Goal: Answer question/provide support: Share knowledge or assist other users

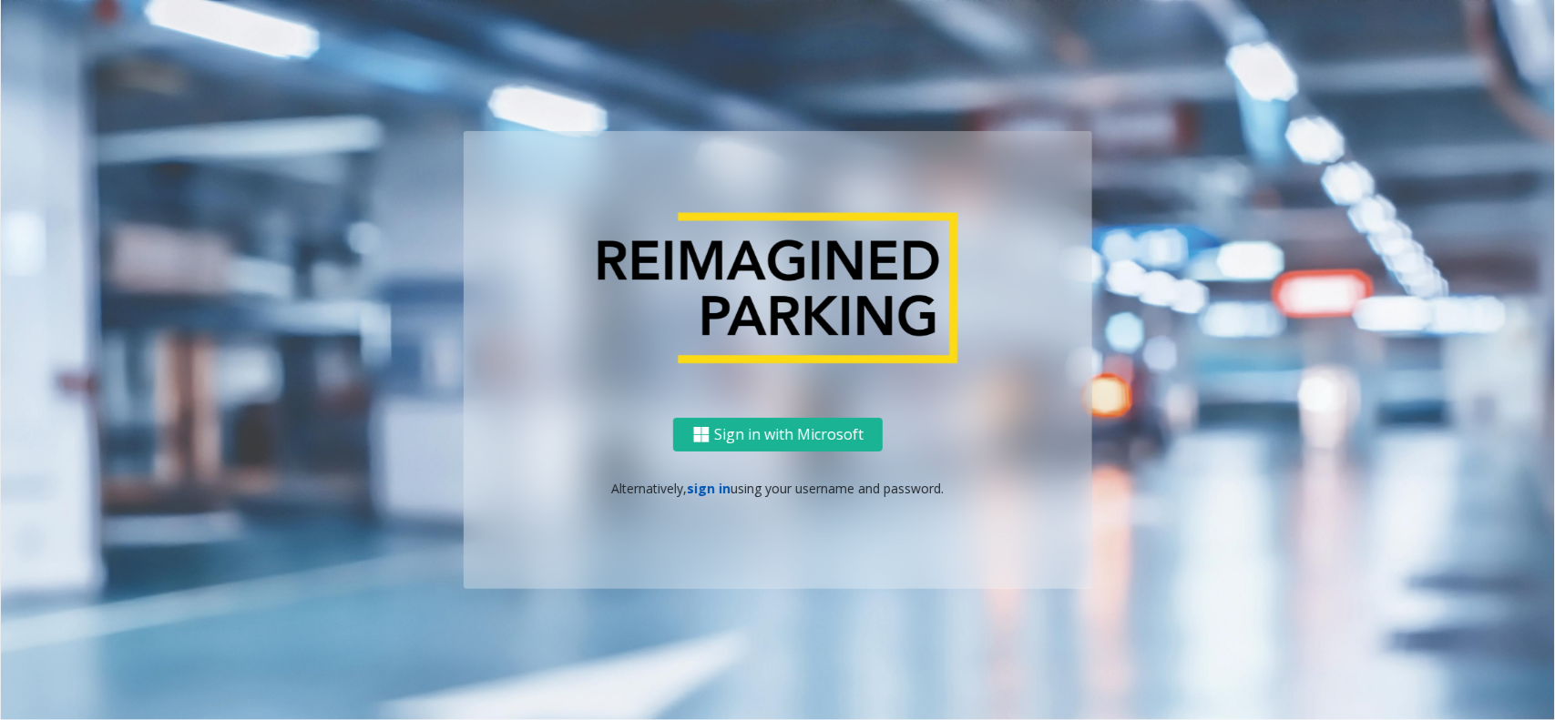
click at [704, 488] on link "sign in" at bounding box center [710, 488] width 44 height 17
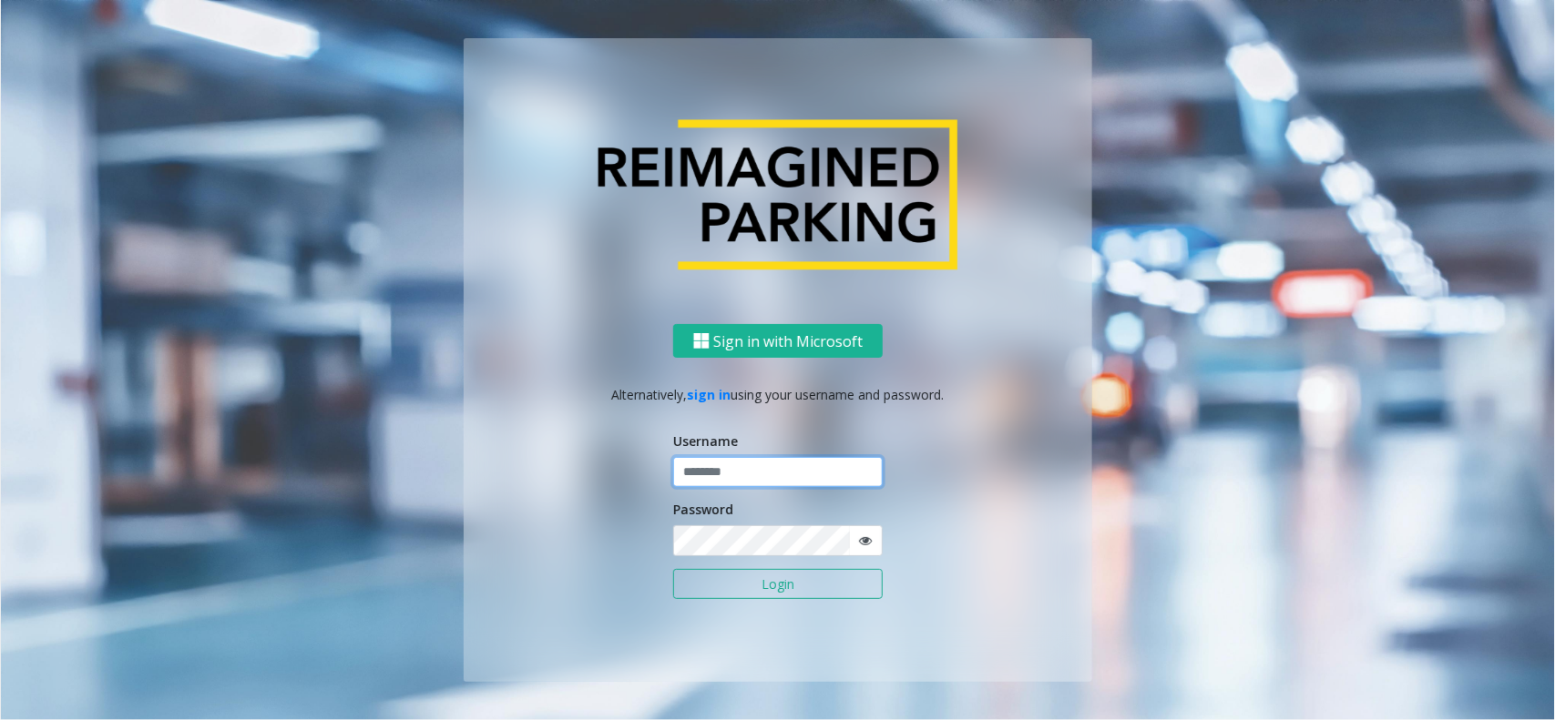
click at [768, 460] on input "text" at bounding box center [777, 472] width 209 height 31
type input "*********"
click at [713, 584] on button "Login" at bounding box center [777, 584] width 209 height 31
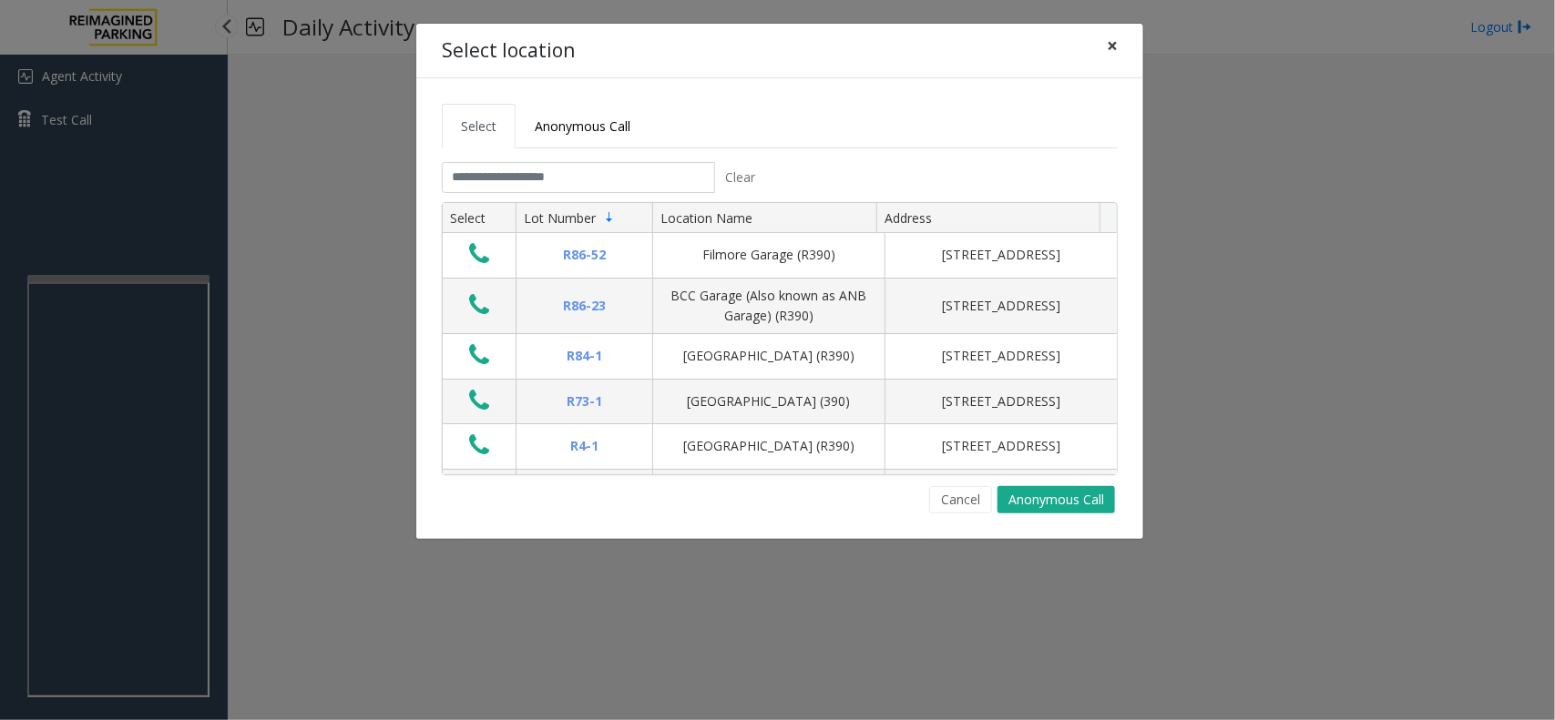
click at [1107, 47] on span "×" at bounding box center [1111, 45] width 11 height 25
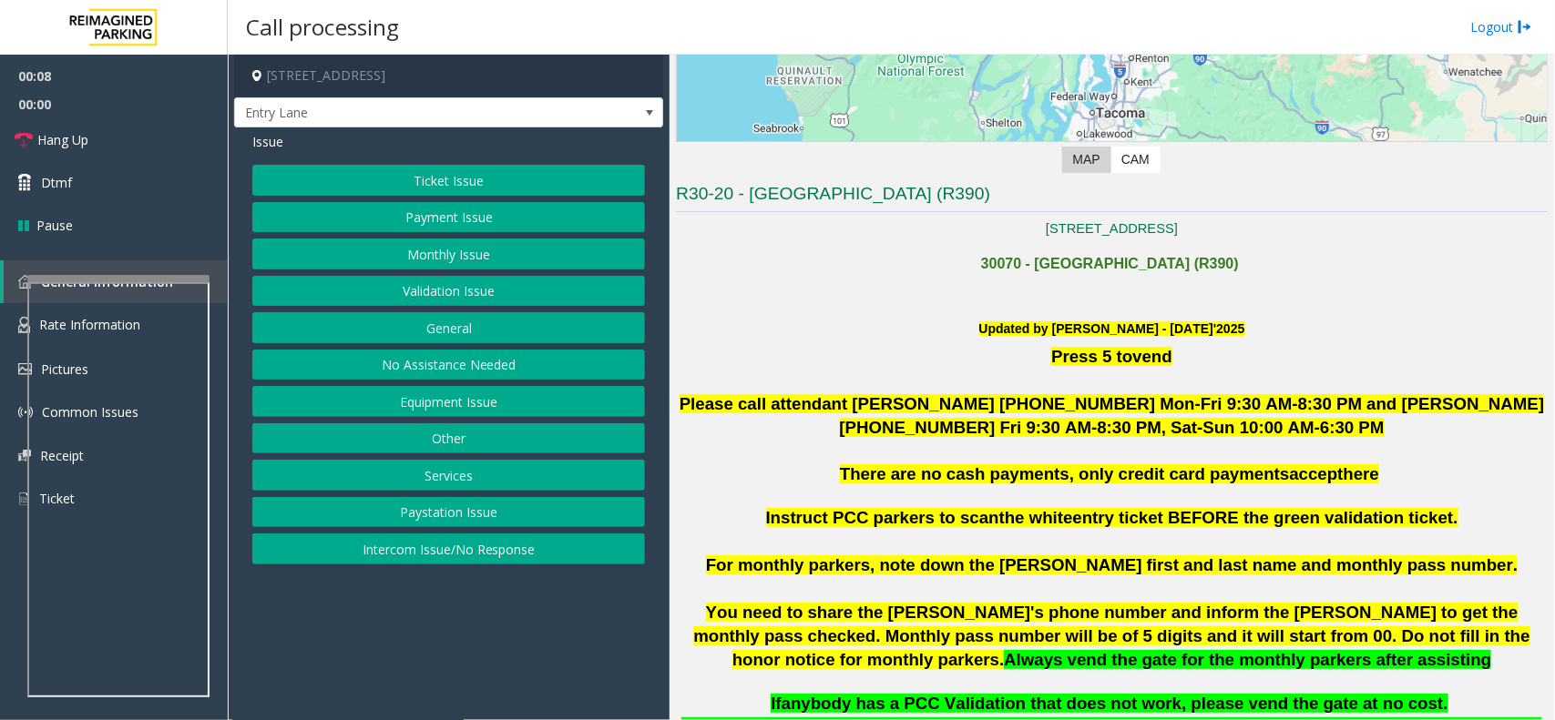
scroll to position [455, 0]
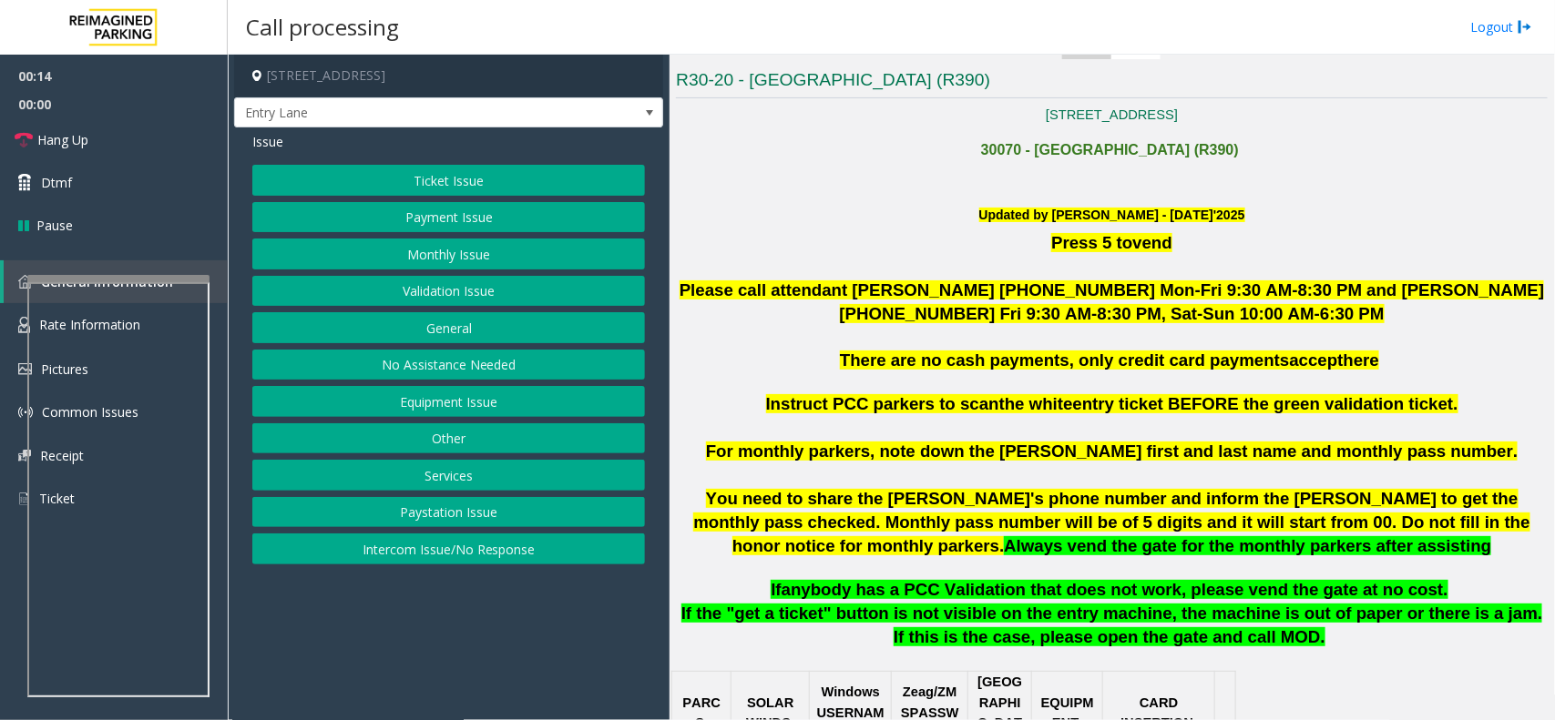
click at [470, 396] on button "Equipment Issue" at bounding box center [448, 401] width 393 height 31
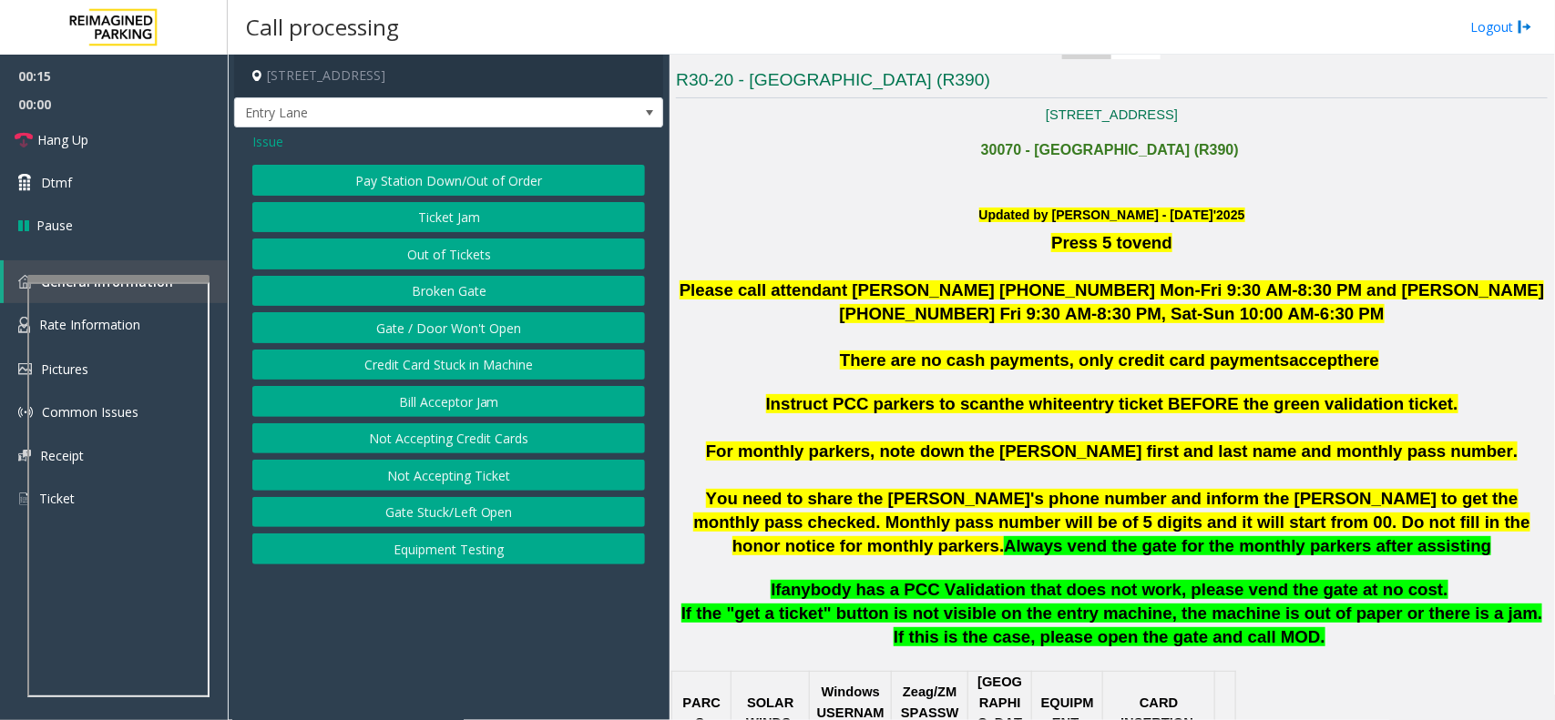
click at [480, 253] on button "Out of Tickets" at bounding box center [448, 254] width 393 height 31
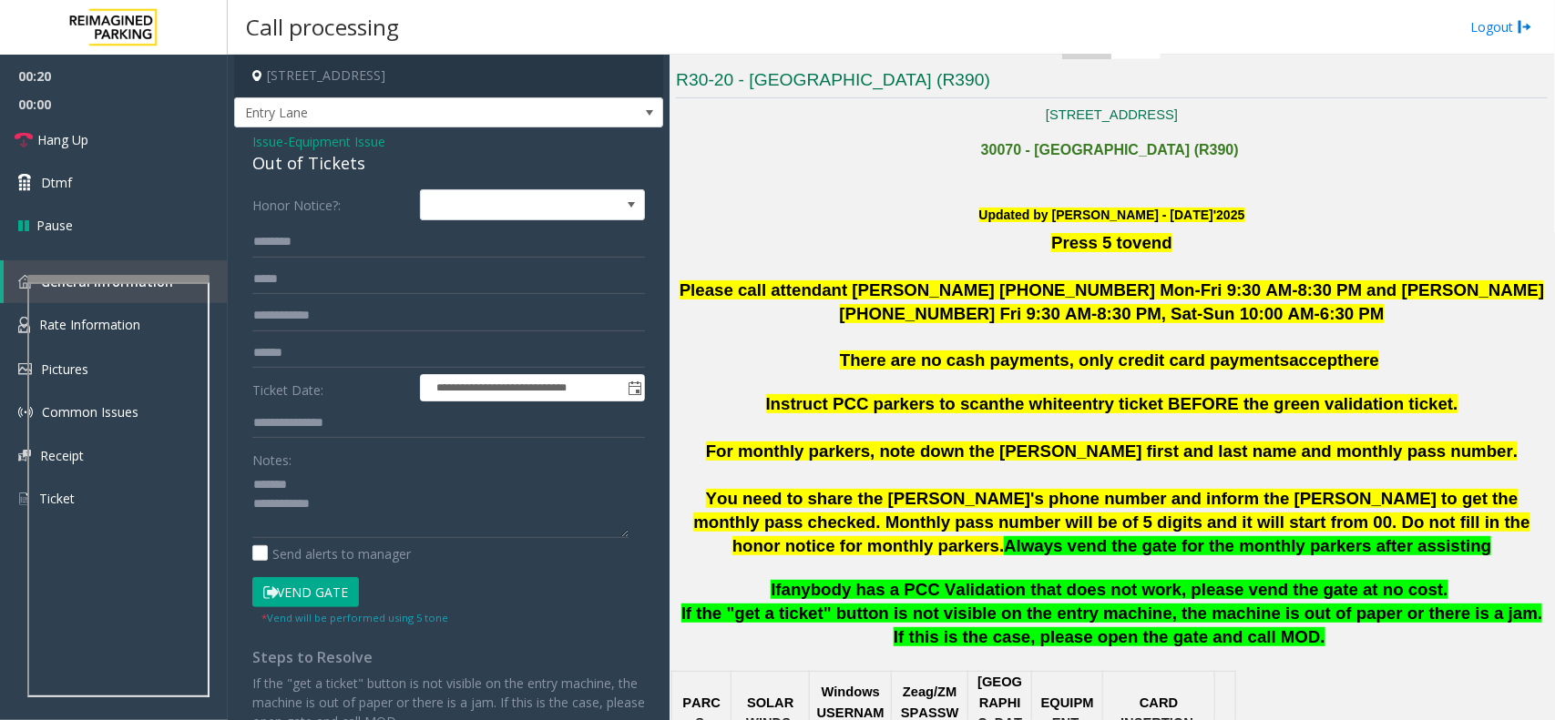
click at [301, 165] on div "Out of Tickets" at bounding box center [448, 163] width 393 height 25
click at [342, 501] on textarea at bounding box center [440, 504] width 376 height 68
click at [344, 505] on textarea at bounding box center [440, 504] width 376 height 68
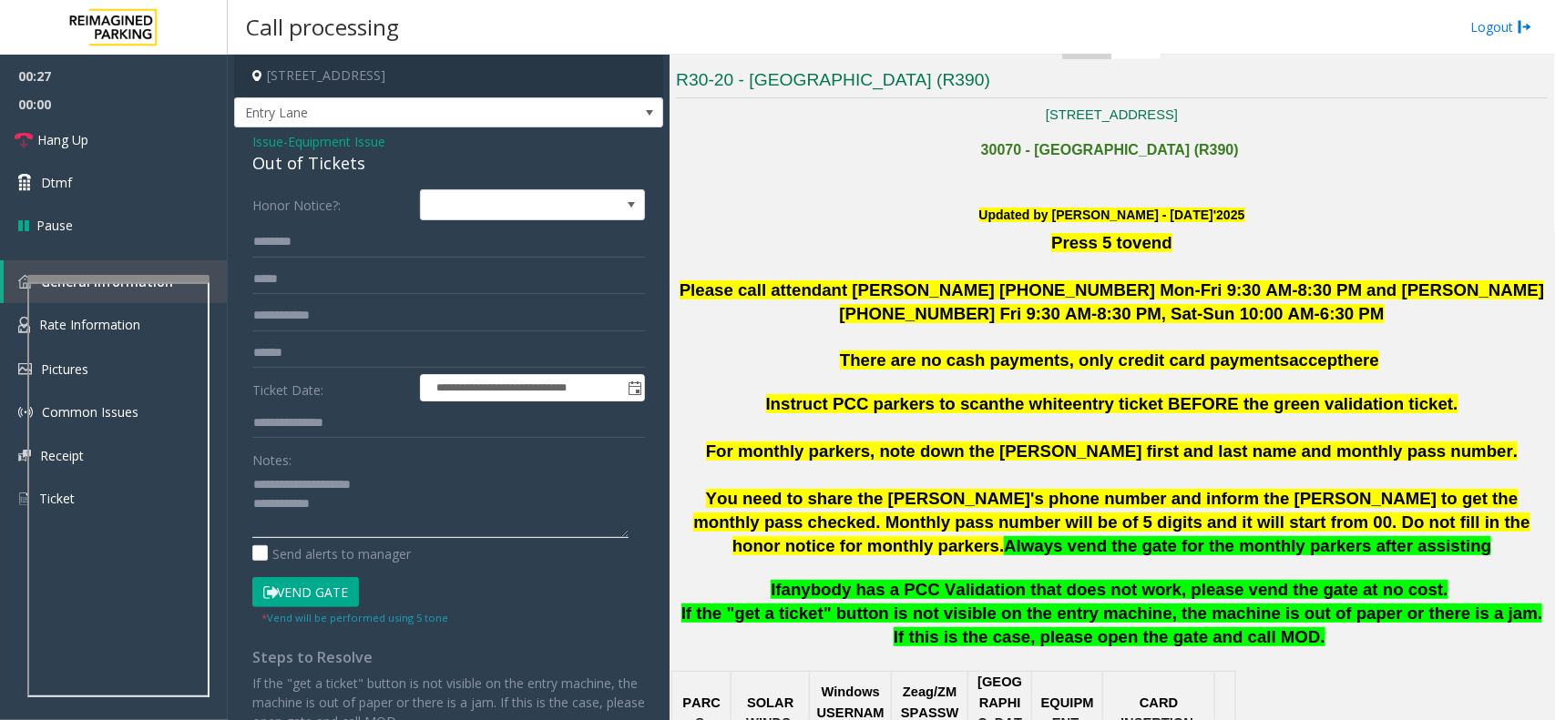
click at [370, 507] on textarea at bounding box center [440, 504] width 376 height 68
paste textarea "**********"
type textarea "**********"
click at [311, 234] on input "text" at bounding box center [448, 242] width 393 height 31
type input "*"
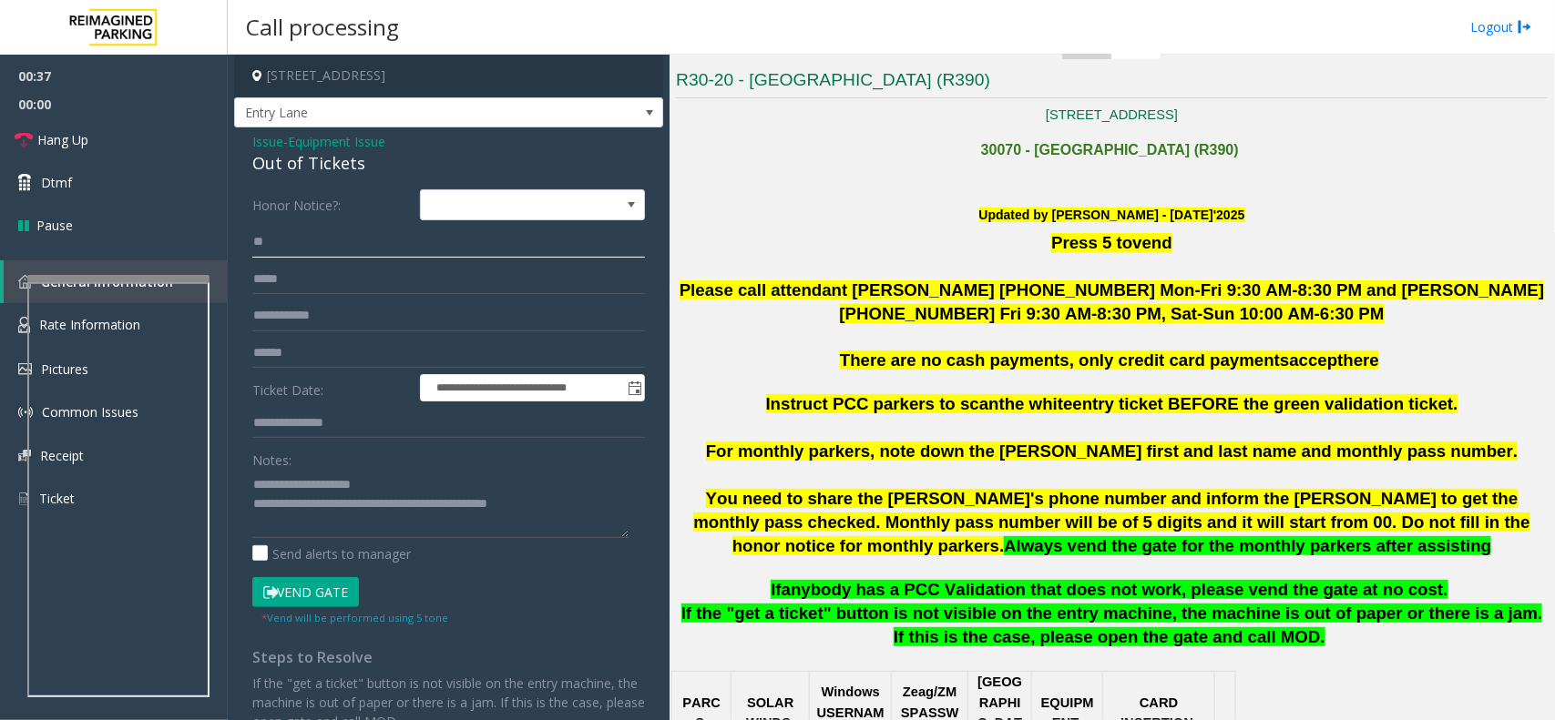
type input "*"
click at [326, 244] on input "********" at bounding box center [448, 242] width 393 height 31
drag, startPoint x: 326, startPoint y: 244, endPoint x: 199, endPoint y: 235, distance: 127.8
click at [199, 235] on app-root "**********" at bounding box center [777, 360] width 1555 height 720
type input "********"
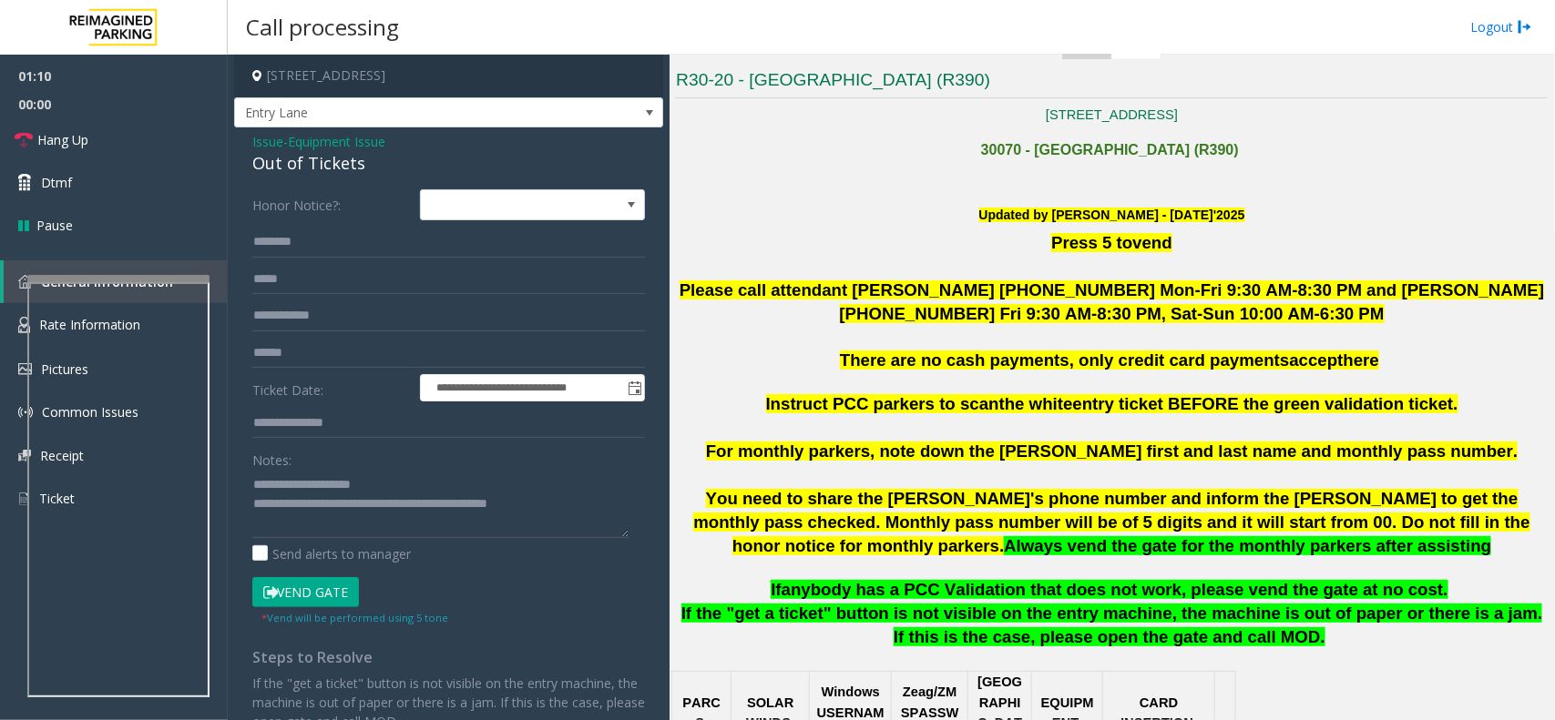
click at [307, 584] on button "Vend Gate" at bounding box center [305, 592] width 107 height 31
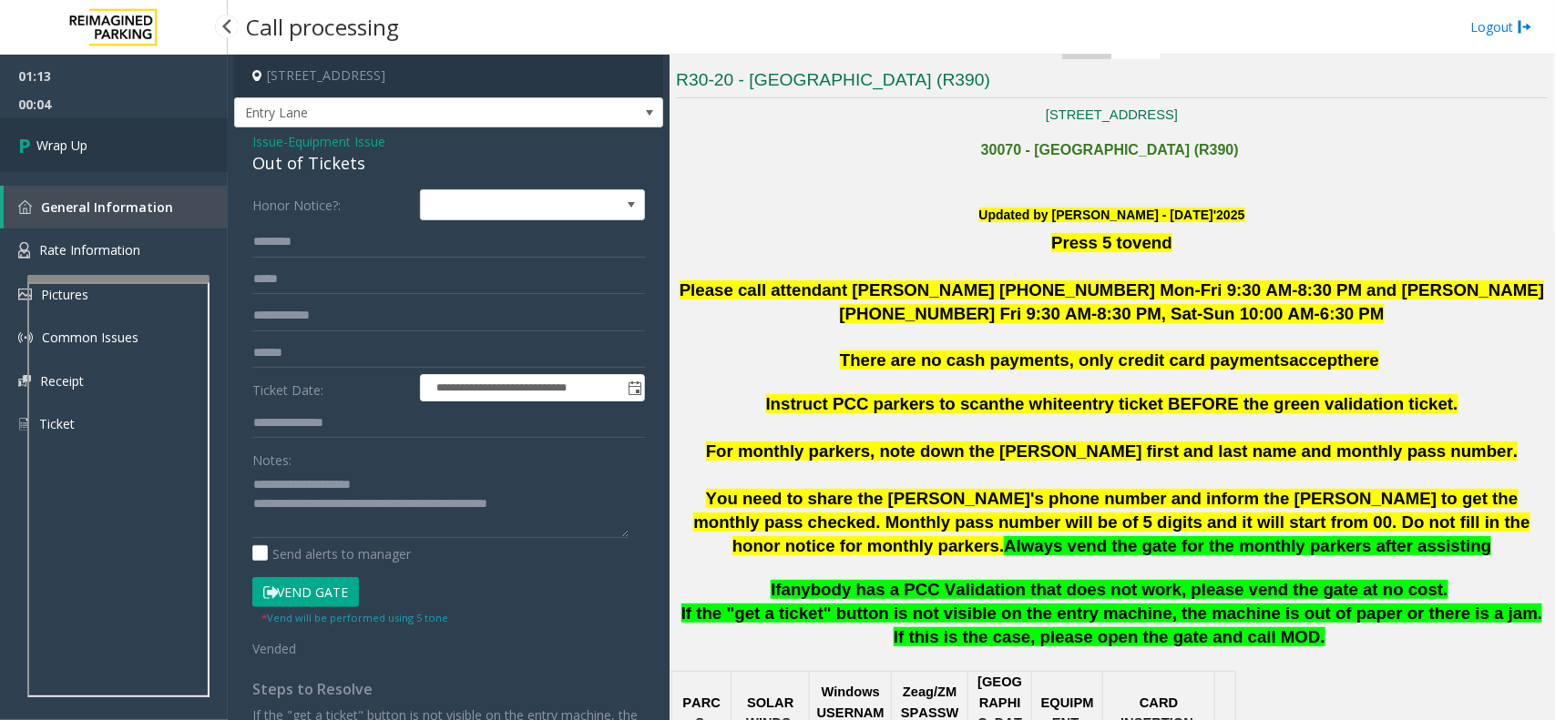
click at [88, 160] on link "Wrap Up" at bounding box center [114, 145] width 228 height 54
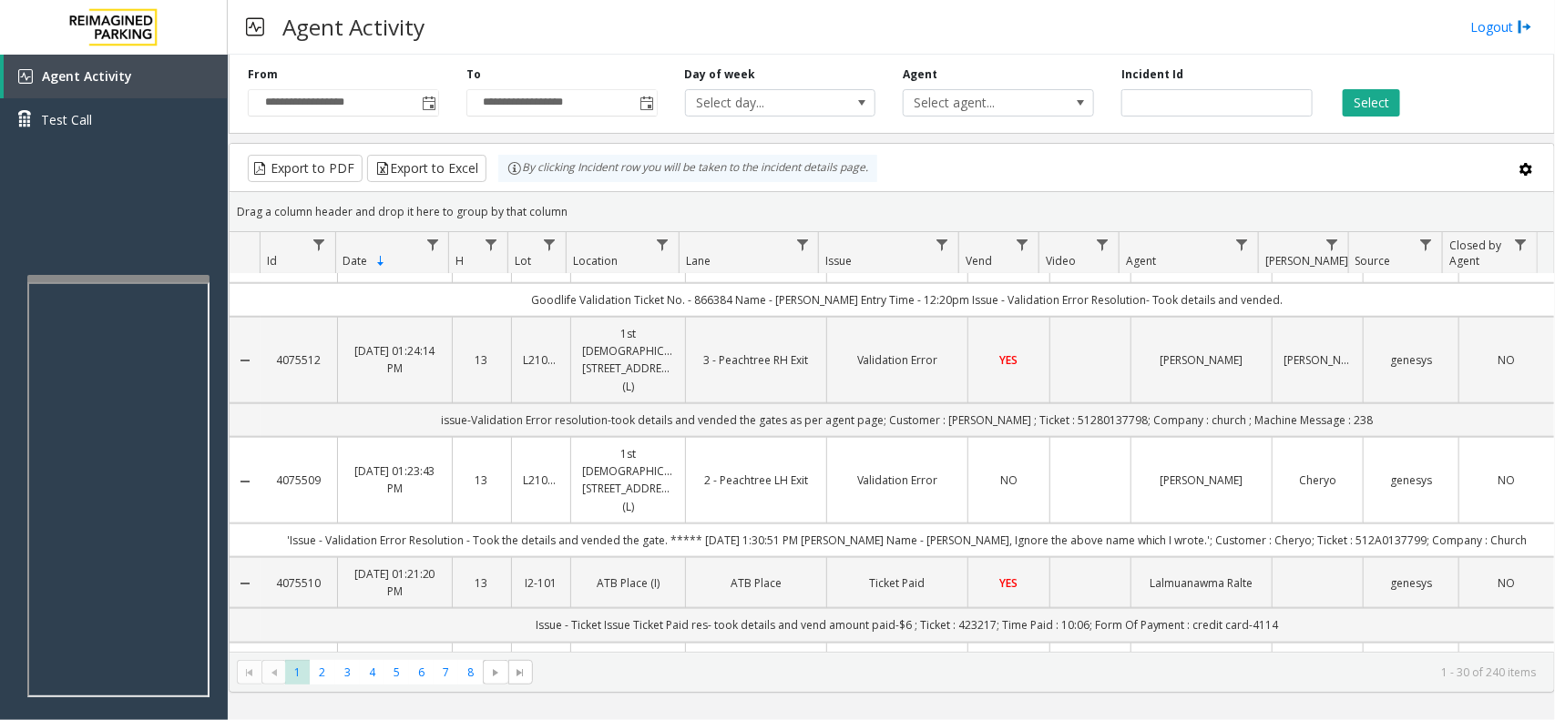
scroll to position [683, 0]
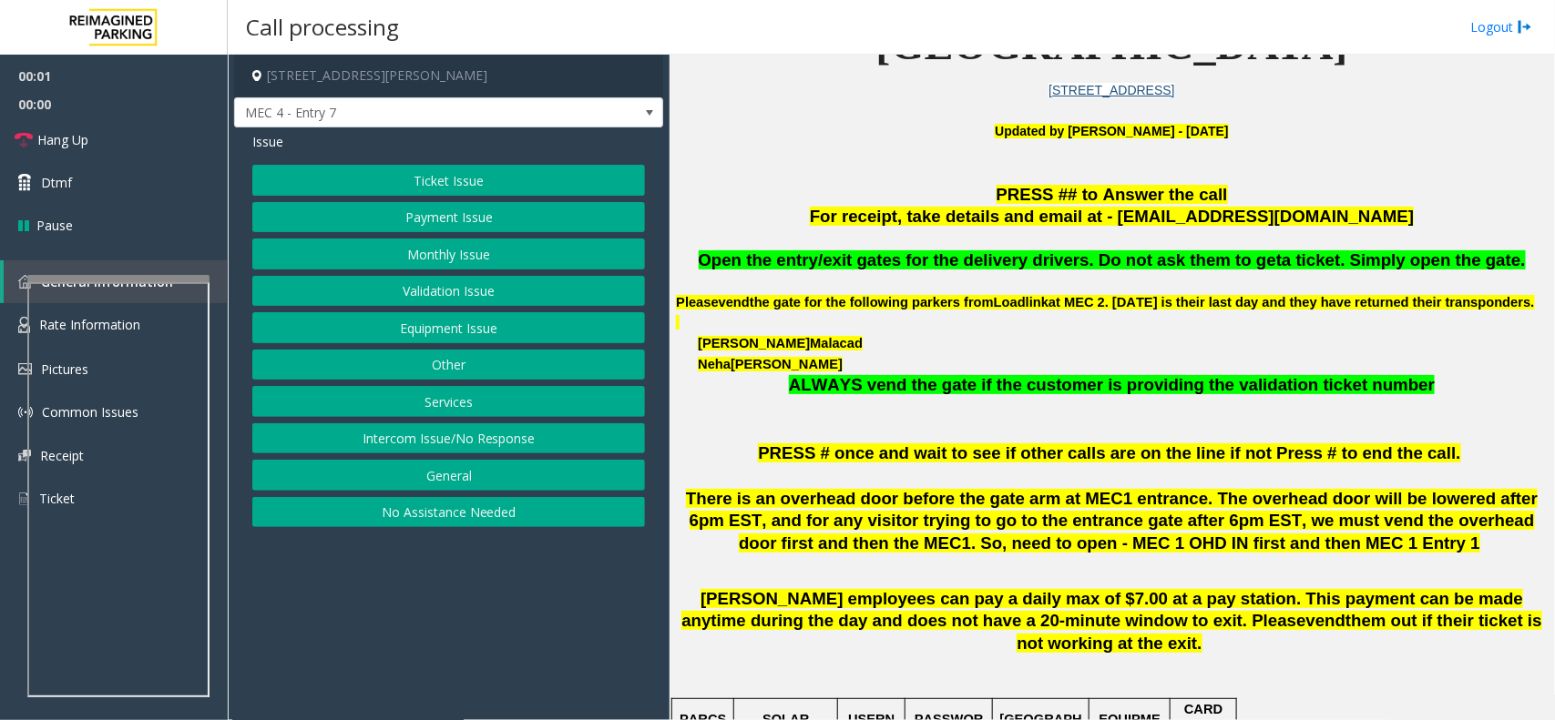
scroll to position [569, 0]
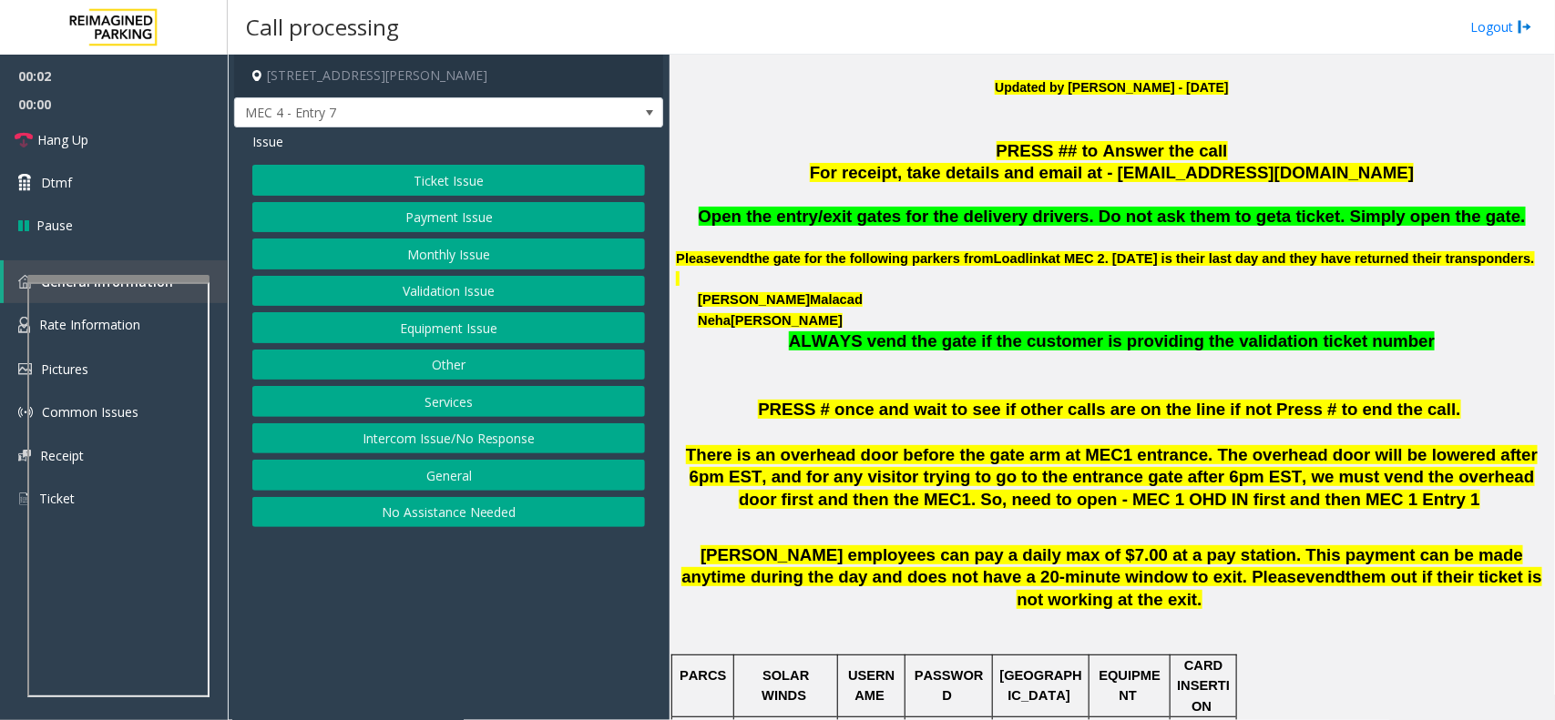
click at [474, 447] on button "Intercom Issue/No Response" at bounding box center [448, 438] width 393 height 31
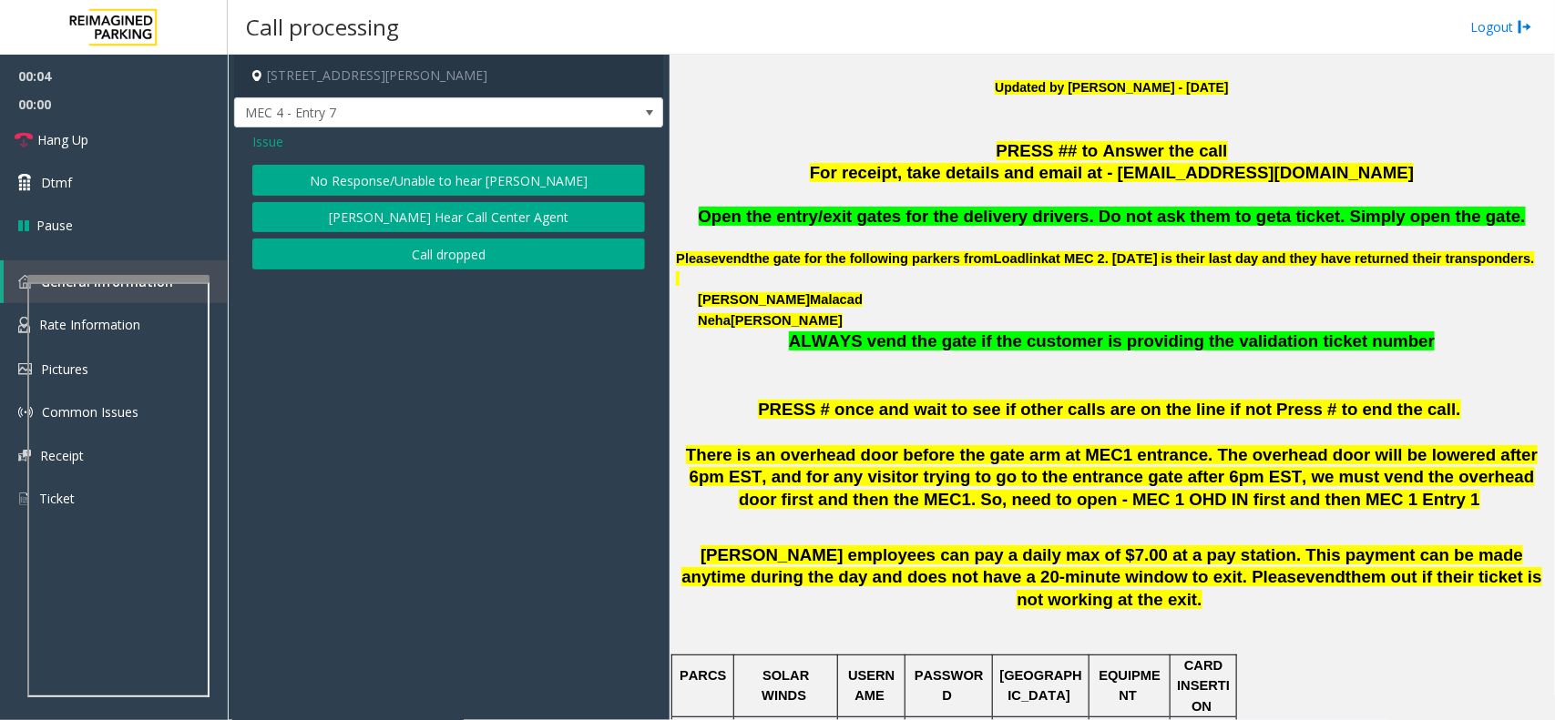
click at [438, 178] on button "No Response/Unable to hear [PERSON_NAME]" at bounding box center [448, 180] width 393 height 31
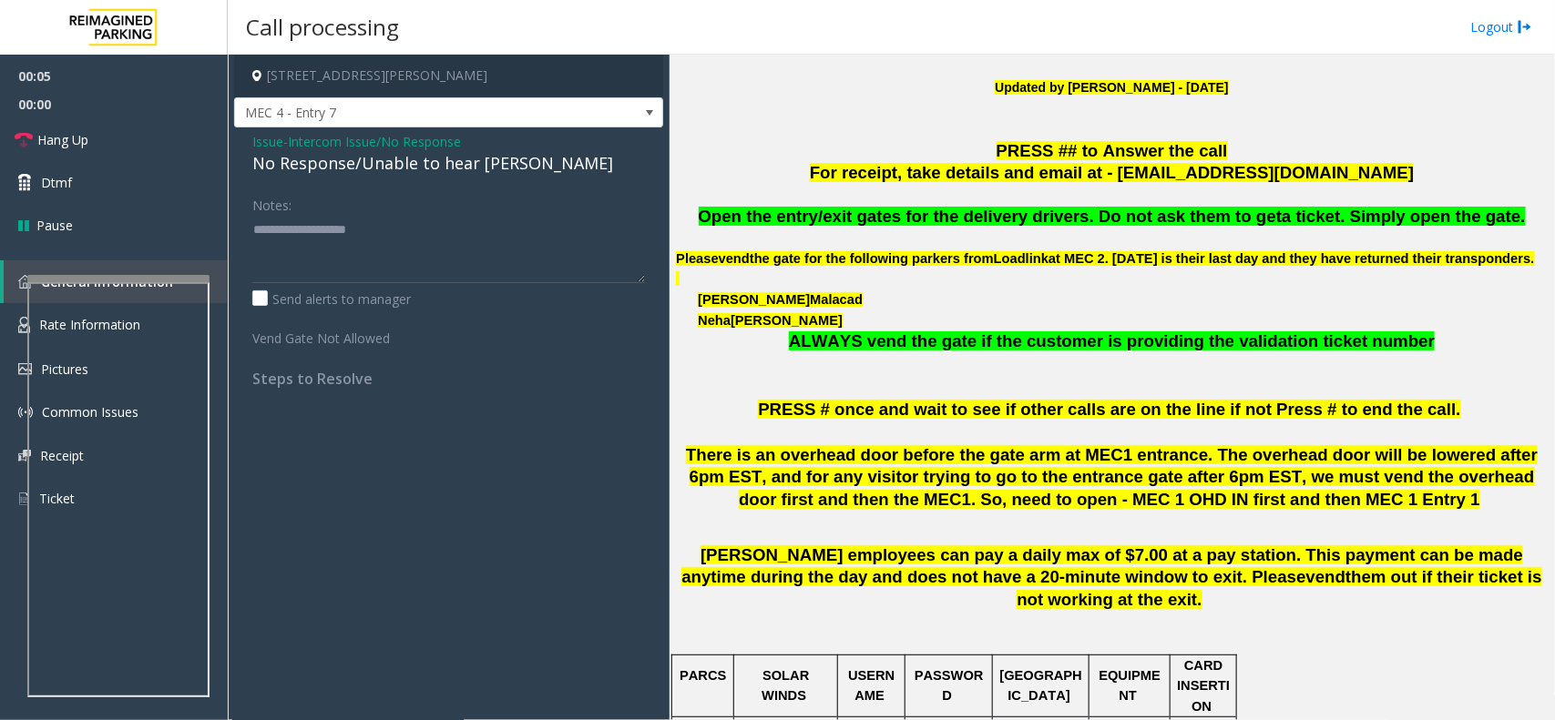
click at [423, 162] on div "No Response/Unable to hear [PERSON_NAME]" at bounding box center [448, 163] width 393 height 25
type textarea "**********"
click at [112, 144] on link "Hang Up" at bounding box center [114, 139] width 228 height 43
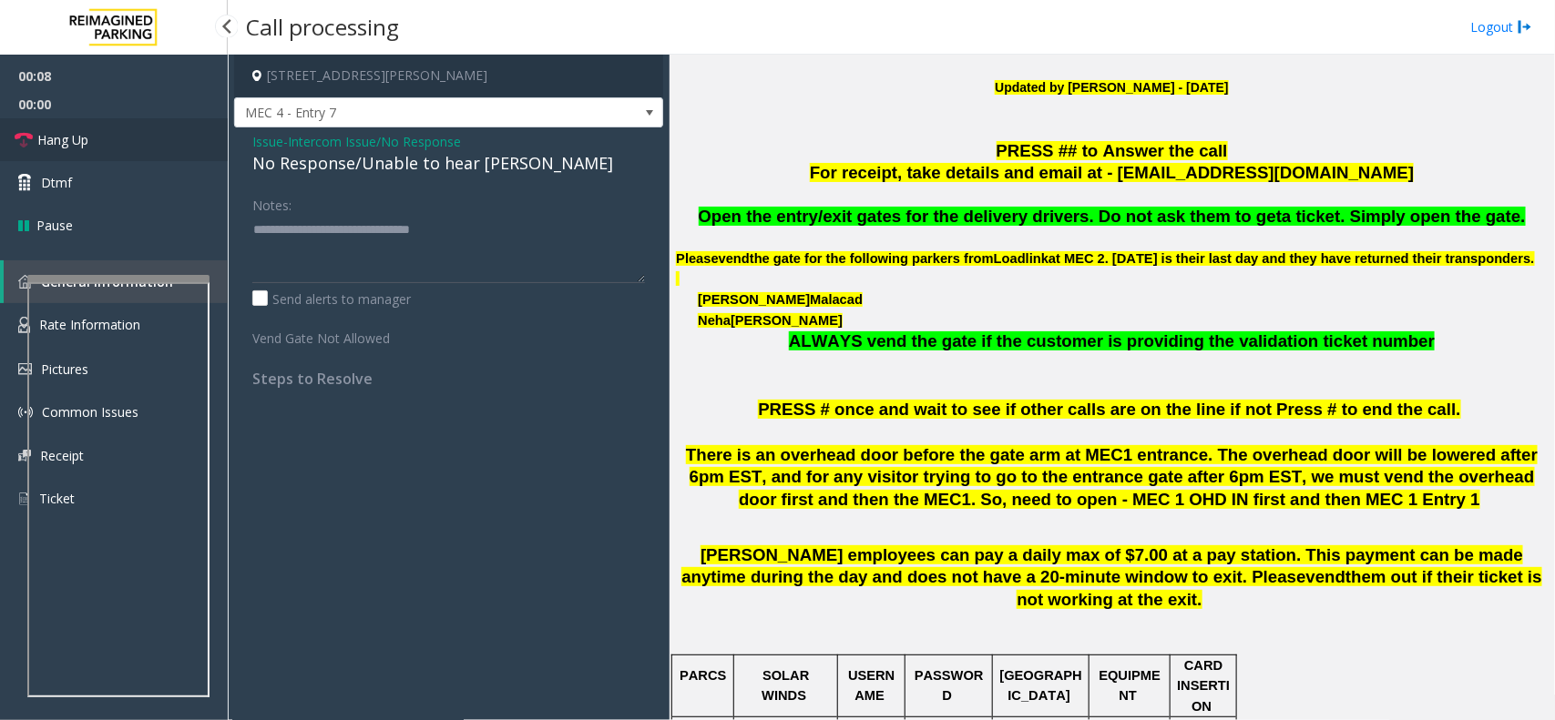
click at [112, 144] on link "Hang Up" at bounding box center [114, 139] width 228 height 43
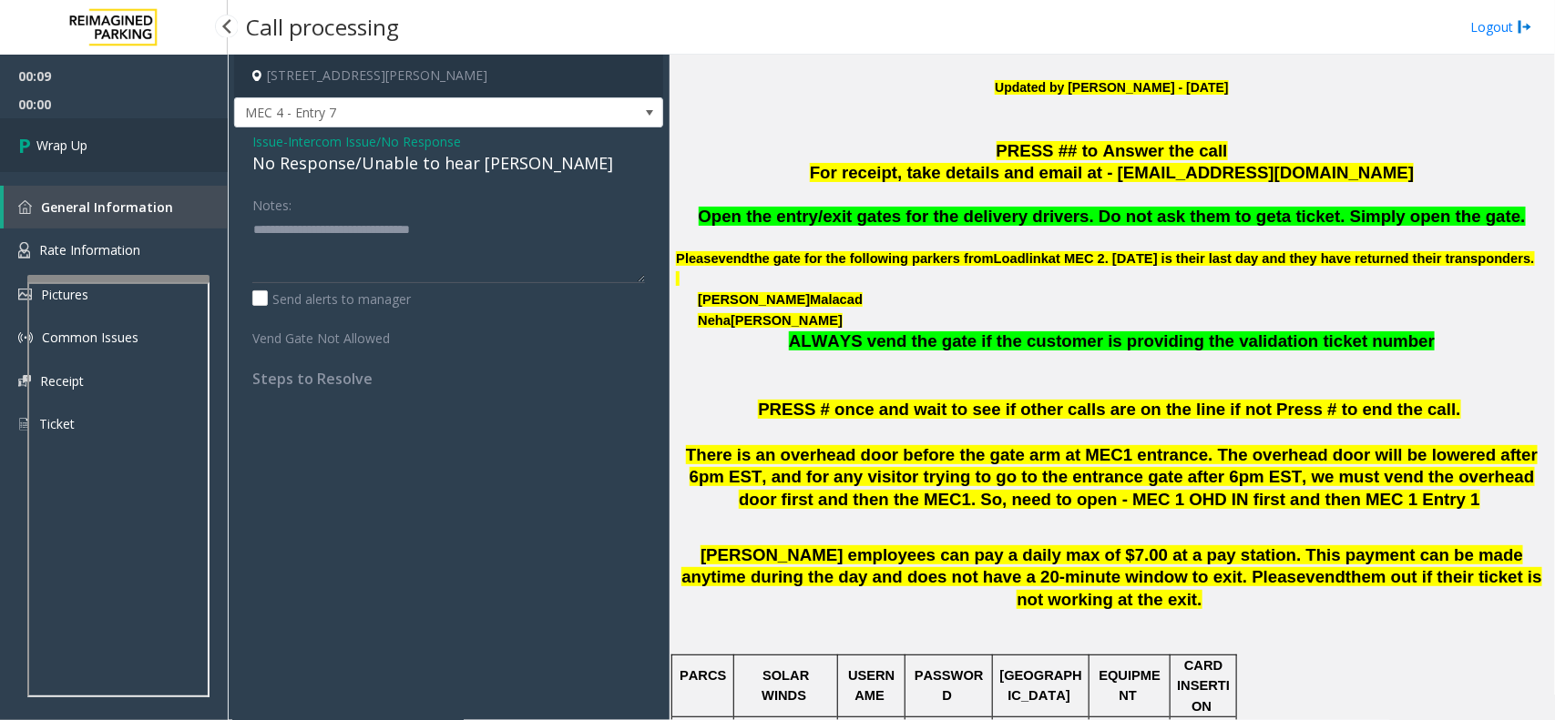
click at [112, 144] on link "Wrap Up" at bounding box center [114, 145] width 228 height 54
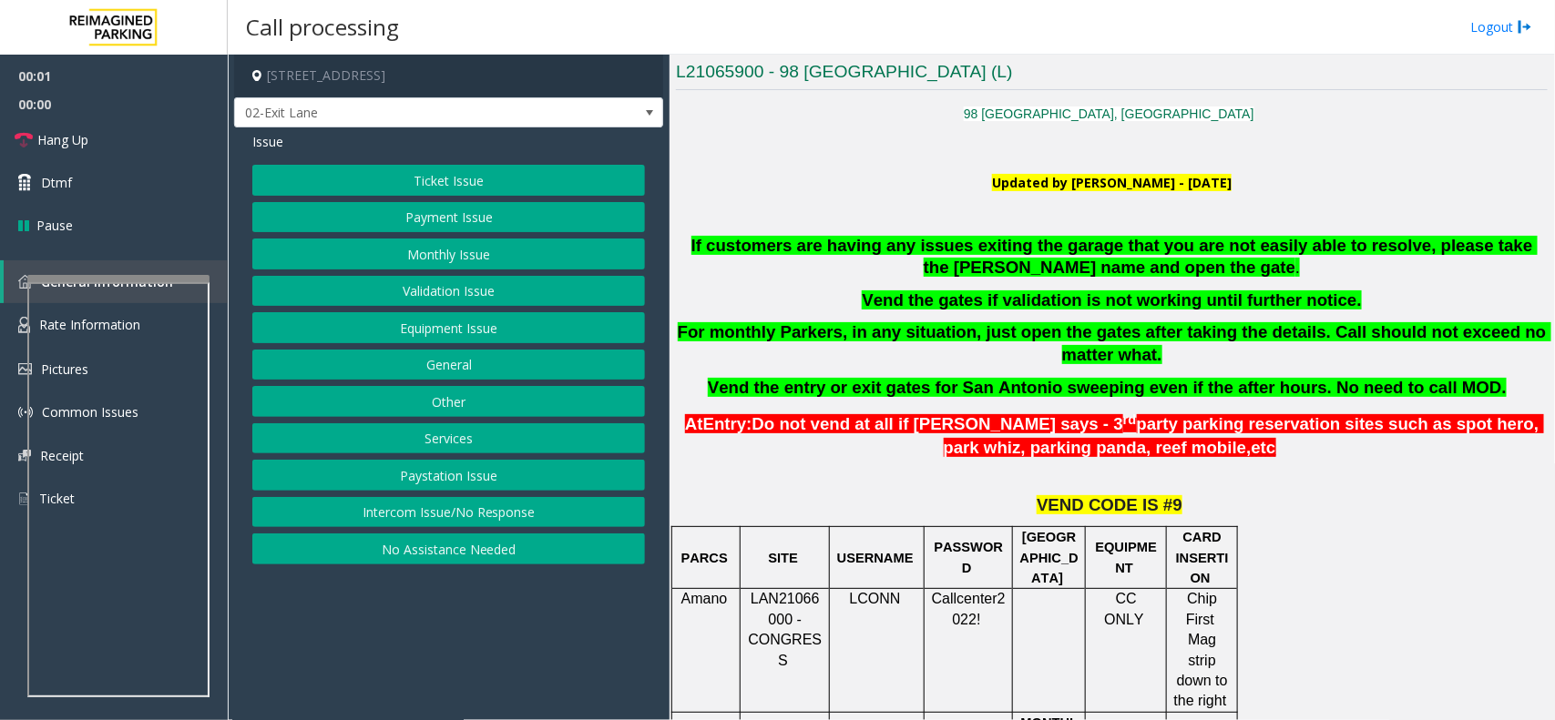
scroll to position [455, 0]
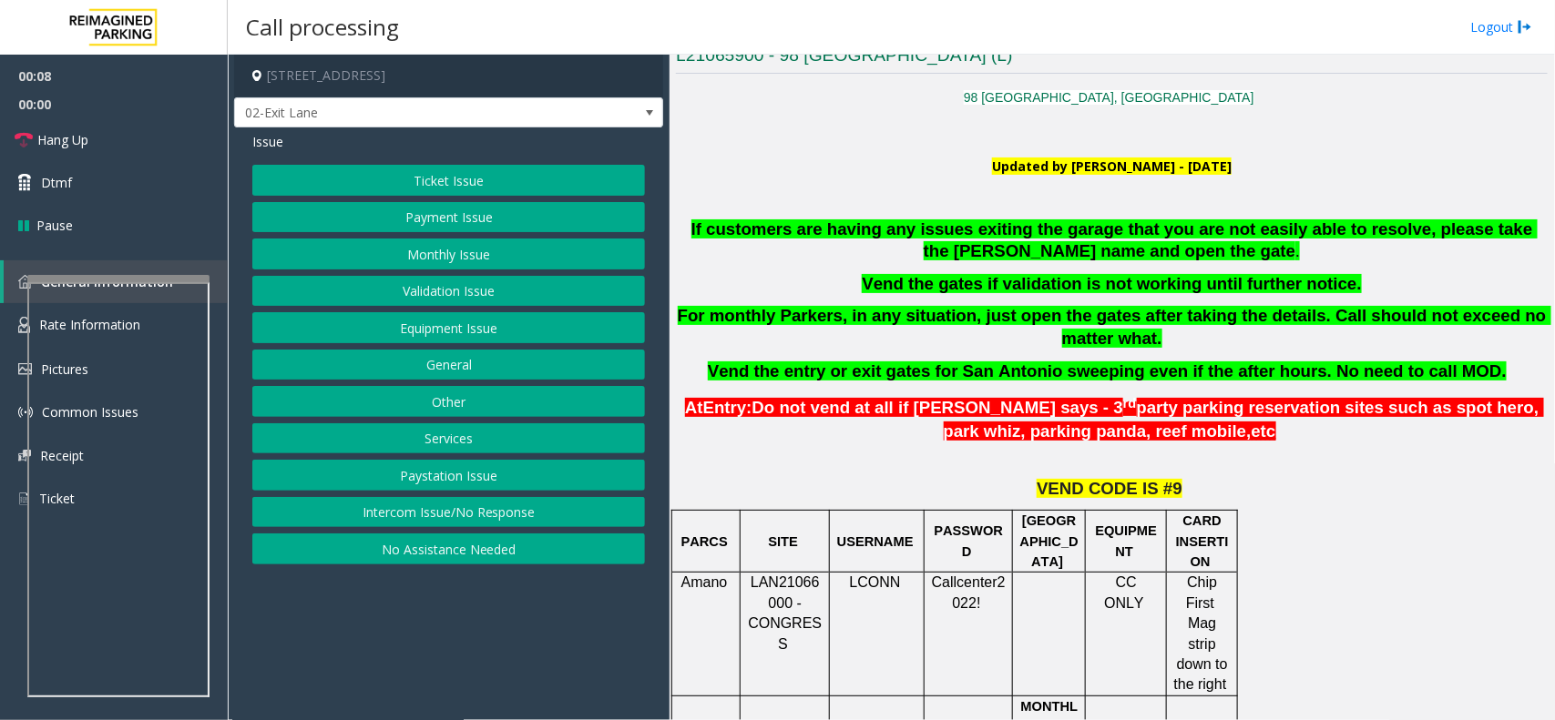
click at [1295, 265] on div "If customers are having any issues exiting the garage that you are not easily a…" at bounding box center [1112, 301] width 872 height 165
click at [464, 179] on button "Ticket Issue" at bounding box center [448, 180] width 393 height 31
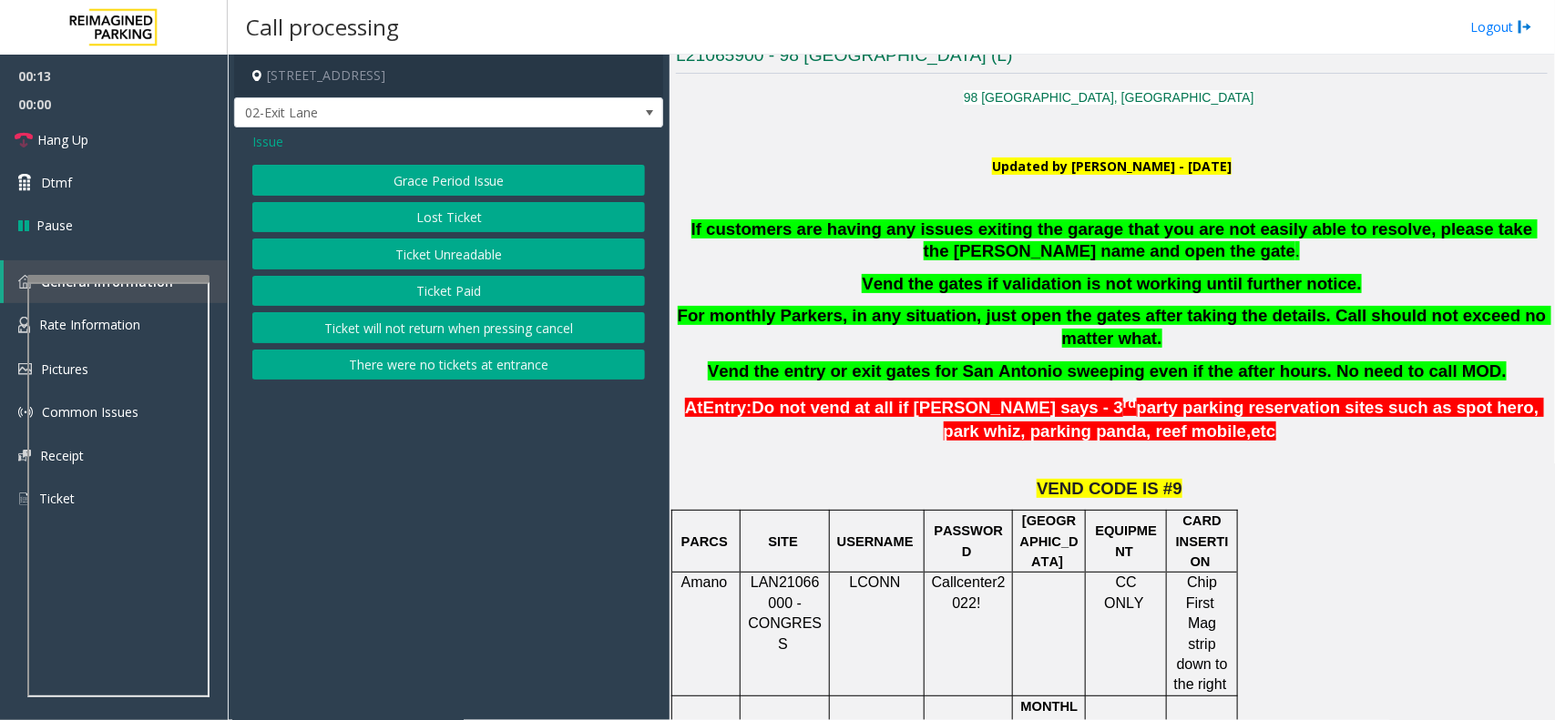
click at [471, 288] on button "Ticket Paid" at bounding box center [448, 291] width 393 height 31
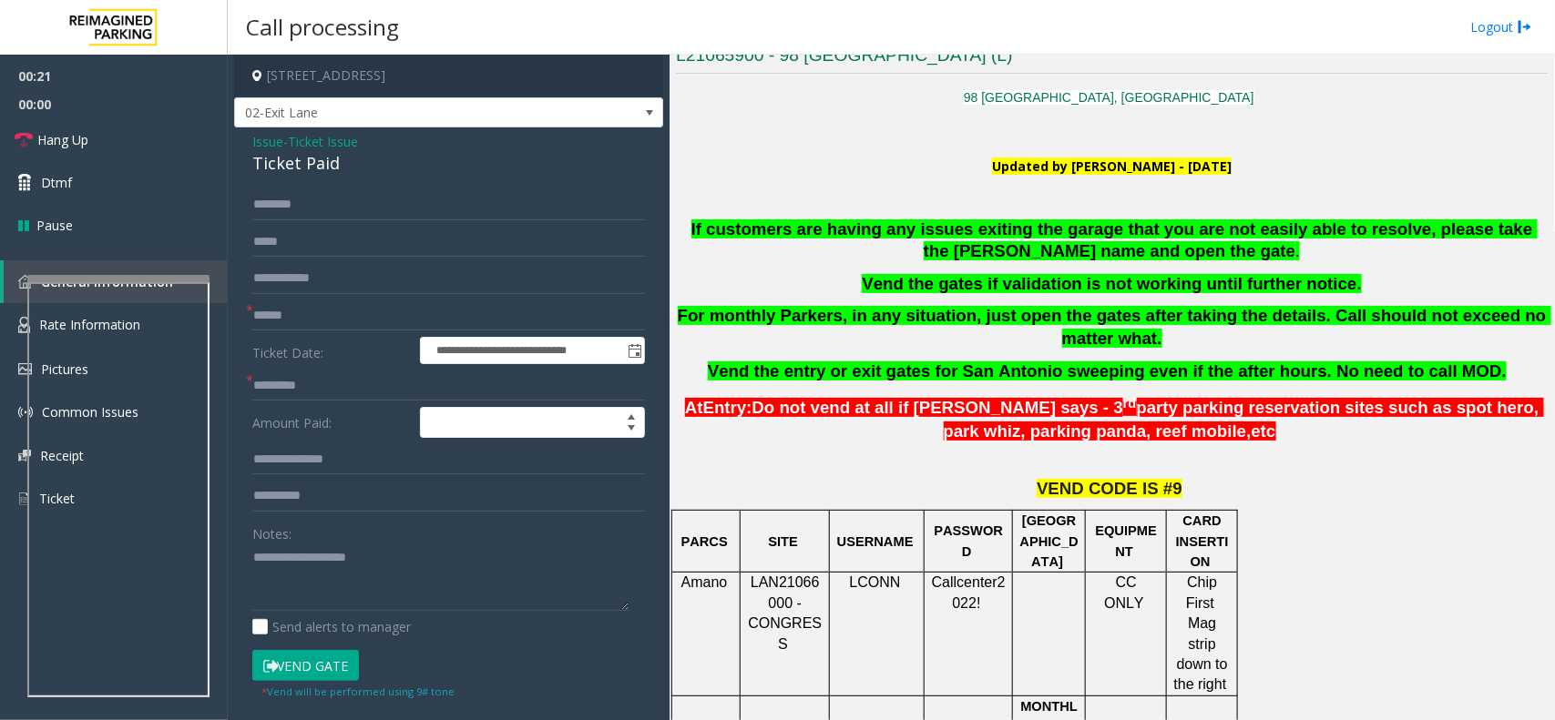
click at [326, 142] on span "Ticket Issue" at bounding box center [323, 141] width 70 height 19
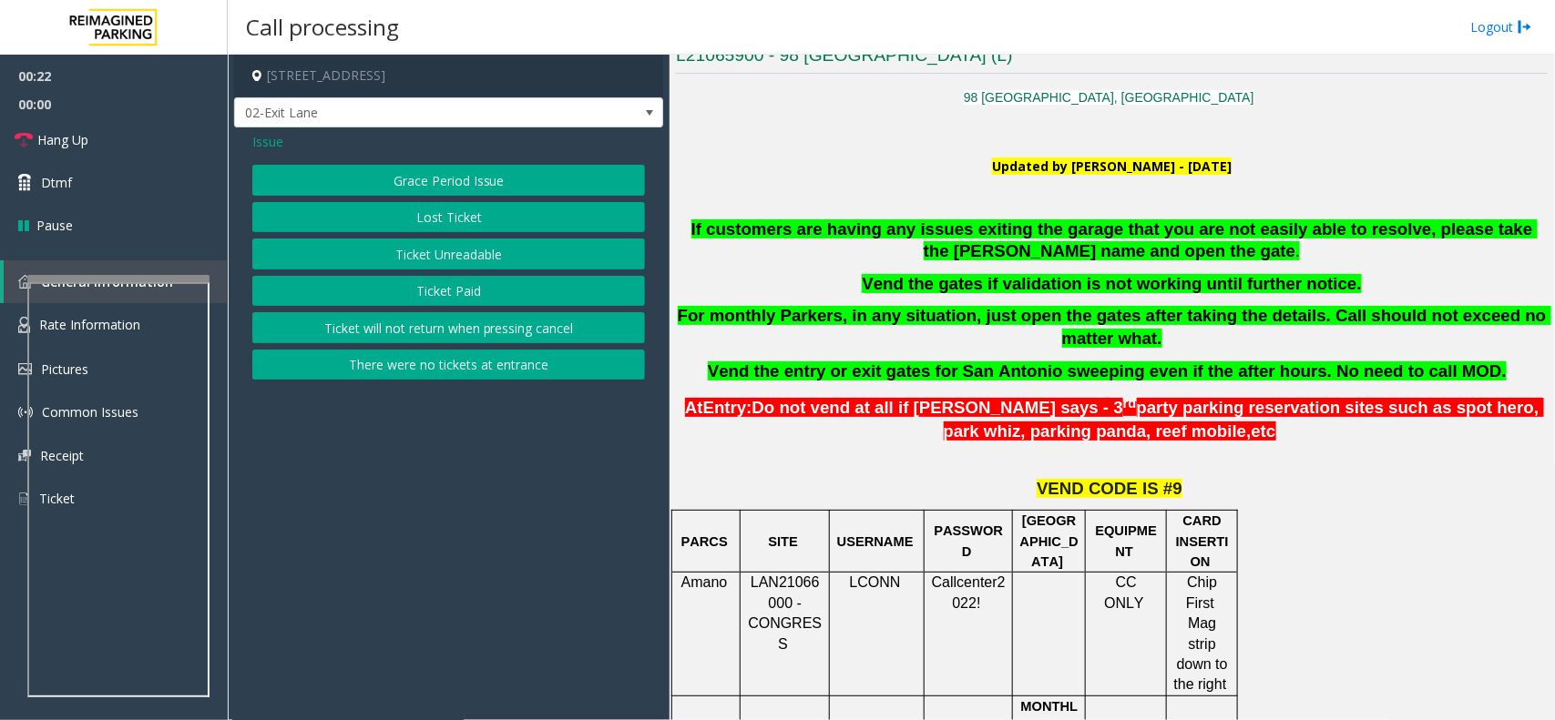
click at [275, 146] on span "Issue" at bounding box center [267, 141] width 31 height 19
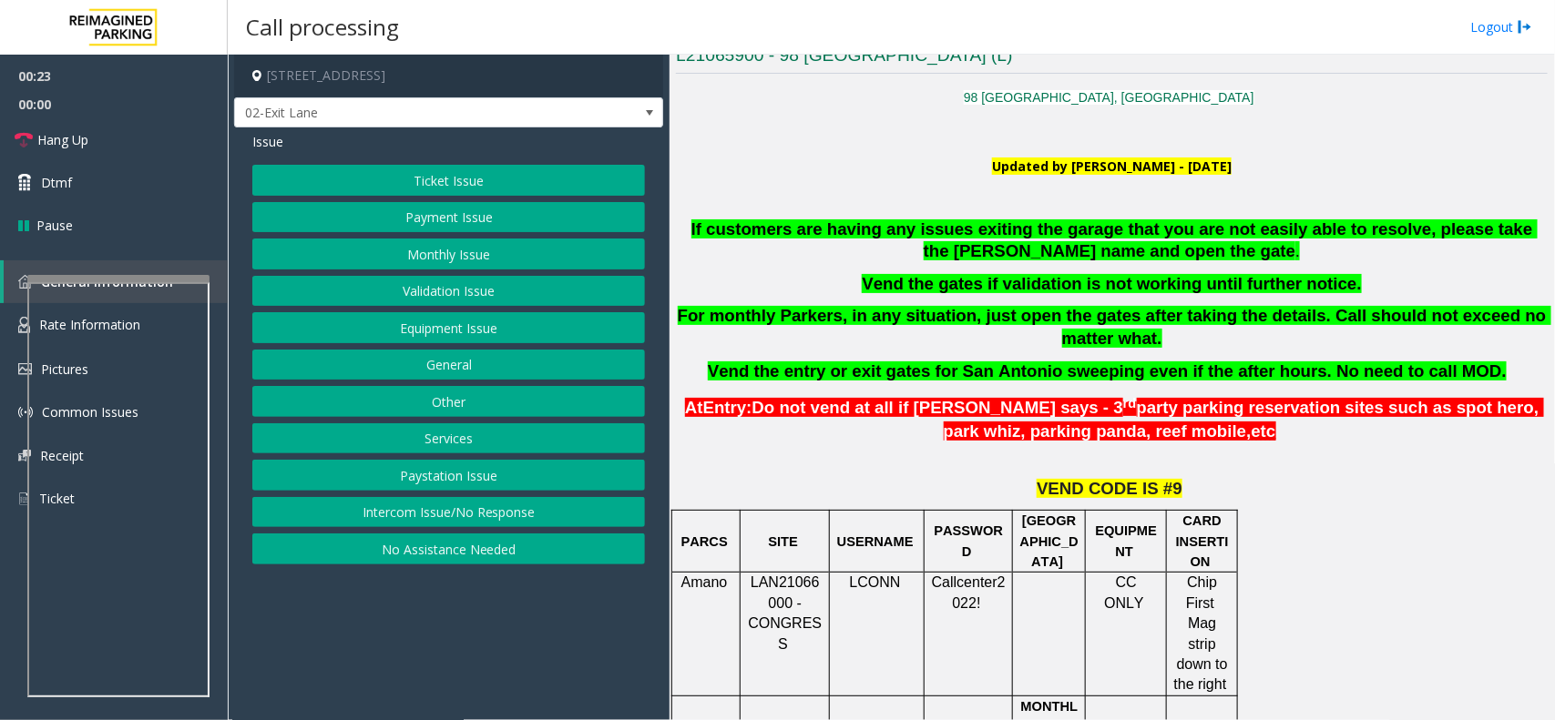
click at [419, 290] on button "Validation Issue" at bounding box center [448, 291] width 393 height 31
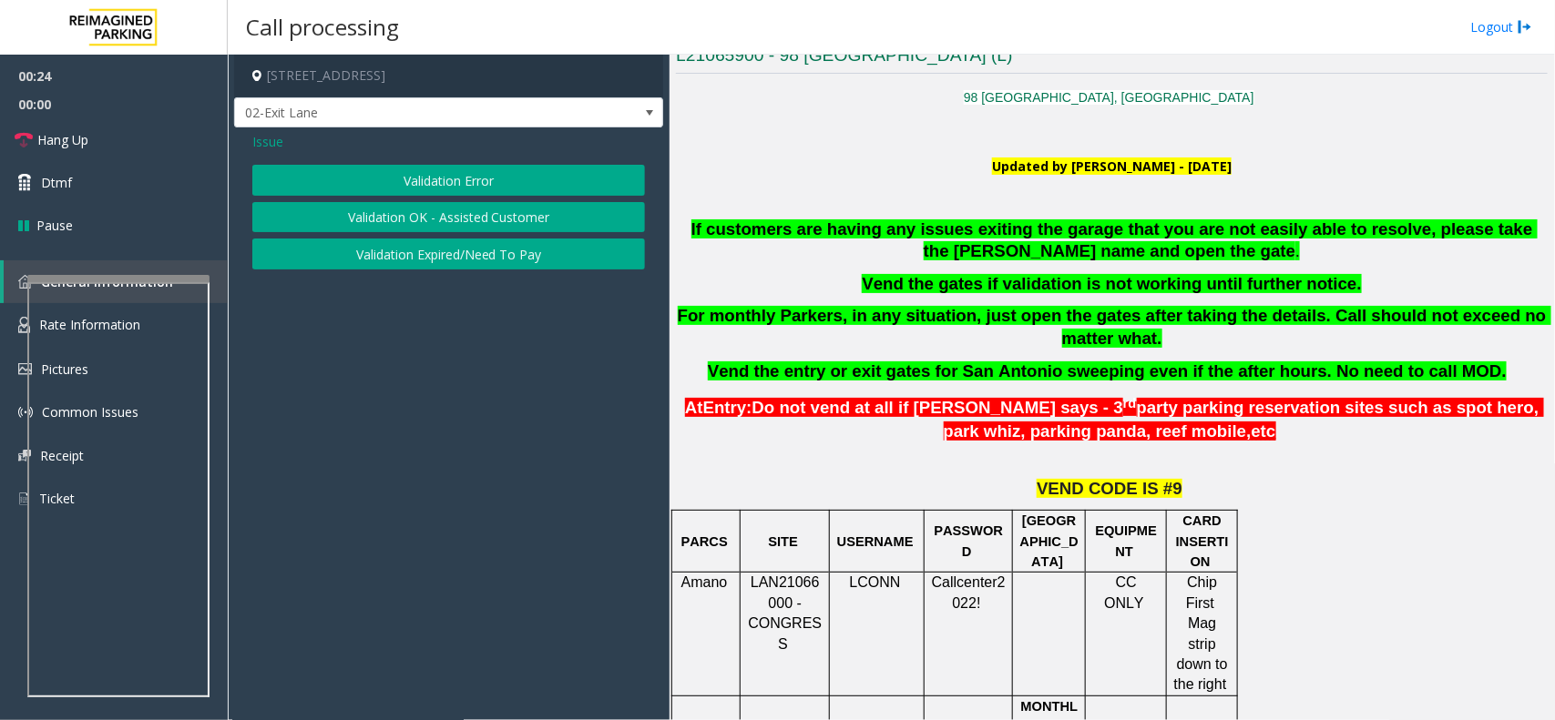
click at [440, 182] on button "Validation Error" at bounding box center [448, 180] width 393 height 31
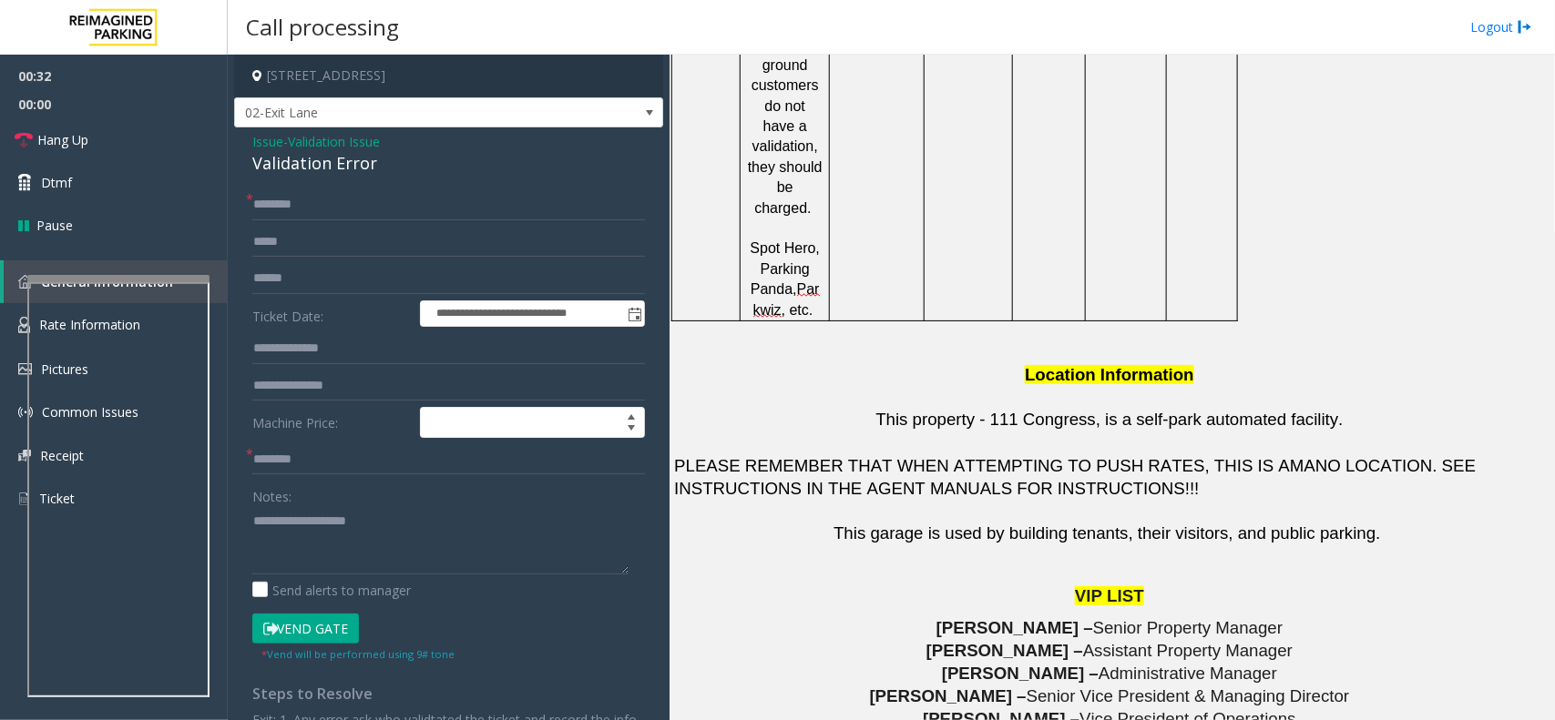
scroll to position [2049, 0]
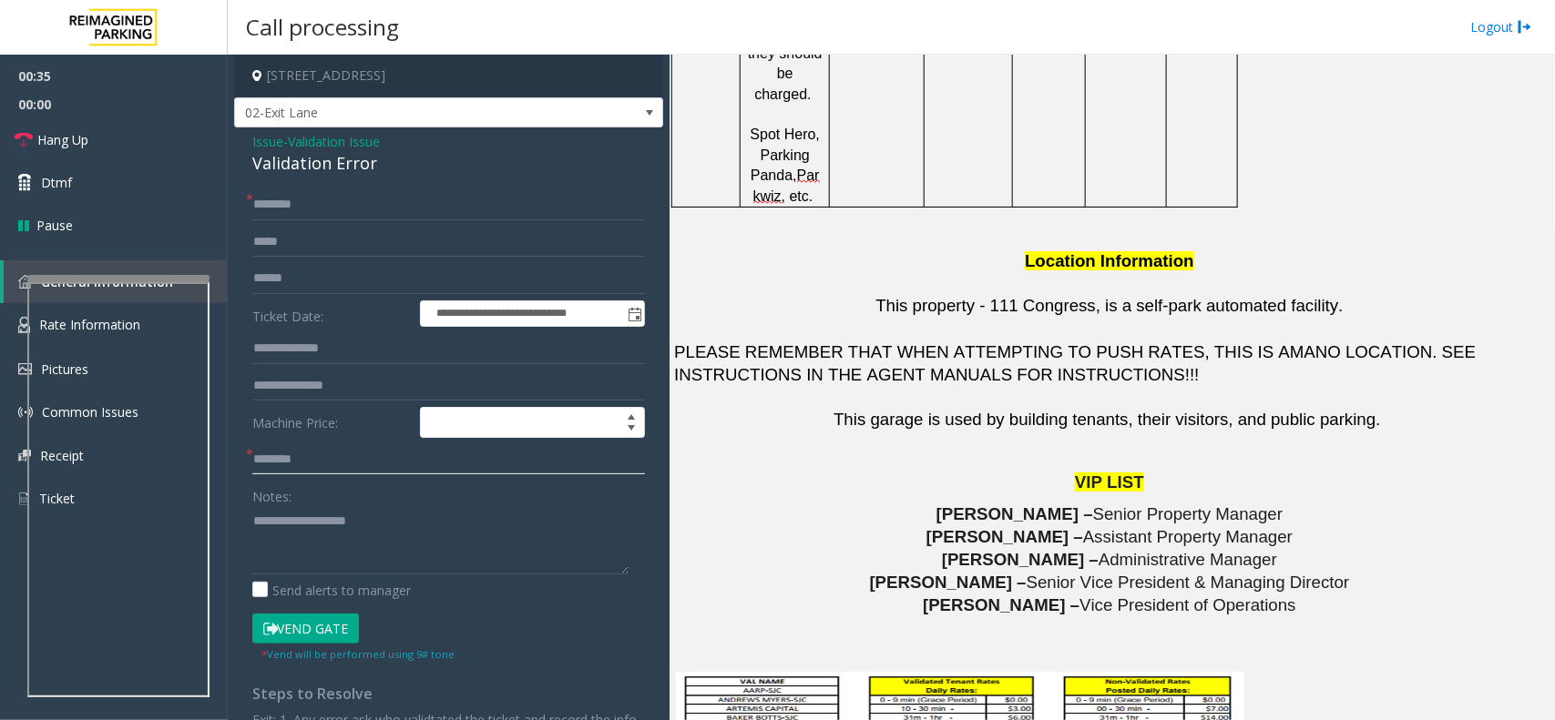
click at [285, 457] on input "text" at bounding box center [448, 459] width 393 height 31
type input "****"
click at [315, 206] on input "text" at bounding box center [448, 204] width 393 height 31
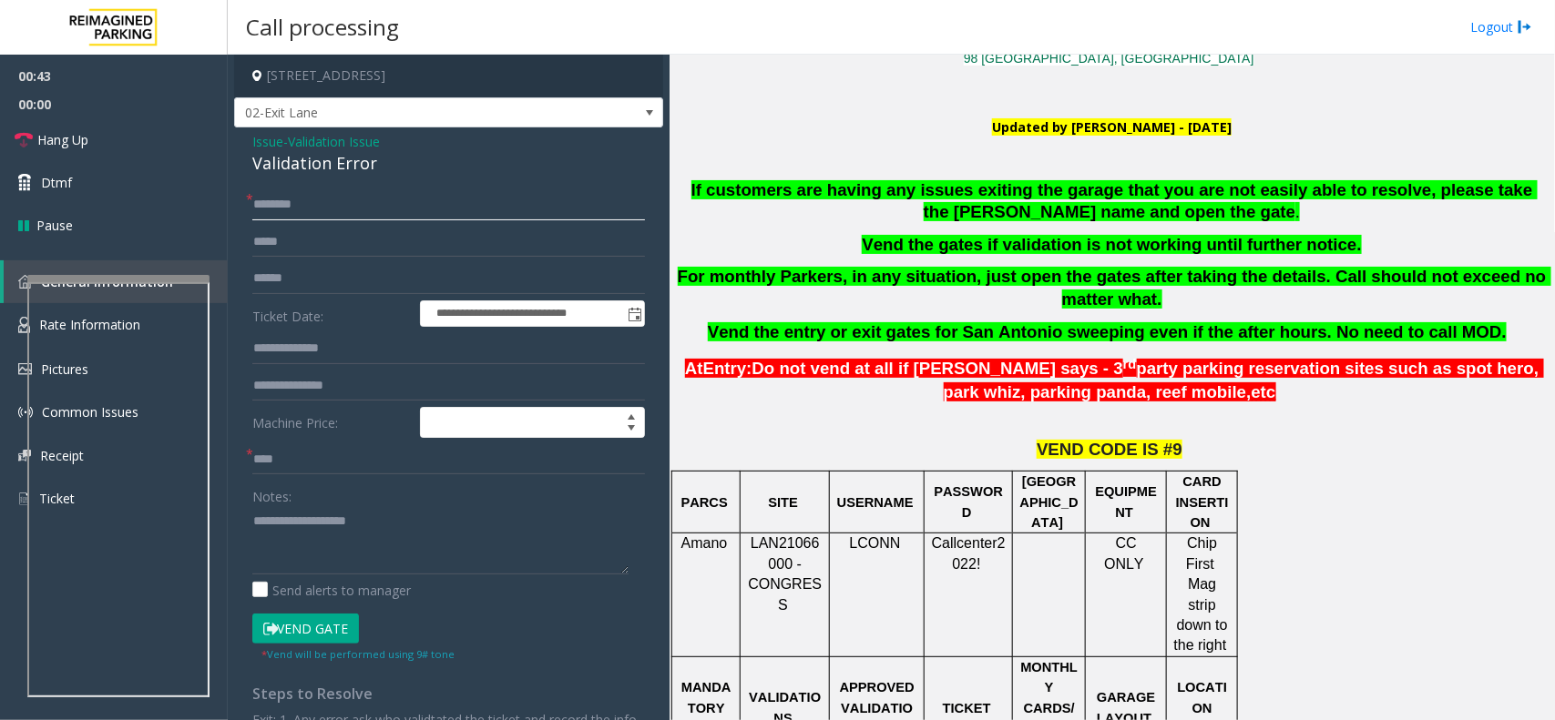
scroll to position [455, 0]
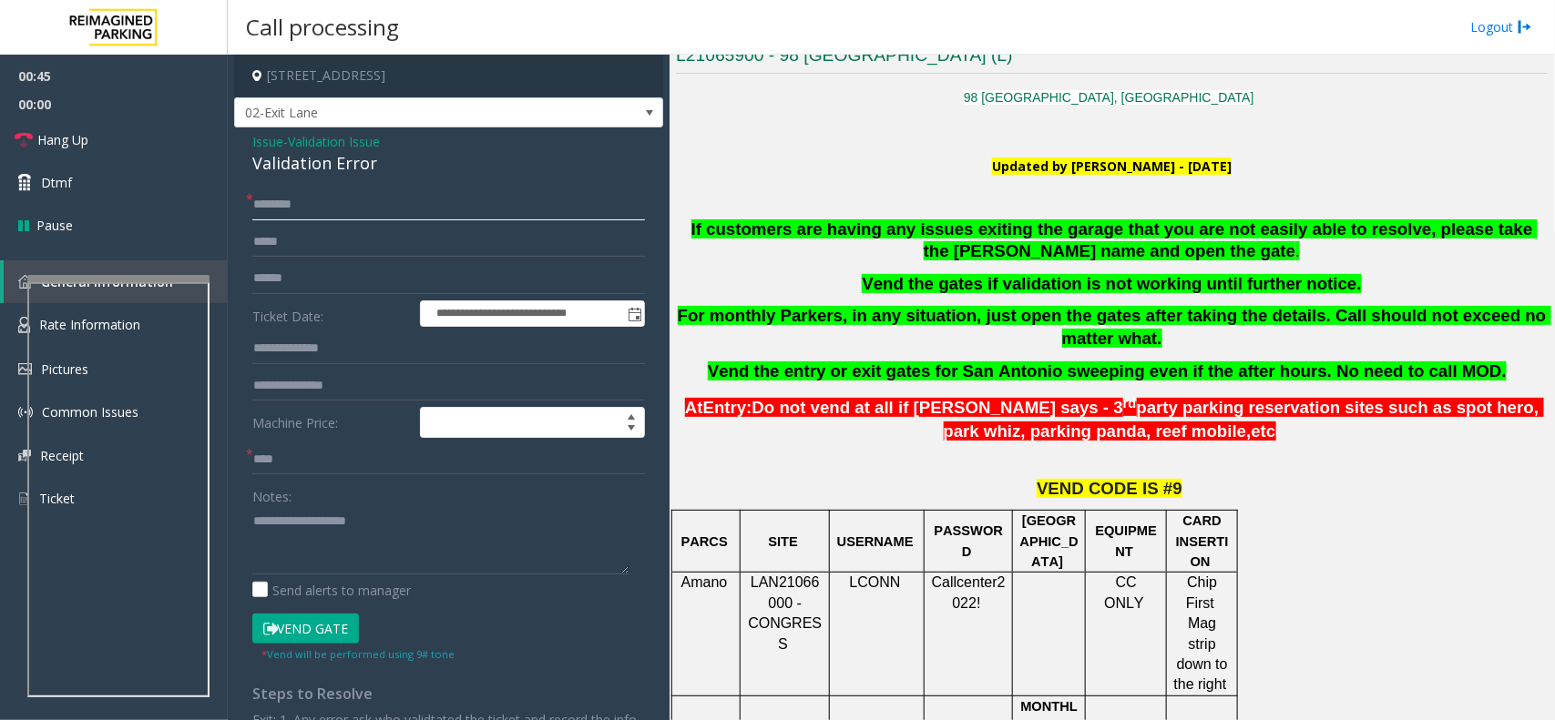
type input "*"
type input "*****"
click at [315, 284] on input "text" at bounding box center [448, 278] width 393 height 31
click at [303, 166] on div "Validation Error" at bounding box center [448, 163] width 393 height 25
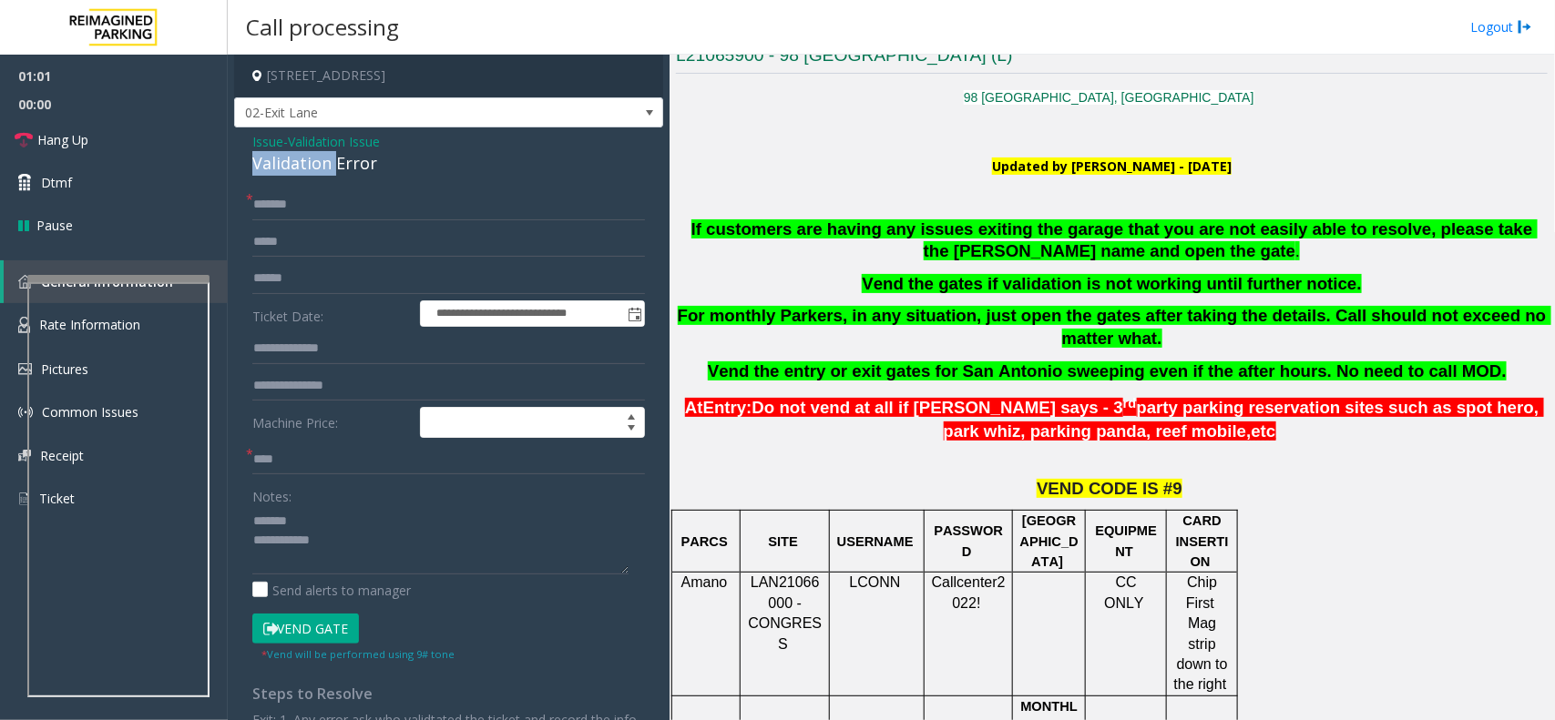
click at [303, 166] on div "Validation Error" at bounding box center [448, 163] width 393 height 25
copy div "Validation Error"
click at [320, 515] on textarea at bounding box center [440, 540] width 376 height 68
paste textarea "**********"
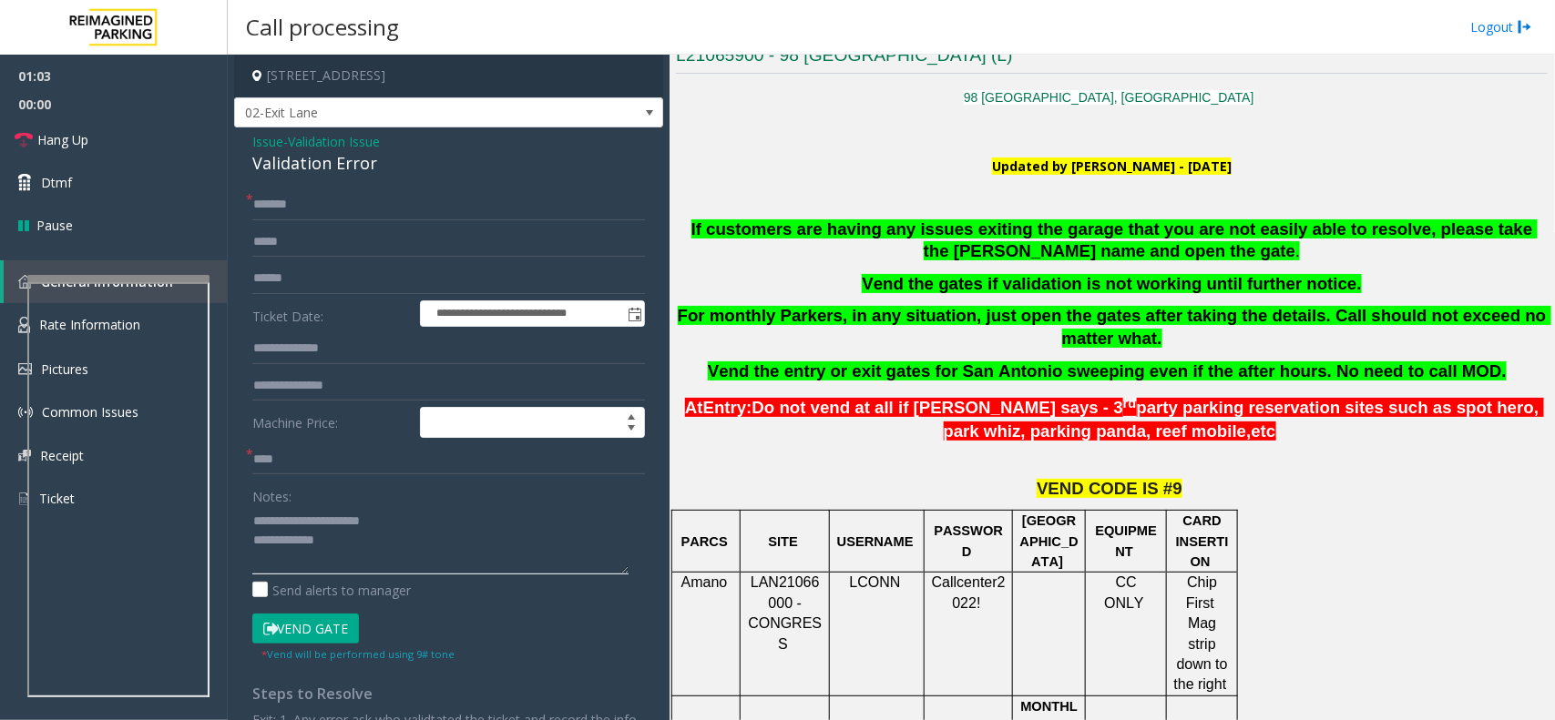
click at [337, 545] on textarea at bounding box center [440, 540] width 376 height 68
type textarea "**********"
click at [308, 284] on input "text" at bounding box center [448, 278] width 393 height 31
type input "******"
click at [333, 635] on button "Vend Gate" at bounding box center [305, 629] width 107 height 31
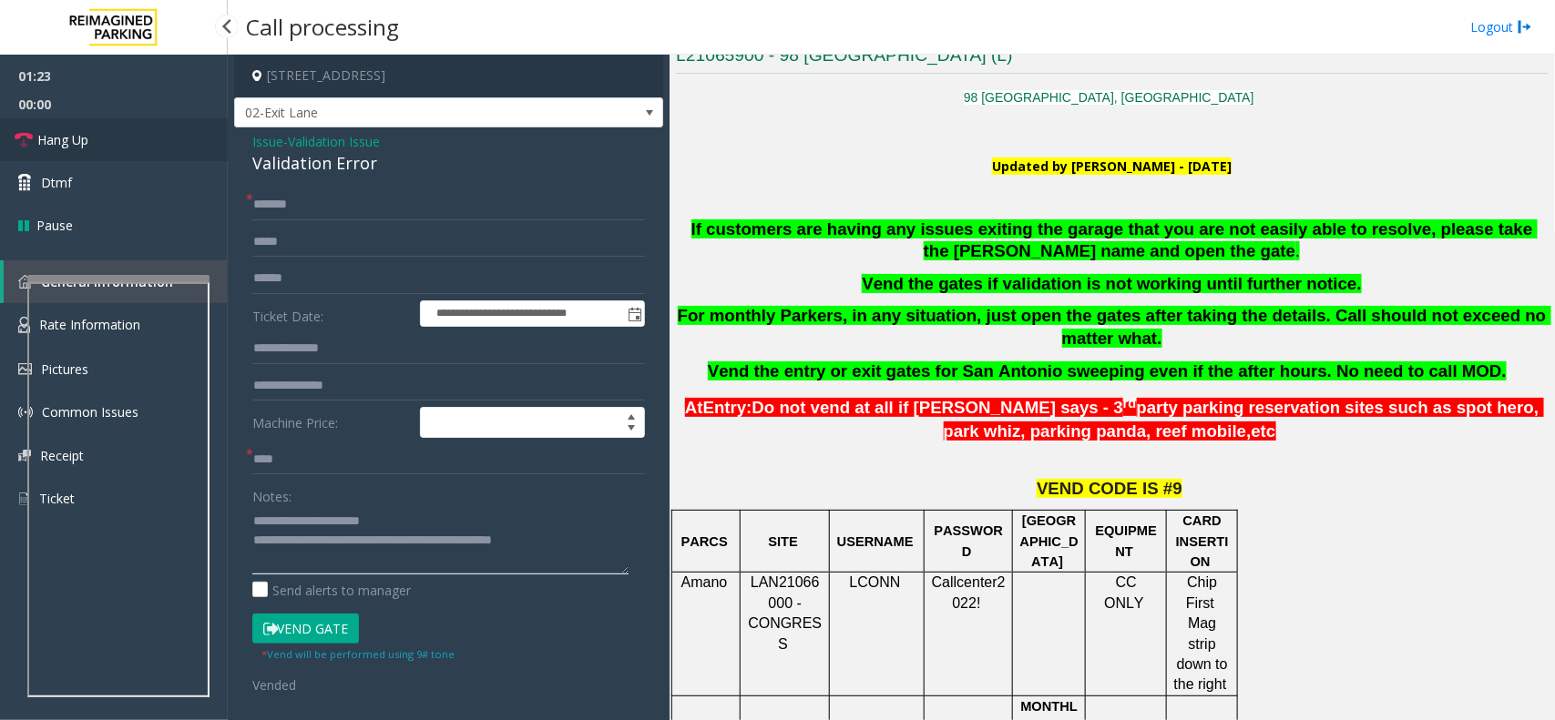
type textarea "**********"
click at [118, 137] on link "Hang Up" at bounding box center [114, 139] width 228 height 43
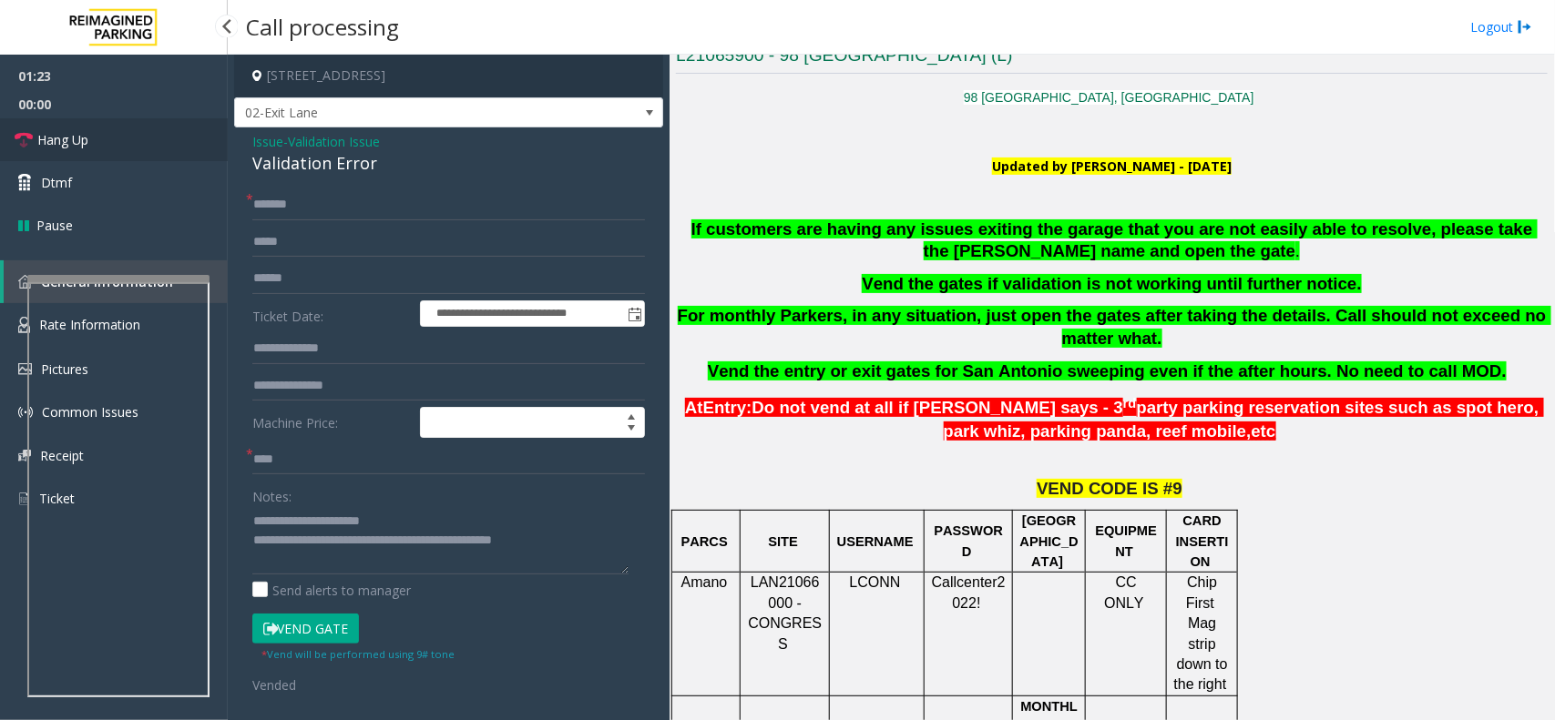
click at [118, 137] on link "Hang Up" at bounding box center [114, 139] width 228 height 43
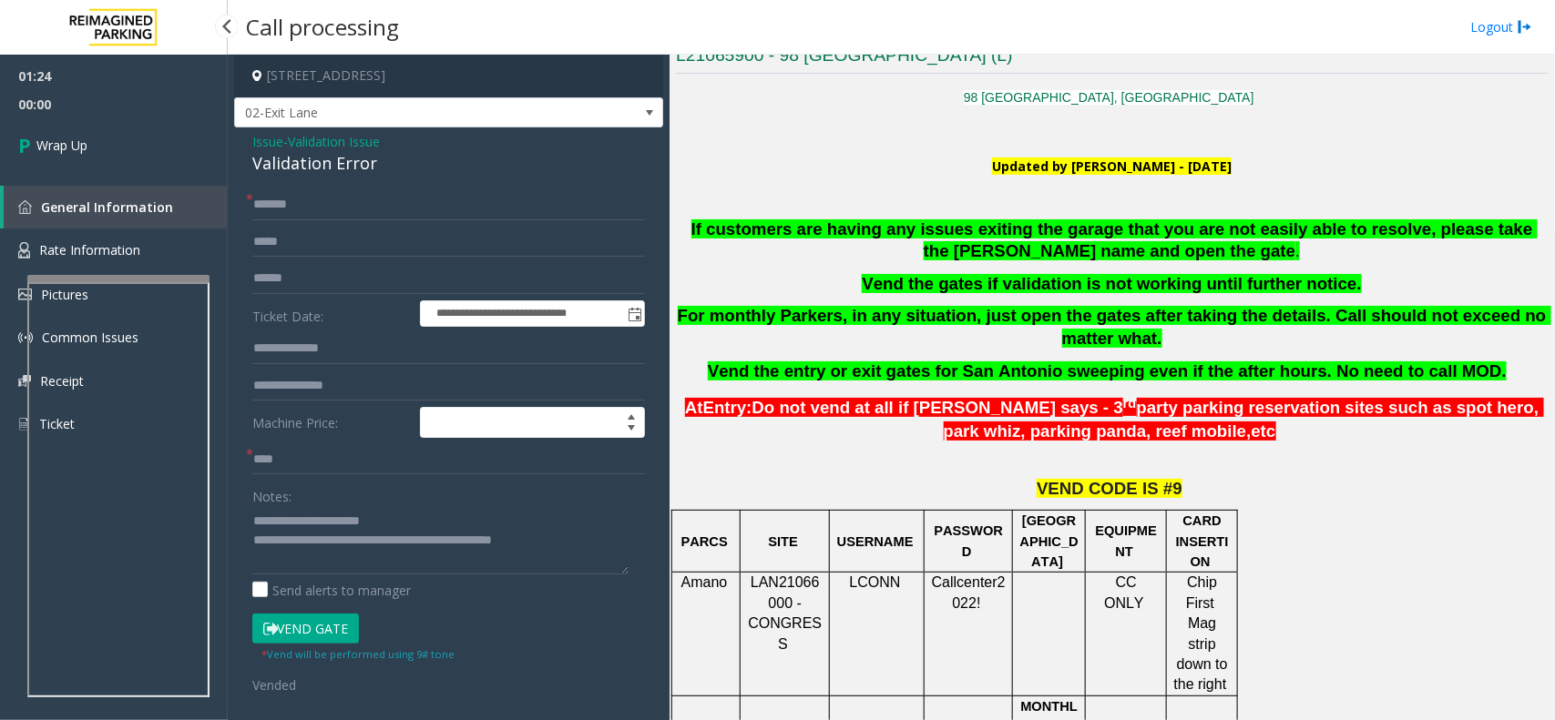
click at [118, 137] on link "Wrap Up" at bounding box center [114, 145] width 228 height 54
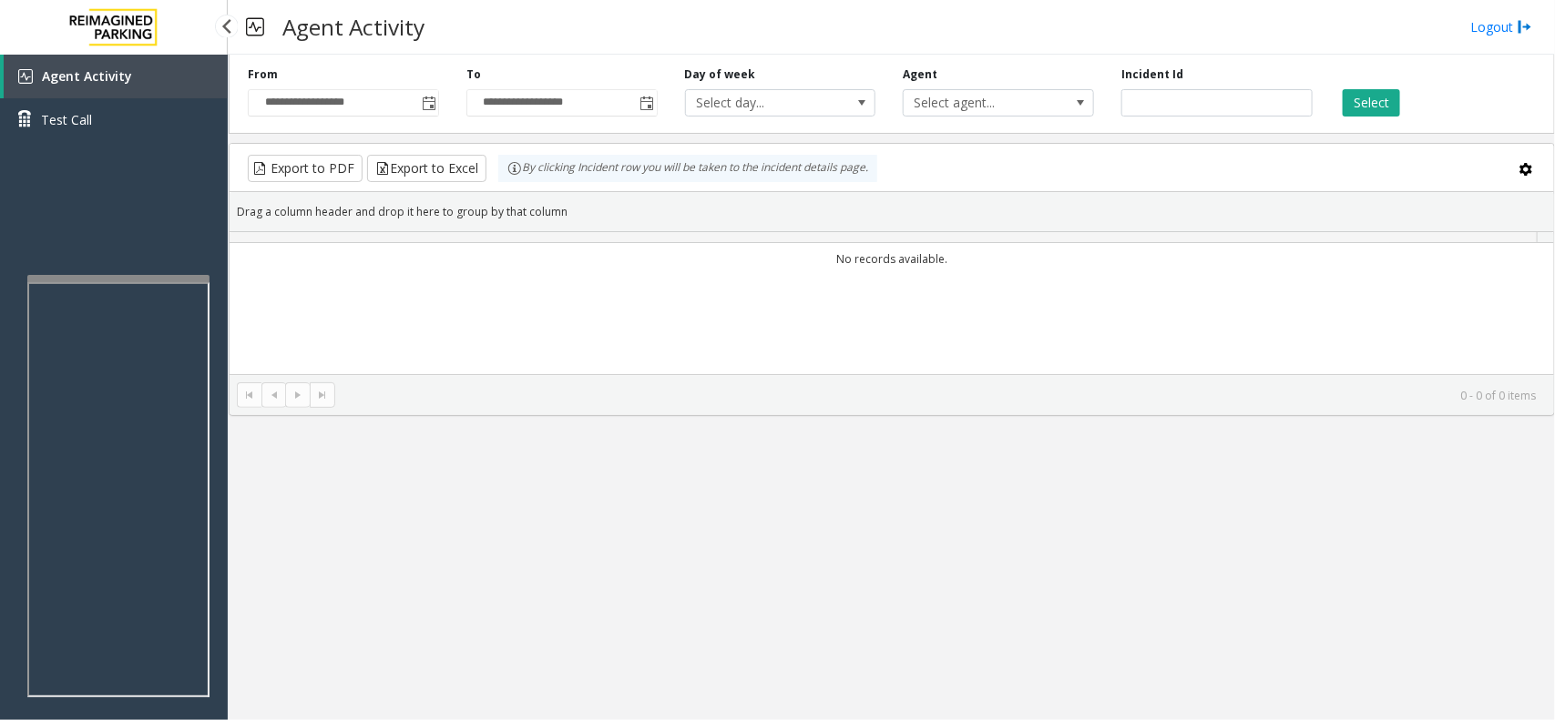
click at [118, 137] on link "Test Call" at bounding box center [114, 119] width 228 height 43
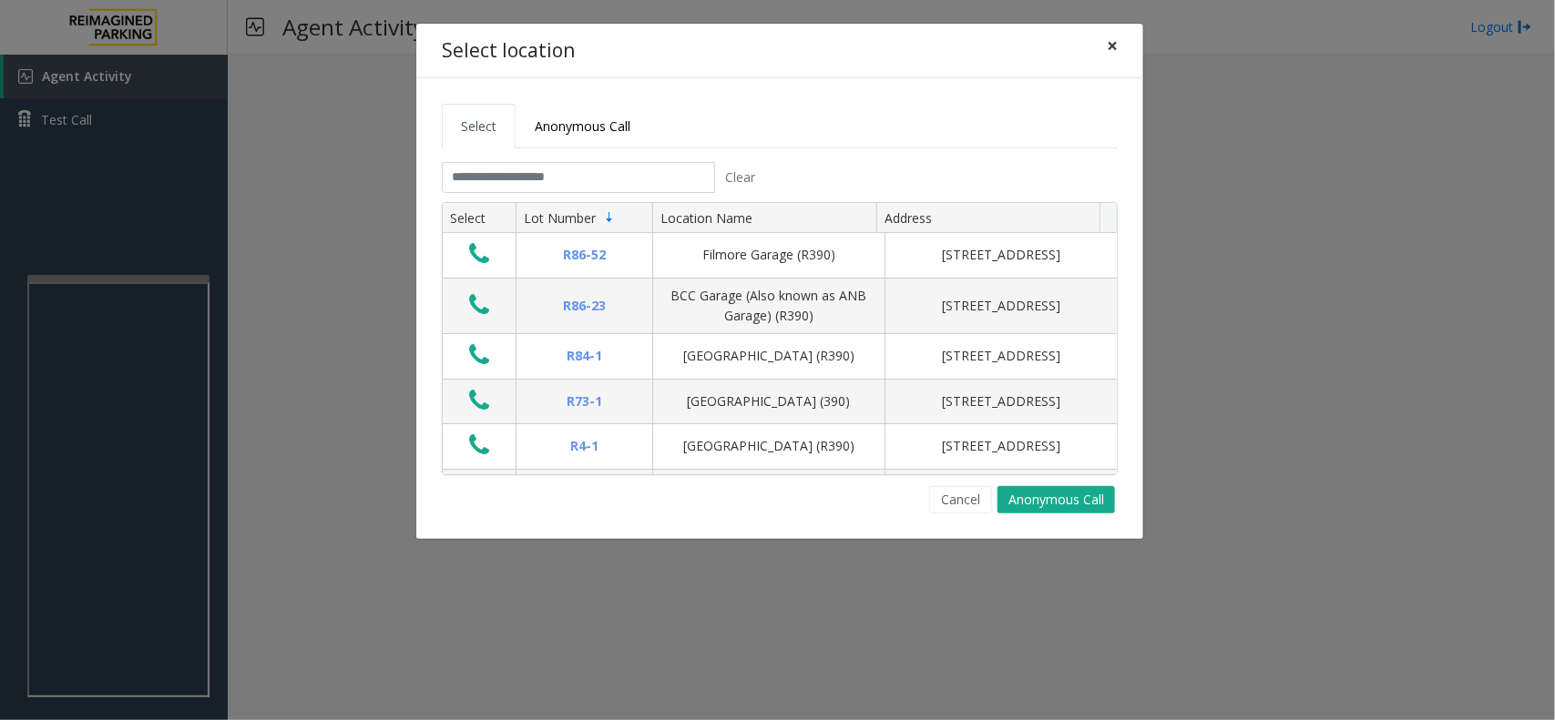
click at [1104, 46] on button "×" at bounding box center [1112, 46] width 36 height 45
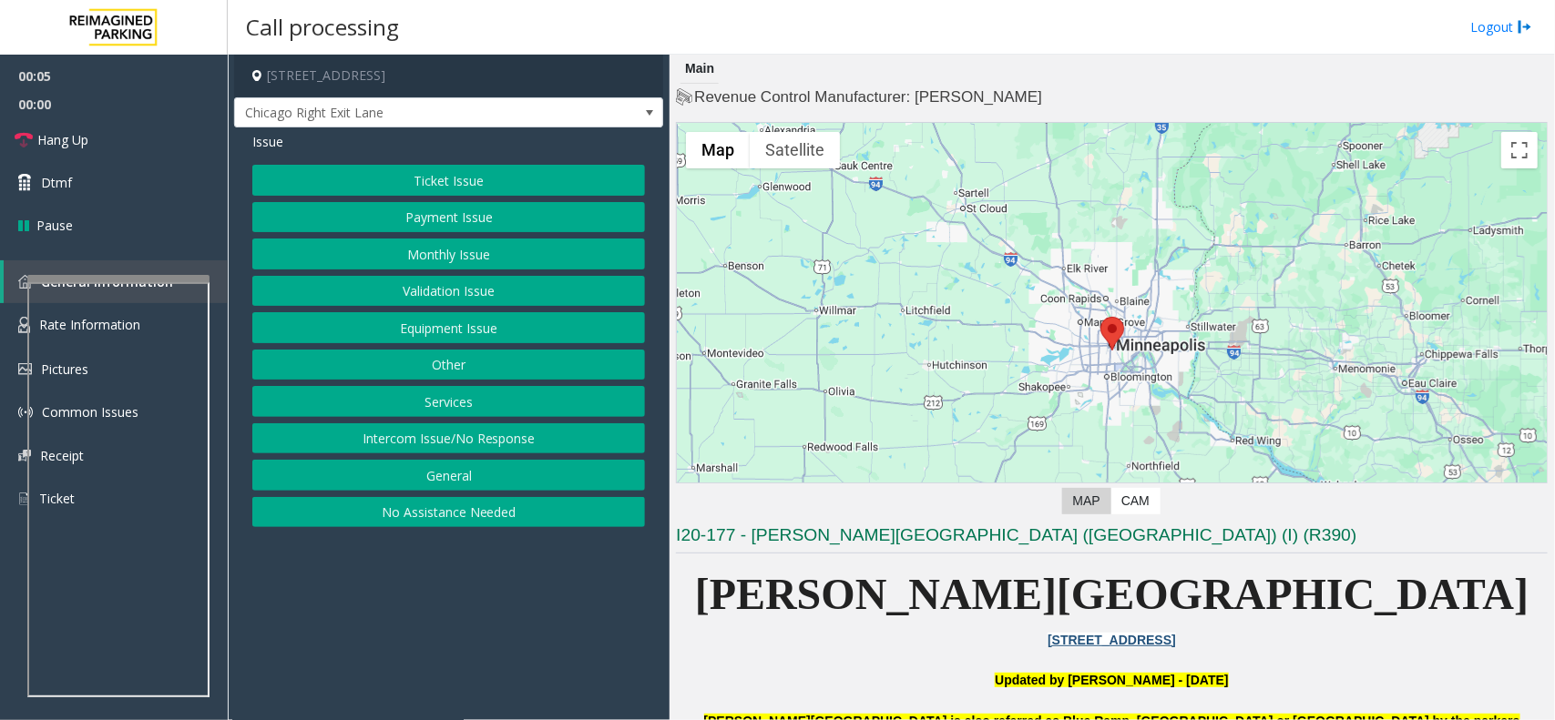
click at [463, 442] on button "Intercom Issue/No Response" at bounding box center [448, 438] width 393 height 31
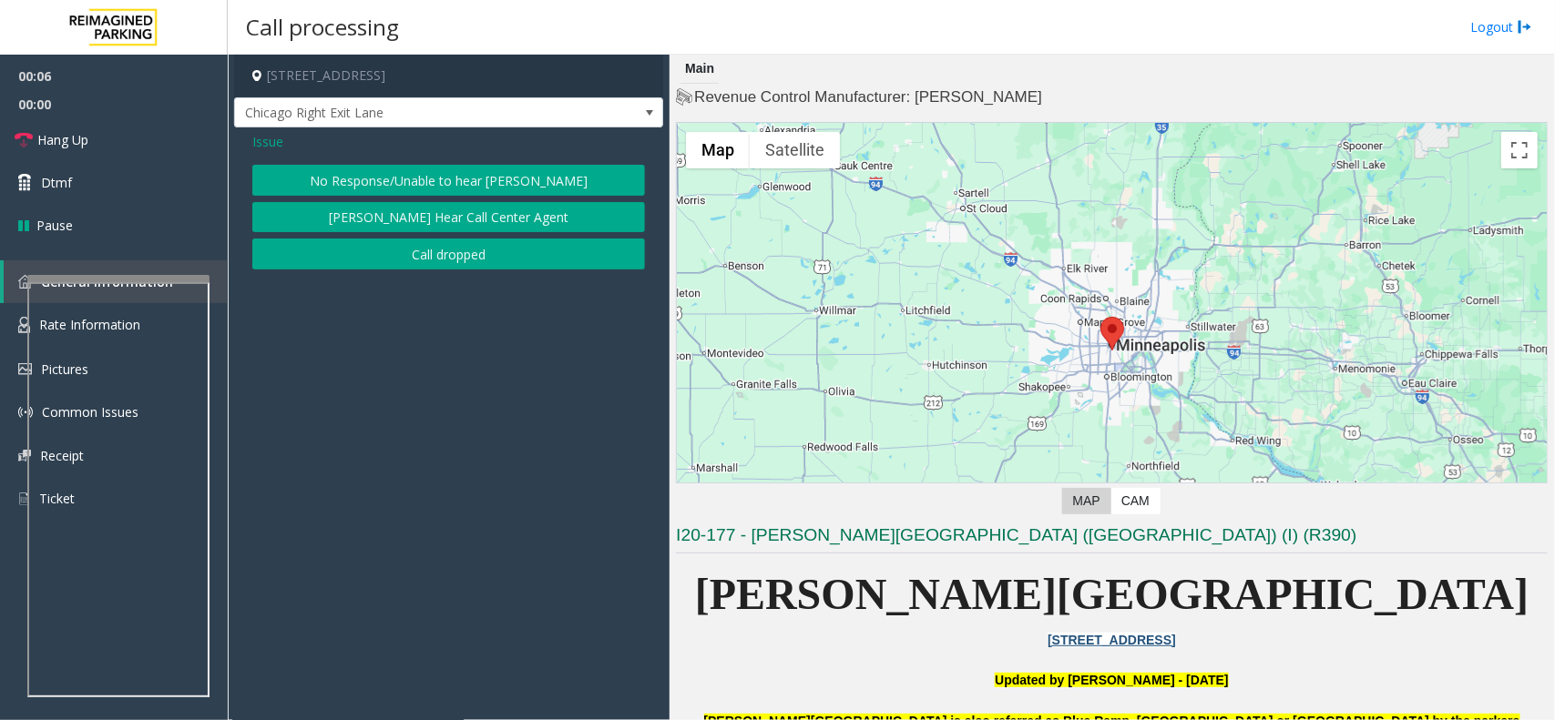
click at [428, 182] on button "No Response/Unable to hear [PERSON_NAME]" at bounding box center [448, 180] width 393 height 31
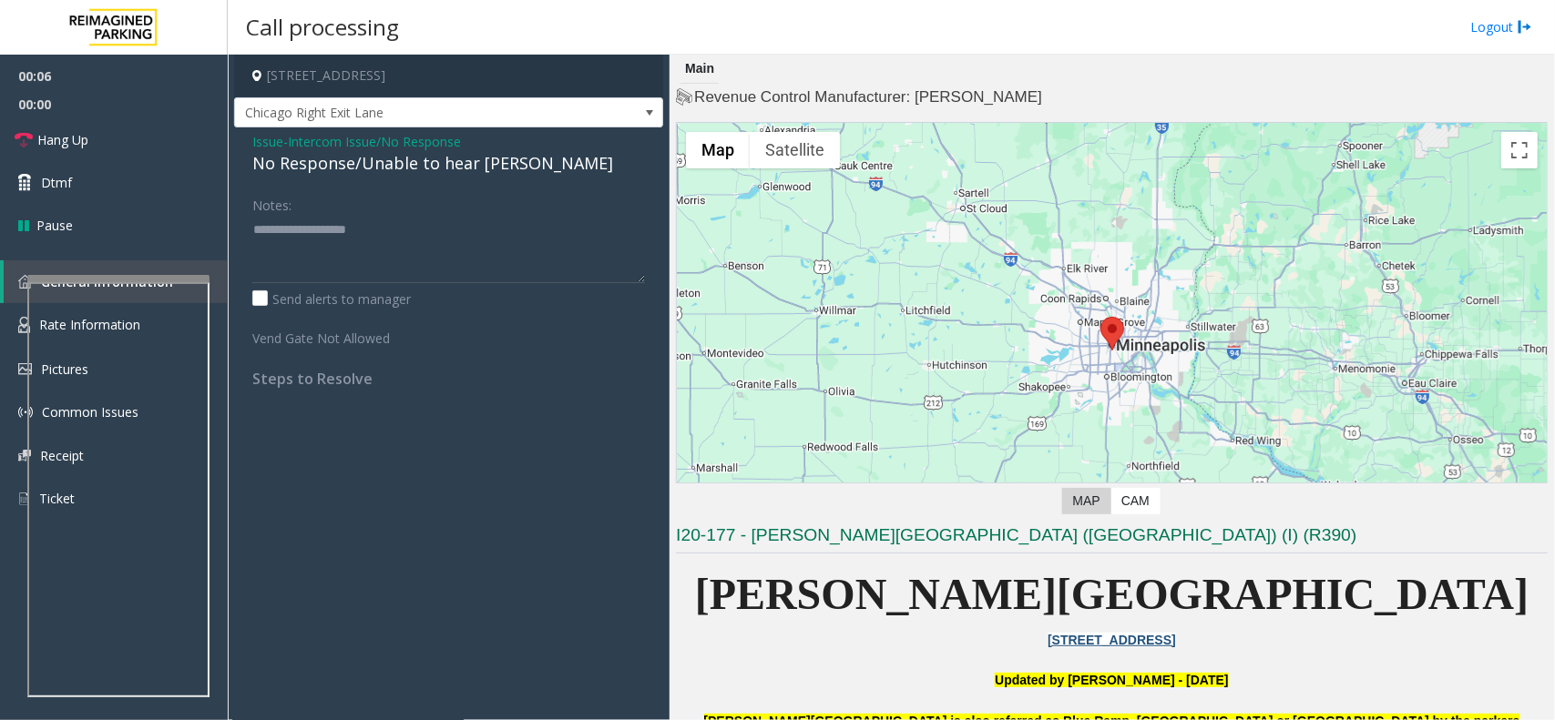
click at [412, 161] on div "No Response/Unable to hear [PERSON_NAME]" at bounding box center [448, 163] width 393 height 25
type textarea "**********"
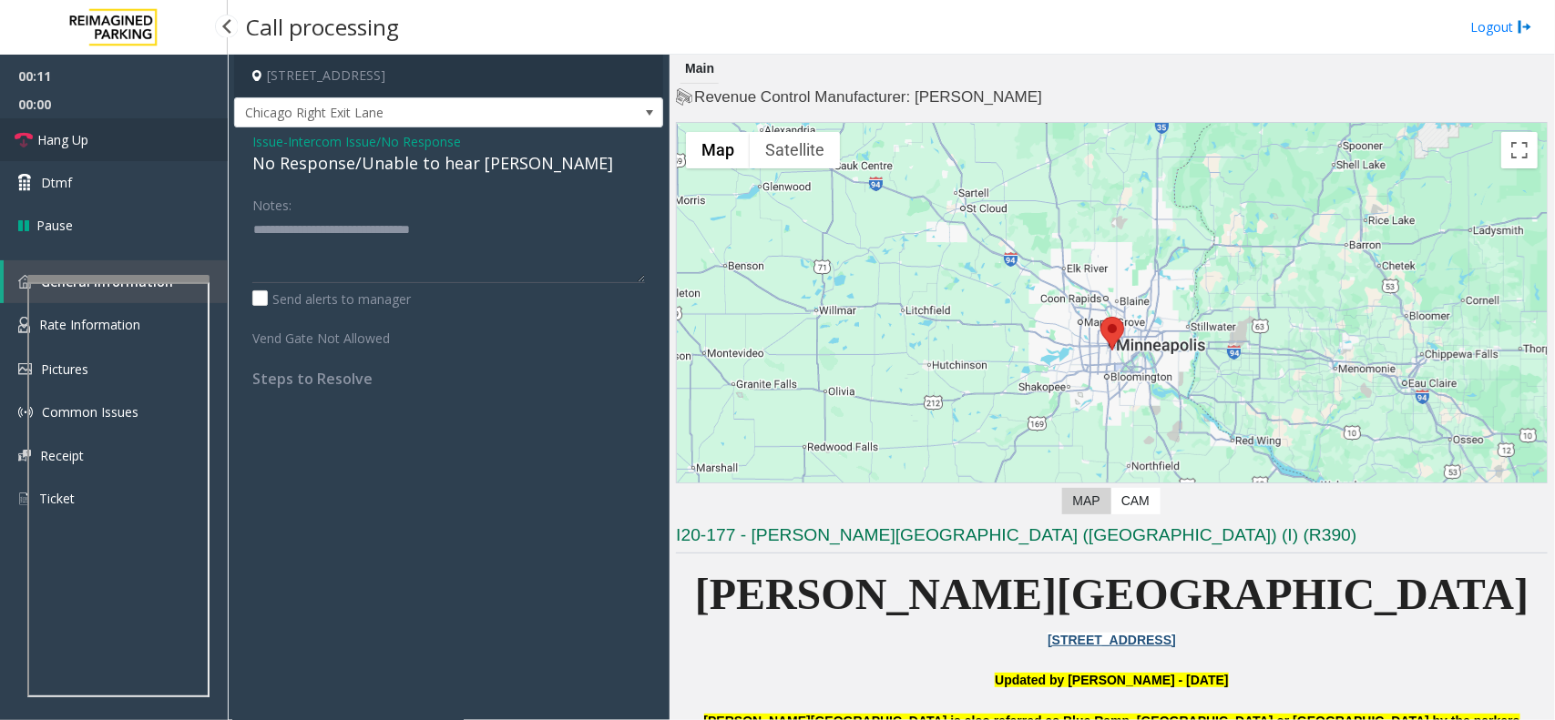
click at [152, 155] on link "Hang Up" at bounding box center [114, 139] width 228 height 43
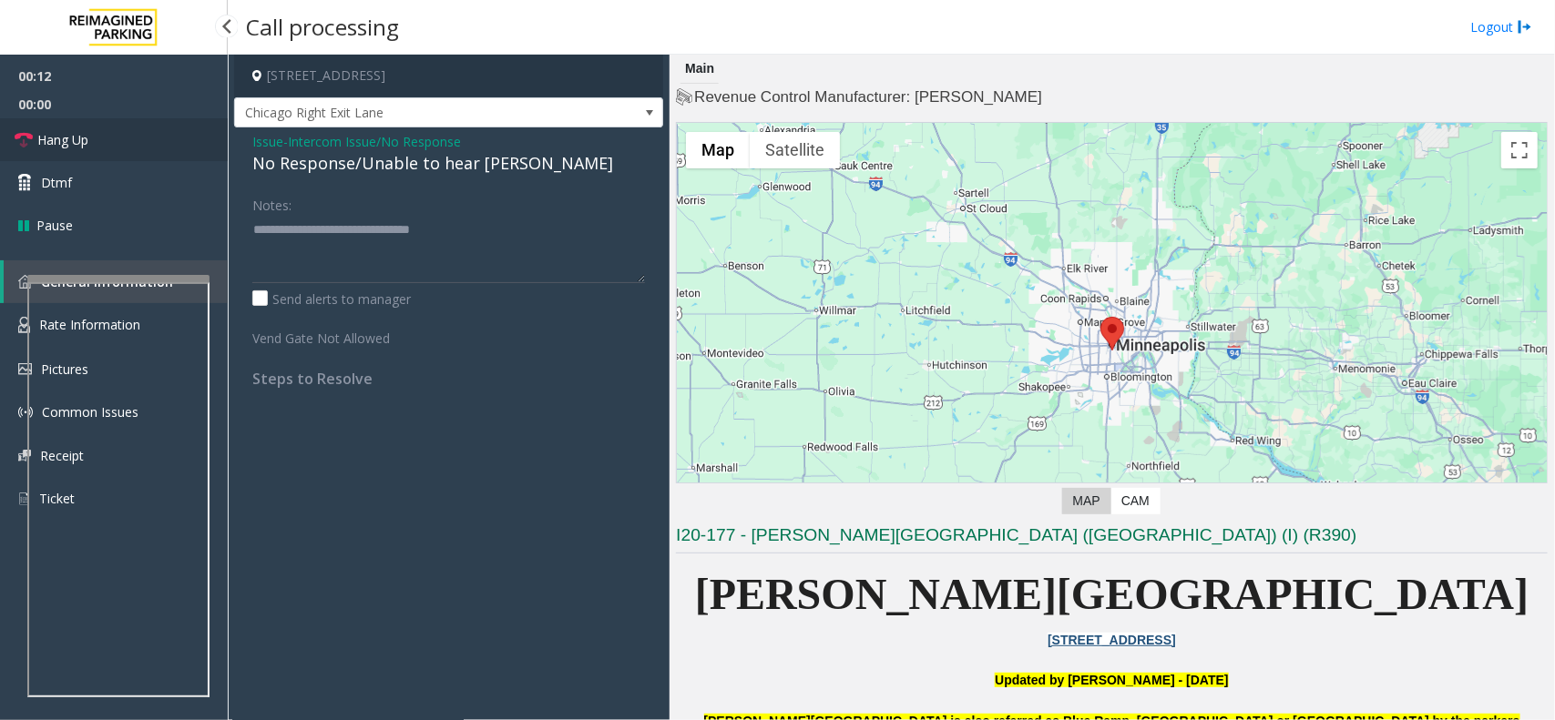
click at [152, 155] on link "Hang Up" at bounding box center [114, 139] width 228 height 43
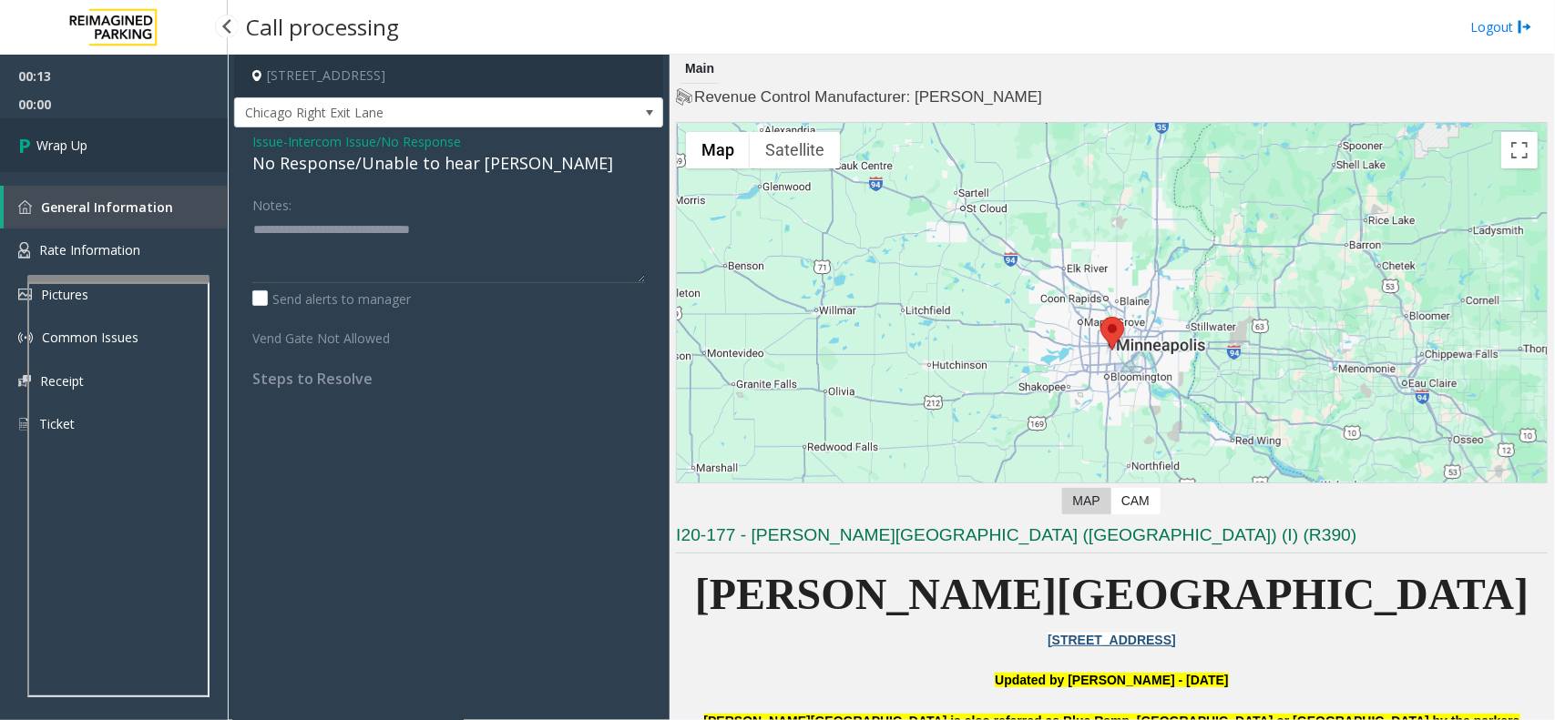
click at [152, 155] on link "Wrap Up" at bounding box center [114, 145] width 228 height 54
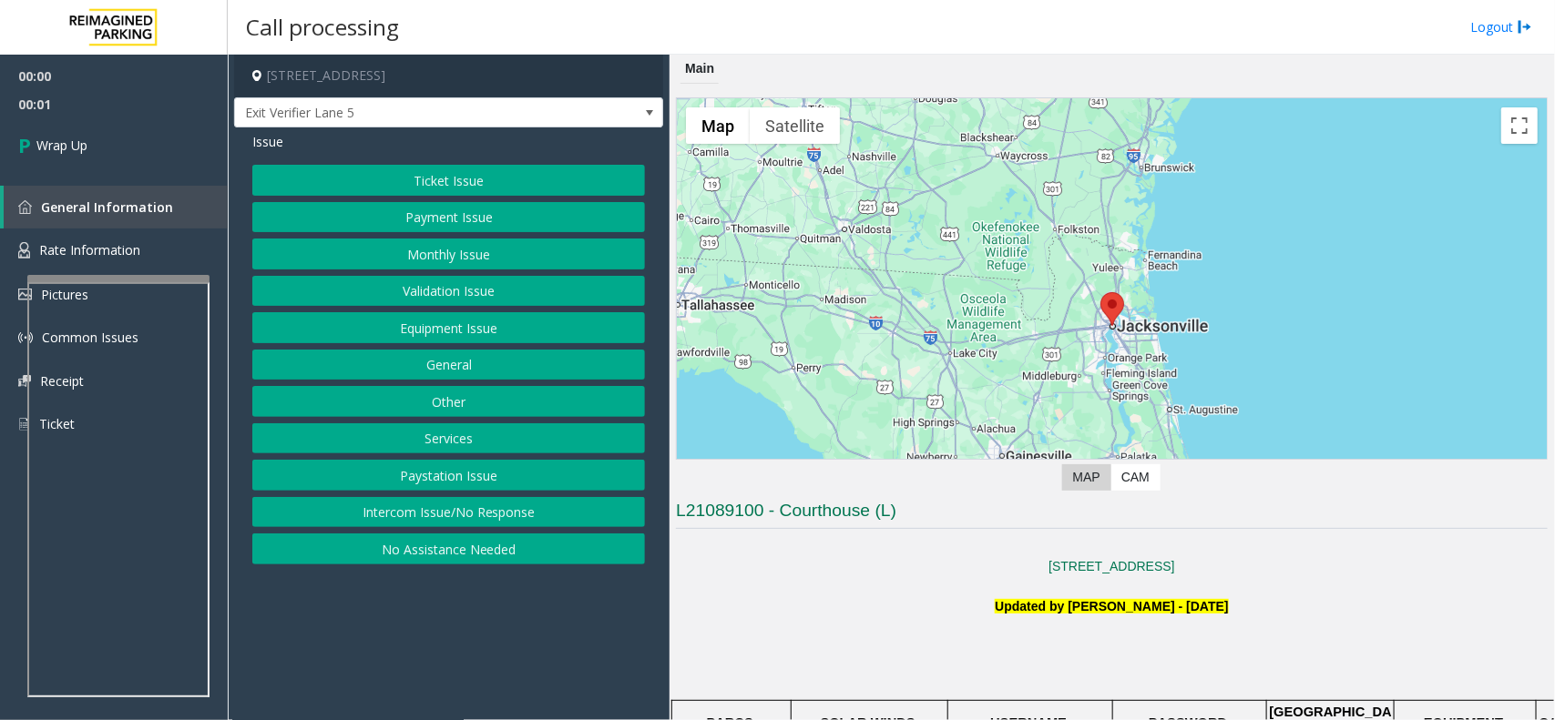
click at [475, 513] on button "Intercom Issue/No Response" at bounding box center [448, 512] width 393 height 31
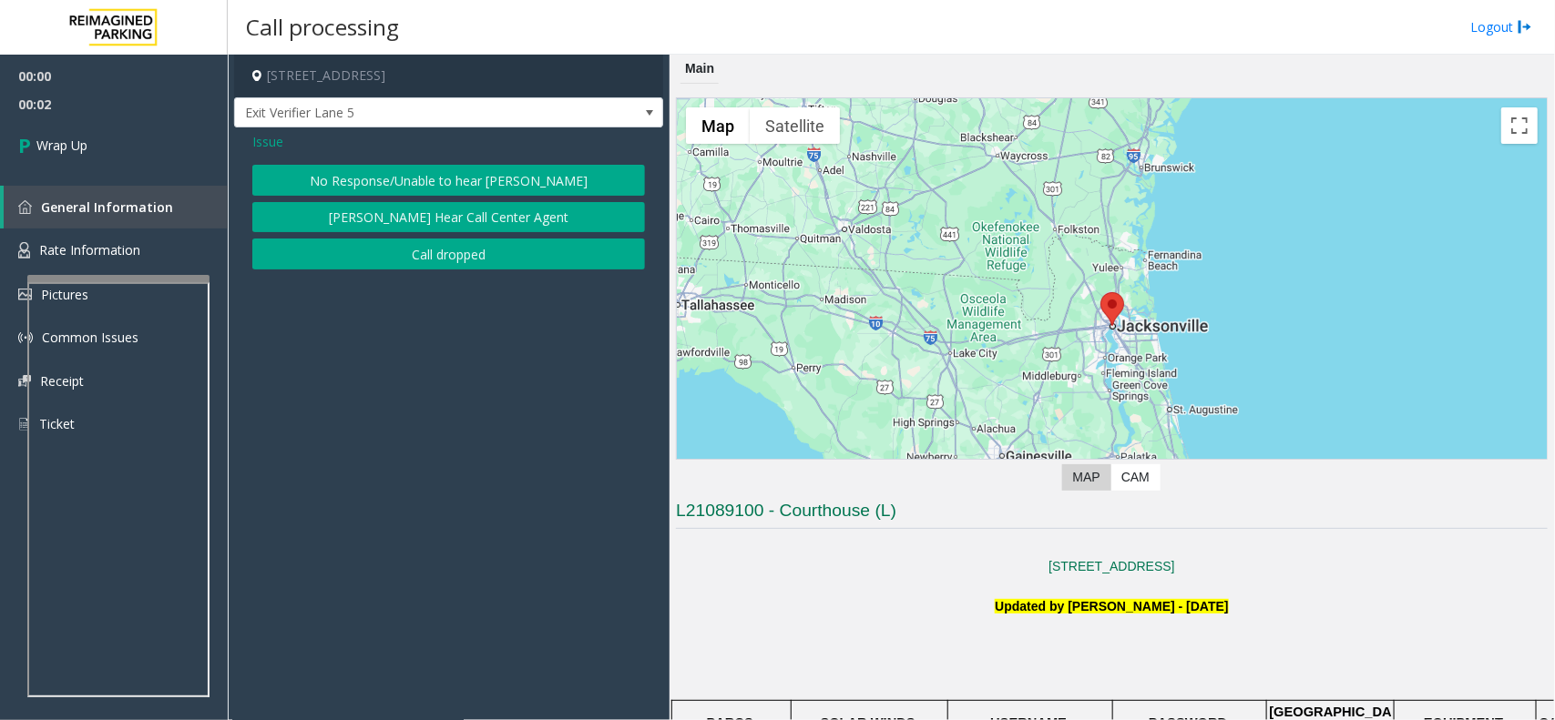
click at [413, 187] on button "No Response/Unable to hear [PERSON_NAME]" at bounding box center [448, 180] width 393 height 31
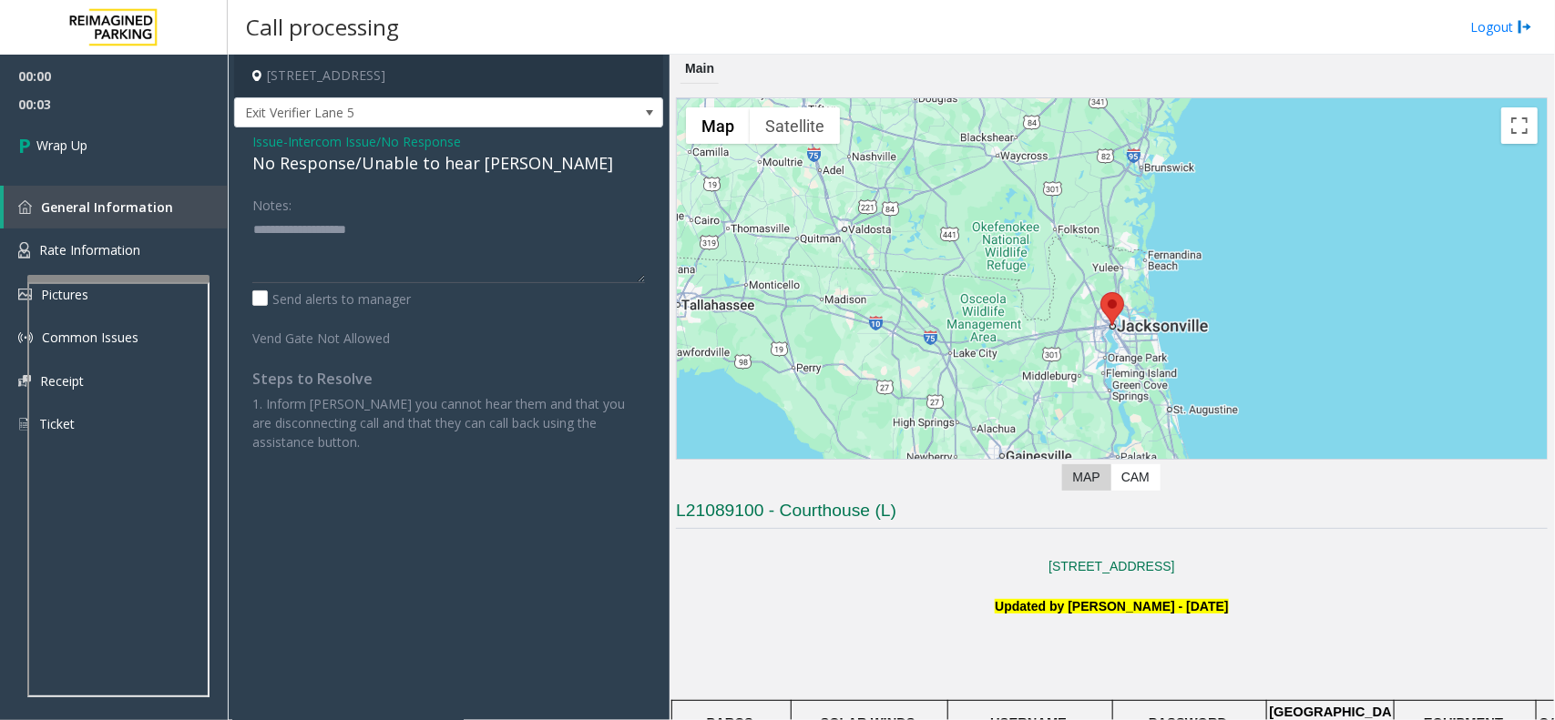
click at [302, 151] on div "No Response/Unable to hear [PERSON_NAME]" at bounding box center [448, 163] width 393 height 25
click at [324, 143] on span "Intercom Issue/No Response" at bounding box center [374, 141] width 173 height 19
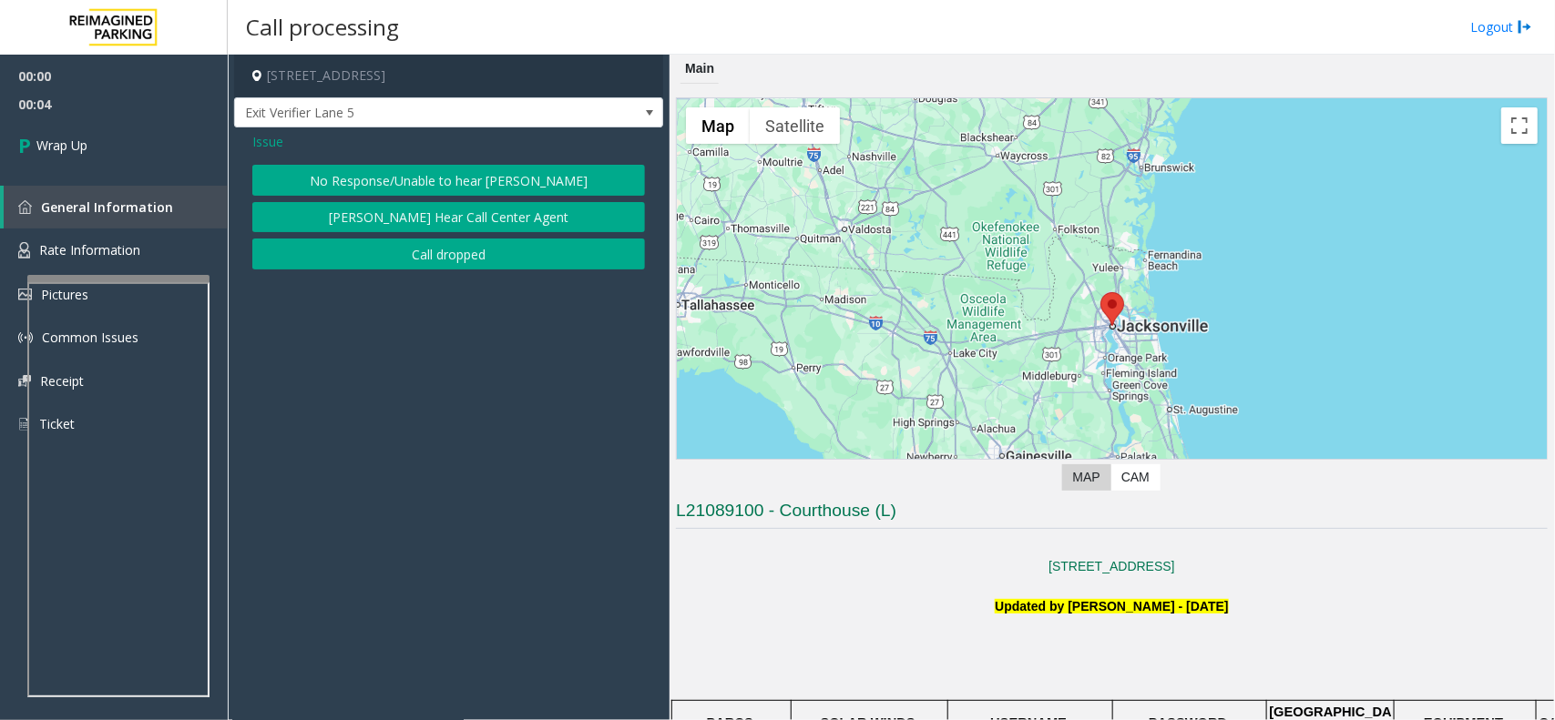
click at [385, 252] on button "Call dropped" at bounding box center [448, 254] width 393 height 31
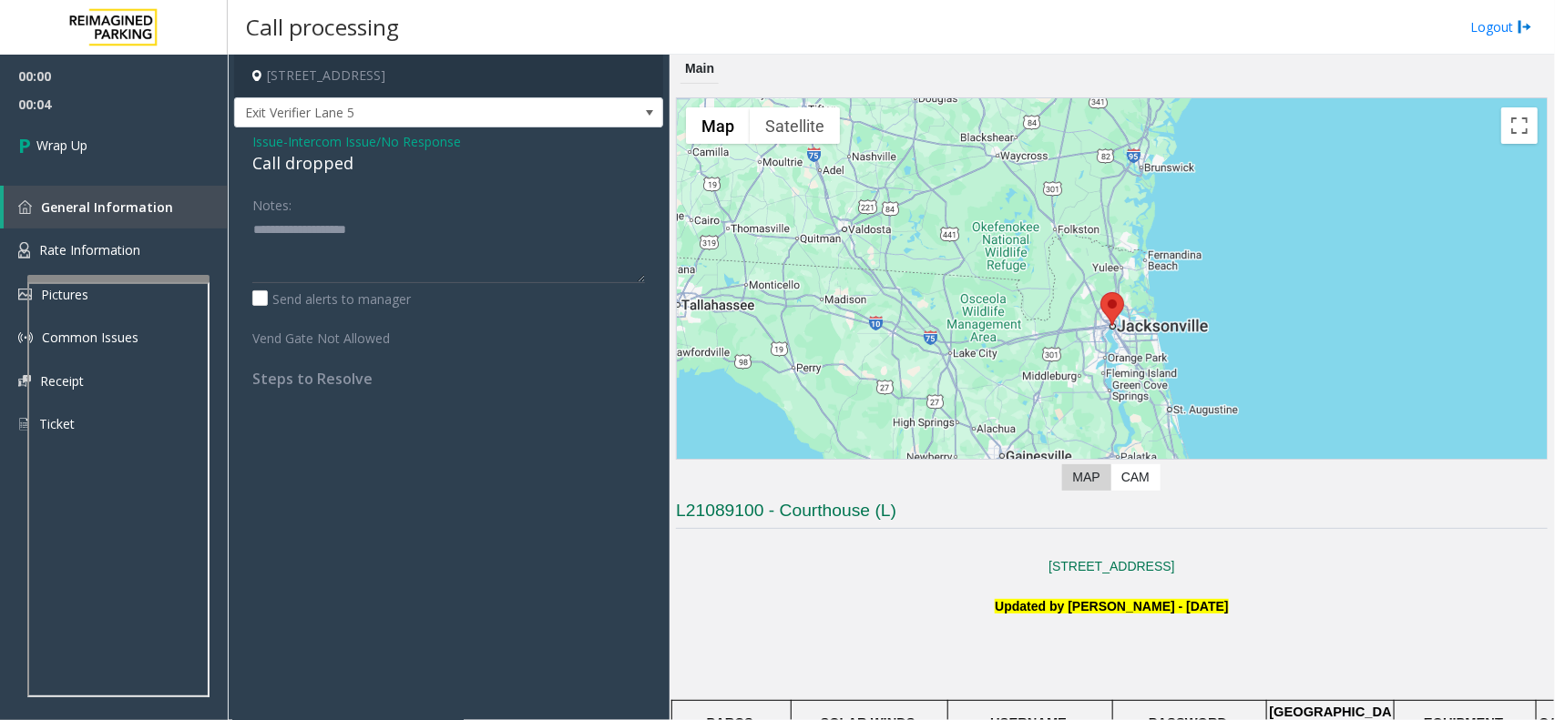
click at [306, 162] on div "Call dropped" at bounding box center [448, 163] width 393 height 25
drag, startPoint x: 306, startPoint y: 162, endPoint x: 328, endPoint y: 157, distance: 22.5
click at [311, 162] on div "Call dropped" at bounding box center [448, 163] width 393 height 25
type textarea "**********"
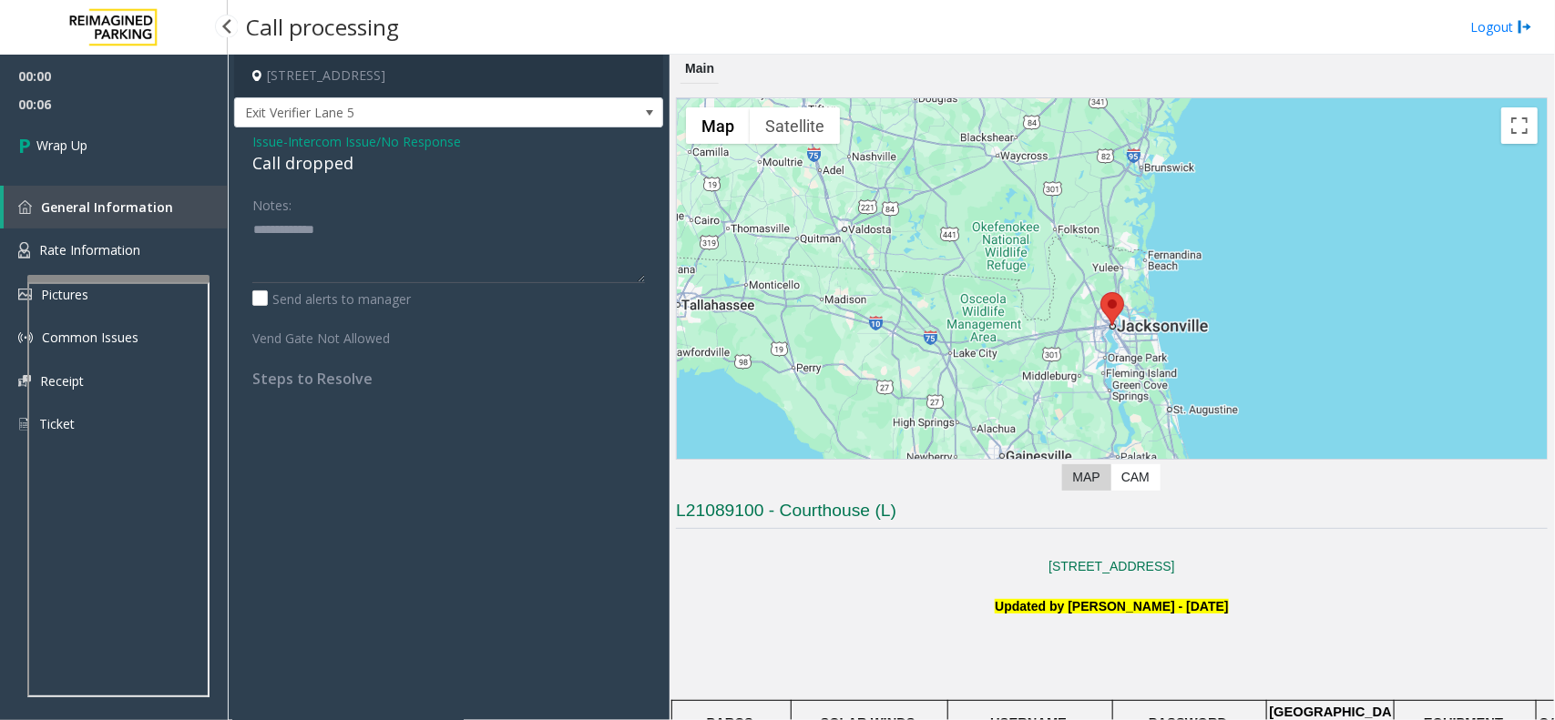
click at [12, 98] on span "00:06" at bounding box center [114, 104] width 228 height 28
click at [16, 102] on span "00:06" at bounding box center [114, 104] width 228 height 28
click at [70, 151] on span "Wrap Up" at bounding box center [61, 145] width 51 height 19
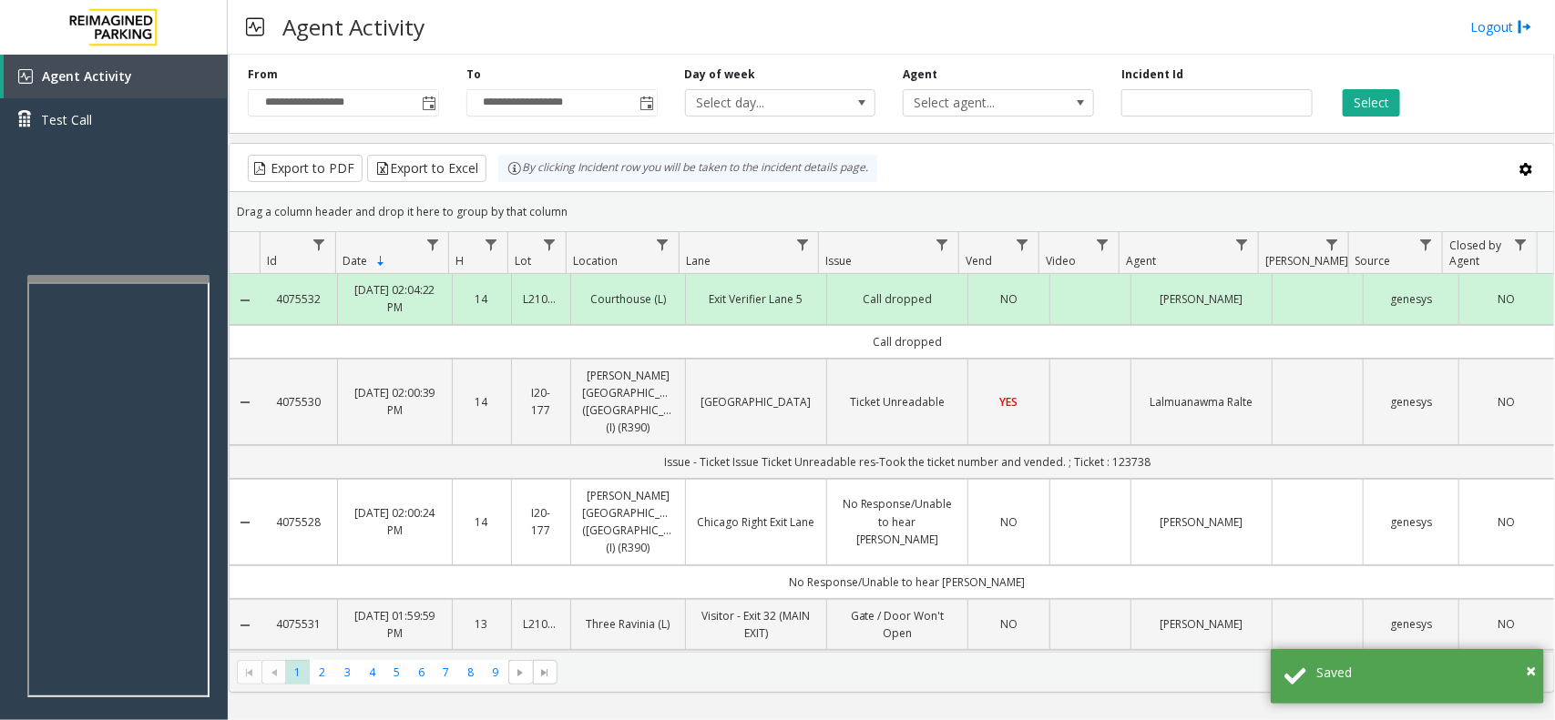
drag, startPoint x: 975, startPoint y: 335, endPoint x: 827, endPoint y: 338, distance: 148.5
click at [827, 338] on td "Call dropped" at bounding box center [906, 342] width 1293 height 34
click at [899, 339] on td "Call dropped" at bounding box center [906, 342] width 1293 height 34
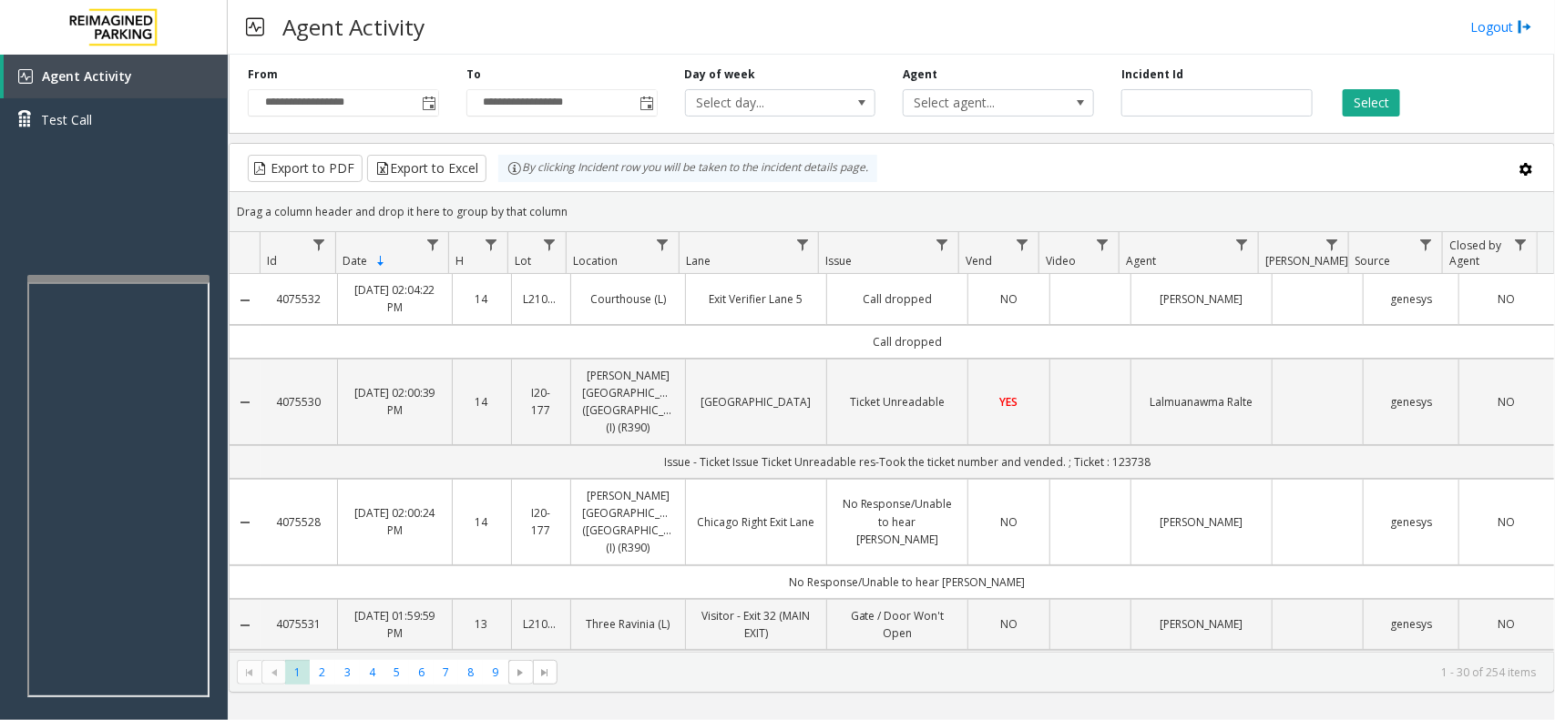
drag, startPoint x: 861, startPoint y: 342, endPoint x: 927, endPoint y: 342, distance: 66.5
click at [927, 342] on td "Call dropped" at bounding box center [906, 342] width 1293 height 34
click at [899, 342] on td "Call dropped" at bounding box center [906, 342] width 1293 height 34
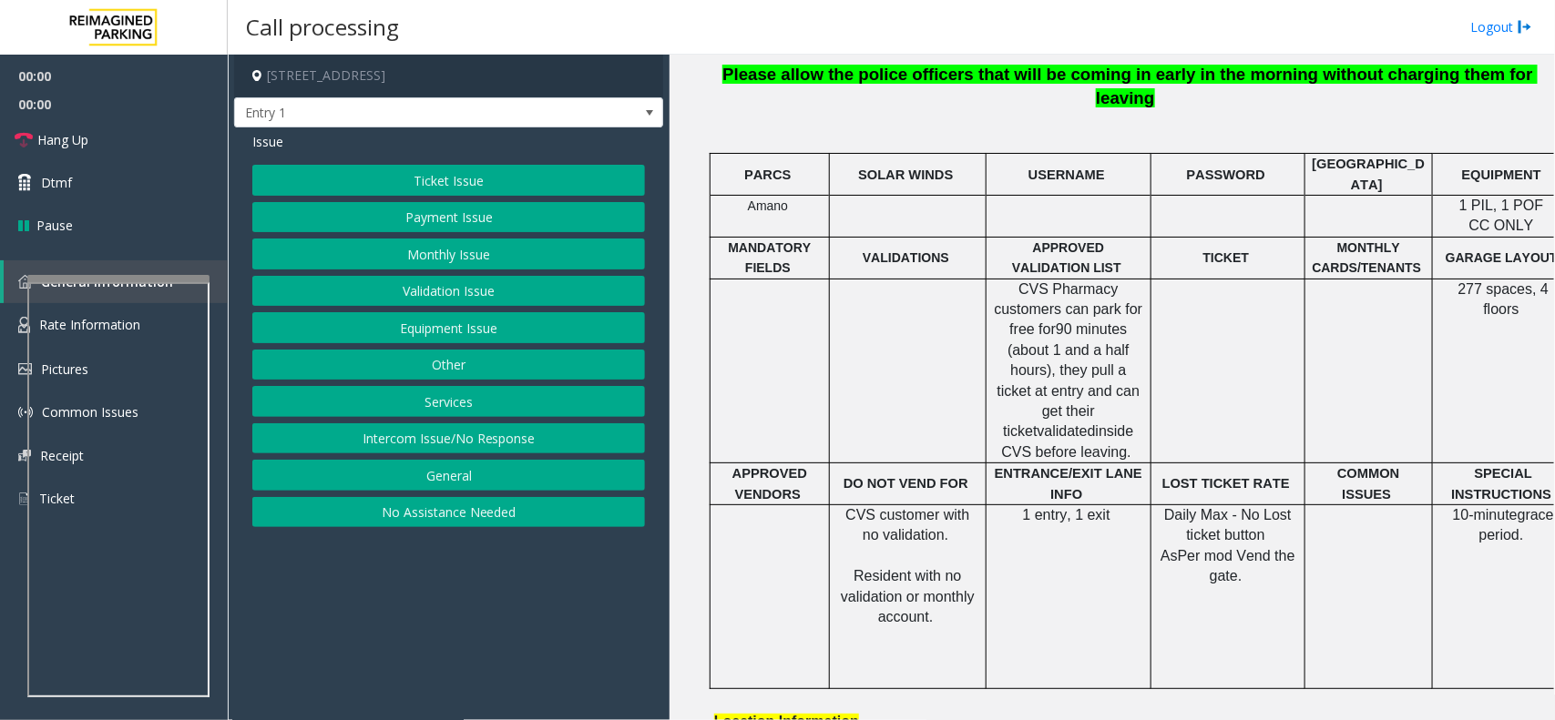
scroll to position [683, 0]
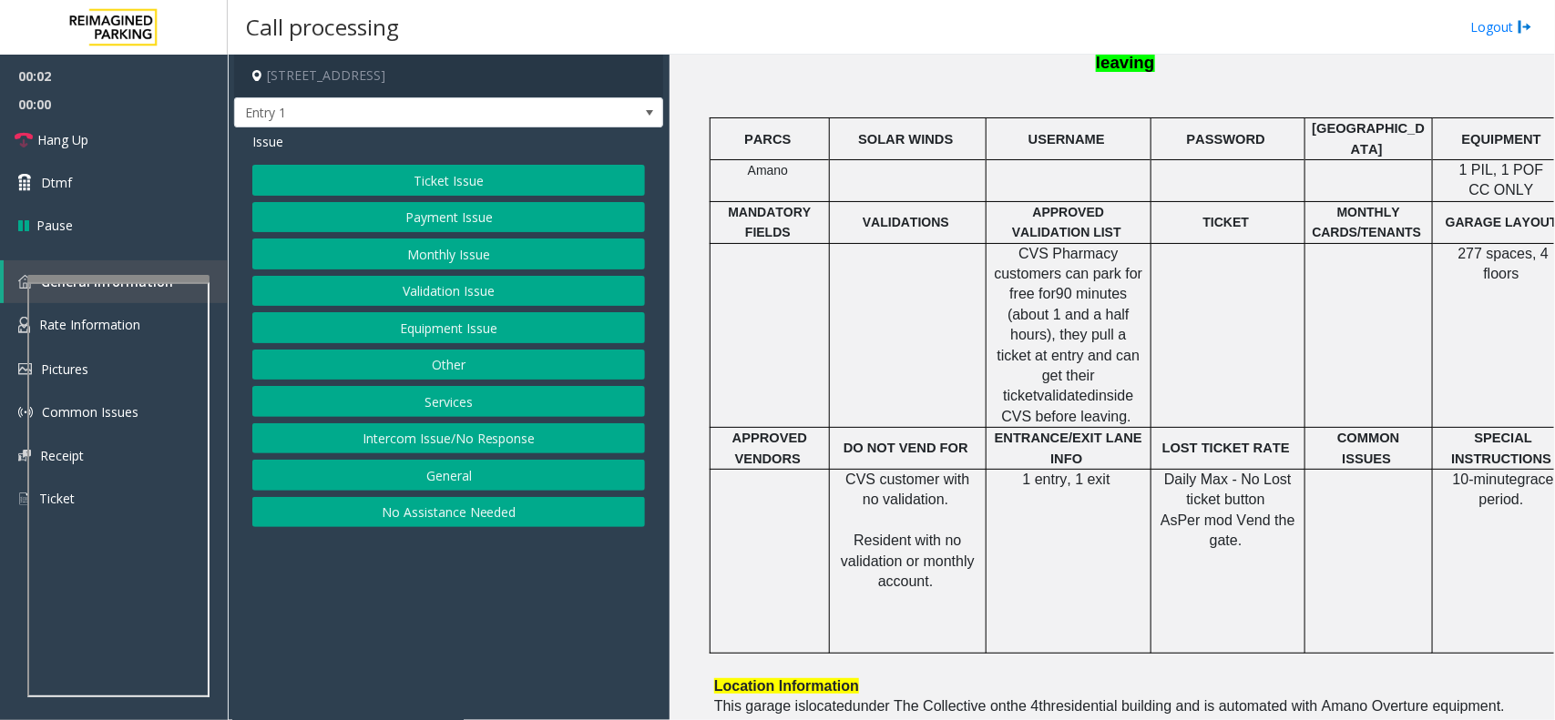
click at [479, 440] on button "Intercom Issue/No Response" at bounding box center [448, 438] width 393 height 31
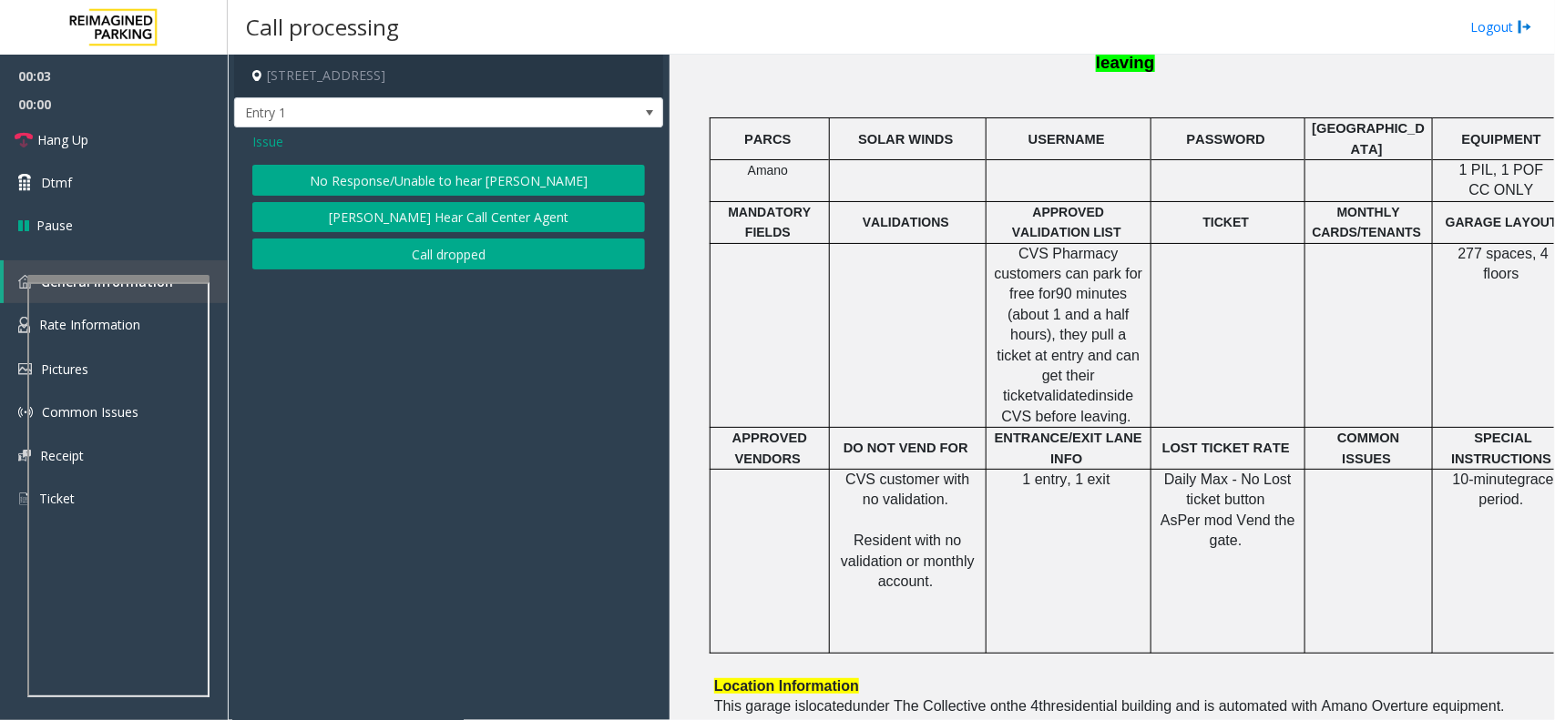
click at [448, 168] on button "No Response/Unable to hear [PERSON_NAME]" at bounding box center [448, 180] width 393 height 31
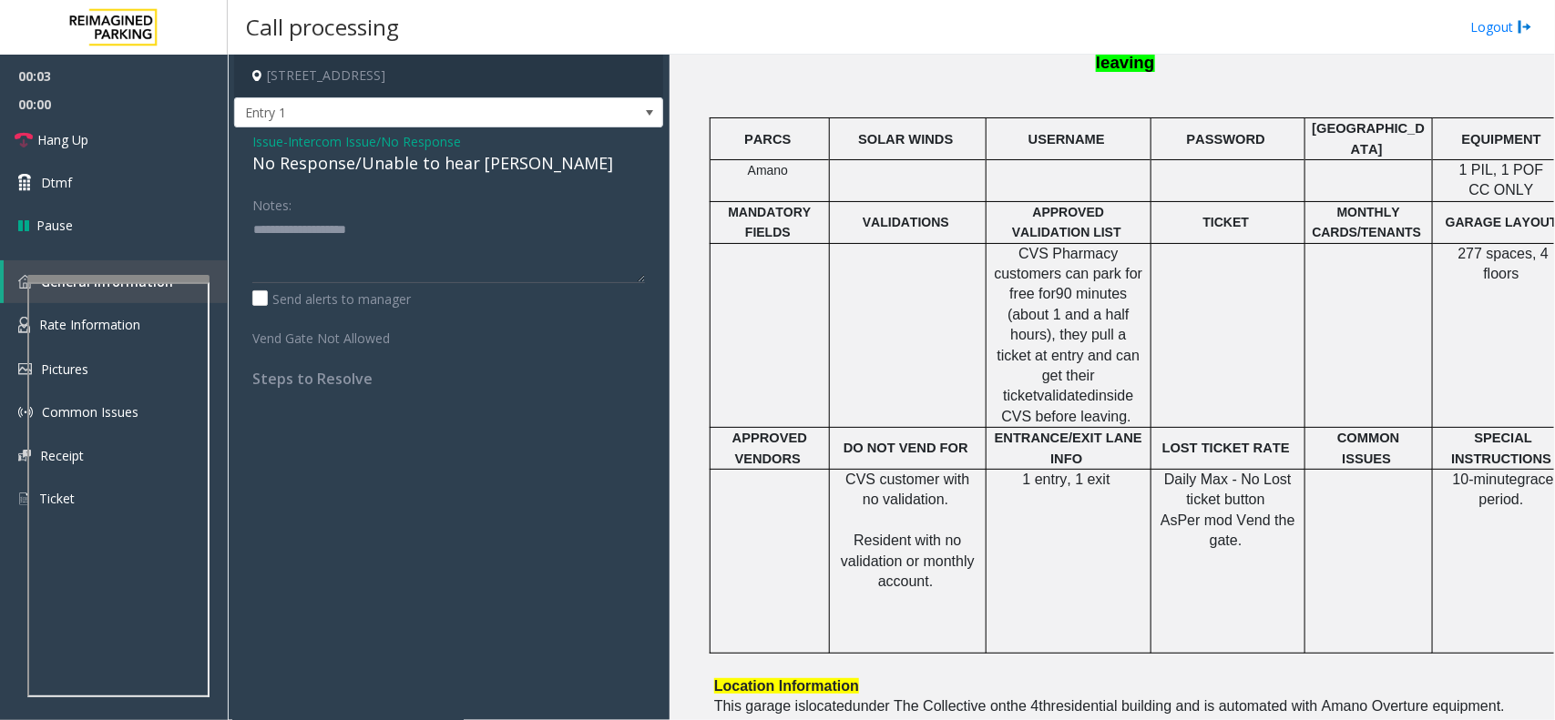
click at [434, 168] on div "No Response/Unable to hear [PERSON_NAME]" at bounding box center [448, 163] width 393 height 25
type textarea "**********"
click at [156, 141] on link "Hang Up" at bounding box center [114, 139] width 228 height 43
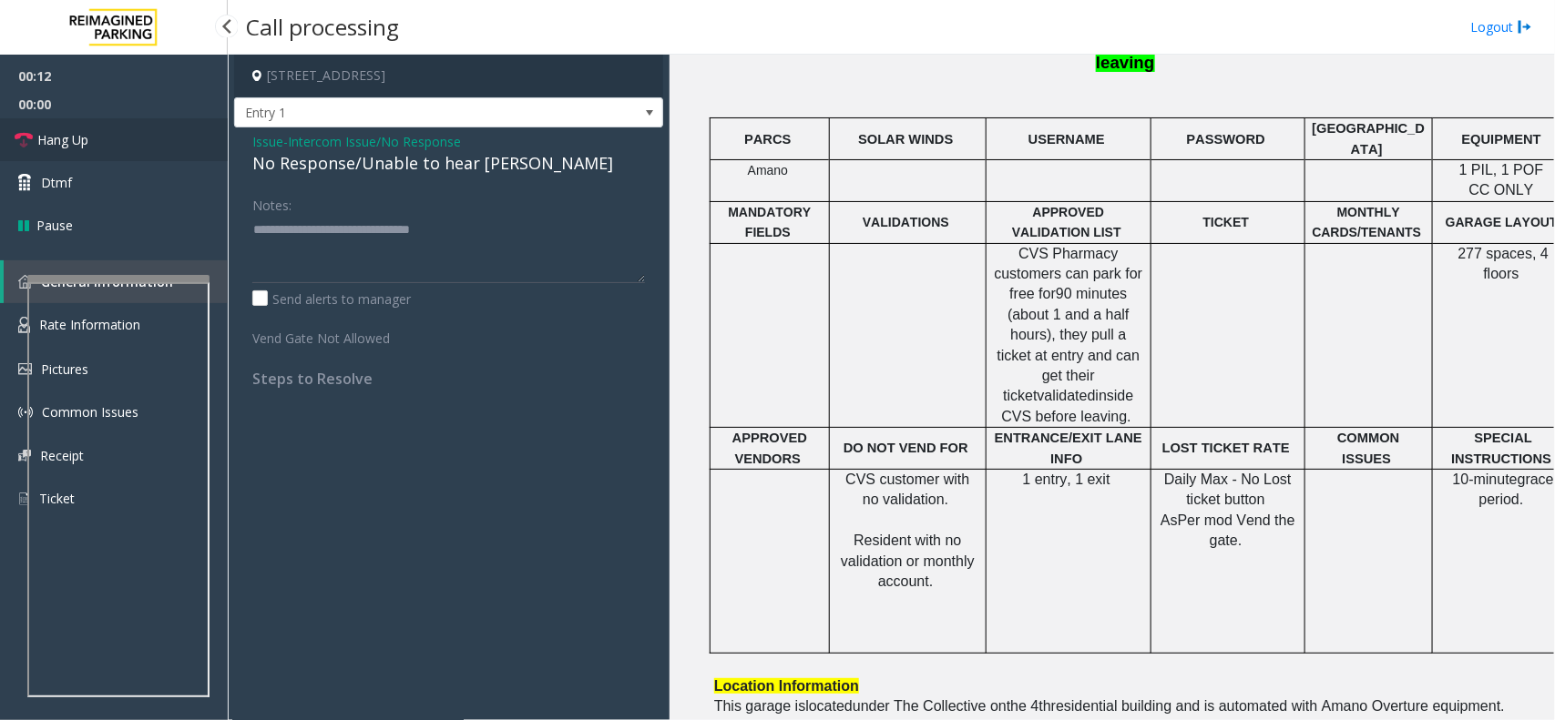
click at [156, 141] on link "Hang Up" at bounding box center [114, 139] width 228 height 43
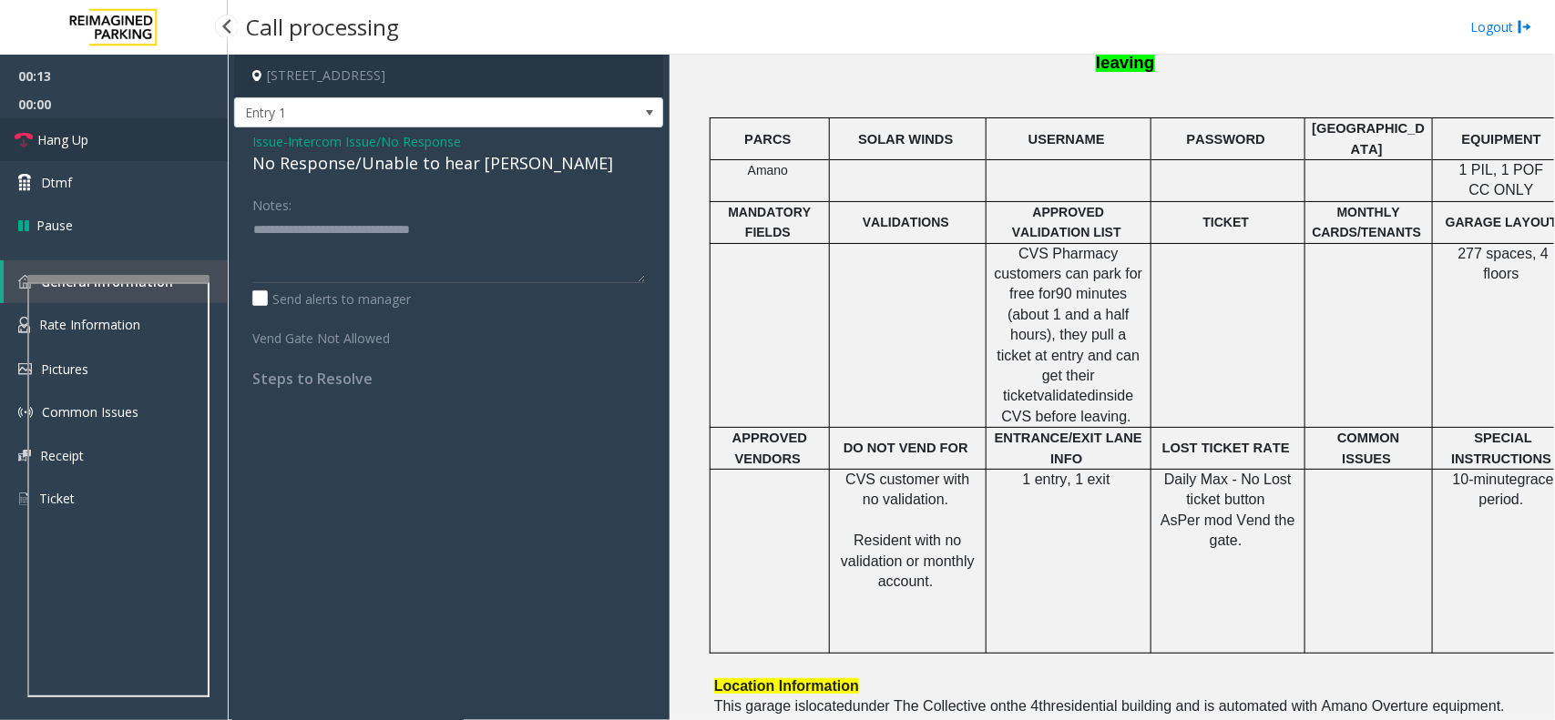
click at [156, 141] on link "Hang Up" at bounding box center [114, 139] width 228 height 43
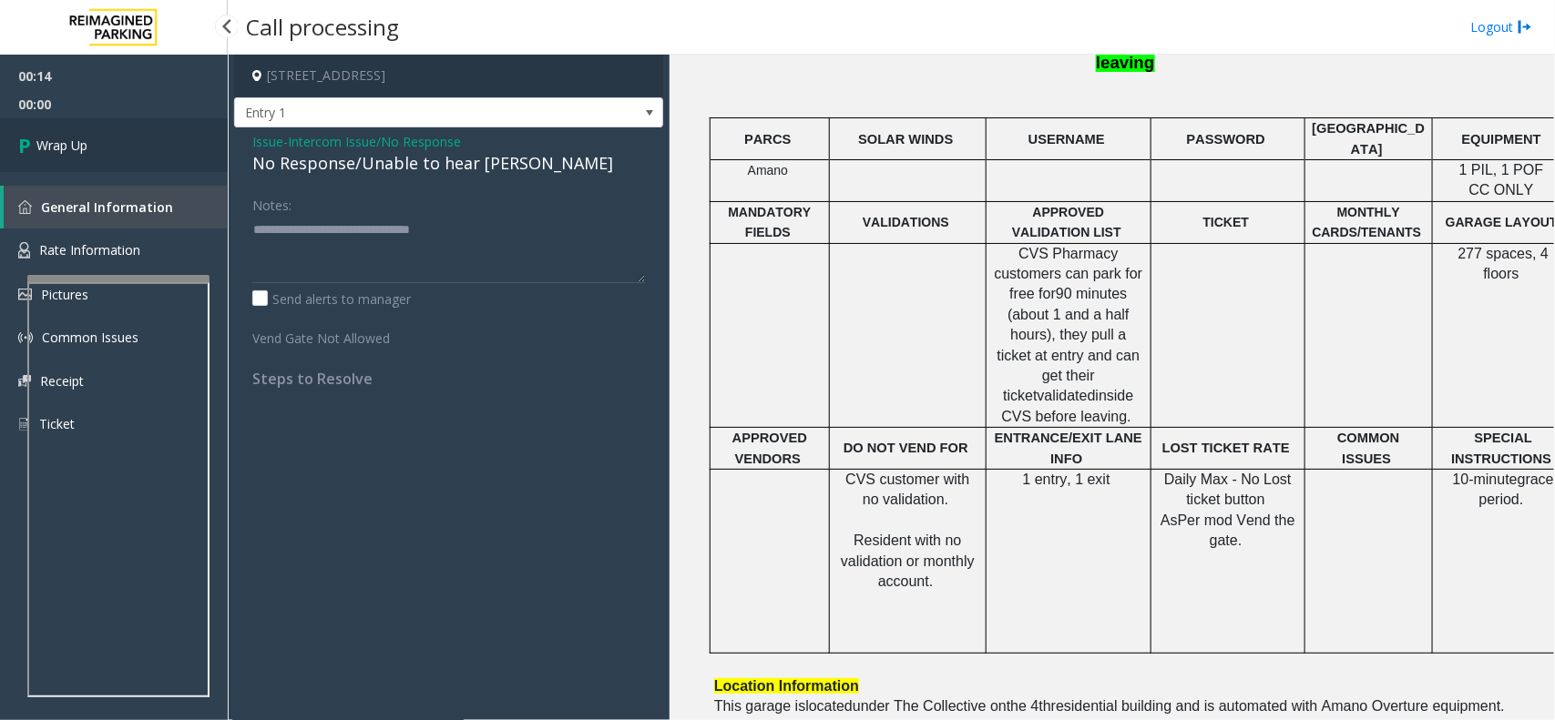
click at [156, 141] on link "Wrap Up" at bounding box center [114, 145] width 228 height 54
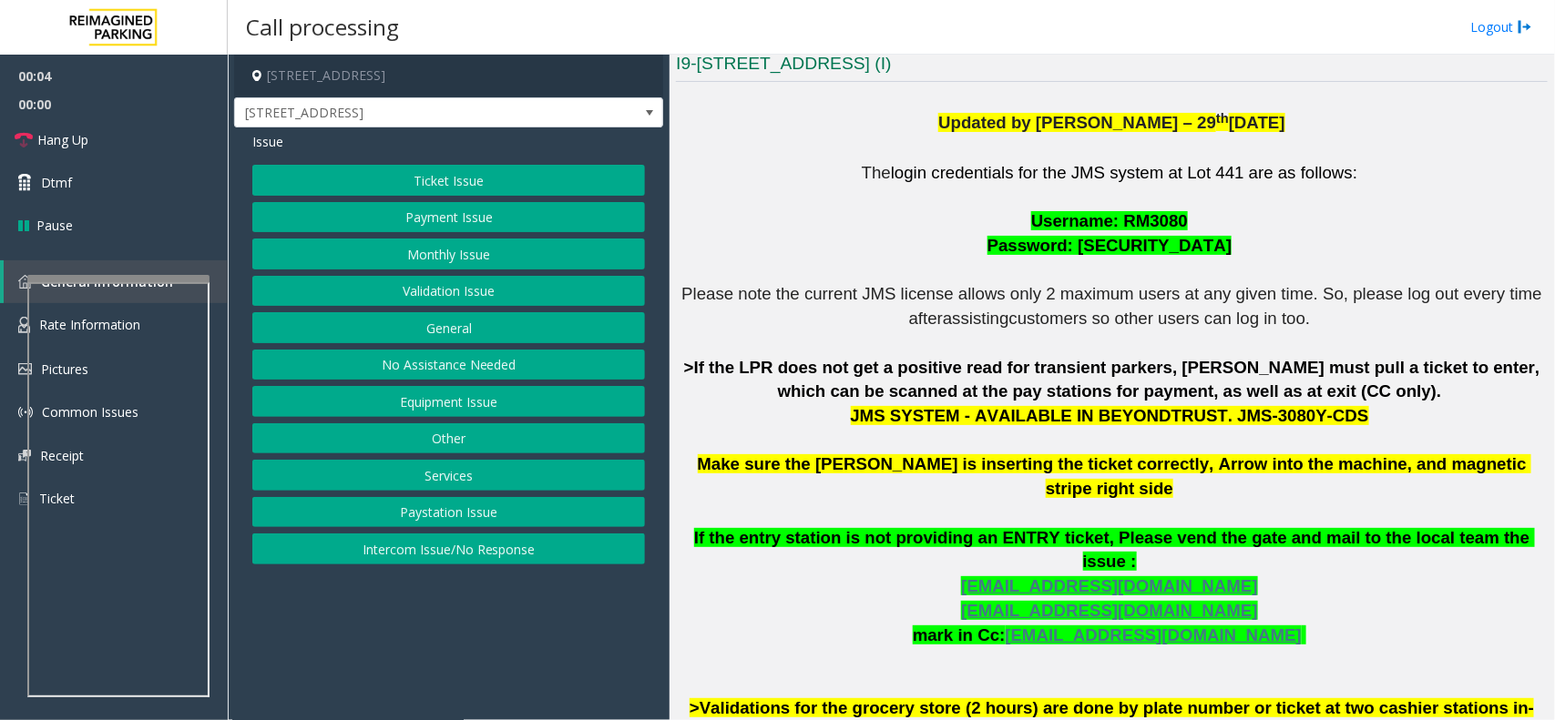
scroll to position [455, 0]
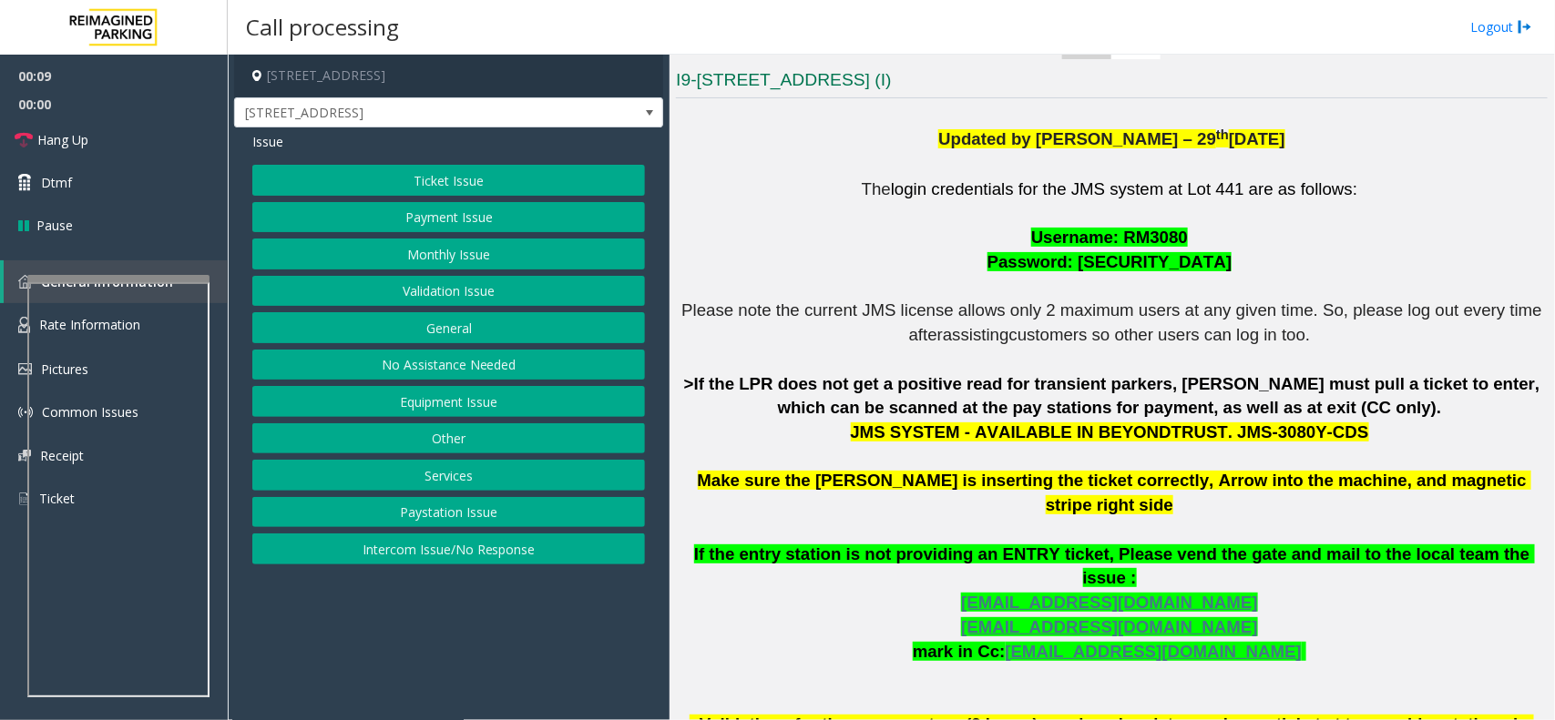
click at [457, 171] on button "Ticket Issue" at bounding box center [448, 180] width 393 height 31
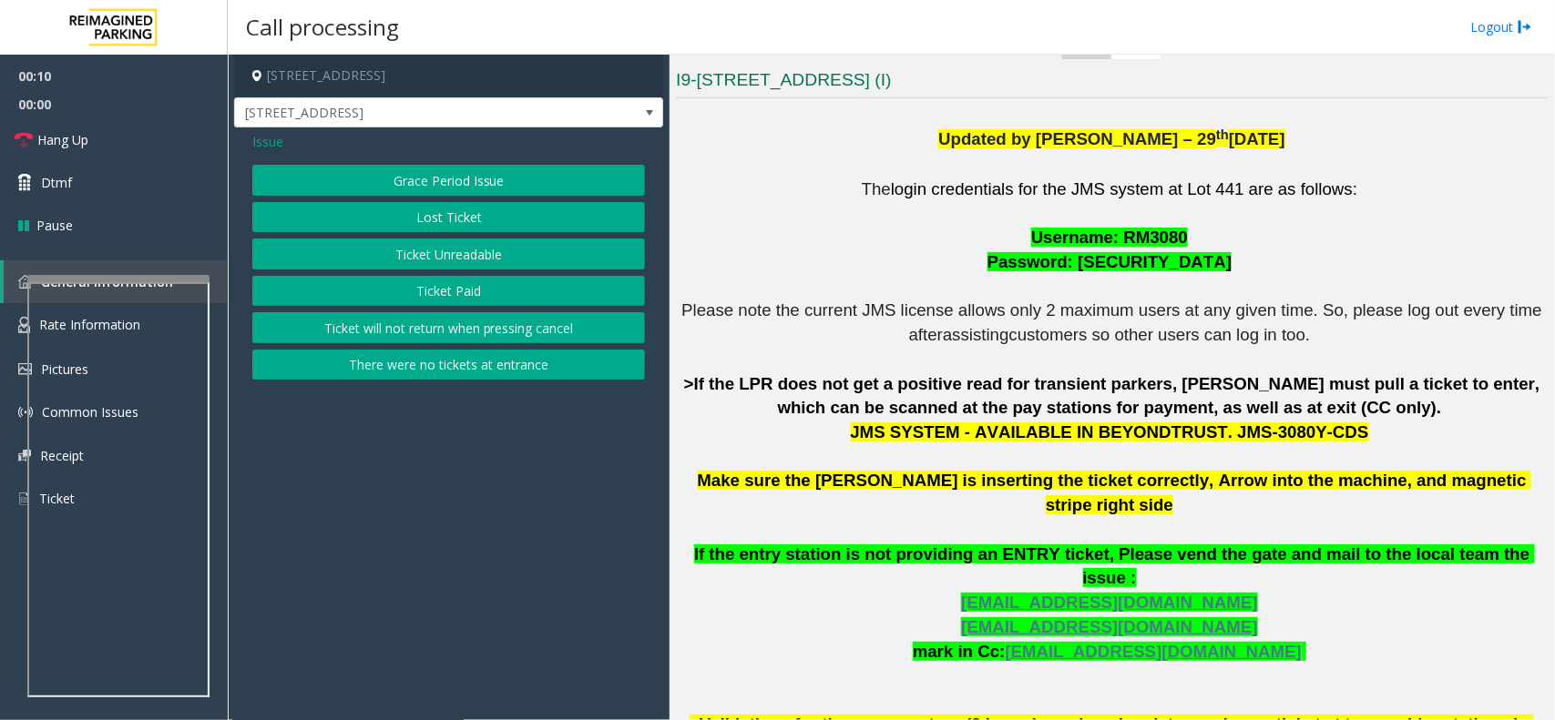
click at [474, 261] on button "Ticket Unreadable" at bounding box center [448, 254] width 393 height 31
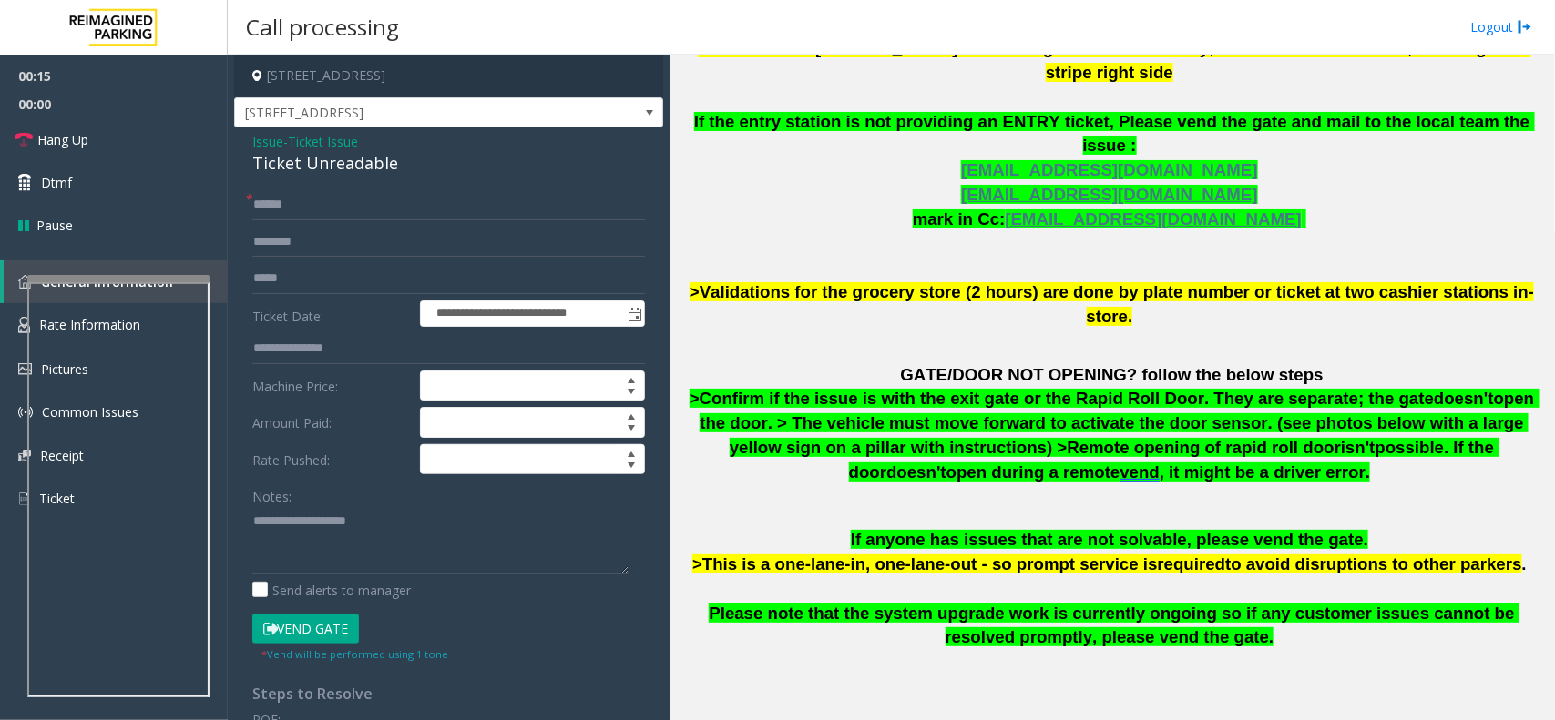
scroll to position [911, 0]
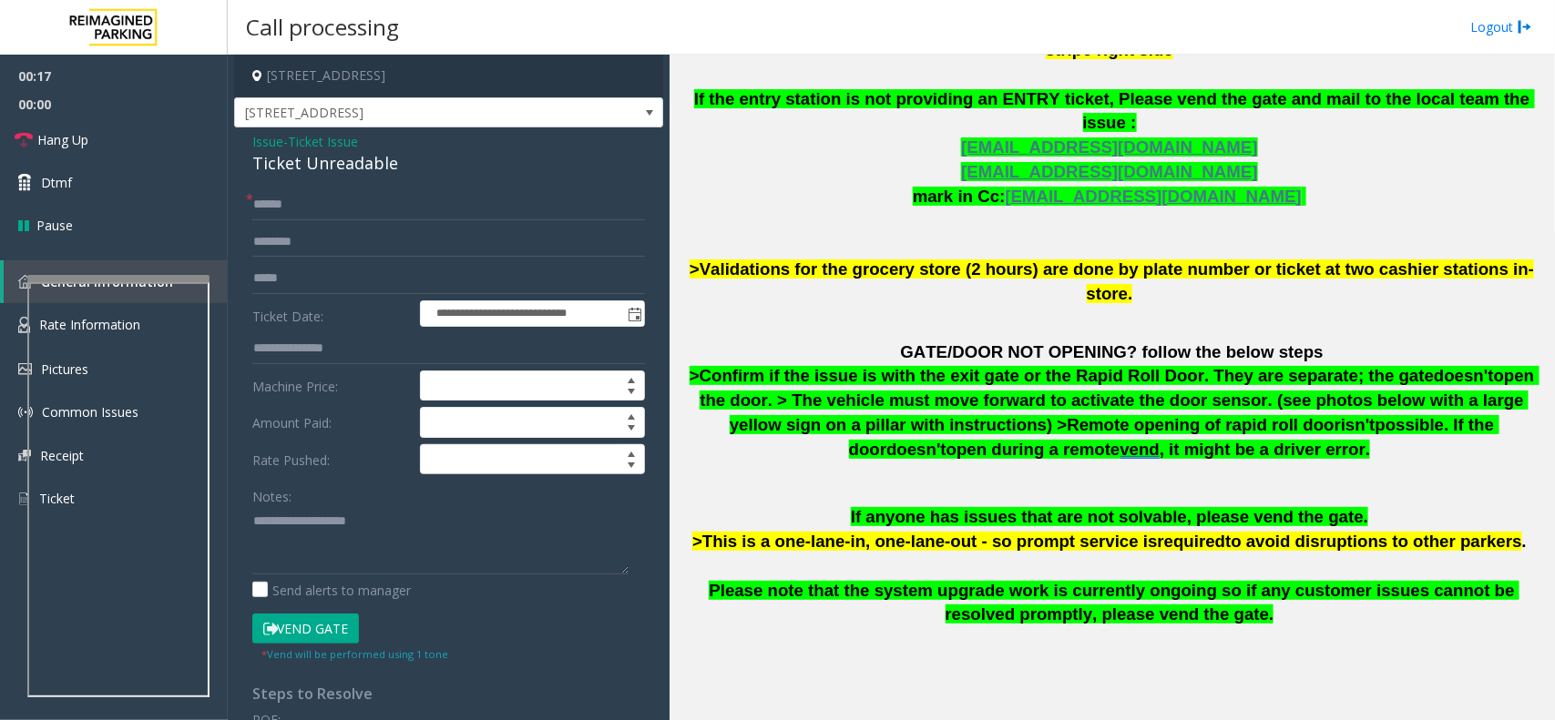
click at [944, 260] on span ">Validations for the grocery store (2 hours) are done by plate number or ticket…" at bounding box center [1111, 282] width 844 height 44
paste textarea "**********"
click at [340, 556] on textarea at bounding box center [440, 540] width 376 height 68
click at [335, 526] on textarea at bounding box center [440, 540] width 376 height 68
click at [343, 533] on textarea at bounding box center [440, 540] width 376 height 68
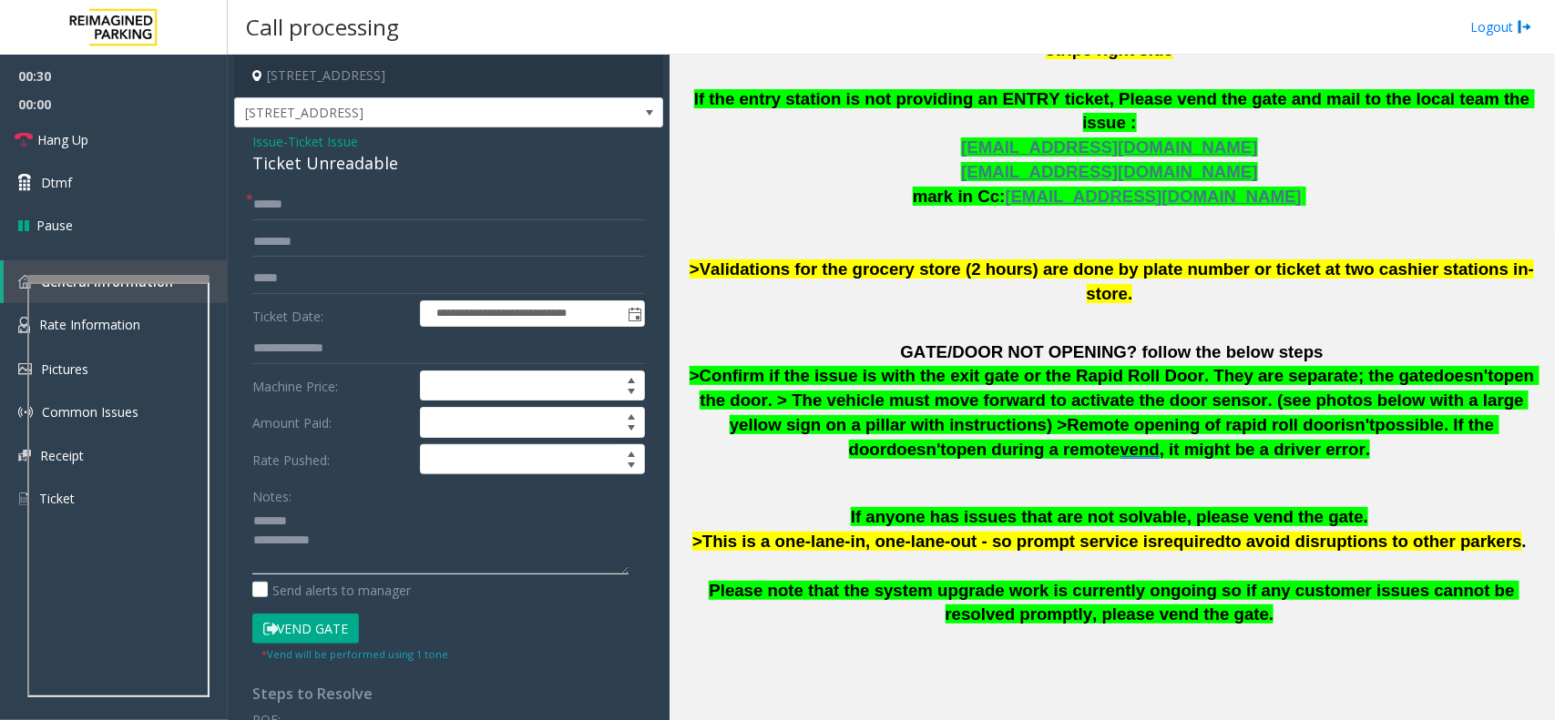
click at [348, 526] on textarea at bounding box center [440, 540] width 376 height 68
type textarea "**********"
click at [307, 216] on input "text" at bounding box center [448, 204] width 393 height 31
type input "**"
click at [298, 162] on div "Ticket Unreadable" at bounding box center [448, 163] width 393 height 25
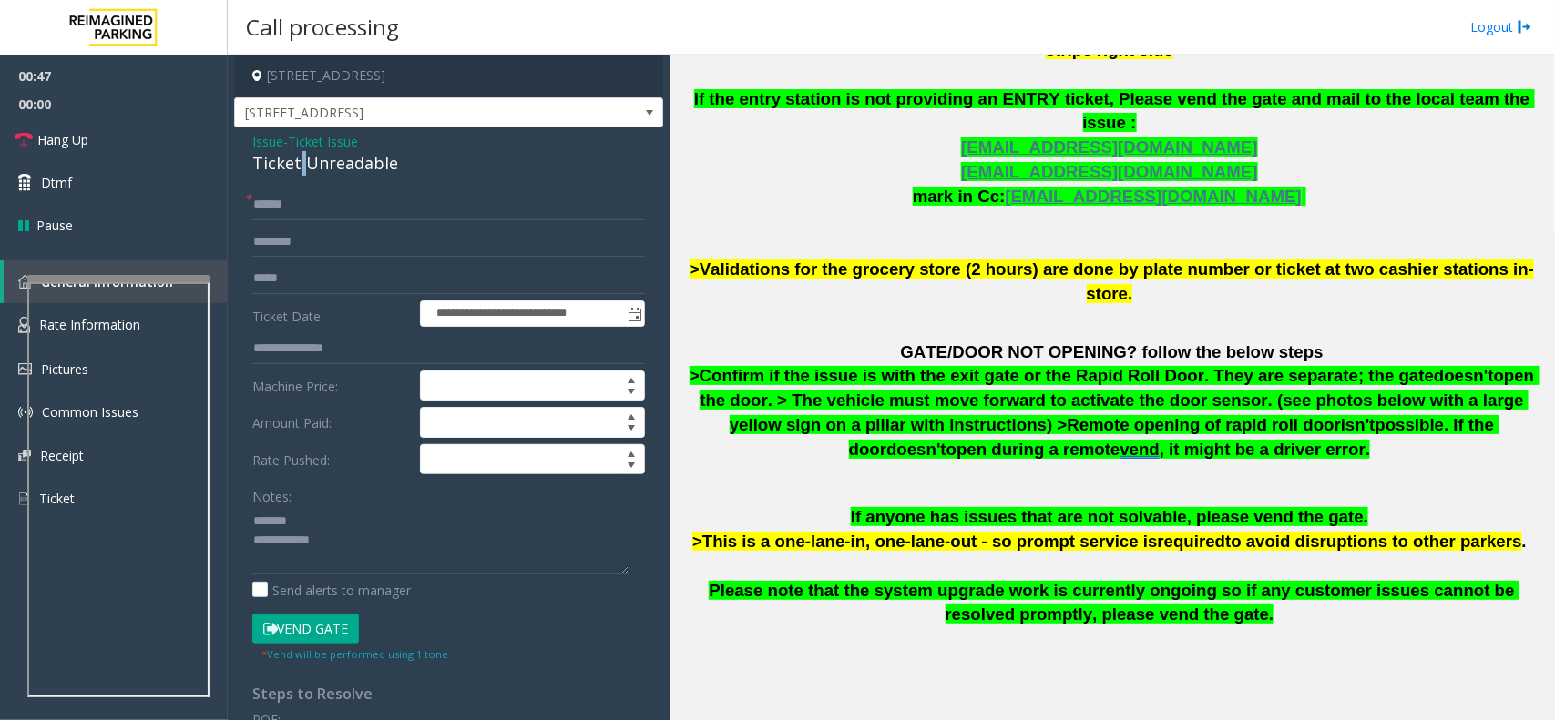
click at [298, 162] on div "Ticket Unreadable" at bounding box center [448, 163] width 393 height 25
click at [347, 542] on textarea at bounding box center [440, 540] width 376 height 68
type textarea "**********"
click at [329, 206] on input "text" at bounding box center [448, 204] width 393 height 31
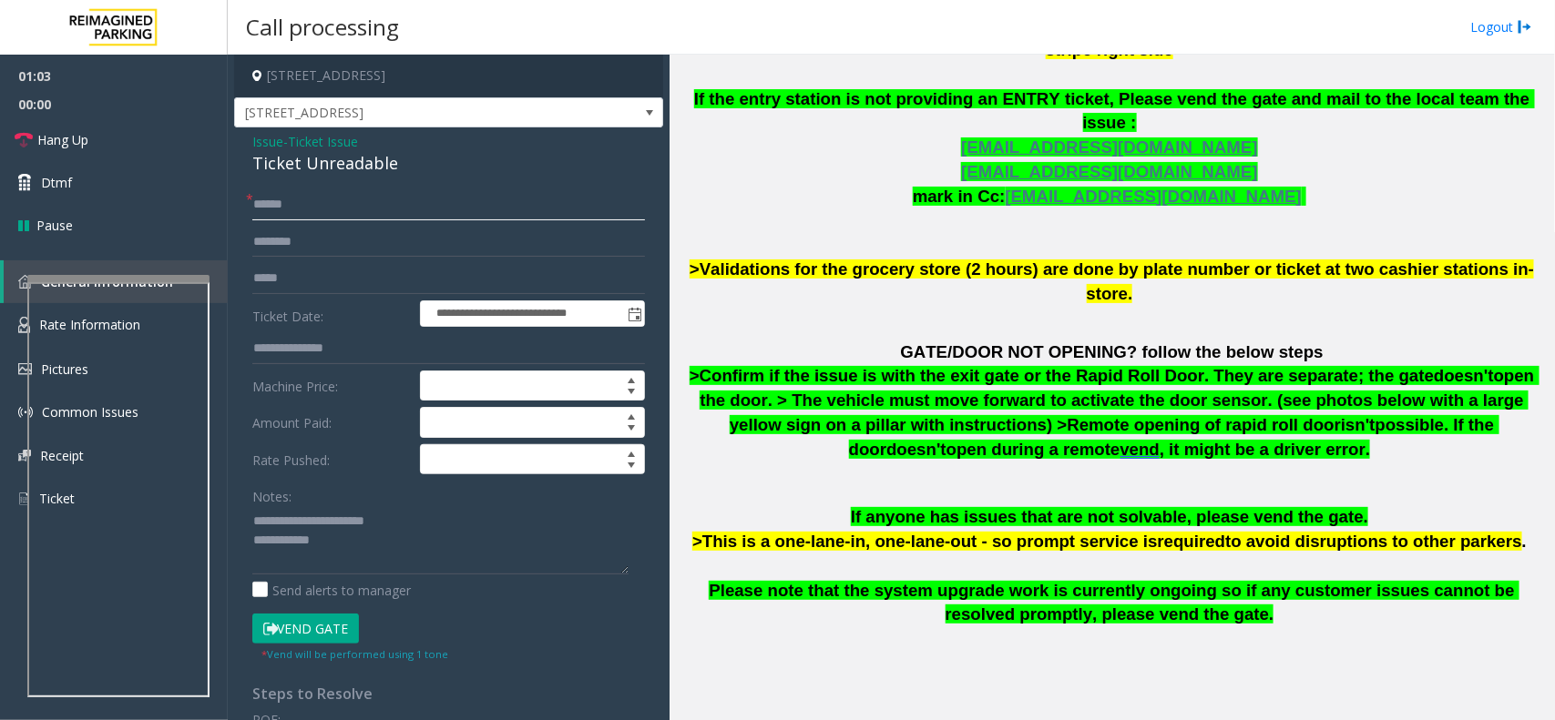
type input "******"
click at [334, 621] on button "Vend Gate" at bounding box center [305, 629] width 107 height 31
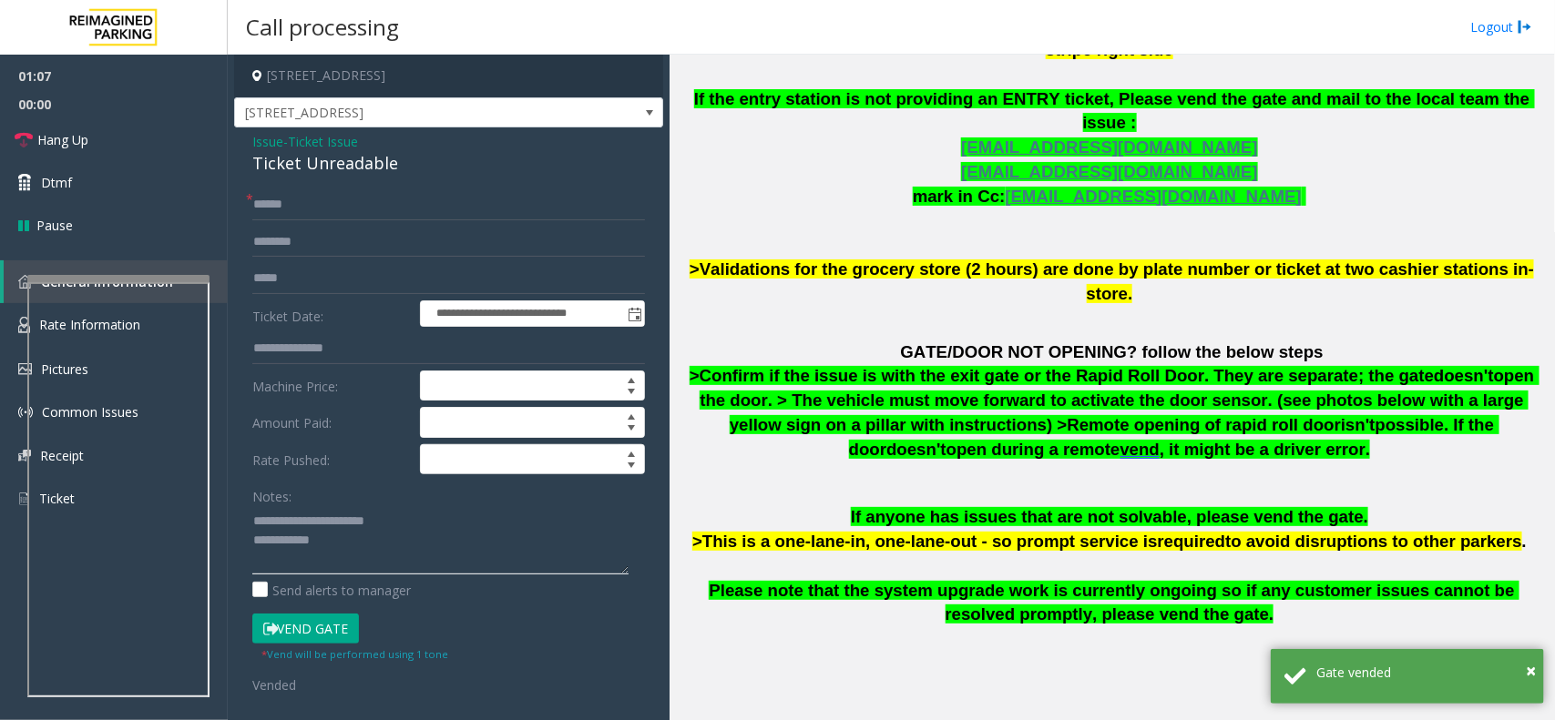
paste textarea "**********"
click at [333, 549] on textarea at bounding box center [440, 540] width 376 height 68
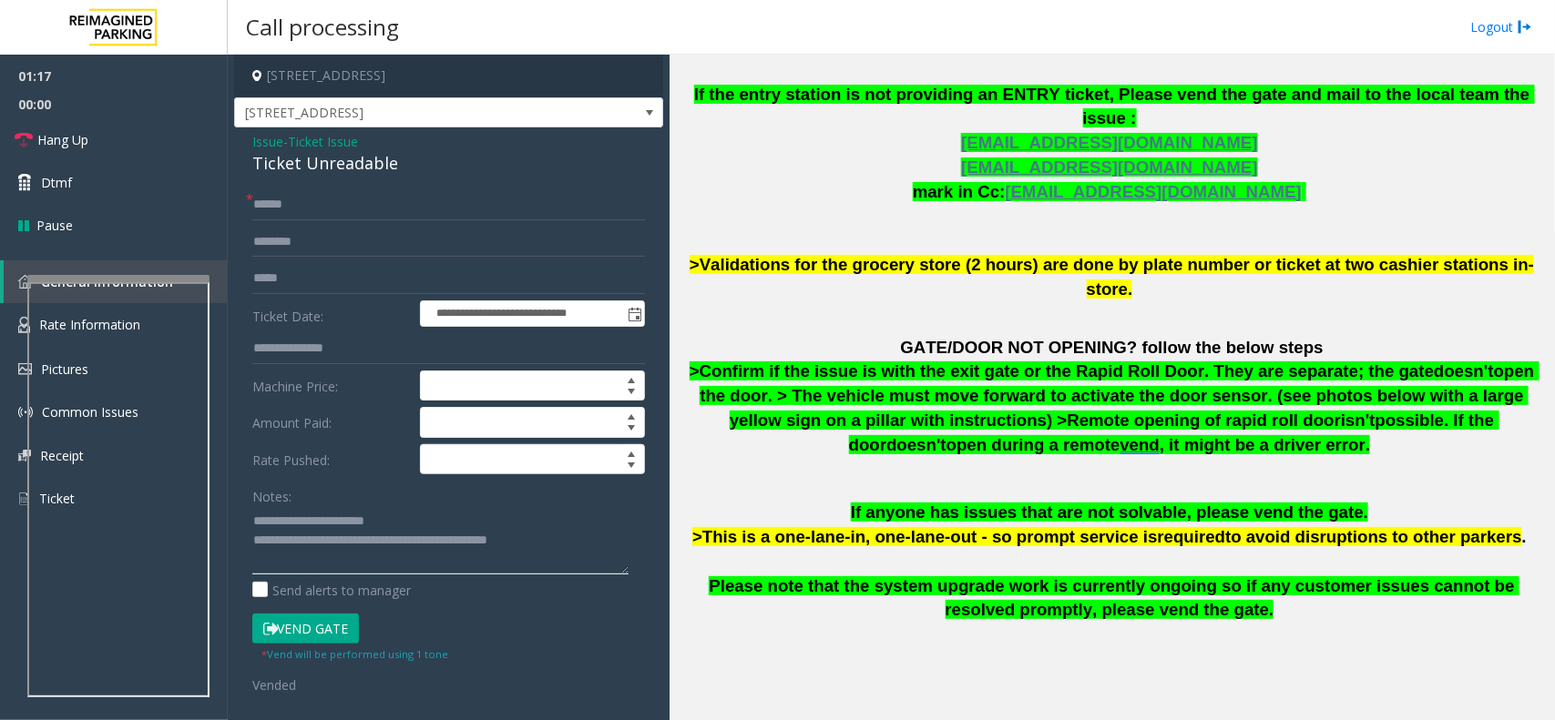
scroll to position [1117, 0]
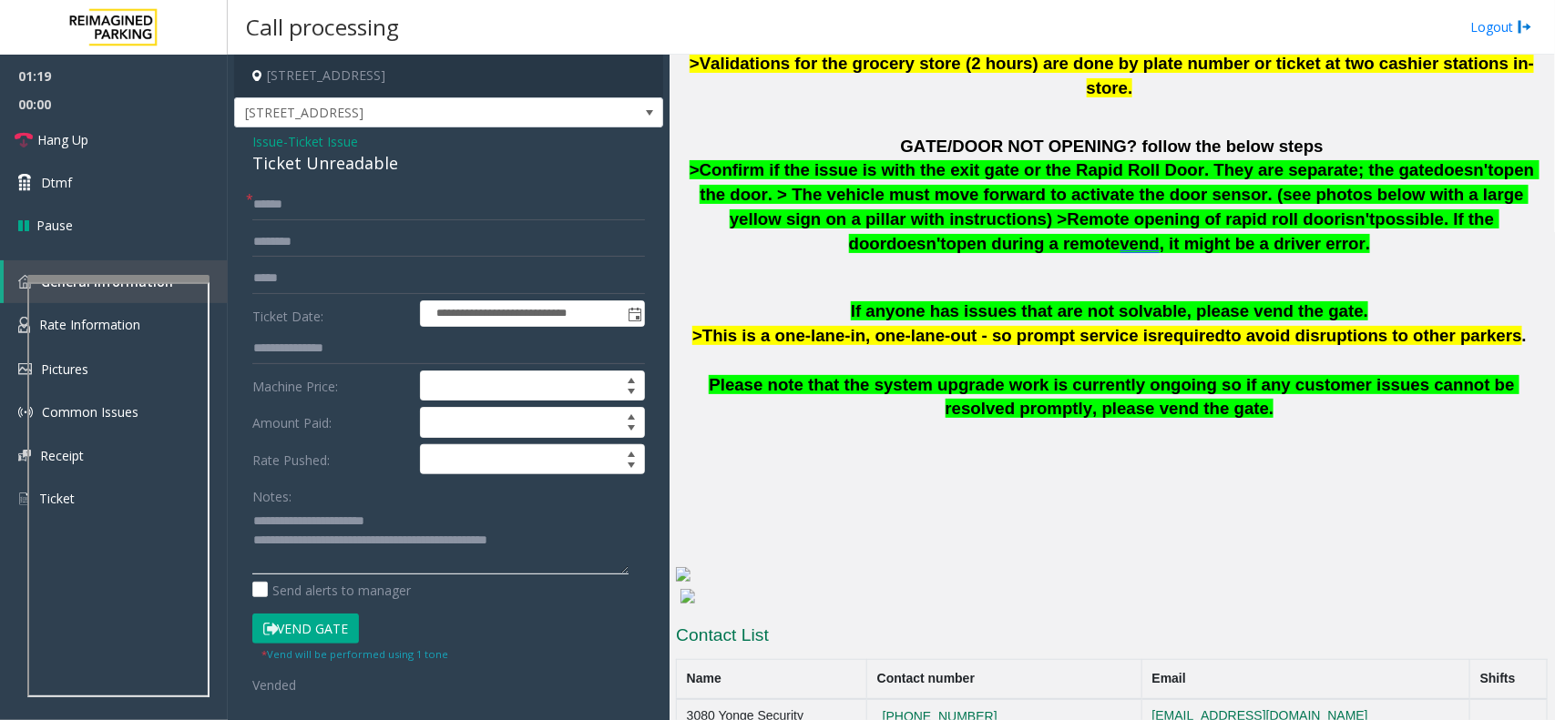
type textarea "**********"
click at [321, 628] on button "Vend Gate" at bounding box center [305, 629] width 107 height 31
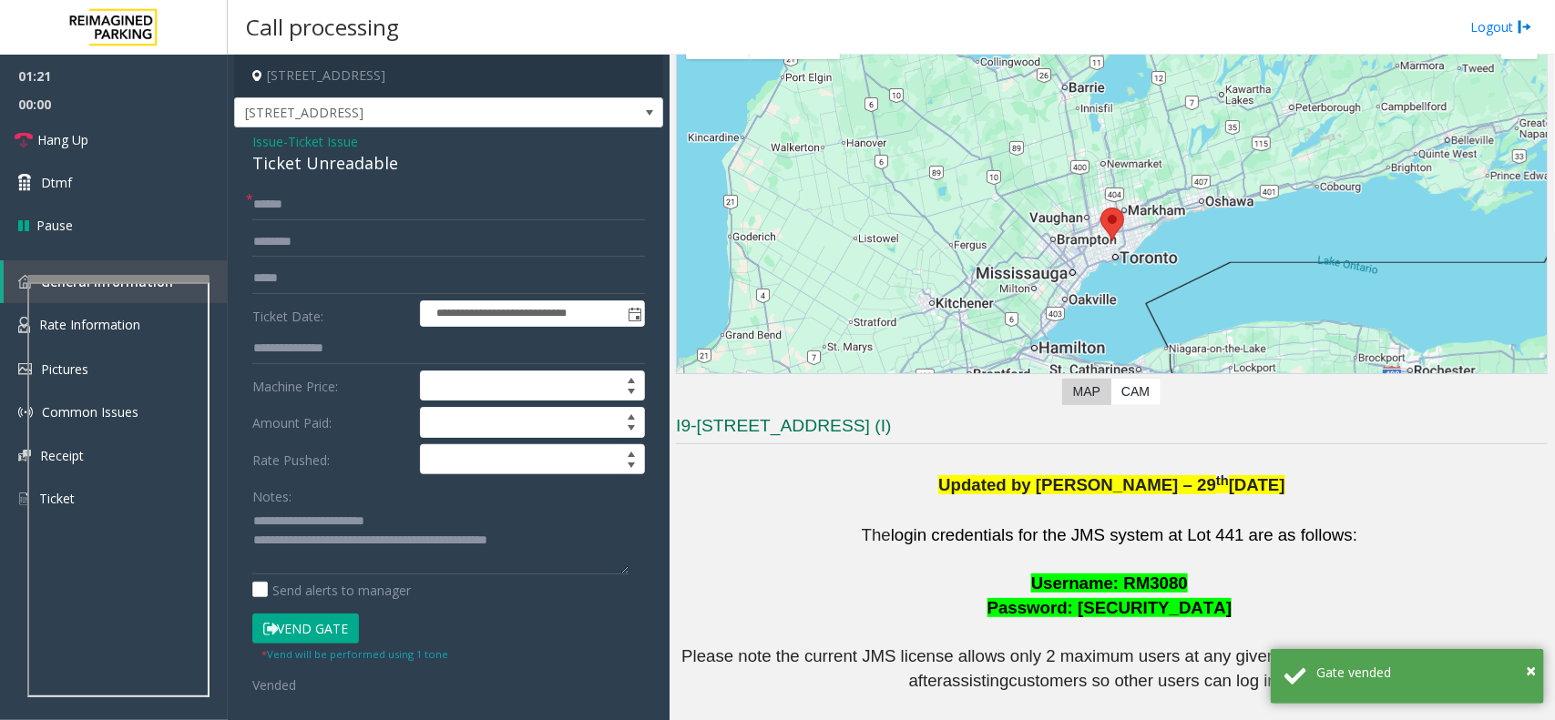
scroll to position [92, 0]
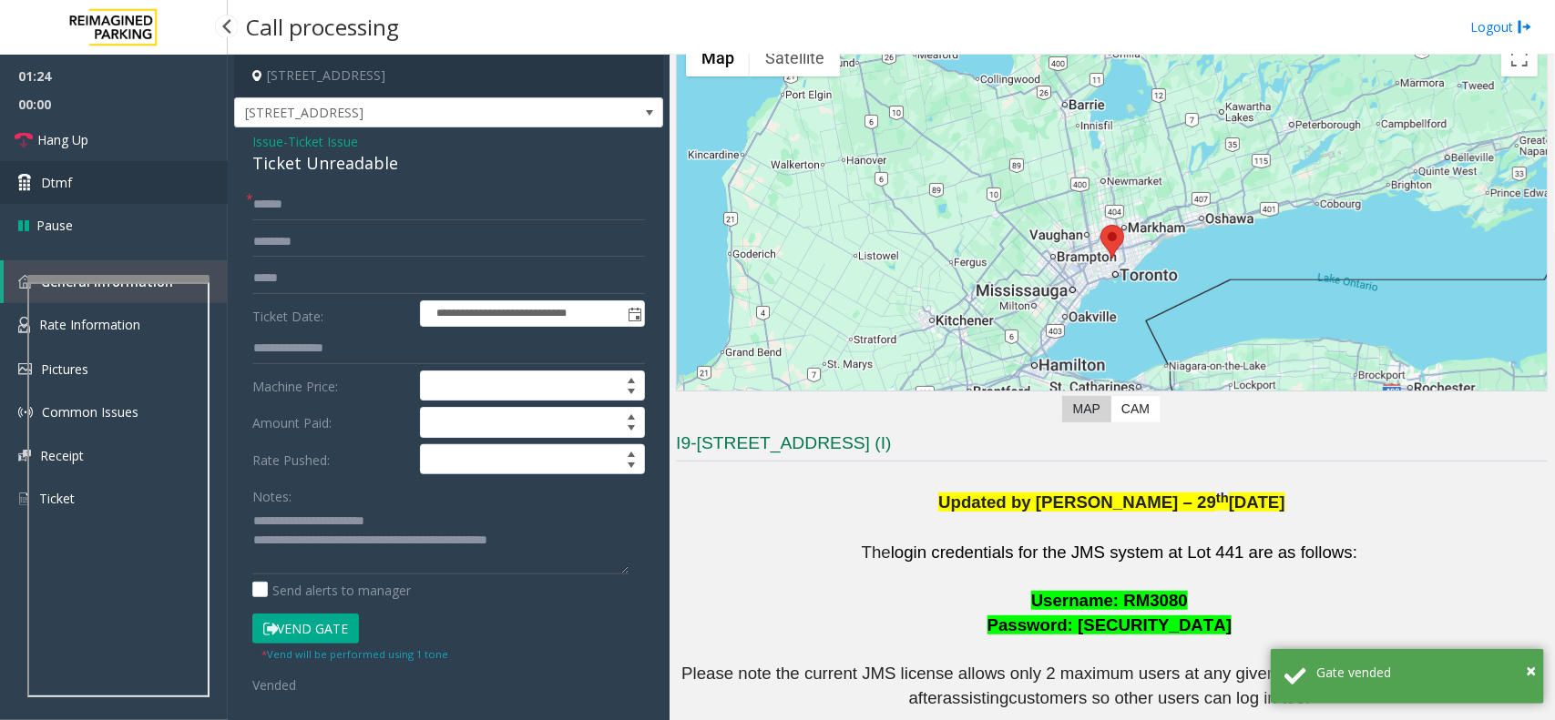
click at [107, 196] on link "Dtmf" at bounding box center [114, 182] width 228 height 43
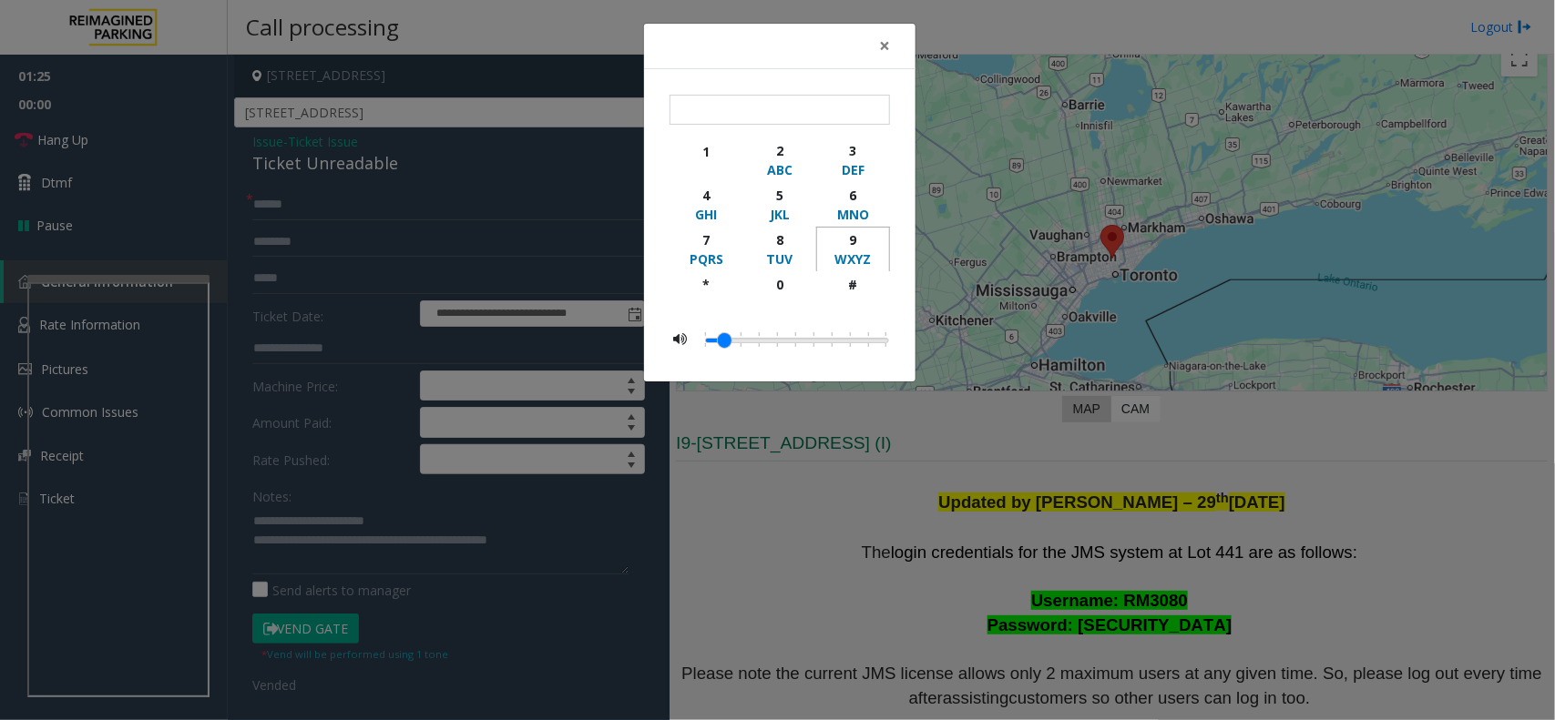
click at [849, 248] on div "9" at bounding box center [853, 239] width 50 height 19
click at [842, 287] on div "#" at bounding box center [853, 284] width 50 height 19
type input "**"
click at [884, 50] on span "×" at bounding box center [884, 45] width 11 height 25
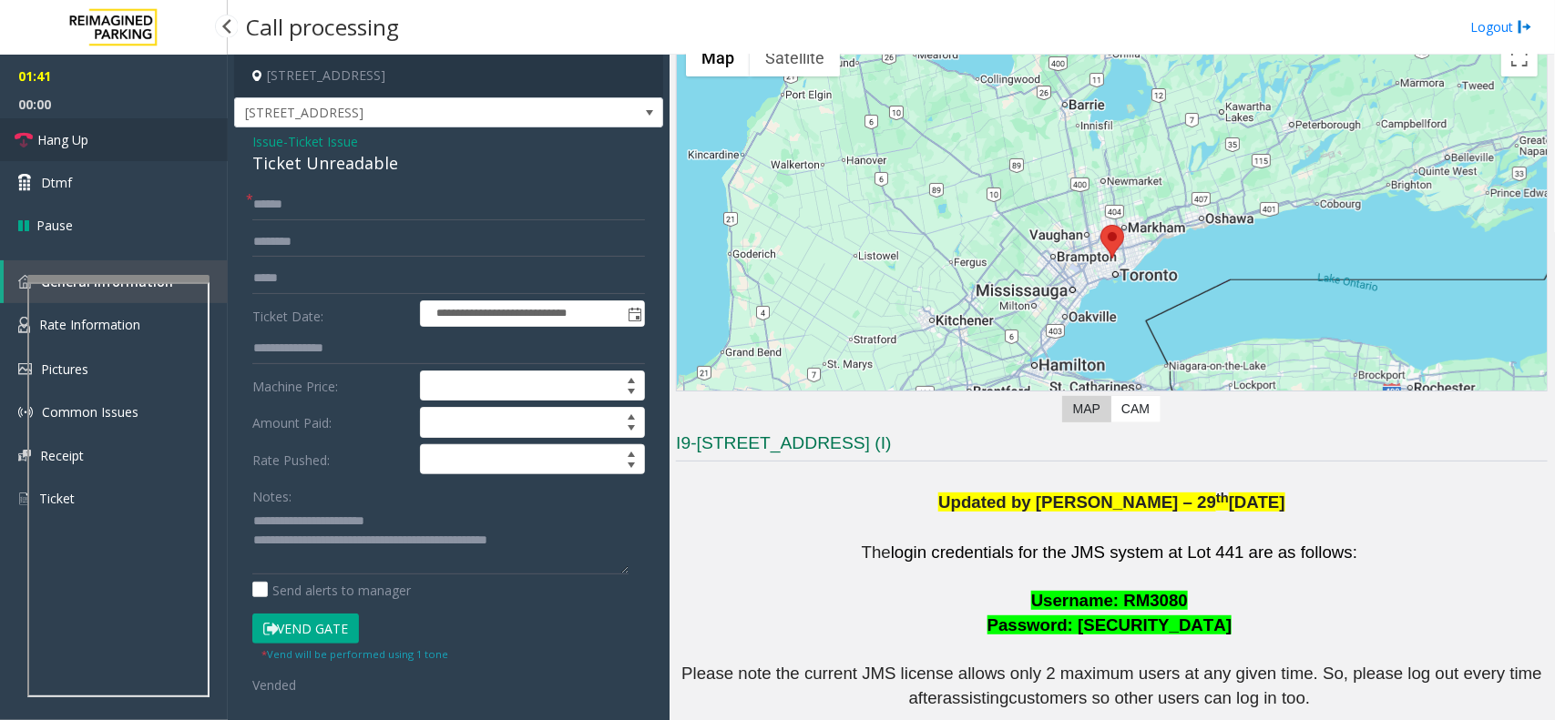
click at [121, 138] on link "Hang Up" at bounding box center [114, 139] width 228 height 43
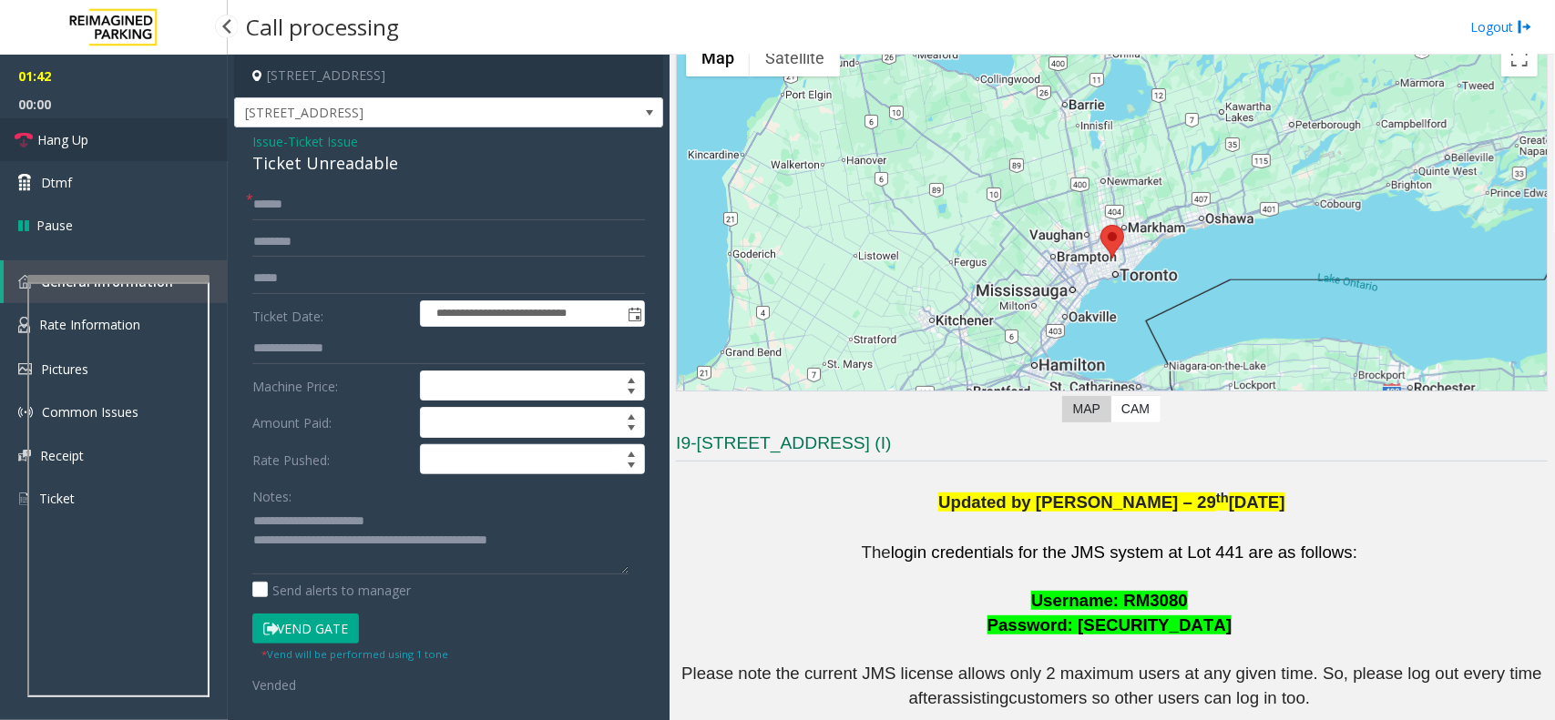
click at [121, 138] on link "Hang Up" at bounding box center [114, 139] width 228 height 43
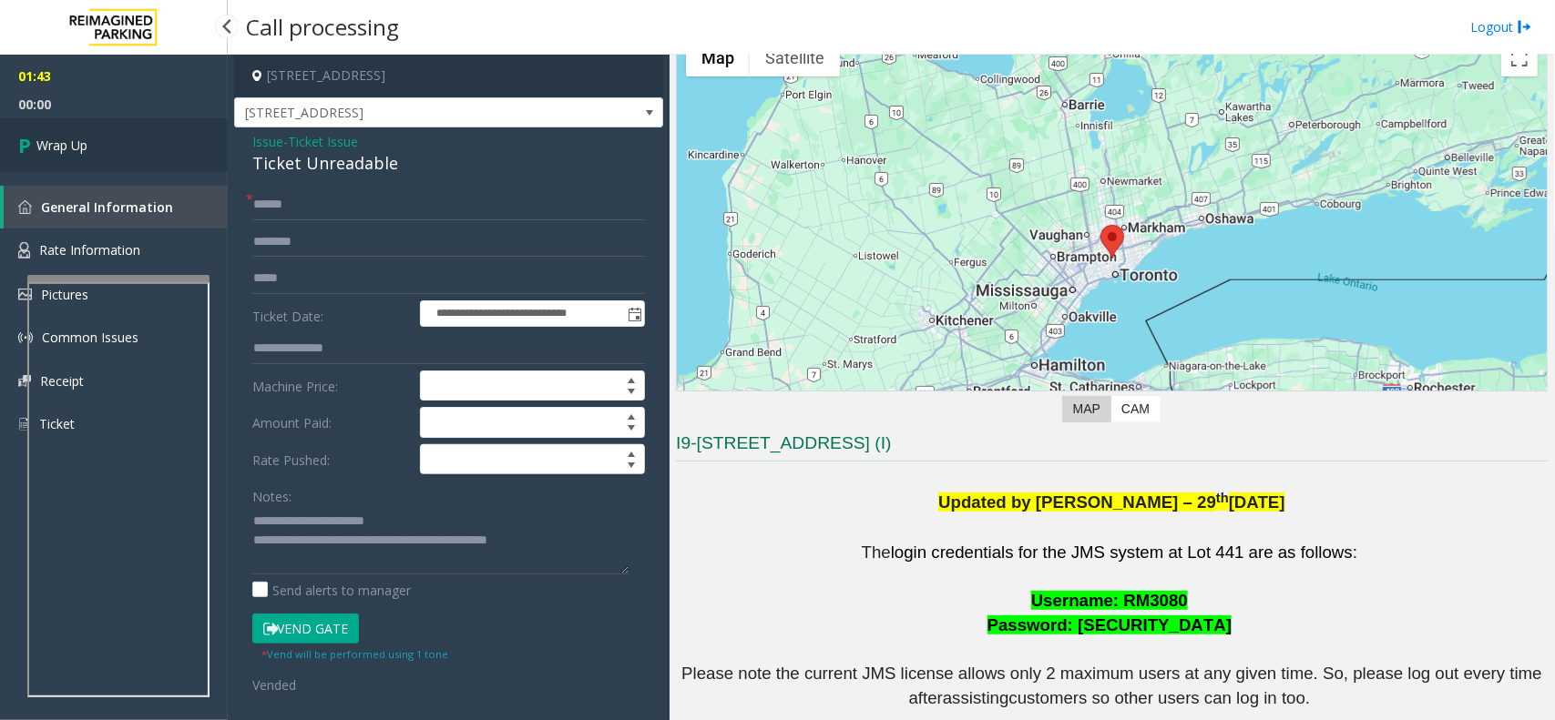
click at [153, 134] on link "Wrap Up" at bounding box center [114, 145] width 228 height 54
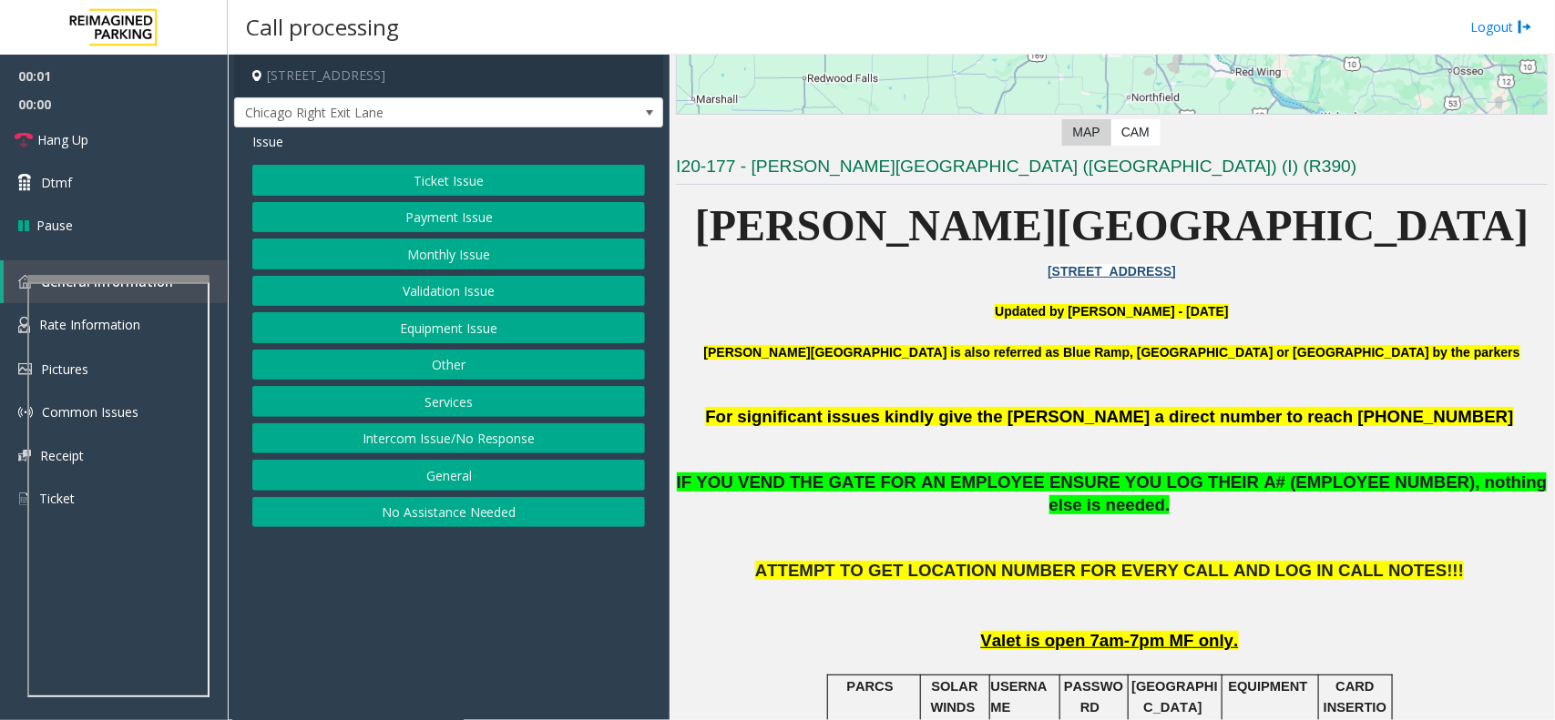
scroll to position [455, 0]
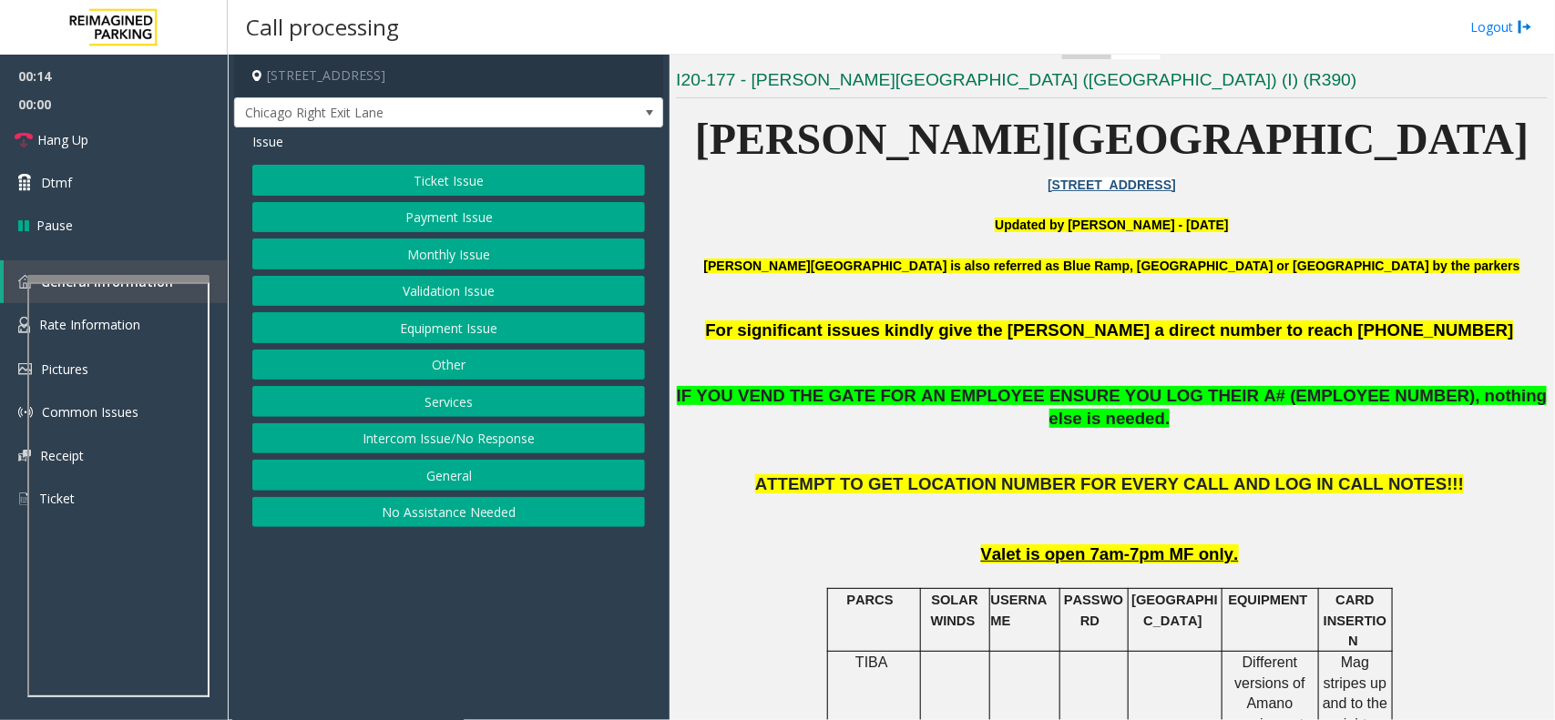
click at [504, 334] on button "Equipment Issue" at bounding box center [448, 327] width 393 height 31
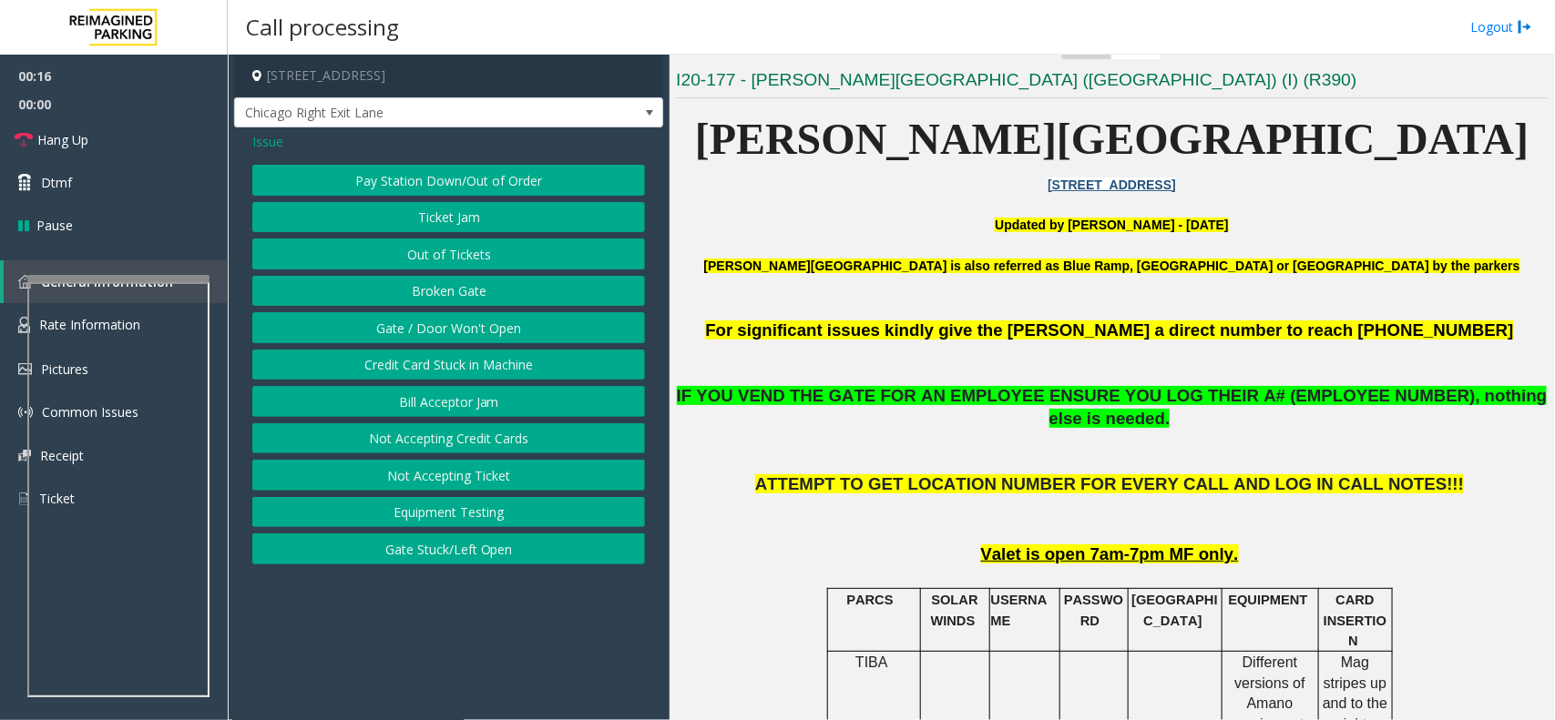
click at [472, 326] on button "Gate / Door Won't Open" at bounding box center [448, 327] width 393 height 31
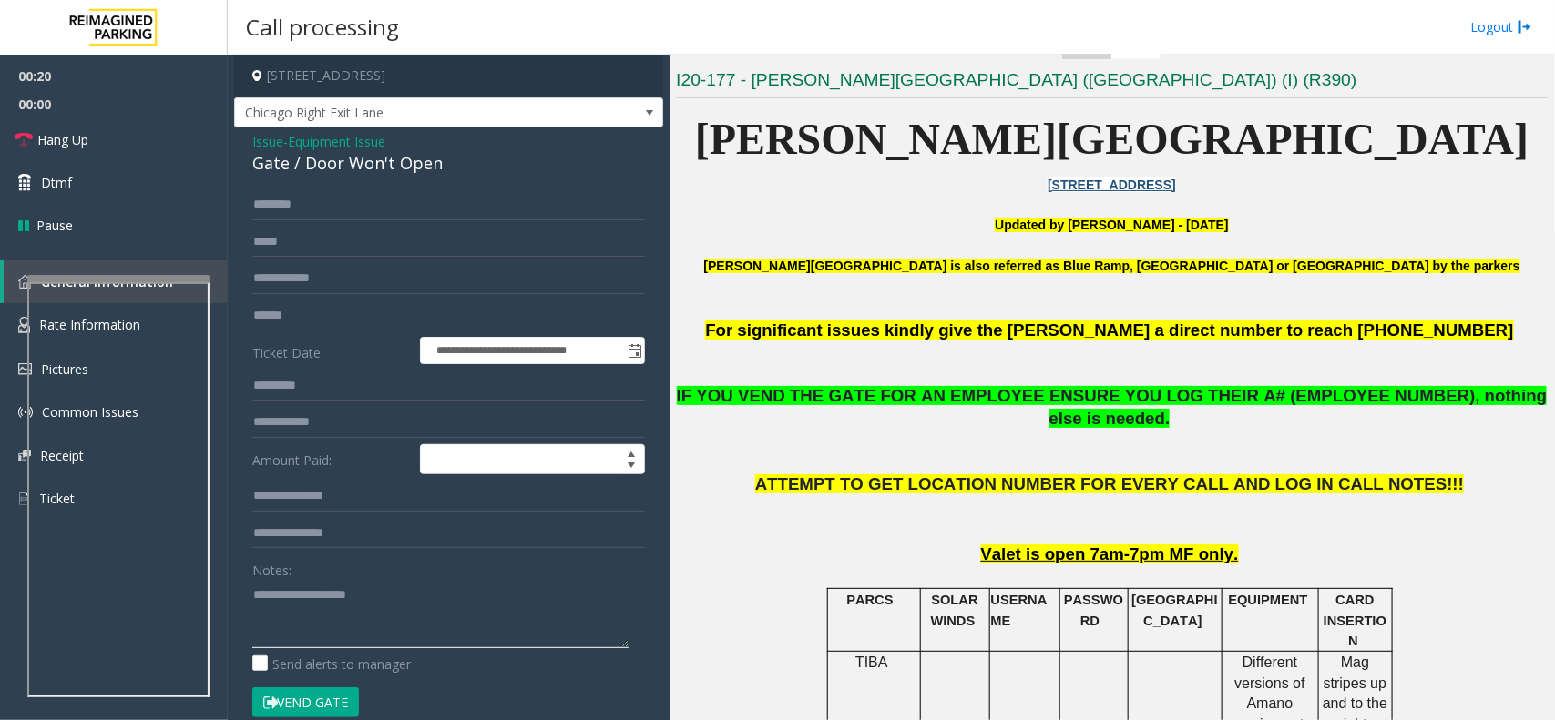
paste textarea "**********"
click at [352, 617] on textarea at bounding box center [440, 614] width 376 height 68
click at [321, 164] on div "Gate / Door Won't Open" at bounding box center [448, 163] width 393 height 25
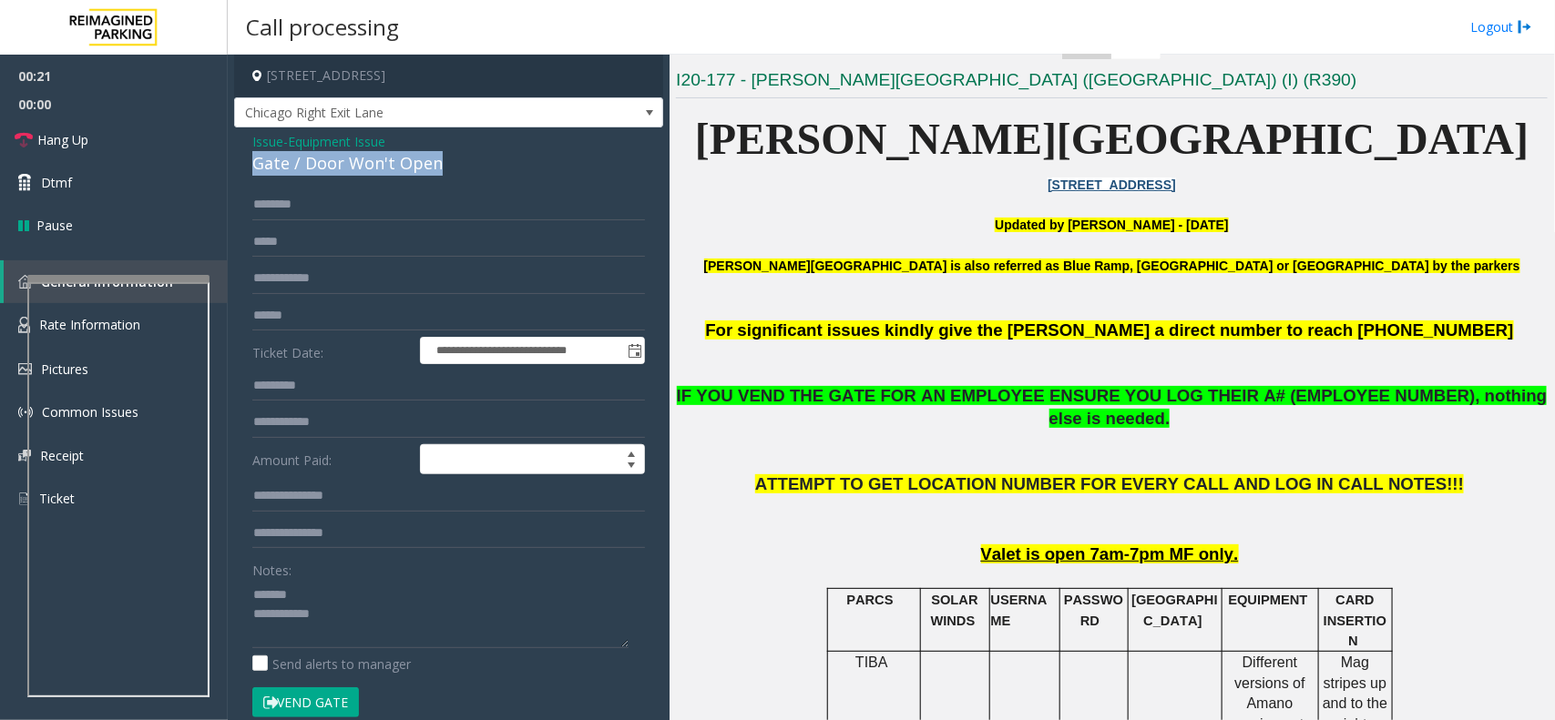
copy div "Gate / Door Won't Open"
click at [323, 590] on textarea at bounding box center [440, 614] width 376 height 68
paste textarea "**********"
click at [344, 628] on textarea at bounding box center [440, 614] width 376 height 68
click at [315, 701] on button "Vend Gate" at bounding box center [305, 703] width 107 height 31
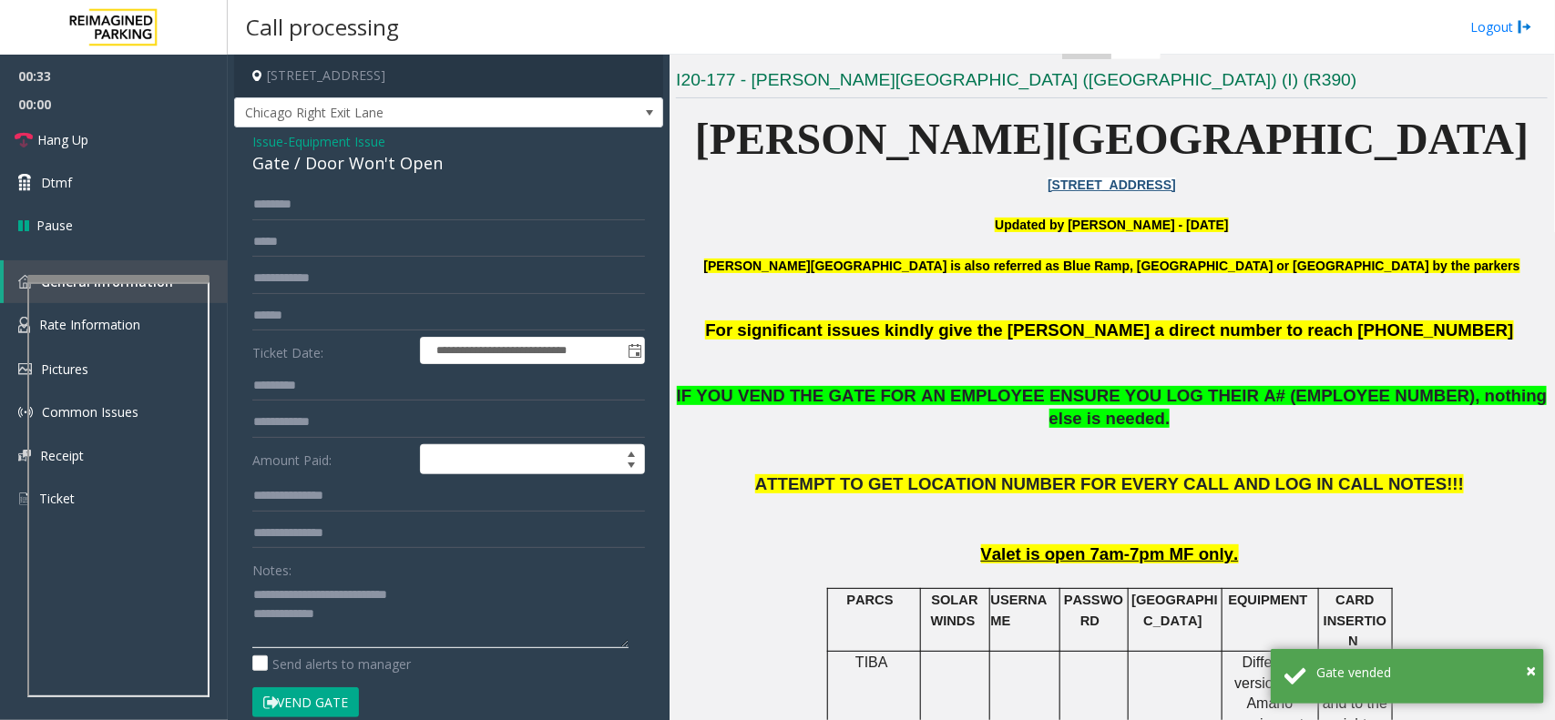
click at [346, 625] on textarea at bounding box center [440, 614] width 376 height 68
paste textarea "**********"
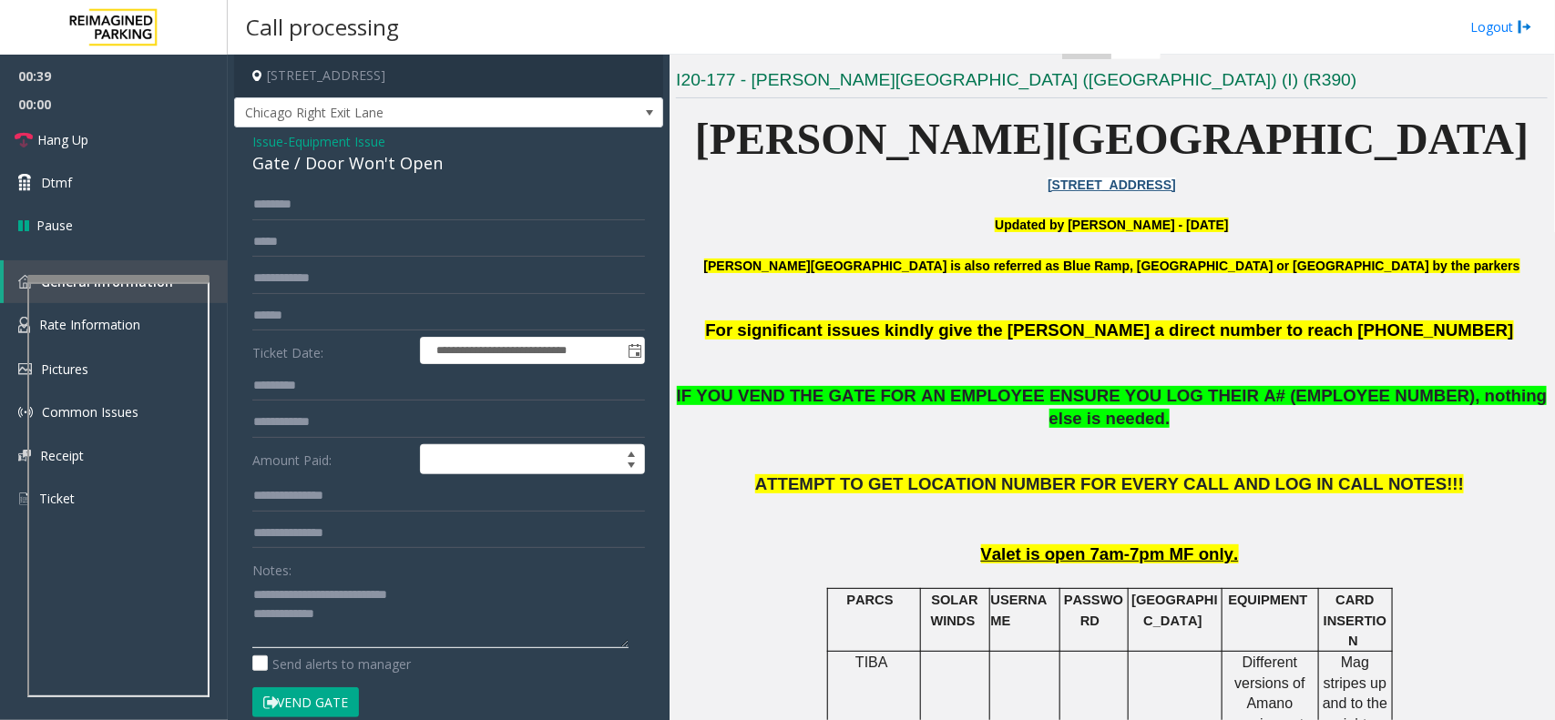
click at [344, 617] on textarea at bounding box center [440, 614] width 376 height 68
paste textarea "**********"
type textarea "**********"
click at [118, 141] on link "Hang Up" at bounding box center [114, 139] width 228 height 43
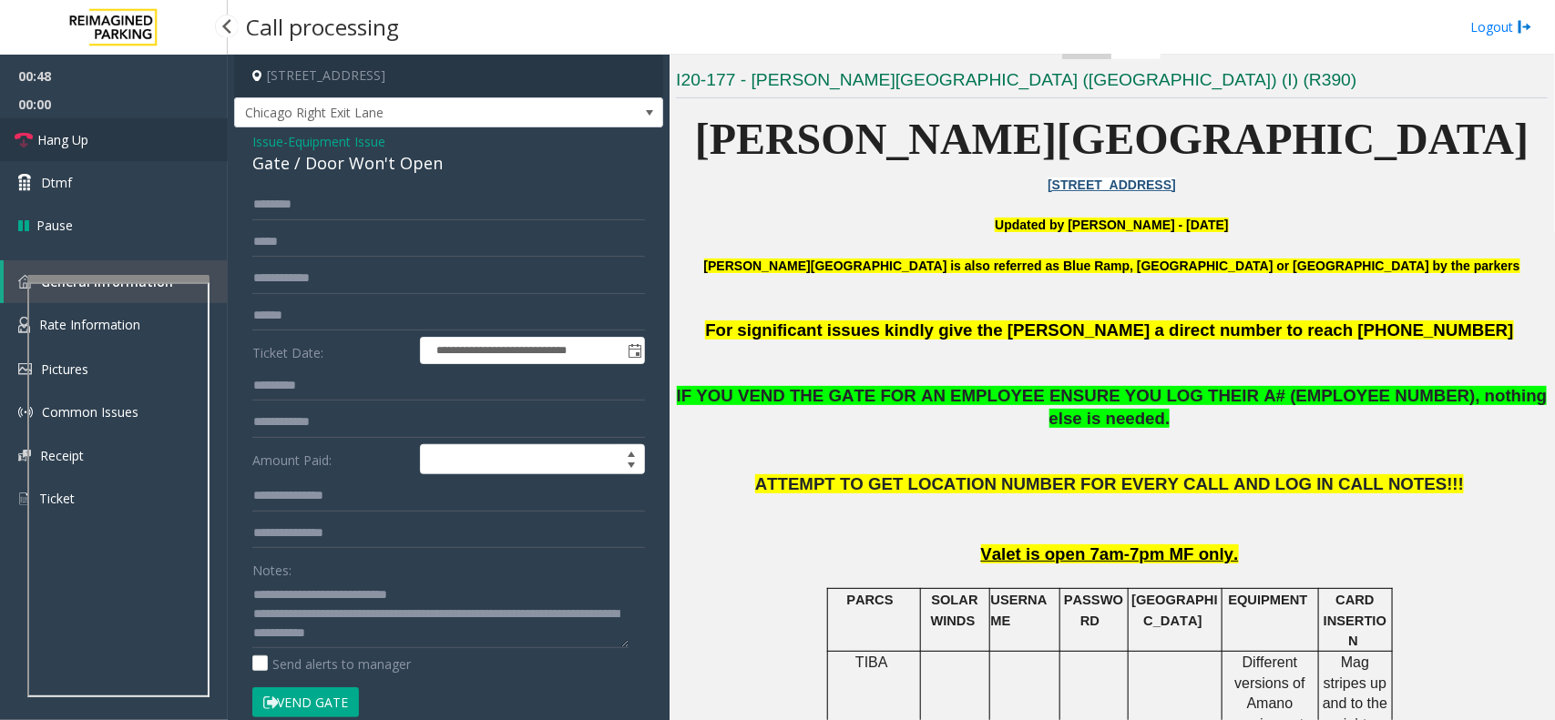
click at [118, 141] on link "Hang Up" at bounding box center [114, 139] width 228 height 43
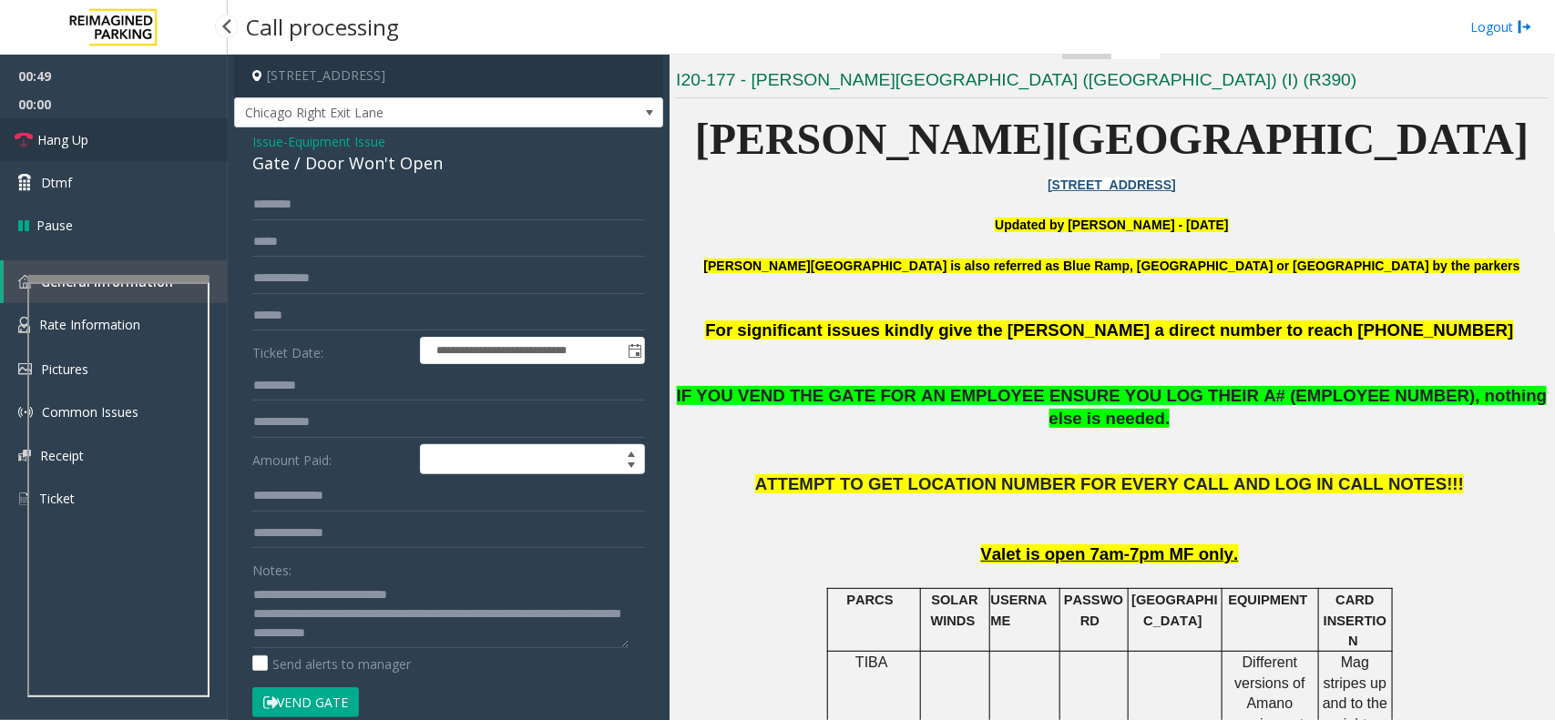
click at [118, 141] on link "Hang Up" at bounding box center [114, 139] width 228 height 43
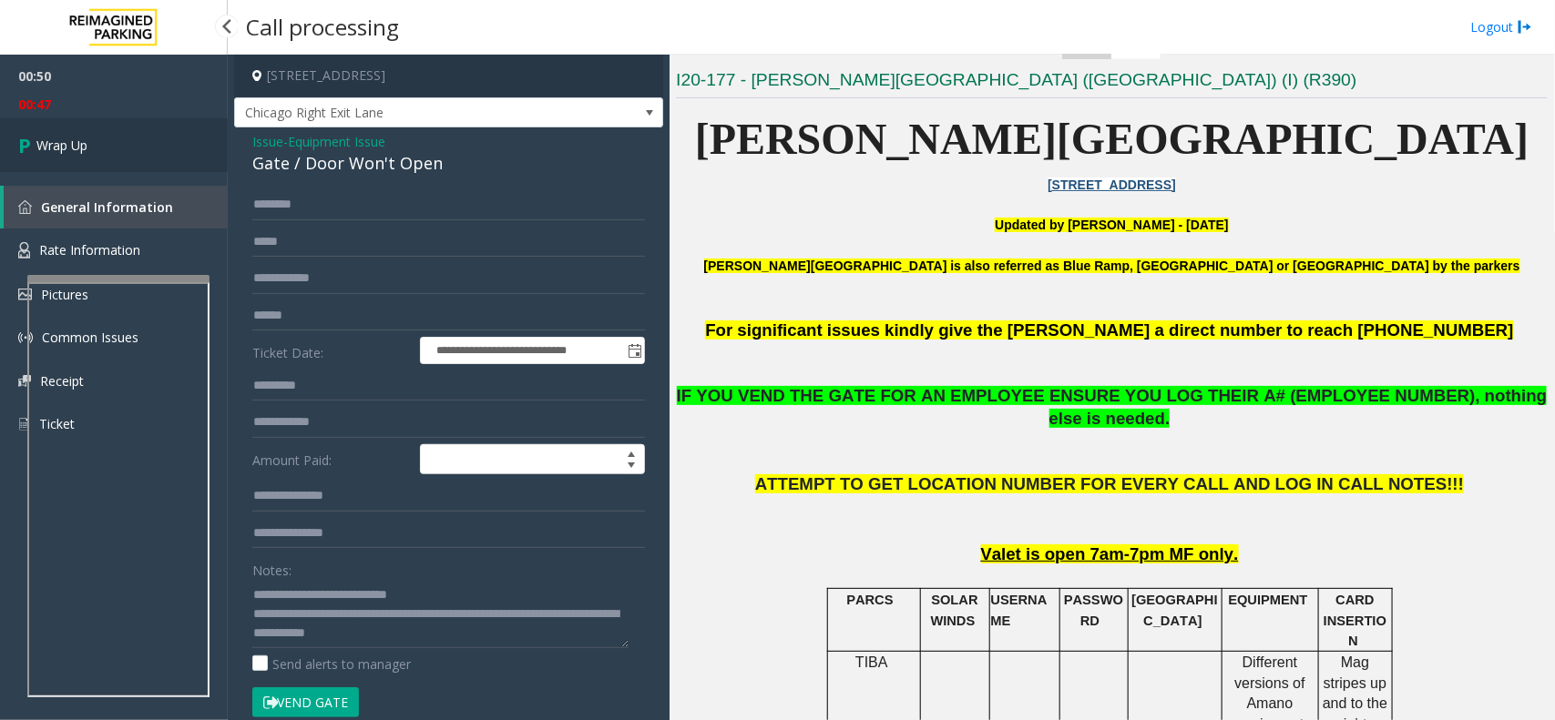
click at [123, 144] on link "Wrap Up" at bounding box center [114, 145] width 228 height 54
click at [123, 146] on link "Wrap Up" at bounding box center [114, 145] width 228 height 54
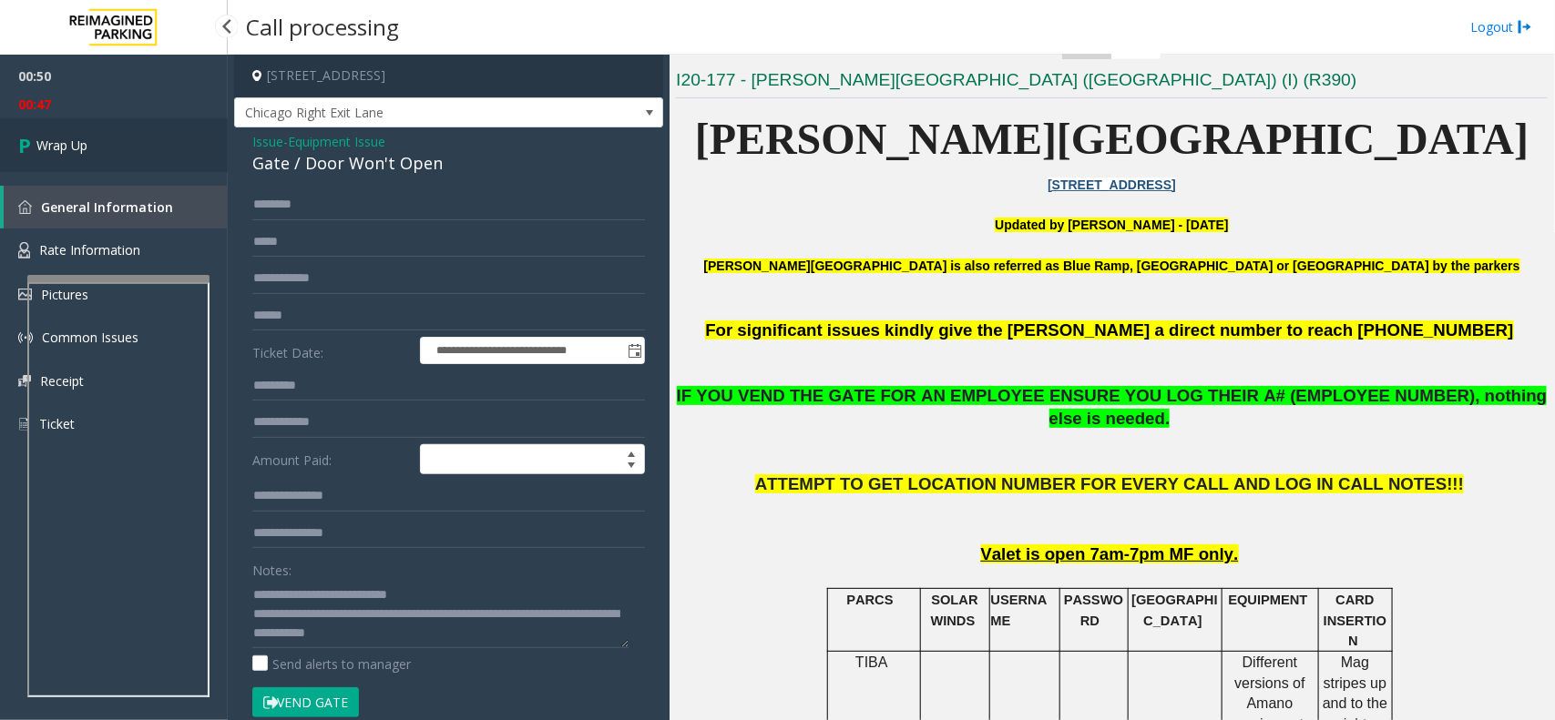
click at [123, 146] on link "Wrap Up" at bounding box center [114, 145] width 228 height 54
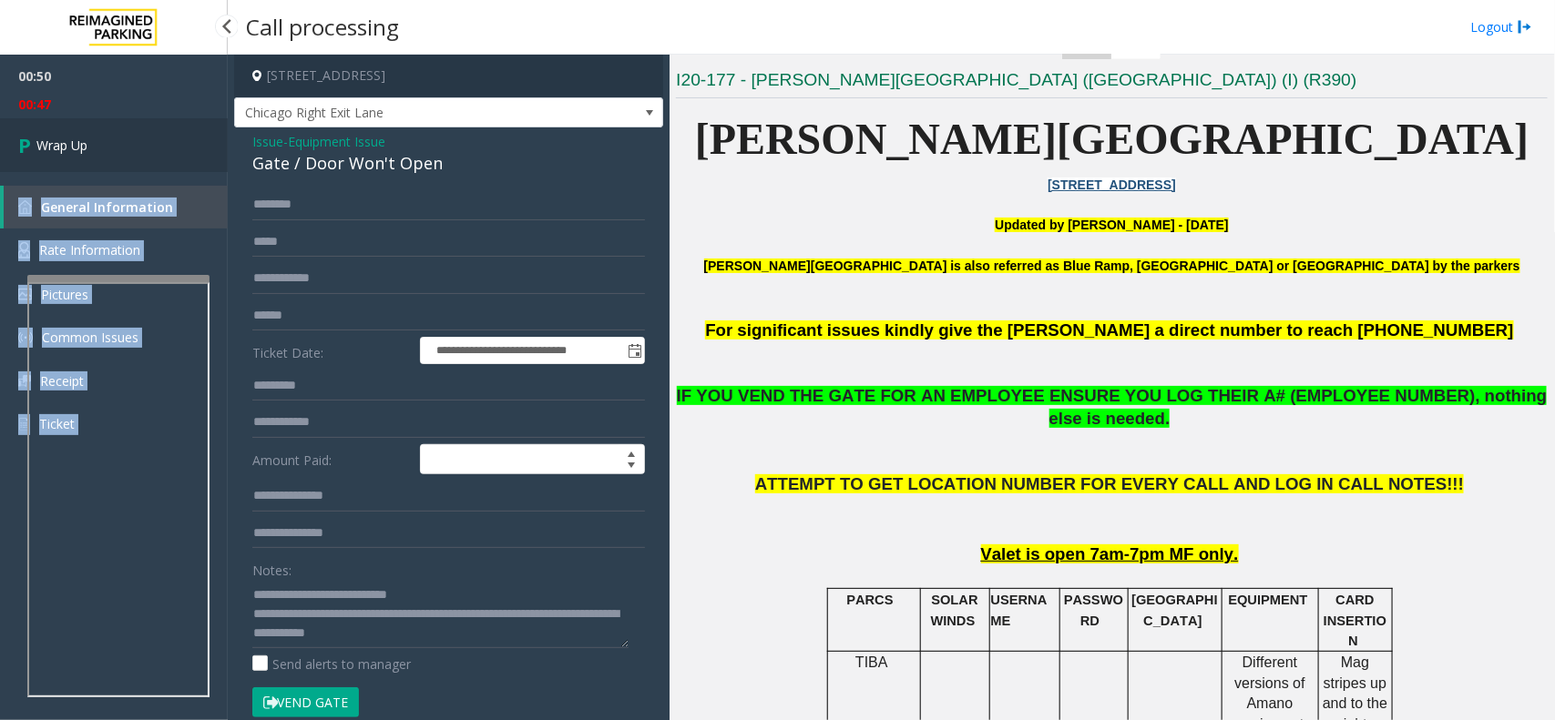
click at [123, 146] on div "00:50 00:47 Wrap Up General Information Rate Information Pictures Common Issues…" at bounding box center [114, 258] width 228 height 406
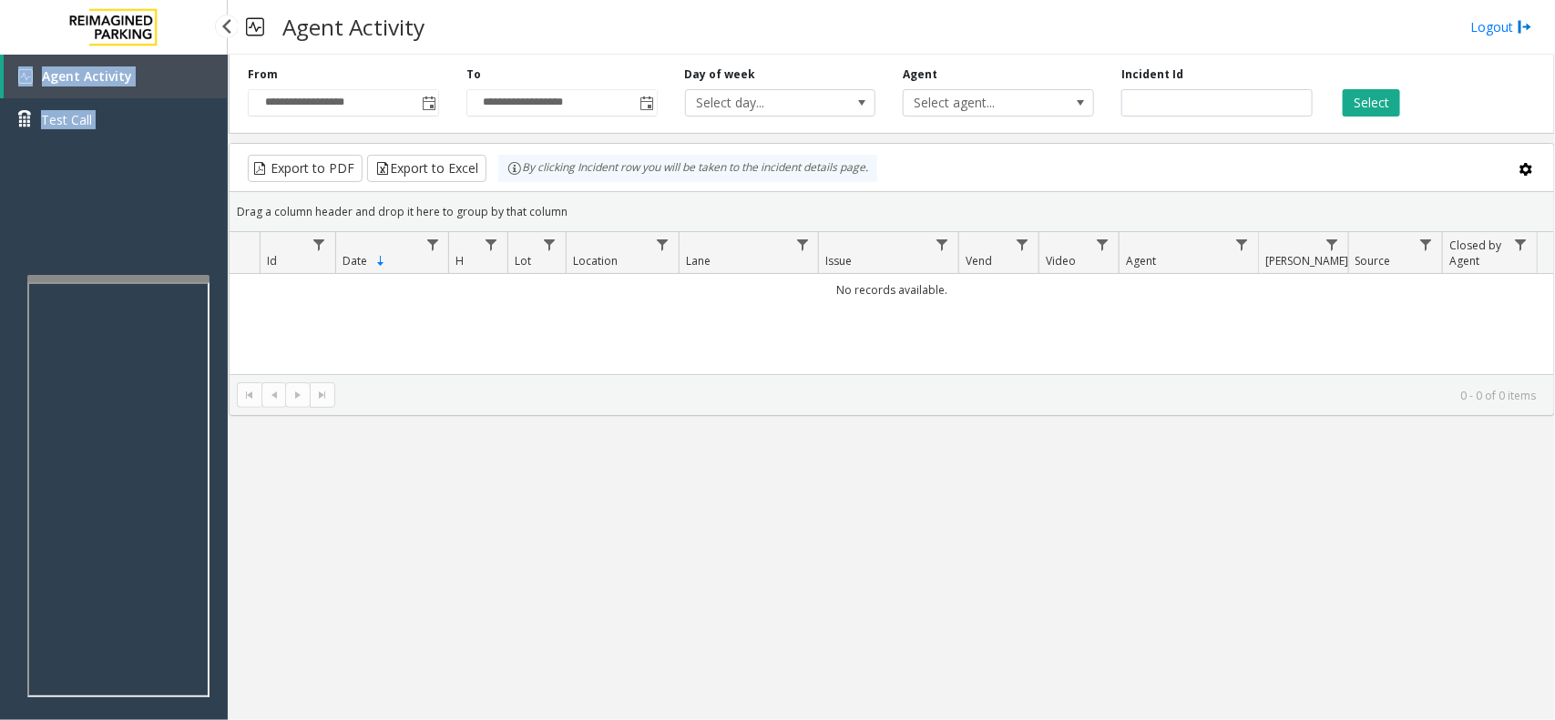
click at [157, 168] on div "Agent Activity Test Call" at bounding box center [114, 415] width 228 height 720
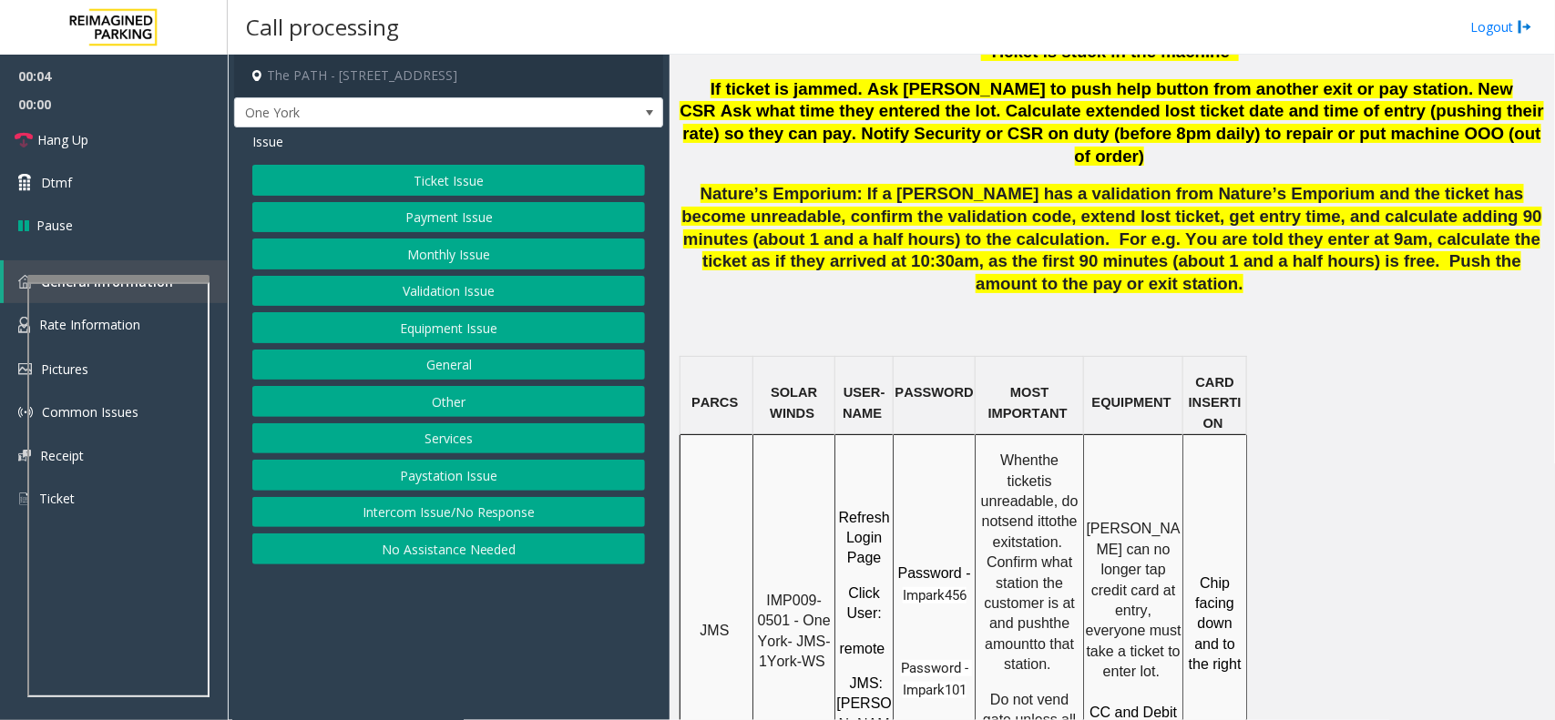
scroll to position [1366, 0]
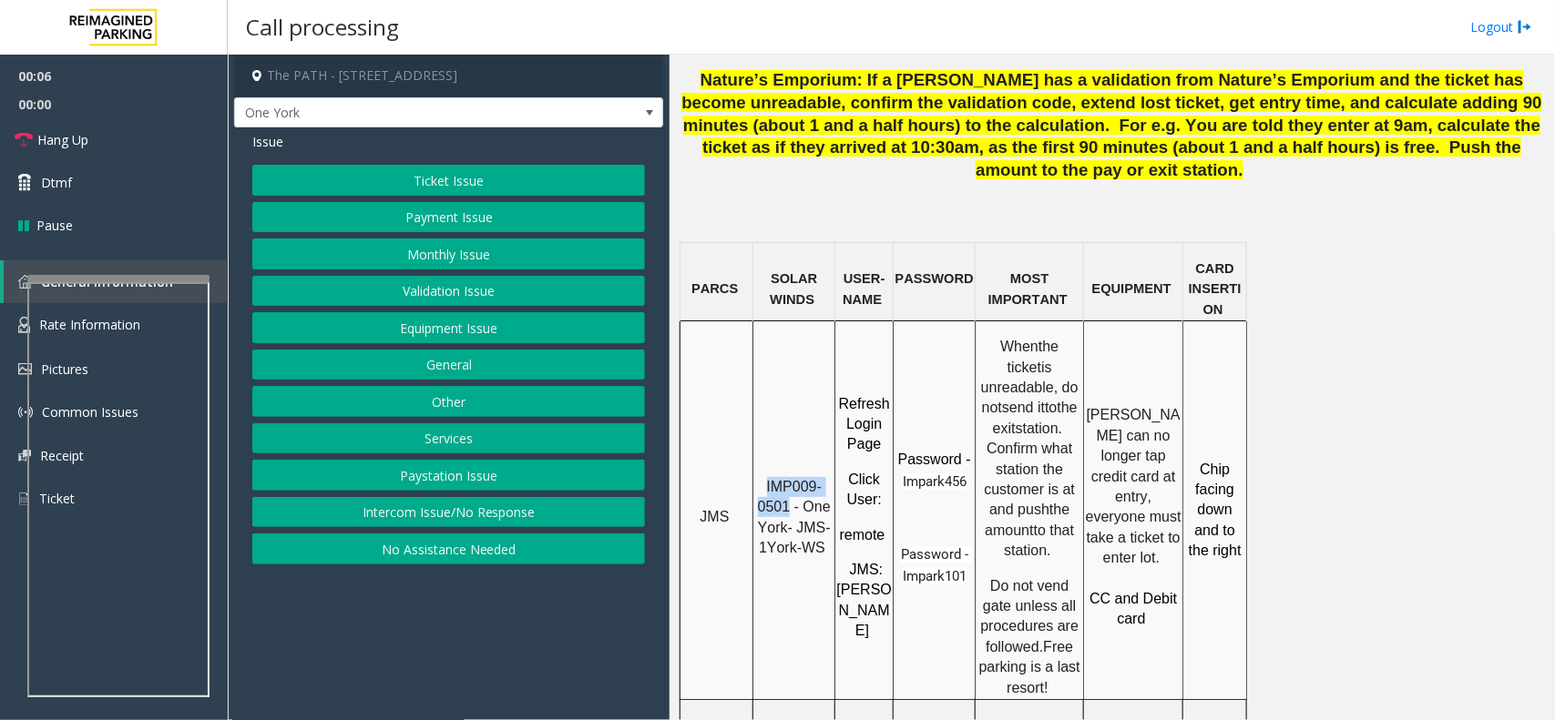
drag, startPoint x: 788, startPoint y: 373, endPoint x: 759, endPoint y: 355, distance: 34.4
click at [759, 477] on p "IMP009-0501 - One York- JMS-1York-WS" at bounding box center [793, 518] width 79 height 82
copy span "IMP009-0501"
click at [392, 173] on button "Ticket Issue" at bounding box center [448, 180] width 393 height 31
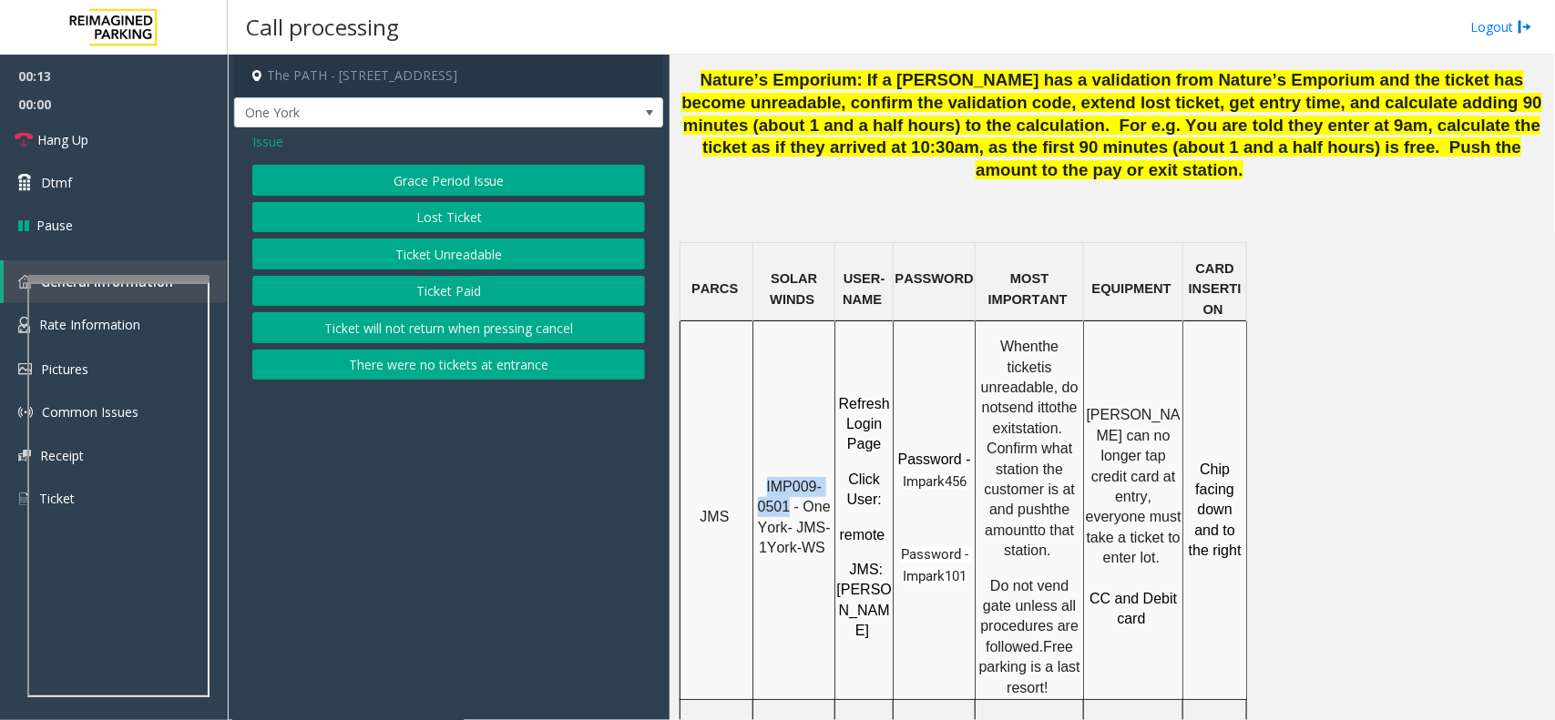
click at [448, 248] on button "Ticket Unreadable" at bounding box center [448, 254] width 393 height 31
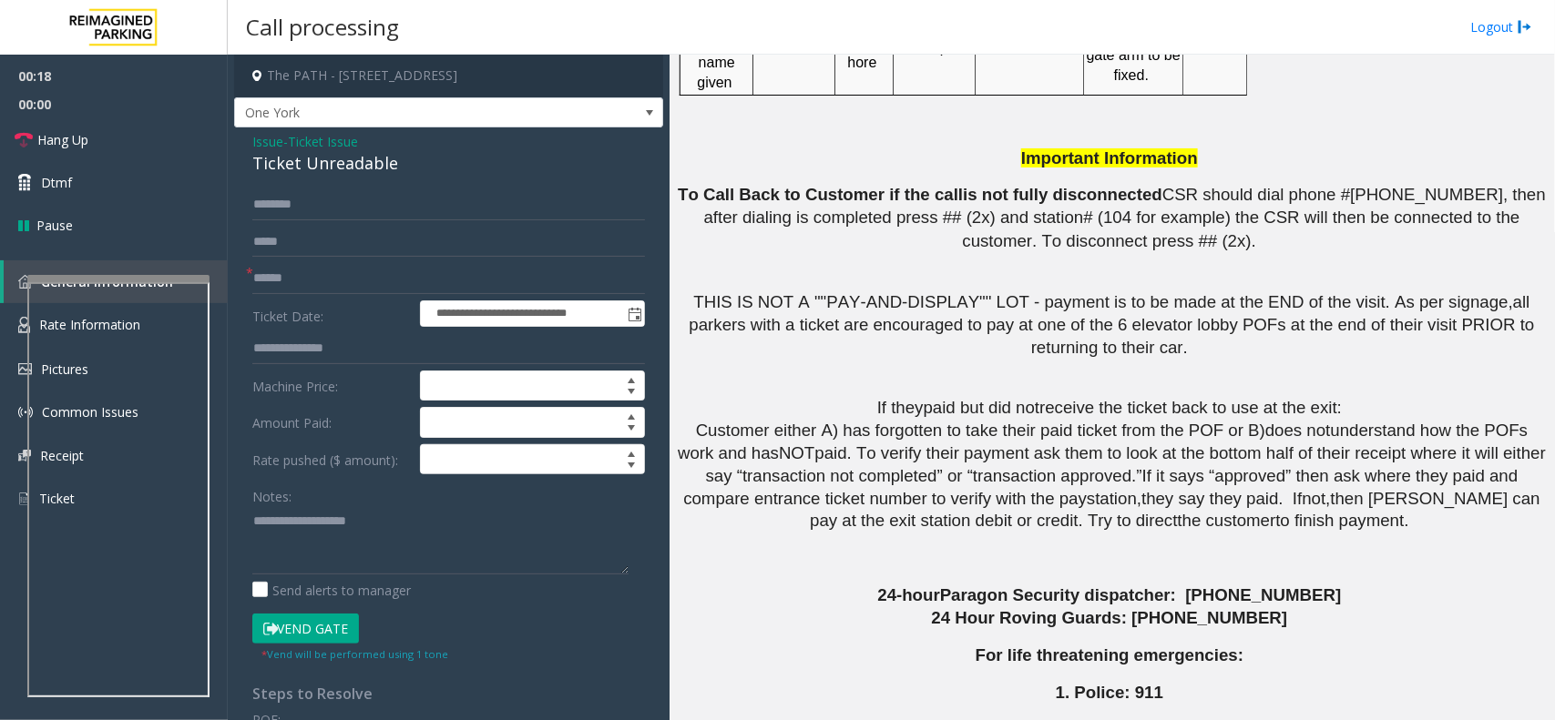
scroll to position [3440, 0]
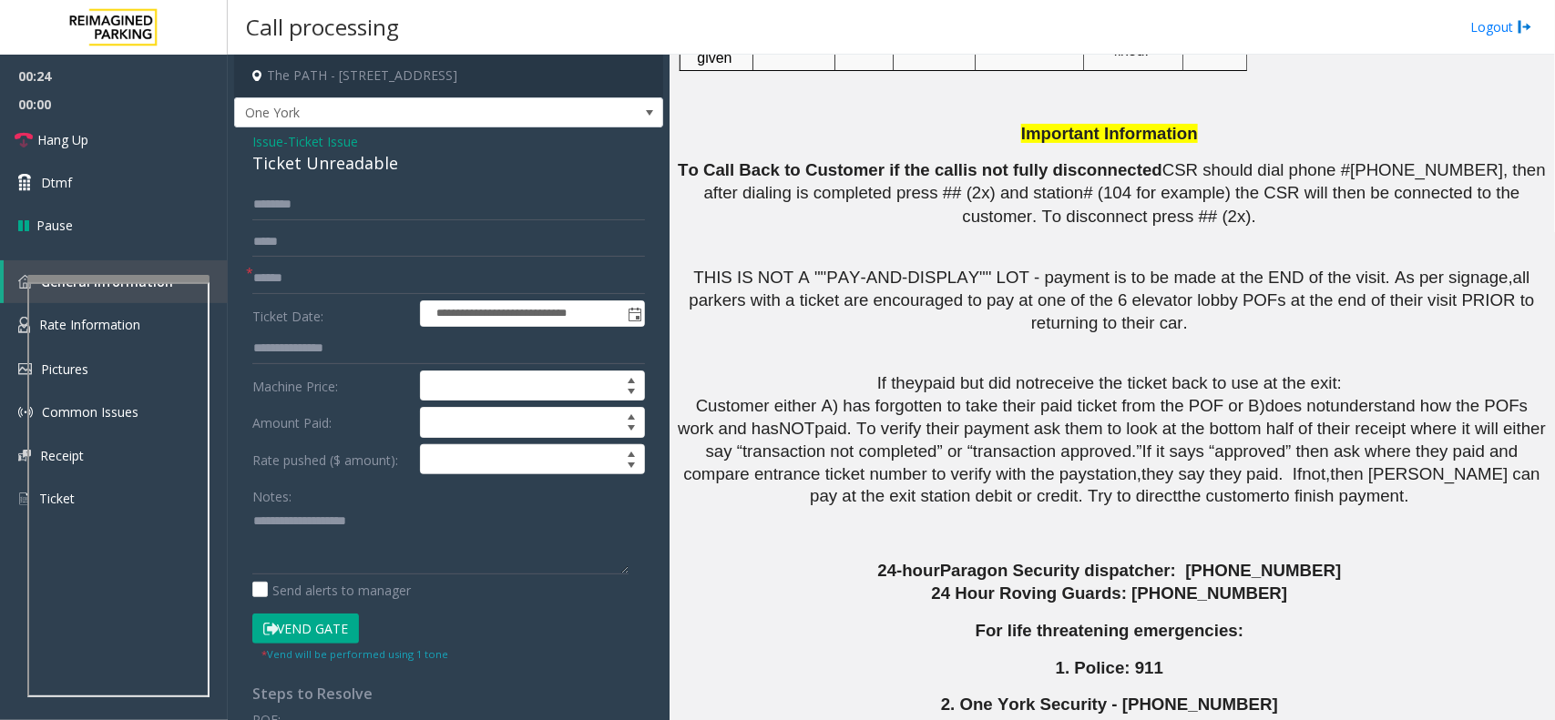
click at [348, 624] on button "Vend Gate" at bounding box center [305, 629] width 107 height 31
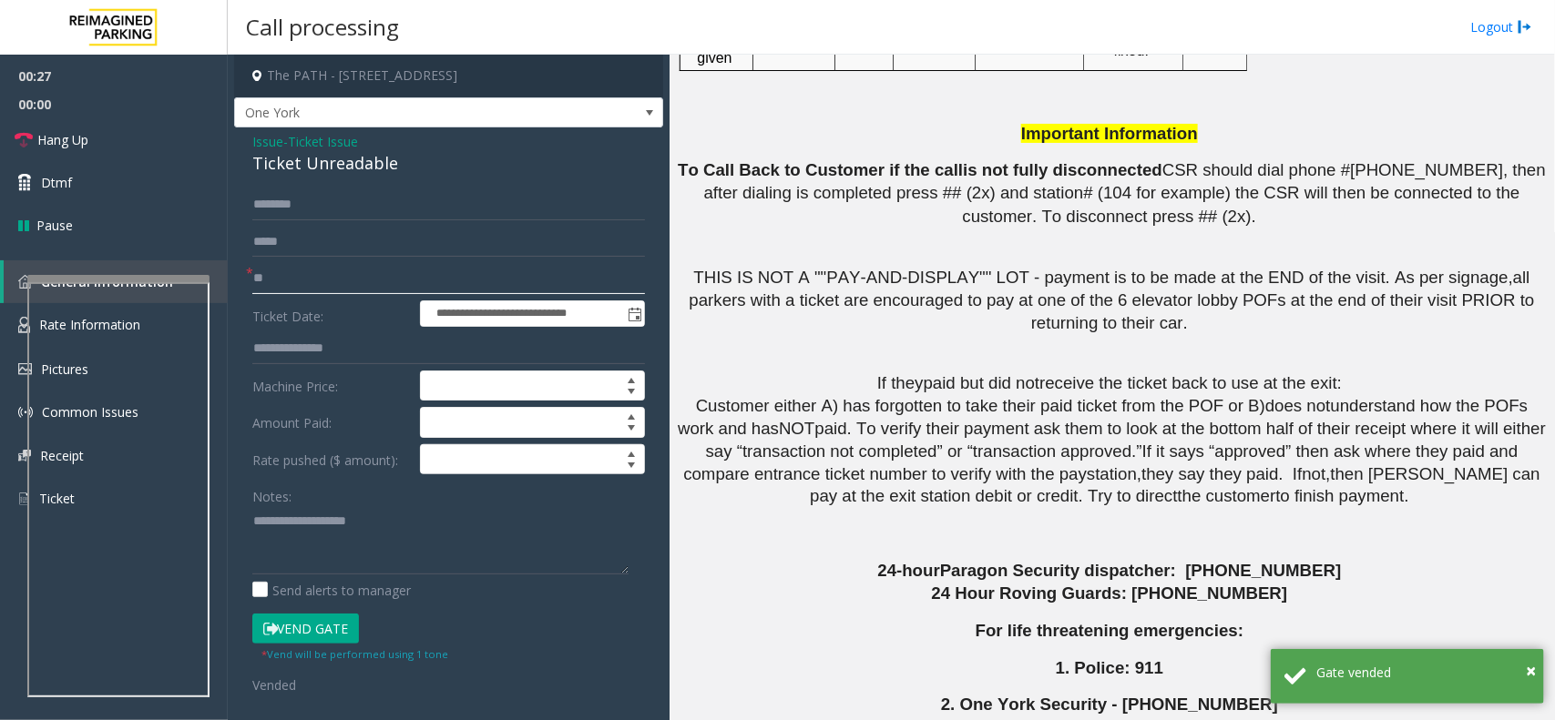
type input "*"
click at [330, 526] on textarea at bounding box center [440, 540] width 376 height 68
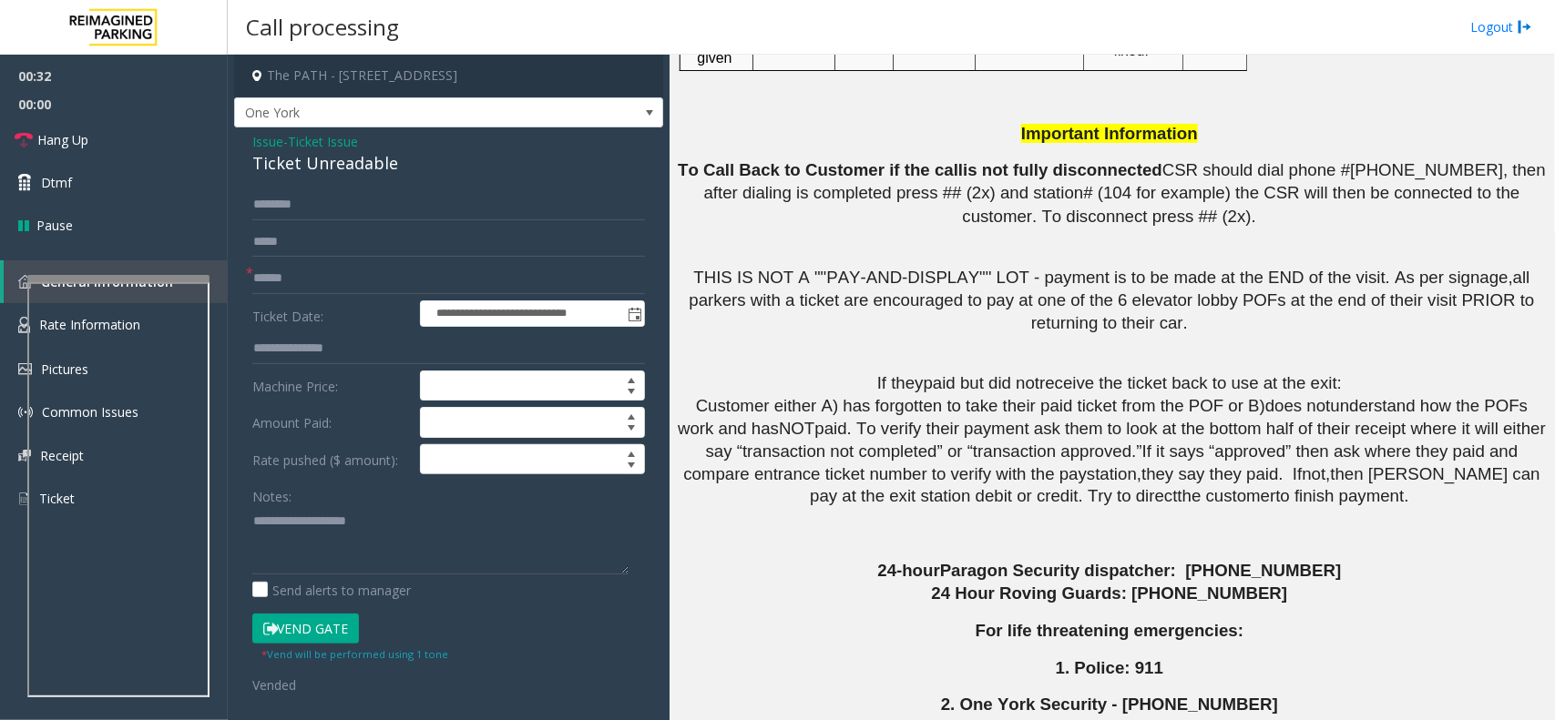
click at [291, 153] on div "Ticket Unreadable" at bounding box center [448, 163] width 393 height 25
click at [153, 147] on link "Hang Up" at bounding box center [114, 139] width 228 height 43
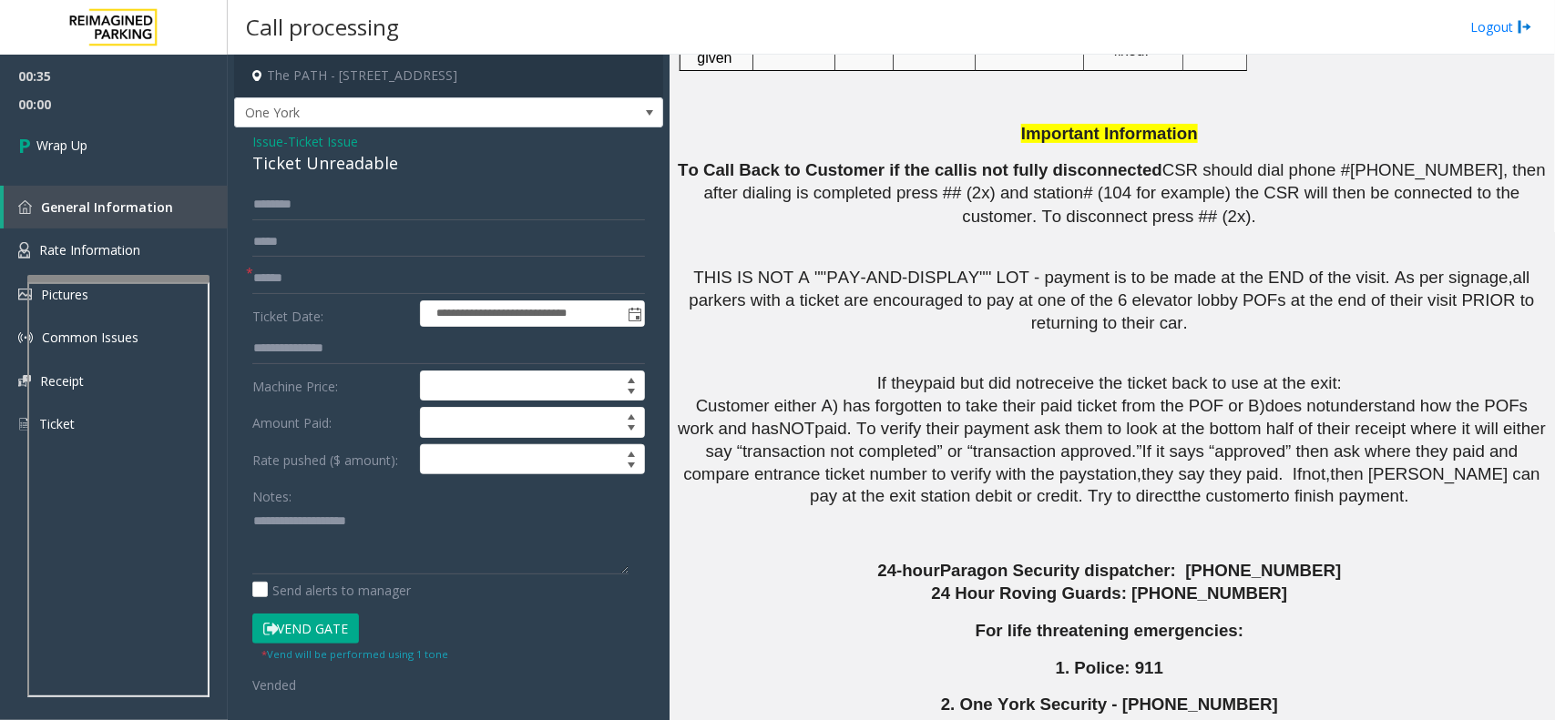
click at [324, 143] on span "Ticket Issue" at bounding box center [323, 141] width 70 height 19
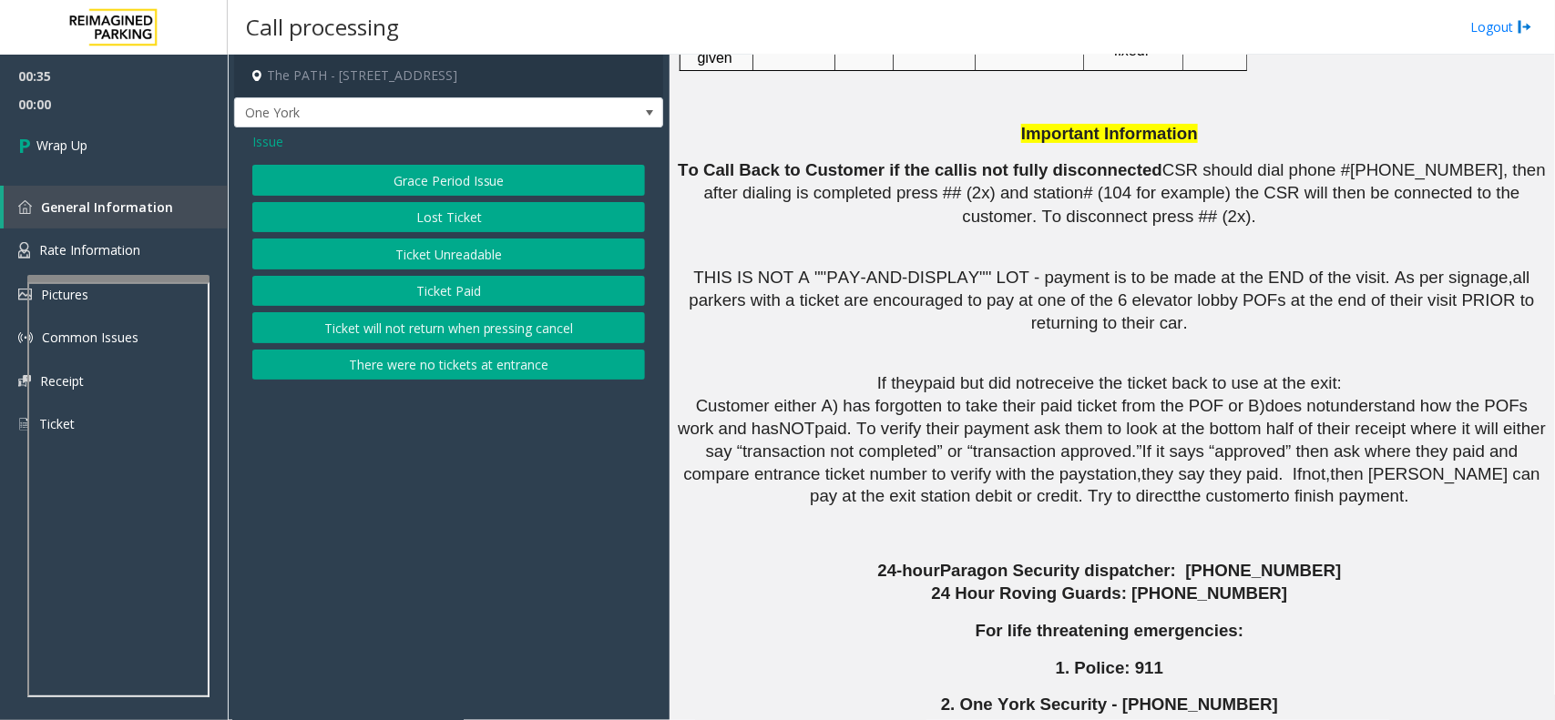
click at [260, 144] on span "Issue" at bounding box center [267, 141] width 31 height 19
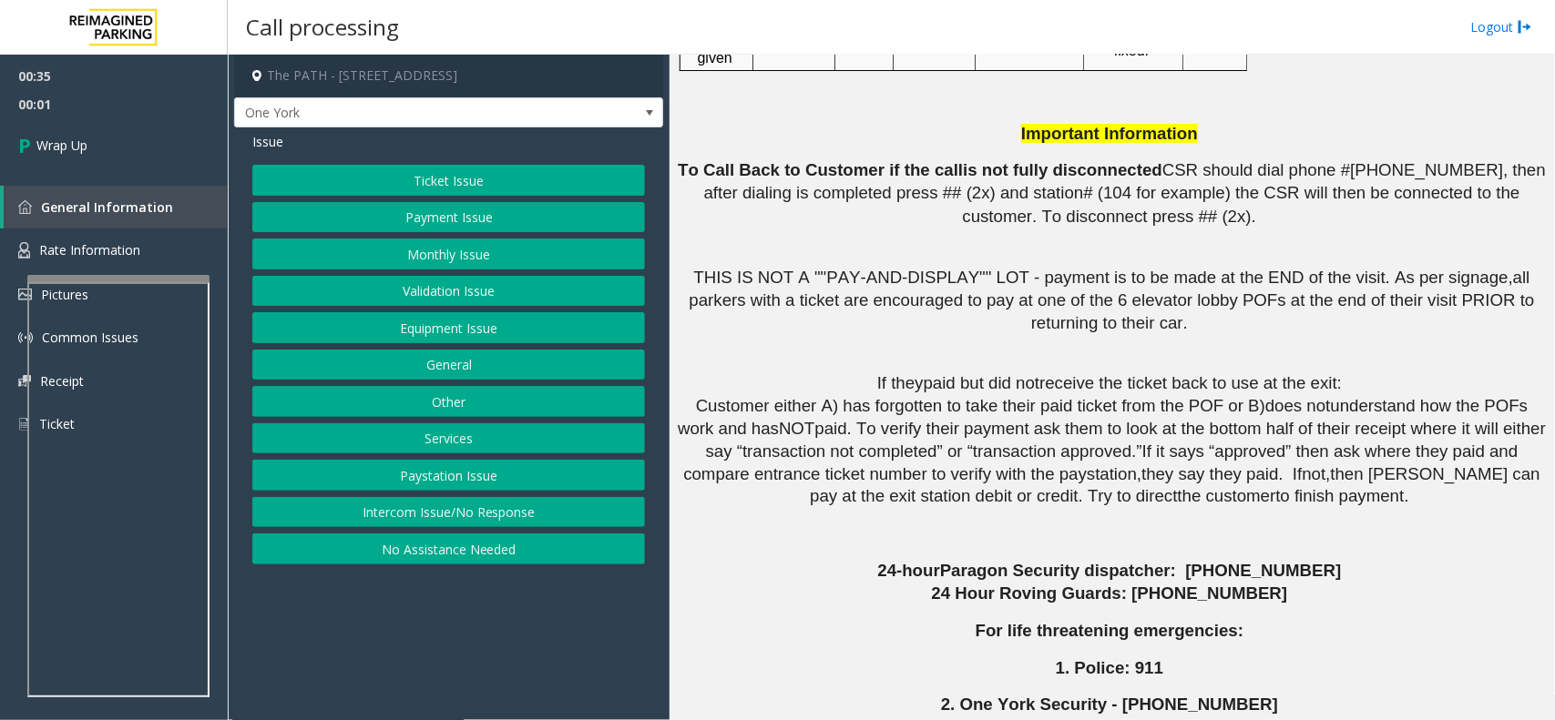
click at [448, 323] on button "Equipment Issue" at bounding box center [448, 327] width 393 height 31
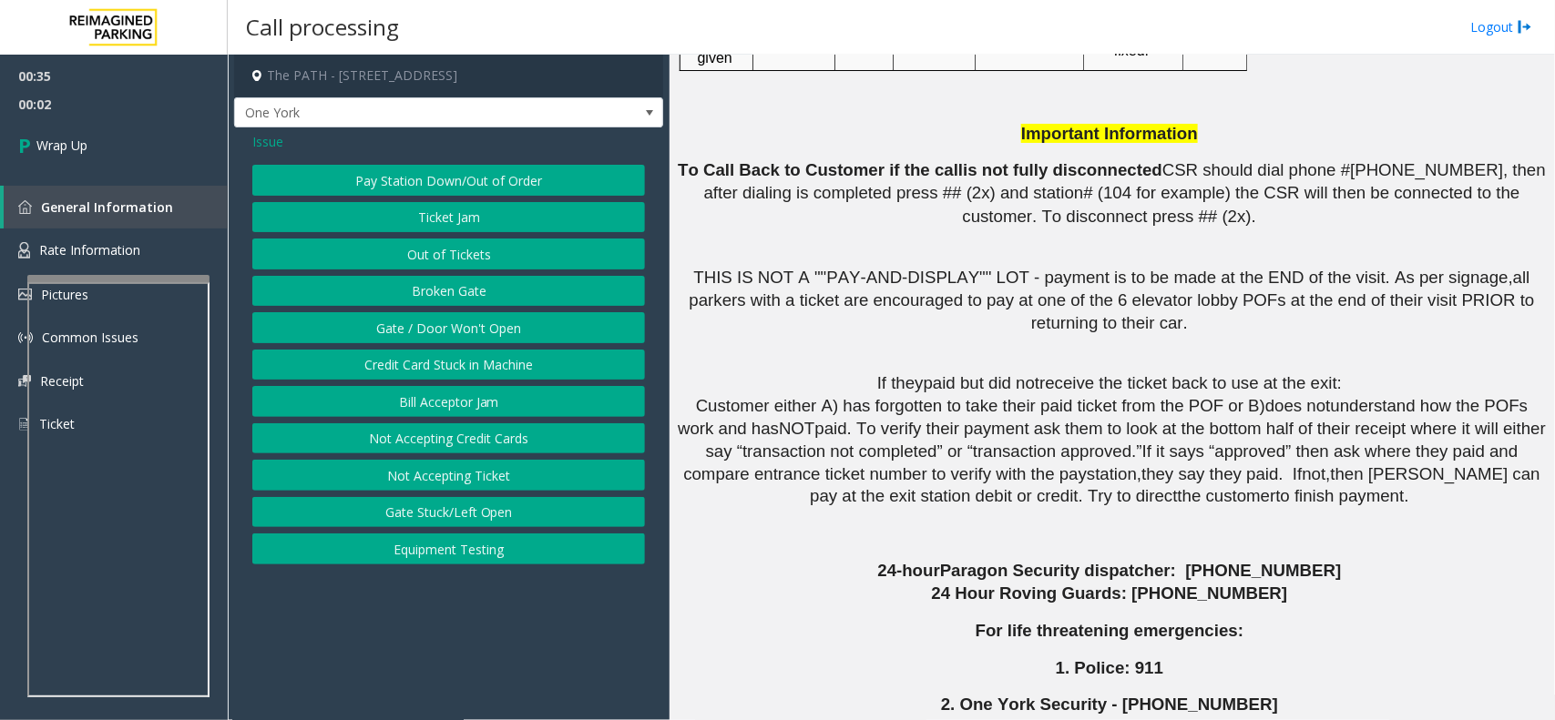
click at [424, 324] on button "Gate / Door Won't Open" at bounding box center [448, 327] width 393 height 31
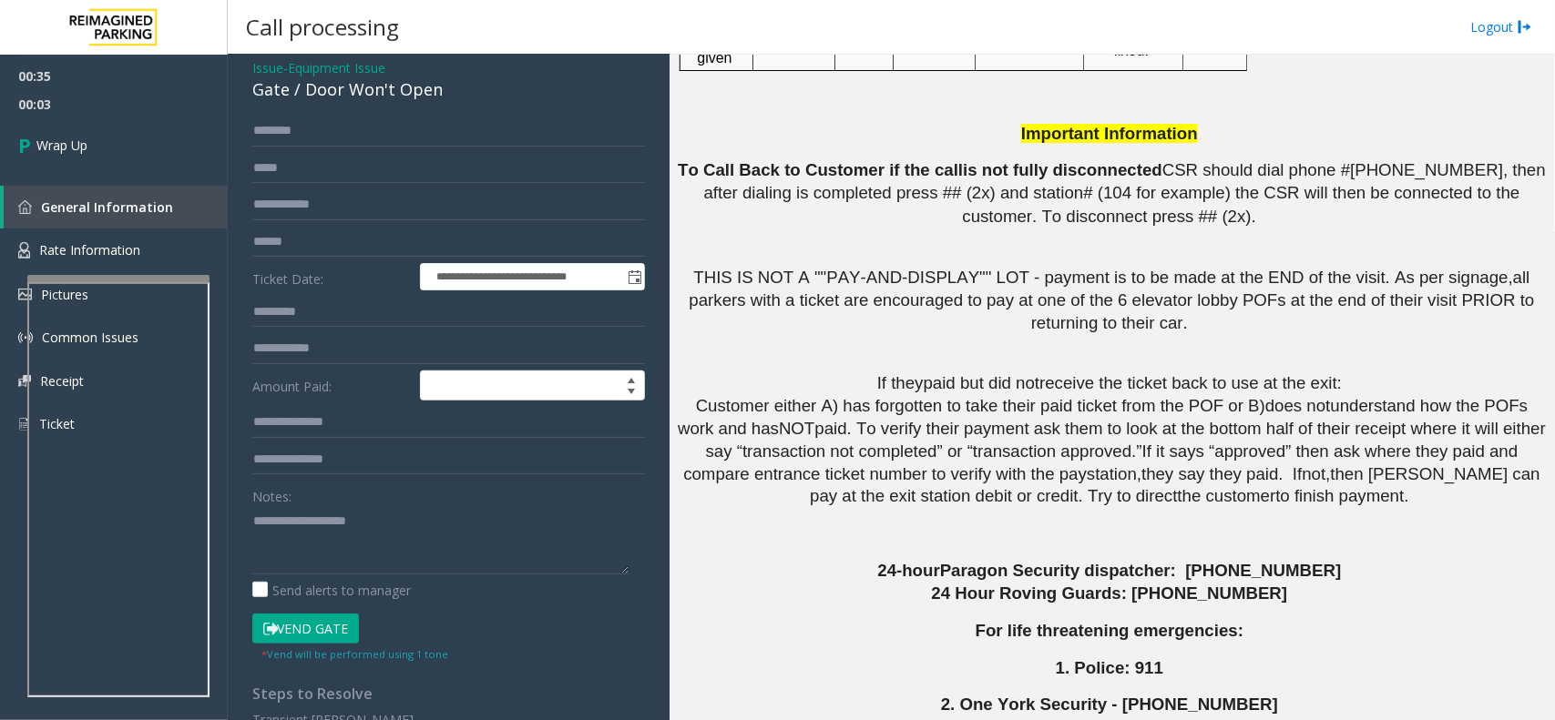
scroll to position [114, 0]
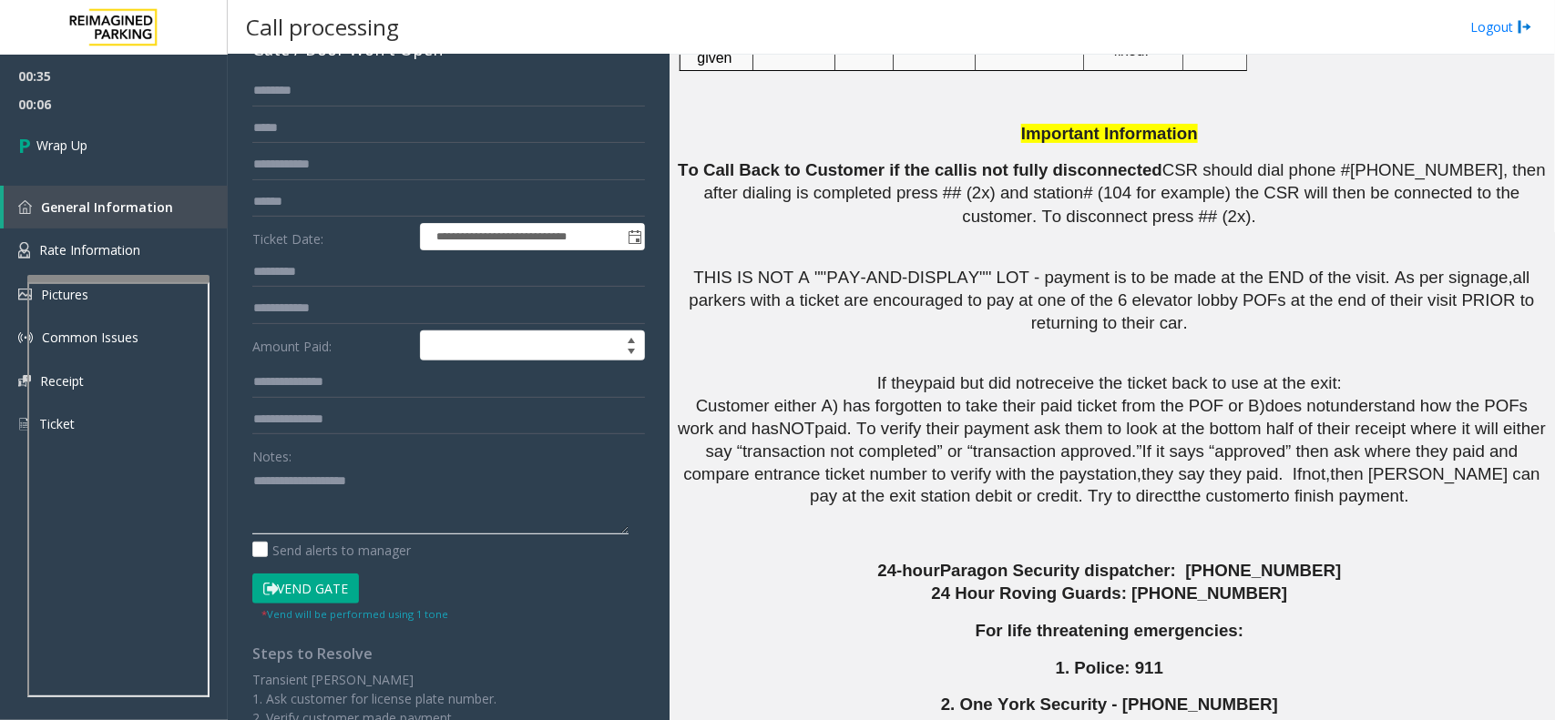
drag, startPoint x: 362, startPoint y: 519, endPoint x: 353, endPoint y: 462, distance: 58.0
click at [362, 517] on textarea at bounding box center [440, 500] width 376 height 68
paste textarea "**********"
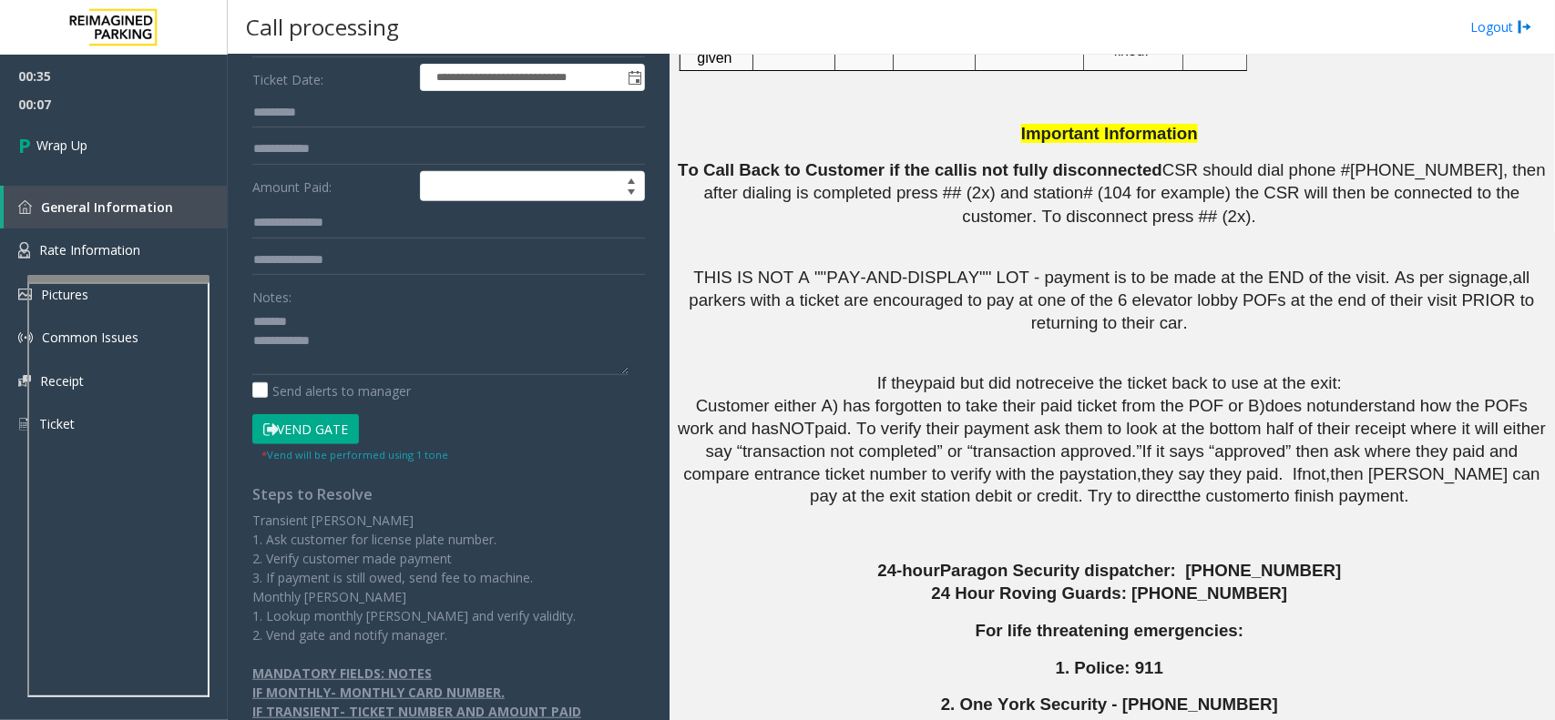
scroll to position [312, 0]
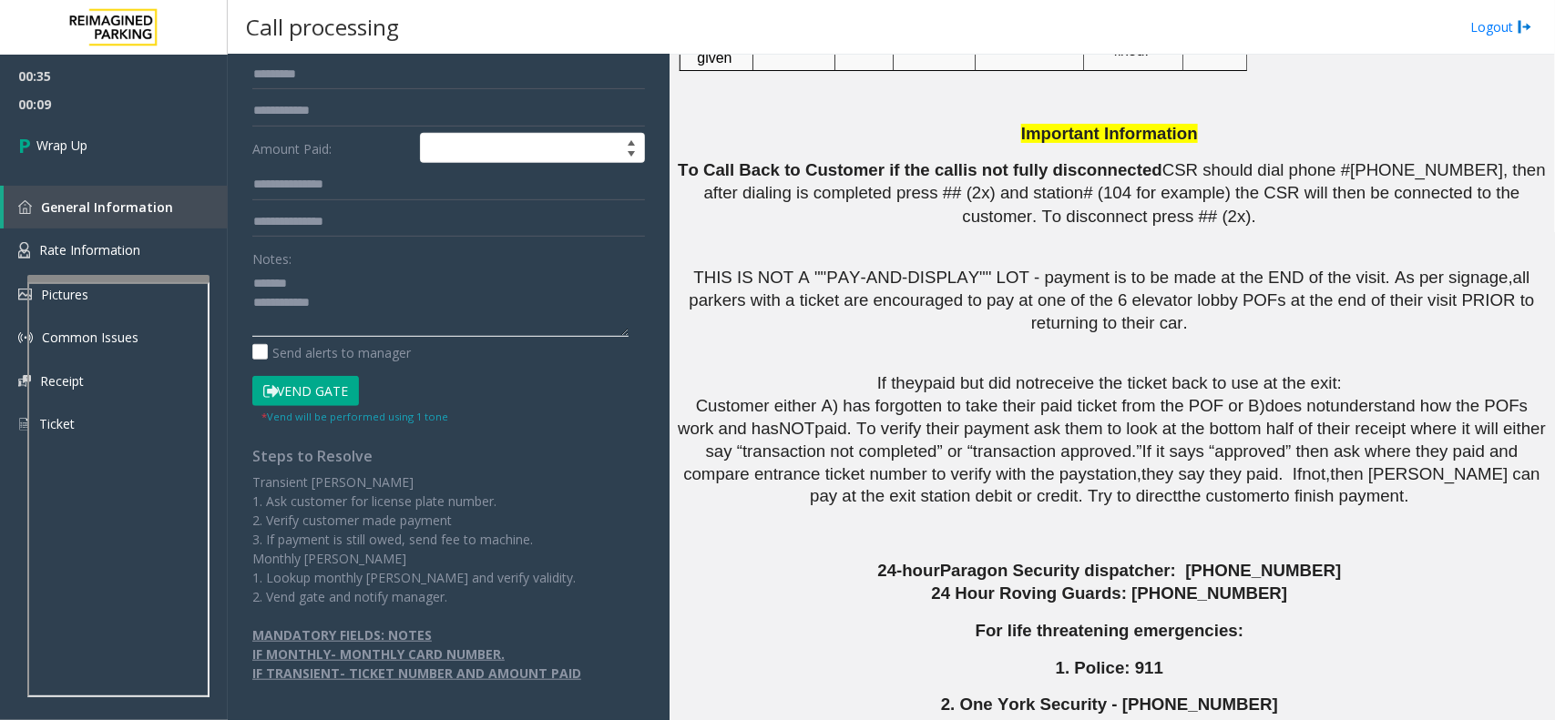
click at [311, 278] on textarea at bounding box center [440, 303] width 376 height 68
drag, startPoint x: 781, startPoint y: 684, endPoint x: 686, endPoint y: 677, distance: 95.9
copy td "[PERSON_NAME]"
click at [328, 285] on textarea at bounding box center [440, 303] width 376 height 68
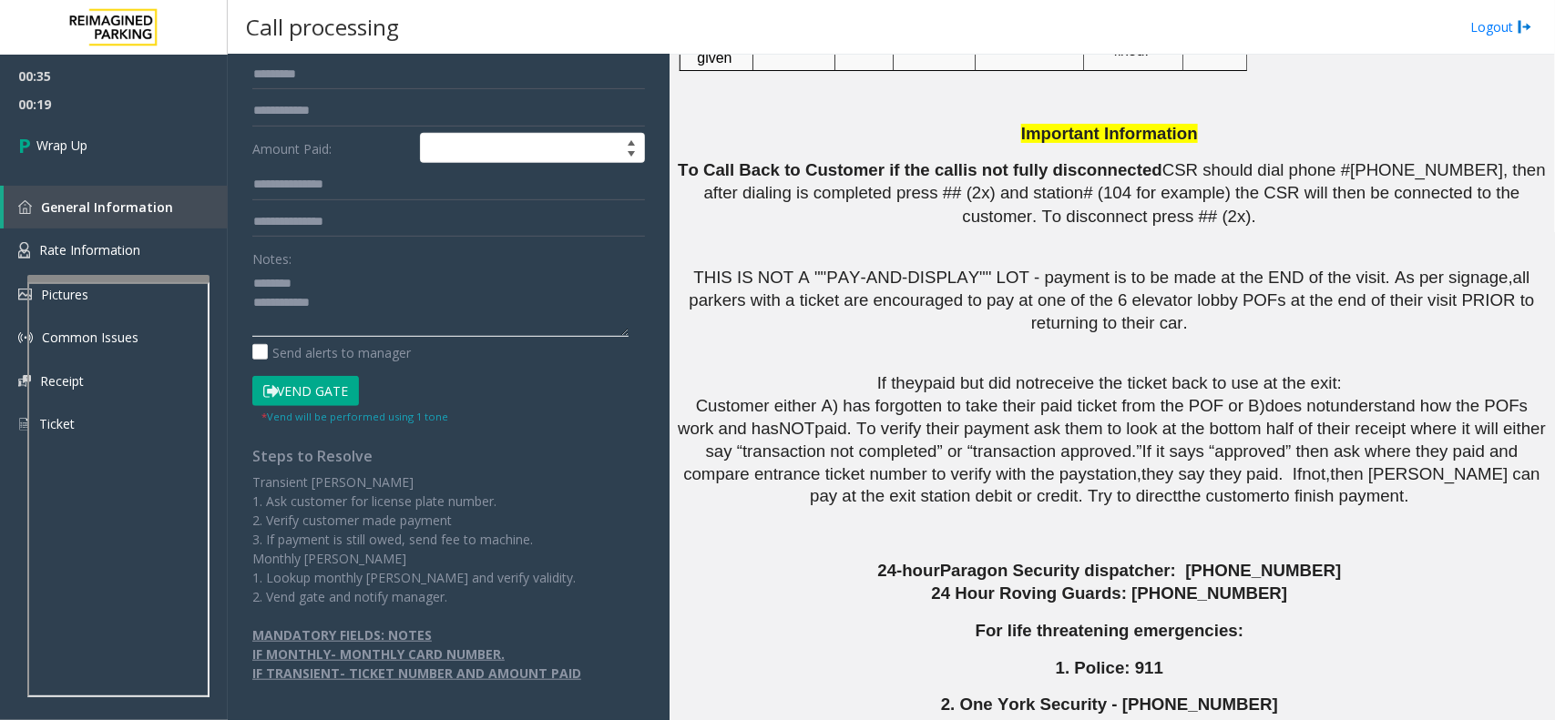
paste textarea "**********"
click at [349, 315] on textarea at bounding box center [440, 303] width 376 height 68
type textarea "**********"
click at [156, 134] on link "Wrap Up" at bounding box center [114, 145] width 228 height 54
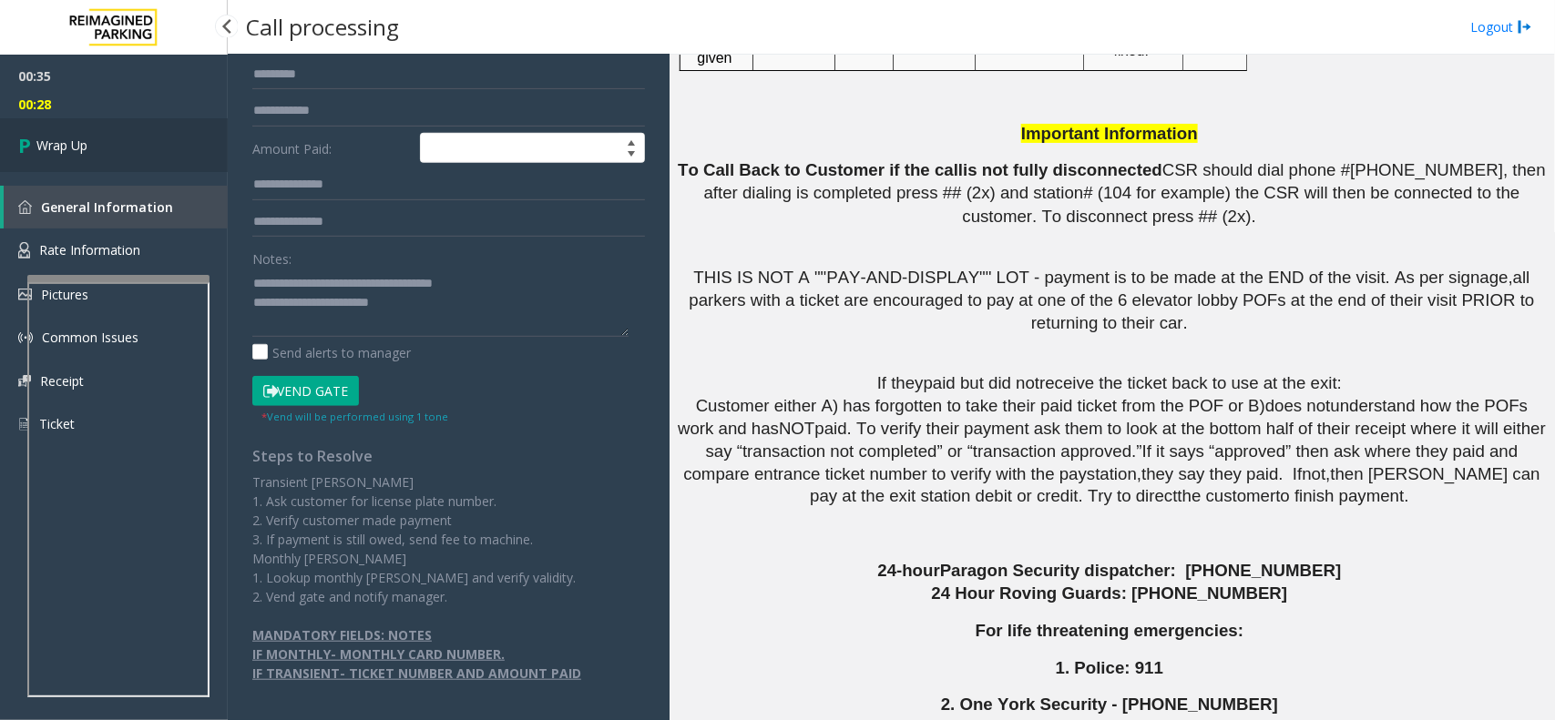
click at [156, 134] on link "Wrap Up" at bounding box center [114, 145] width 228 height 54
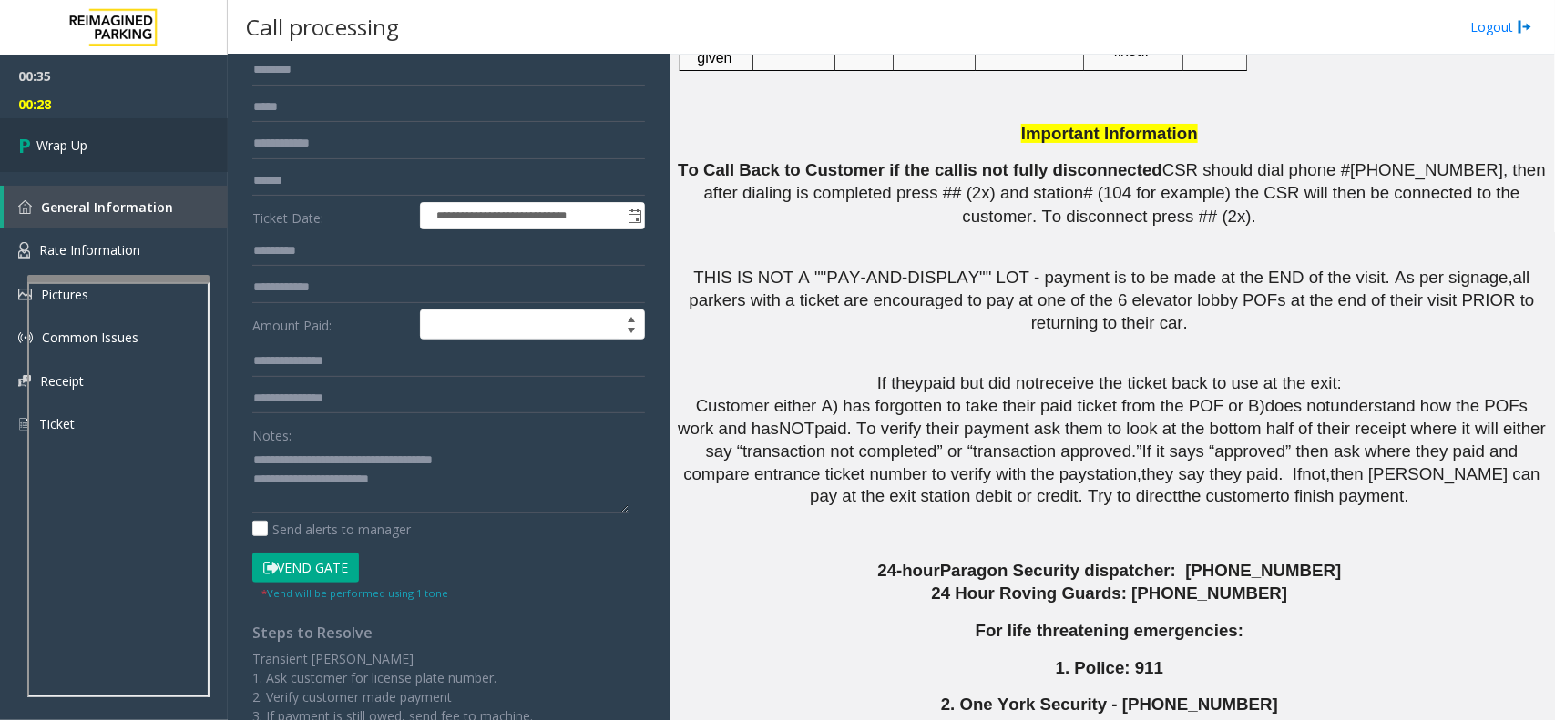
scroll to position [0, 0]
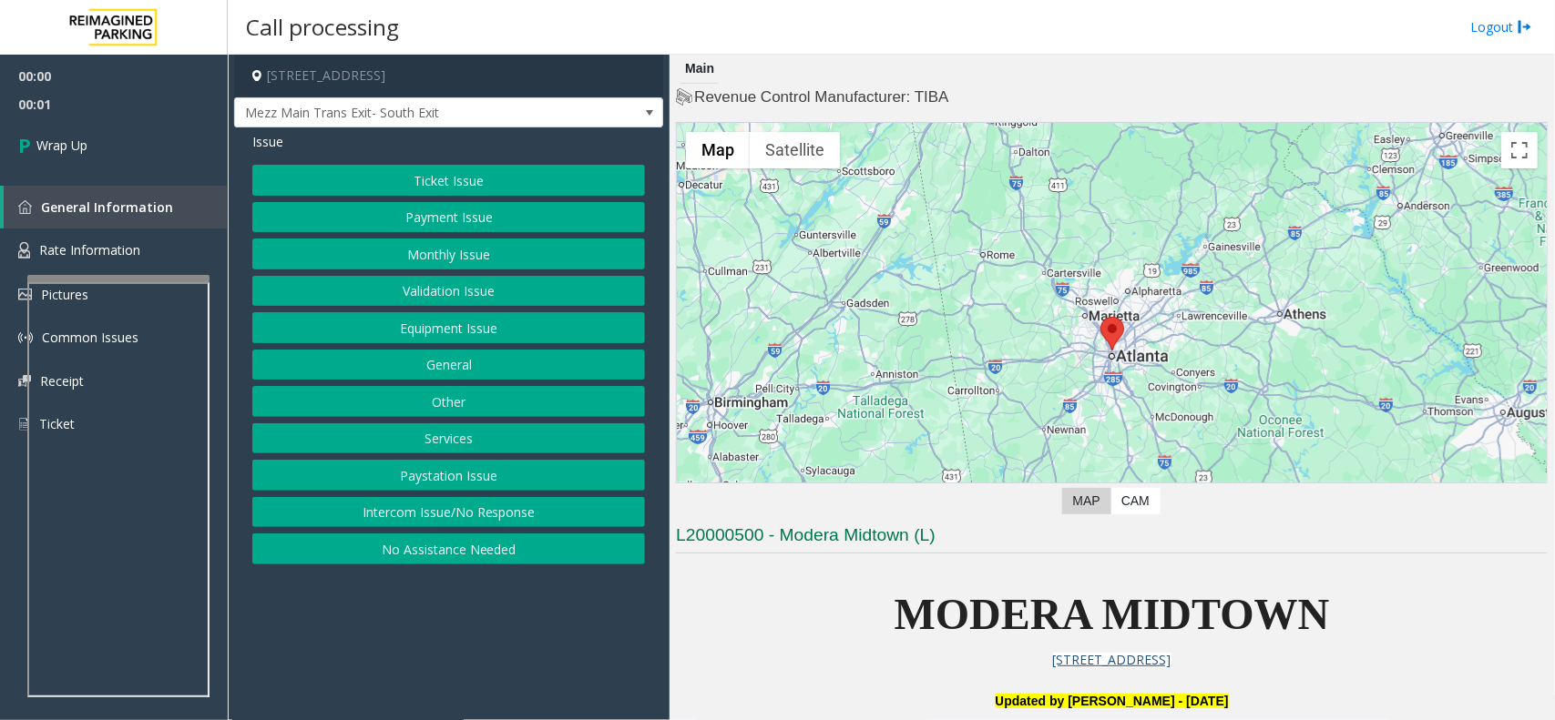
click at [474, 521] on button "Intercom Issue/No Response" at bounding box center [448, 512] width 393 height 31
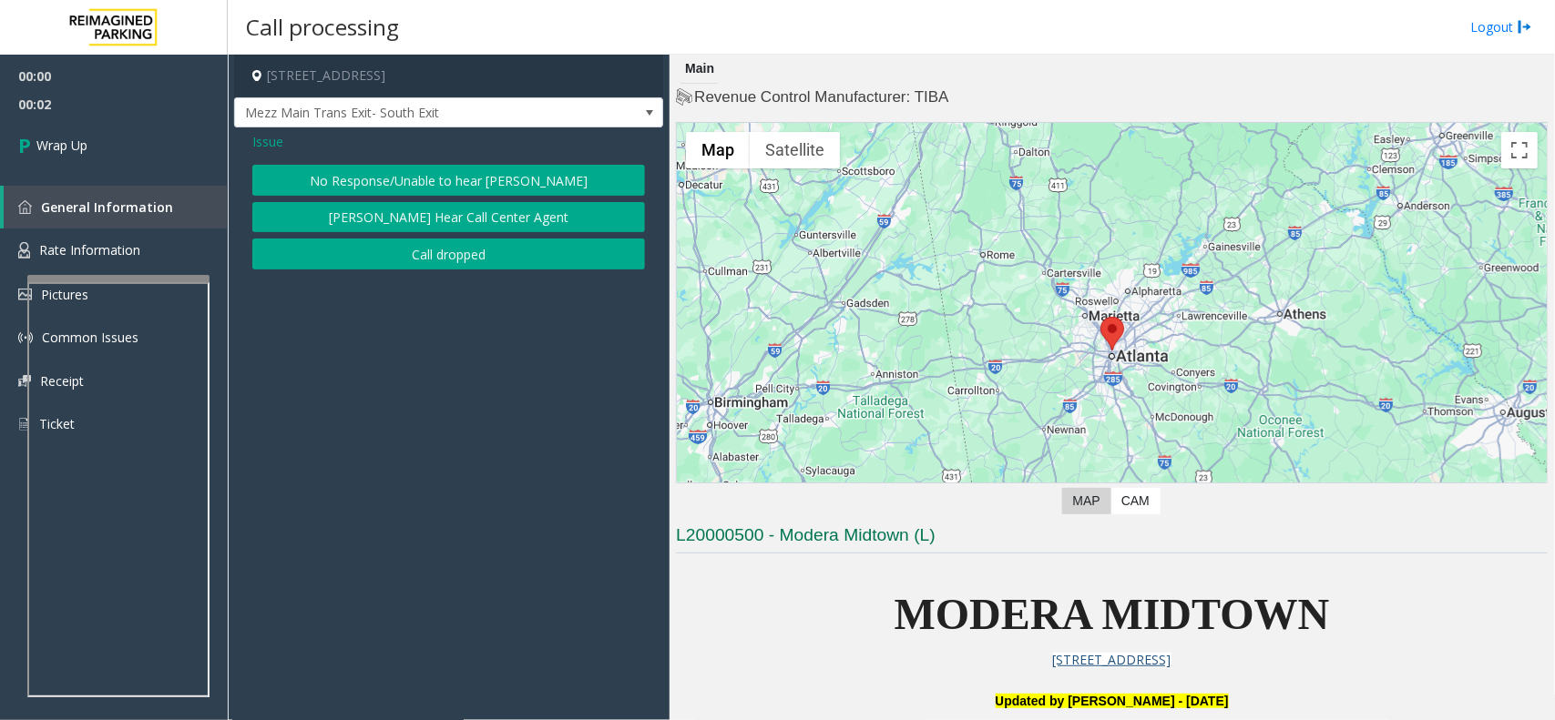
click at [403, 183] on button "No Response/Unable to hear [PERSON_NAME]" at bounding box center [448, 180] width 393 height 31
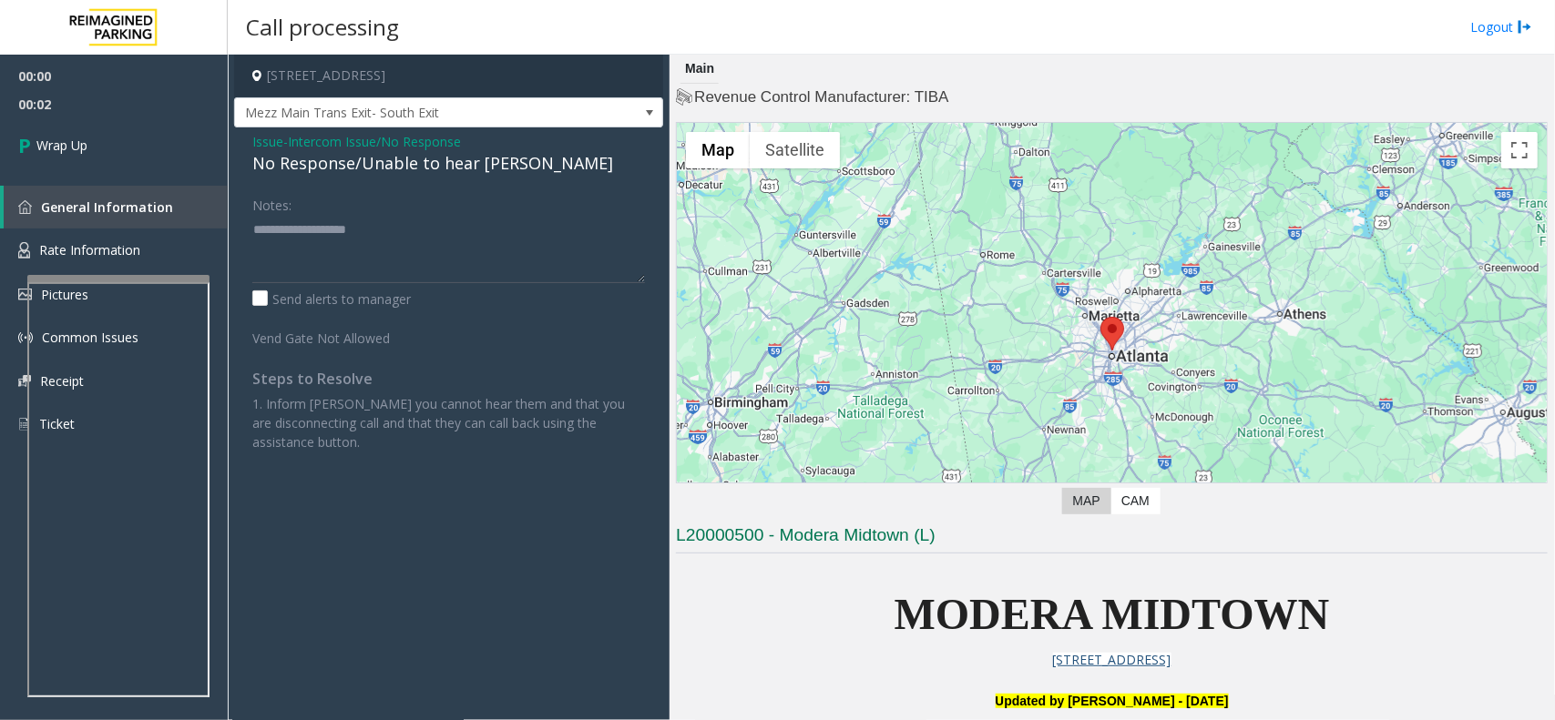
click at [392, 170] on div "No Response/Unable to hear [PERSON_NAME]" at bounding box center [448, 163] width 393 height 25
type textarea "**********"
click at [138, 165] on link "Wrap Up" at bounding box center [114, 145] width 228 height 54
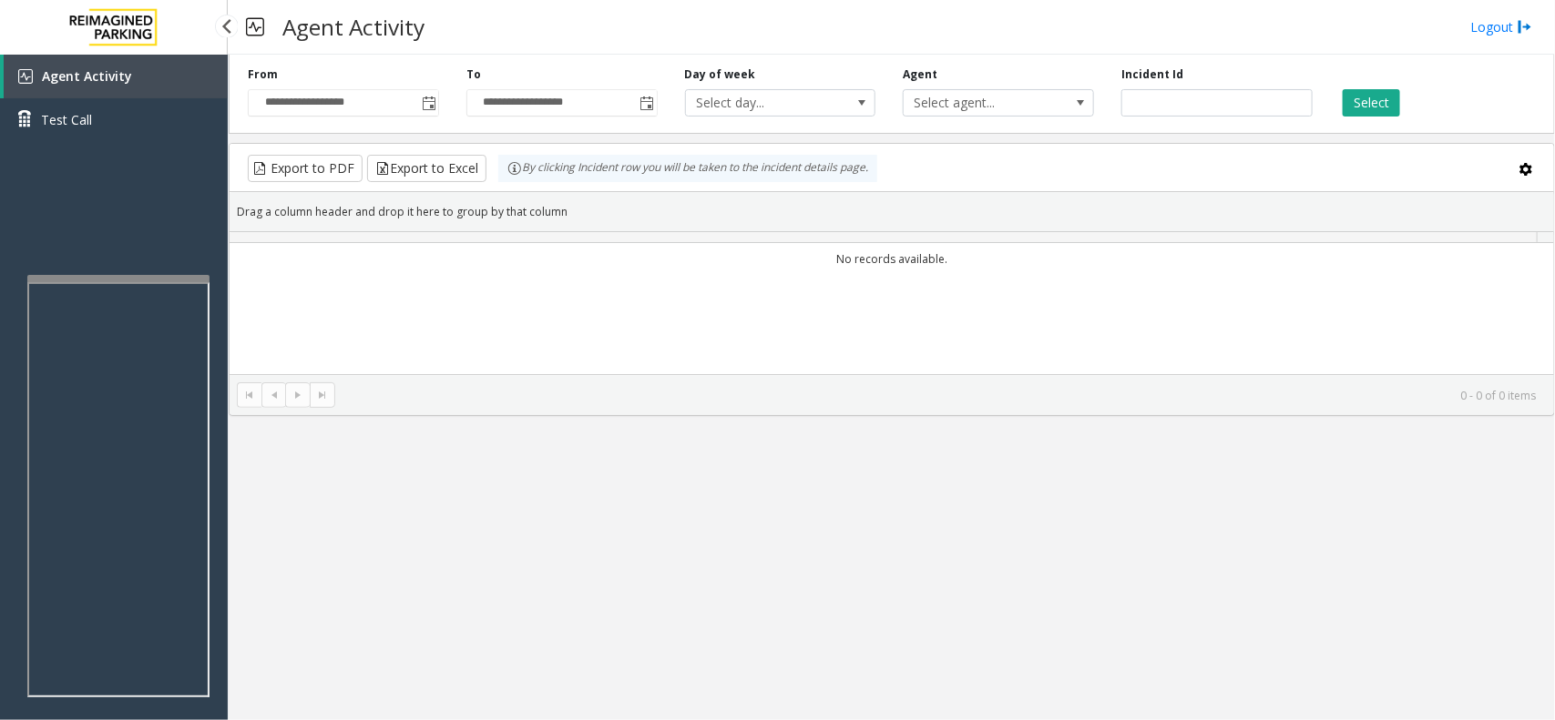
click at [138, 150] on div "Agent Activity Test Call" at bounding box center [114, 105] width 228 height 100
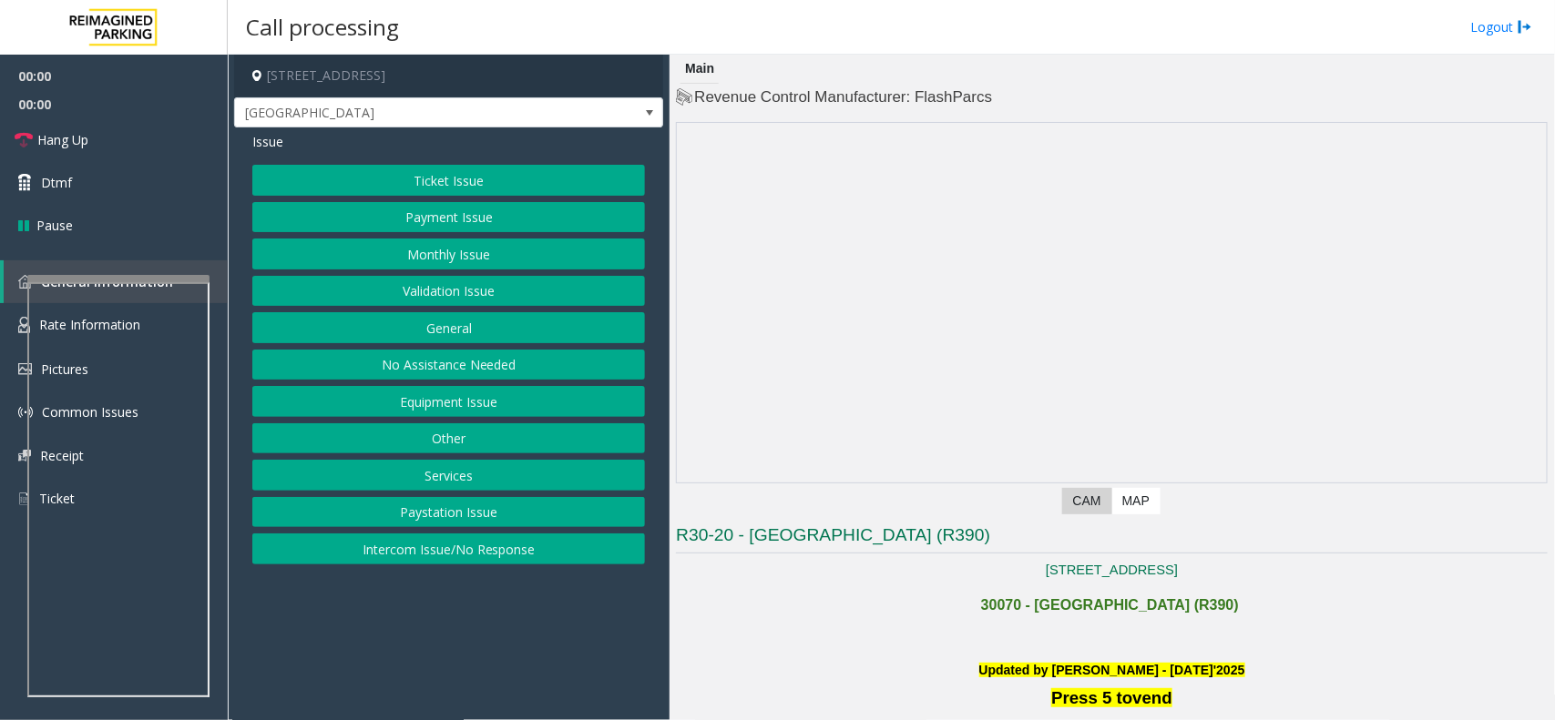
scroll to position [569, 0]
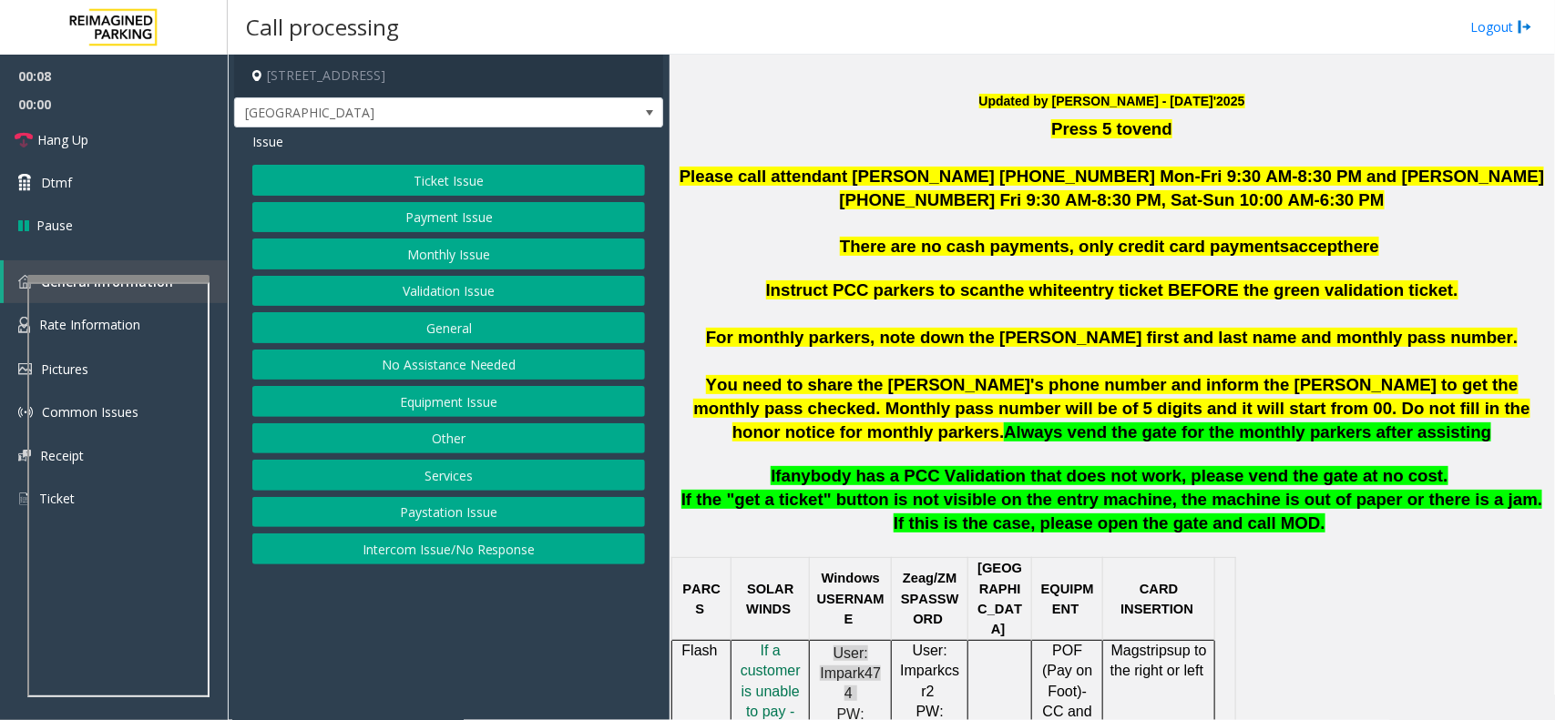
click at [469, 548] on button "Intercom Issue/No Response" at bounding box center [448, 549] width 393 height 31
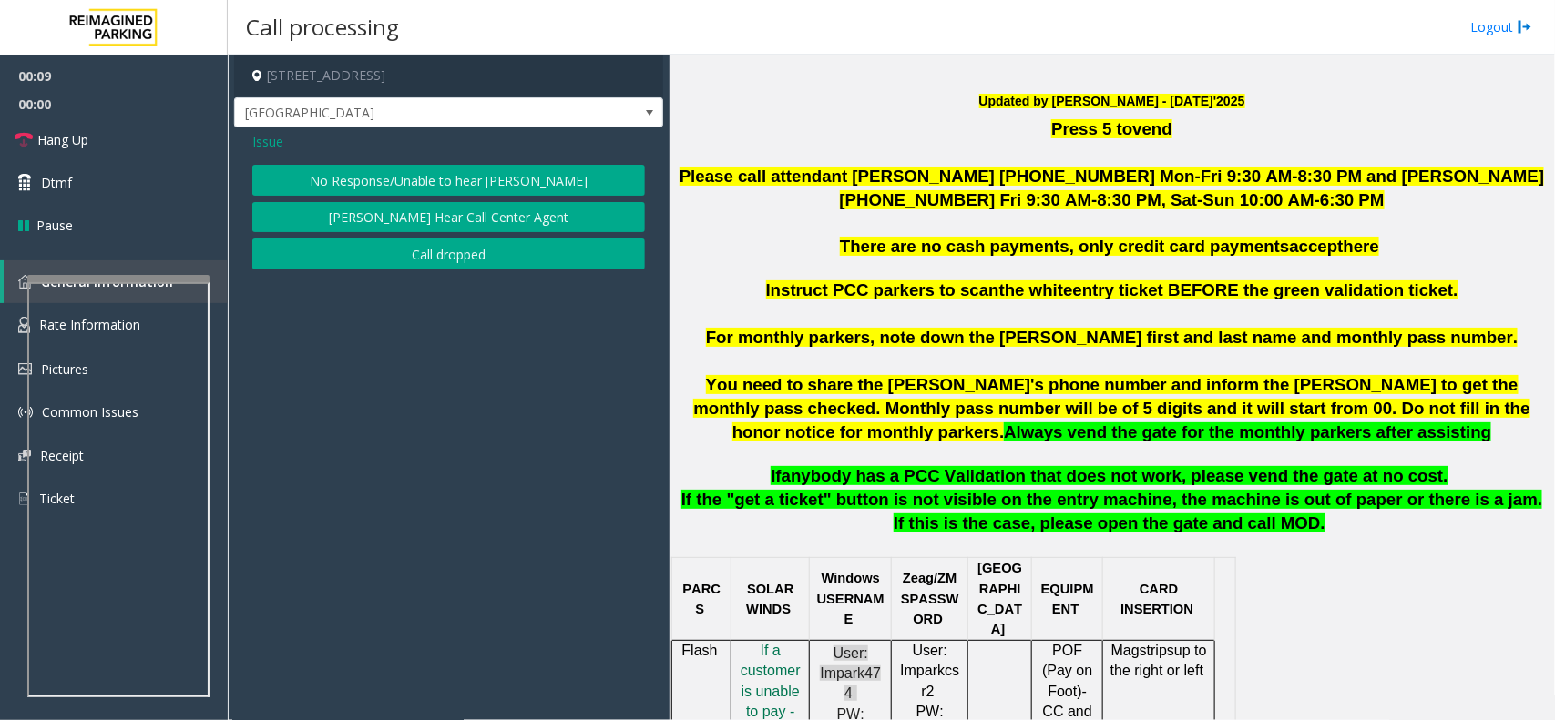
click at [426, 180] on button "No Response/Unable to hear [PERSON_NAME]" at bounding box center [448, 180] width 393 height 31
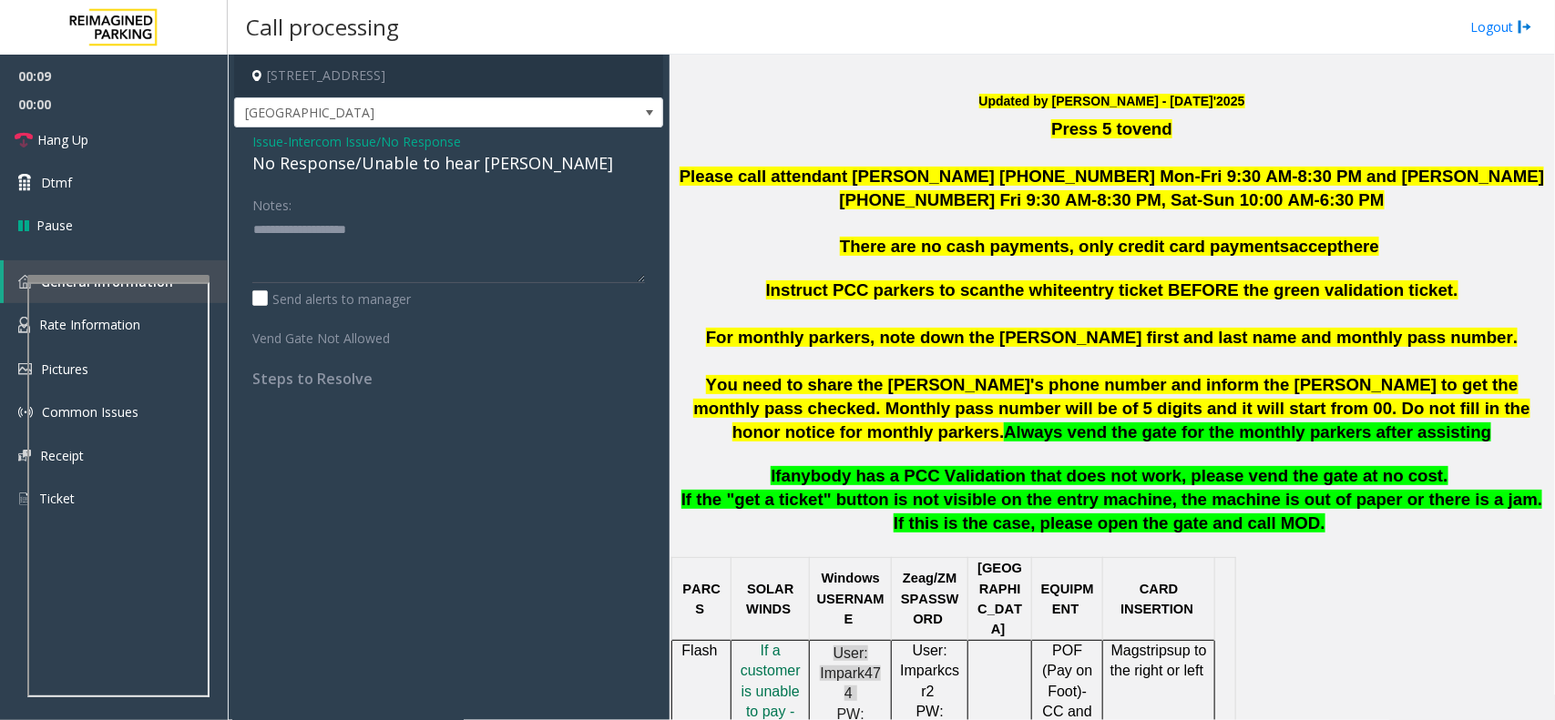
click at [425, 166] on div "No Response/Unable to hear [PERSON_NAME]" at bounding box center [448, 163] width 393 height 25
type textarea "**********"
click at [150, 134] on link "Hang Up" at bounding box center [114, 139] width 228 height 43
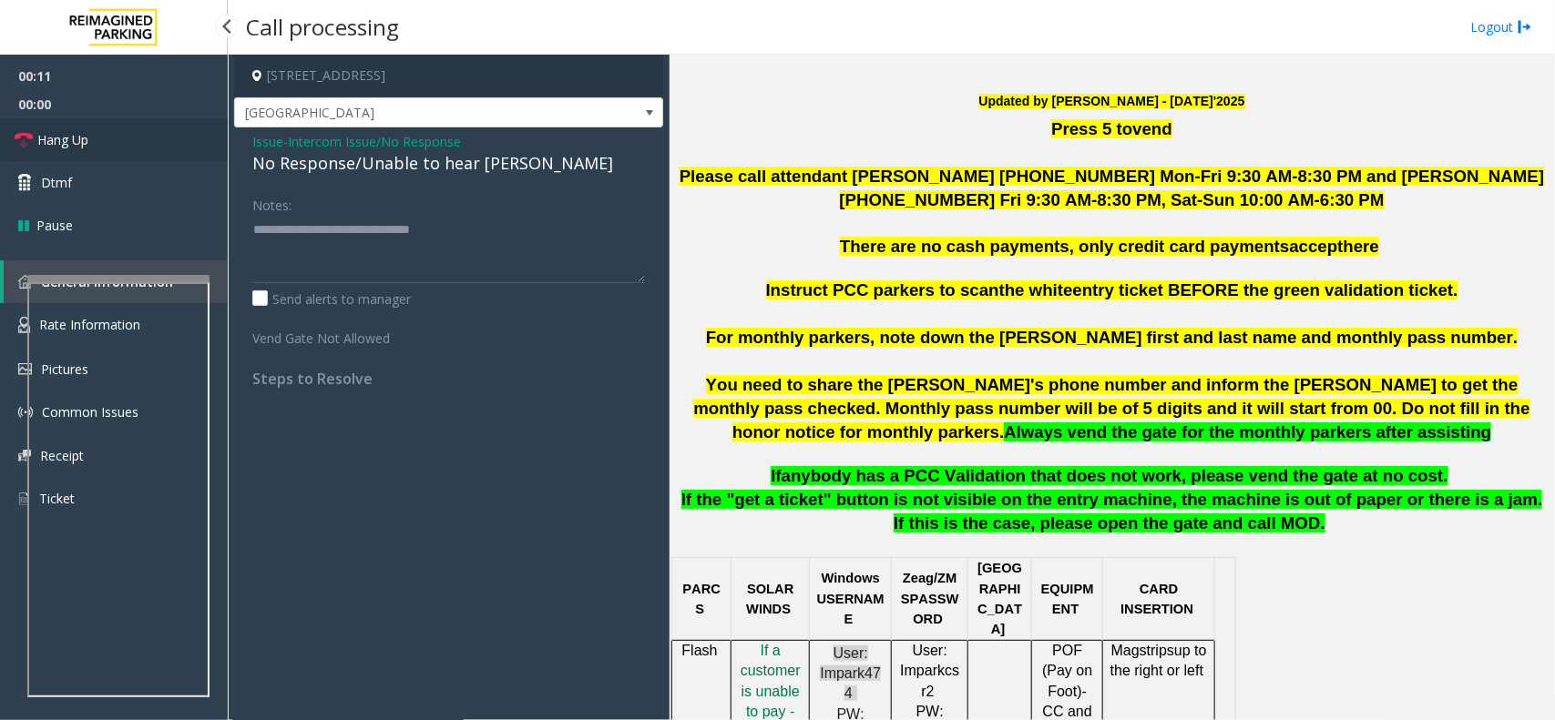
click at [150, 134] on link "Hang Up" at bounding box center [114, 139] width 228 height 43
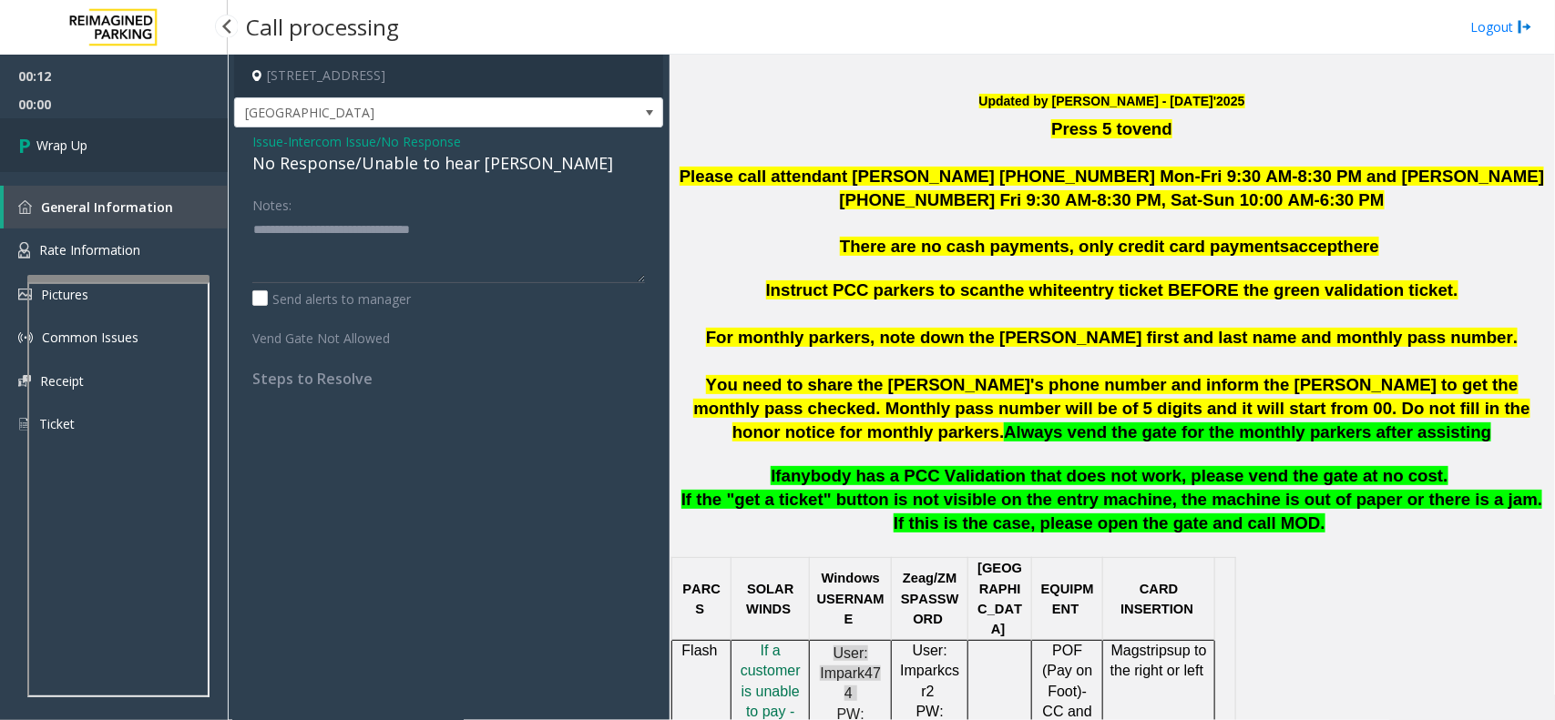
click at [150, 134] on link "Wrap Up" at bounding box center [114, 145] width 228 height 54
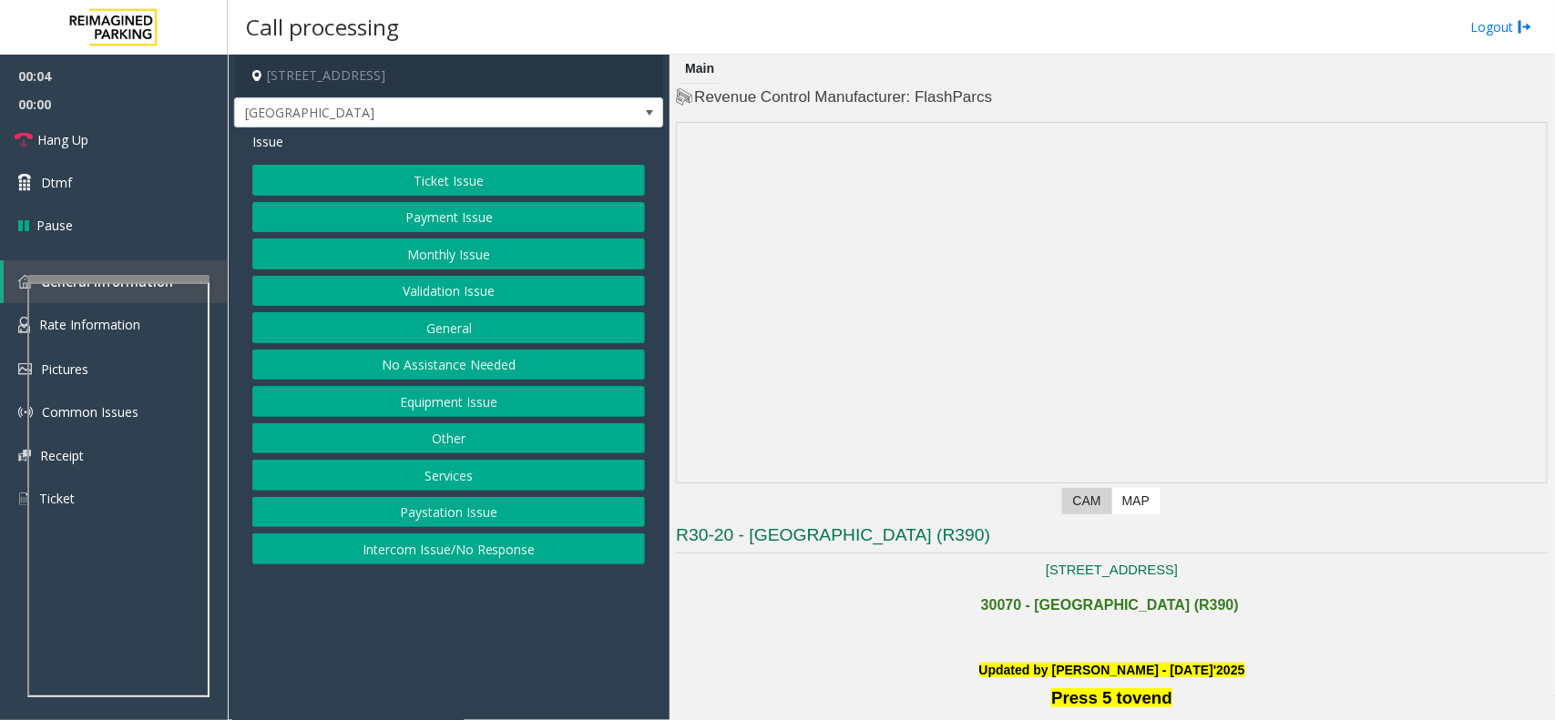
click at [535, 552] on button "Intercom Issue/No Response" at bounding box center [448, 549] width 393 height 31
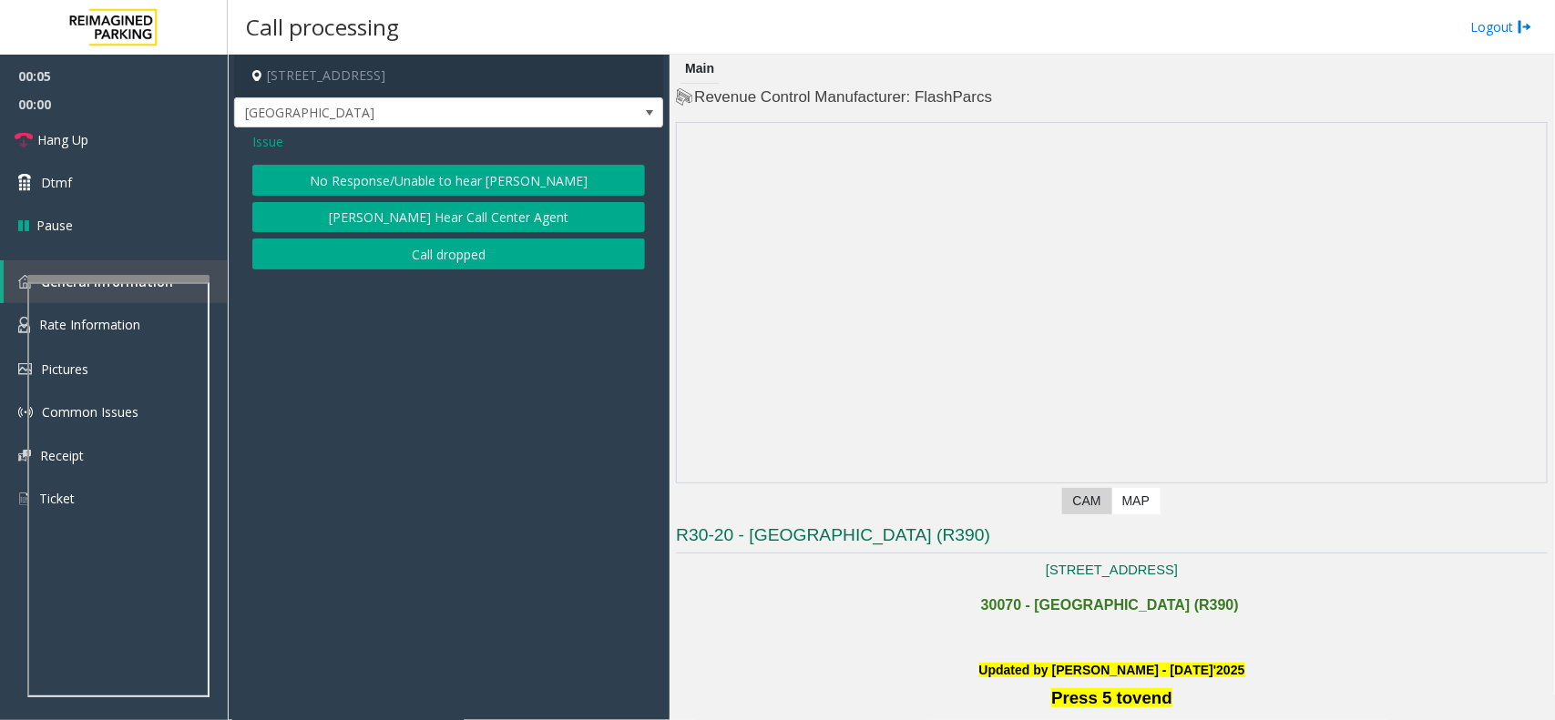
click at [390, 189] on button "No Response/Unable to hear [PERSON_NAME]" at bounding box center [448, 180] width 393 height 31
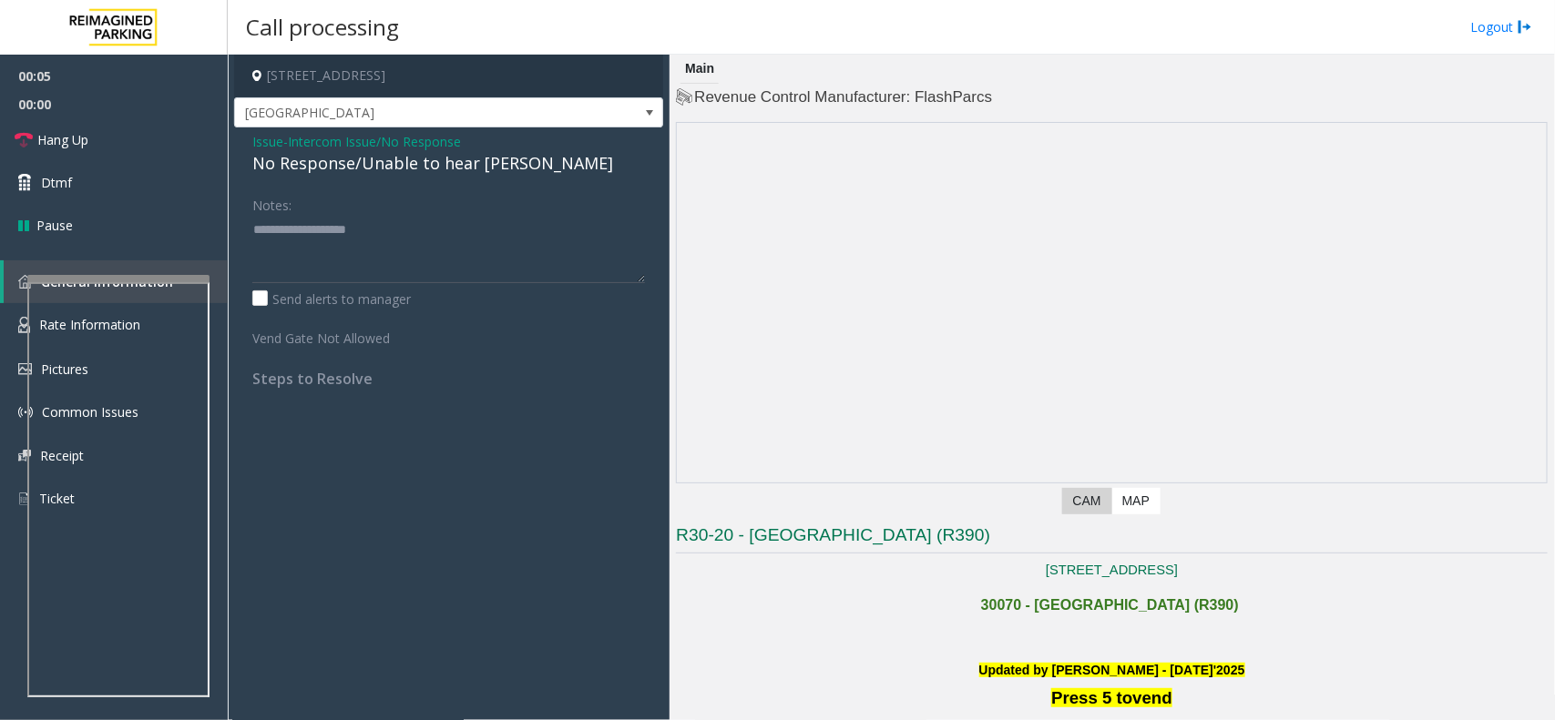
click at [403, 167] on div "No Response/Unable to hear [PERSON_NAME]" at bounding box center [448, 163] width 393 height 25
type textarea "**********"
click at [142, 132] on link "Hang Up" at bounding box center [114, 139] width 228 height 43
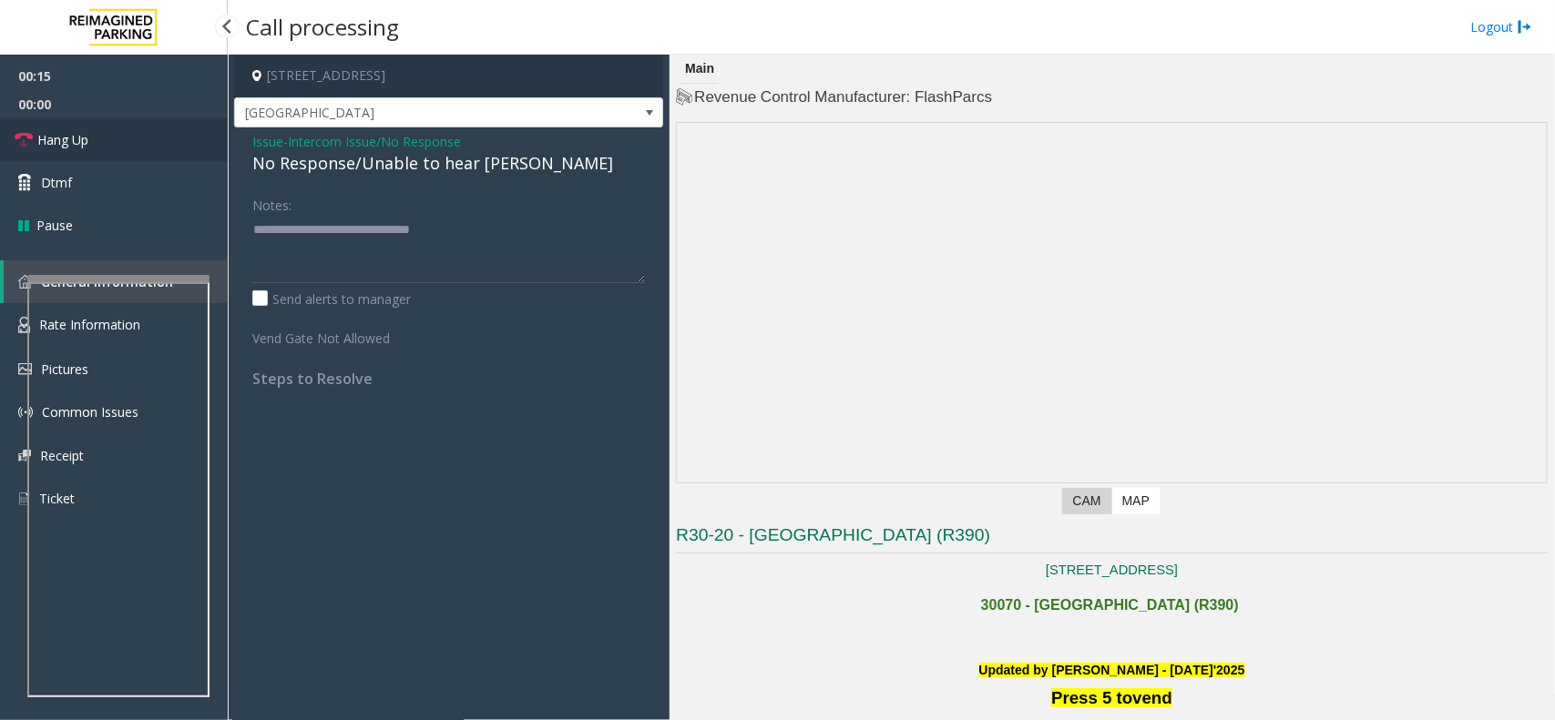
click at [142, 132] on link "Hang Up" at bounding box center [114, 139] width 228 height 43
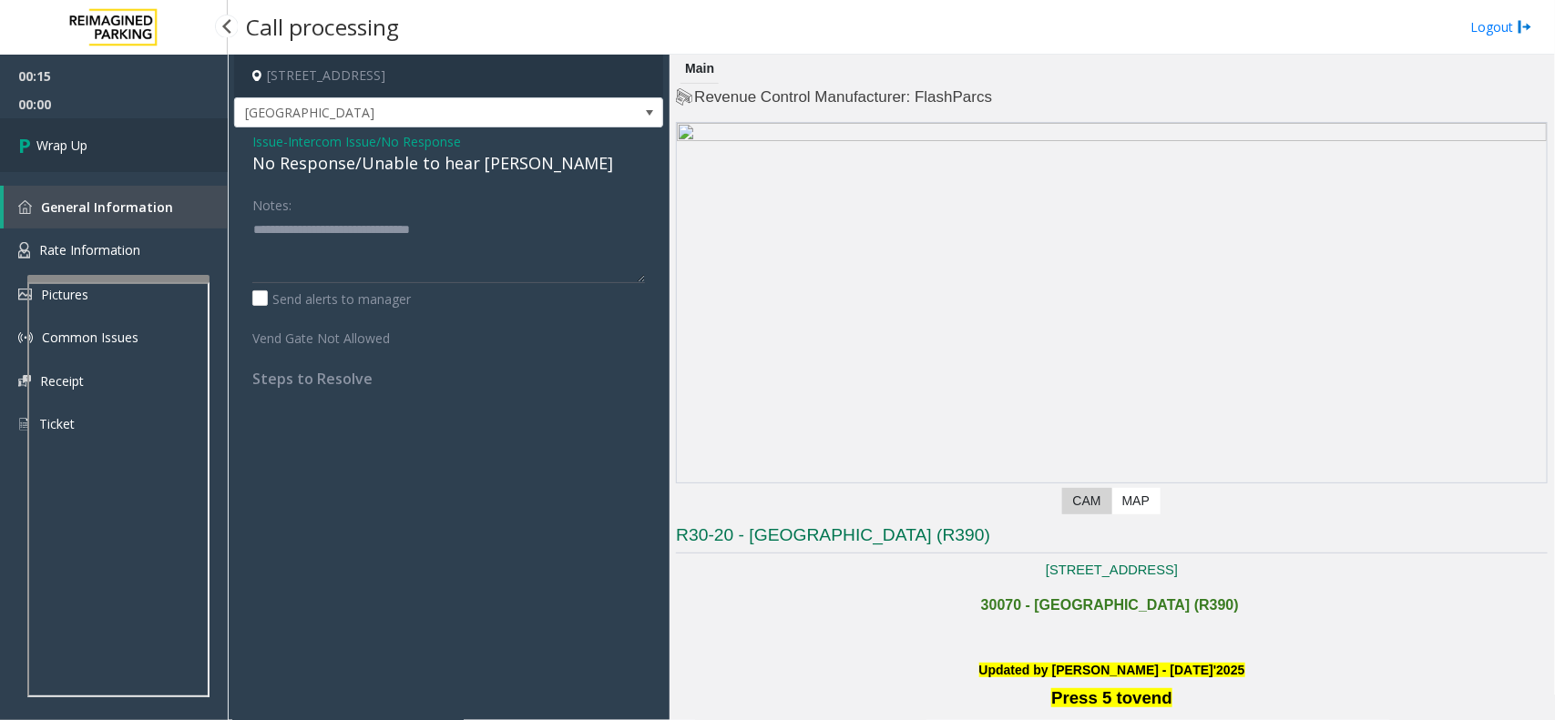
click at [142, 132] on link "Wrap Up" at bounding box center [114, 145] width 228 height 54
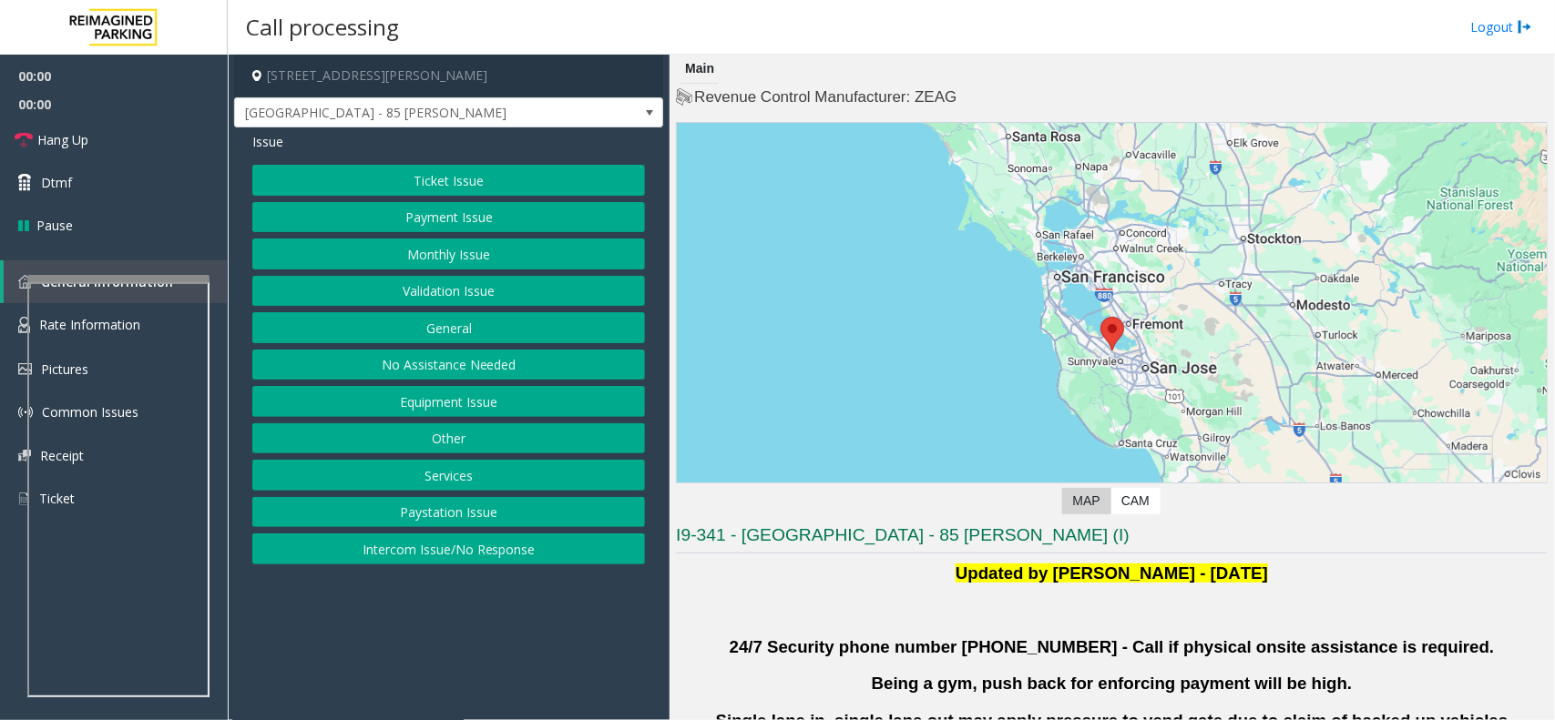
click at [525, 287] on button "Validation Issue" at bounding box center [448, 291] width 393 height 31
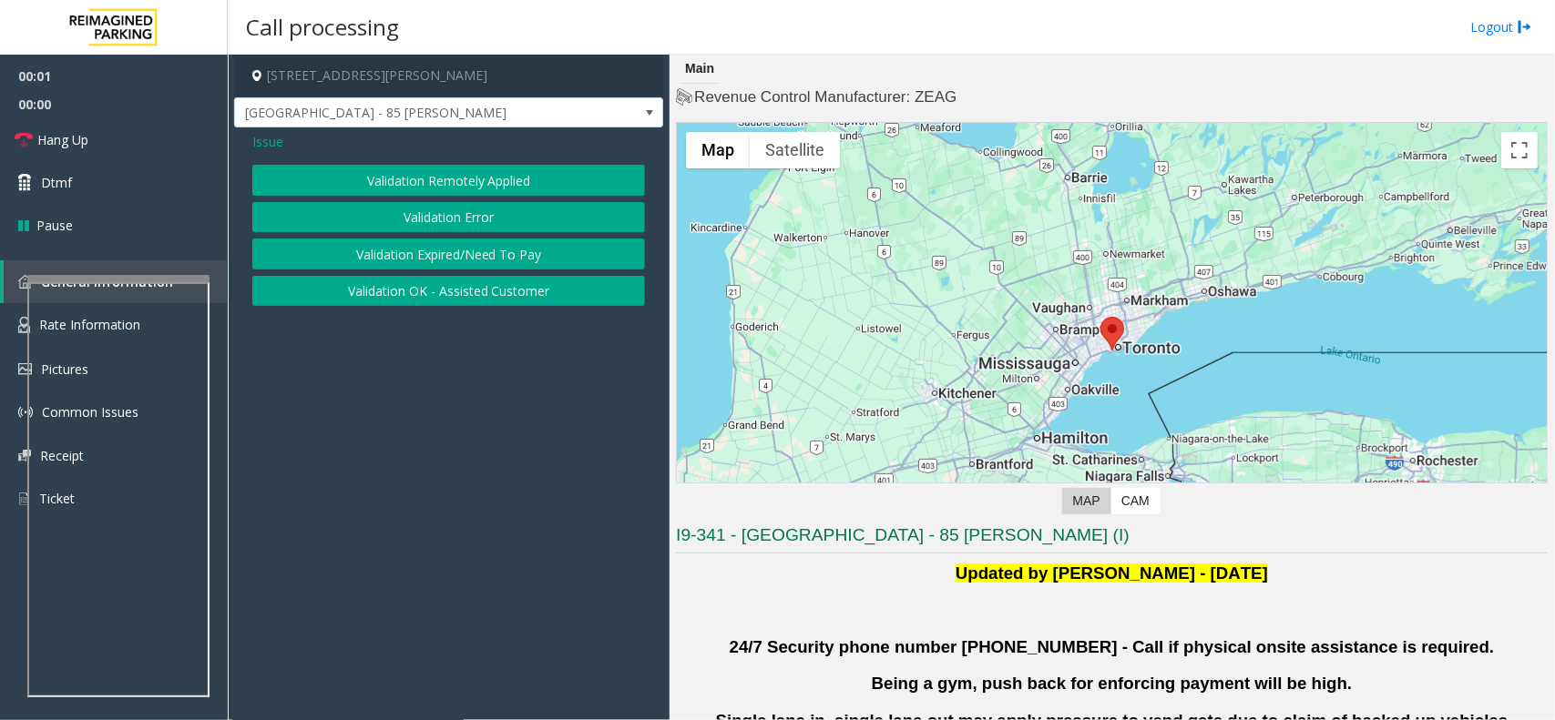
click at [511, 221] on button "Validation Error" at bounding box center [448, 217] width 393 height 31
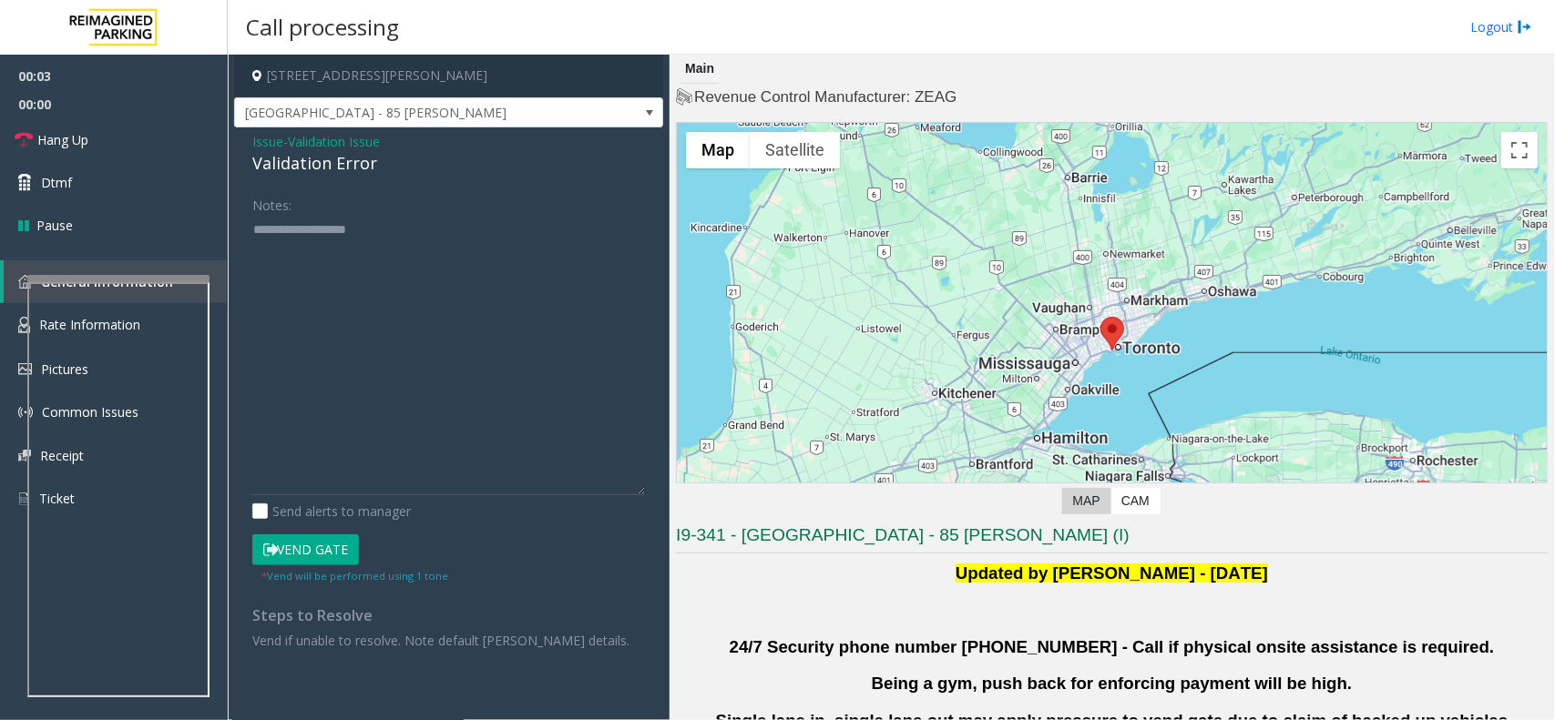
drag, startPoint x: 640, startPoint y: 280, endPoint x: 433, endPoint y: 379, distance: 229.3
click at [652, 494] on div "Notes: Send alerts to manager Vend Gate * Vend will be performed using 1 tone S…" at bounding box center [449, 419] width 420 height 461
click at [469, 396] on textarea at bounding box center [448, 355] width 393 height 280
paste textarea "**********"
click at [380, 294] on textarea at bounding box center [448, 355] width 393 height 280
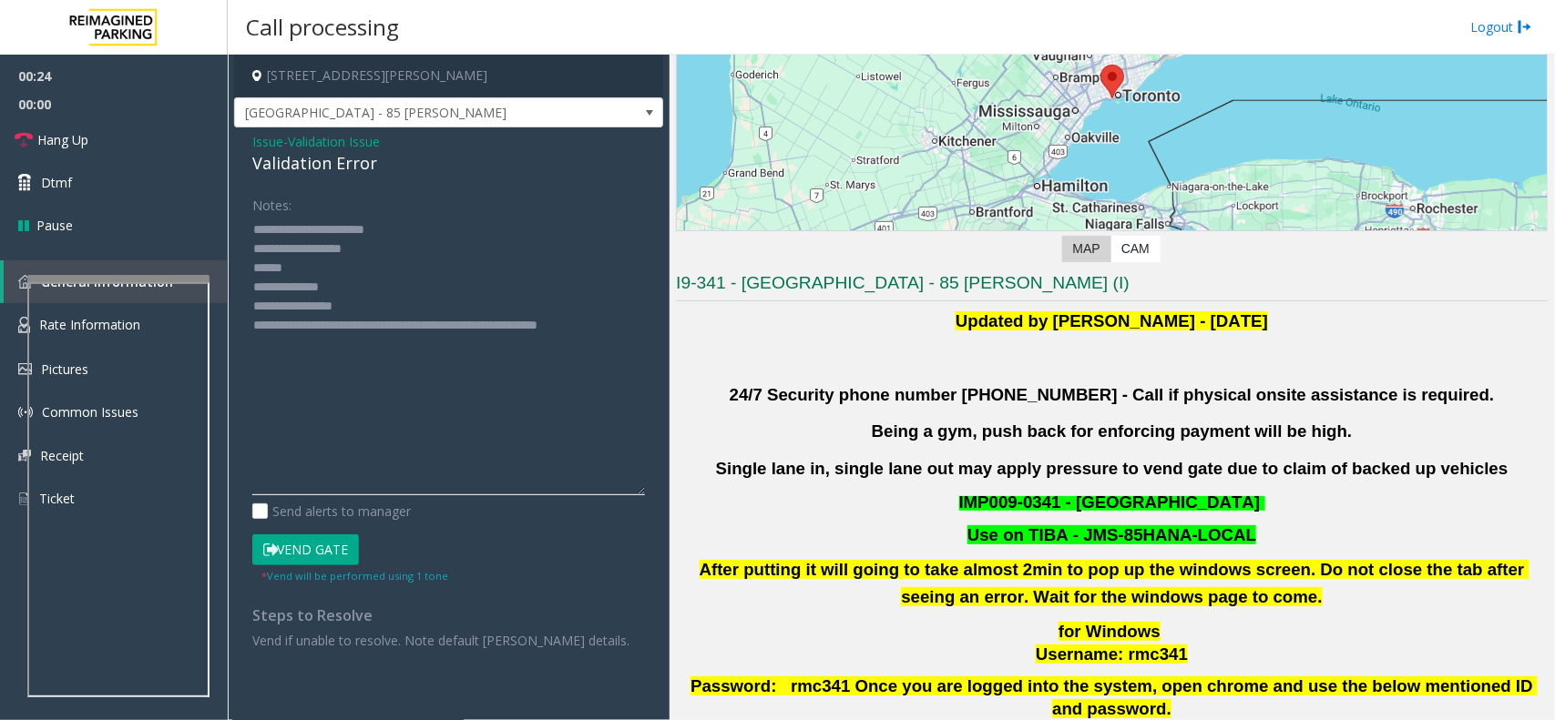
scroll to position [569, 0]
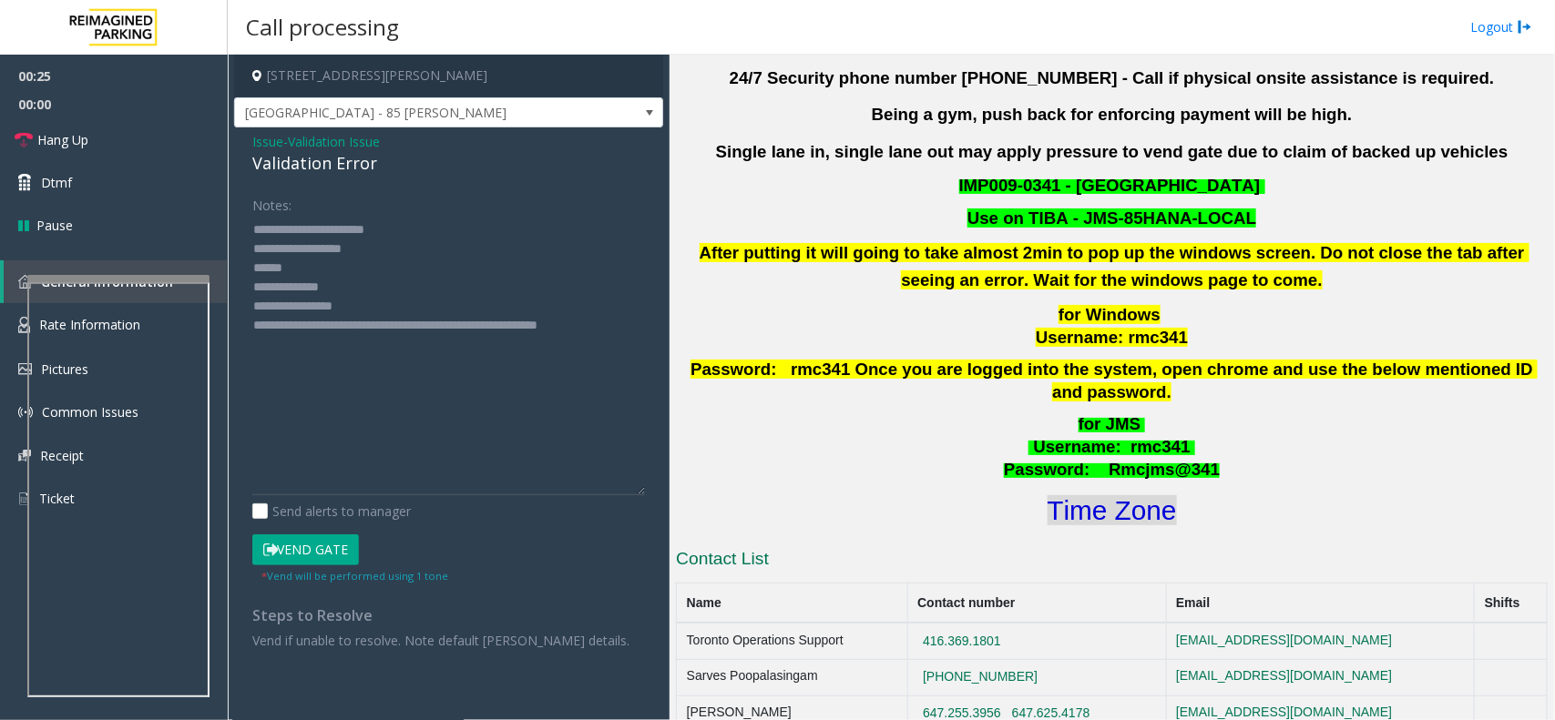
click at [1082, 497] on font "Time Zone" at bounding box center [1111, 510] width 129 height 30
click at [371, 303] on textarea at bounding box center [448, 355] width 393 height 280
click at [356, 266] on textarea at bounding box center [448, 355] width 393 height 280
drag, startPoint x: 331, startPoint y: 537, endPoint x: 314, endPoint y: 556, distance: 24.5
click at [314, 556] on button "Vend Gate" at bounding box center [305, 550] width 107 height 31
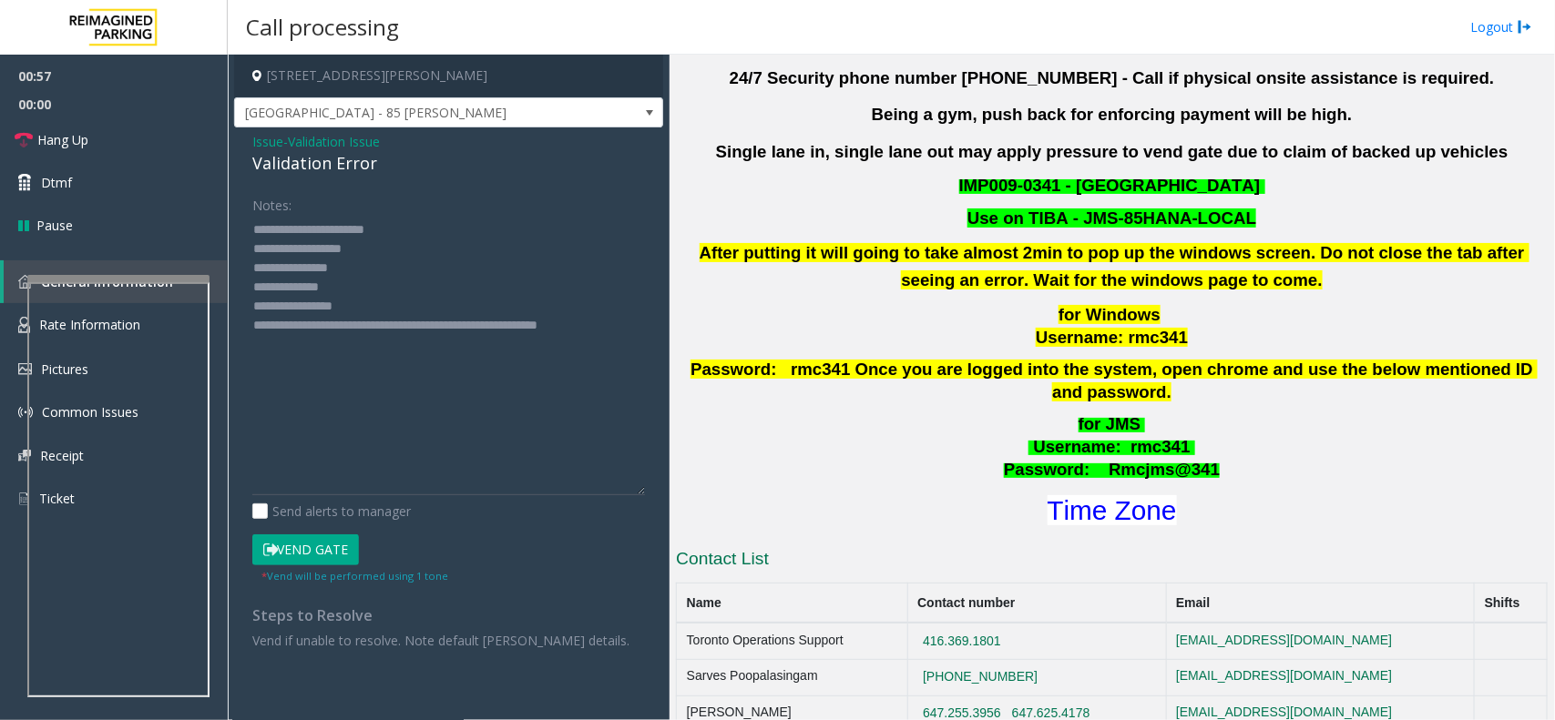
click at [316, 542] on button "Vend Gate" at bounding box center [305, 550] width 107 height 31
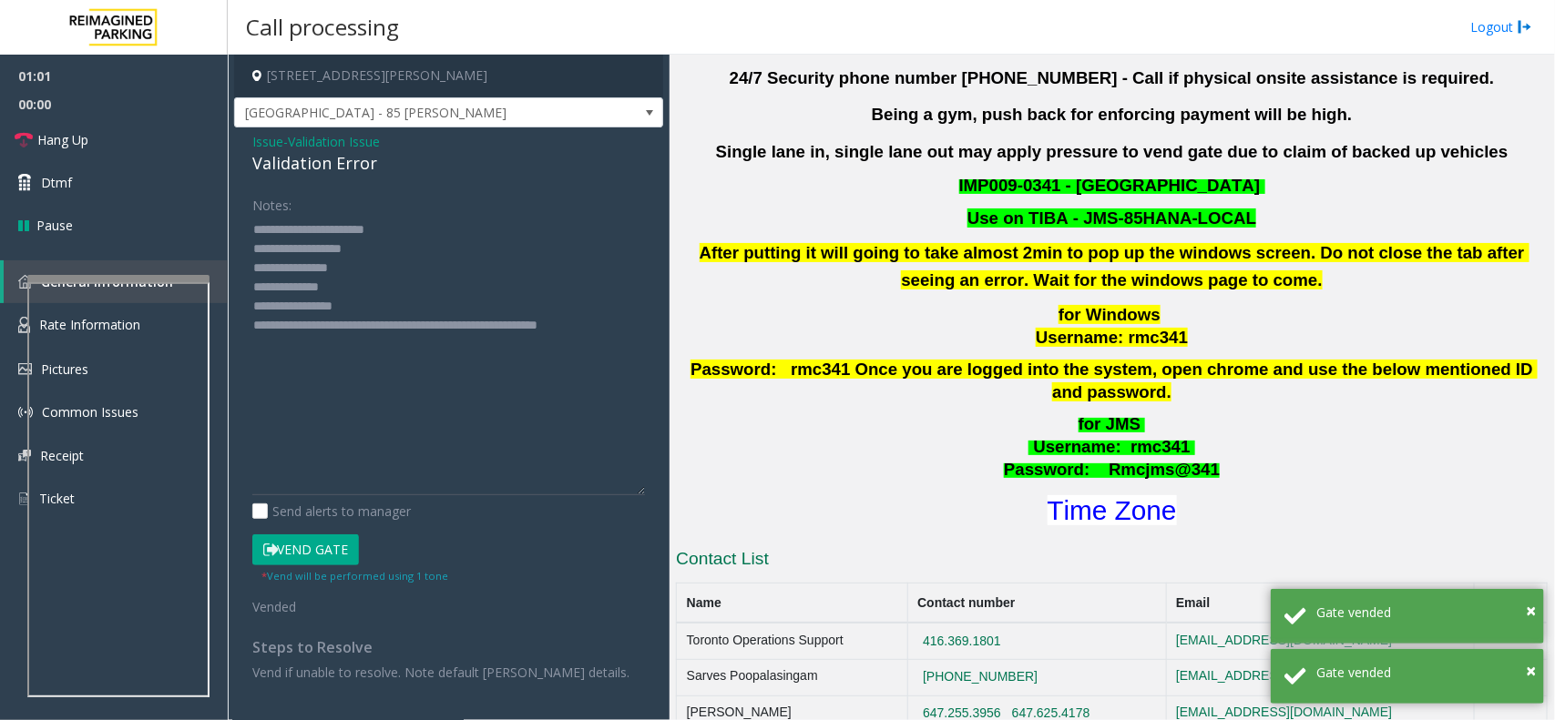
drag, startPoint x: 321, startPoint y: 261, endPoint x: 470, endPoint y: 171, distance: 173.7
click at [470, 171] on div "Validation Error" at bounding box center [448, 163] width 393 height 25
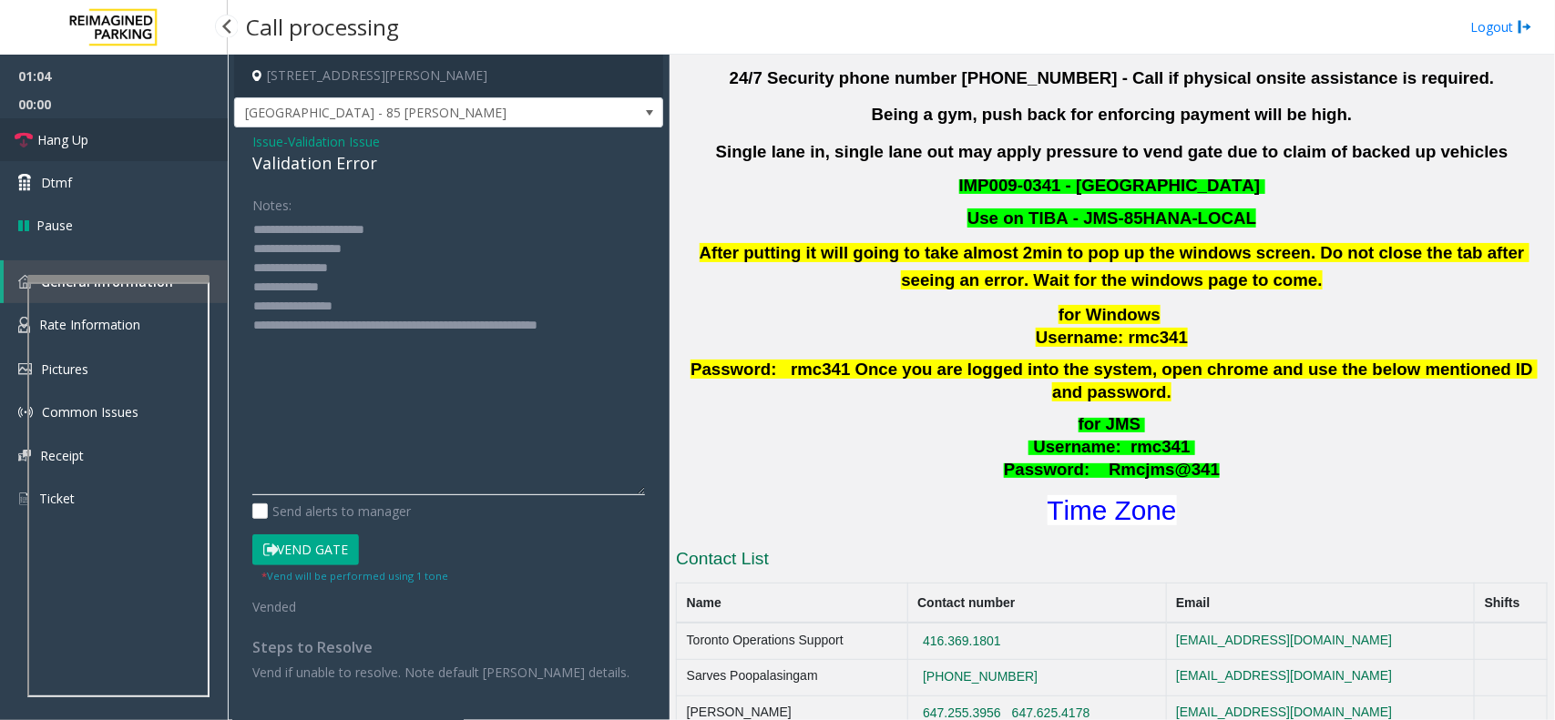
type textarea "**********"
click at [100, 130] on link "Hang Up" at bounding box center [114, 139] width 228 height 43
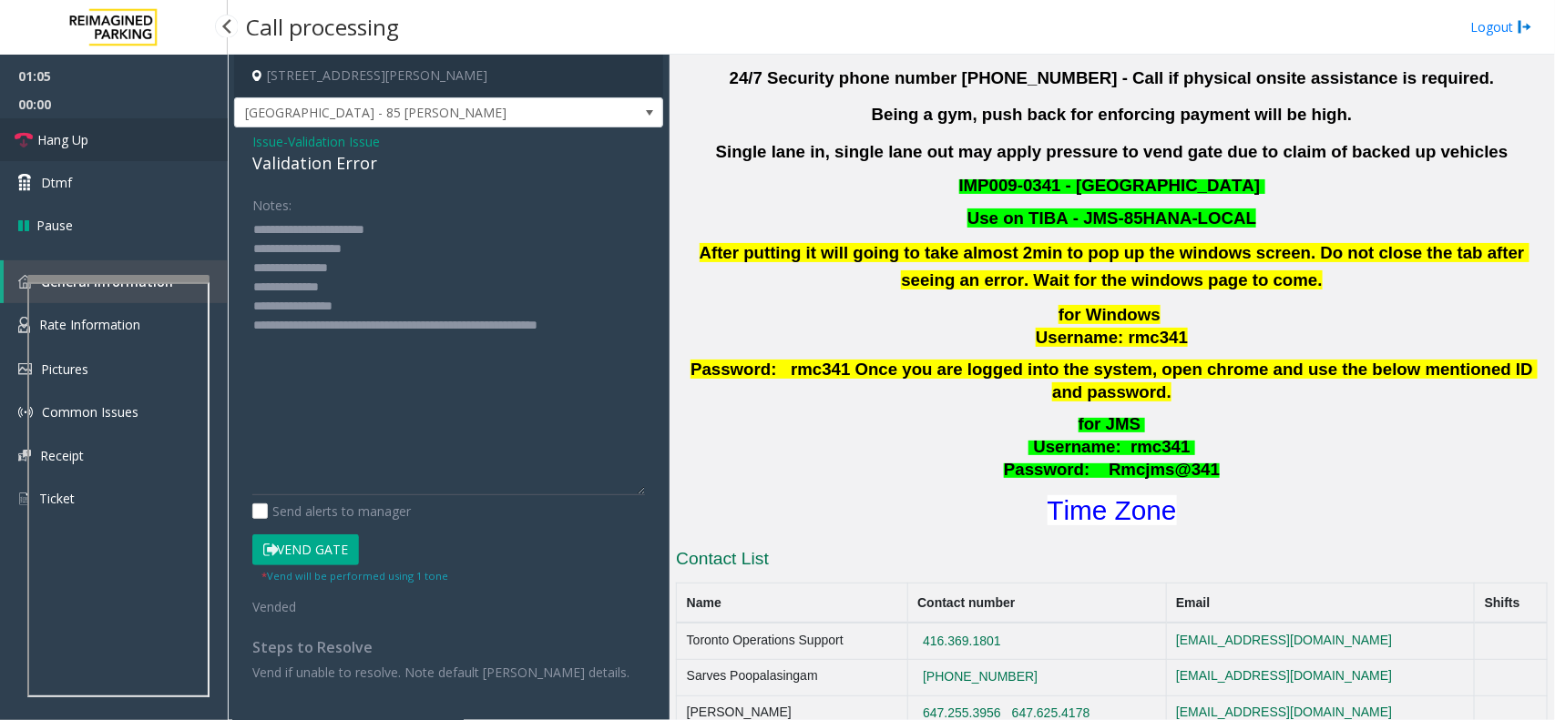
click at [100, 130] on link "Hang Up" at bounding box center [114, 139] width 228 height 43
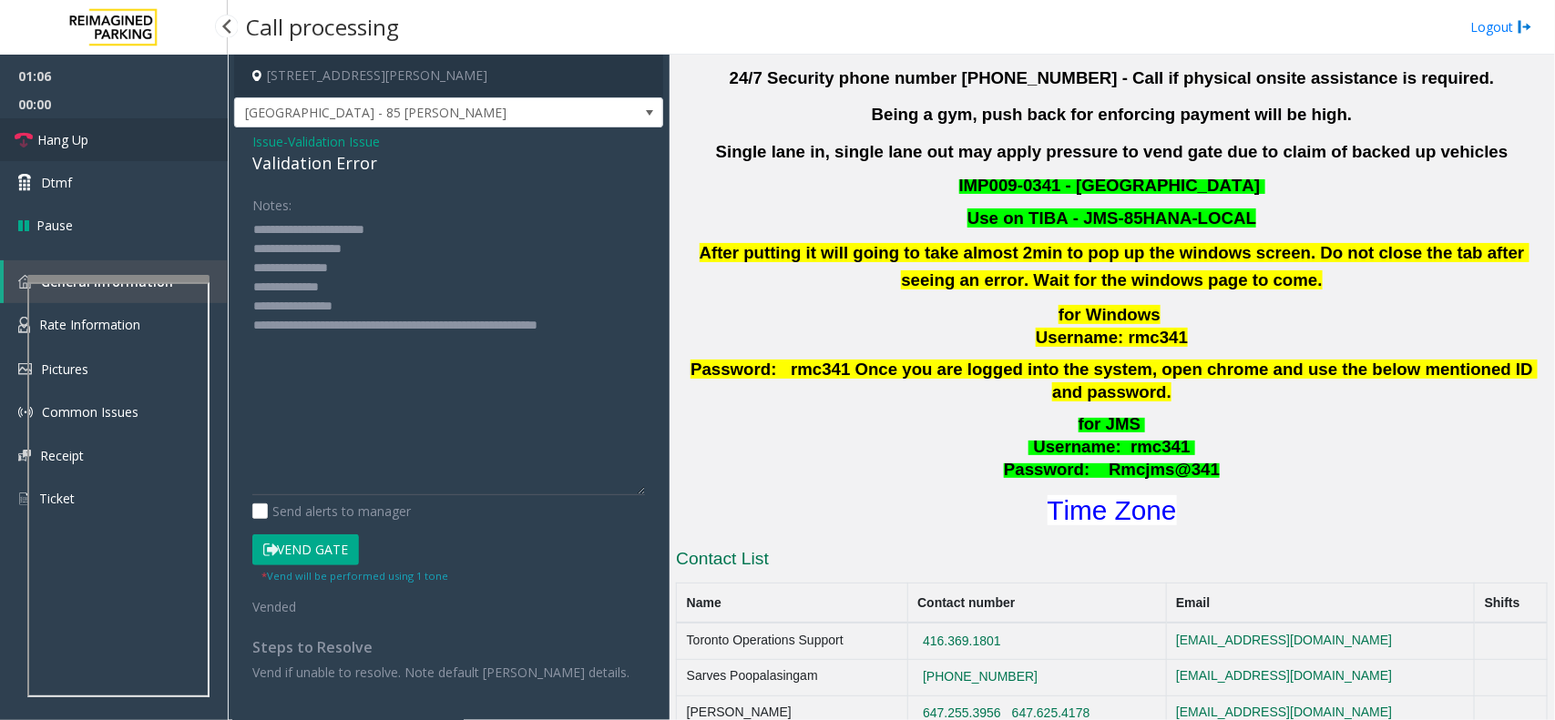
click at [100, 130] on link "Hang Up" at bounding box center [114, 139] width 228 height 43
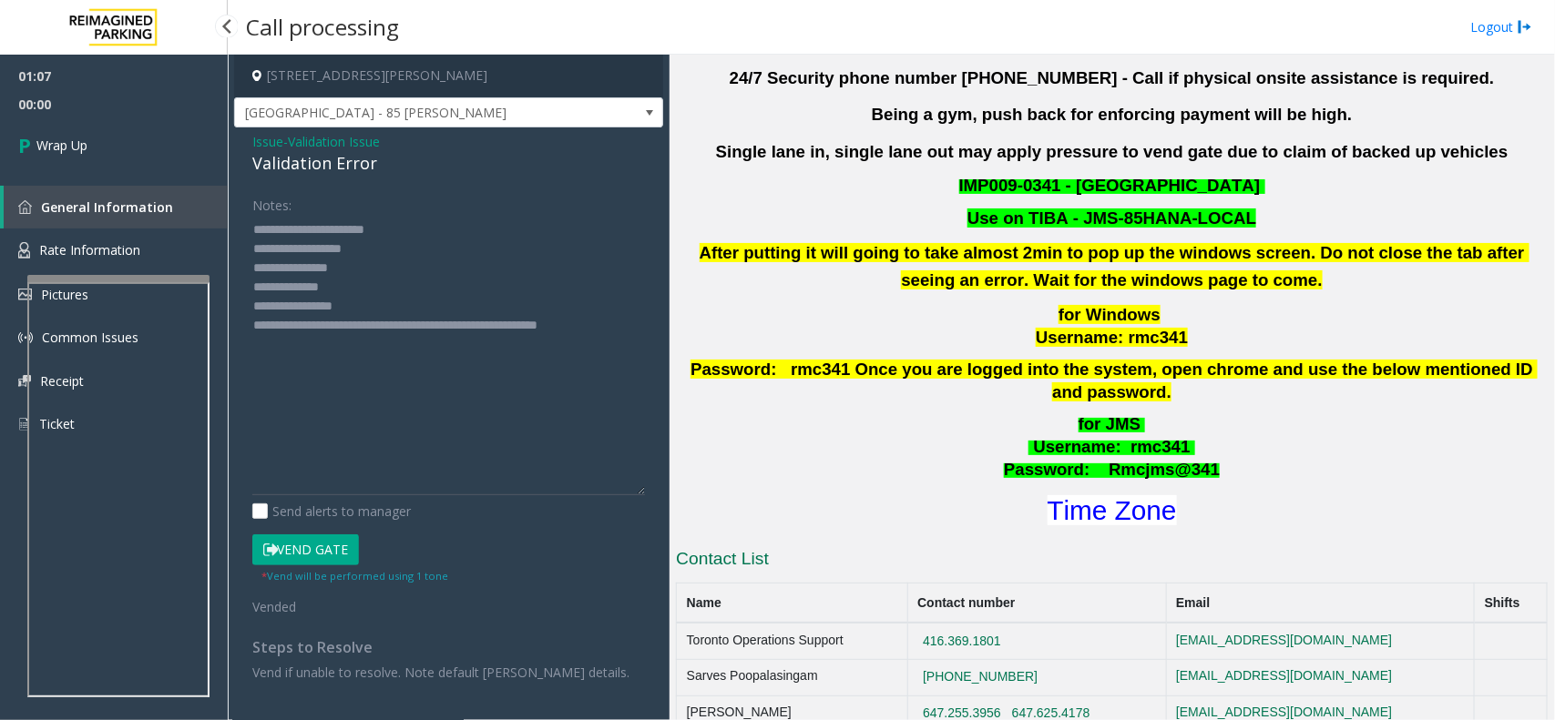
click at [100, 130] on link "Wrap Up" at bounding box center [114, 145] width 228 height 54
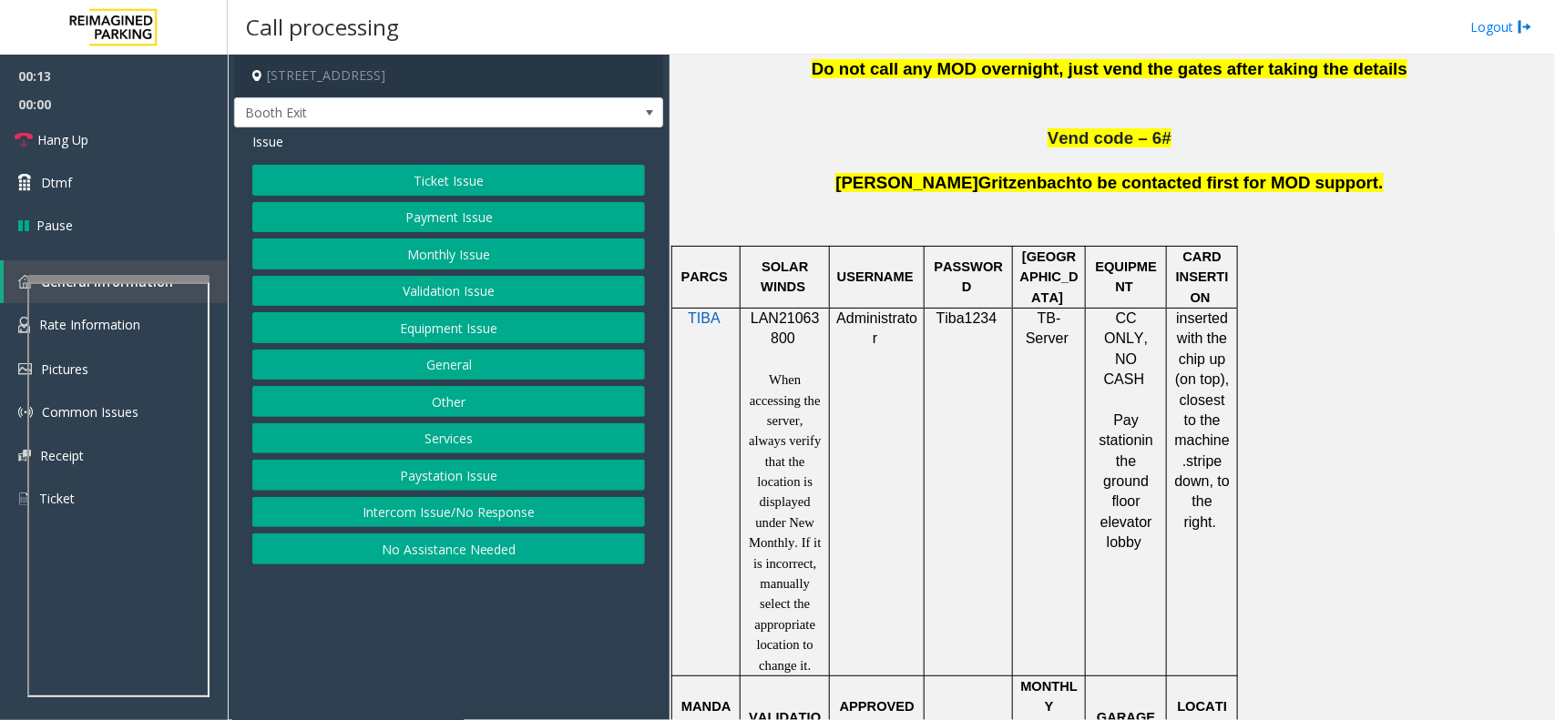
scroll to position [1025, 0]
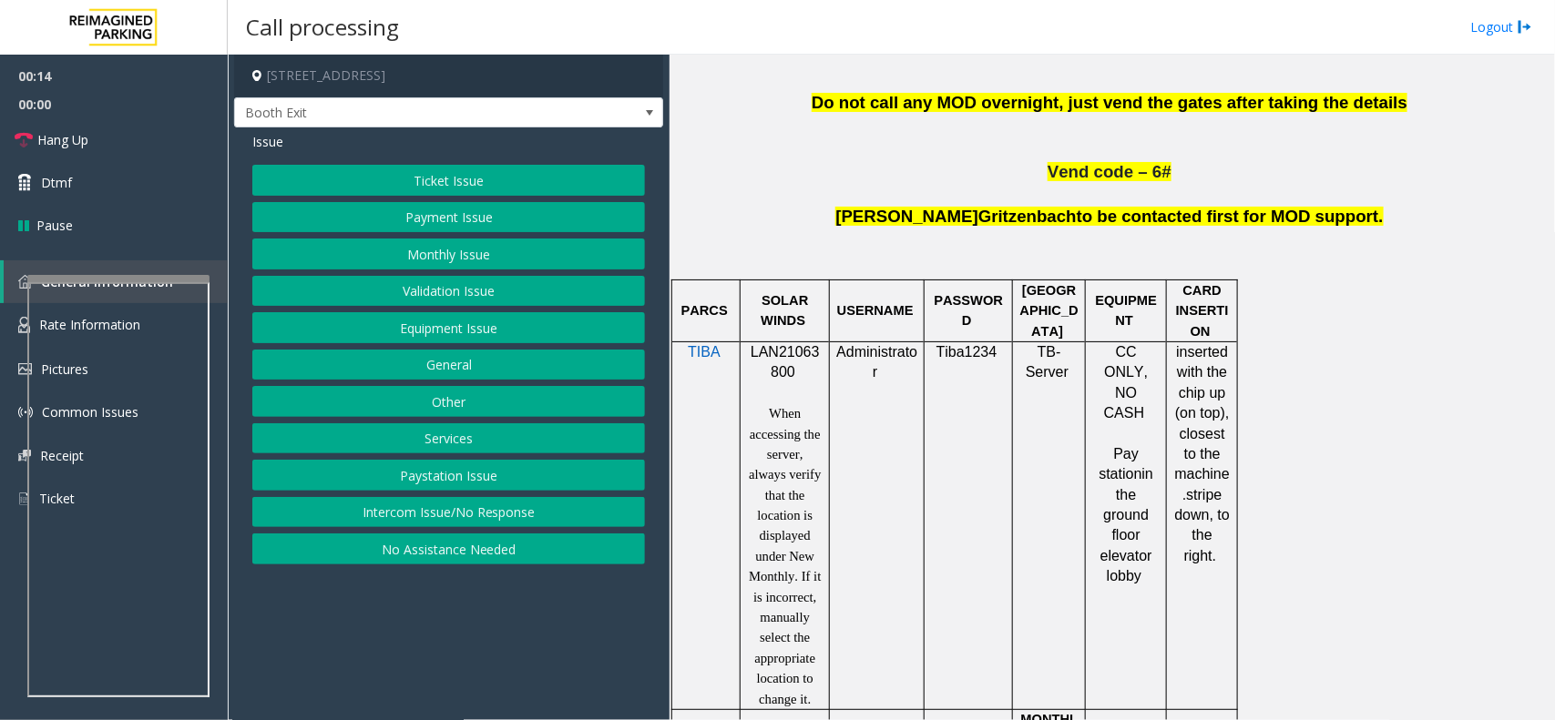
click at [785, 356] on span "LAN21063800" at bounding box center [784, 362] width 69 height 36
copy p "LAN21063800"
click at [558, 297] on button "Validation Issue" at bounding box center [448, 291] width 393 height 31
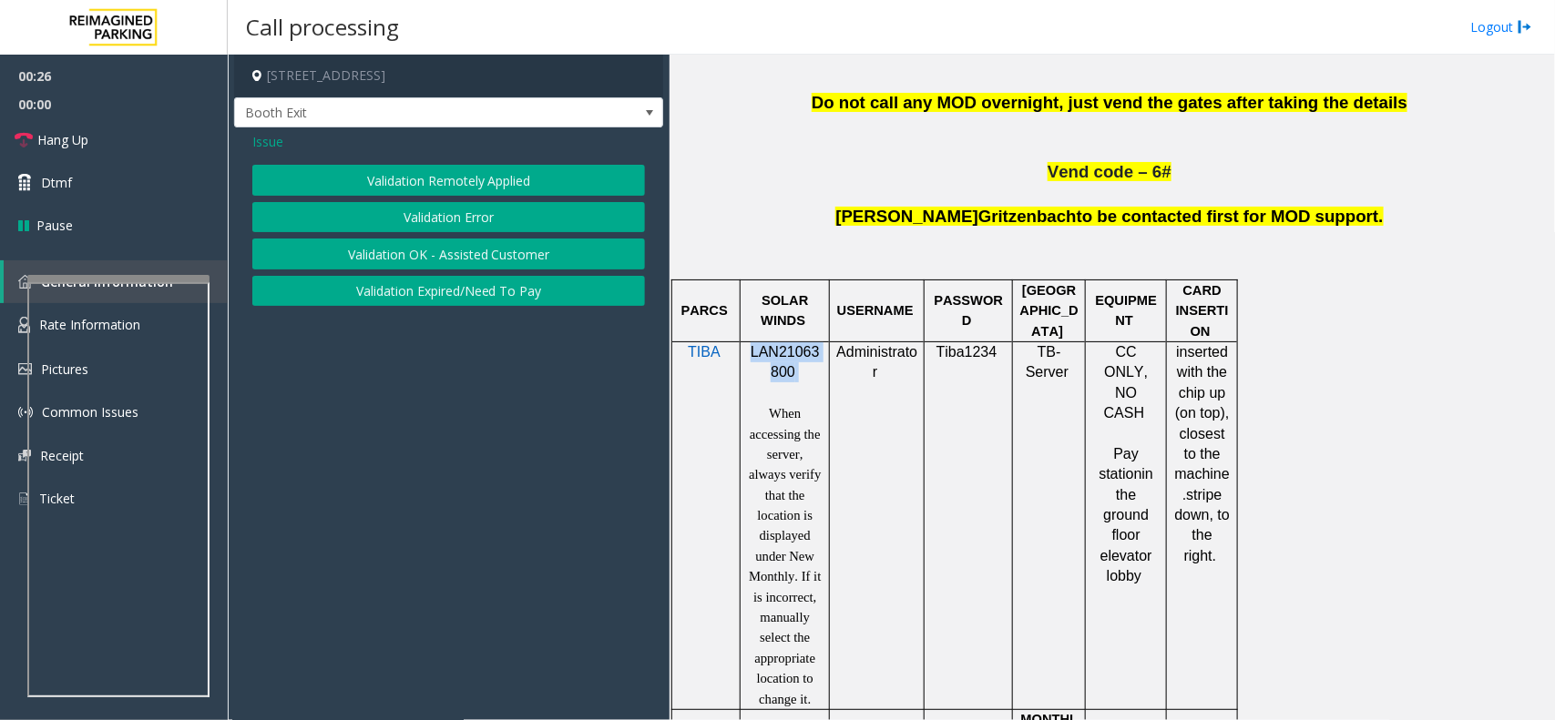
click at [508, 216] on button "Validation Error" at bounding box center [448, 217] width 393 height 31
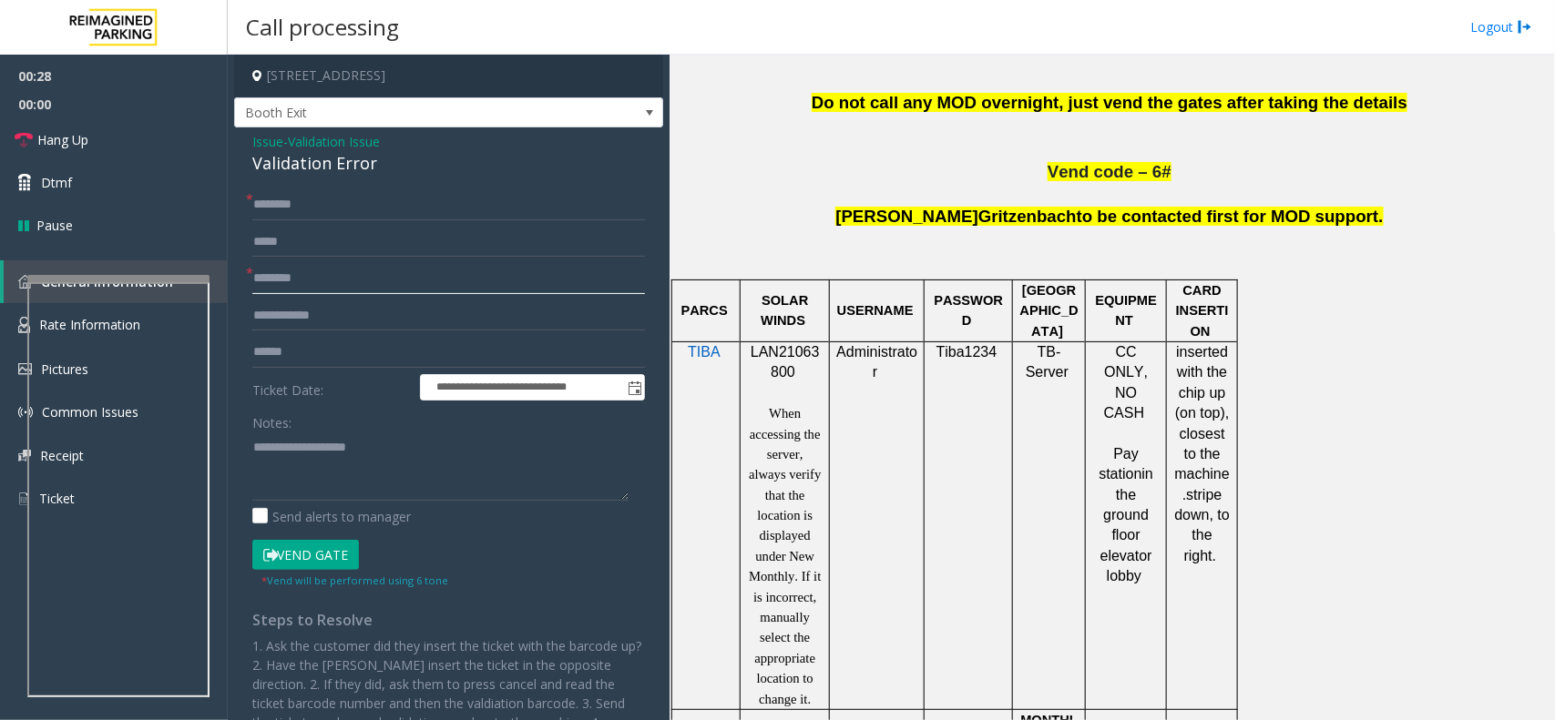
click at [301, 270] on input "text" at bounding box center [448, 278] width 393 height 31
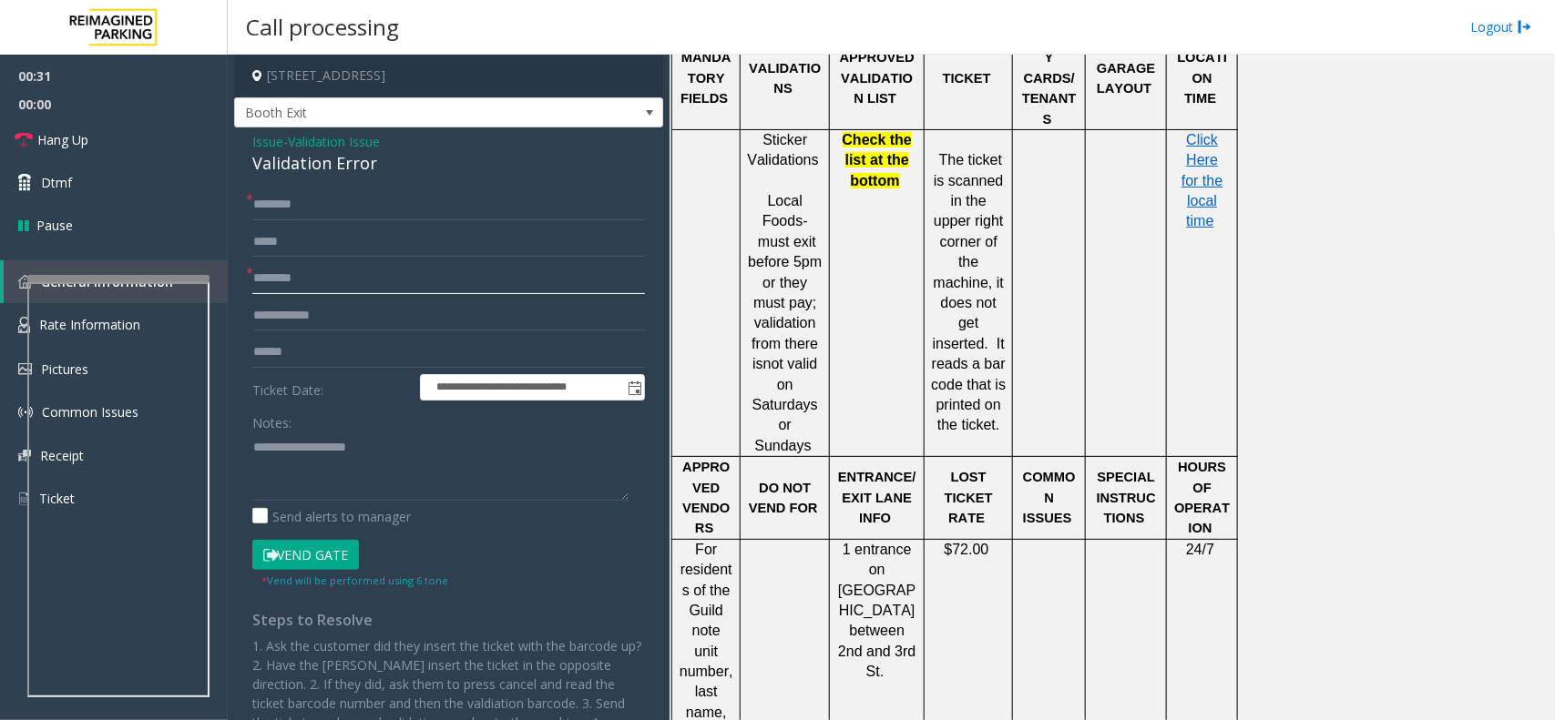
scroll to position [2391, 0]
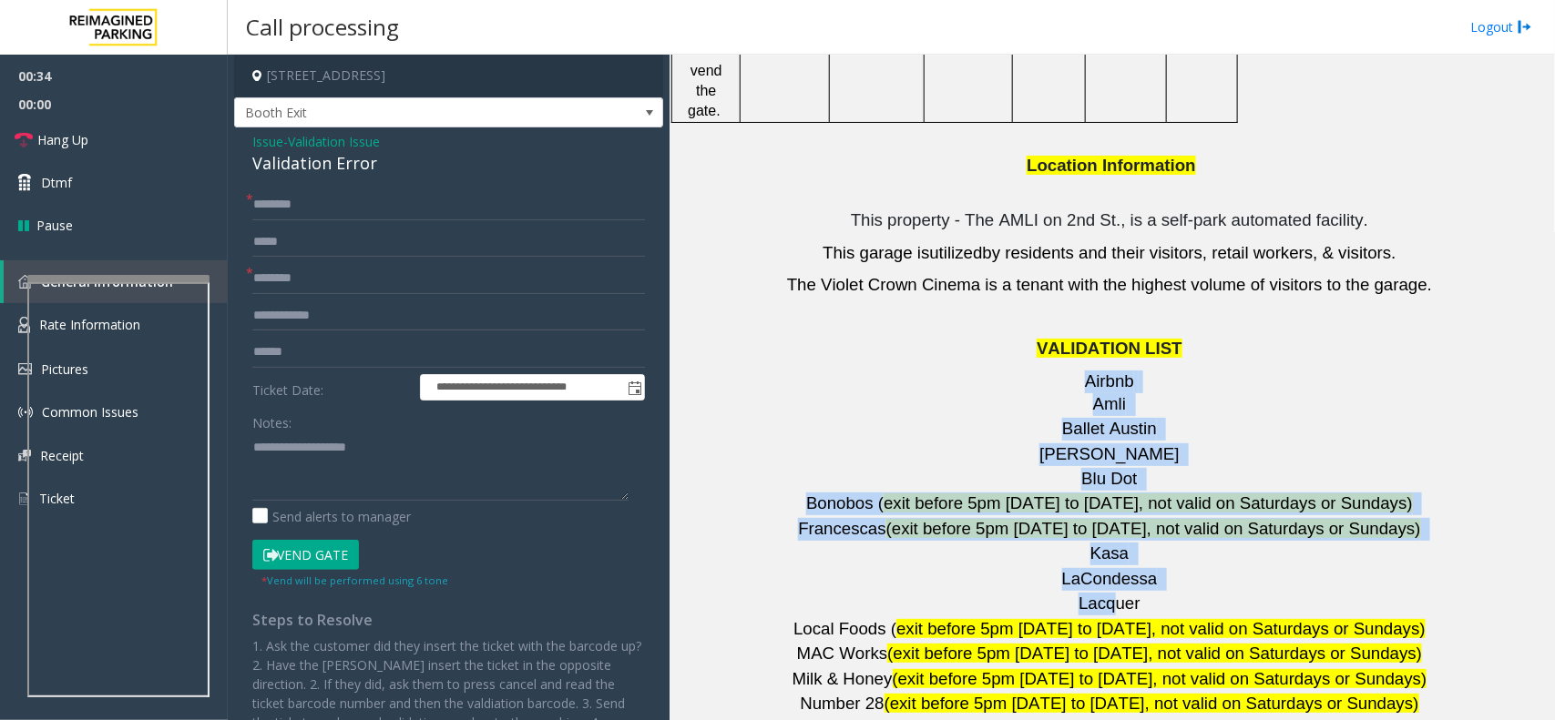
drag, startPoint x: 1079, startPoint y: 270, endPoint x: 1107, endPoint y: 487, distance: 218.6
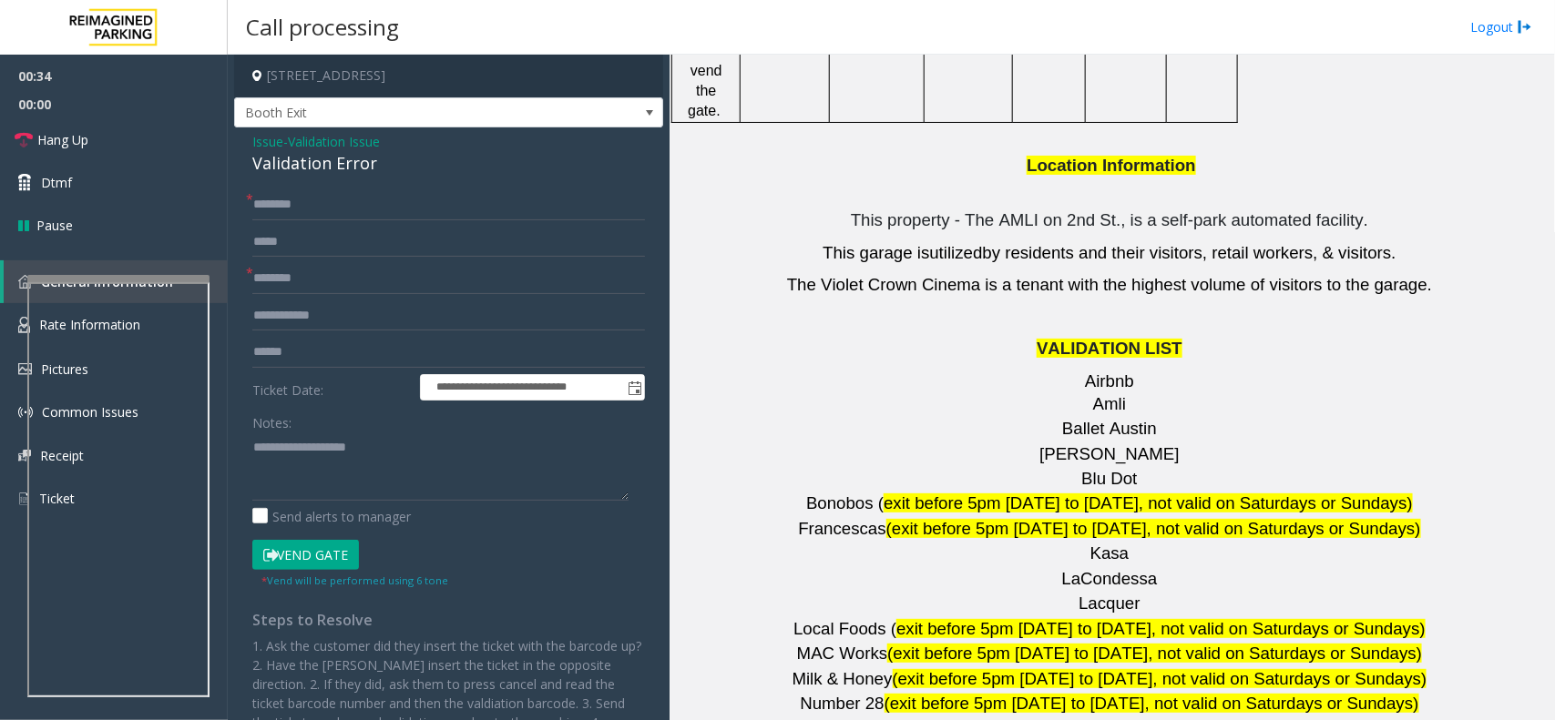
click at [1182, 593] on p "Lacquer" at bounding box center [1112, 604] width 872 height 23
click at [100, 152] on link "Hang Up" at bounding box center [114, 139] width 228 height 43
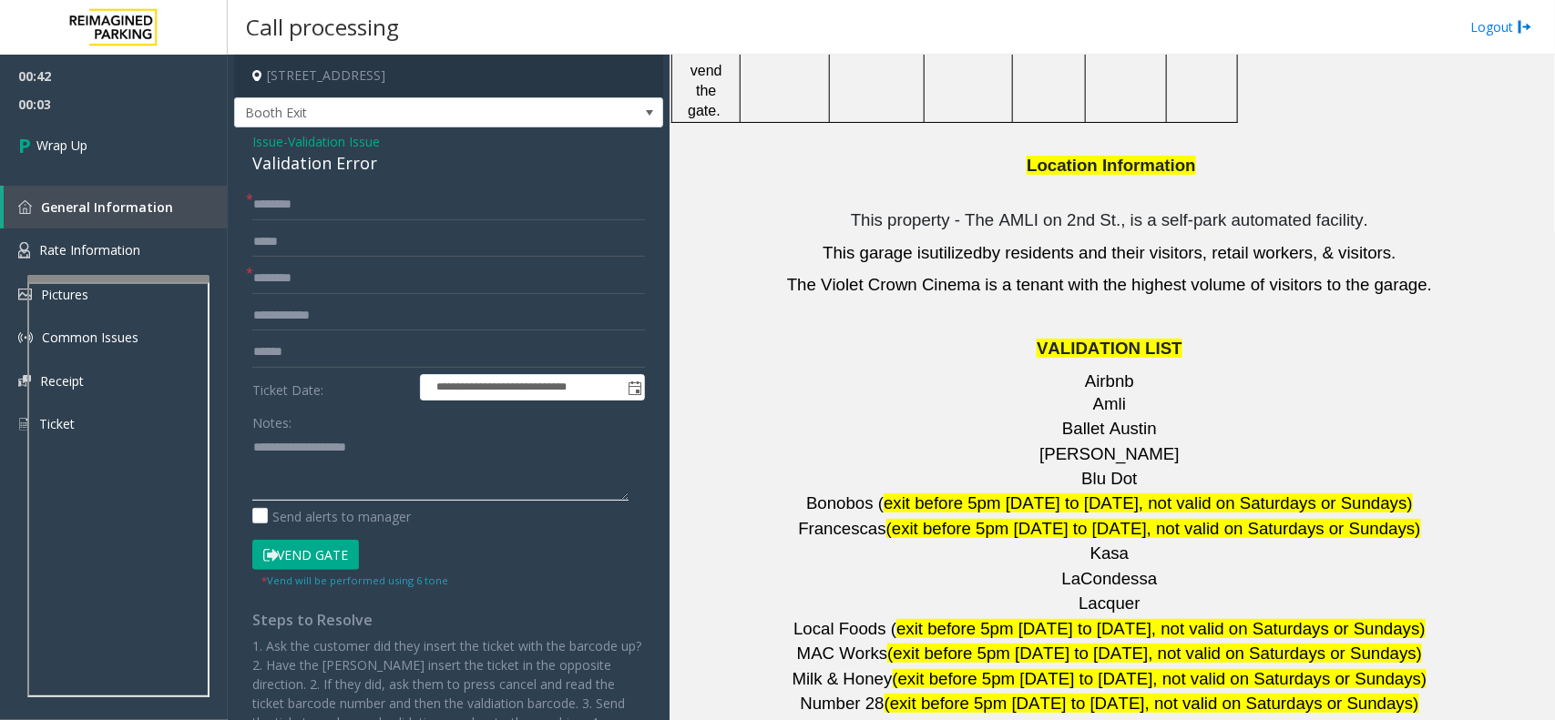
click at [343, 440] on textarea at bounding box center [440, 467] width 376 height 68
paste textarea "**********"
click at [308, 170] on div "Validation Error" at bounding box center [448, 163] width 393 height 25
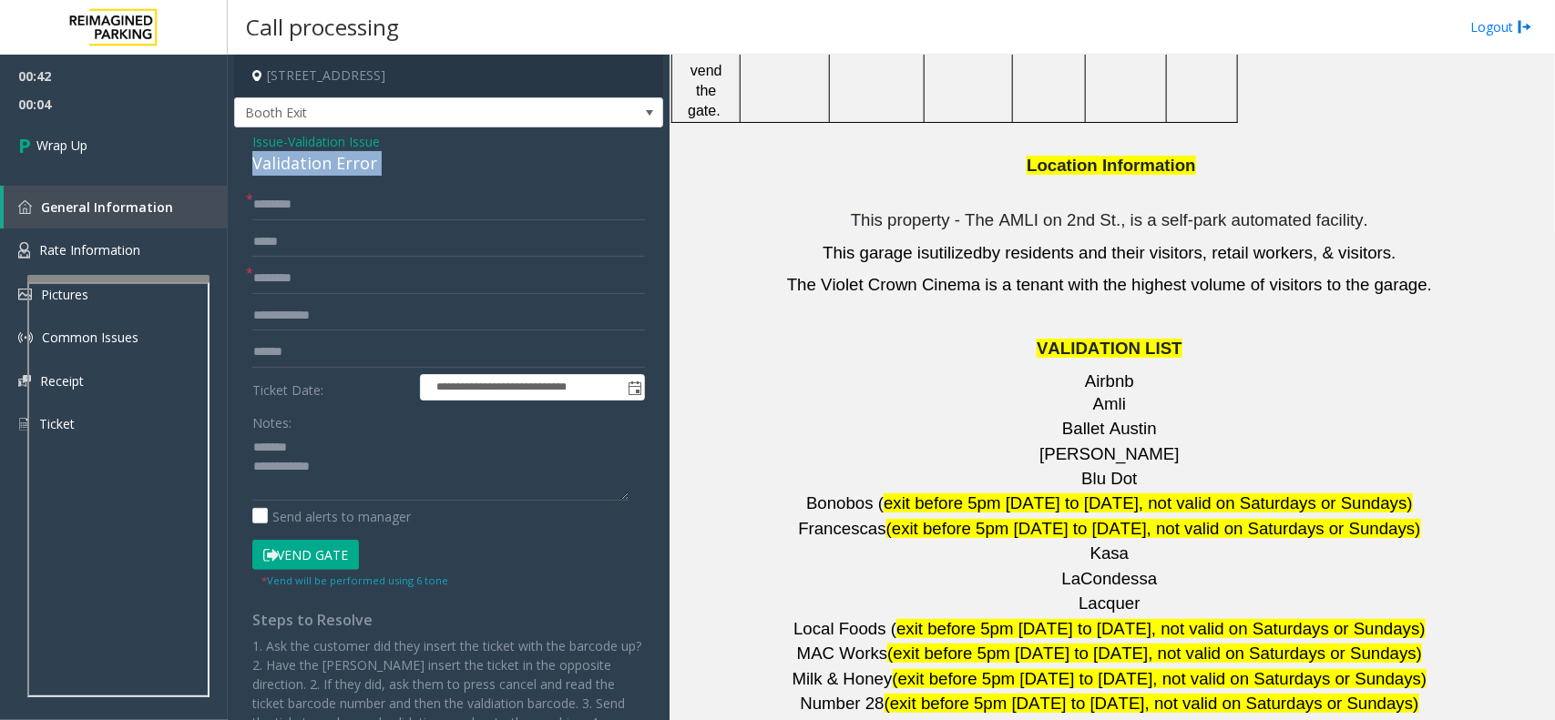
copy div "Validation Error"
click at [325, 440] on textarea at bounding box center [440, 467] width 376 height 68
paste textarea "**********"
click at [362, 485] on textarea at bounding box center [440, 467] width 376 height 68
paste textarea "**********"
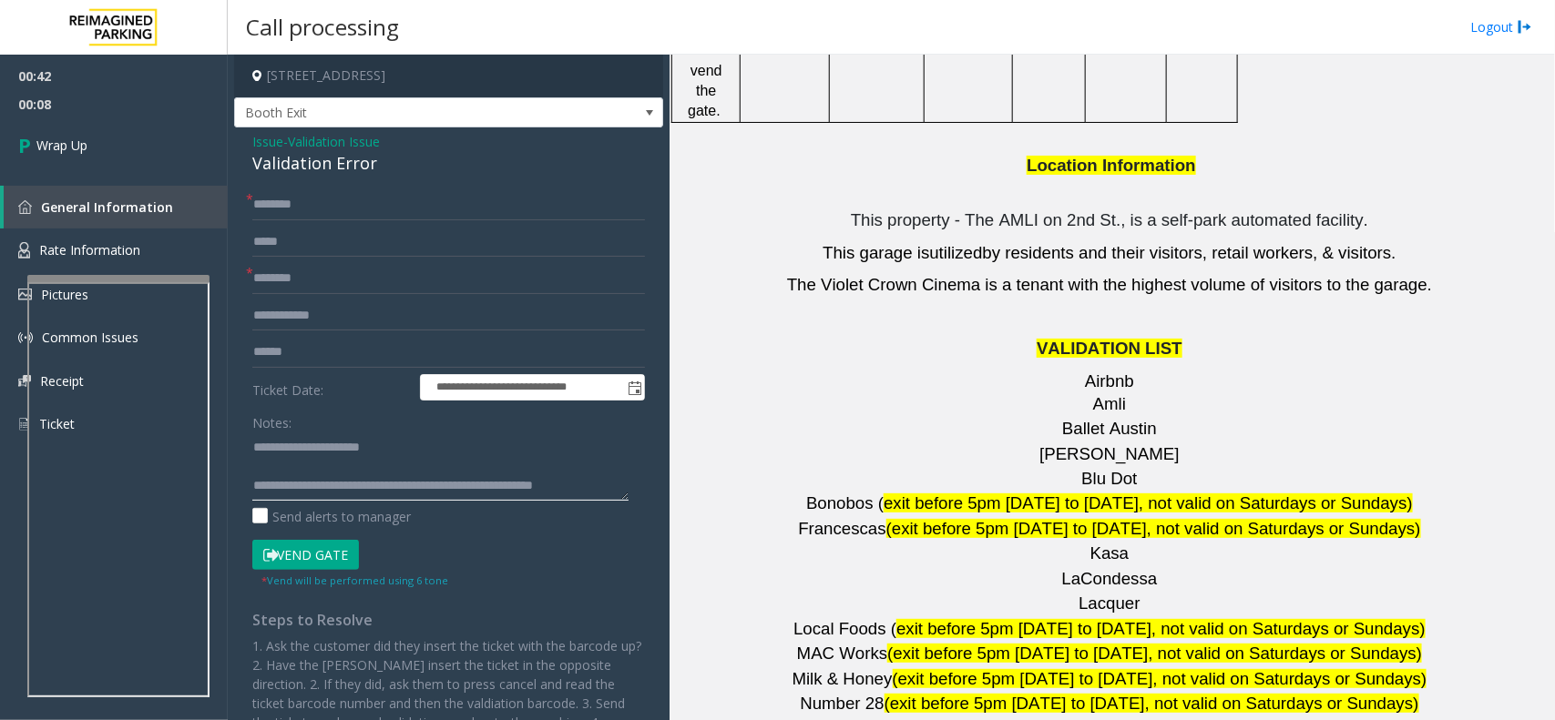
scroll to position [32, 0]
type textarea "**********"
click at [305, 209] on input "text" at bounding box center [448, 204] width 393 height 31
type input "**"
click at [330, 308] on input "text" at bounding box center [448, 316] width 393 height 31
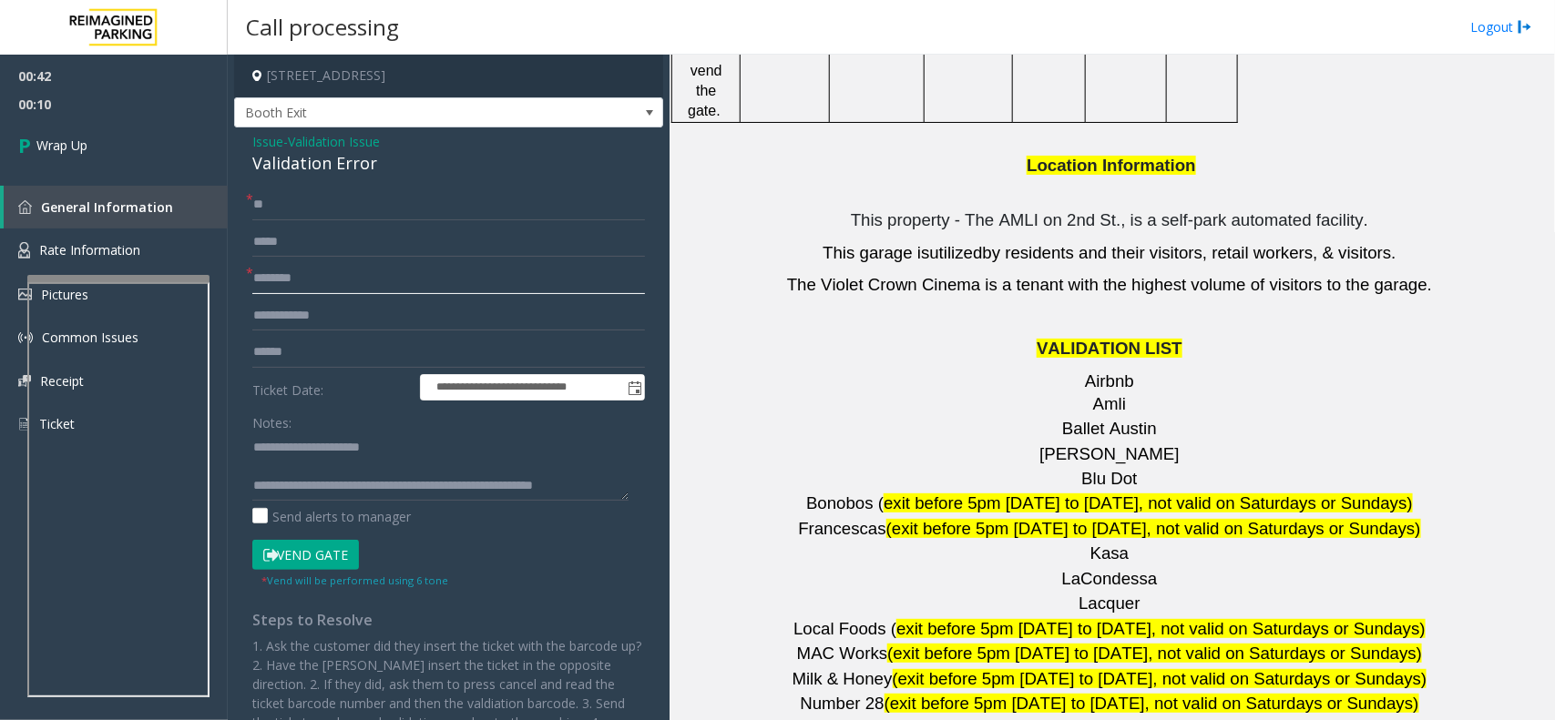
click at [325, 282] on input "text" at bounding box center [448, 278] width 393 height 31
type input "**"
click at [75, 148] on span "Wrap Up" at bounding box center [61, 145] width 51 height 19
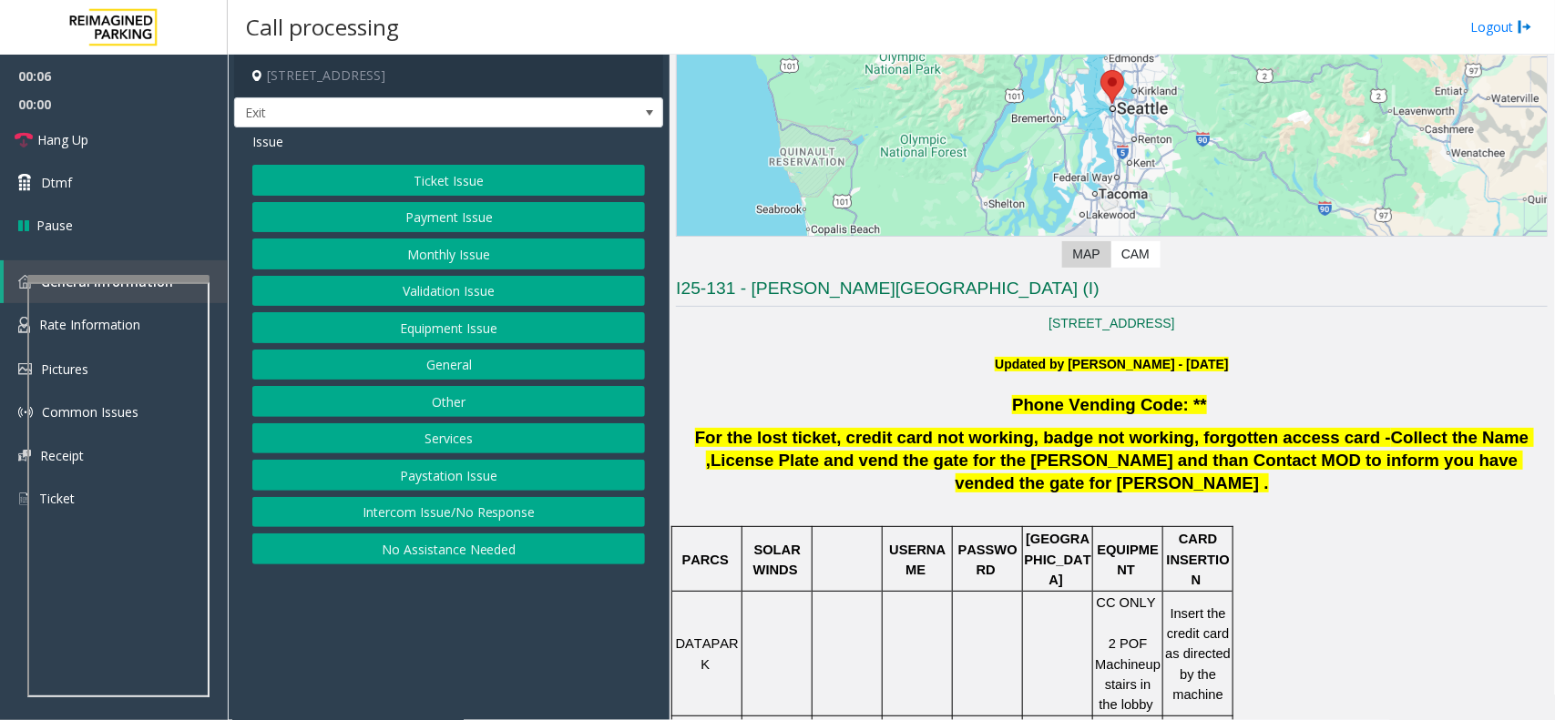
scroll to position [228, 0]
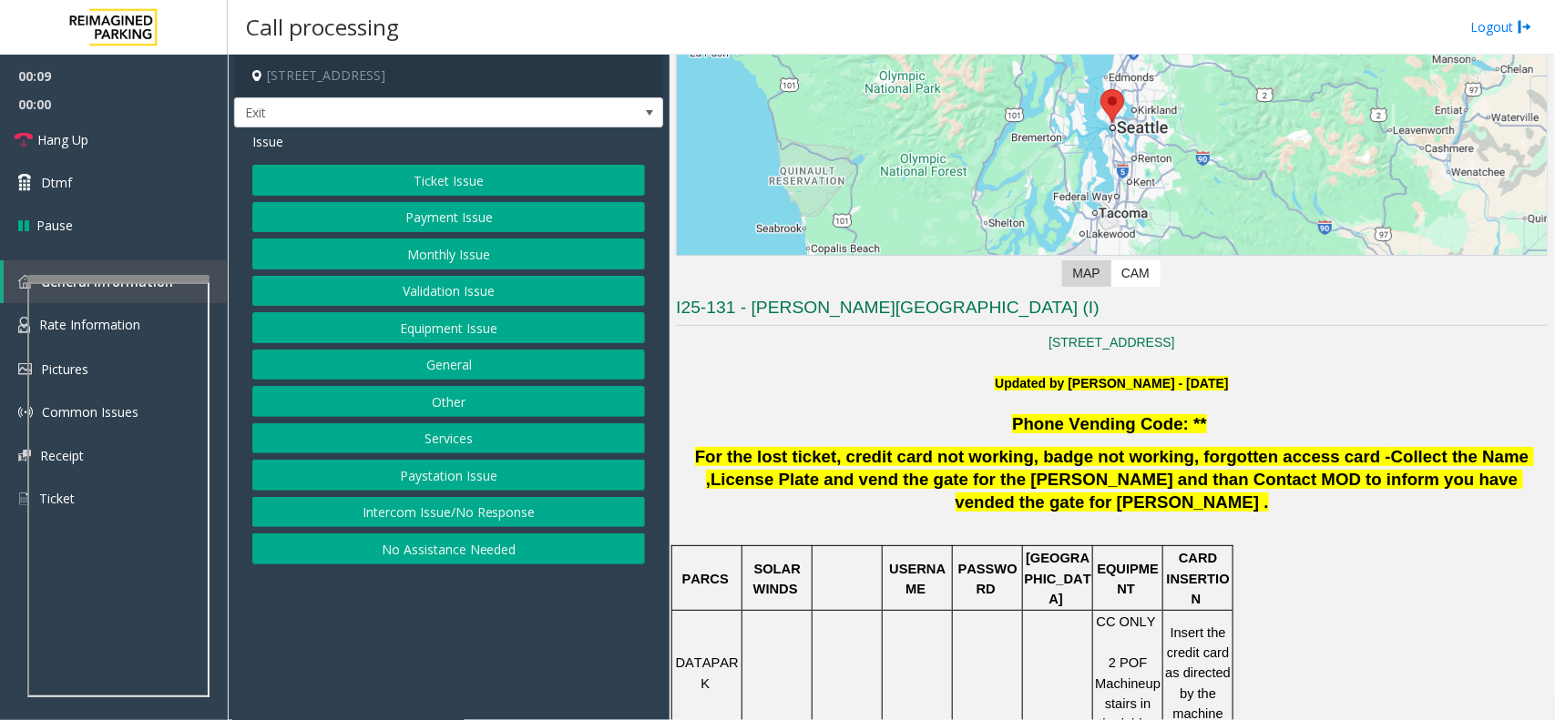
click at [485, 183] on button "Ticket Issue" at bounding box center [448, 180] width 393 height 31
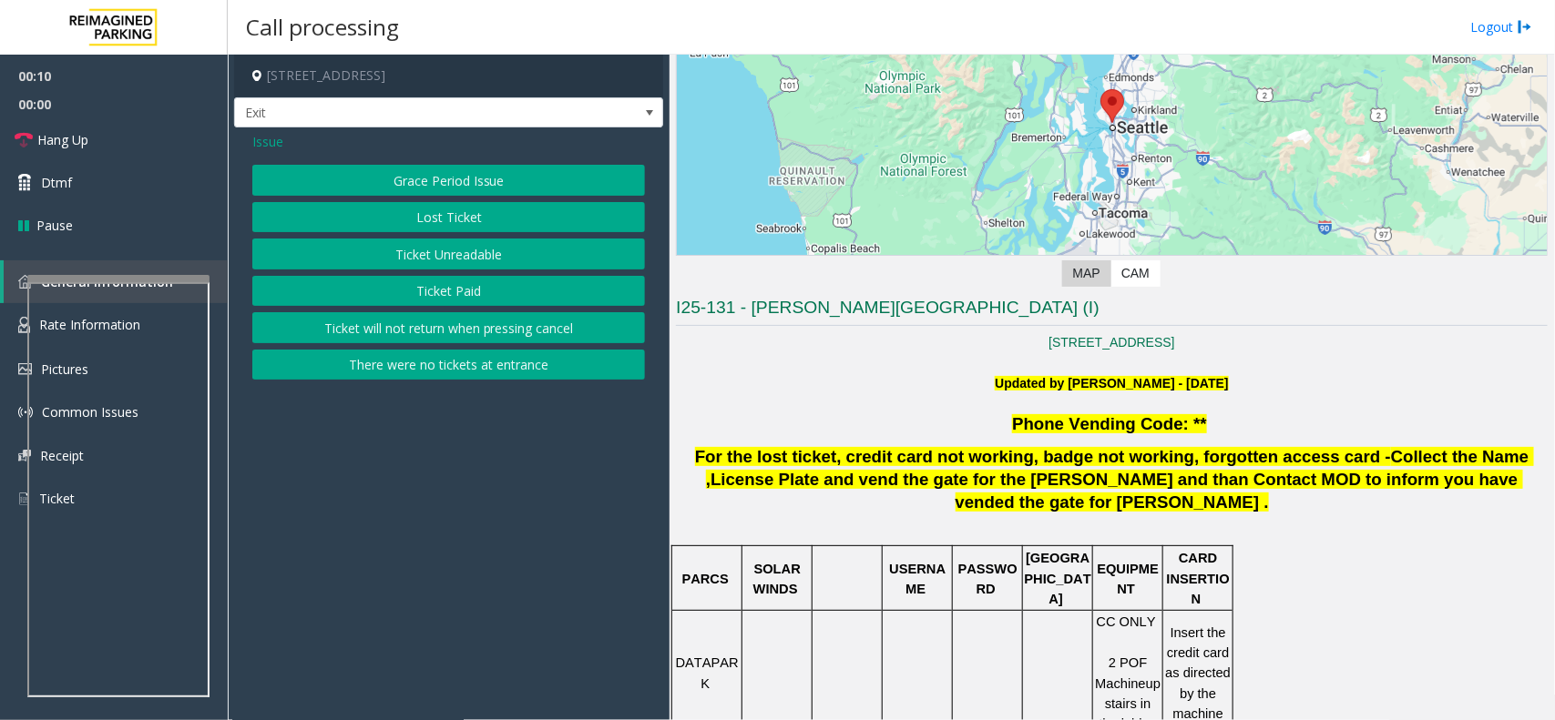
click at [462, 247] on button "Ticket Unreadable" at bounding box center [448, 254] width 393 height 31
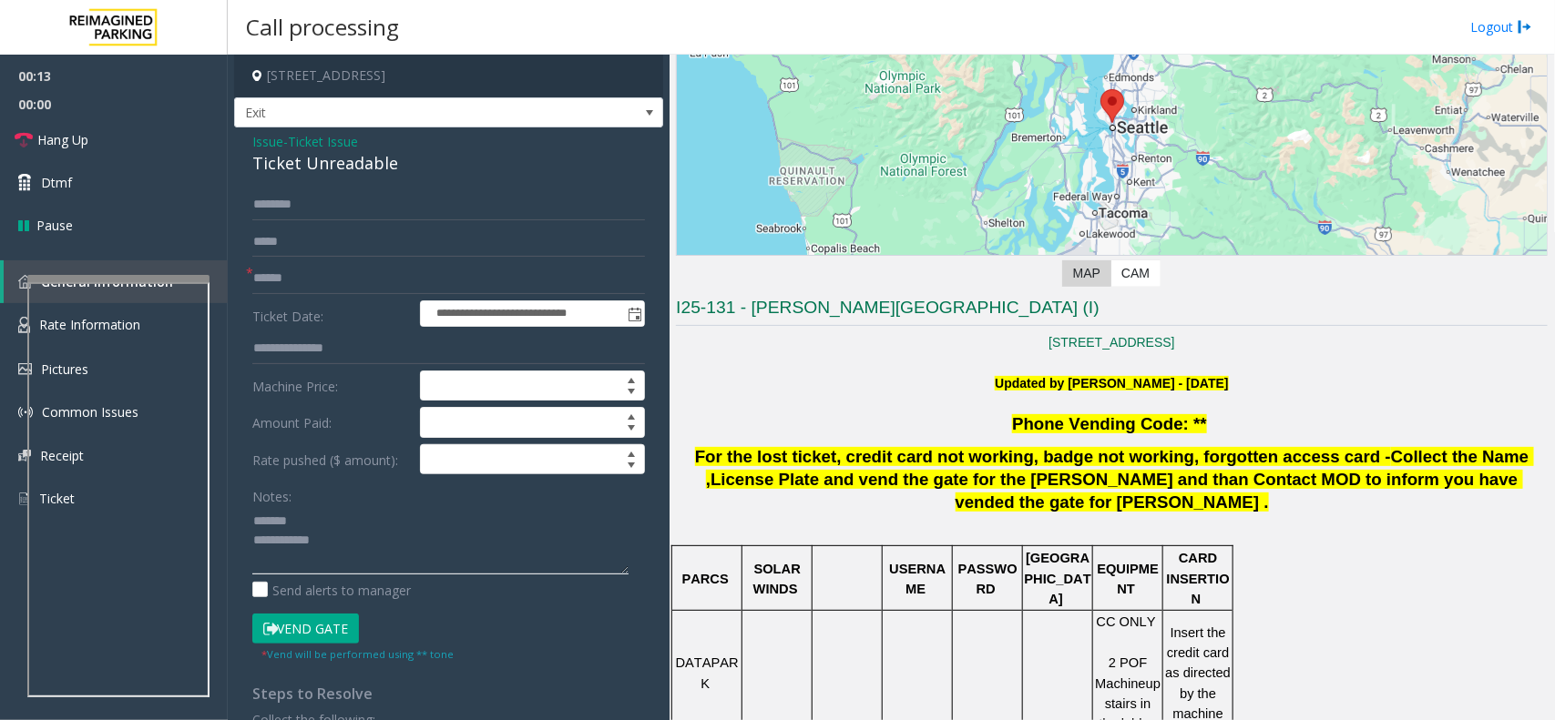
click at [331, 516] on textarea at bounding box center [440, 540] width 376 height 68
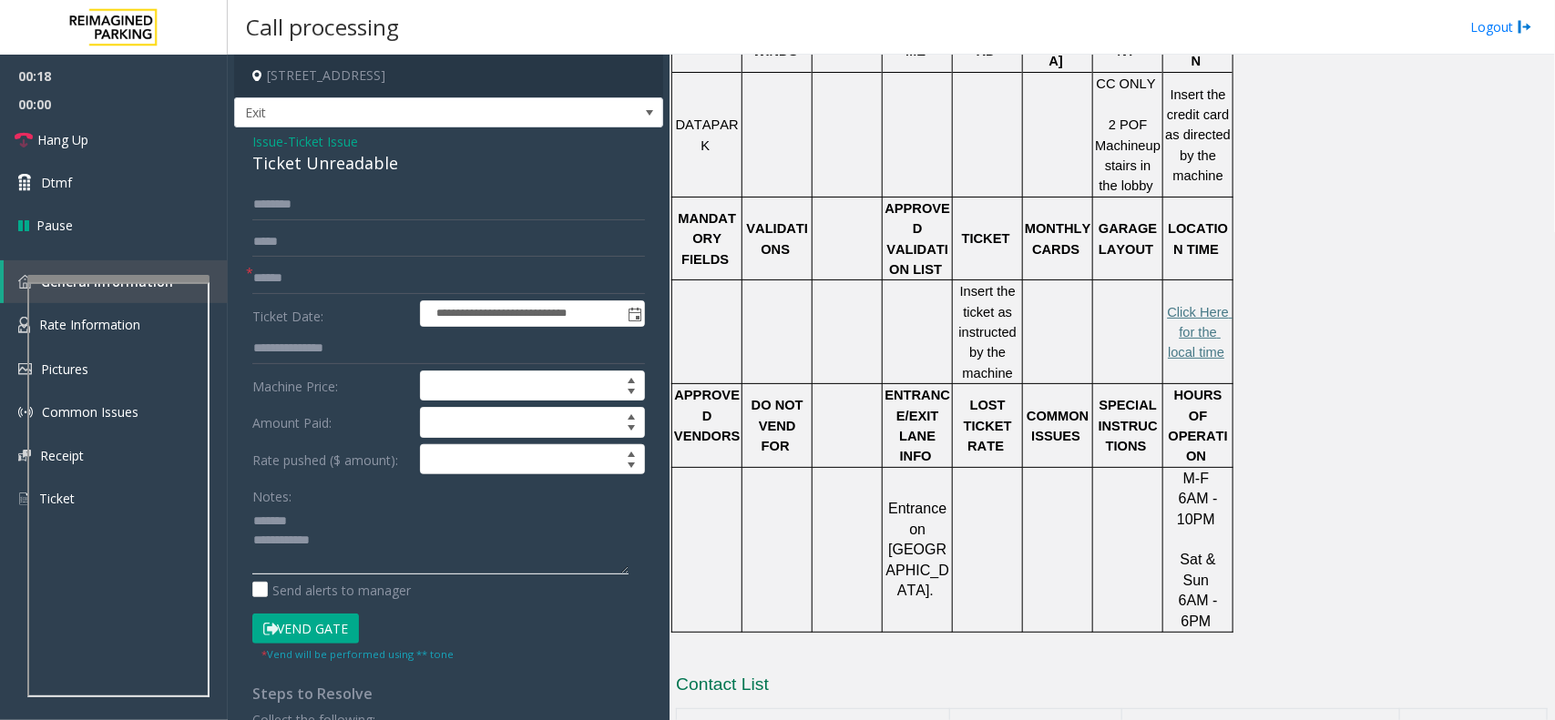
scroll to position [569, 0]
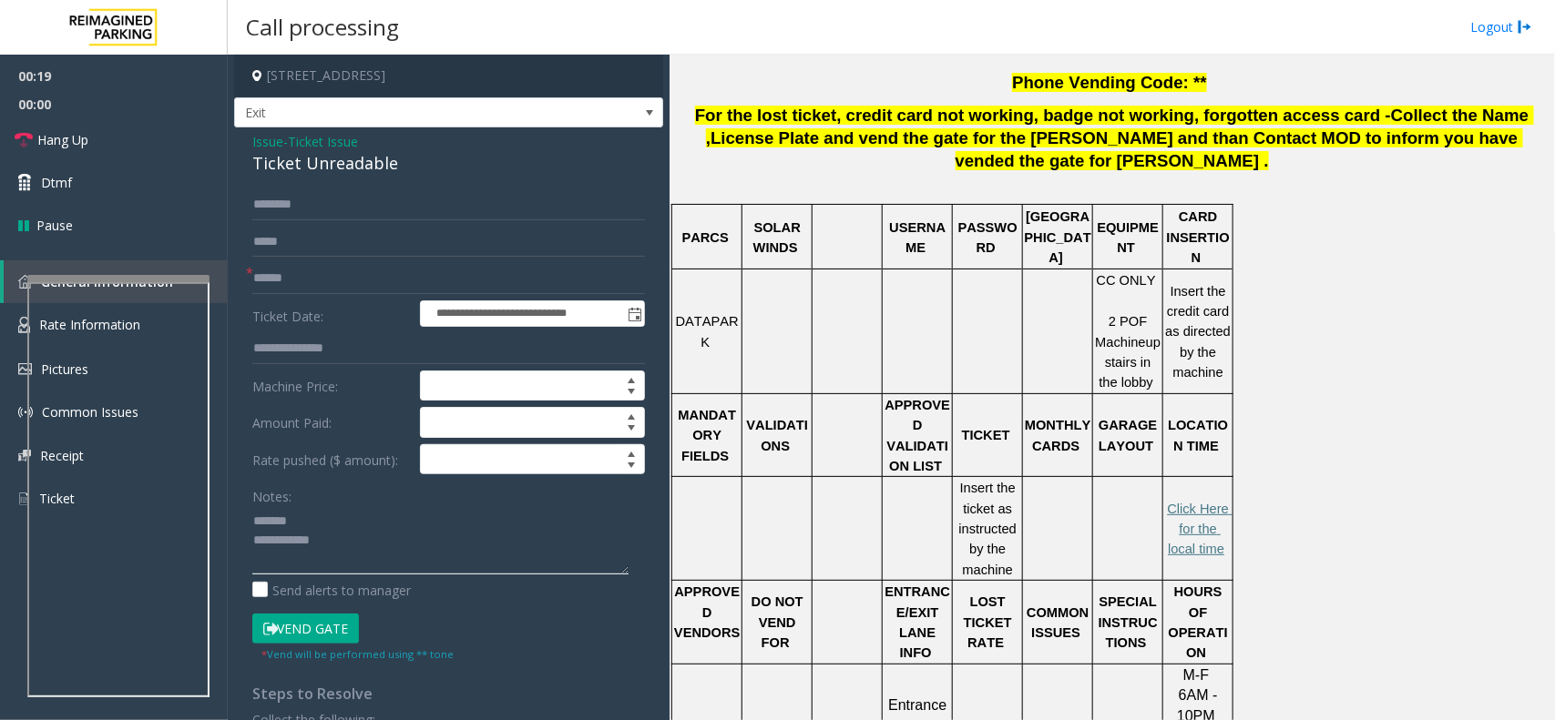
type textarea "**********"
drag, startPoint x: 1007, startPoint y: 534, endPoint x: 943, endPoint y: 452, distance: 104.4
click at [943, 477] on tr "Insert the ticket as instructed by the machine Click Here for the local time" at bounding box center [952, 529] width 561 height 104
click at [332, 137] on span "Ticket Issue" at bounding box center [323, 141] width 70 height 19
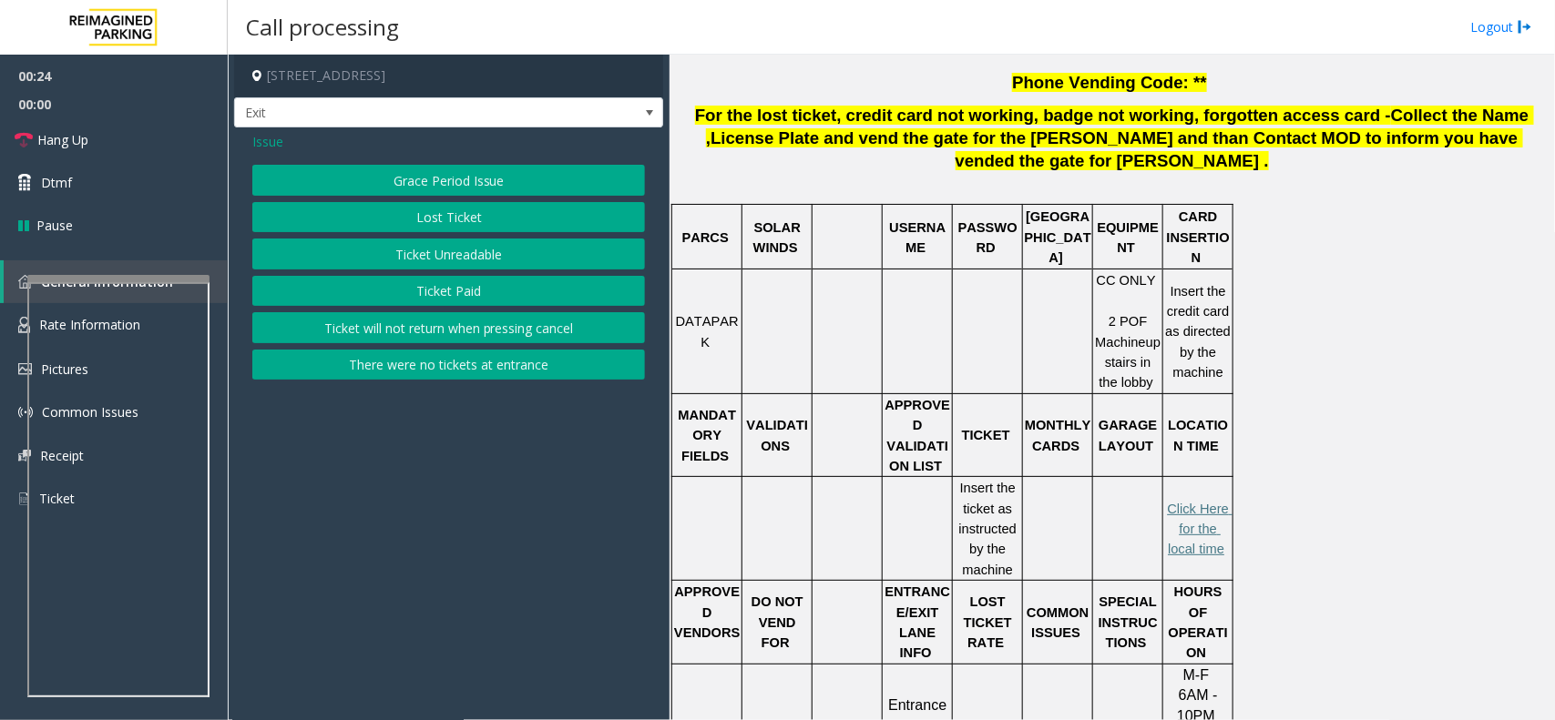
click at [269, 133] on span "Issue" at bounding box center [267, 141] width 31 height 19
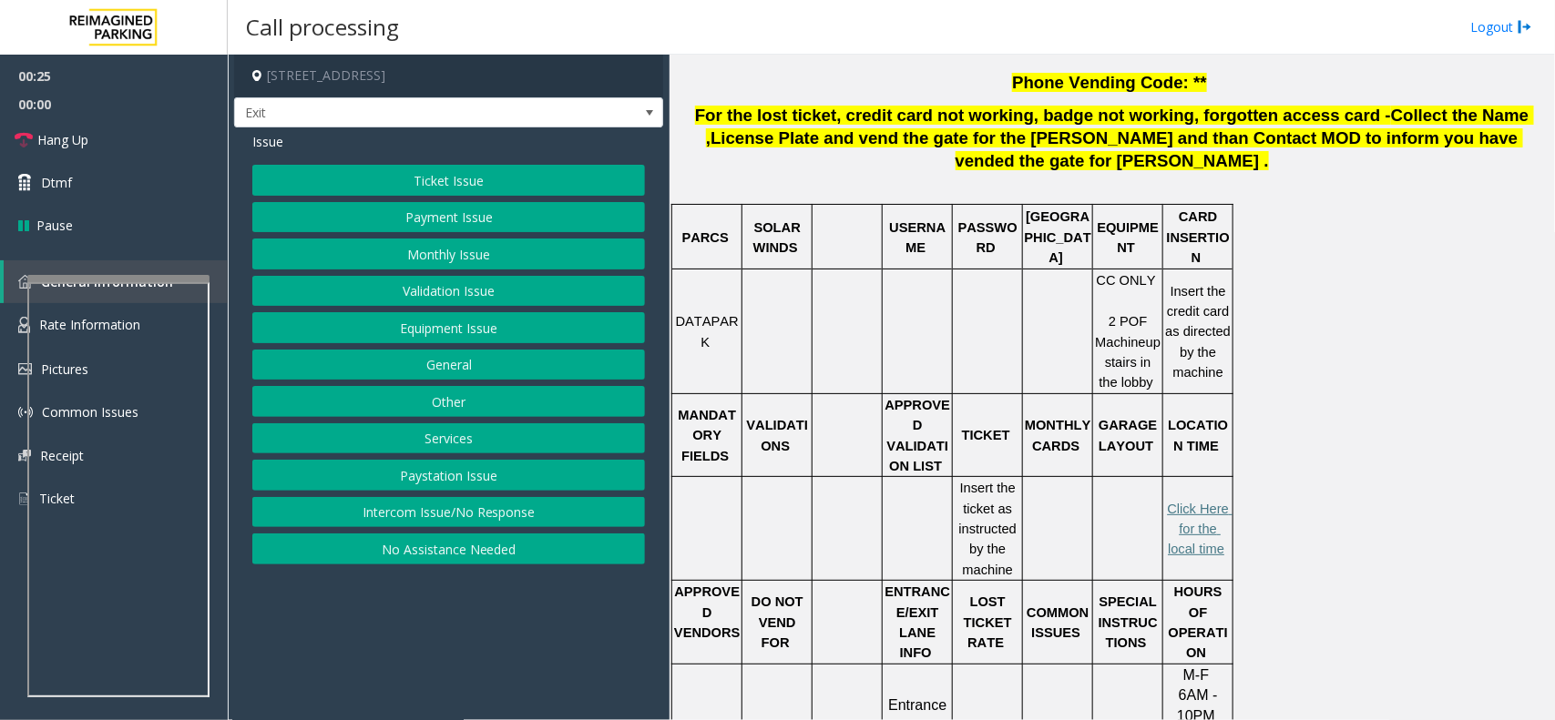
click at [433, 330] on button "Equipment Issue" at bounding box center [448, 327] width 393 height 31
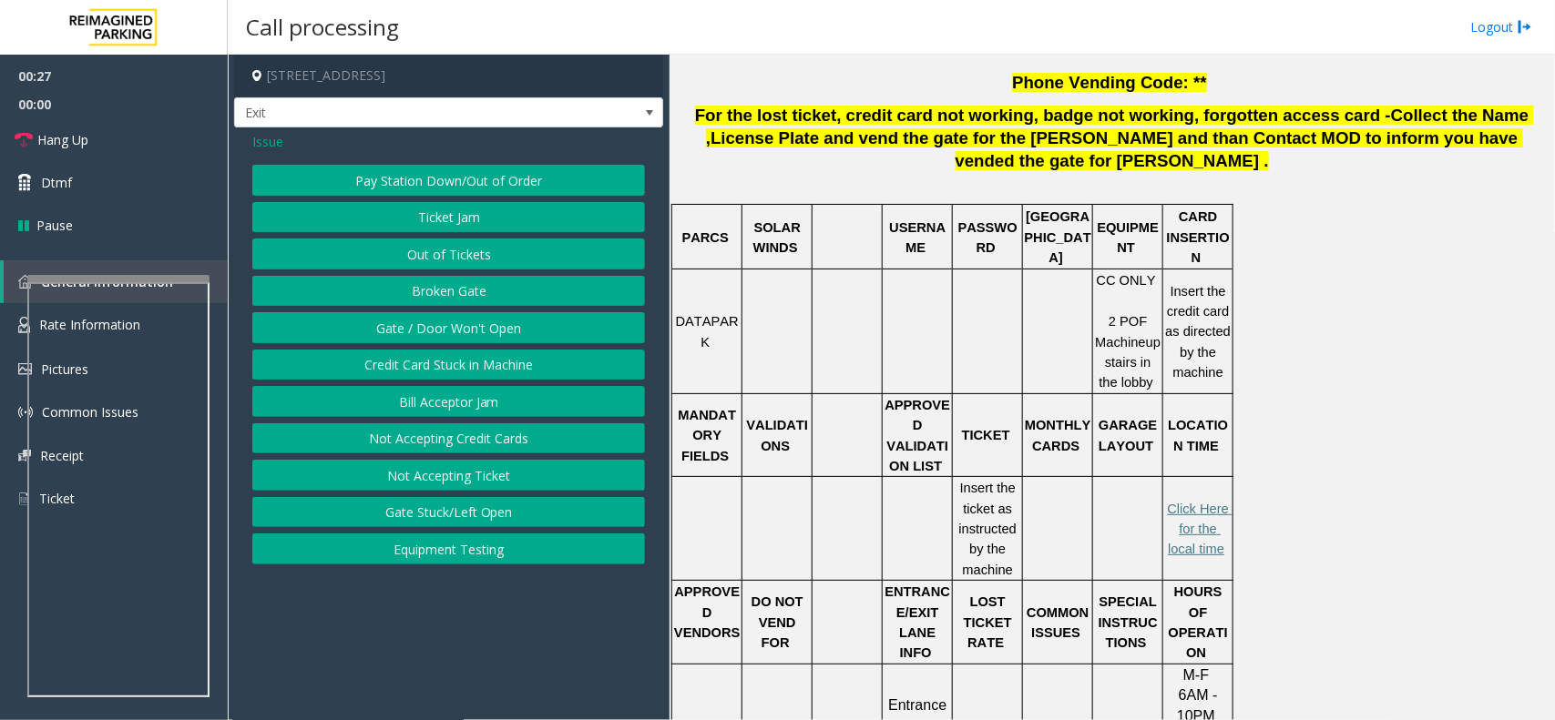
click at [428, 323] on button "Gate / Door Won't Open" at bounding box center [448, 327] width 393 height 31
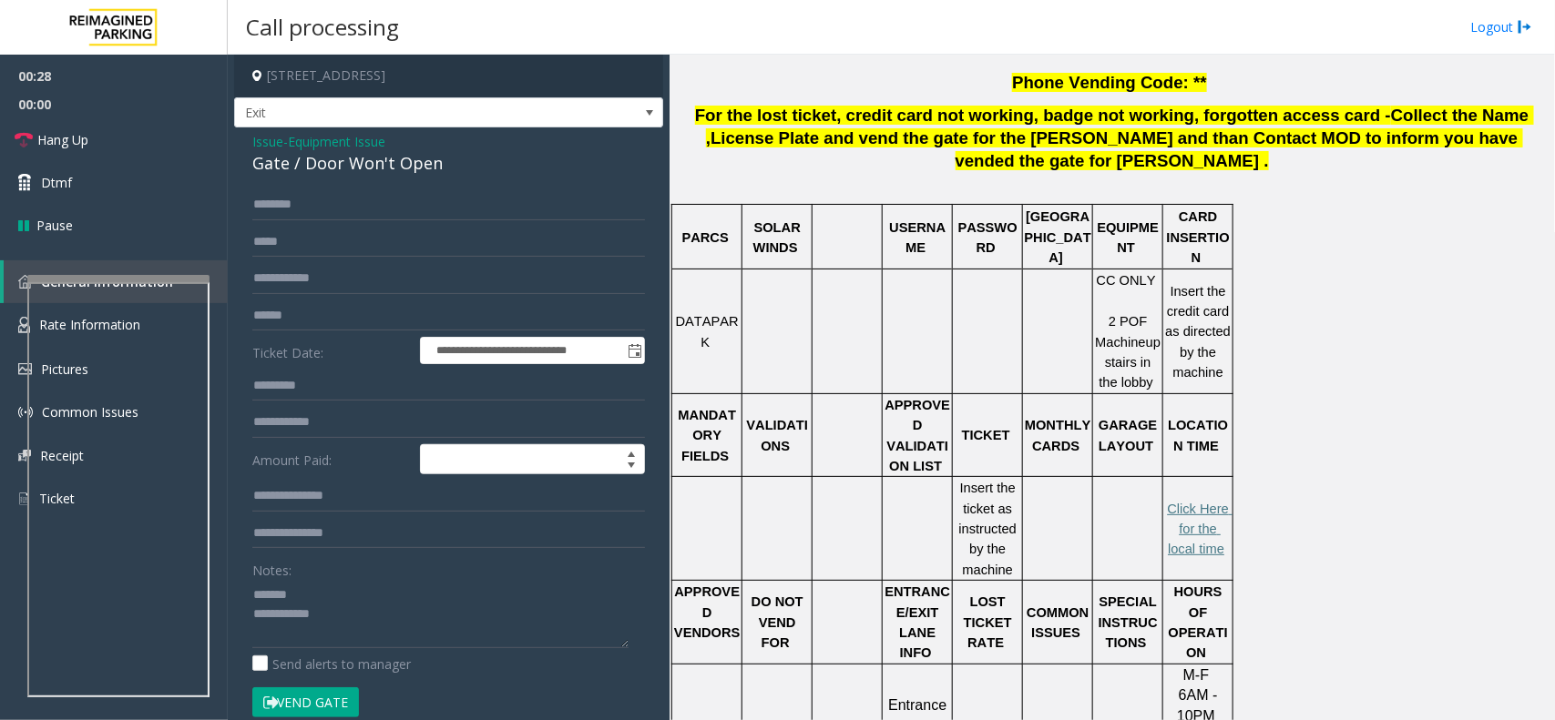
click at [326, 141] on span "Equipment Issue" at bounding box center [336, 141] width 97 height 19
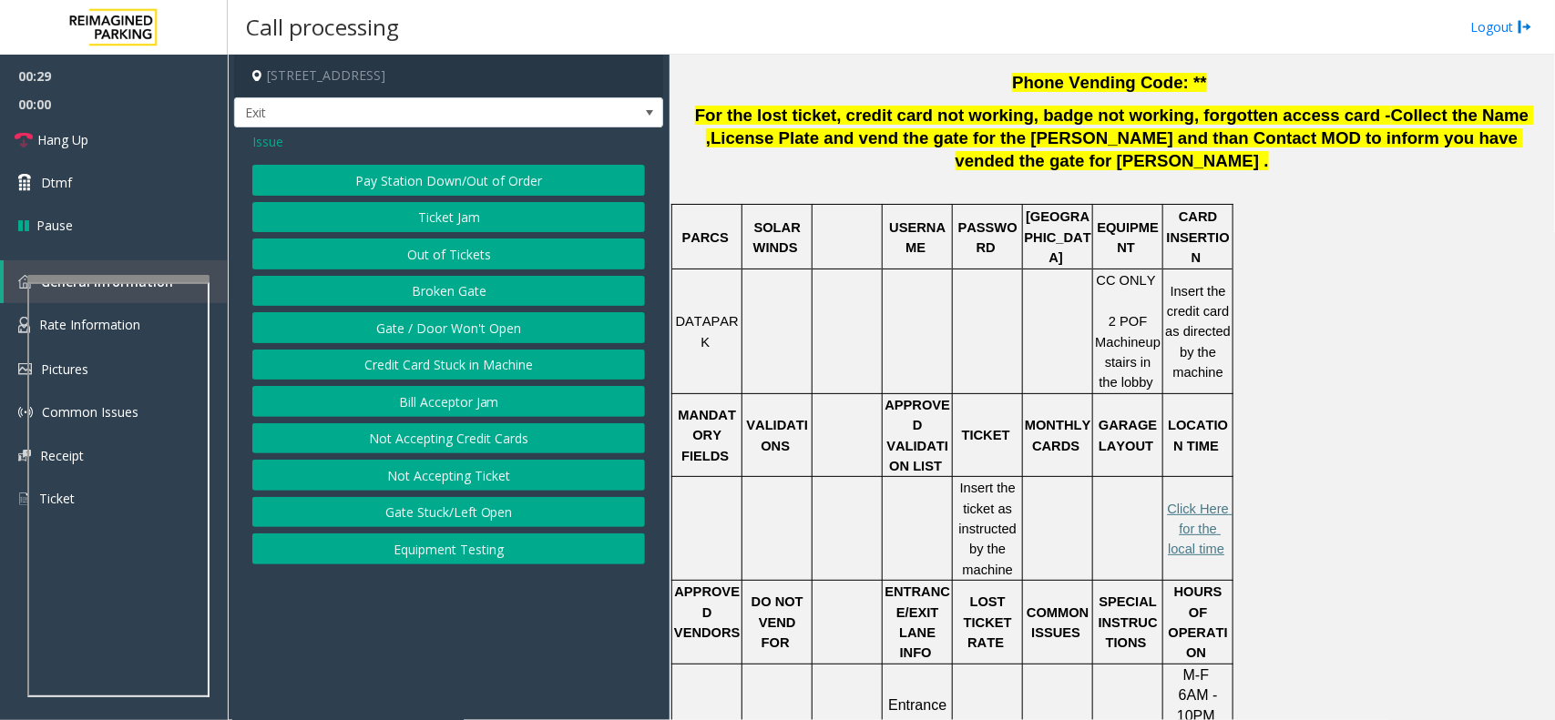
click at [267, 144] on span "Issue" at bounding box center [267, 141] width 31 height 19
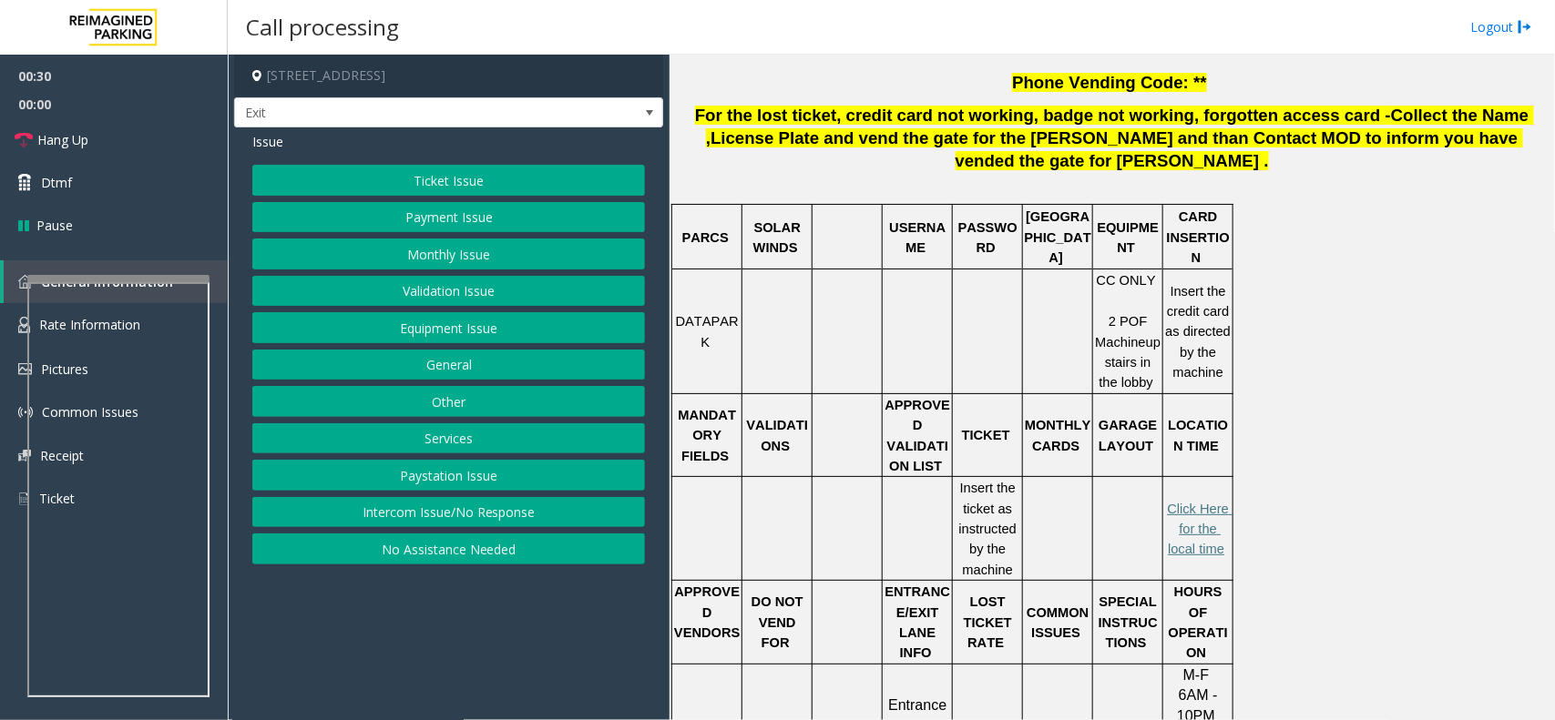
click at [462, 294] on button "Validation Issue" at bounding box center [448, 291] width 393 height 31
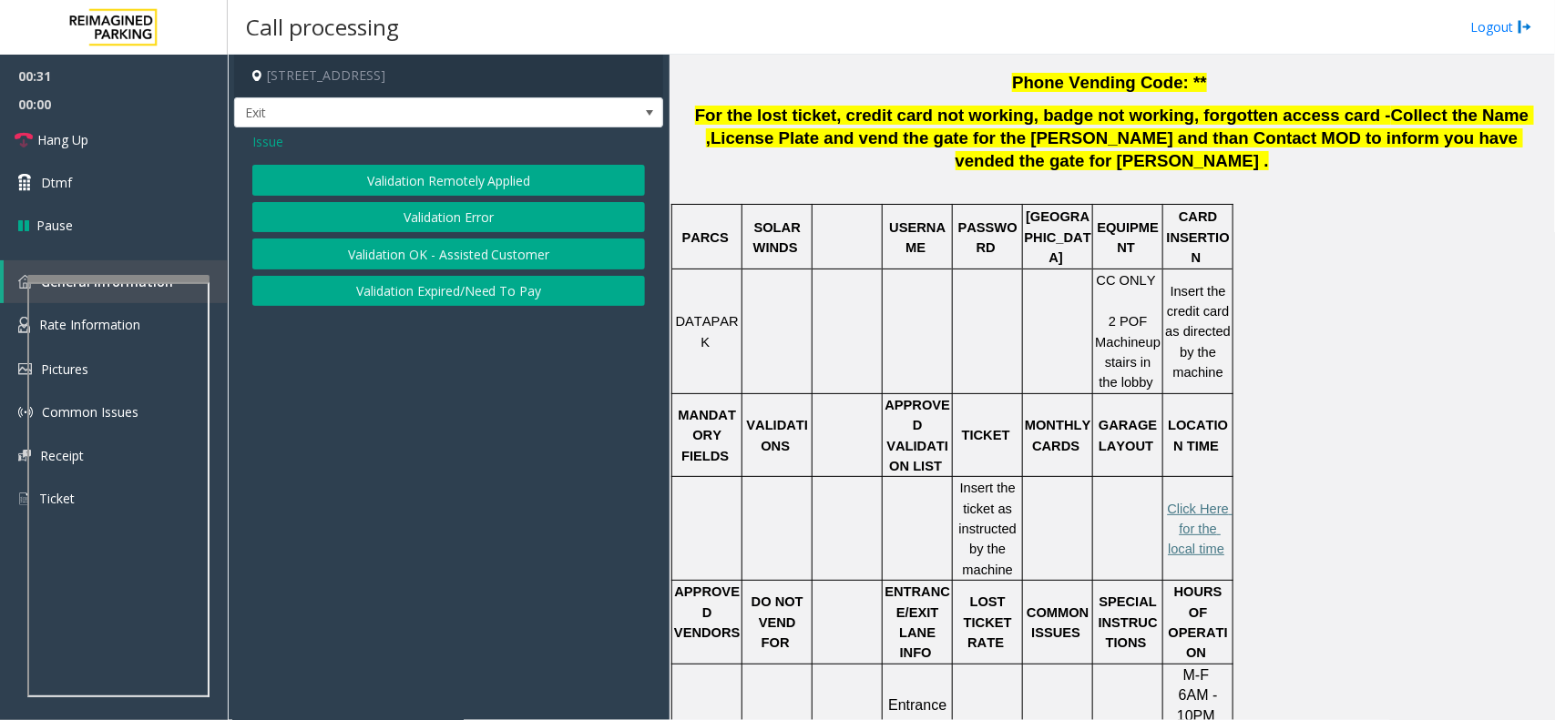
click at [444, 223] on button "Validation Error" at bounding box center [448, 217] width 393 height 31
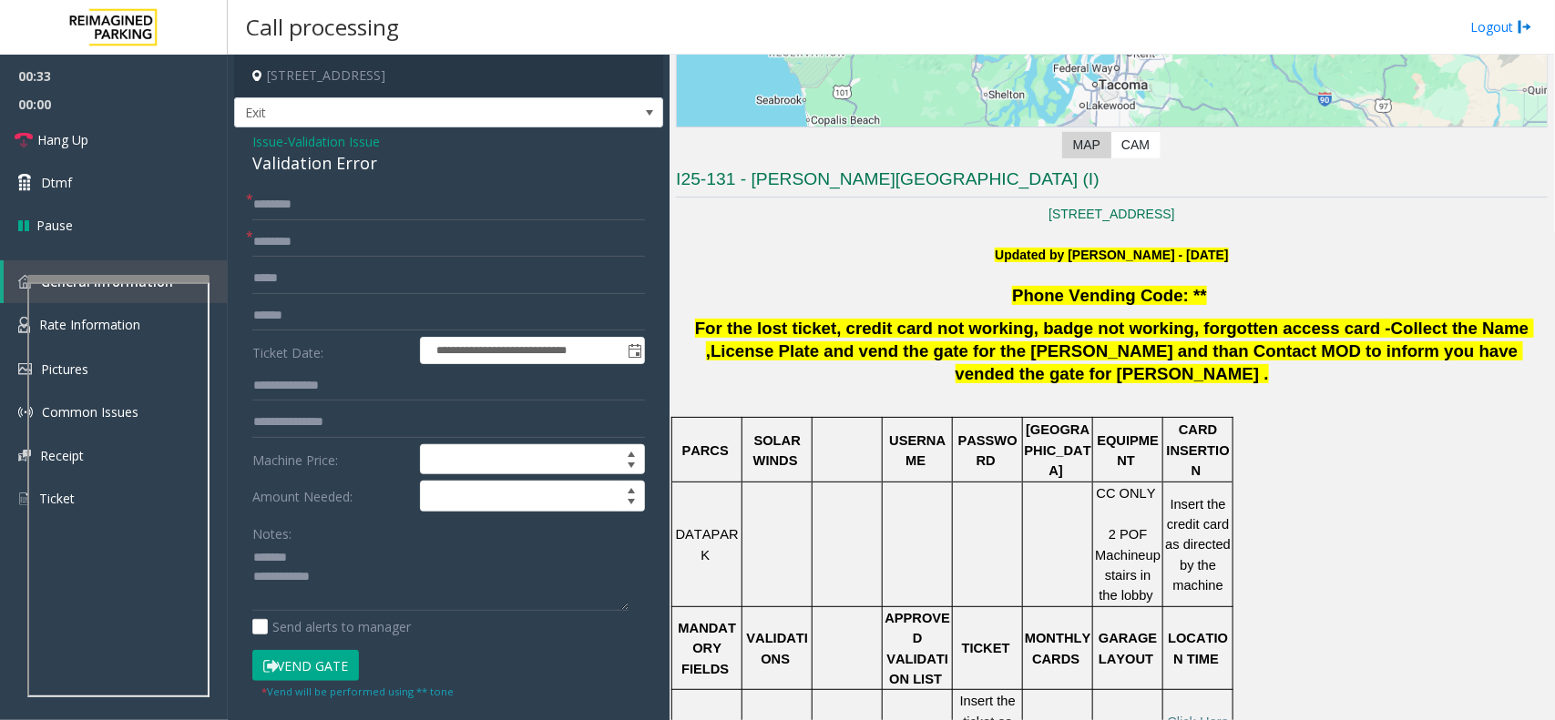
scroll to position [352, 0]
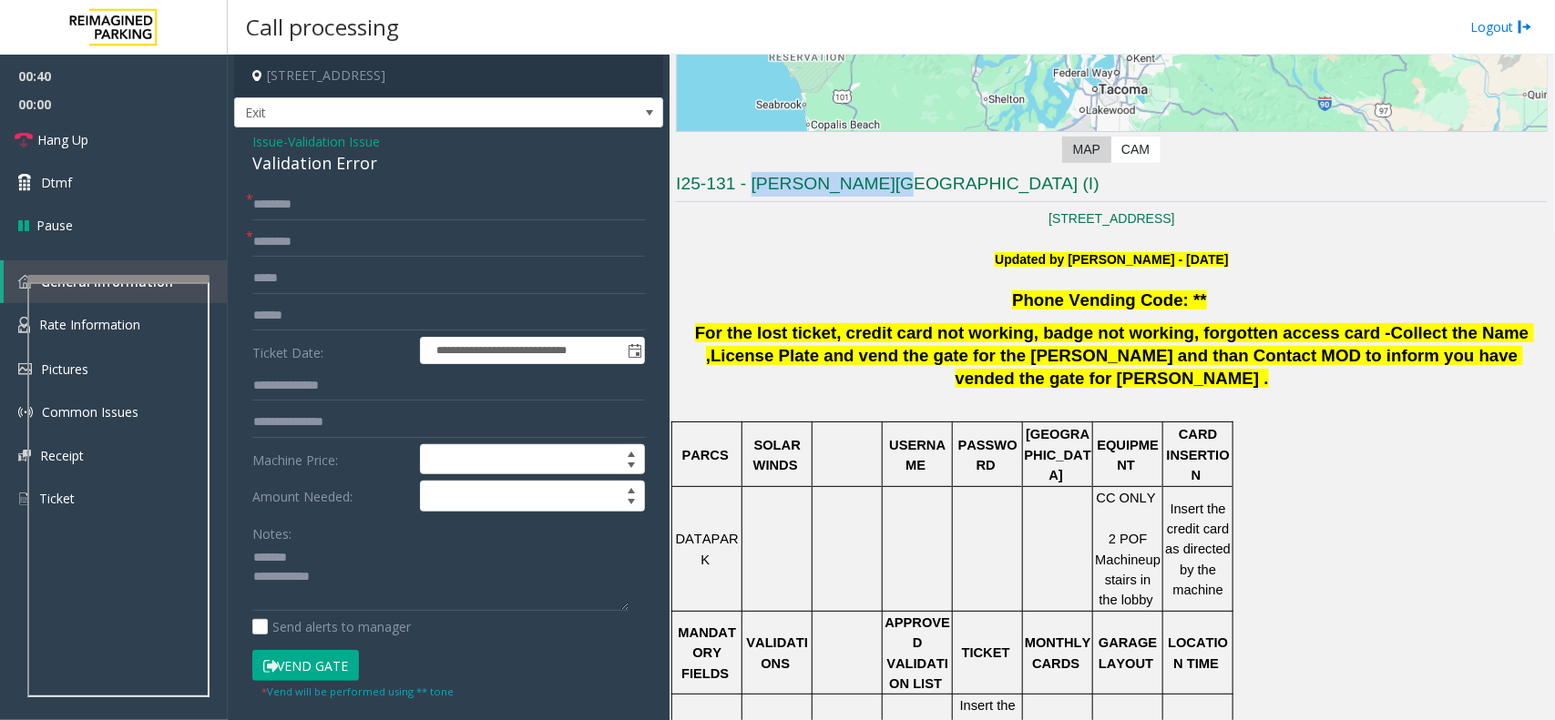
drag, startPoint x: 756, startPoint y: 187, endPoint x: 856, endPoint y: 192, distance: 100.3
click at [856, 192] on h3 "I25-131 - [PERSON_NAME][GEOGRAPHIC_DATA] (I)" at bounding box center [1112, 187] width 872 height 30
type input "**********"
click at [314, 203] on input "text" at bounding box center [448, 204] width 393 height 31
click at [314, 203] on input "****" at bounding box center [448, 204] width 393 height 31
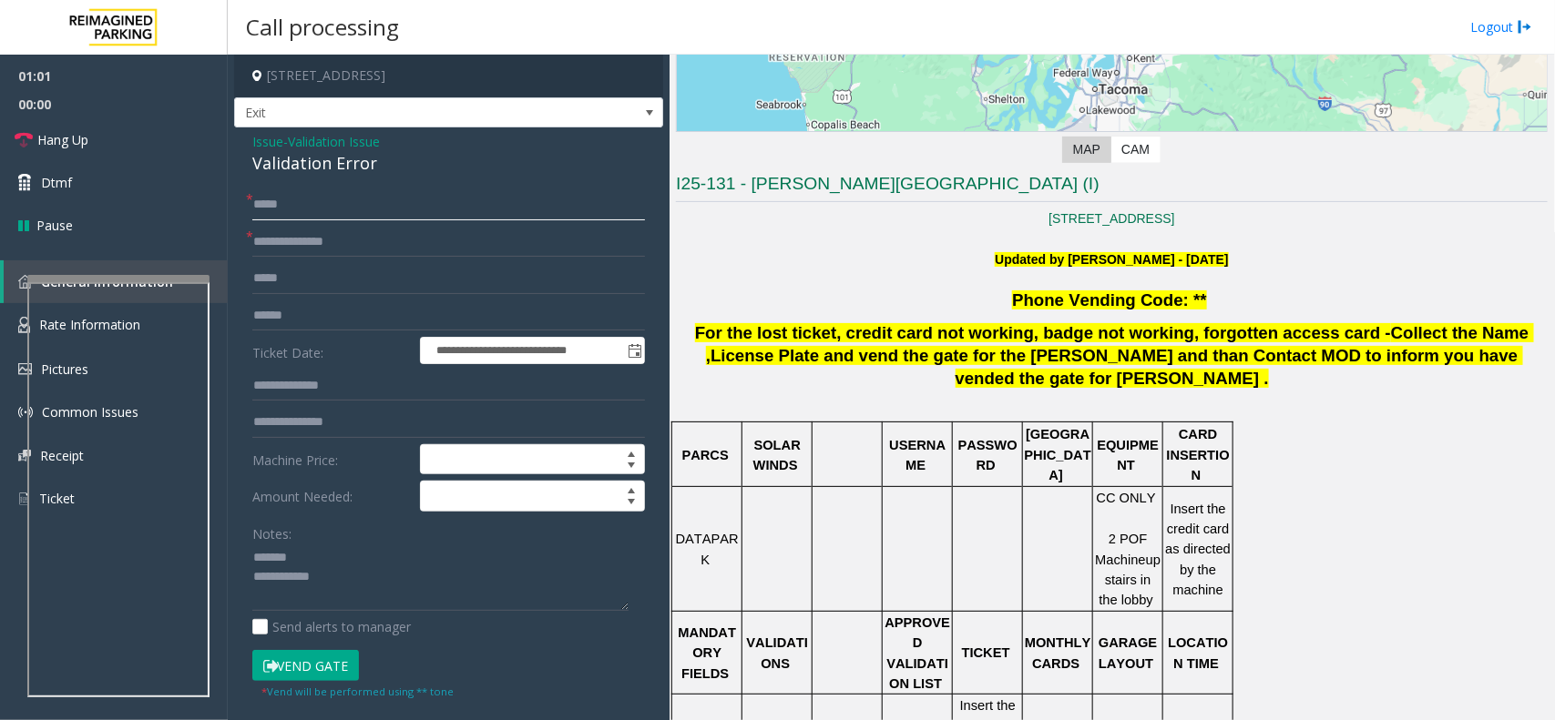
type input "****"
click at [351, 594] on textarea at bounding box center [440, 578] width 376 height 68
click at [356, 576] on textarea at bounding box center [440, 578] width 376 height 68
click at [356, 572] on textarea at bounding box center [440, 578] width 376 height 68
click at [306, 308] on input "text" at bounding box center [448, 316] width 393 height 31
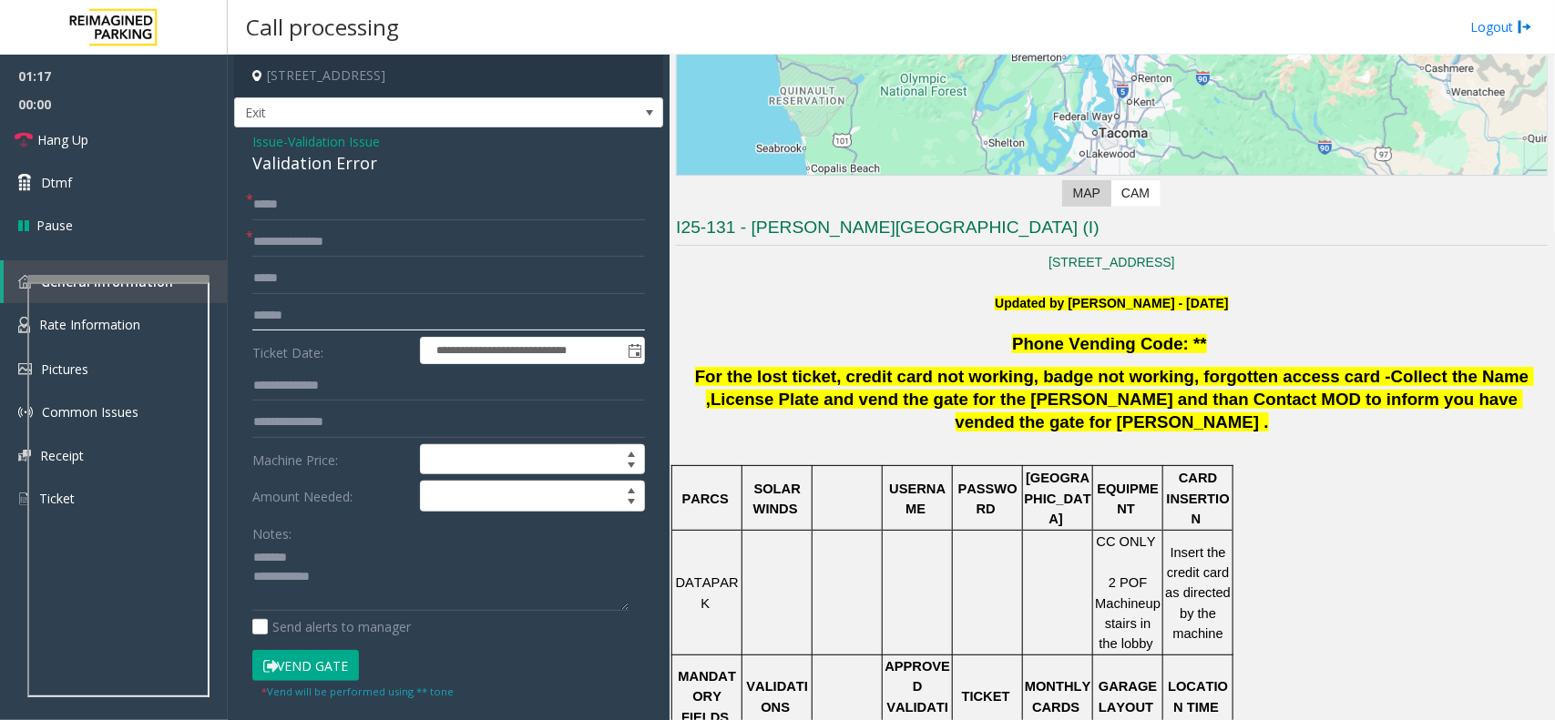
scroll to position [238, 0]
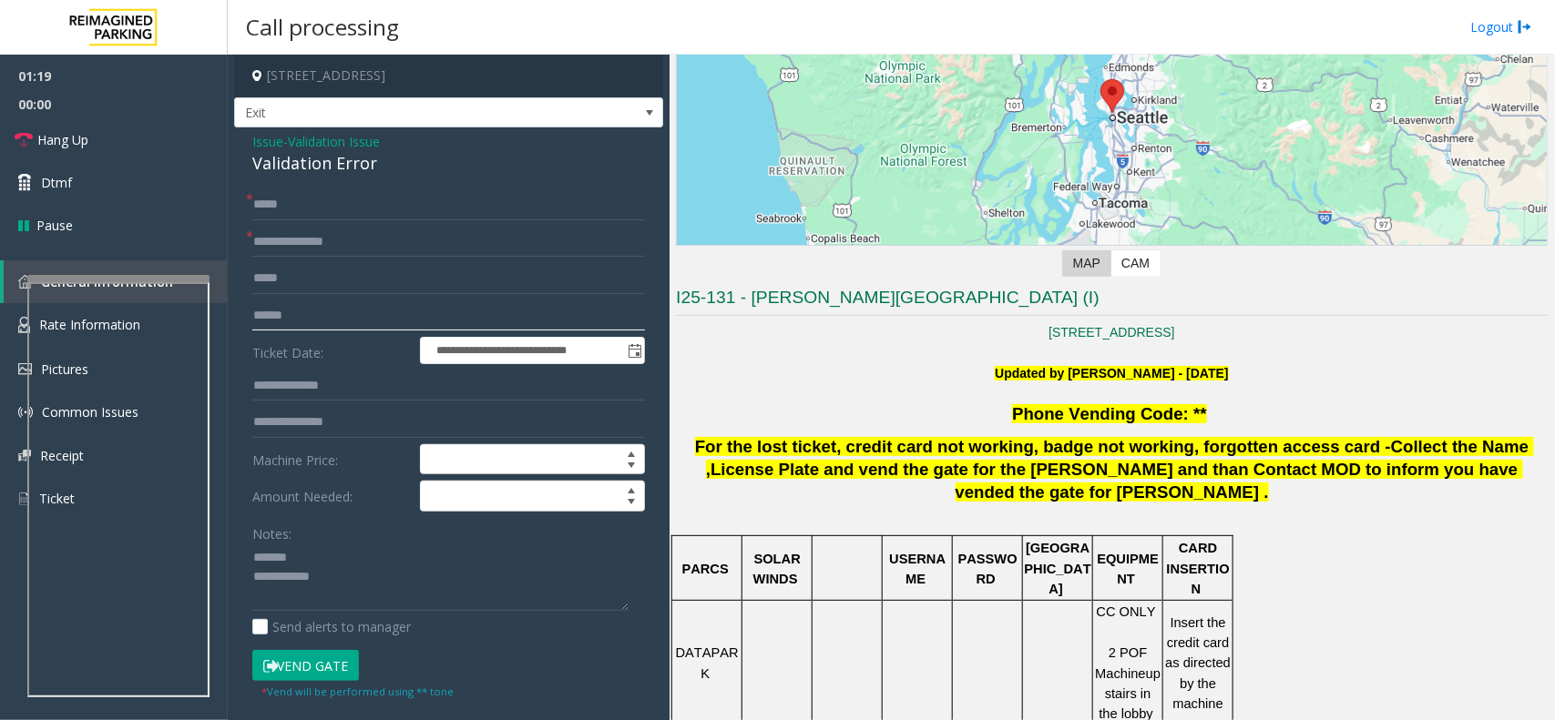
type input "******"
click at [337, 669] on button "Vend Gate" at bounding box center [305, 665] width 107 height 31
click at [287, 159] on div "Validation Error" at bounding box center [448, 163] width 393 height 25
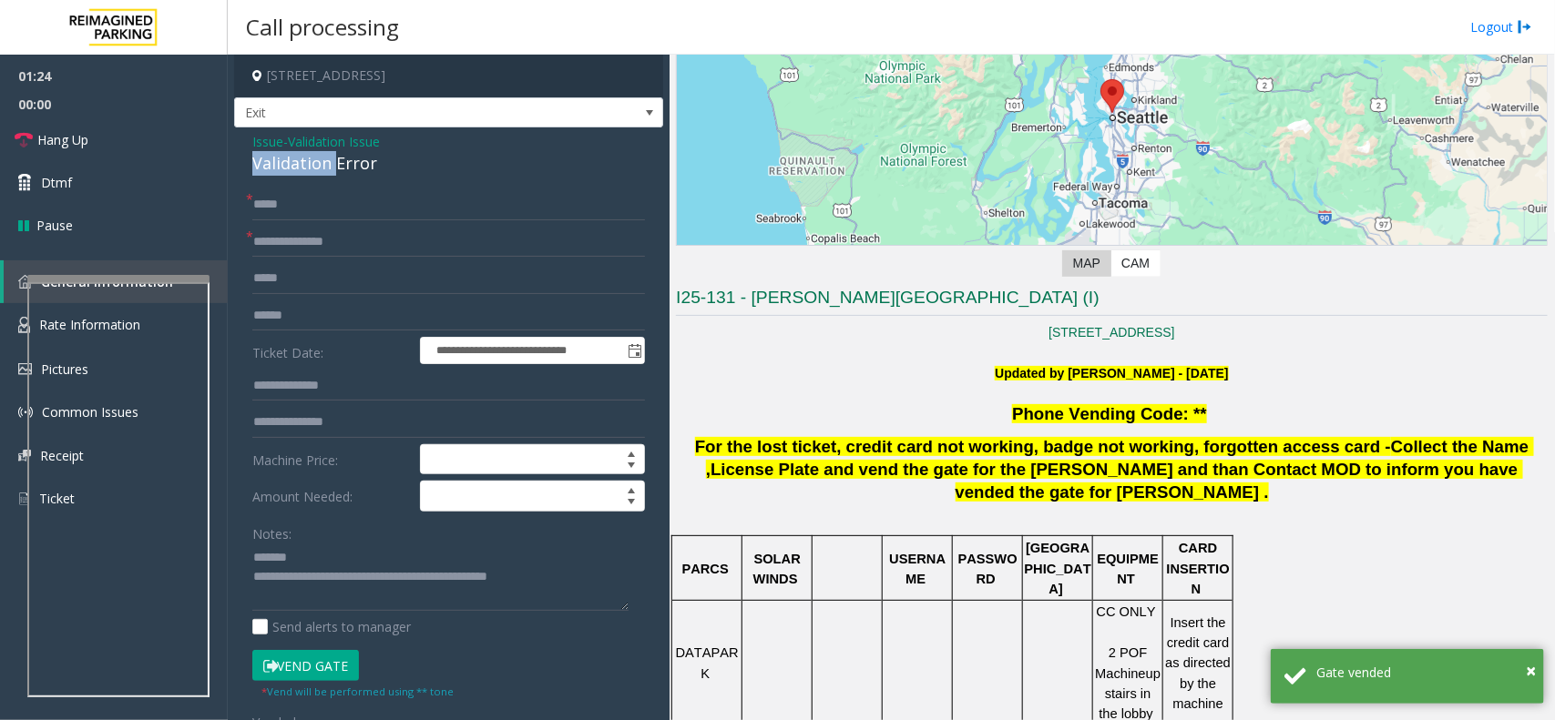
click at [287, 159] on div "Validation Error" at bounding box center [448, 163] width 393 height 25
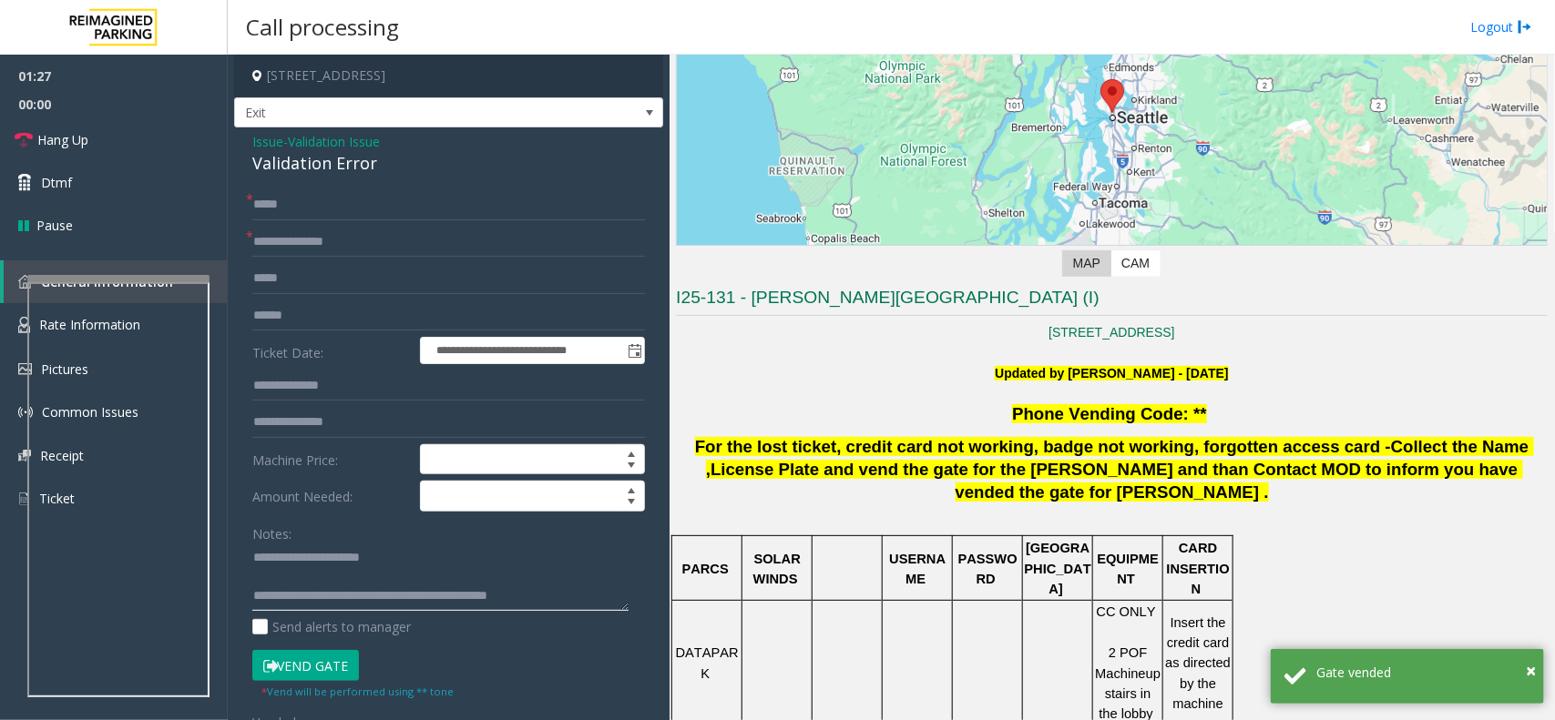
click at [314, 586] on textarea at bounding box center [440, 578] width 376 height 68
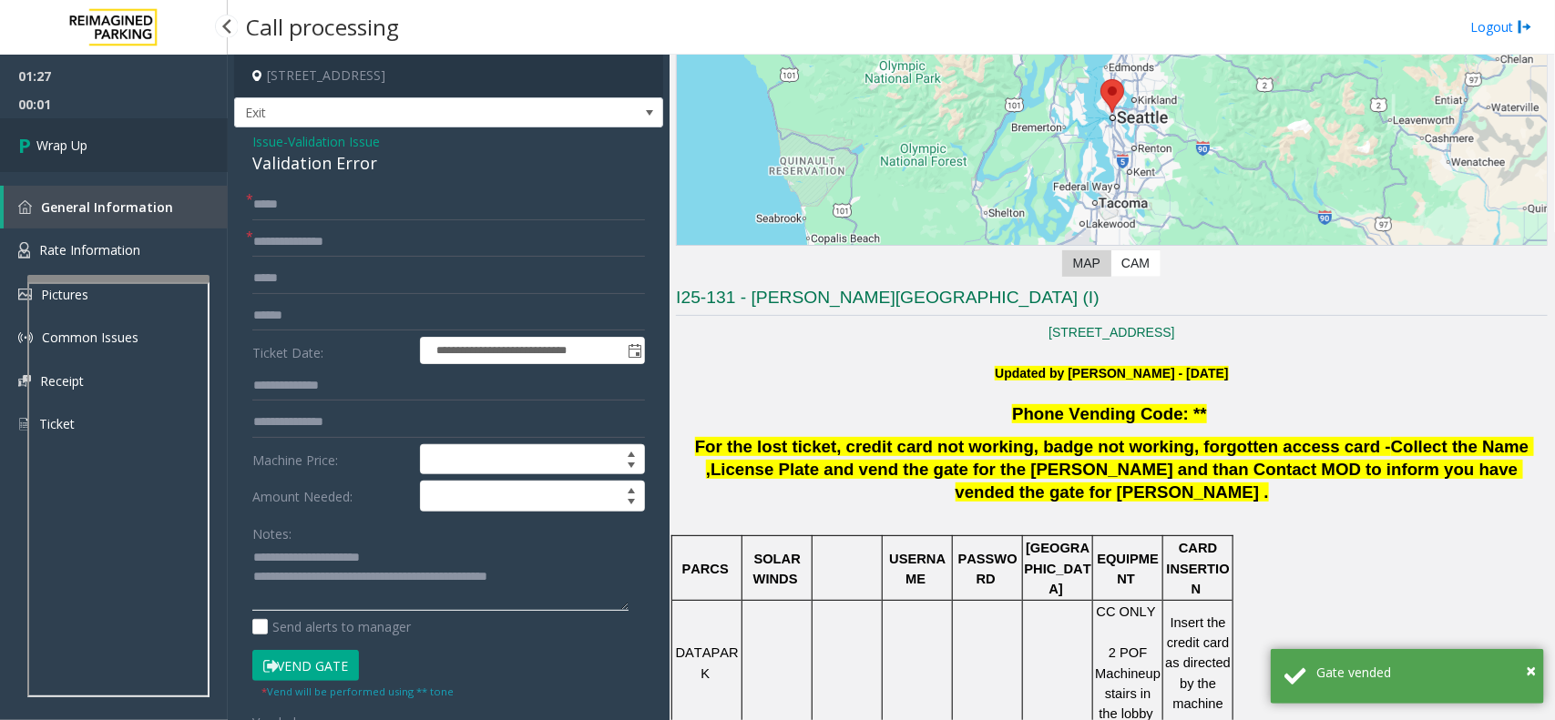
type textarea "**********"
click at [142, 147] on link "Wrap Up" at bounding box center [114, 145] width 228 height 54
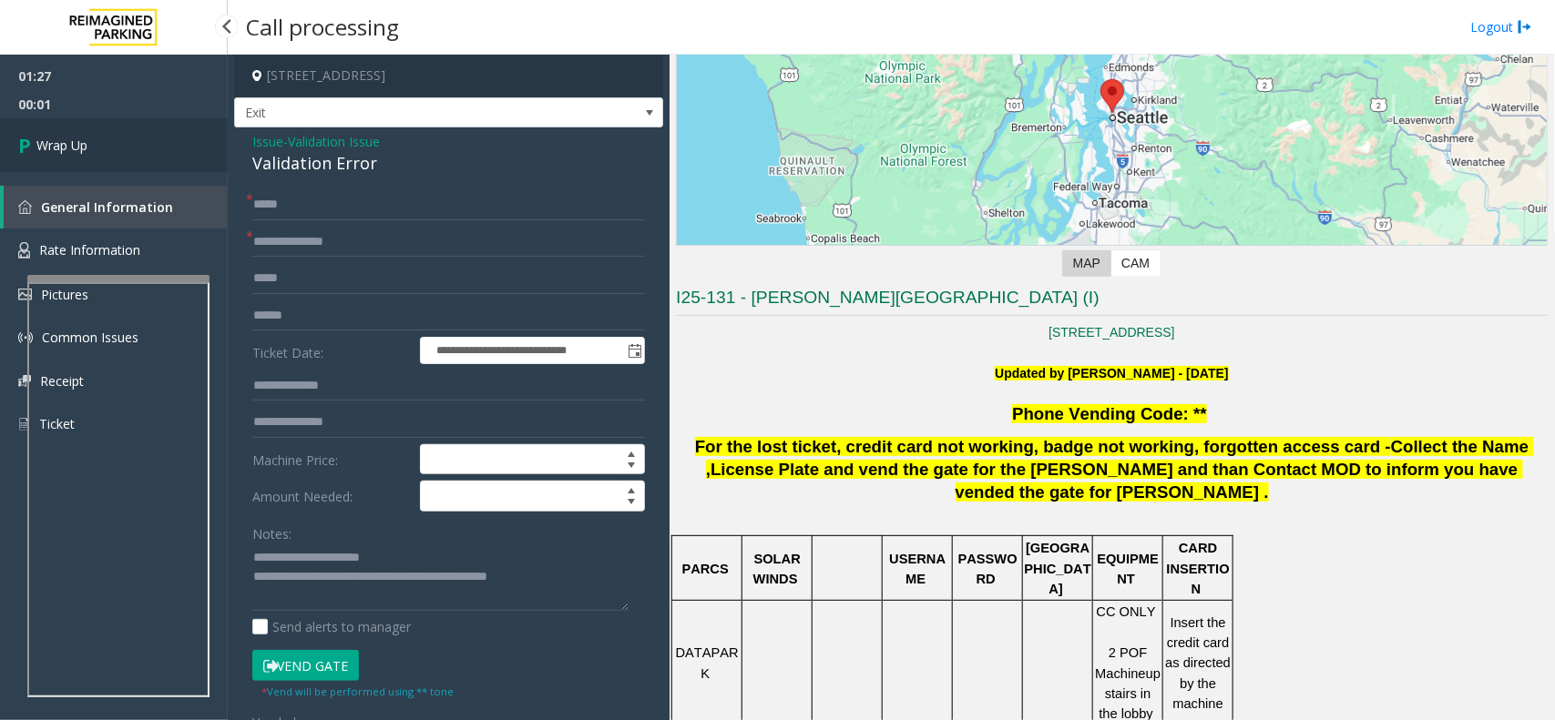
click at [142, 147] on link "Wrap Up" at bounding box center [114, 145] width 228 height 54
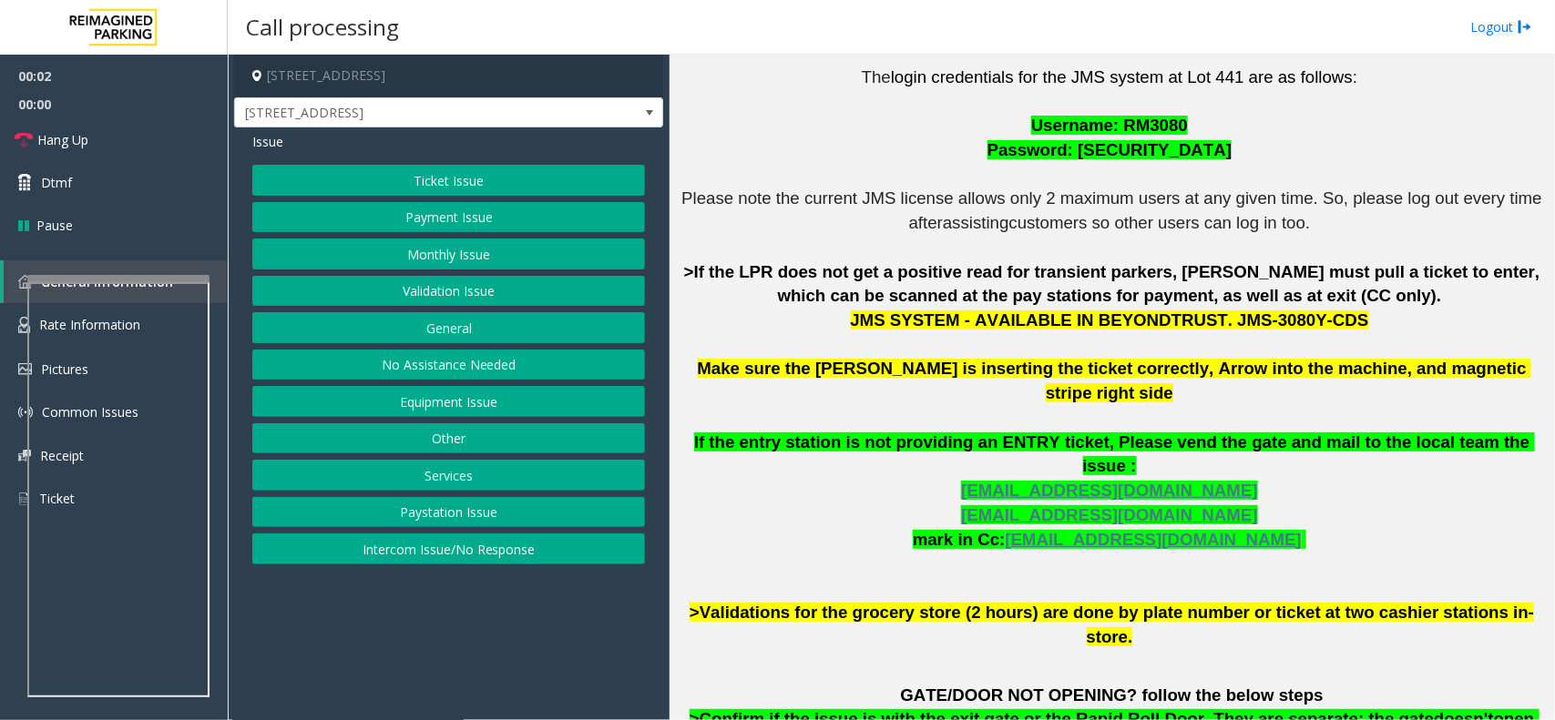
scroll to position [569, 0]
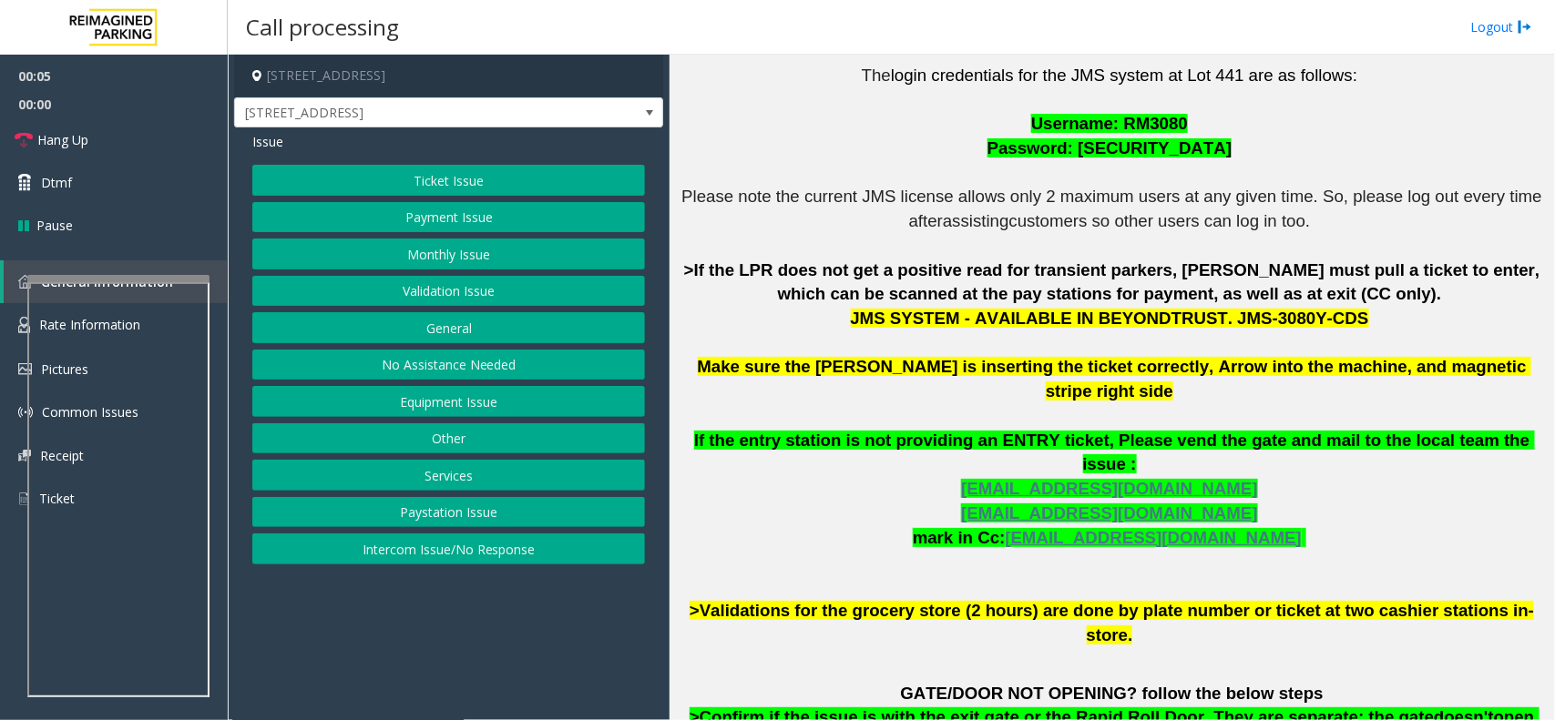
click at [498, 219] on button "Payment Issue" at bounding box center [448, 217] width 393 height 31
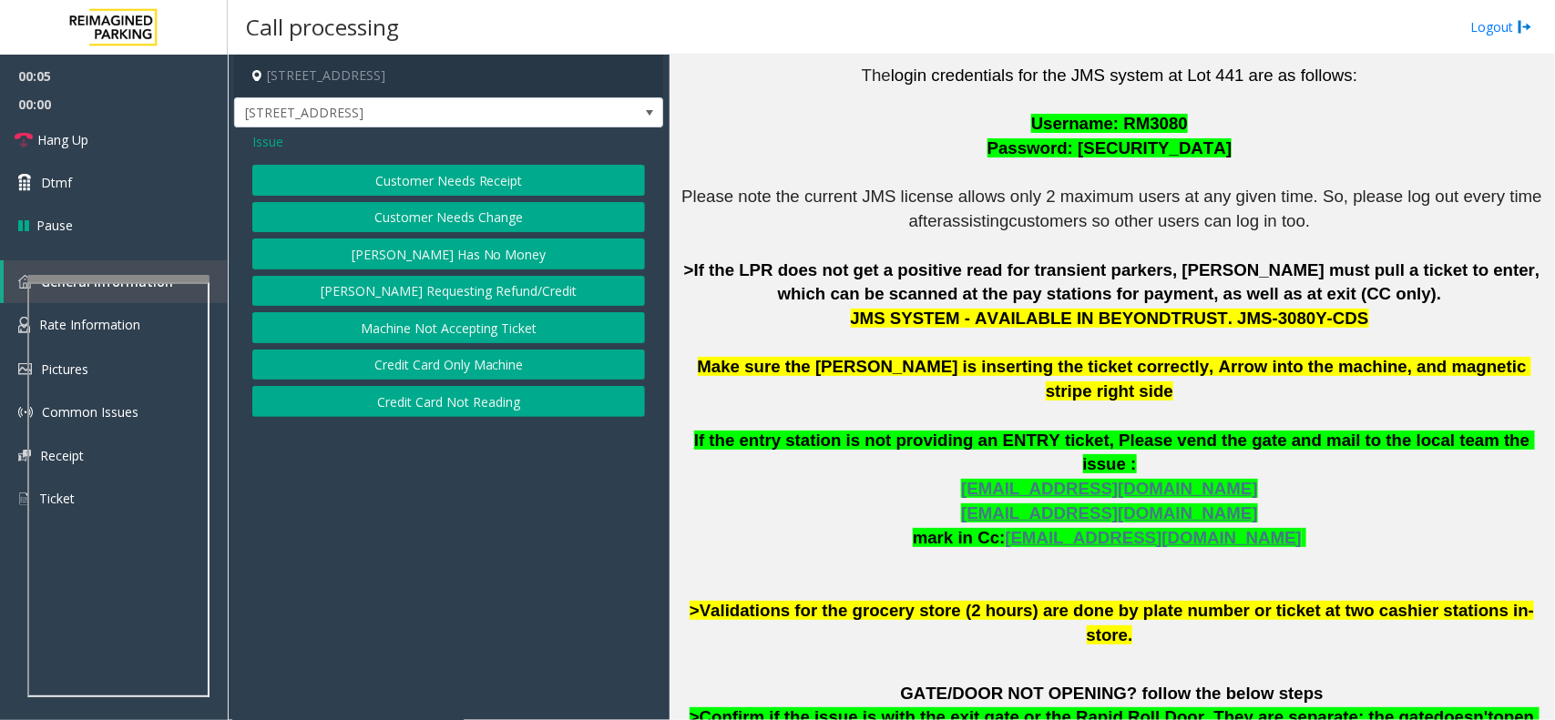
click at [472, 184] on button "Customer Needs Receipt" at bounding box center [448, 180] width 393 height 31
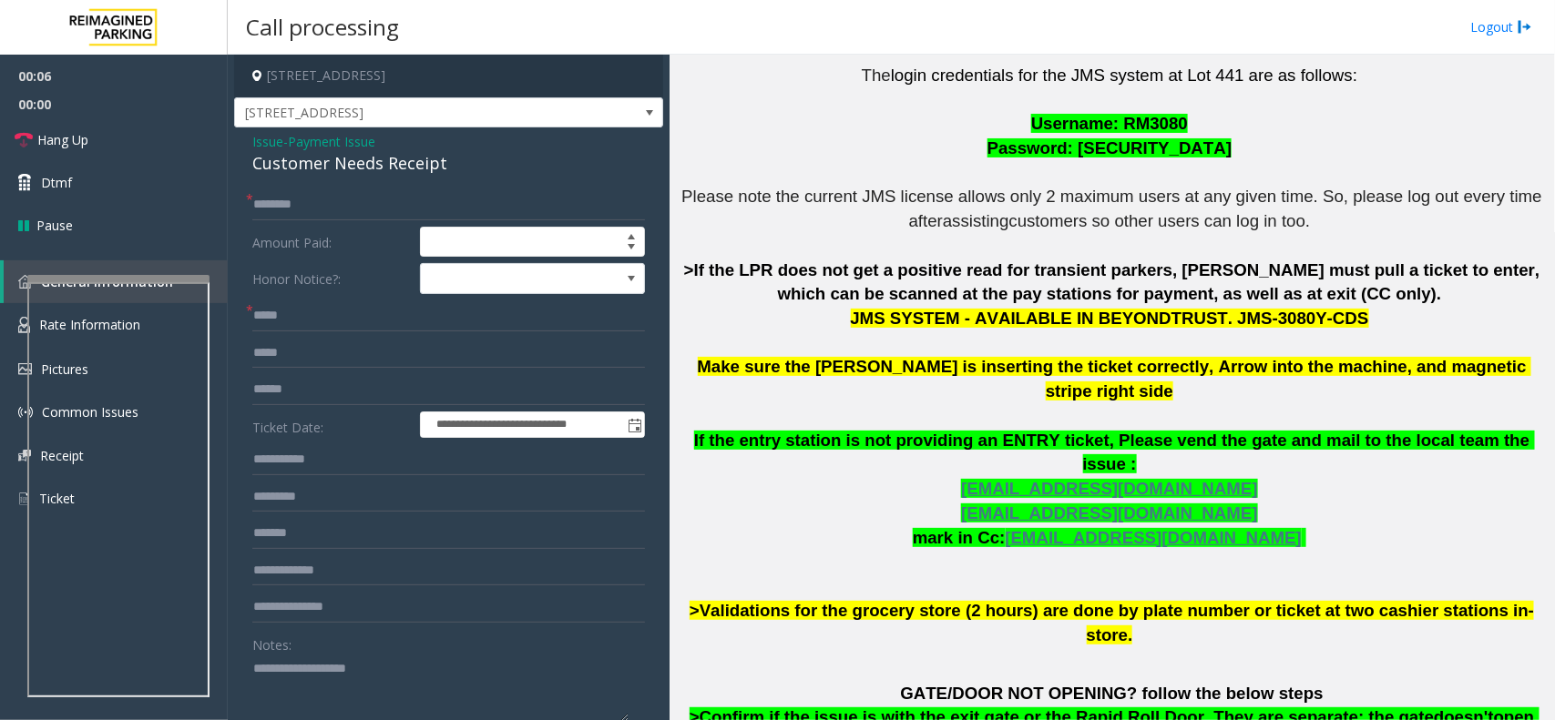
click at [356, 139] on span "Payment Issue" at bounding box center [331, 141] width 87 height 19
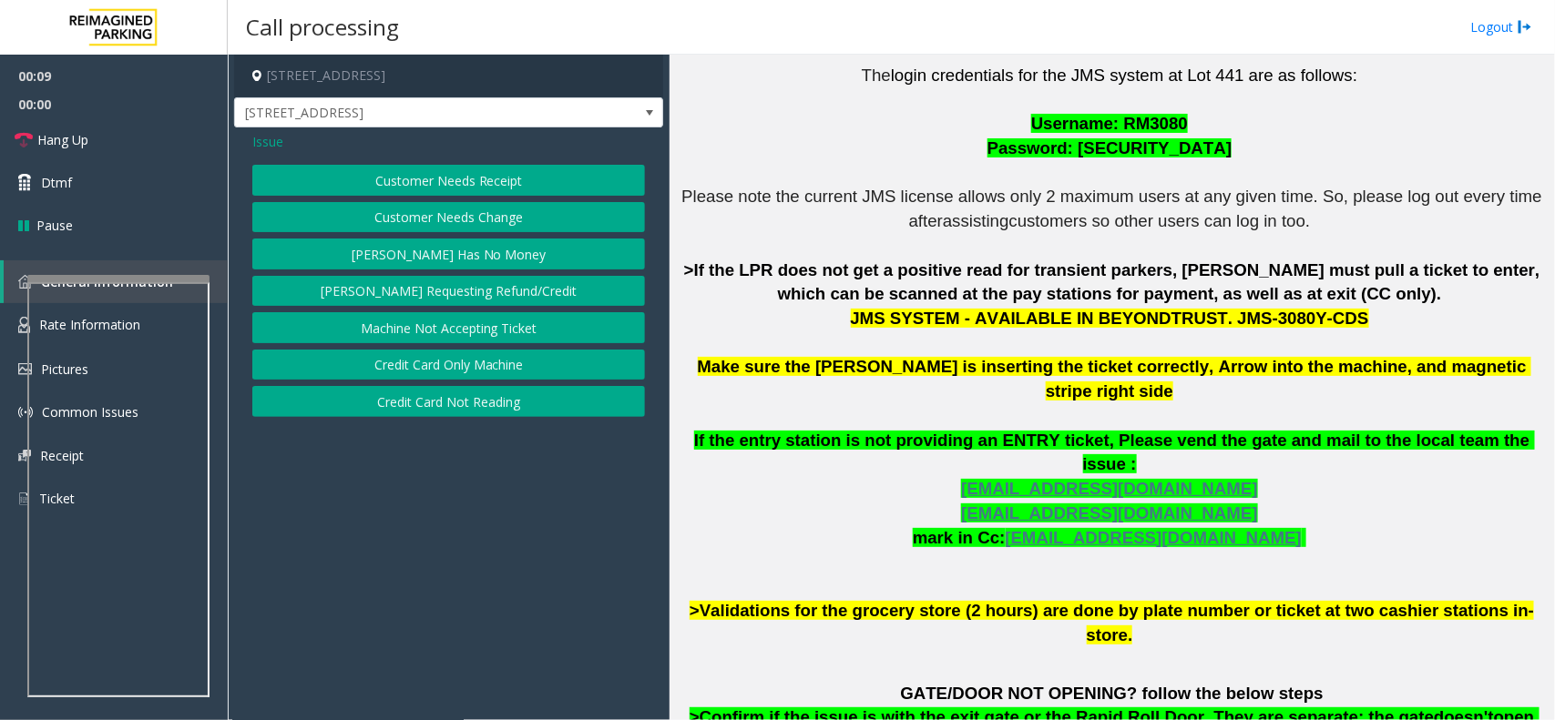
click at [512, 406] on button "Credit Card Not Reading" at bounding box center [448, 401] width 393 height 31
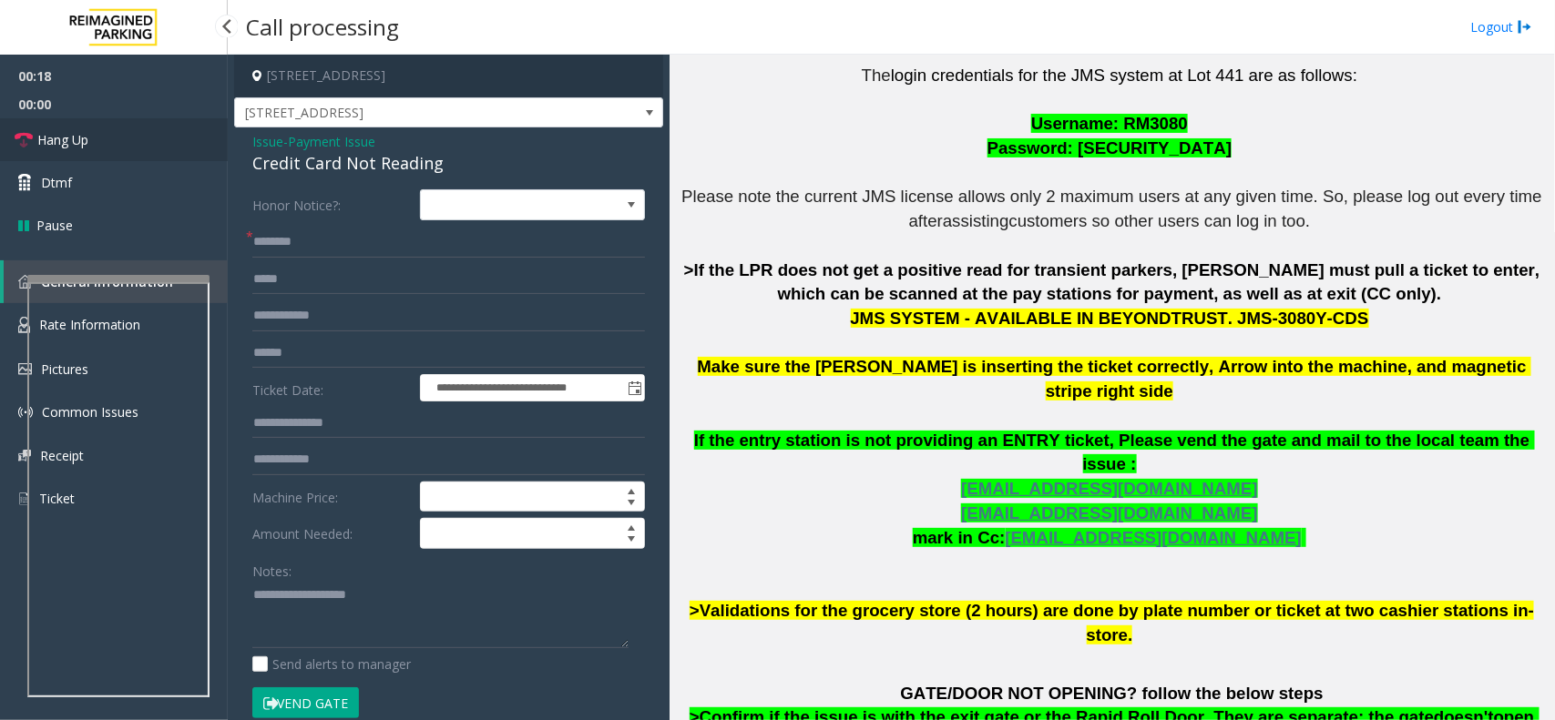
click at [87, 132] on span "Hang Up" at bounding box center [62, 139] width 51 height 19
click at [285, 241] on input "text" at bounding box center [448, 242] width 393 height 31
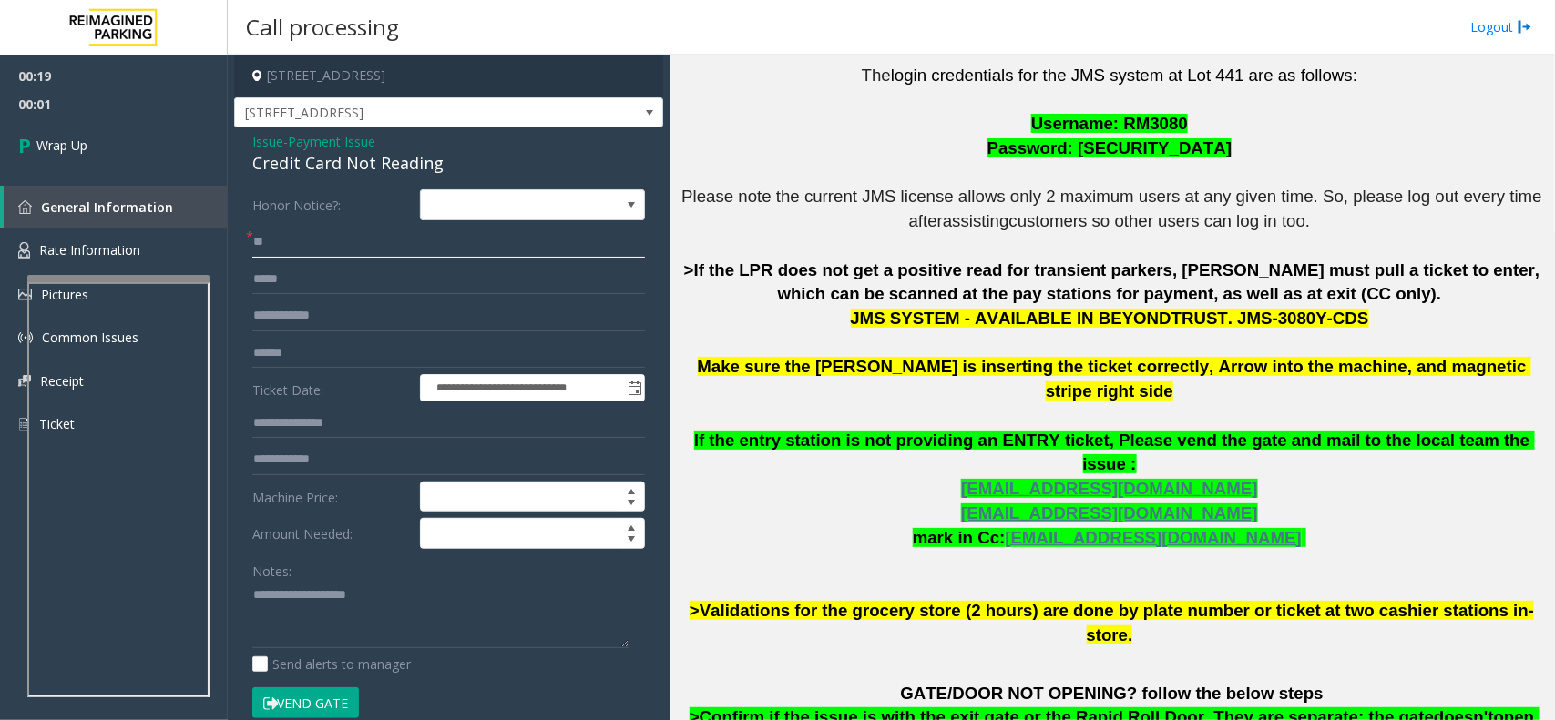
type input "**"
paste textarea "**********"
click at [308, 592] on textarea at bounding box center [440, 615] width 376 height 68
click at [333, 158] on div "Credit Card Not Reading" at bounding box center [448, 163] width 393 height 25
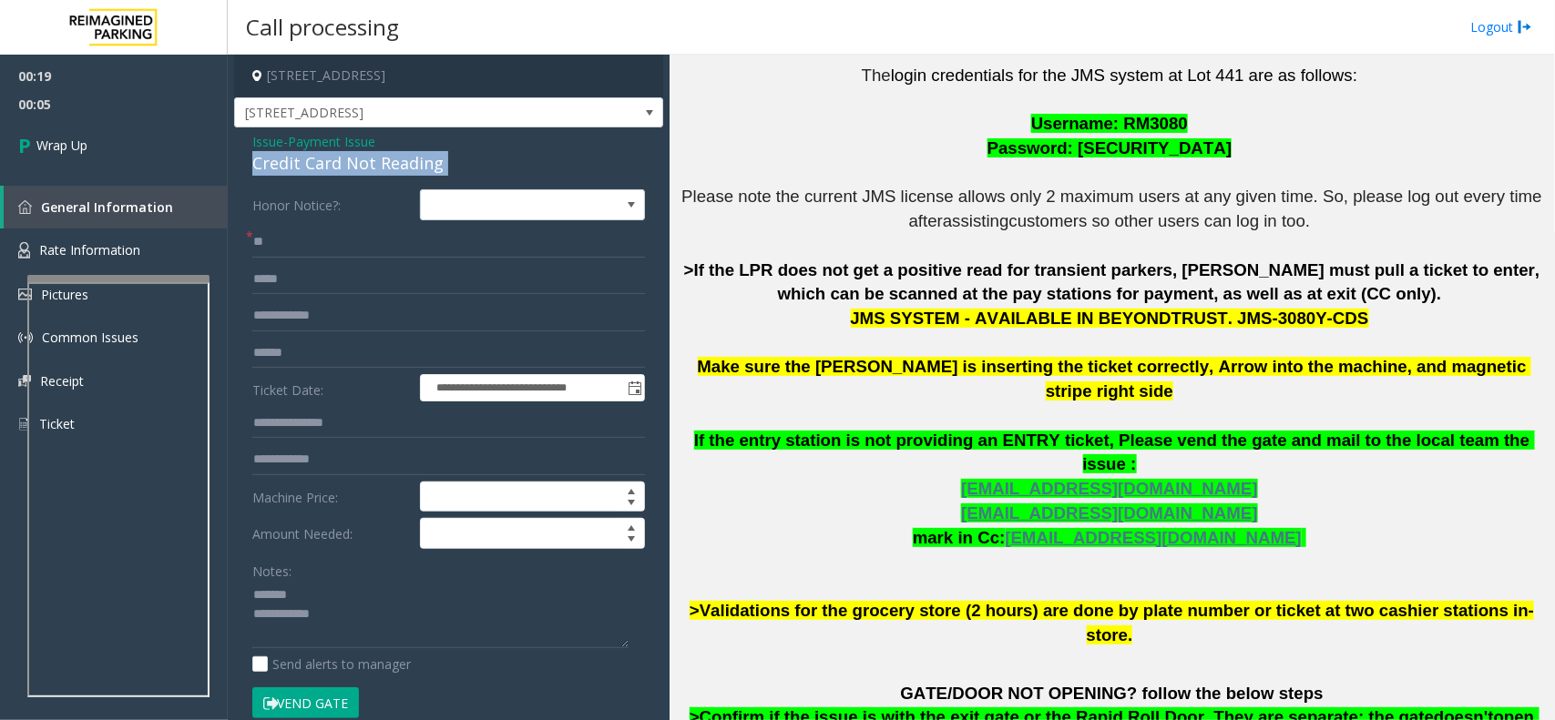
click at [333, 158] on div "Credit Card Not Reading" at bounding box center [448, 163] width 393 height 25
copy div "Credit Card Not Reading"
paste textarea "**********"
click at [323, 589] on textarea at bounding box center [440, 615] width 376 height 68
click at [353, 643] on textarea at bounding box center [440, 615] width 376 height 68
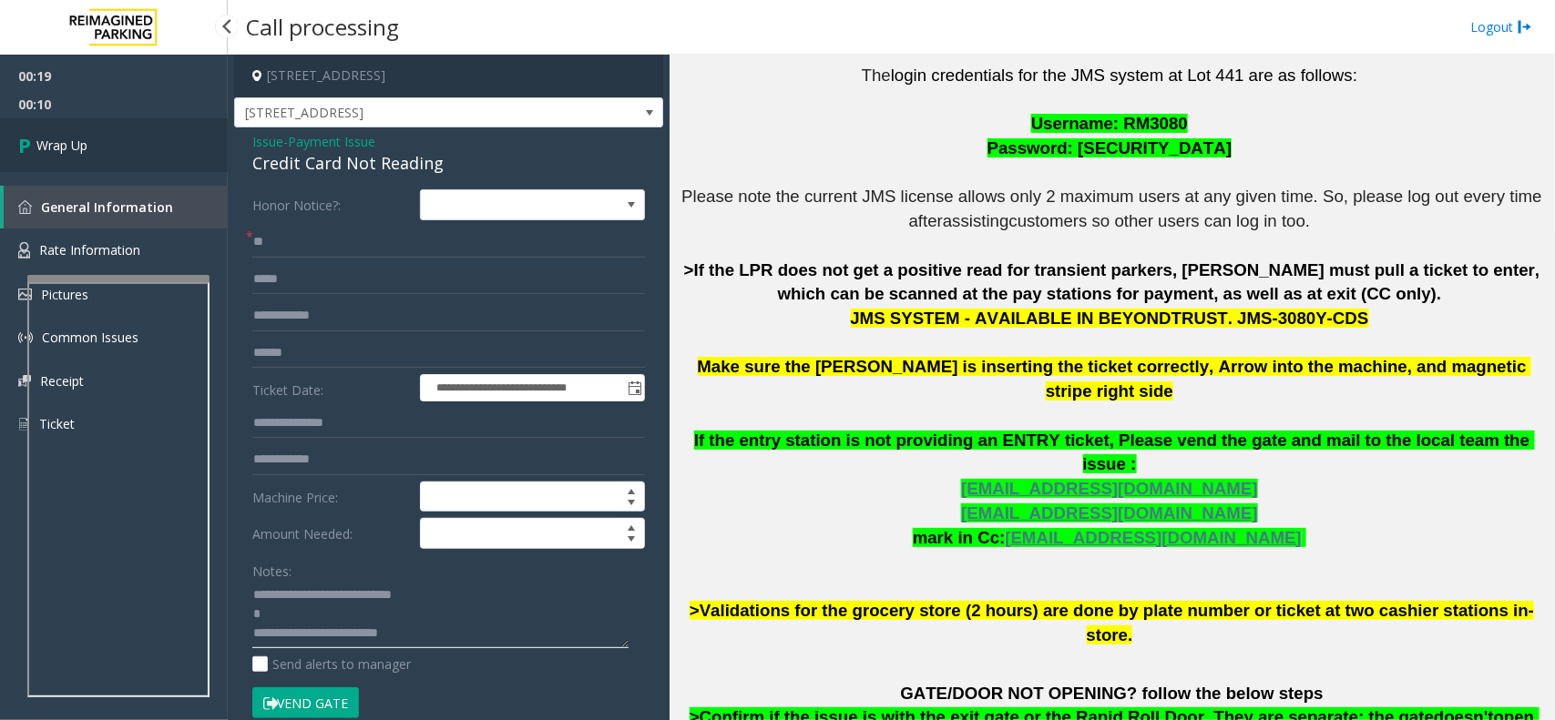
type textarea "**********"
click at [135, 138] on link "Wrap Up" at bounding box center [114, 145] width 228 height 54
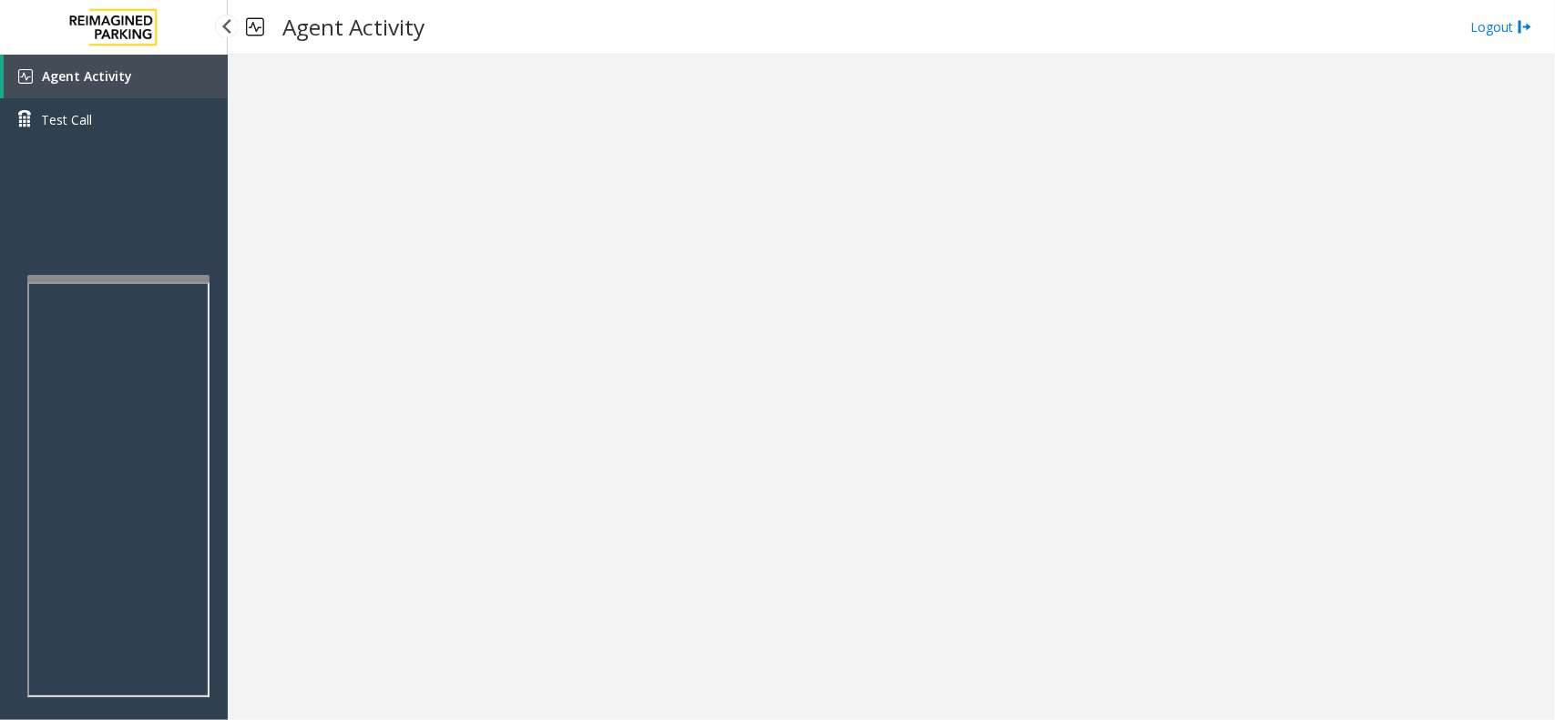
click at [135, 138] on link "Test Call" at bounding box center [114, 119] width 228 height 43
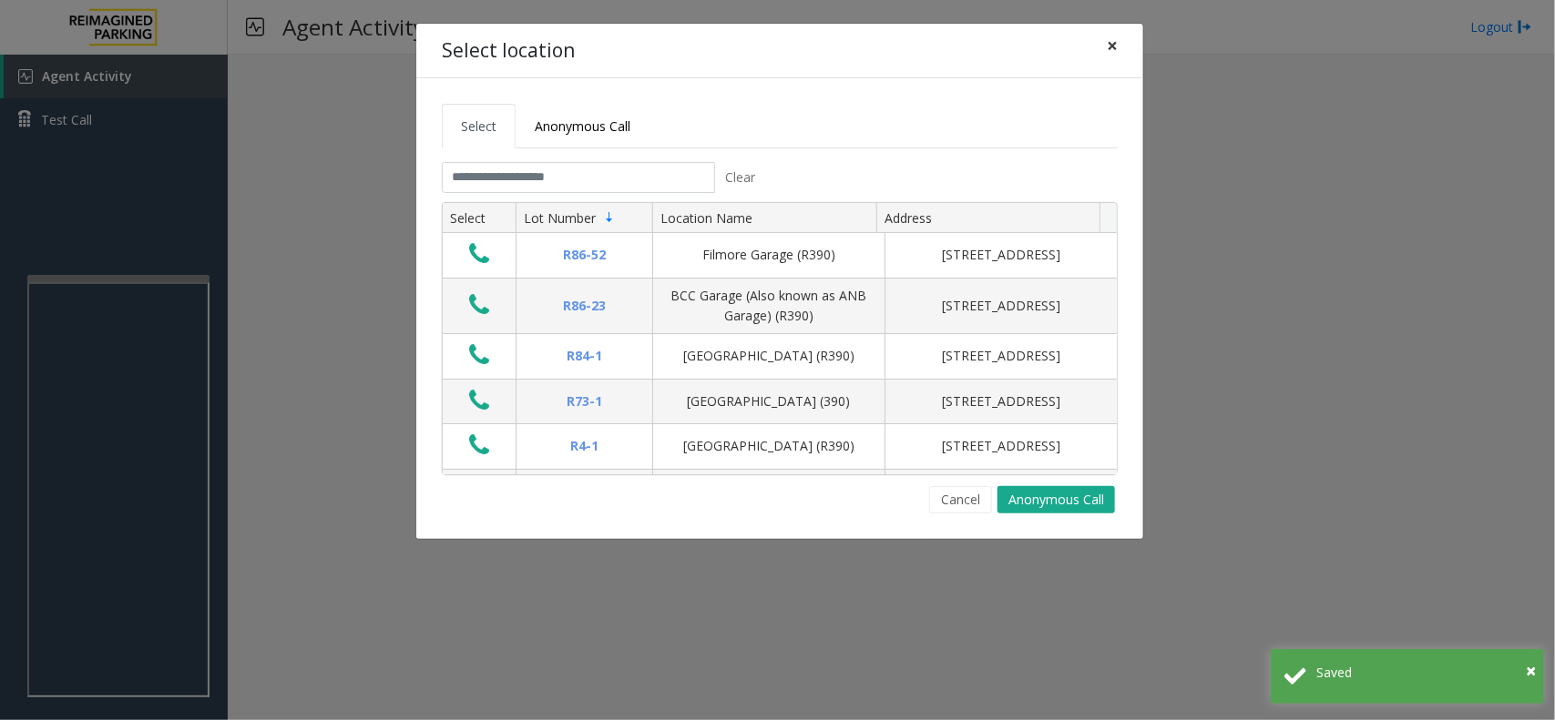
click at [1113, 57] on button "×" at bounding box center [1112, 46] width 36 height 45
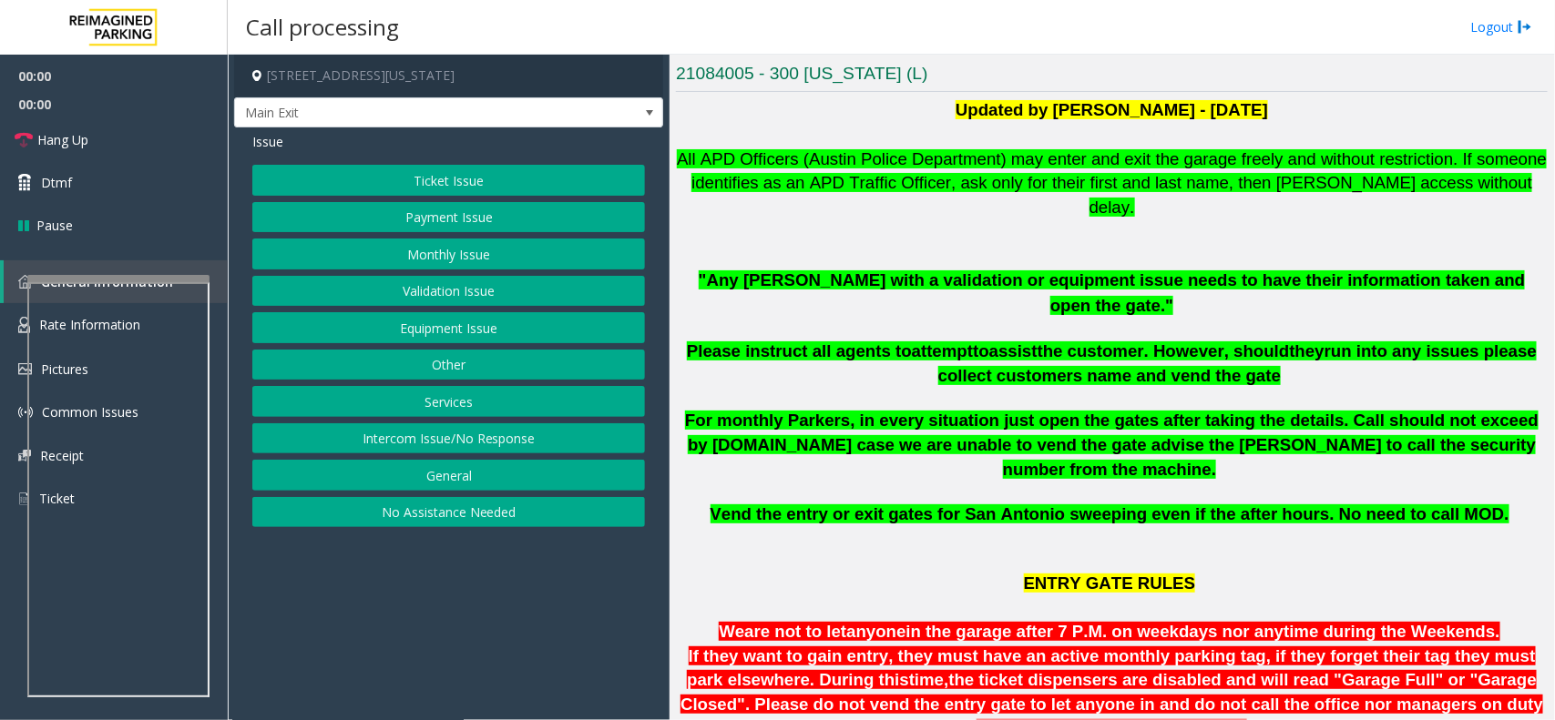
scroll to position [455, 0]
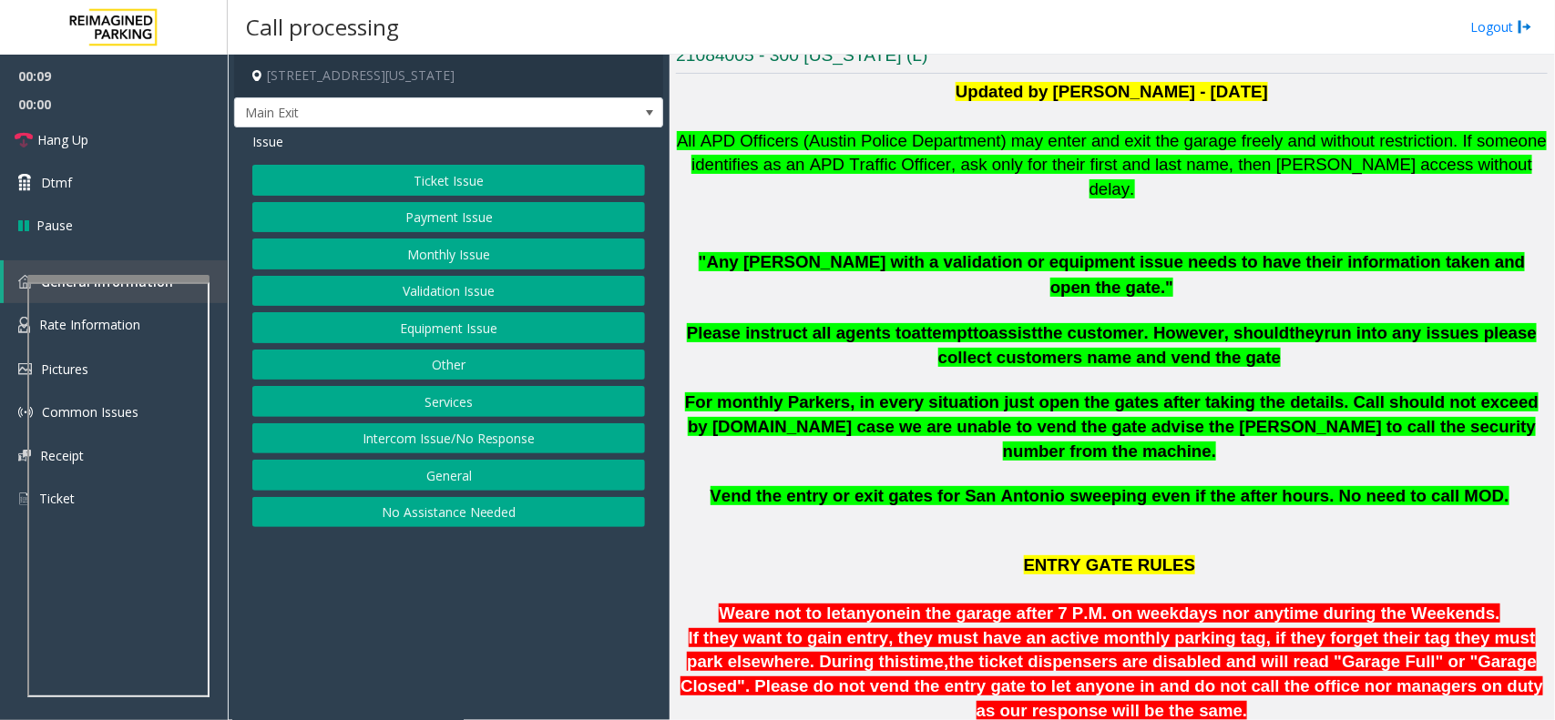
click at [463, 258] on button "Monthly Issue" at bounding box center [448, 254] width 393 height 31
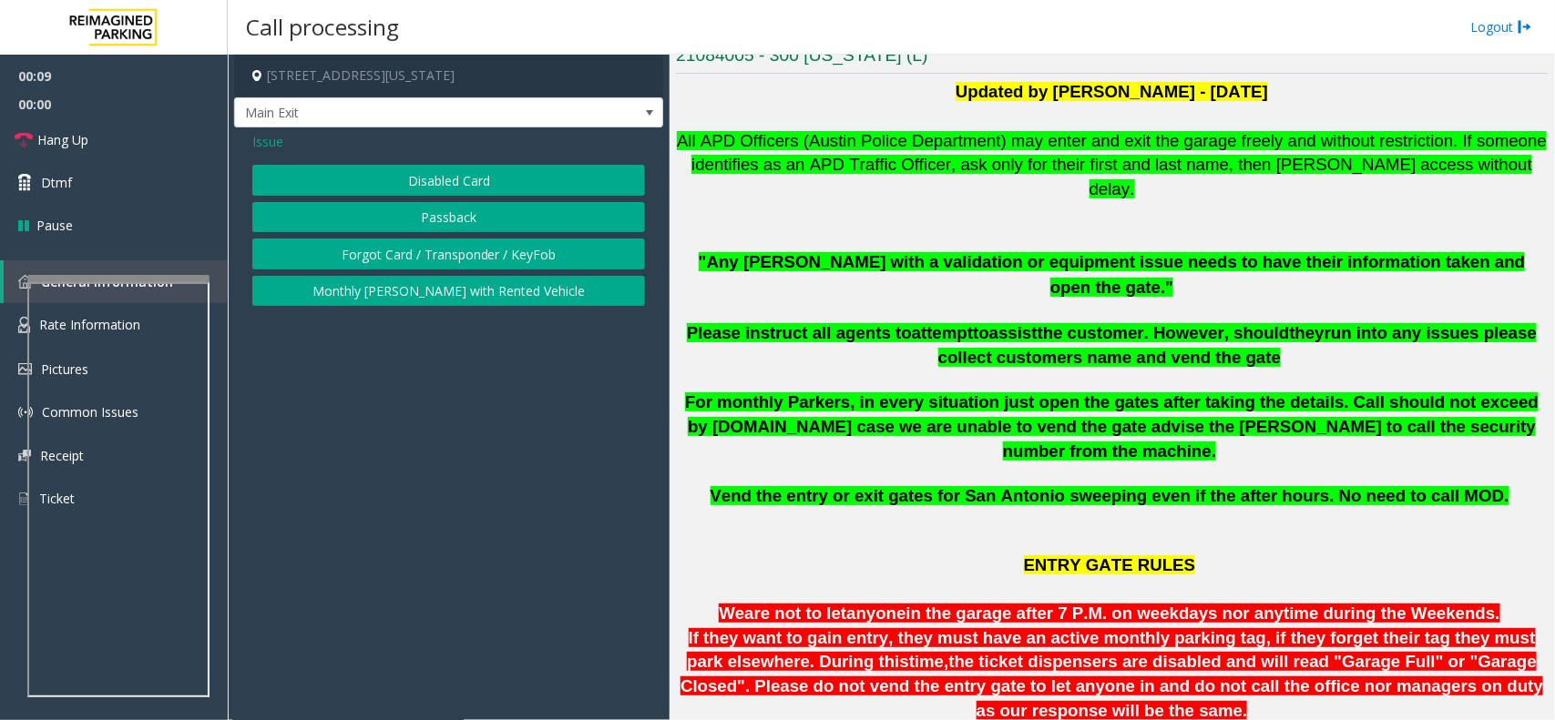
click at [447, 178] on button "Disabled Card" at bounding box center [448, 180] width 393 height 31
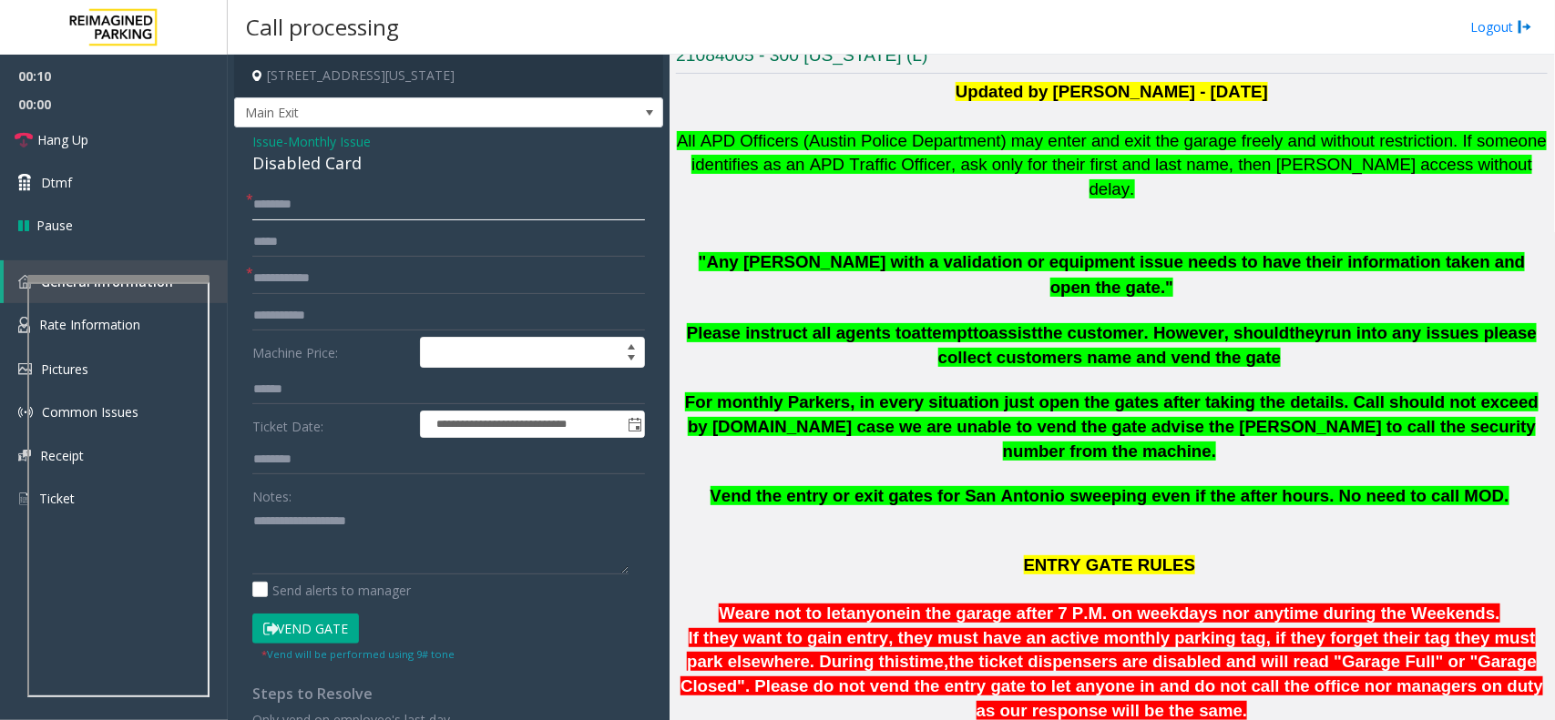
click at [348, 214] on input "text" at bounding box center [448, 204] width 393 height 31
type input "*****"
click at [329, 284] on input "text" at bounding box center [448, 278] width 393 height 31
click at [101, 143] on link "Hang Up" at bounding box center [114, 139] width 228 height 43
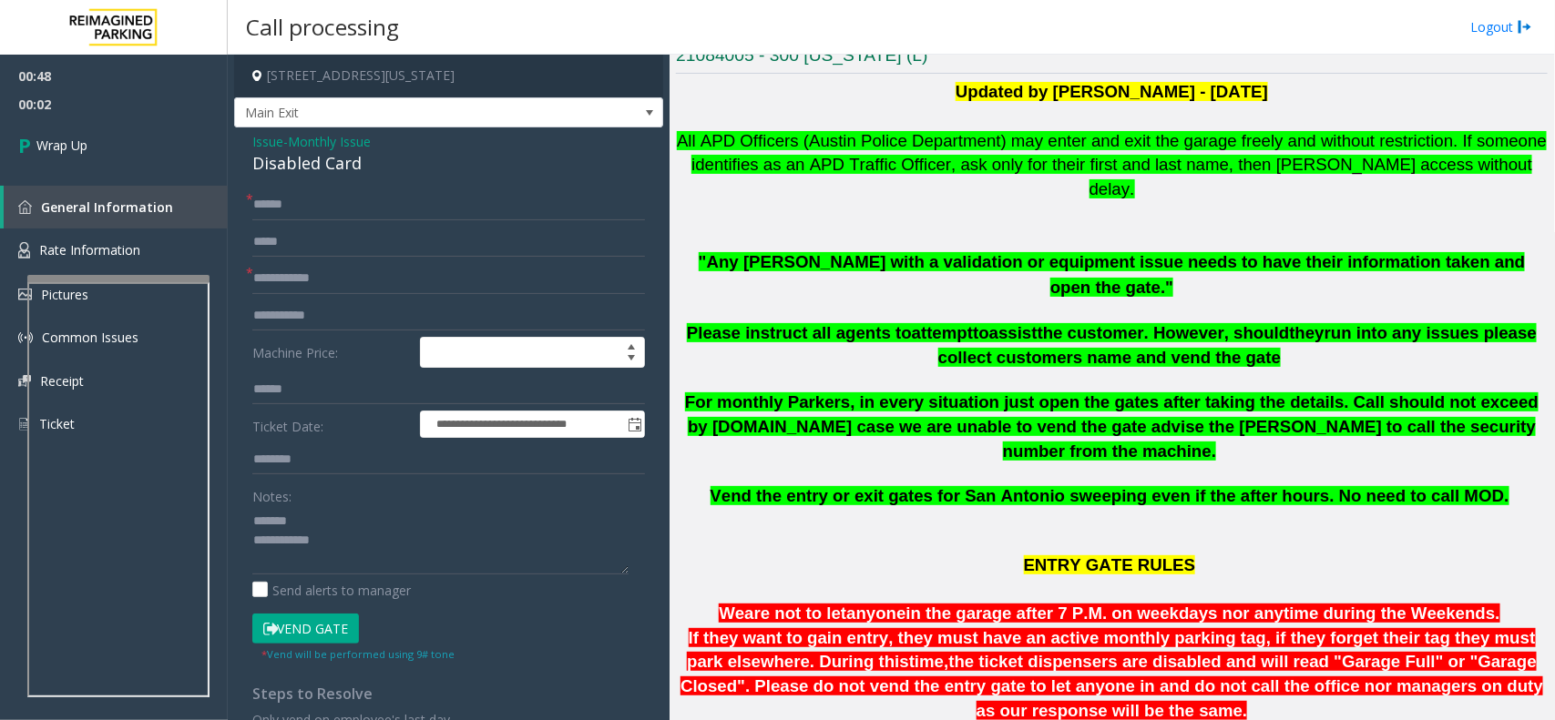
click at [315, 173] on div "Disabled Card" at bounding box center [448, 163] width 393 height 25
copy div "Disabled Card"
click at [296, 515] on textarea at bounding box center [440, 540] width 376 height 68
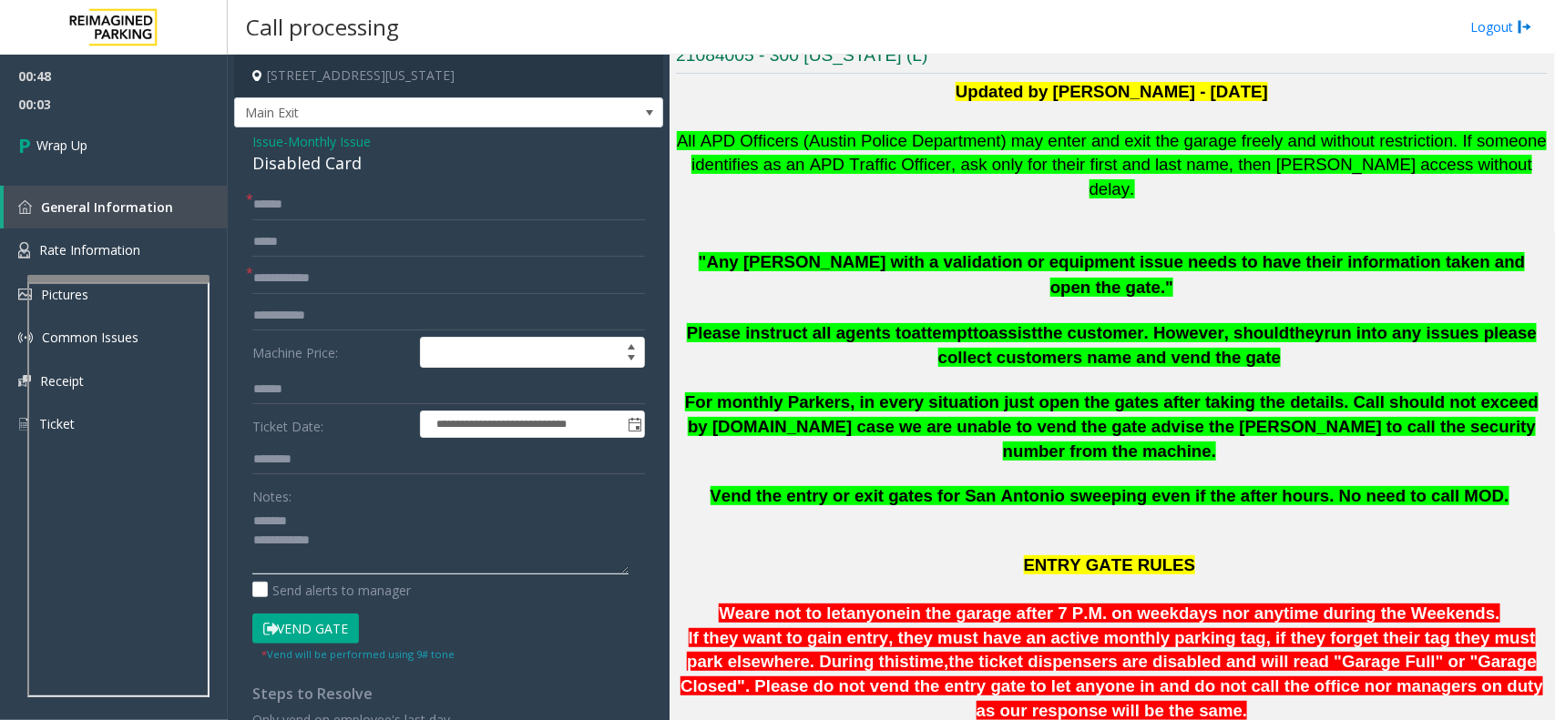
paste textarea "**********"
type textarea "**********"
click at [301, 274] on input "text" at bounding box center [448, 278] width 393 height 31
type input "***"
paste textarea "**********"
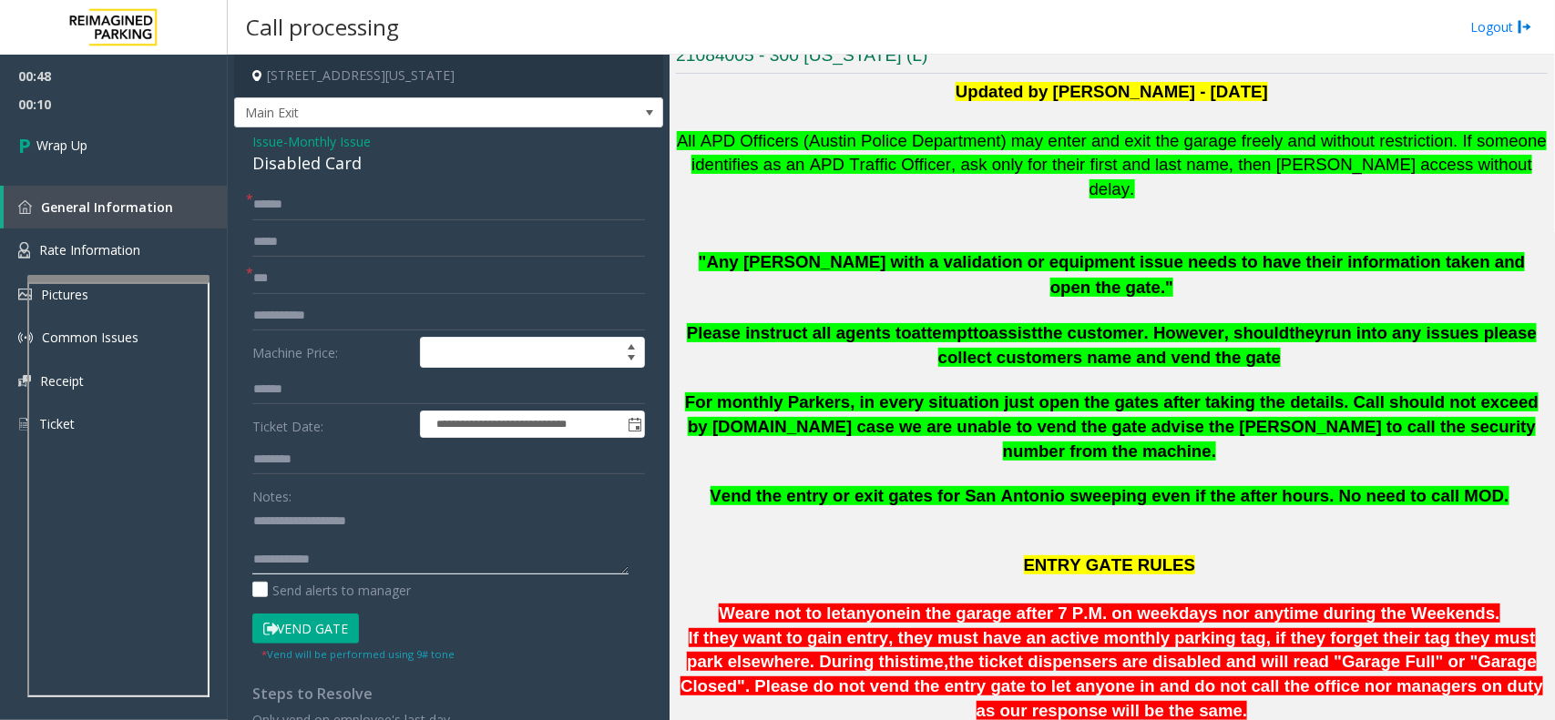
click at [393, 556] on textarea at bounding box center [440, 540] width 376 height 68
click at [387, 549] on textarea at bounding box center [440, 540] width 376 height 68
type textarea "**********"
click at [87, 128] on link "Wrap Up" at bounding box center [114, 145] width 228 height 54
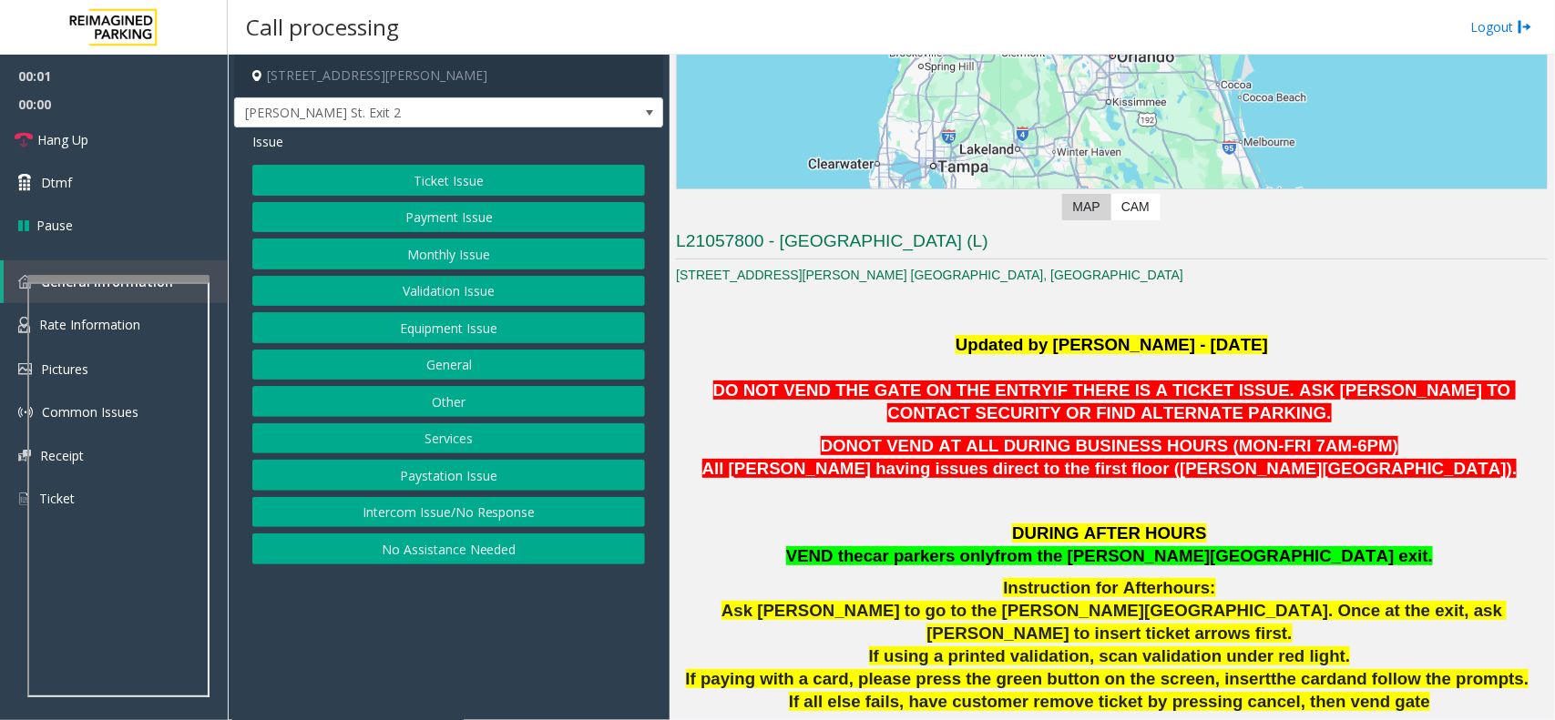
scroll to position [342, 0]
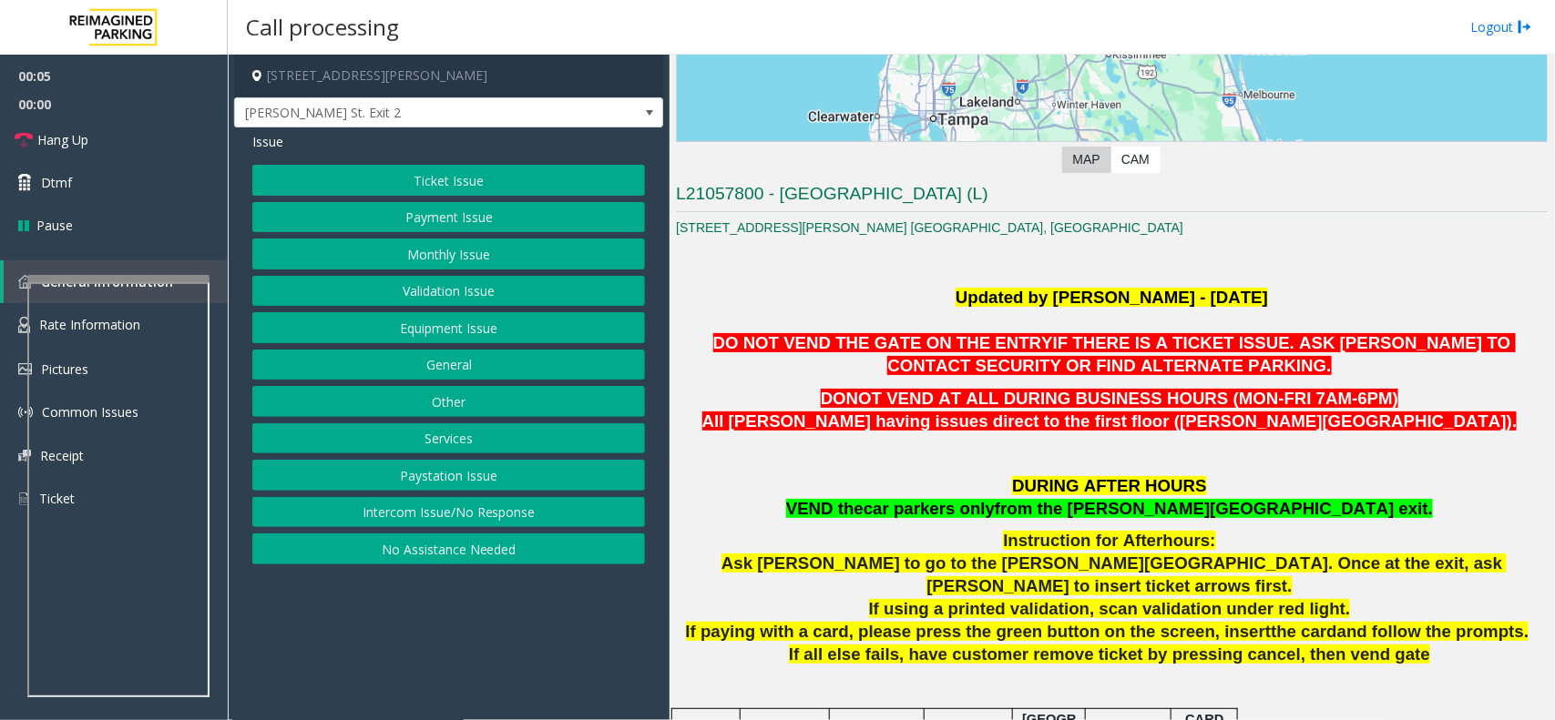
click at [428, 290] on button "Validation Issue" at bounding box center [448, 291] width 393 height 31
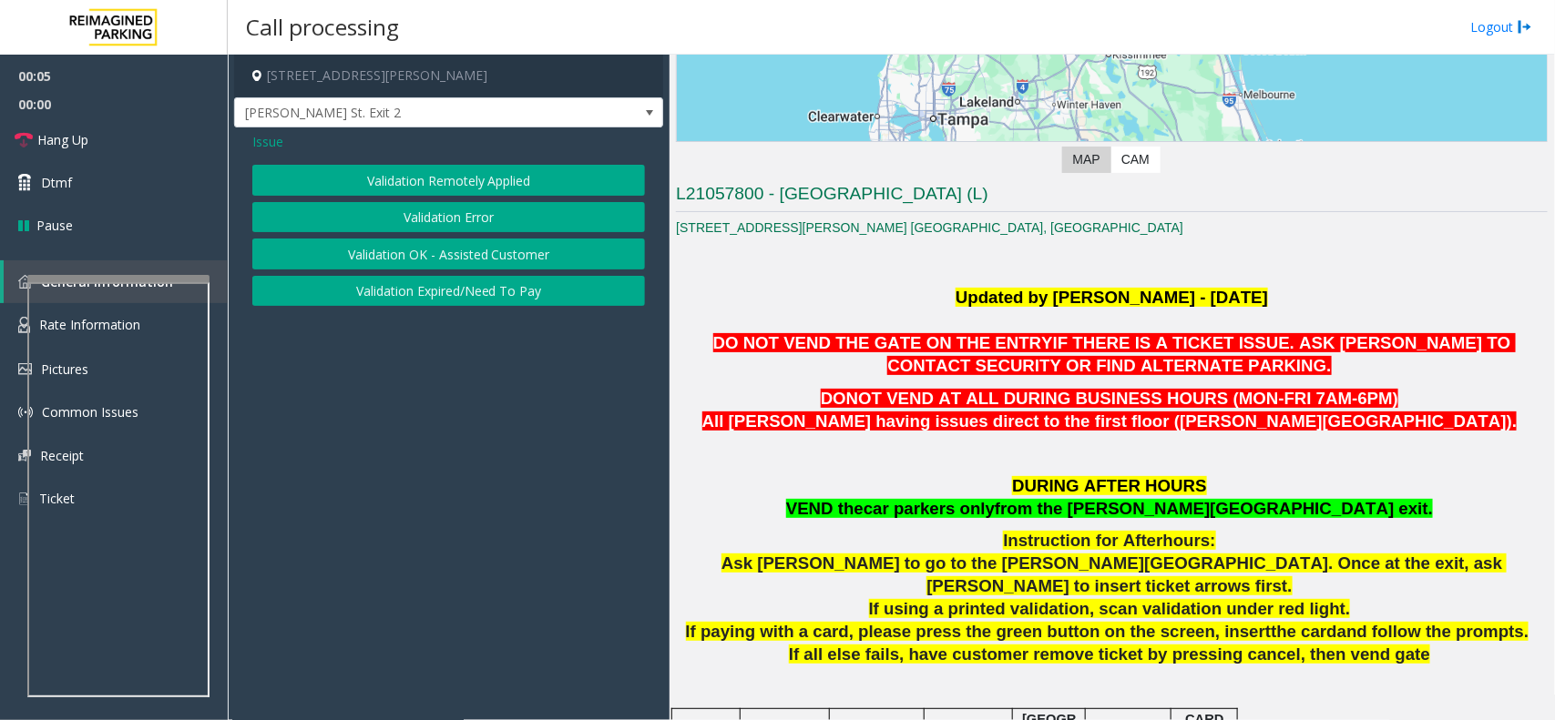
click at [439, 221] on button "Validation Error" at bounding box center [448, 217] width 393 height 31
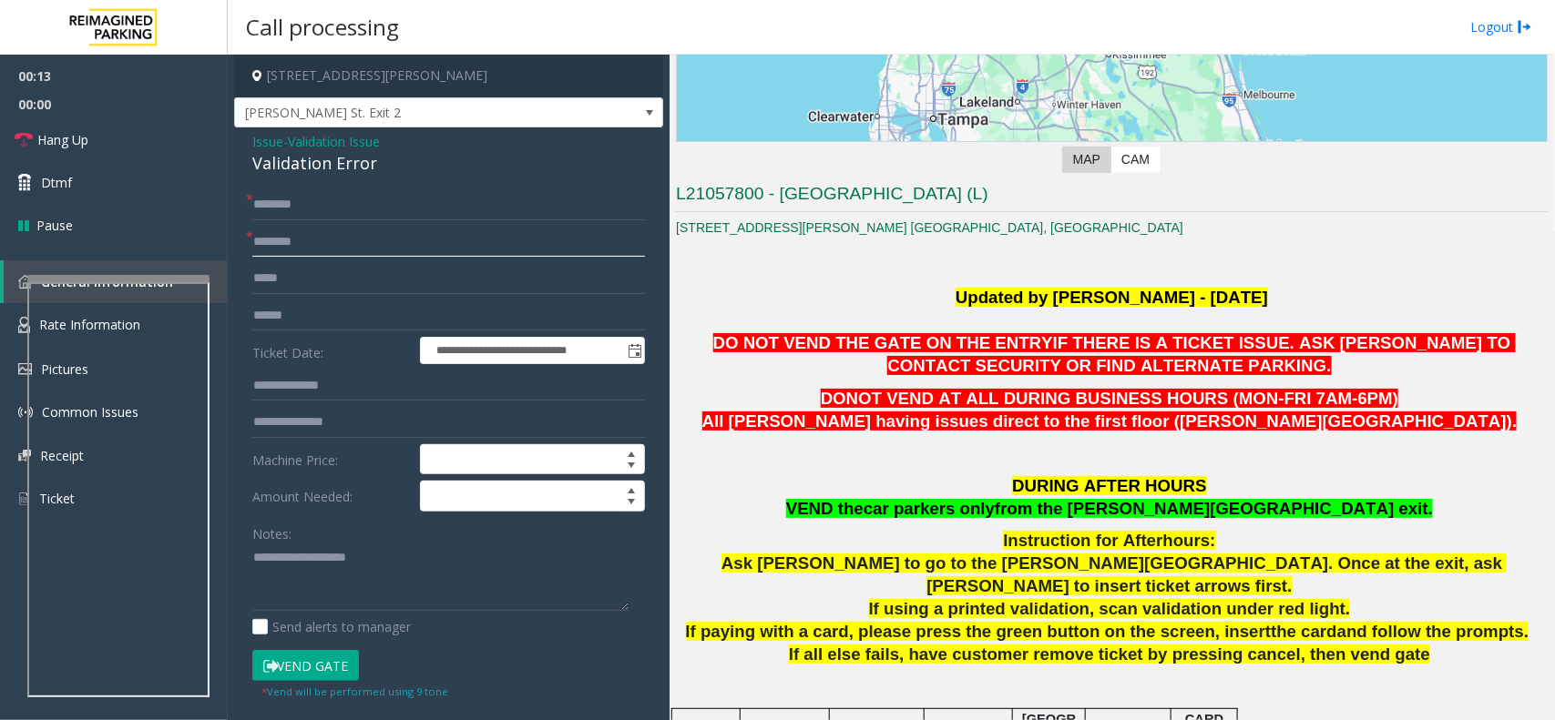
click at [335, 240] on input "text" at bounding box center [448, 242] width 393 height 31
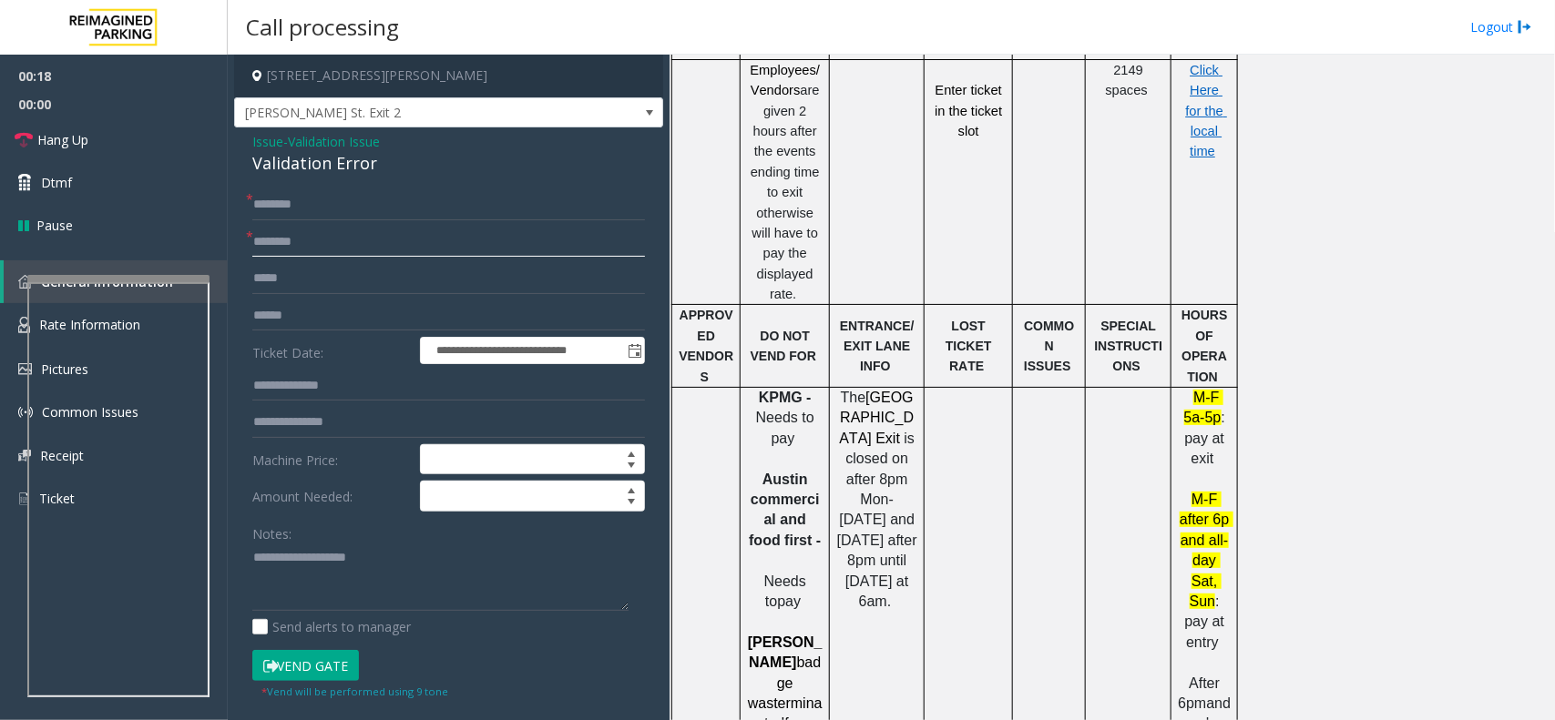
scroll to position [1821, 0]
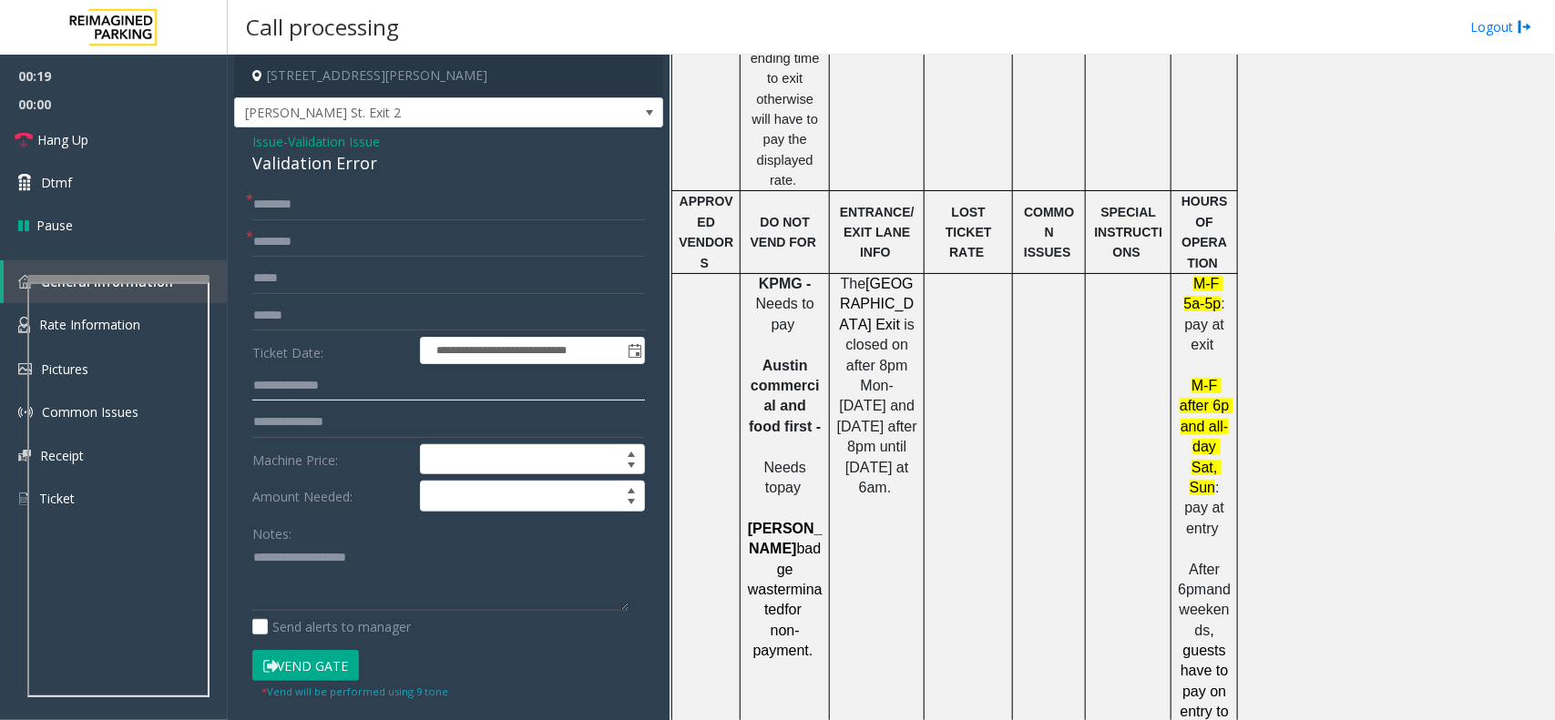
click at [333, 387] on input "text" at bounding box center [448, 386] width 393 height 31
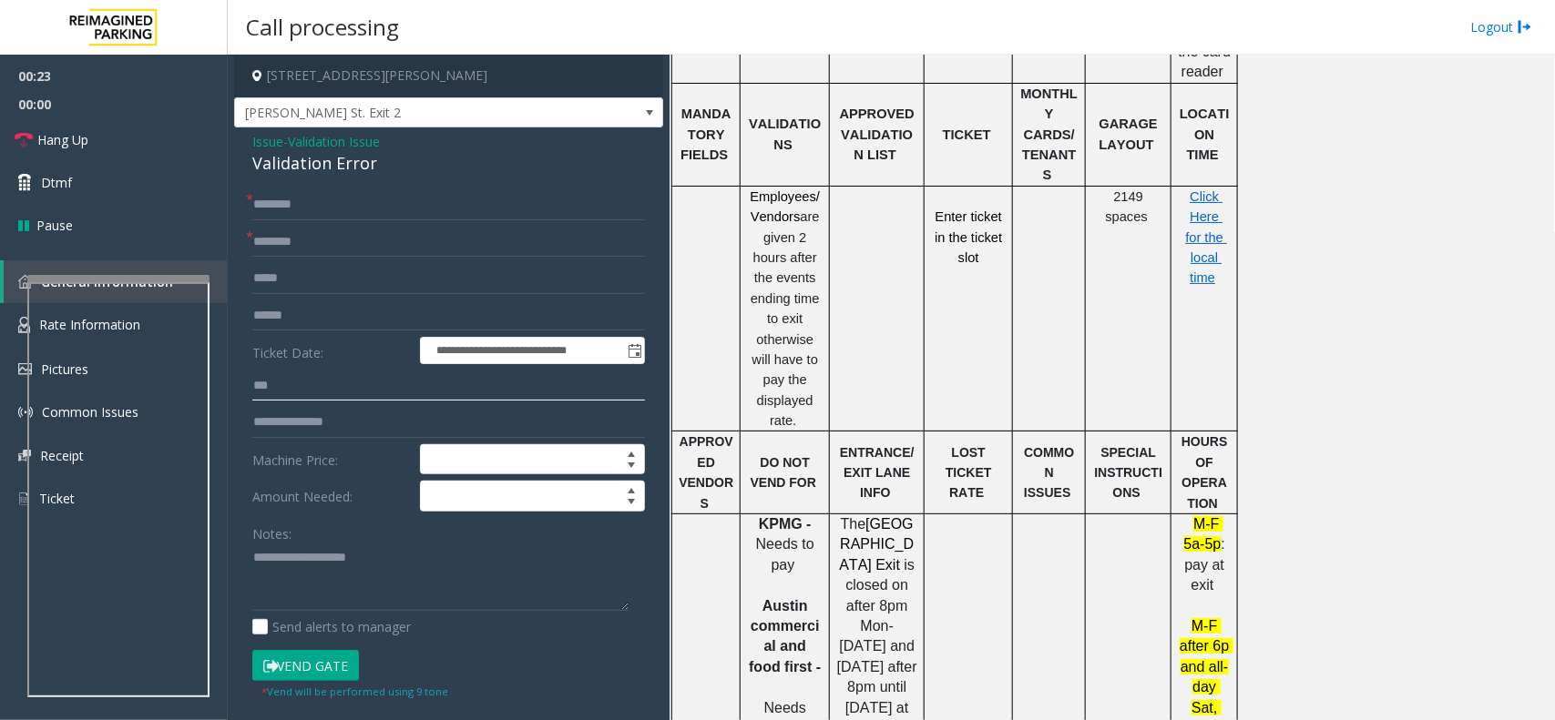
scroll to position [1480, 0]
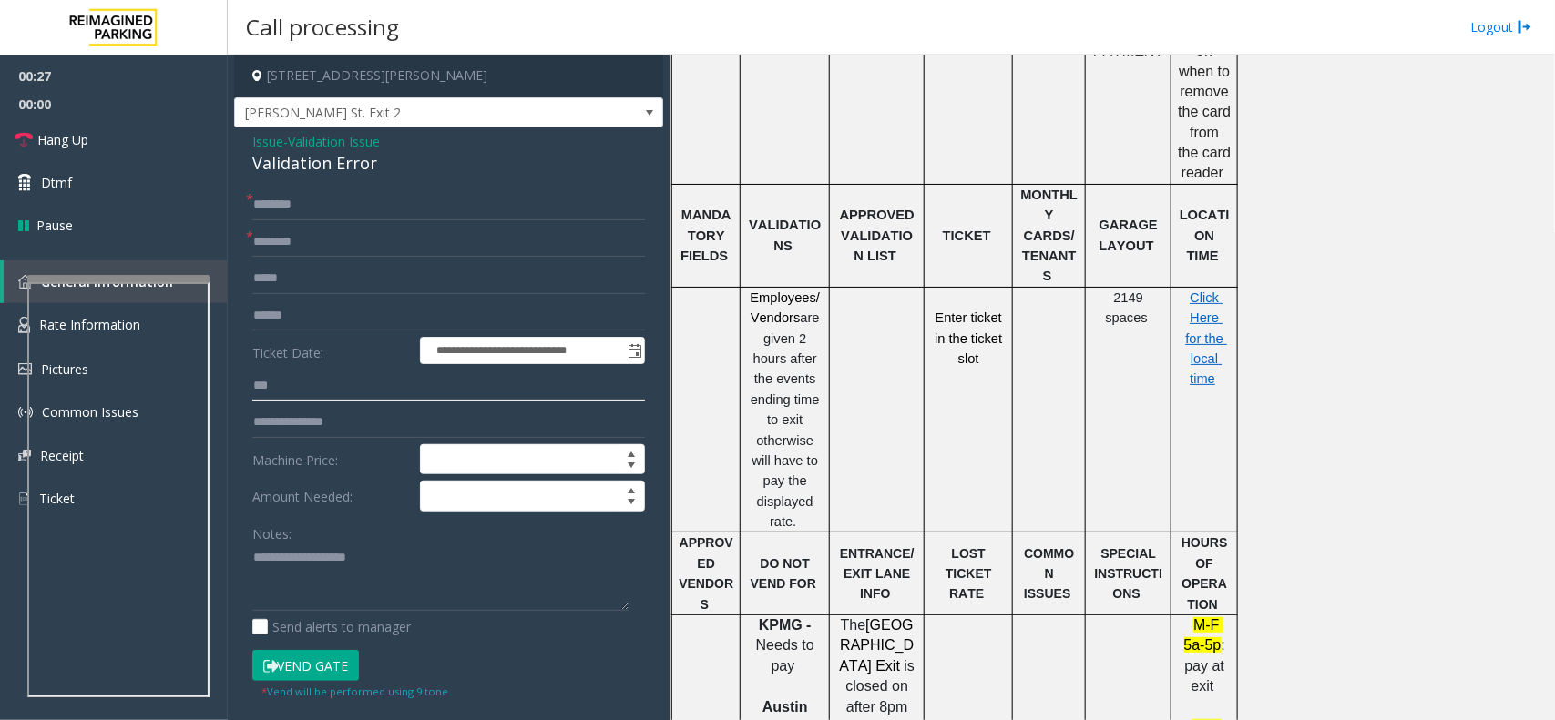
type input "***"
click at [290, 240] on input "text" at bounding box center [448, 242] width 393 height 31
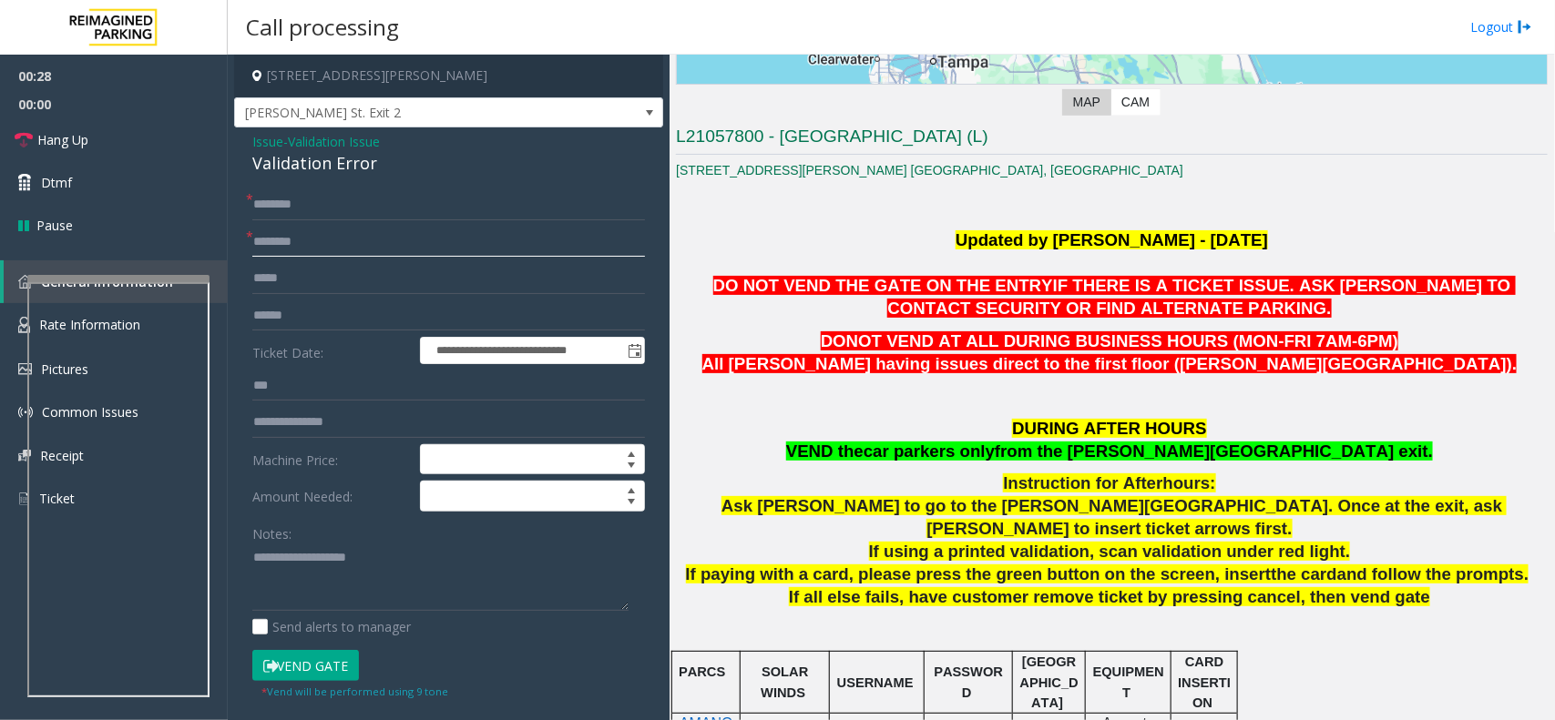
scroll to position [342, 0]
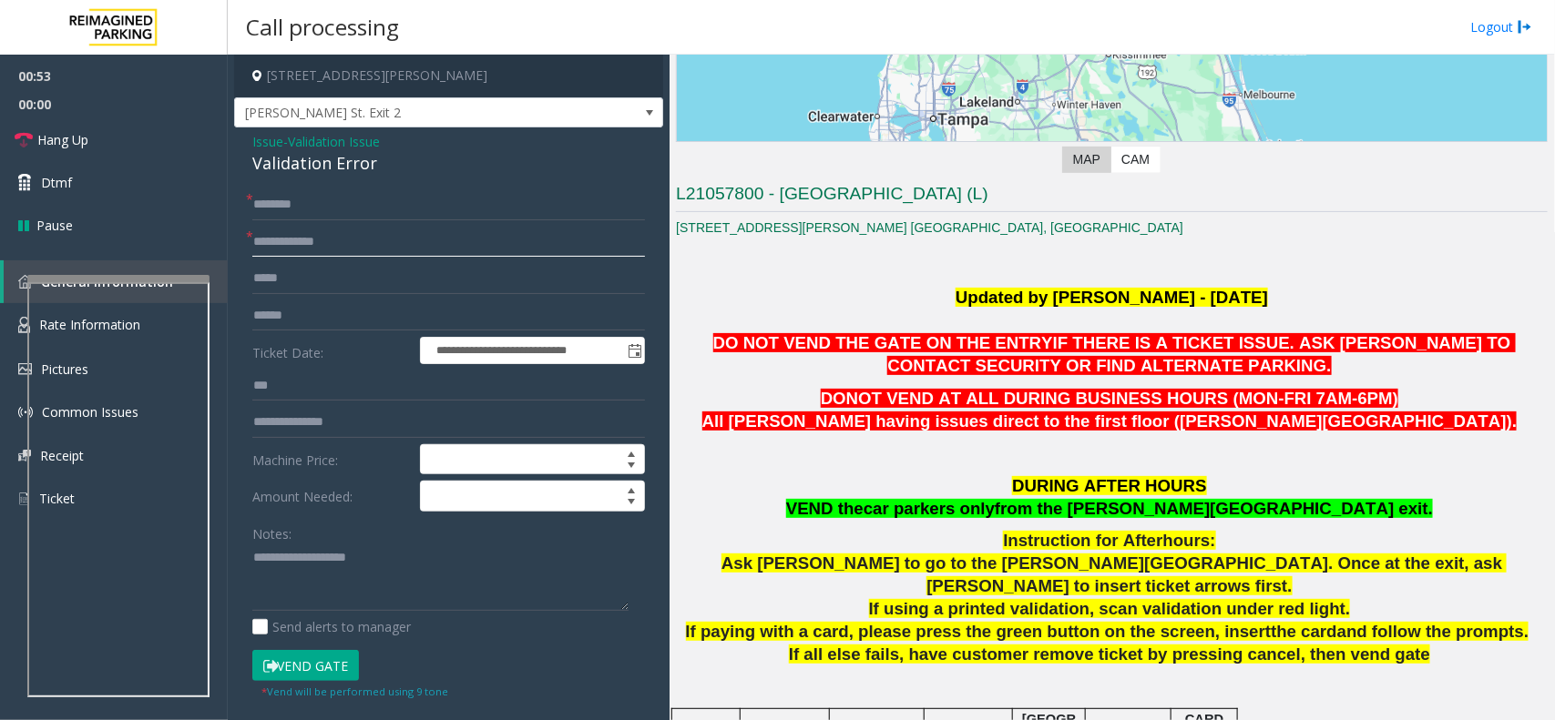
type input "**********"
type textarea "**********"
drag, startPoint x: 1082, startPoint y: 343, endPoint x: 1218, endPoint y: 351, distance: 135.9
click at [1218, 351] on span "IF THERE IS A TICKET ISSUE. ASK [PERSON_NAME] TO CONTACT SECURITY OR FIND ALTER…" at bounding box center [1200, 354] width 627 height 42
click at [1284, 353] on p "DO NOT VEND THE GATE ON THE ENTRY IF THERE IS A TICKET ISSUE. ASK [PERSON_NAME]…" at bounding box center [1112, 355] width 872 height 46
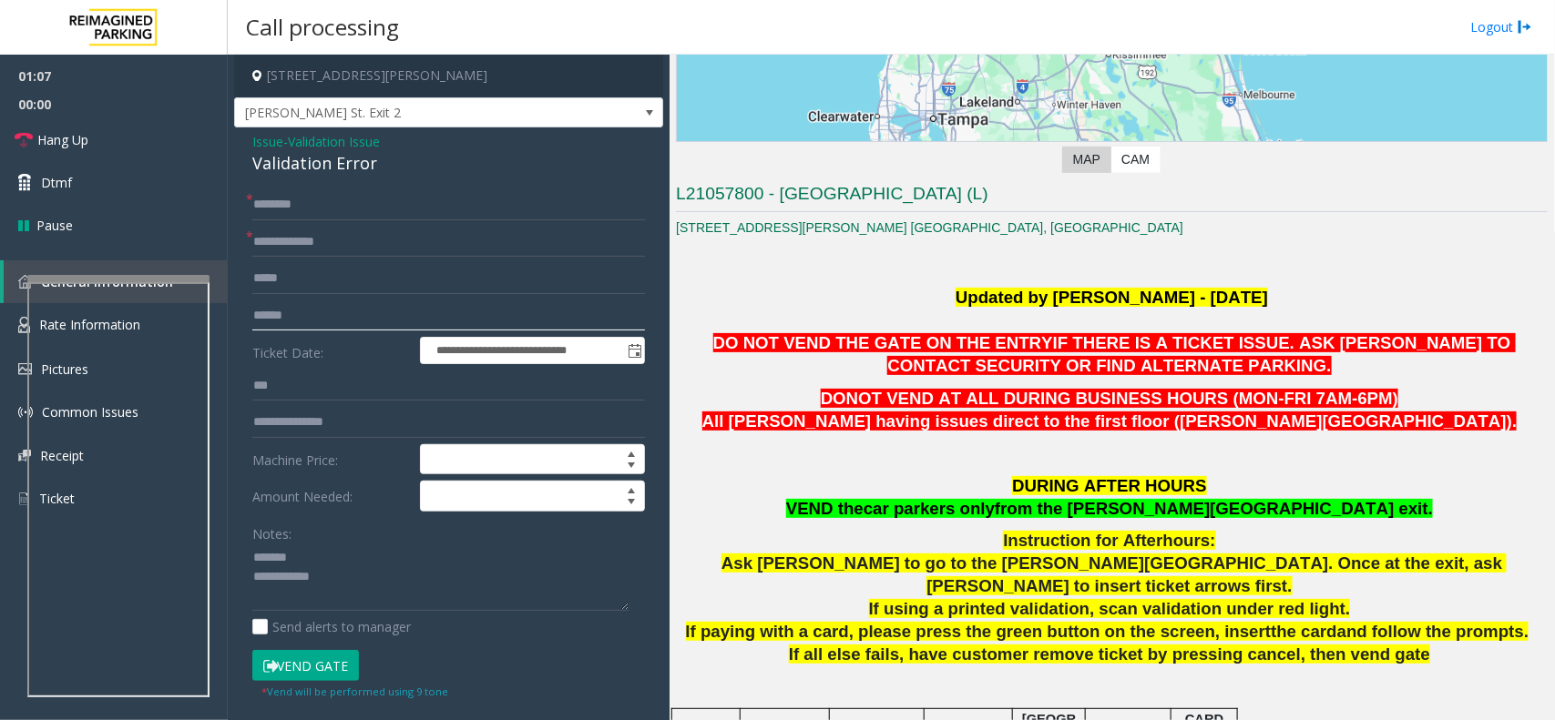
click at [314, 324] on input "text" at bounding box center [448, 316] width 393 height 31
type input "*"
click at [314, 321] on input "text" at bounding box center [448, 316] width 393 height 31
type input "*******"
click at [307, 165] on div "Validation Error" at bounding box center [448, 163] width 393 height 25
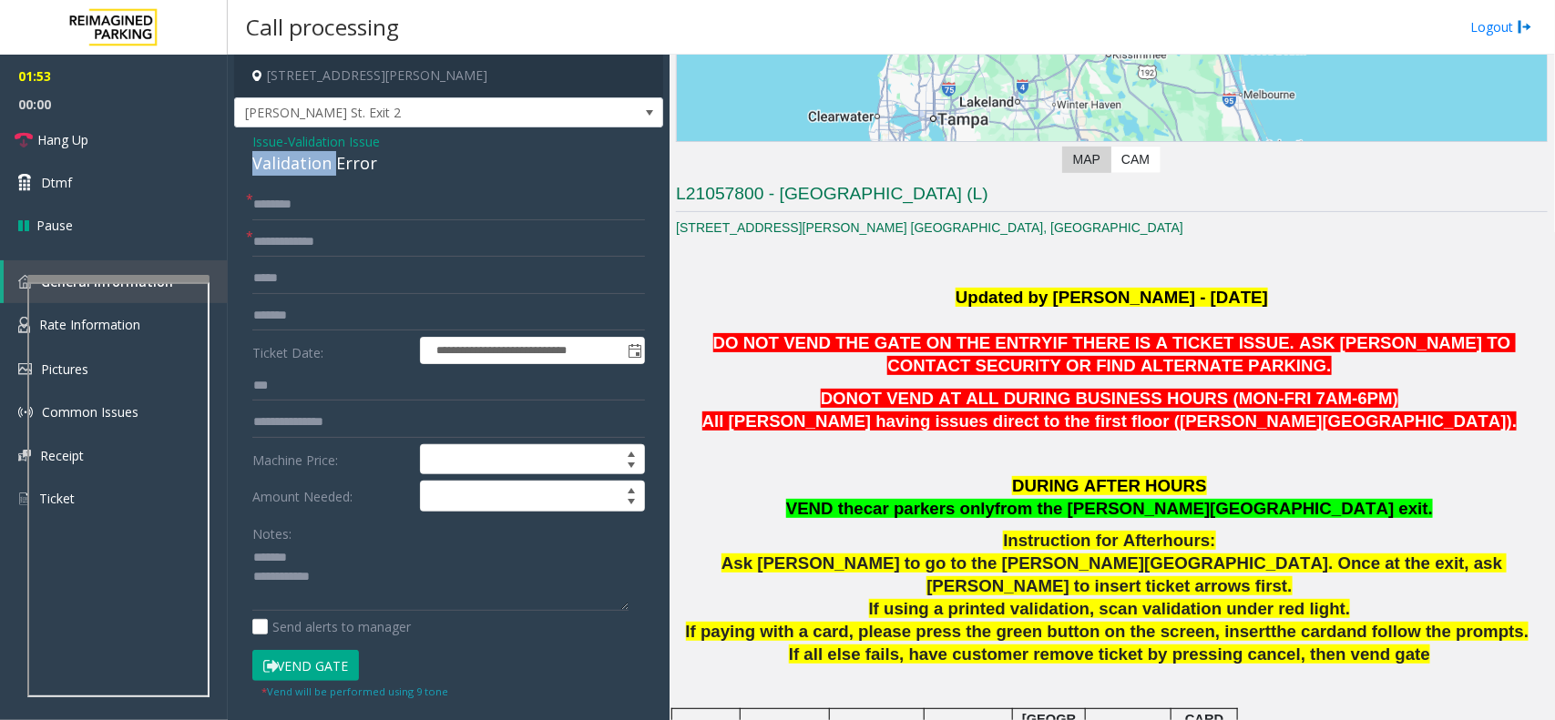
click at [307, 165] on div "Validation Error" at bounding box center [448, 163] width 393 height 25
drag, startPoint x: 307, startPoint y: 165, endPoint x: 348, endPoint y: 161, distance: 41.1
click at [328, 164] on div "Validation Error" at bounding box center [448, 163] width 393 height 25
click at [406, 580] on textarea at bounding box center [440, 578] width 376 height 68
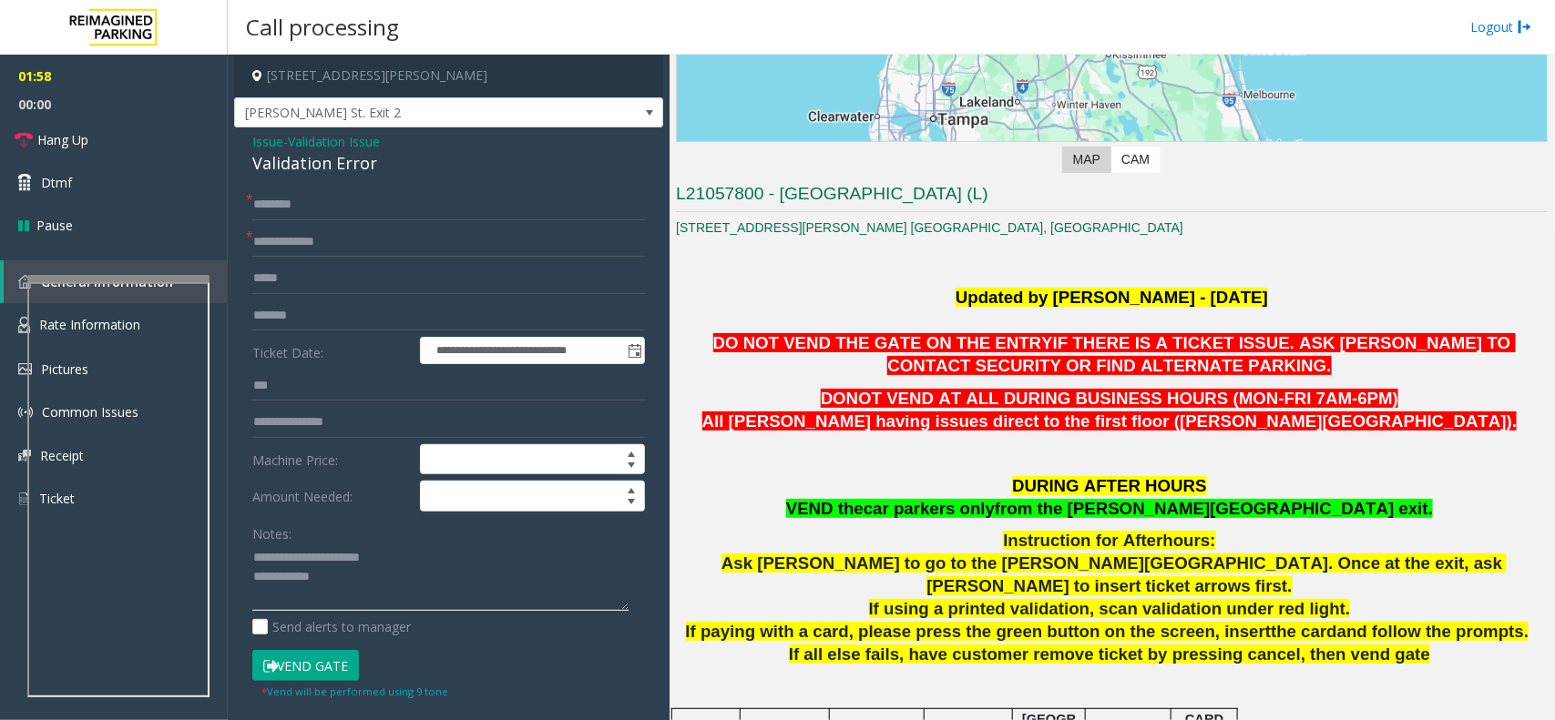
type textarea "**********"
click at [316, 201] on input "text" at bounding box center [448, 204] width 393 height 31
type input "*****"
click at [344, 668] on button "Vend Gate" at bounding box center [305, 665] width 107 height 31
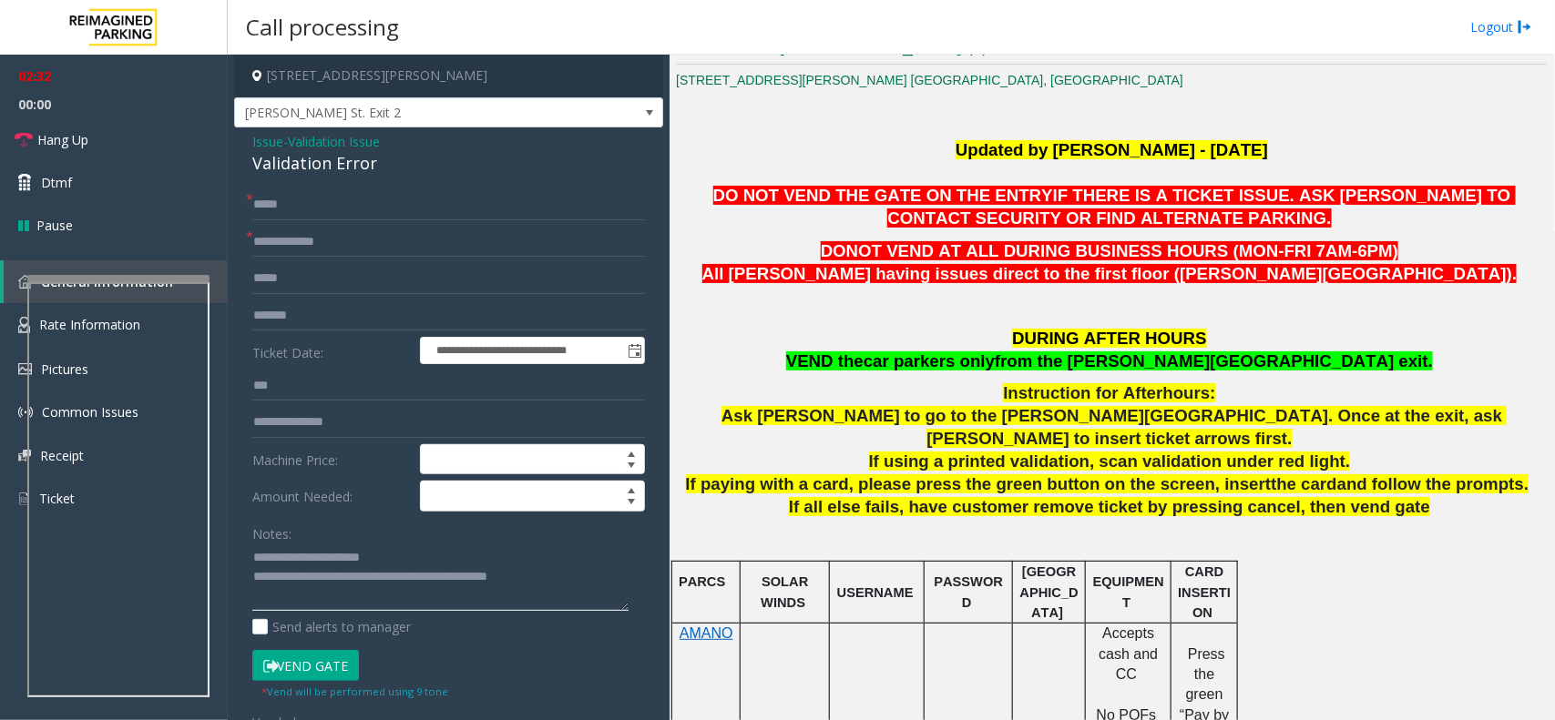
scroll to position [504, 0]
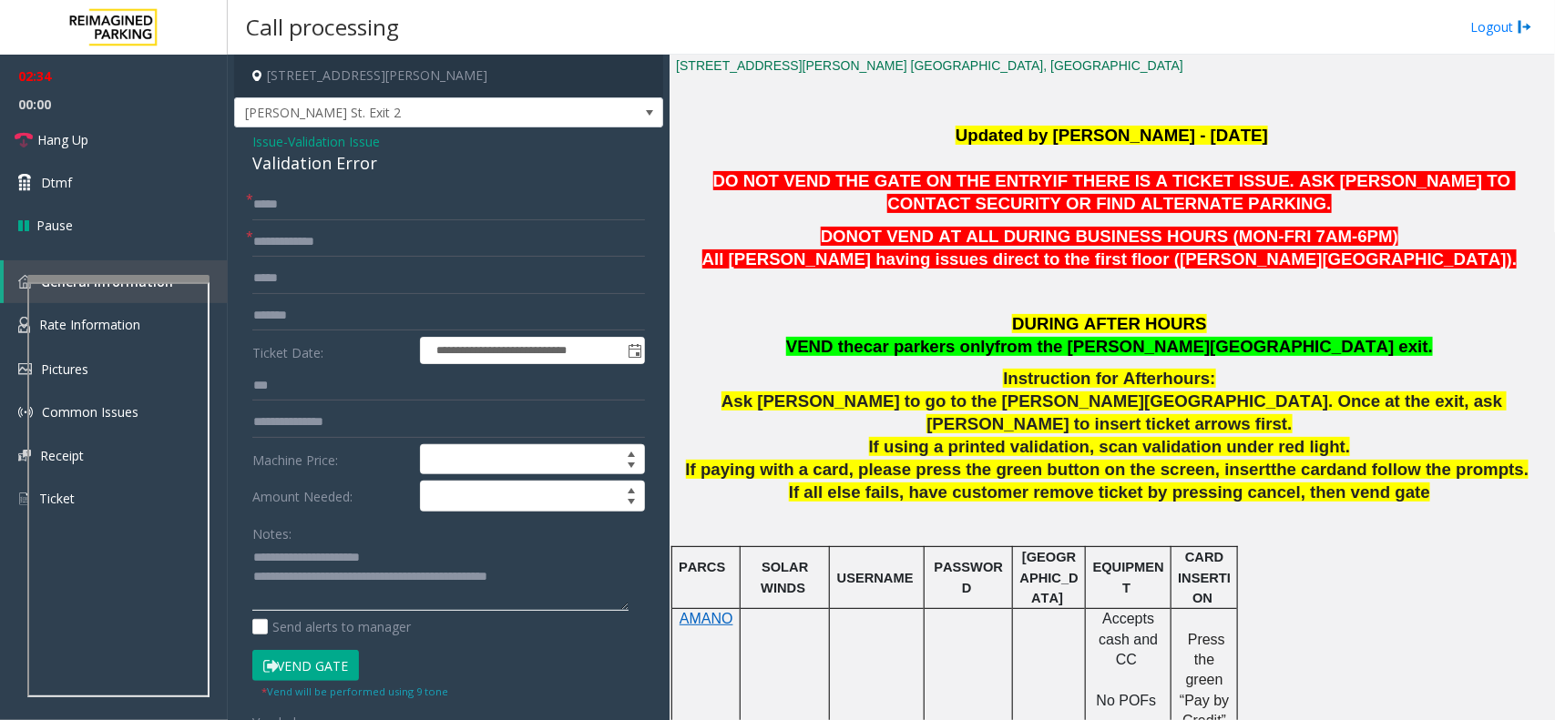
type textarea "**********"
drag, startPoint x: 1228, startPoint y: 252, endPoint x: 1323, endPoint y: 252, distance: 95.6
click at [1323, 252] on p "DONOT VEND AT ALL DURING BUSINESS HOURS (MON-FRI 7AM-6PM) All parkers having is…" at bounding box center [1112, 249] width 872 height 46
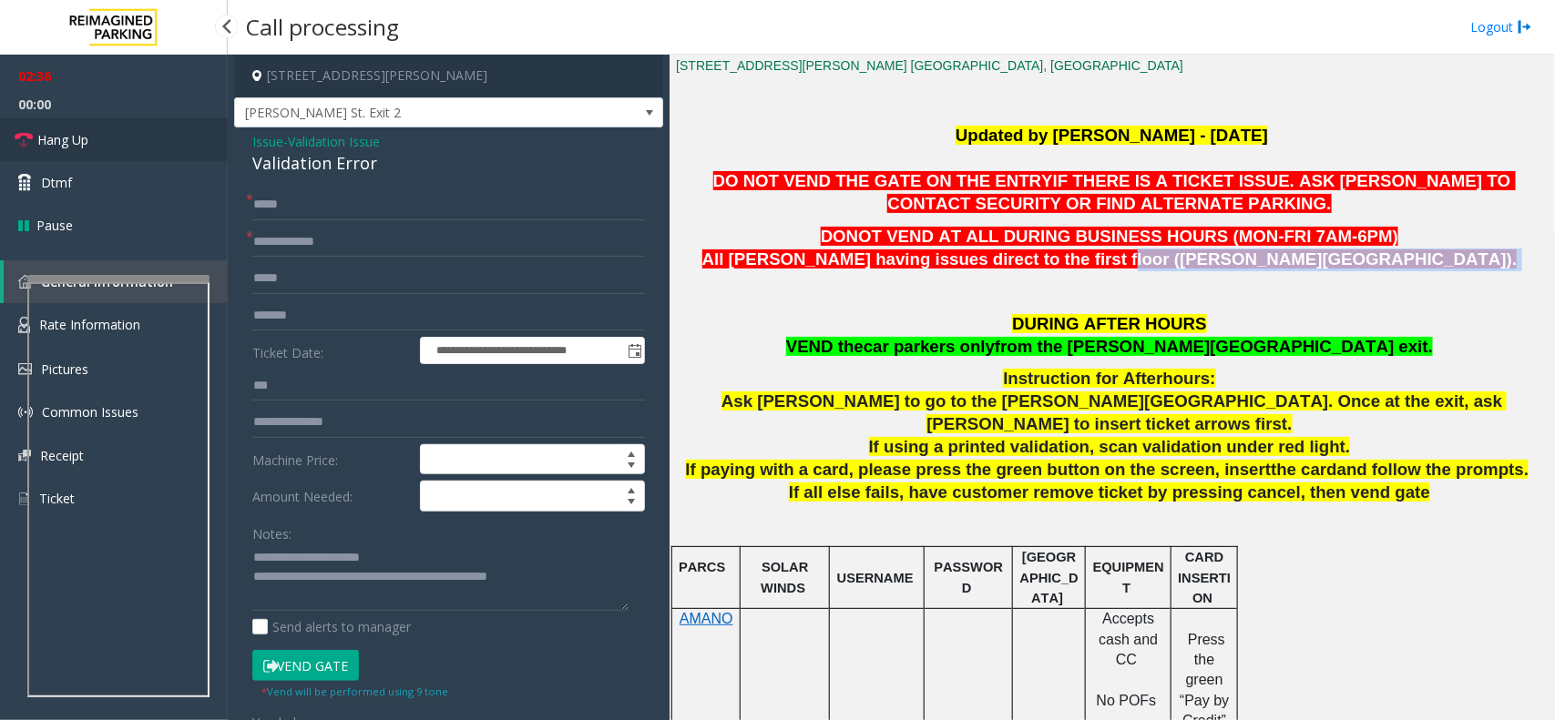
click at [166, 151] on link "Hang Up" at bounding box center [114, 139] width 228 height 43
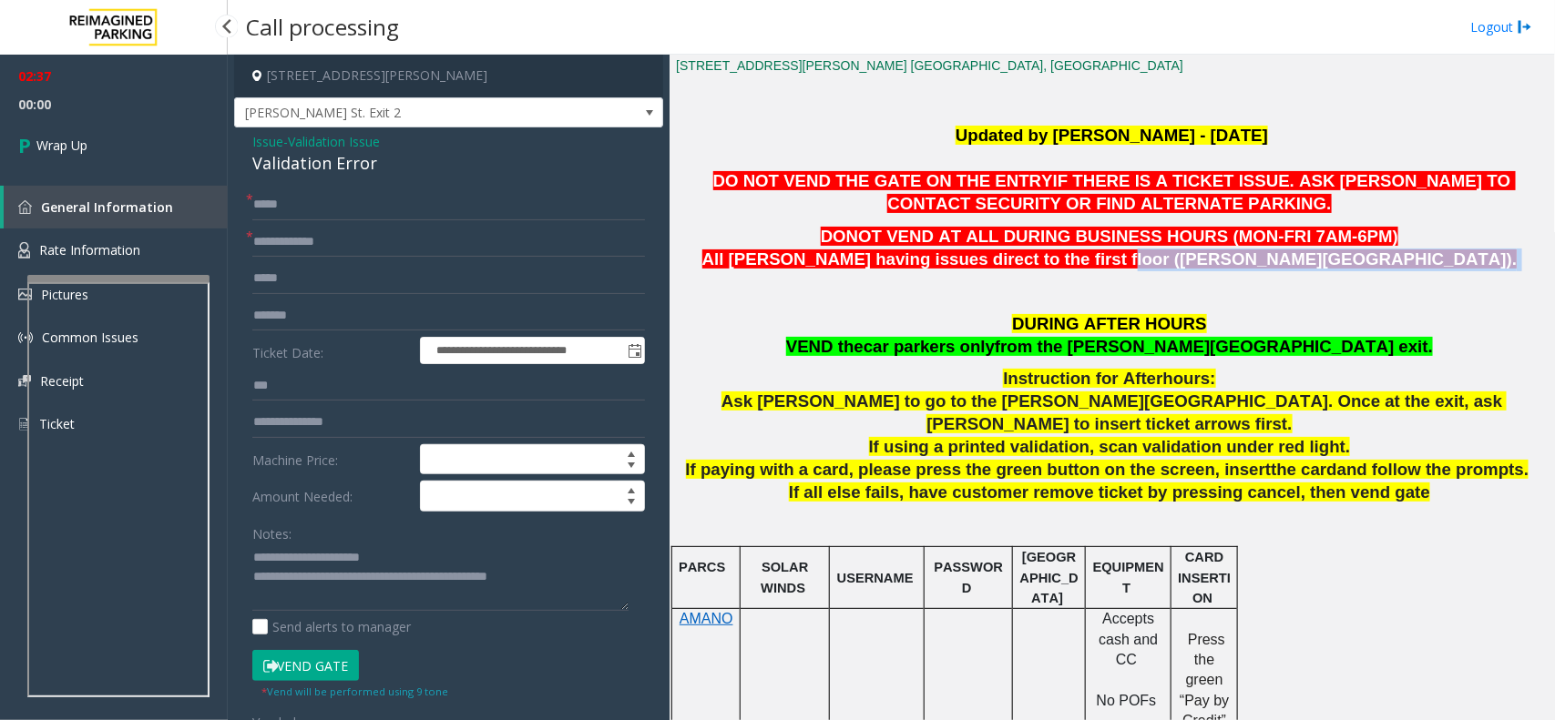
click at [166, 151] on link "Wrap Up" at bounding box center [114, 145] width 228 height 54
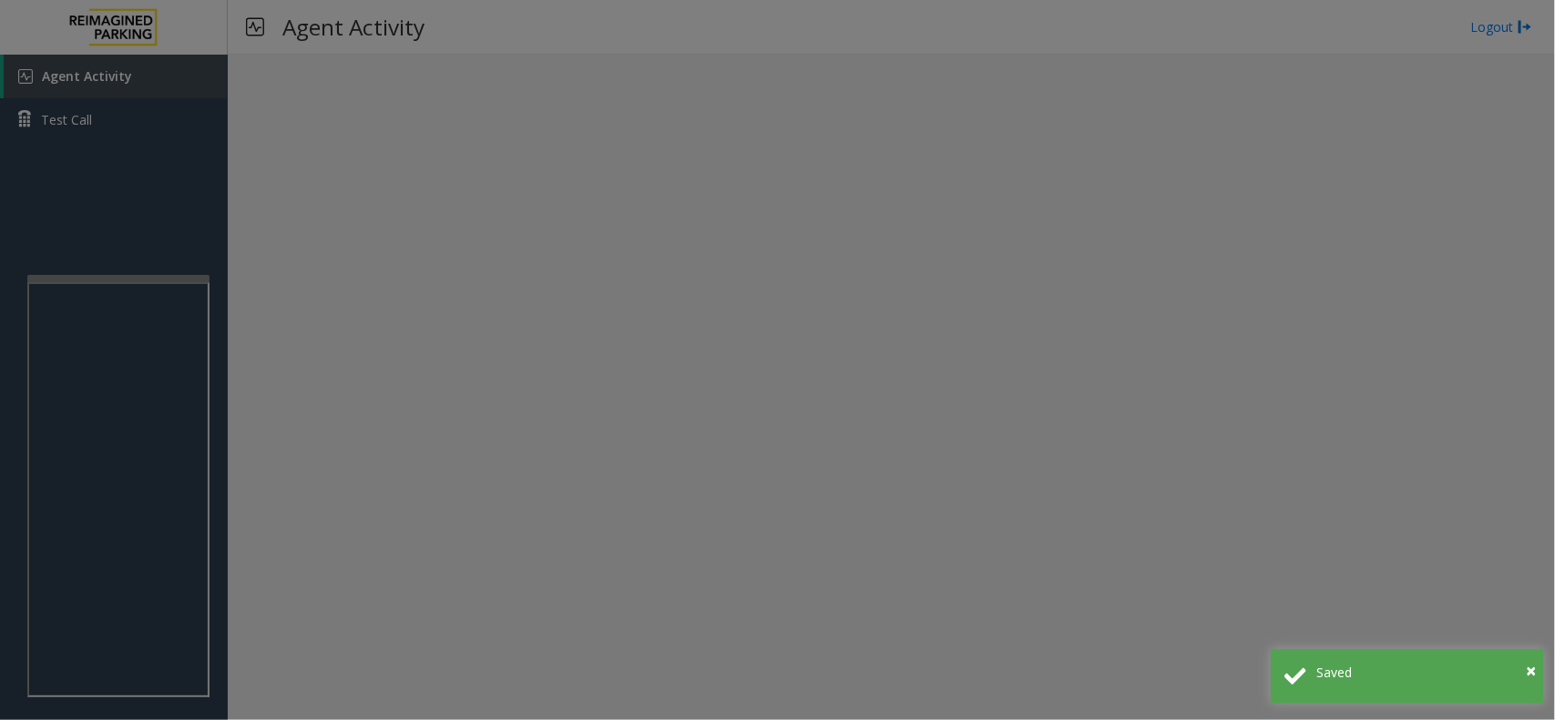
click at [452, 176] on bs-modal-backdrop at bounding box center [777, 360] width 1555 height 720
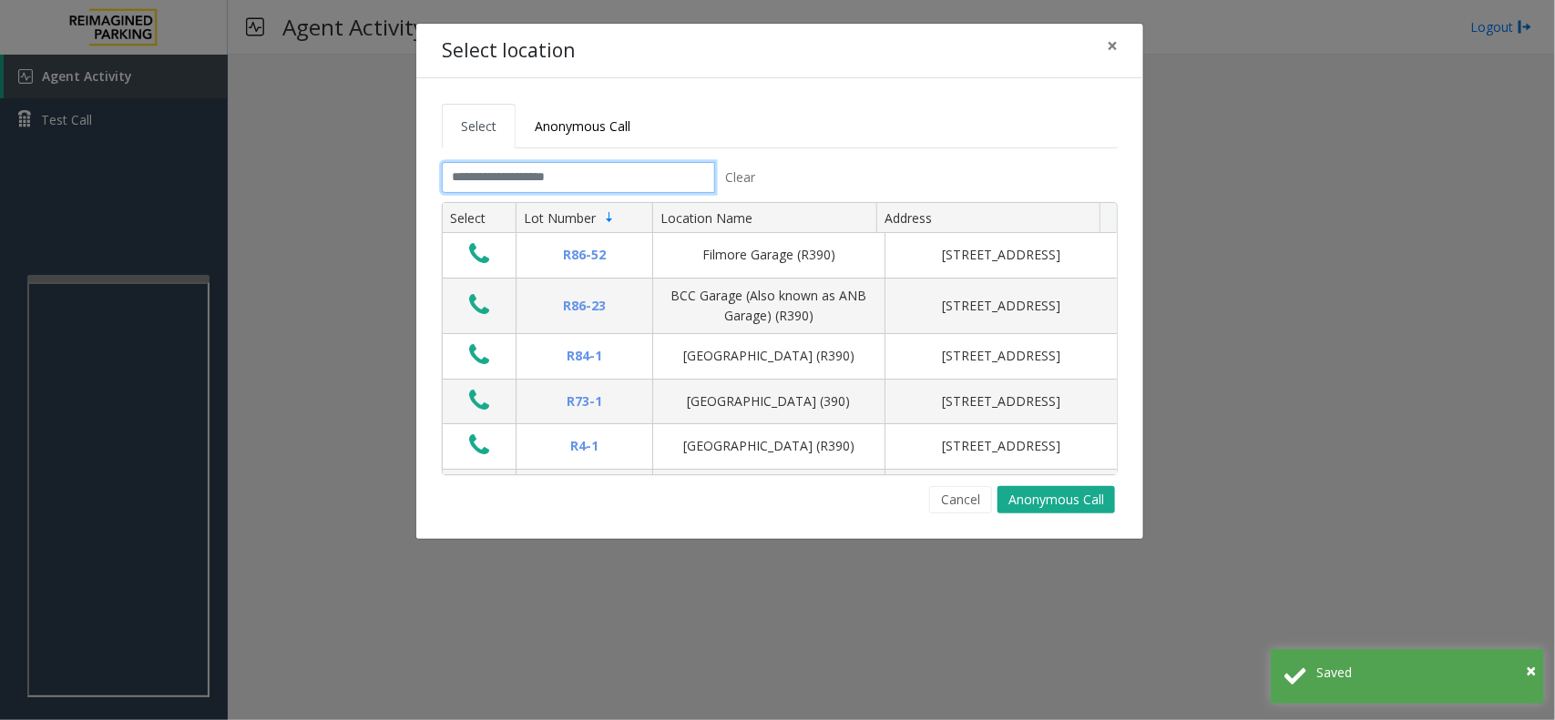
click at [611, 191] on input "text" at bounding box center [578, 177] width 273 height 31
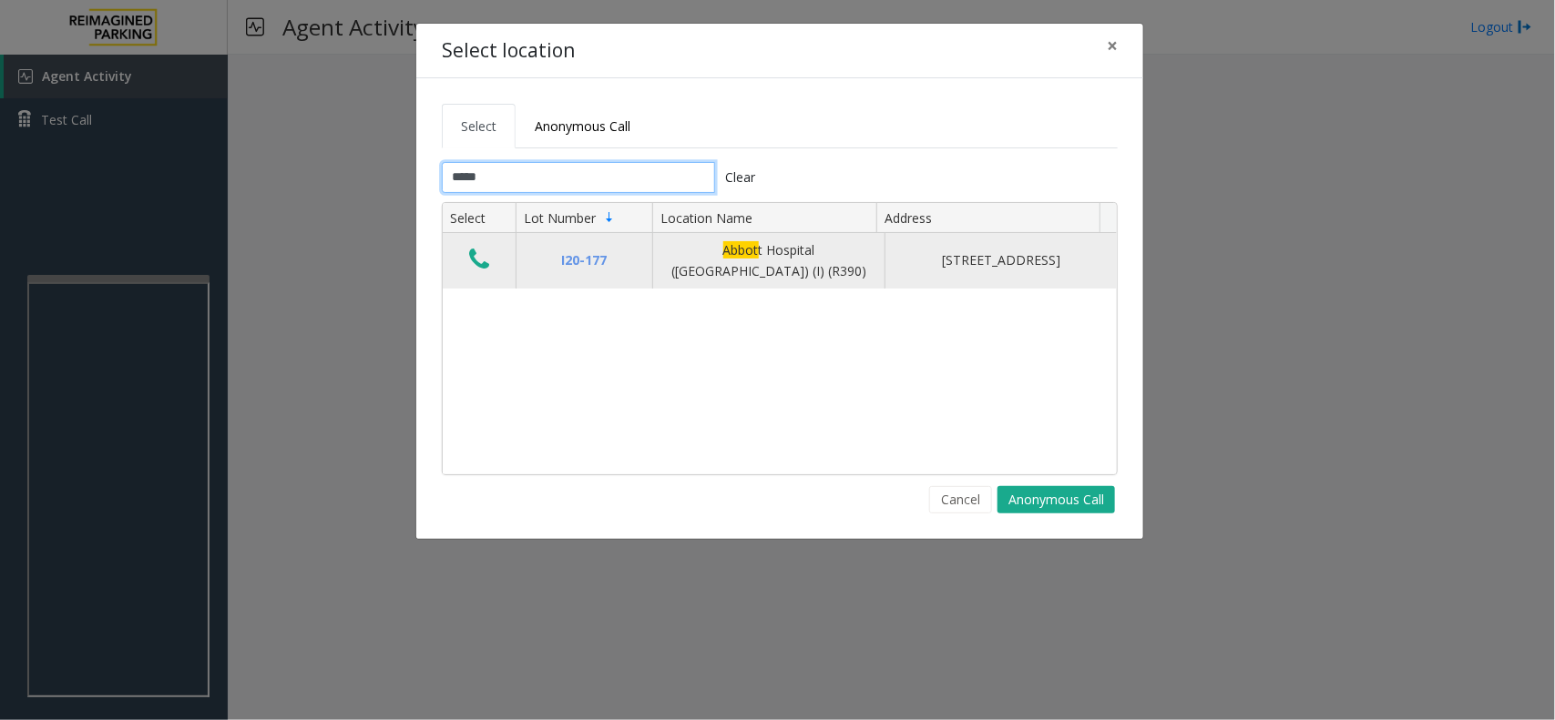
type input "*****"
click at [488, 269] on icon "Data table" at bounding box center [479, 259] width 20 height 25
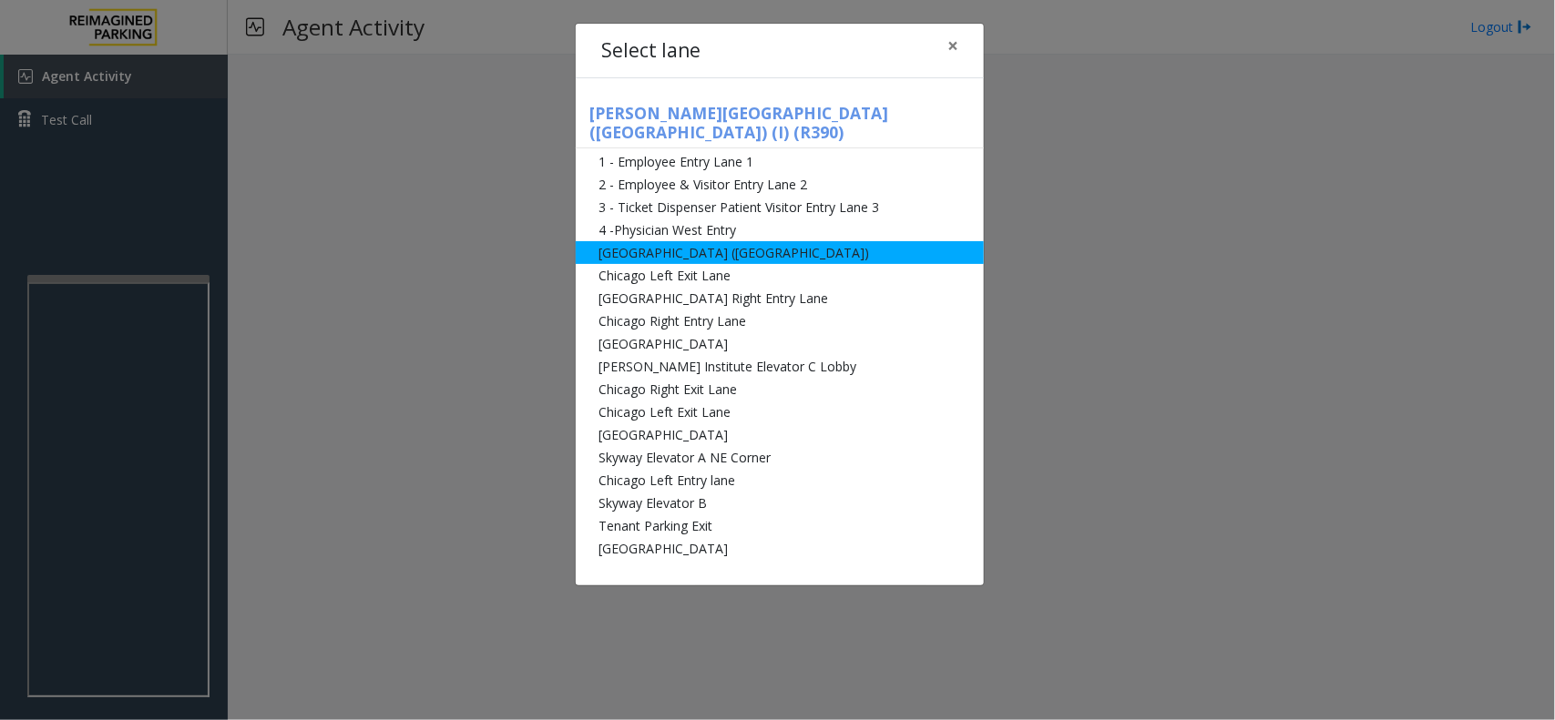
click at [652, 241] on li "[GEOGRAPHIC_DATA] ([GEOGRAPHIC_DATA])" at bounding box center [780, 252] width 408 height 23
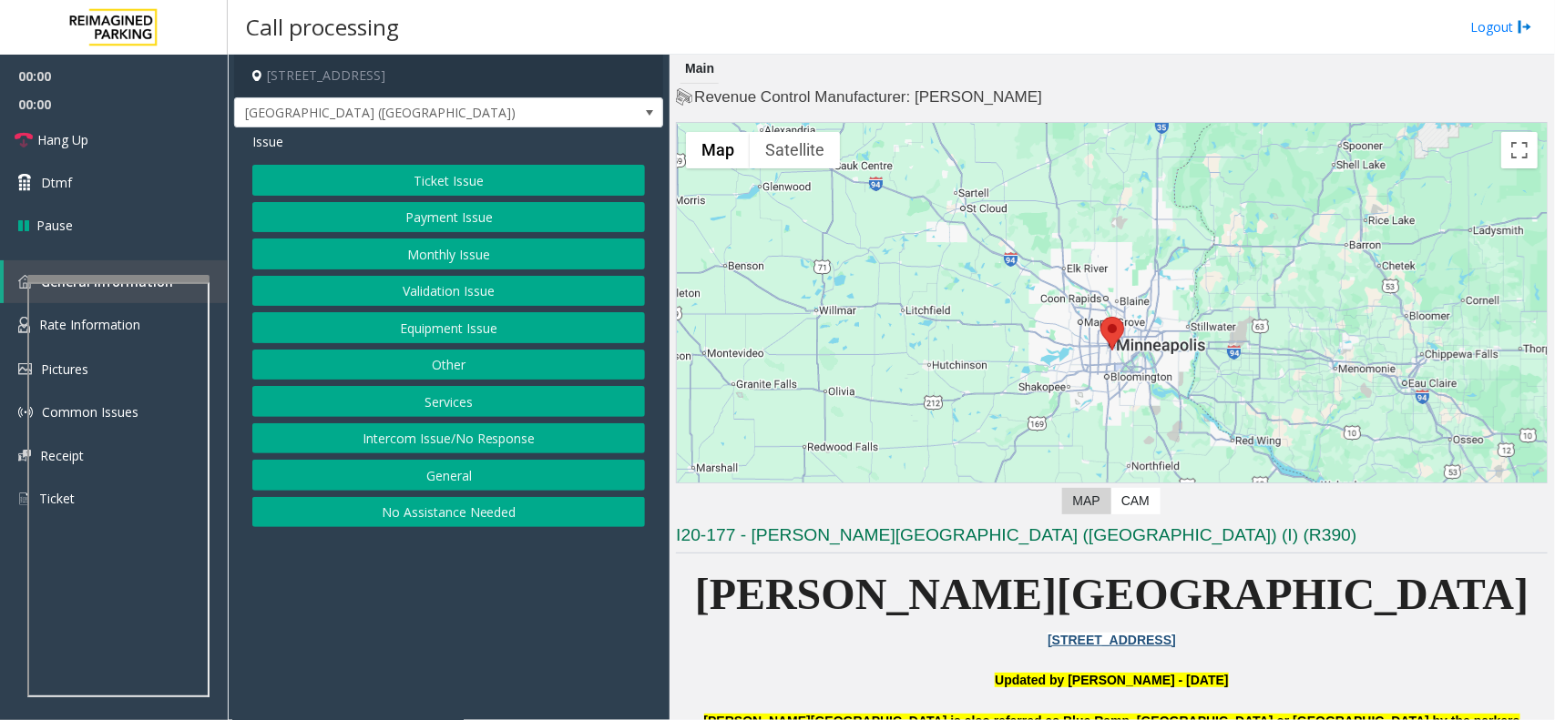
click at [462, 328] on button "Equipment Issue" at bounding box center [448, 327] width 393 height 31
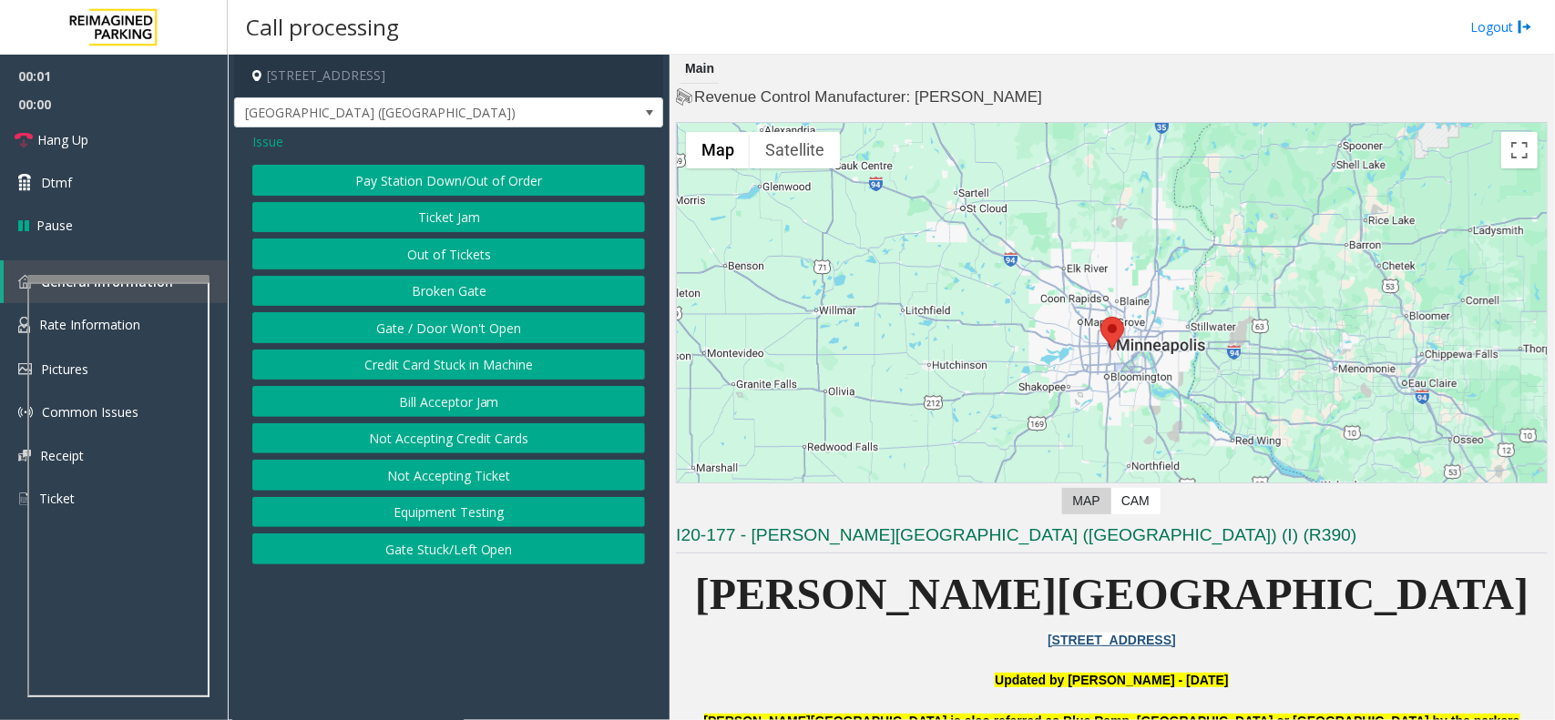
click at [462, 328] on button "Gate / Door Won't Open" at bounding box center [448, 327] width 393 height 31
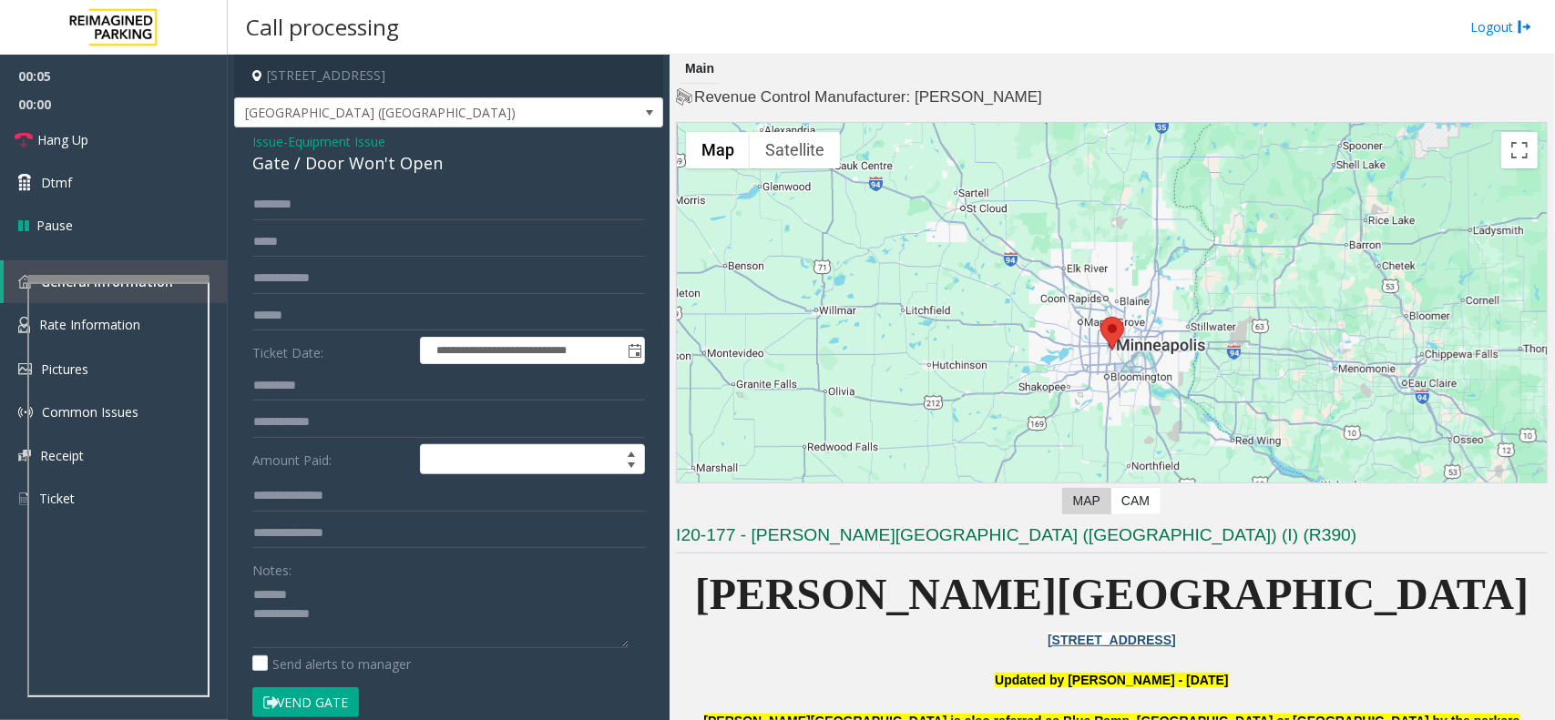
click at [329, 161] on div "Gate / Door Won't Open" at bounding box center [448, 163] width 393 height 25
drag, startPoint x: 329, startPoint y: 161, endPoint x: 373, endPoint y: 158, distance: 44.8
click at [343, 160] on div "Gate / Door Won't Open" at bounding box center [448, 163] width 393 height 25
click at [422, 629] on textarea at bounding box center [440, 614] width 376 height 68
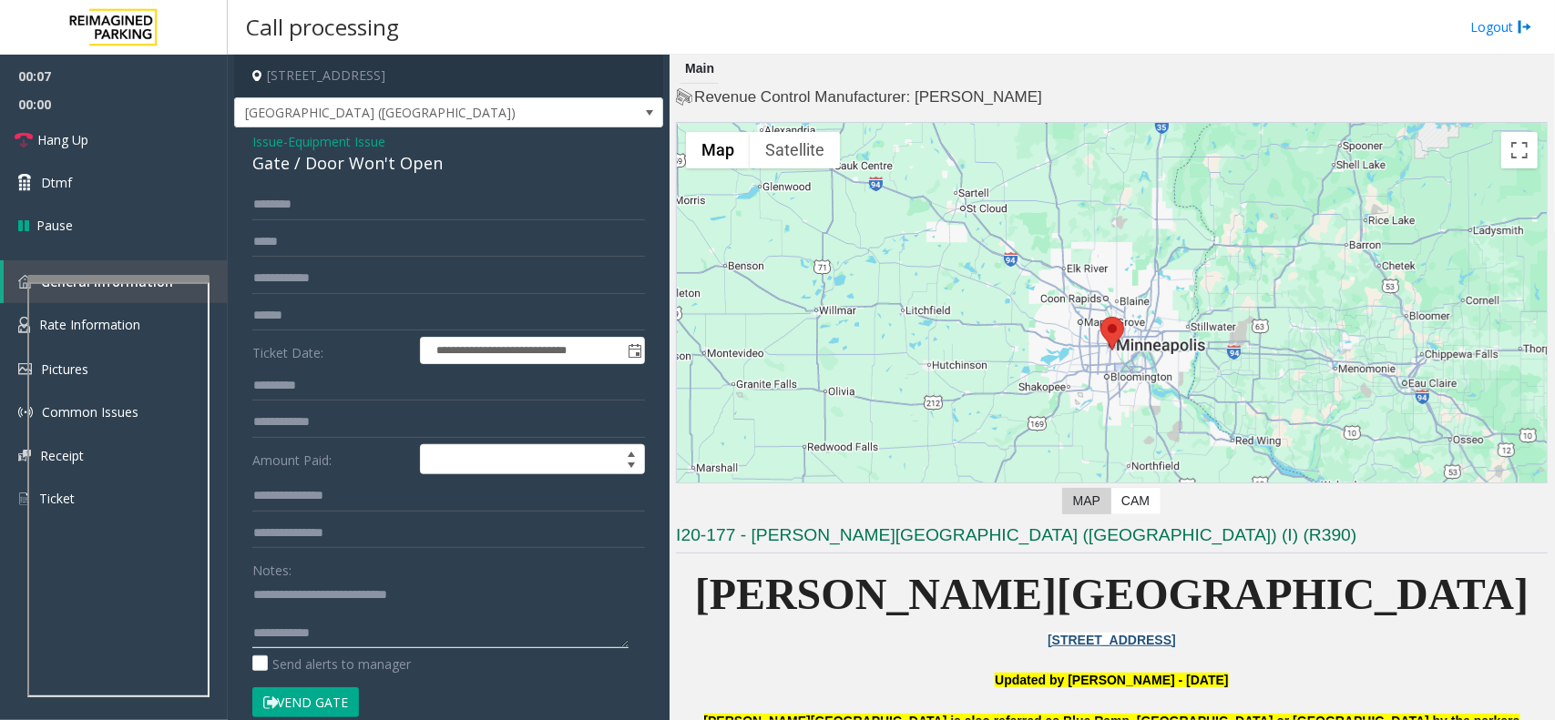
click at [419, 621] on textarea at bounding box center [440, 614] width 376 height 68
type textarea "**********"
drag, startPoint x: 340, startPoint y: 707, endPoint x: 502, endPoint y: 652, distance: 171.1
click at [342, 701] on button "Vend Gate" at bounding box center [305, 703] width 107 height 31
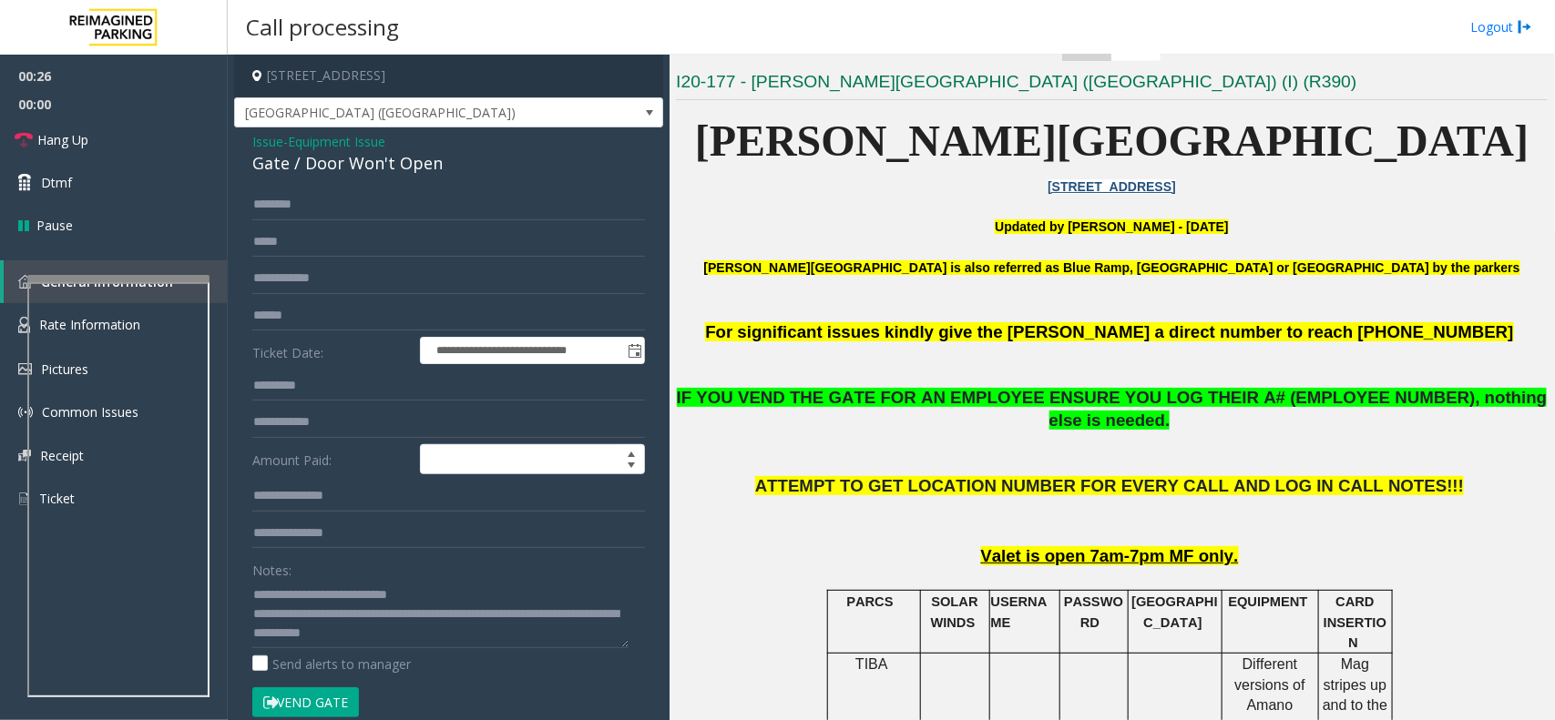
scroll to position [683, 0]
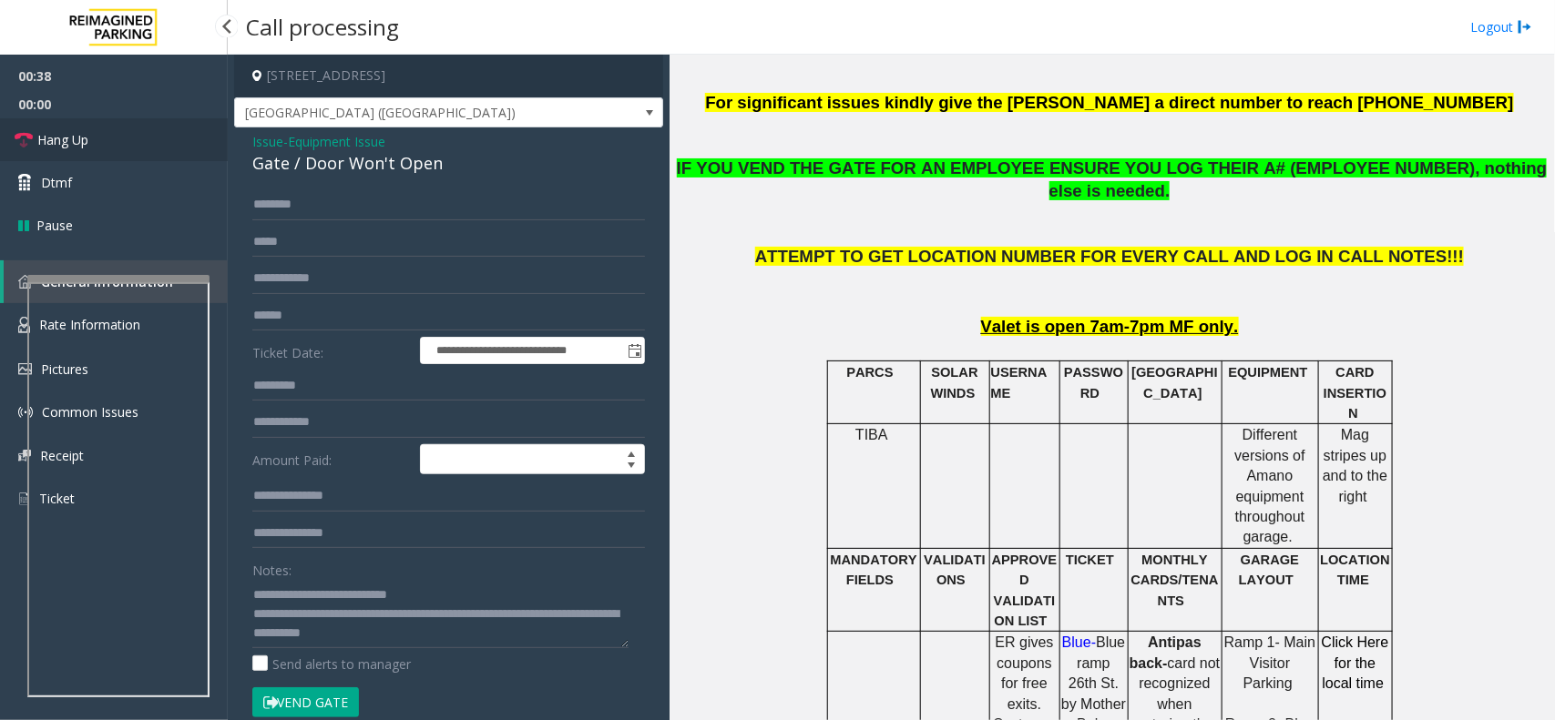
click at [165, 148] on link "Hang Up" at bounding box center [114, 139] width 228 height 43
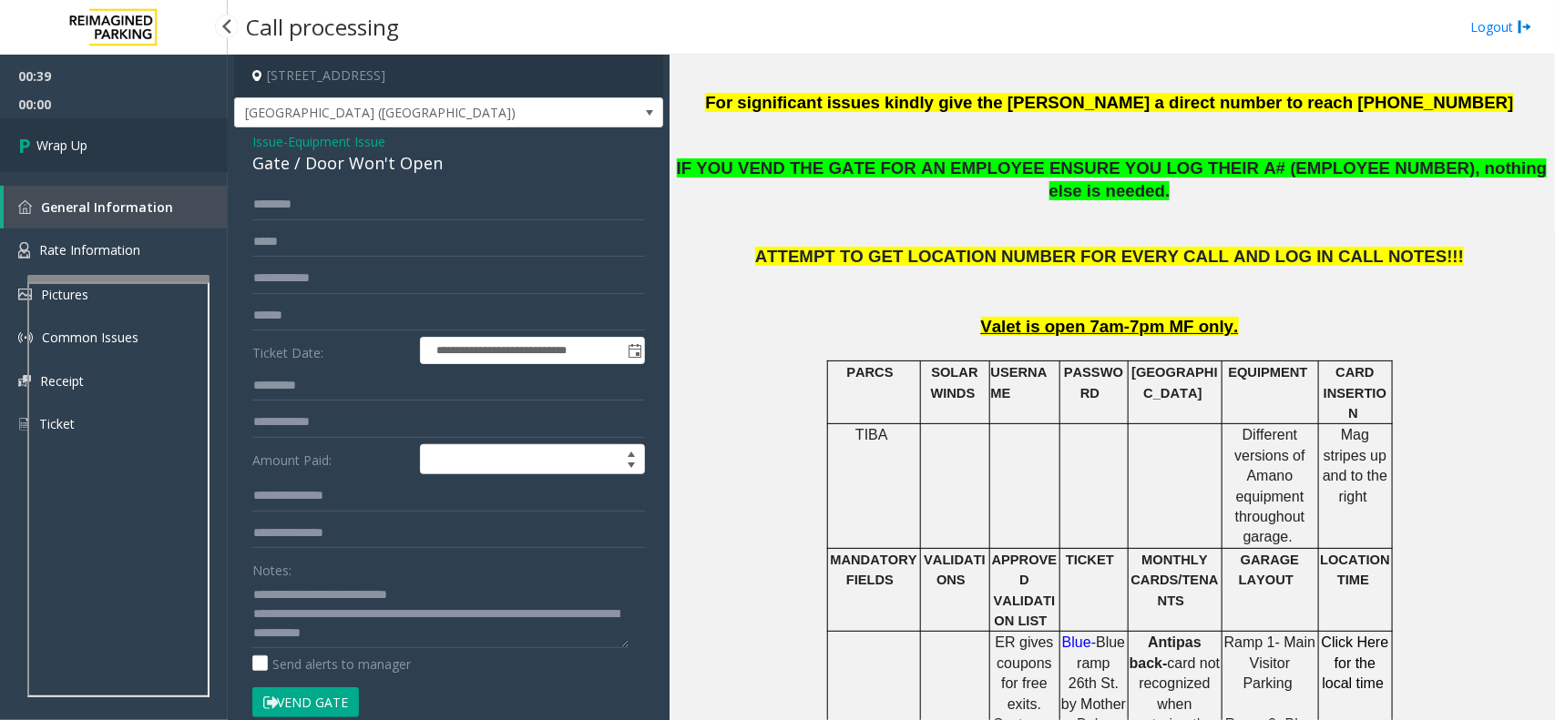
click at [165, 148] on link "Wrap Up" at bounding box center [114, 145] width 228 height 54
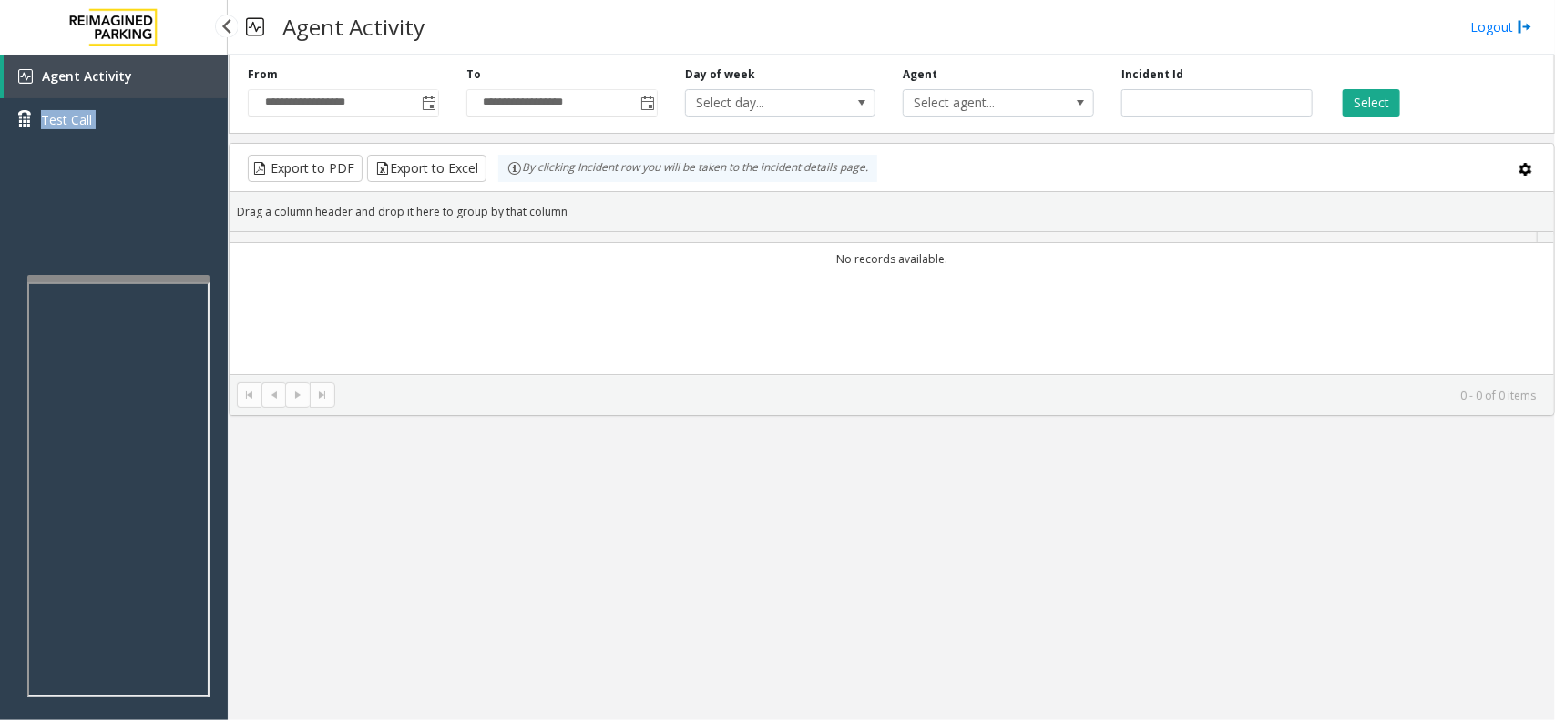
click at [165, 148] on div "Agent Activity Test Call" at bounding box center [114, 105] width 228 height 100
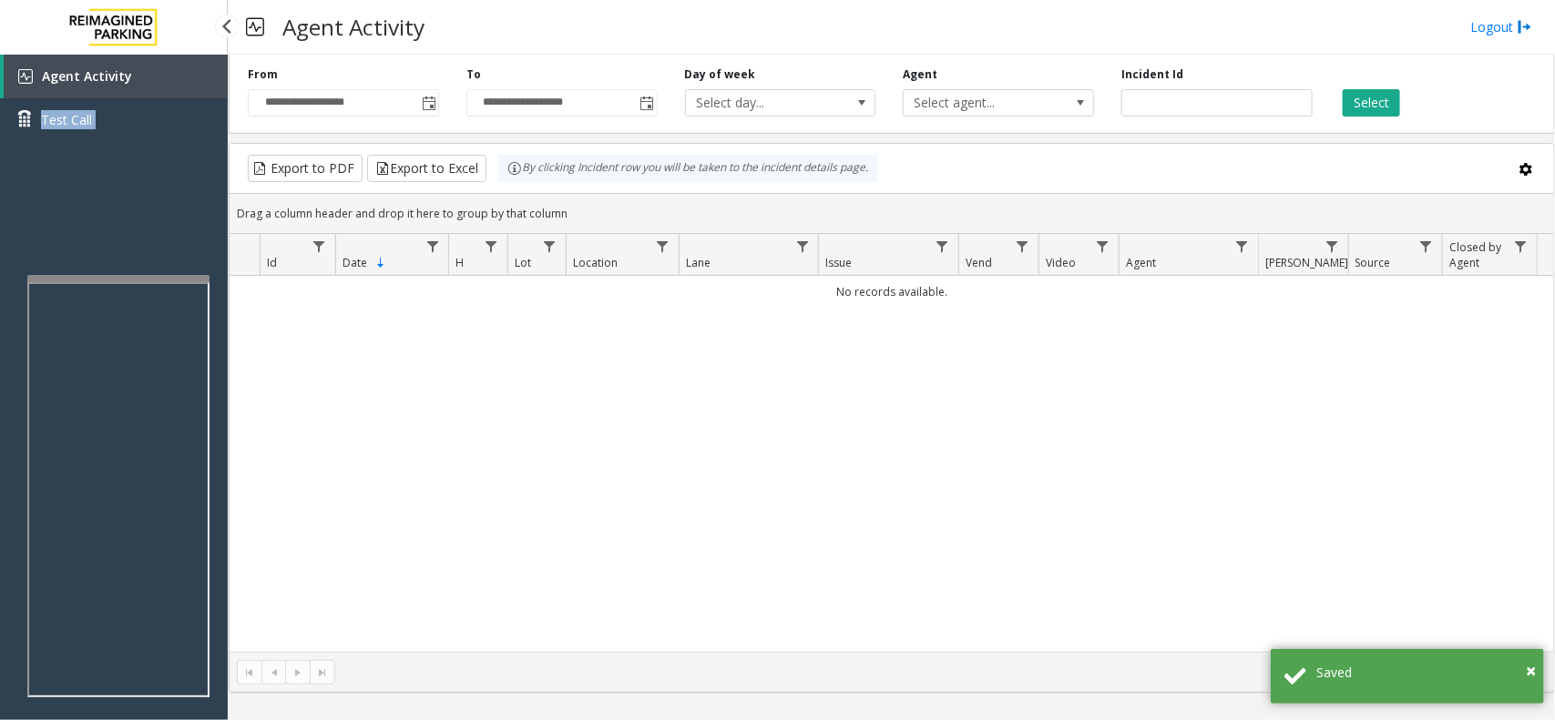
click at [98, 189] on div "Agent Activity Test Call" at bounding box center [114, 415] width 228 height 720
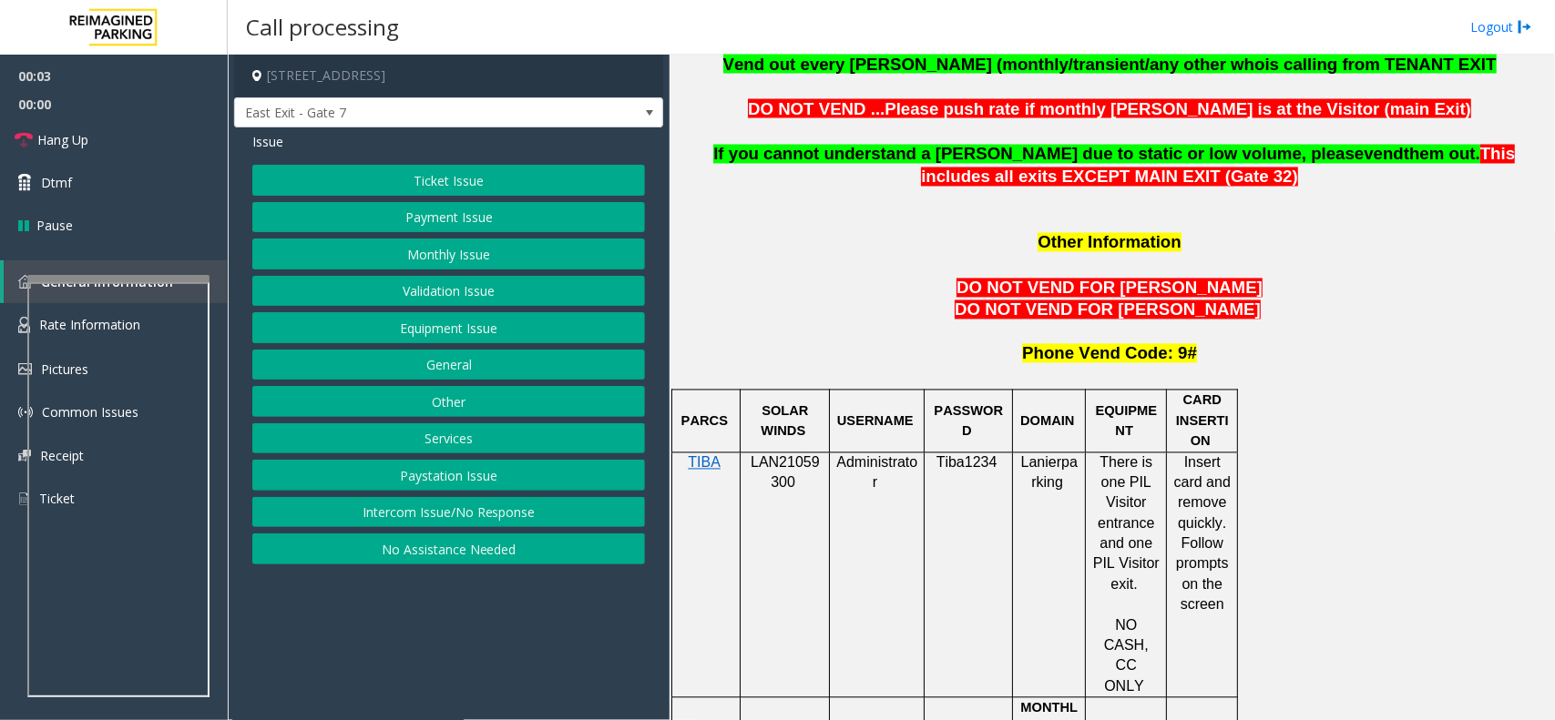
scroll to position [1480, 0]
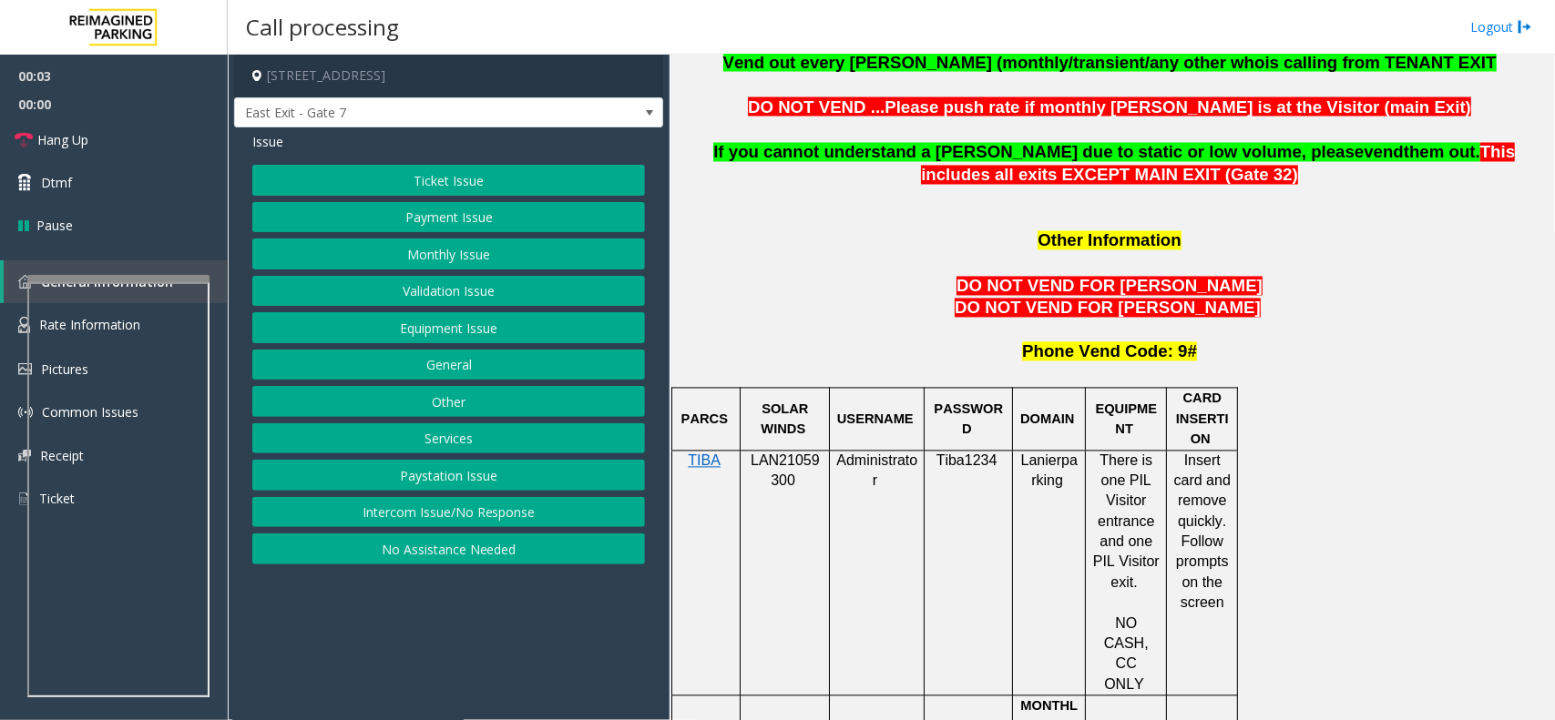
click at [793, 447] on div at bounding box center [784, 450] width 89 height 6
click at [793, 454] on span "LAN21059300" at bounding box center [784, 472] width 69 height 36
copy p "LAN21059300"
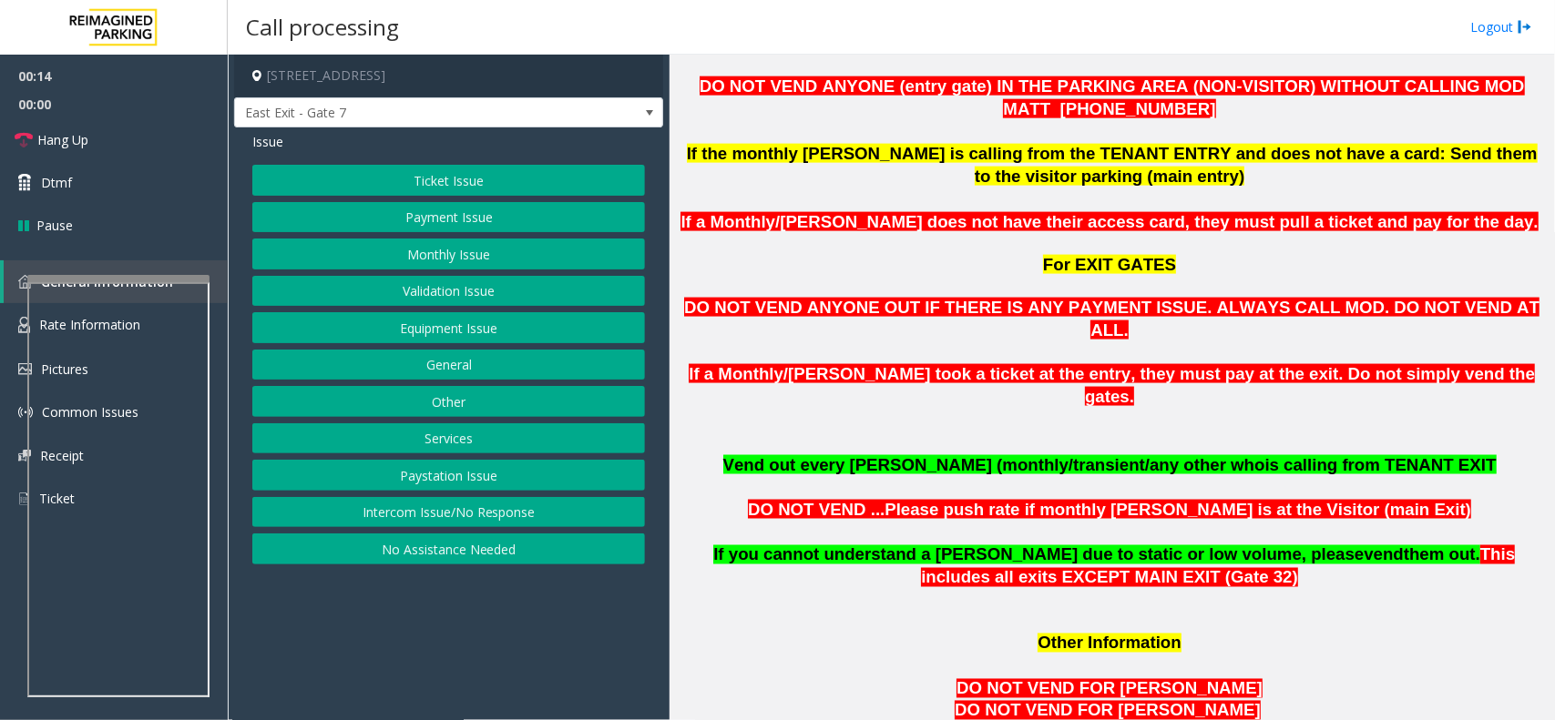
scroll to position [1025, 0]
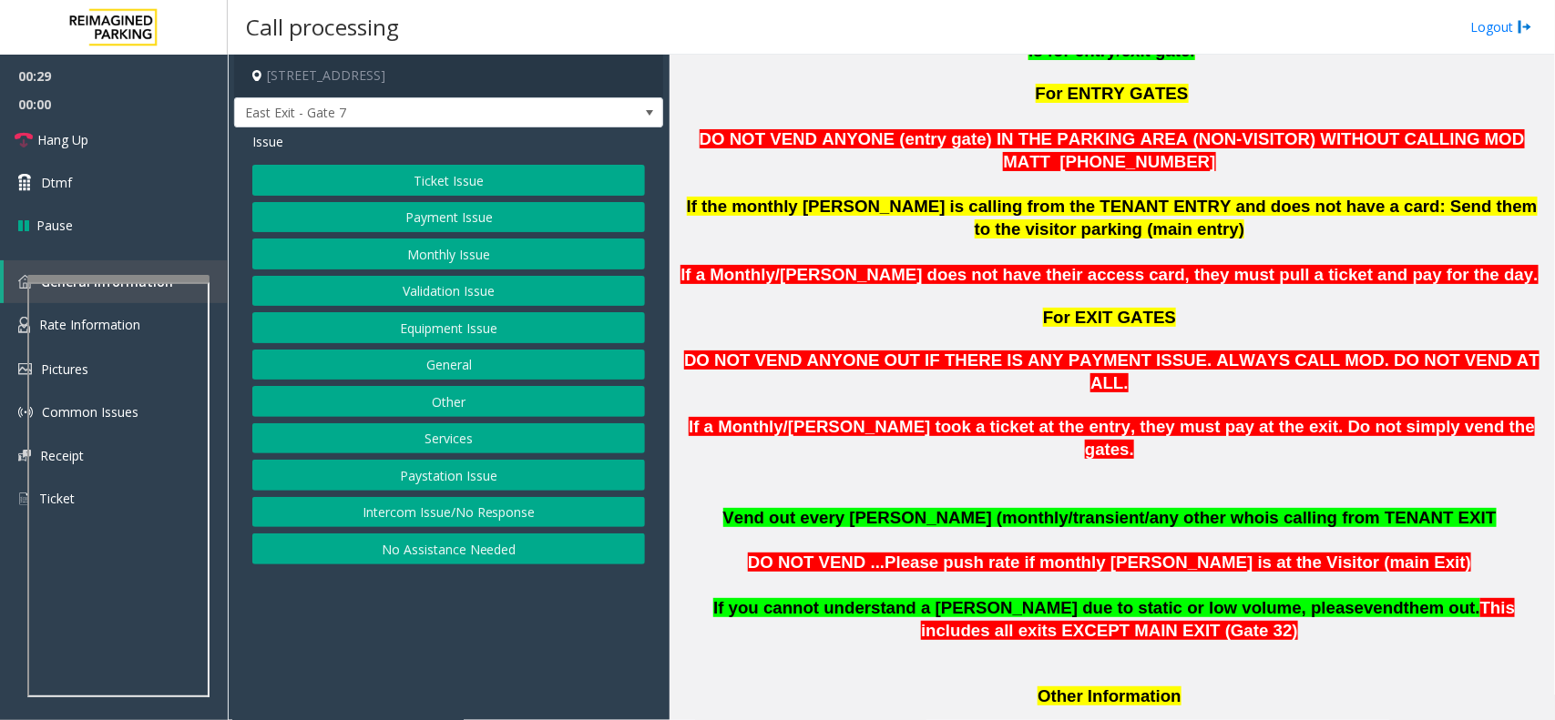
click at [487, 252] on button "Monthly Issue" at bounding box center [448, 254] width 393 height 31
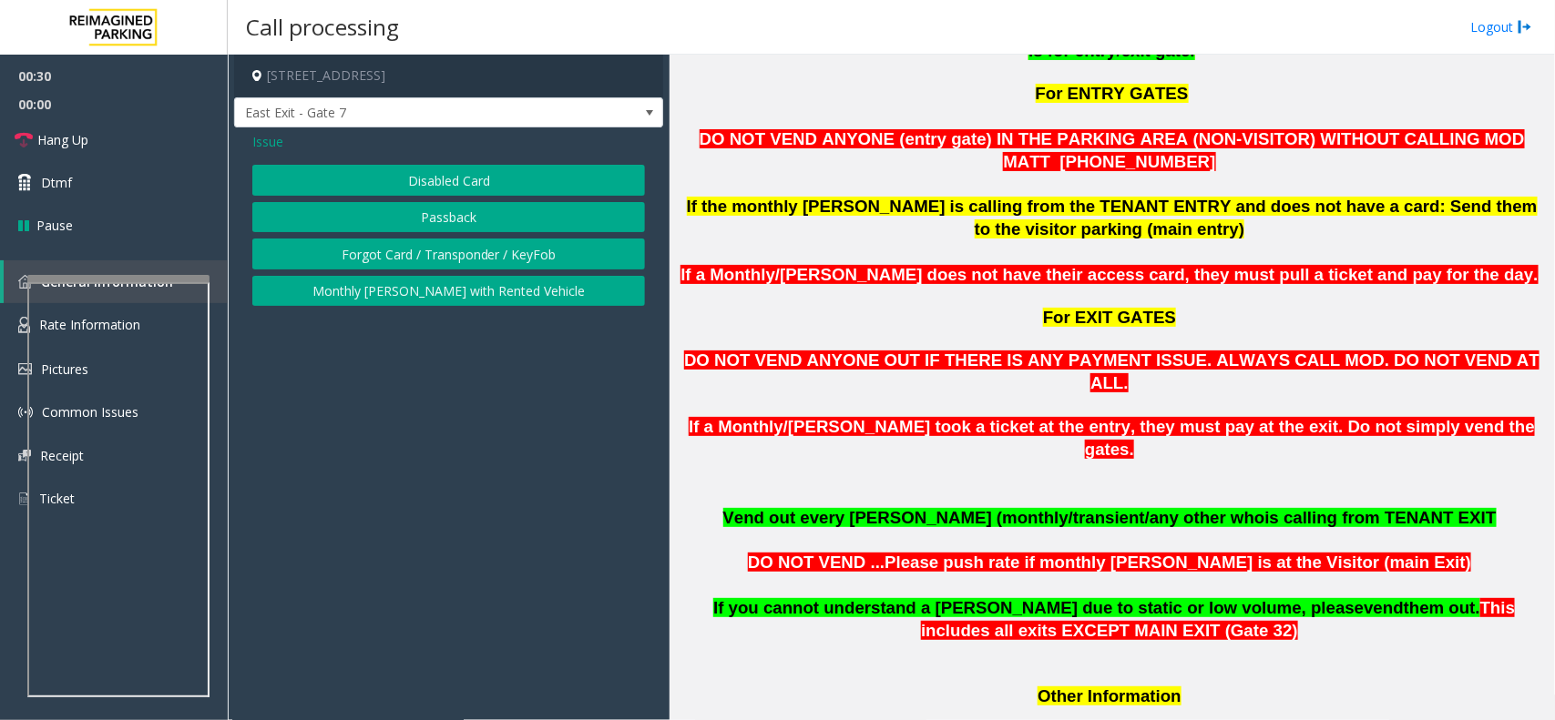
click at [481, 174] on button "Disabled Card" at bounding box center [448, 180] width 393 height 31
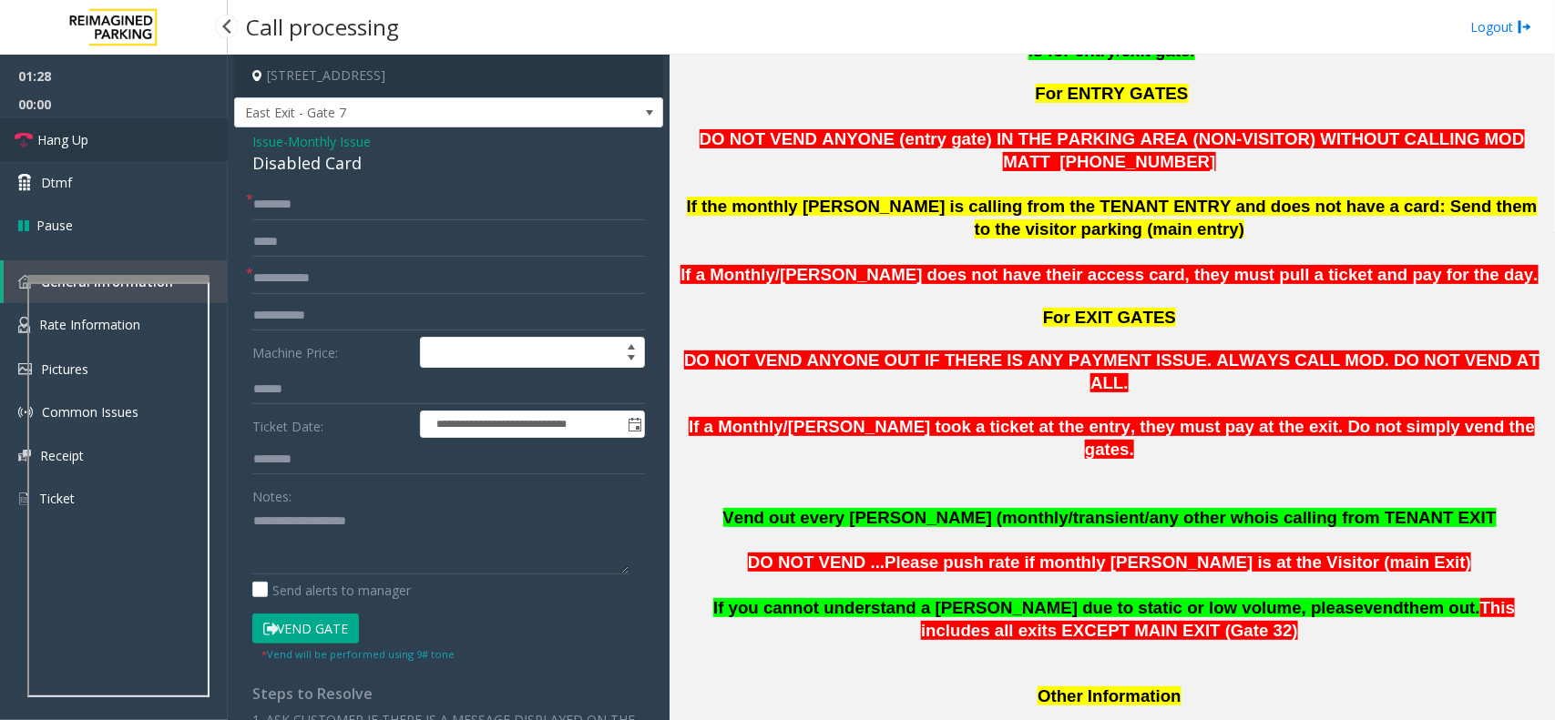
click at [152, 133] on link "Hang Up" at bounding box center [114, 139] width 228 height 43
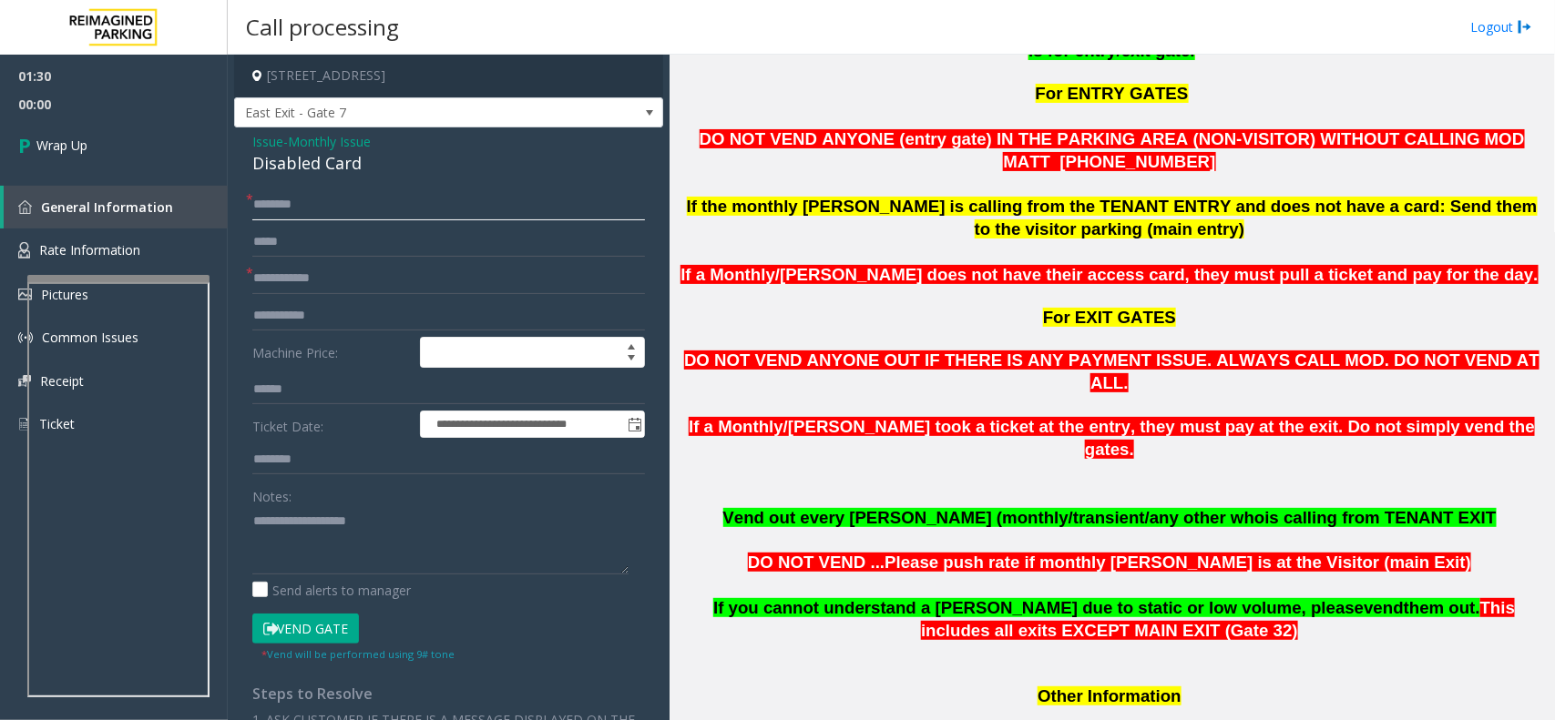
click at [352, 201] on input "text" at bounding box center [448, 204] width 393 height 31
type input "**"
paste textarea "**********"
click at [276, 511] on textarea at bounding box center [440, 540] width 376 height 68
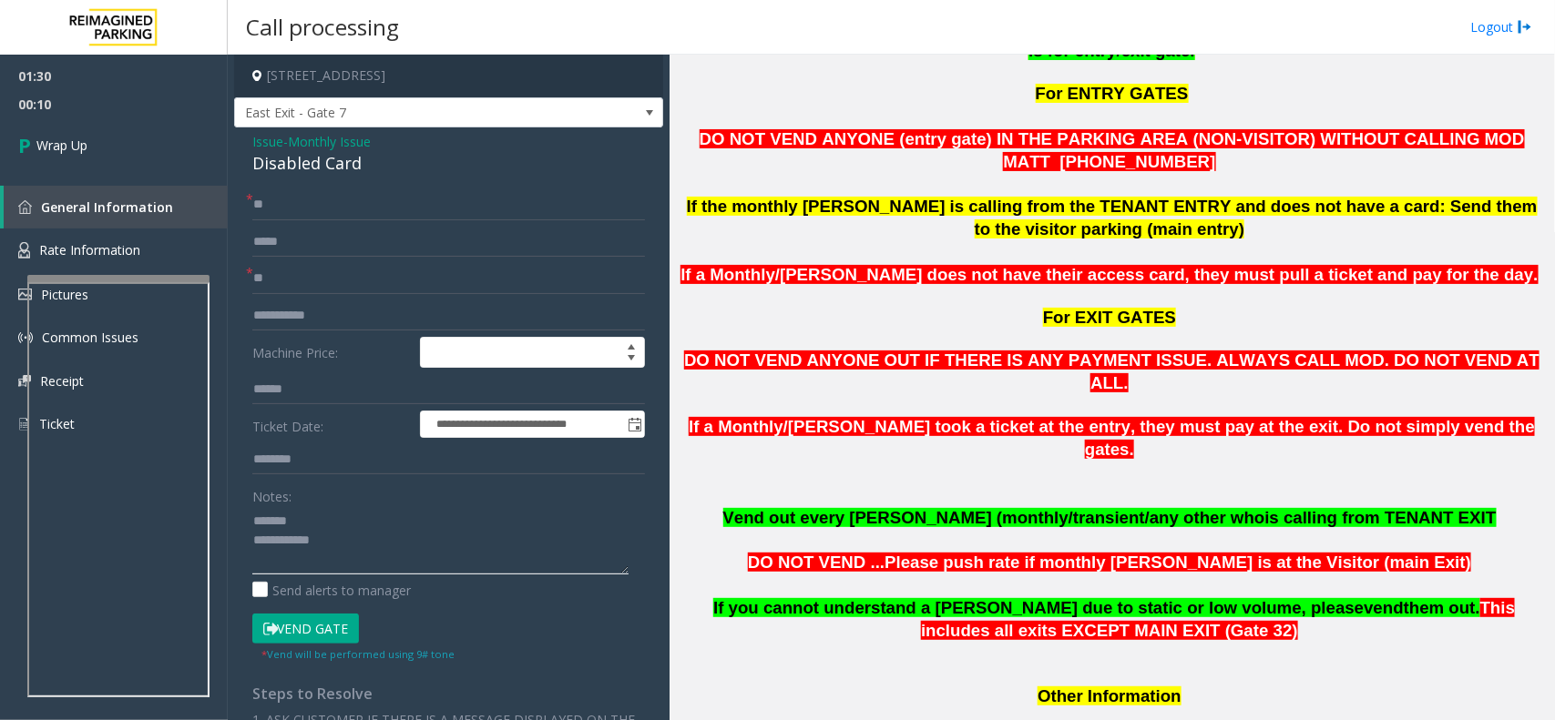
click at [319, 516] on textarea at bounding box center [440, 540] width 376 height 68
click at [303, 168] on div "Disabled Card" at bounding box center [448, 163] width 393 height 25
copy div "Disabled Card"
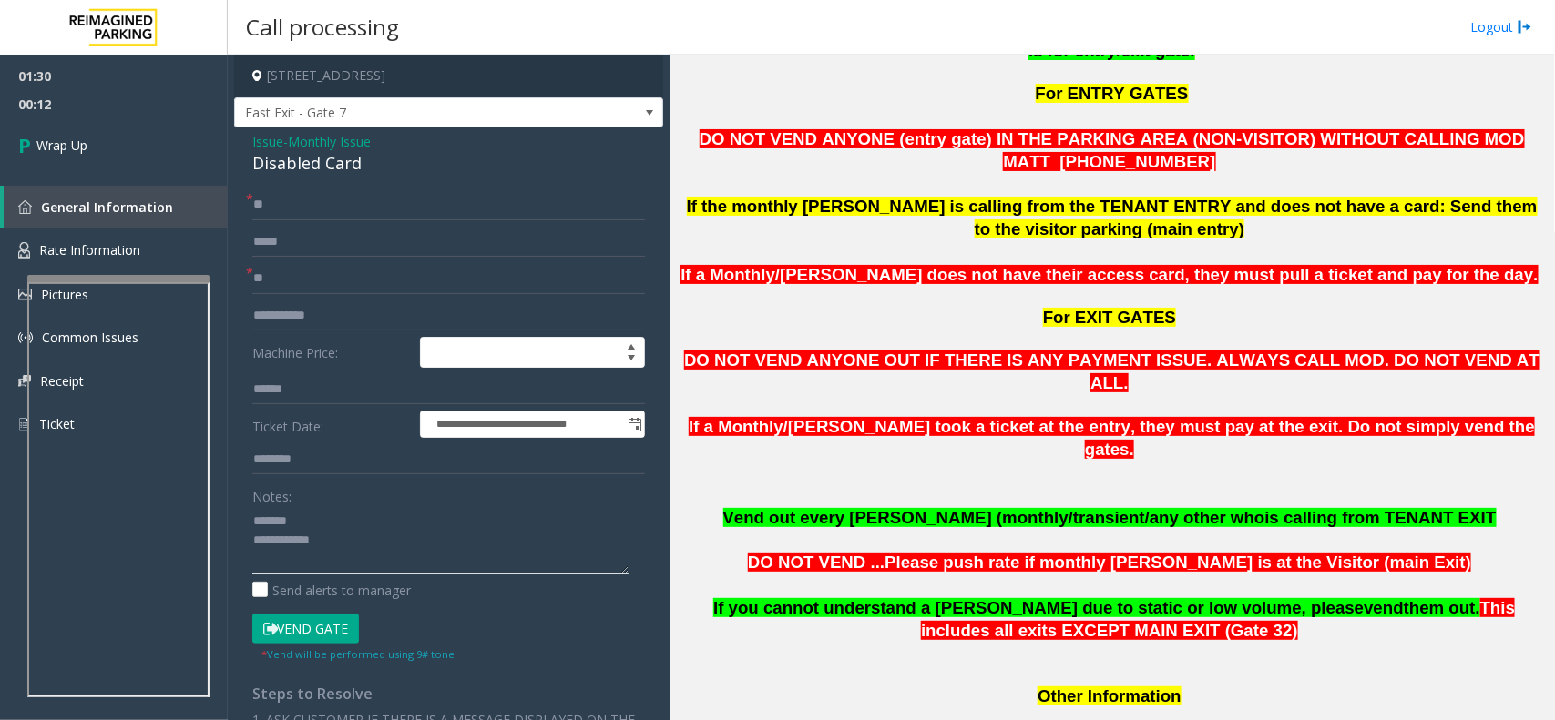
click at [328, 520] on textarea at bounding box center [440, 540] width 376 height 68
paste textarea "**********"
click at [356, 562] on textarea at bounding box center [440, 540] width 376 height 68
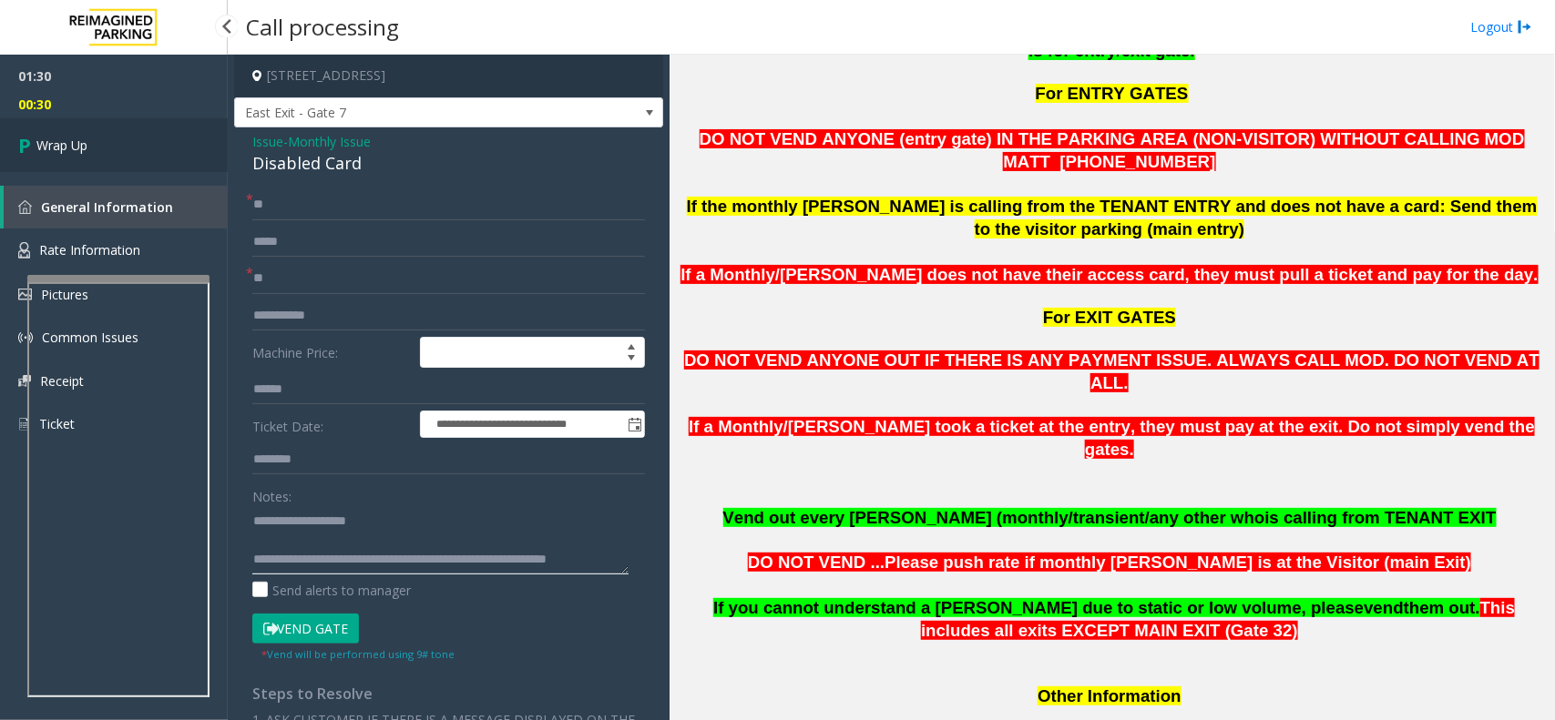
type textarea "**********"
click at [97, 141] on link "Wrap Up" at bounding box center [114, 145] width 228 height 54
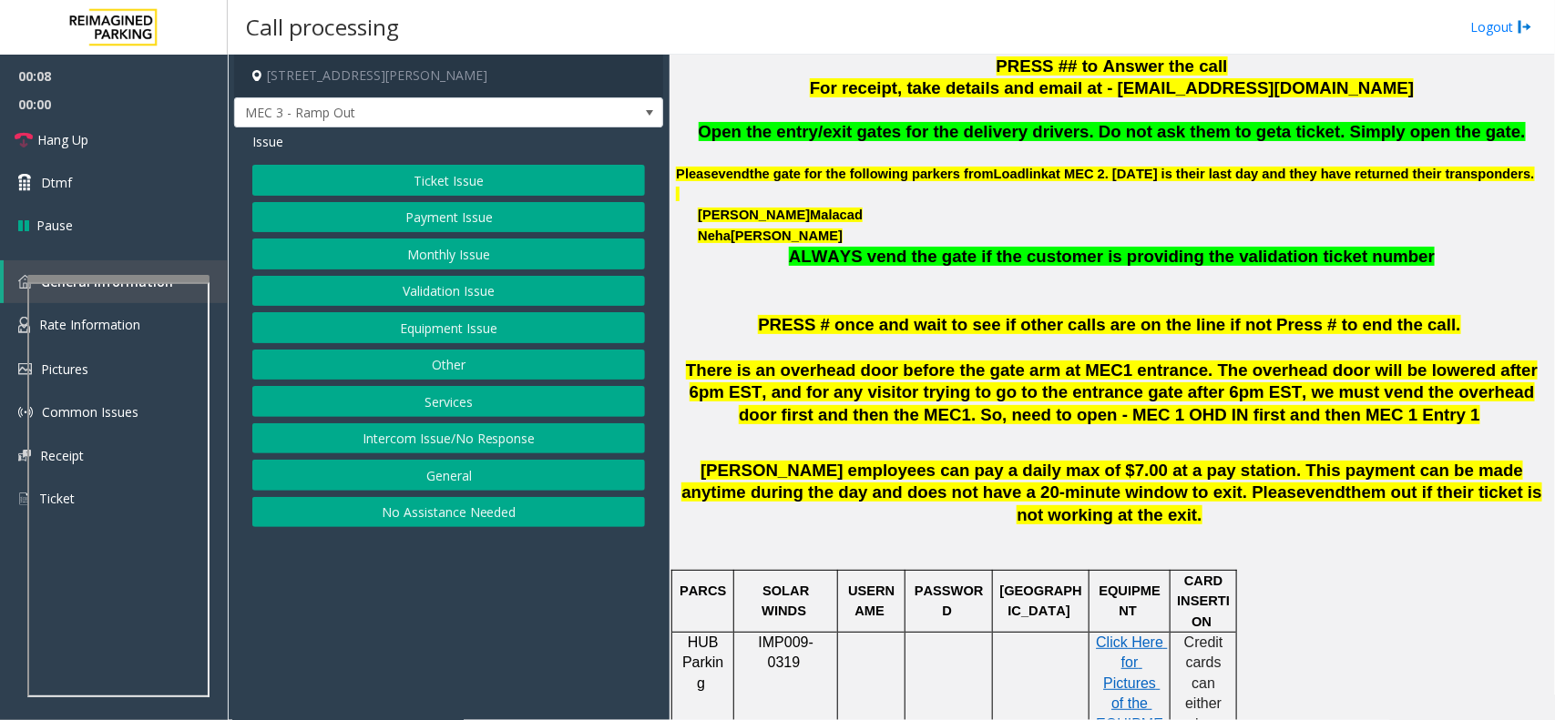
scroll to position [683, 0]
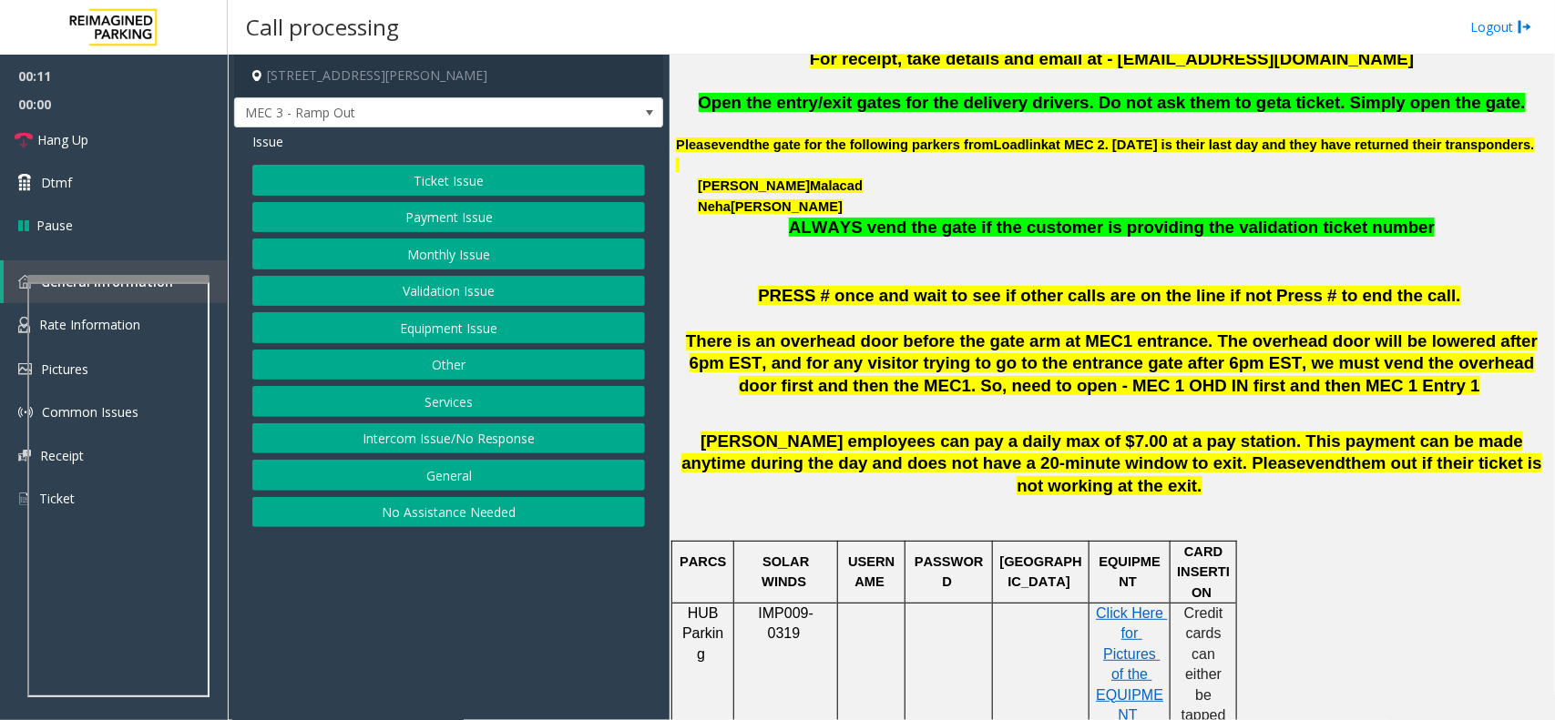
click at [525, 174] on button "Ticket Issue" at bounding box center [448, 180] width 393 height 31
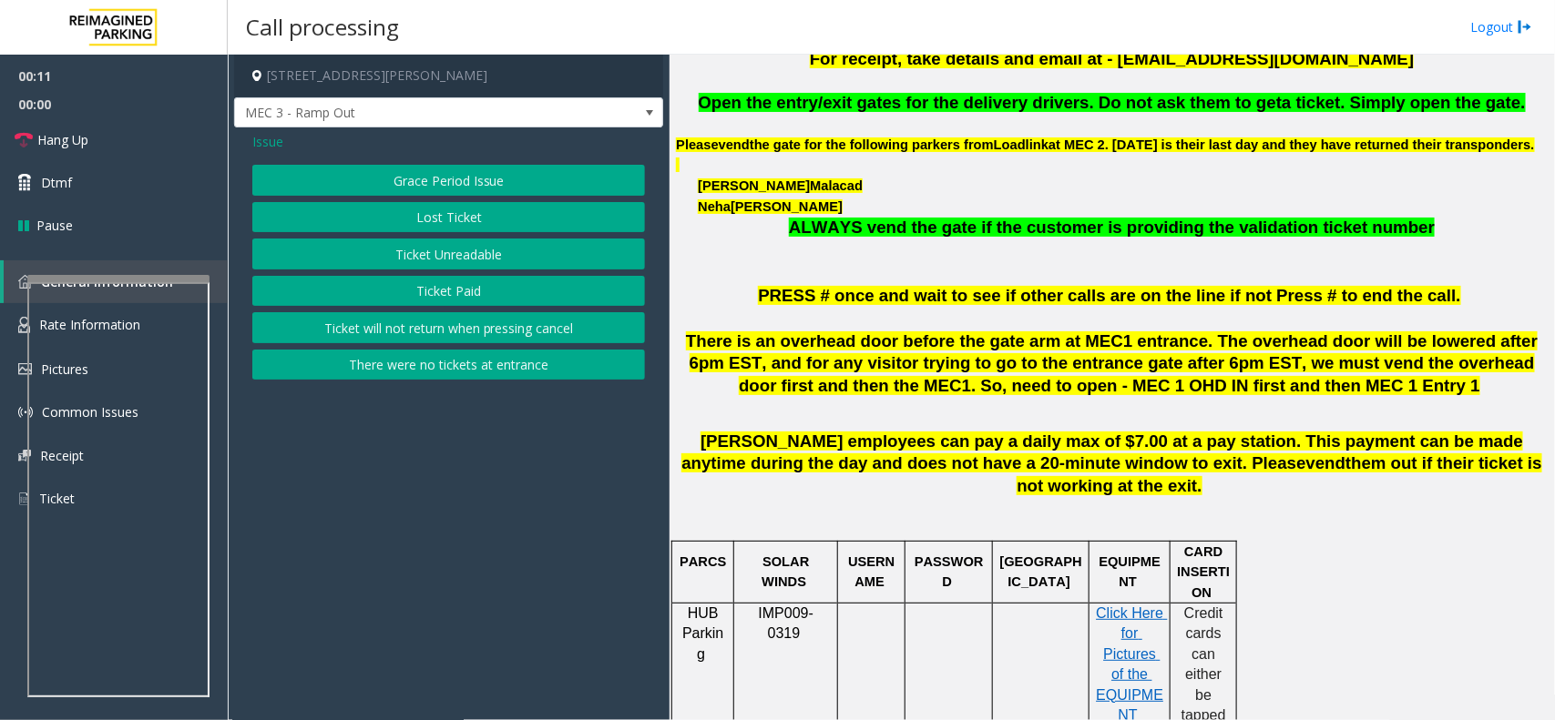
click at [522, 265] on button "Ticket Unreadable" at bounding box center [448, 254] width 393 height 31
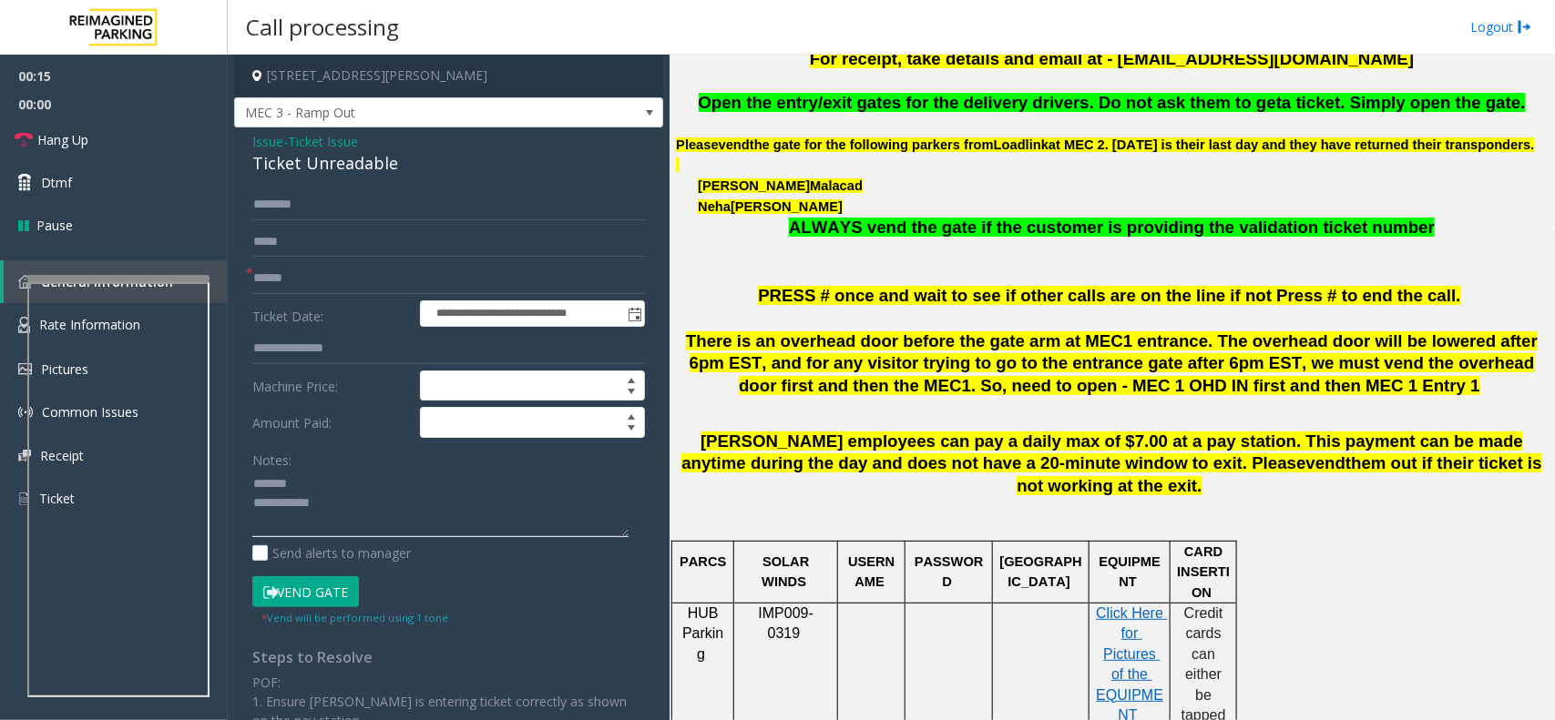
click at [321, 489] on textarea at bounding box center [440, 504] width 376 height 68
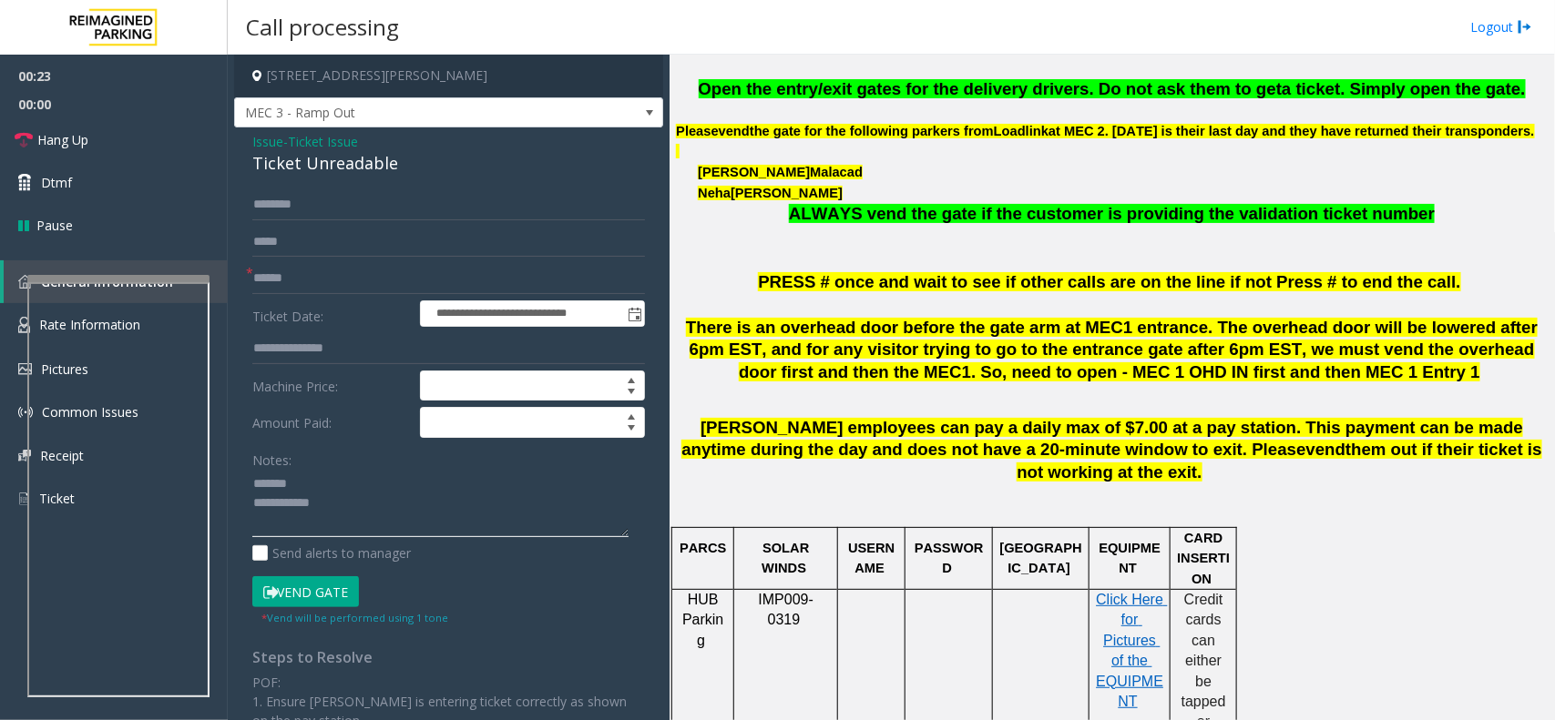
scroll to position [569, 0]
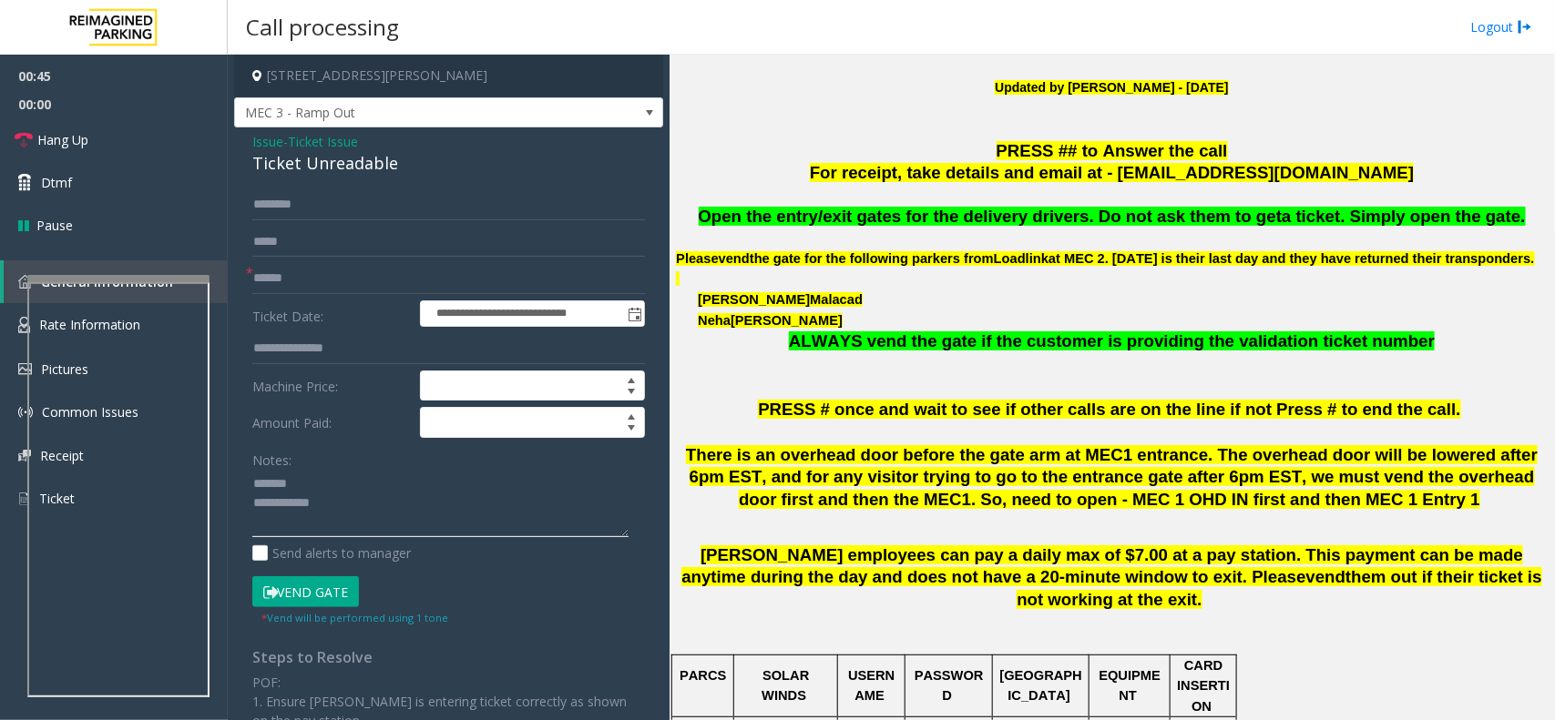
type textarea "**********"
click at [323, 144] on span "Ticket Issue" at bounding box center [323, 141] width 70 height 19
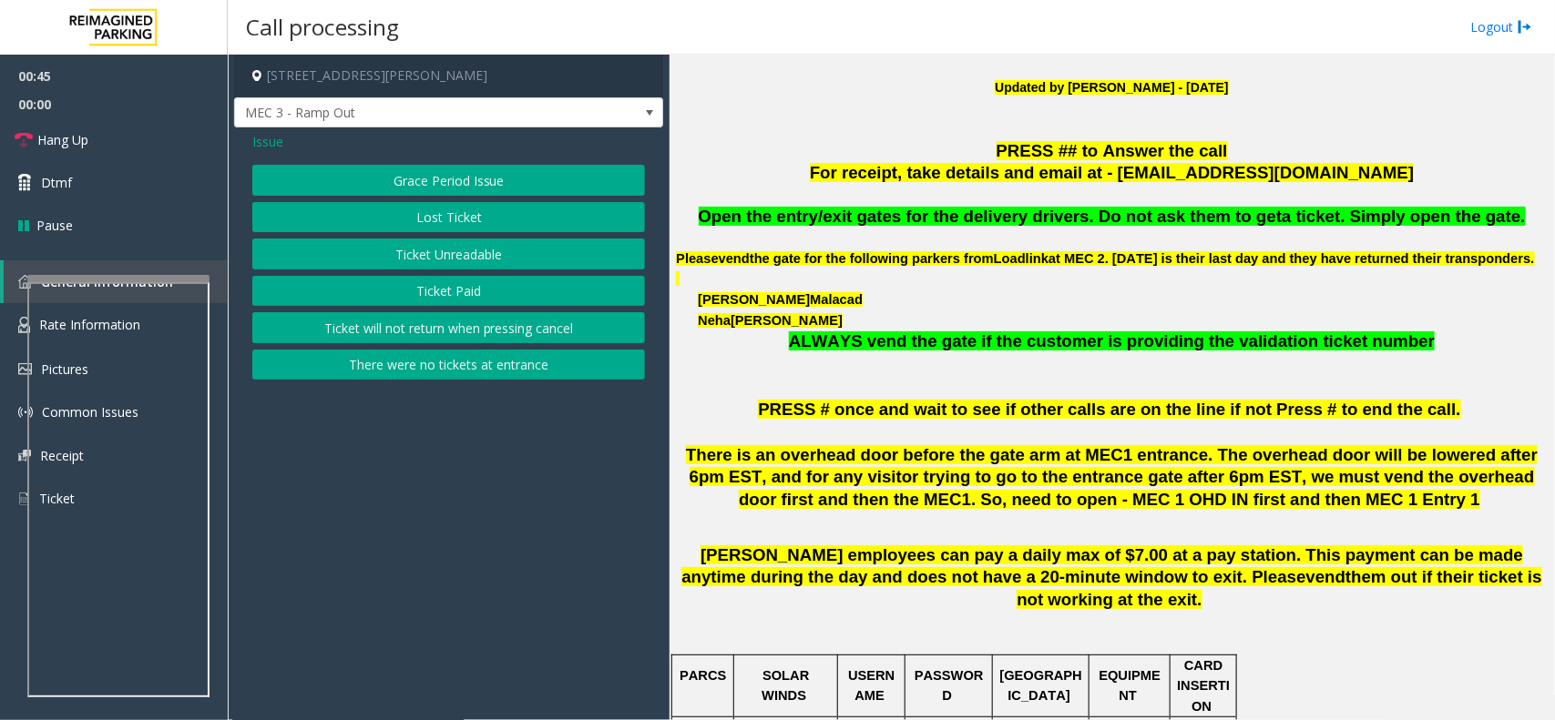
click at [250, 138] on div "Issue Grace Period Issue Lost Ticket Ticket Unreadable Ticket Paid Ticket will …" at bounding box center [448, 257] width 429 height 261
click at [262, 141] on span "Issue" at bounding box center [267, 141] width 31 height 19
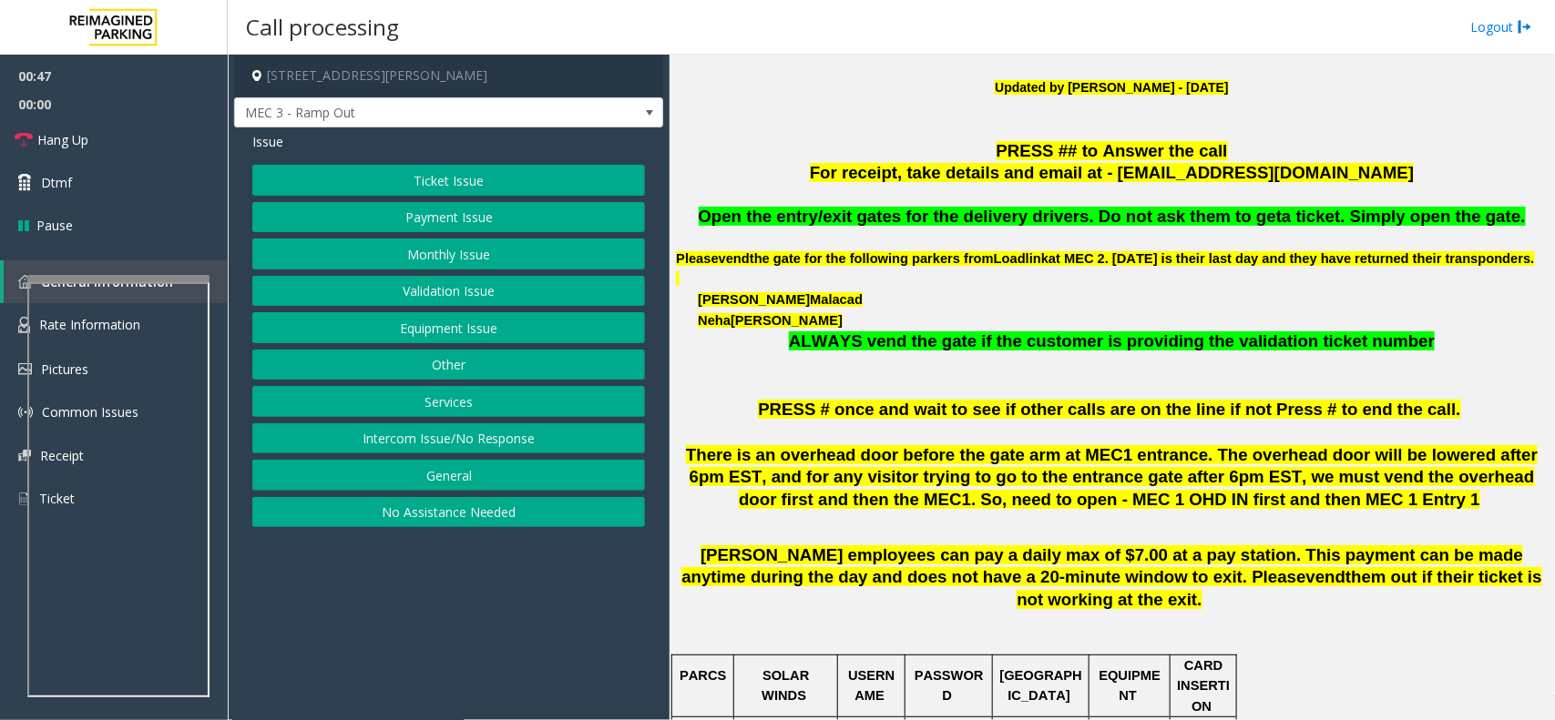
click at [438, 264] on button "Monthly Issue" at bounding box center [448, 254] width 393 height 31
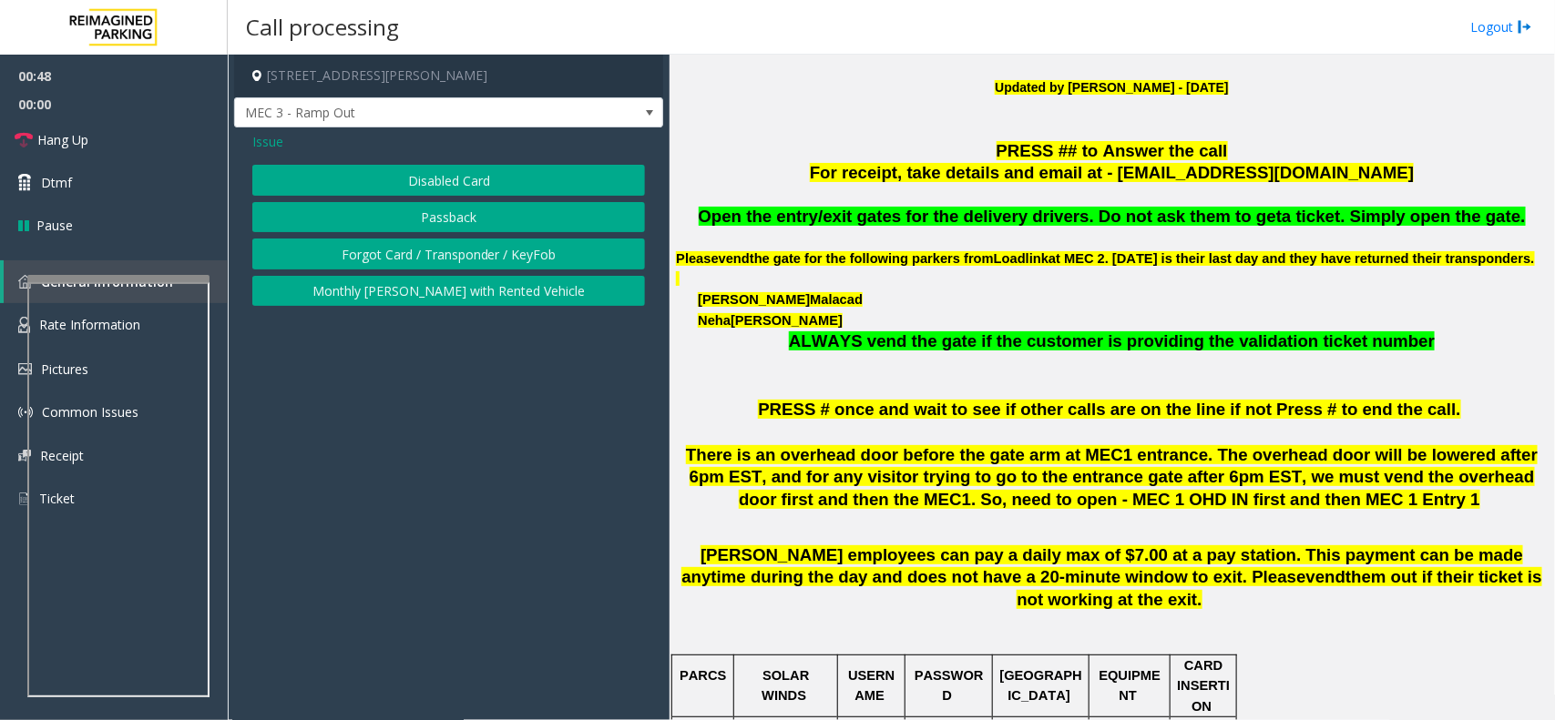
click at [435, 185] on button "Disabled Card" at bounding box center [448, 180] width 393 height 31
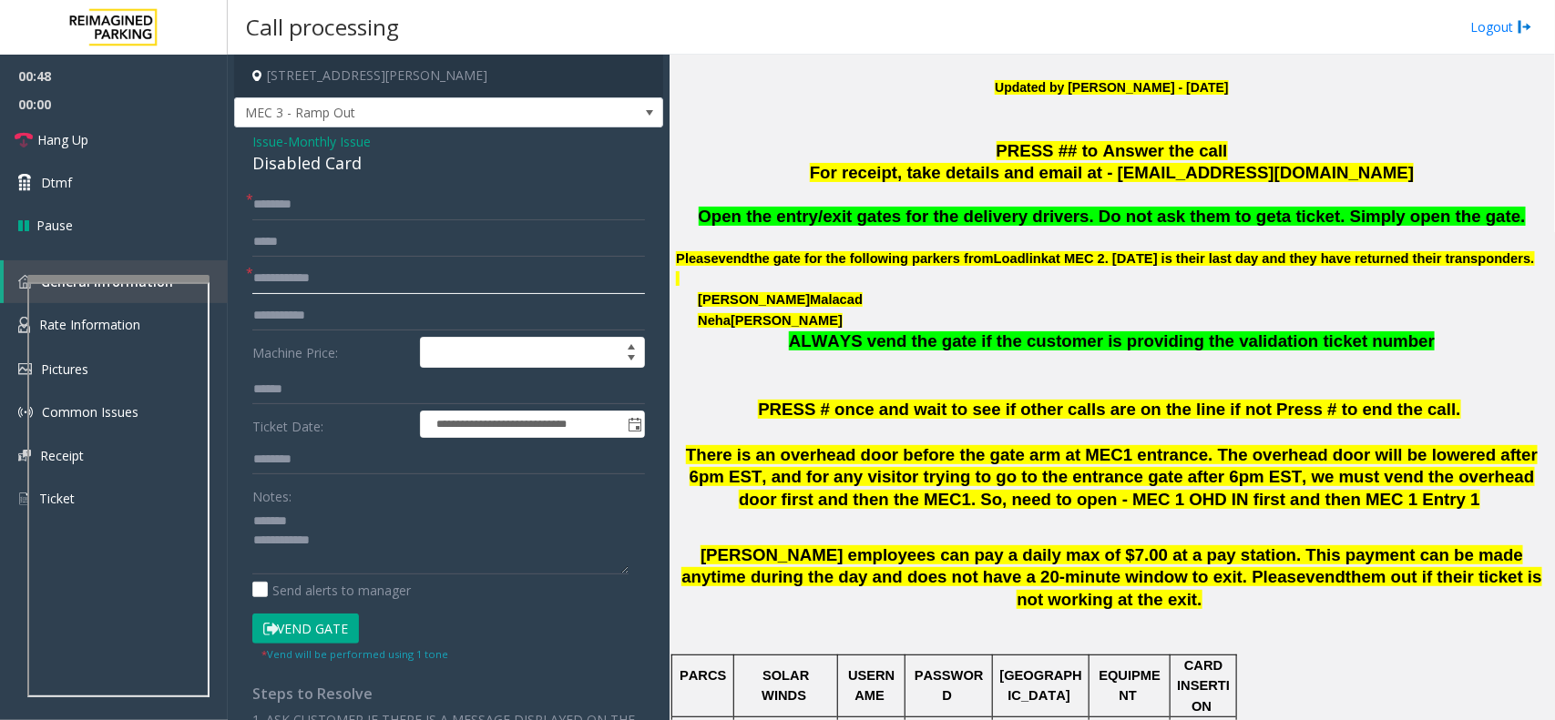
click at [326, 284] on input "text" at bounding box center [448, 278] width 393 height 31
click at [280, 162] on div "Disabled Card" at bounding box center [448, 163] width 393 height 25
drag, startPoint x: 280, startPoint y: 162, endPoint x: 317, endPoint y: 162, distance: 36.4
click at [312, 162] on div "Disabled Card" at bounding box center [448, 163] width 393 height 25
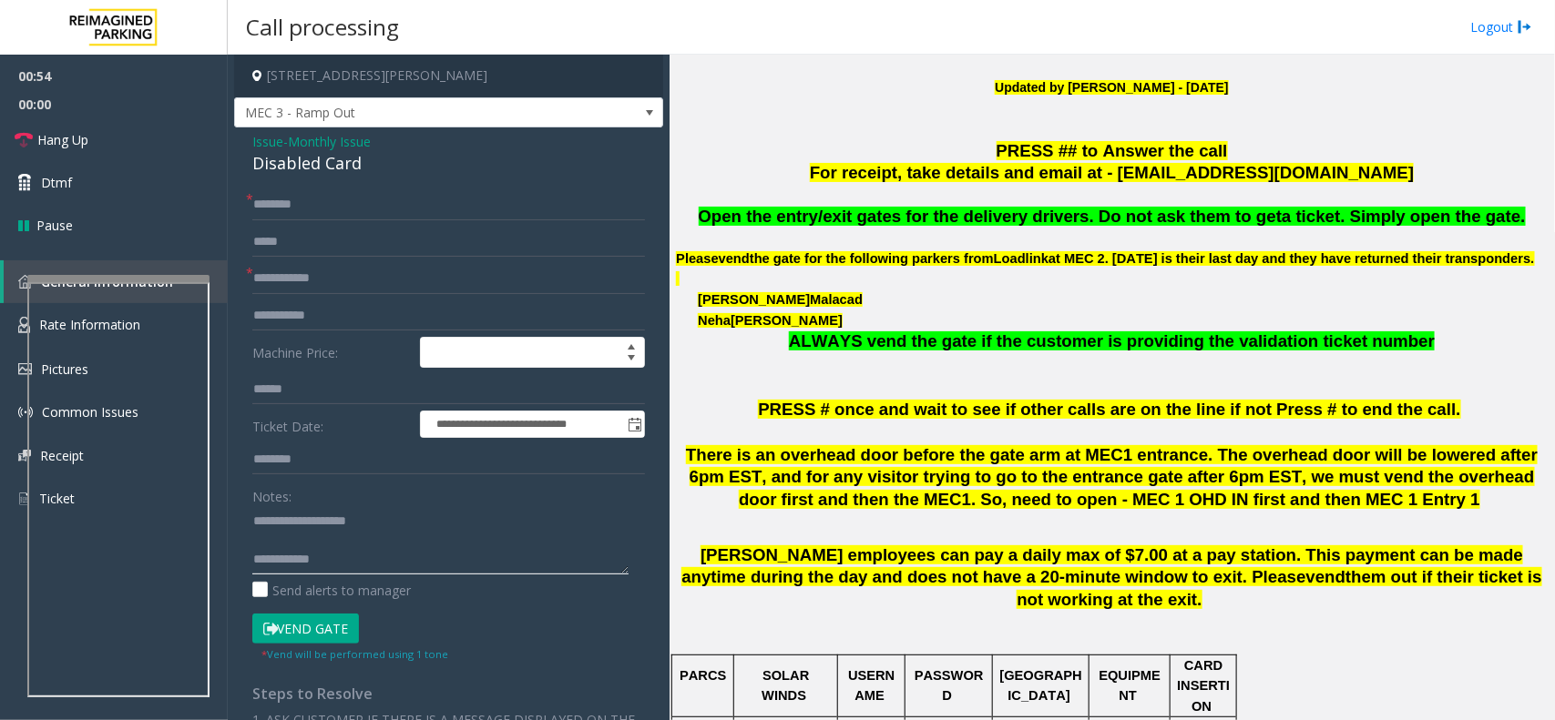
drag, startPoint x: 342, startPoint y: 567, endPoint x: 334, endPoint y: 556, distance: 14.4
click at [339, 566] on textarea at bounding box center [440, 540] width 376 height 68
click at [331, 548] on textarea at bounding box center [440, 540] width 376 height 68
click at [340, 547] on textarea at bounding box center [440, 540] width 376 height 68
paste textarea "**********"
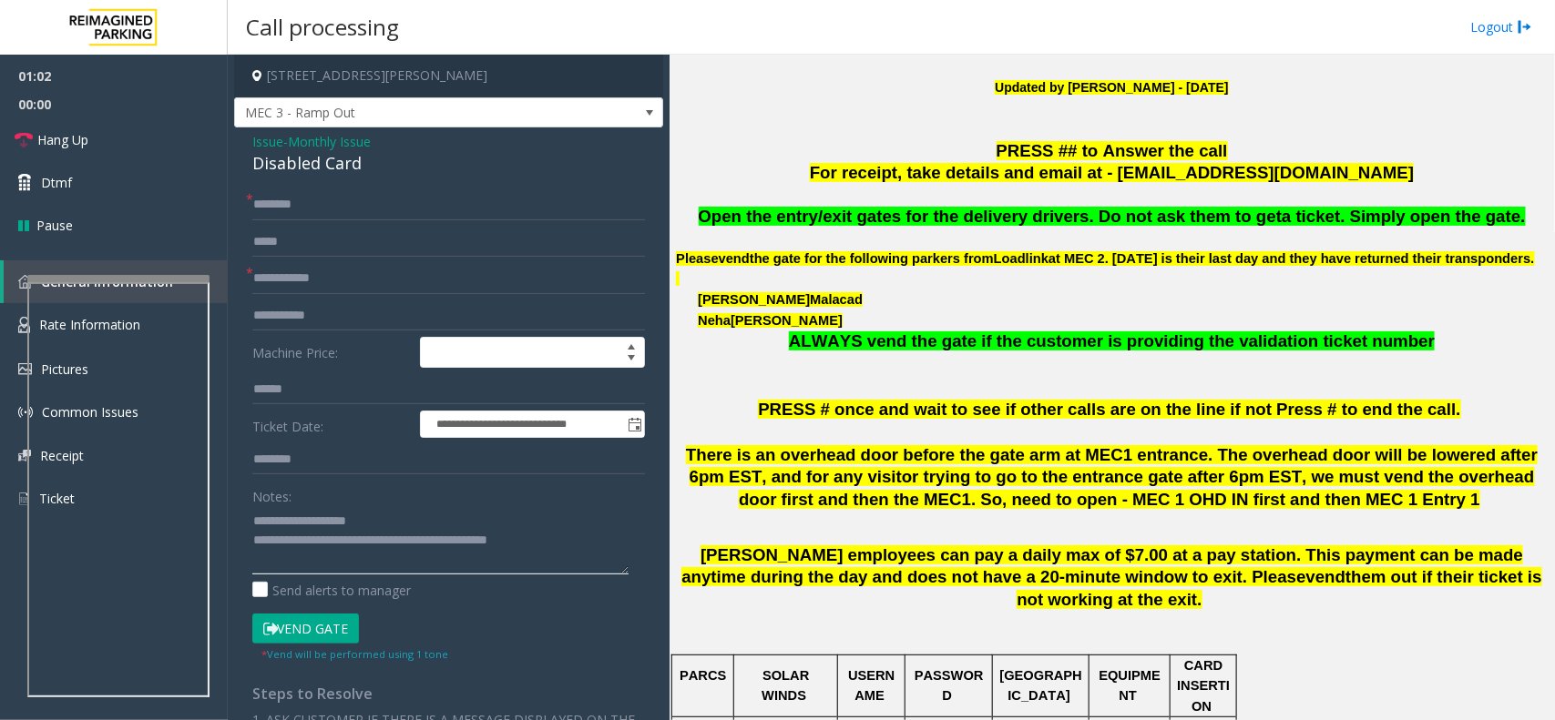
type textarea "**********"
click at [335, 282] on input "text" at bounding box center [448, 278] width 393 height 31
type input "******"
click at [296, 200] on input "text" at bounding box center [448, 204] width 393 height 31
type input "****"
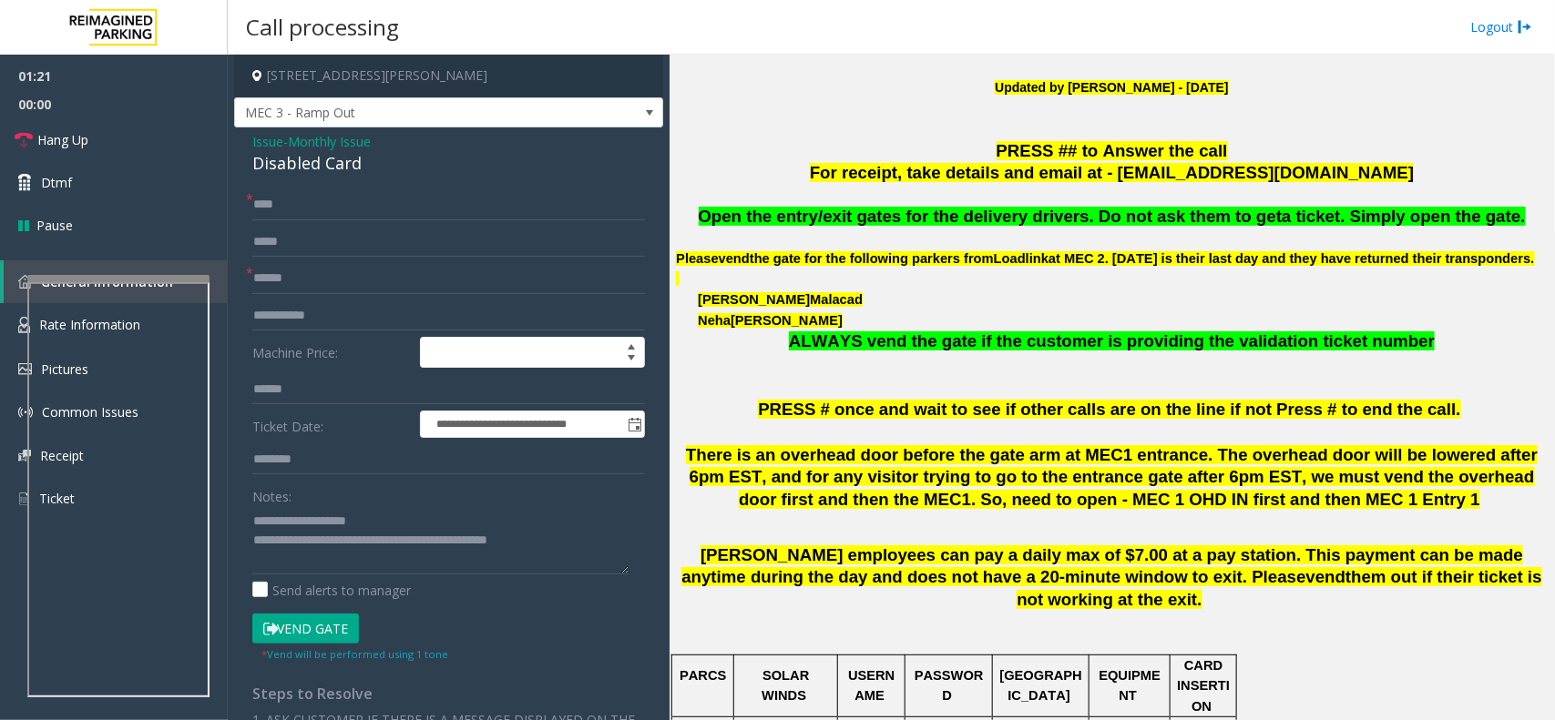
click at [319, 635] on button "Vend Gate" at bounding box center [305, 629] width 107 height 31
click at [110, 137] on link "Hang Up" at bounding box center [114, 139] width 228 height 43
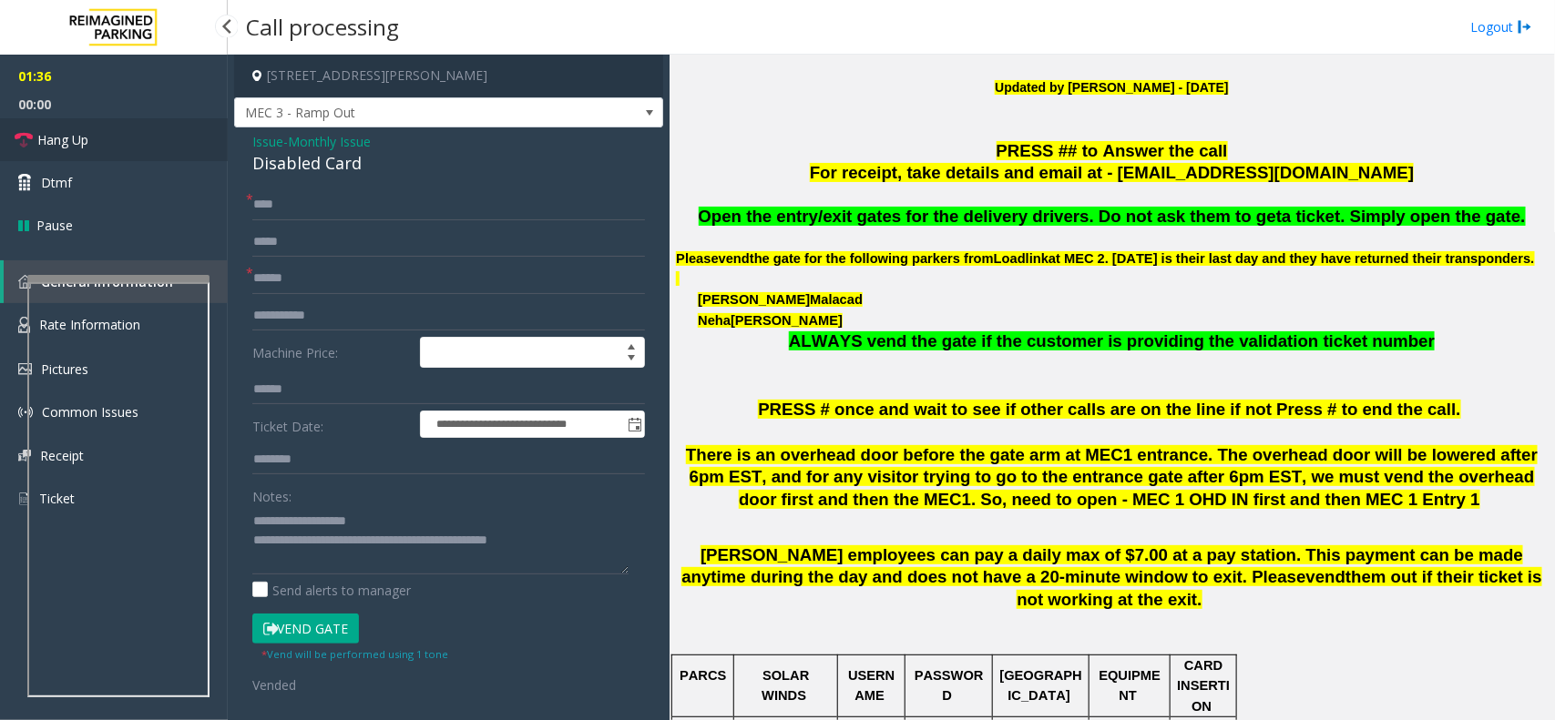
click at [110, 137] on link "Hang Up" at bounding box center [114, 139] width 228 height 43
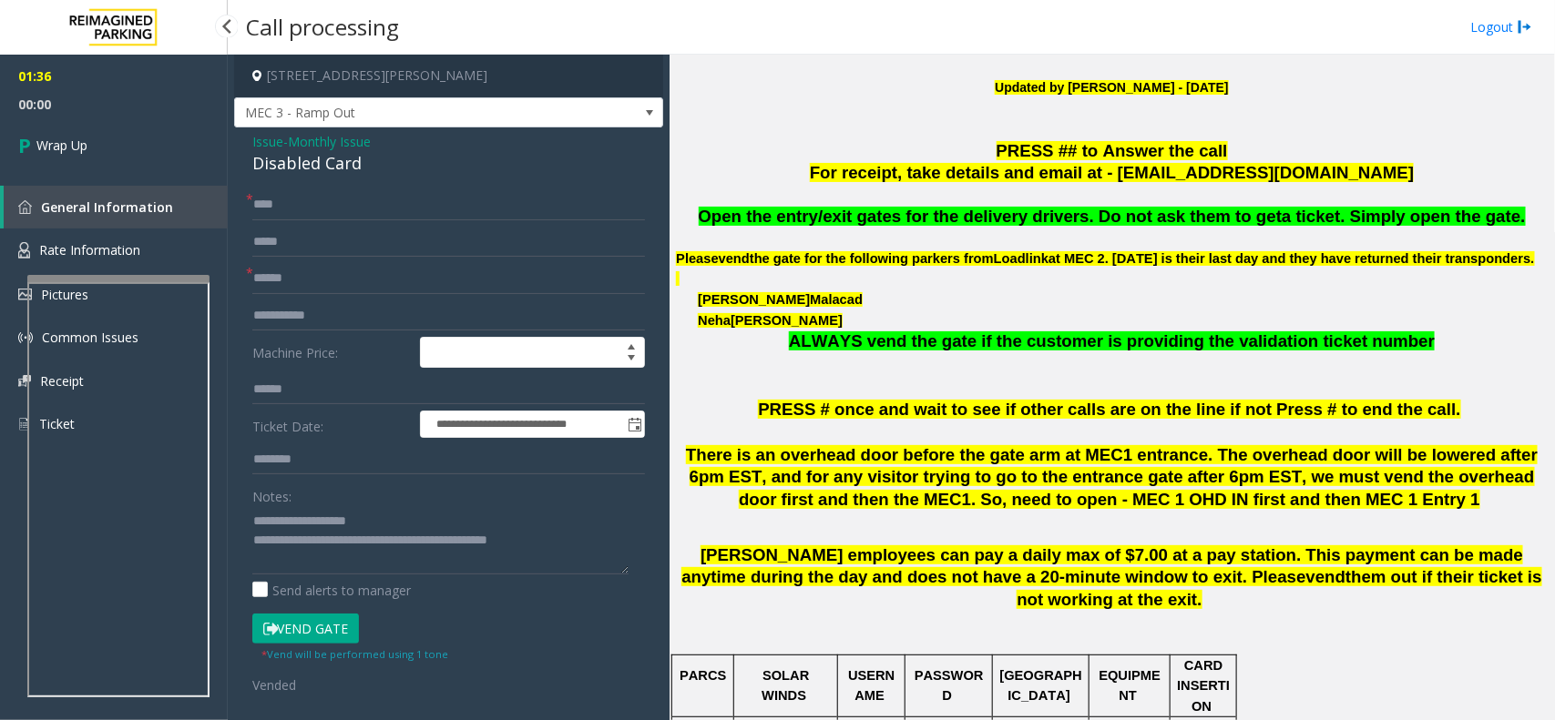
click at [110, 137] on link "Wrap Up" at bounding box center [114, 145] width 228 height 54
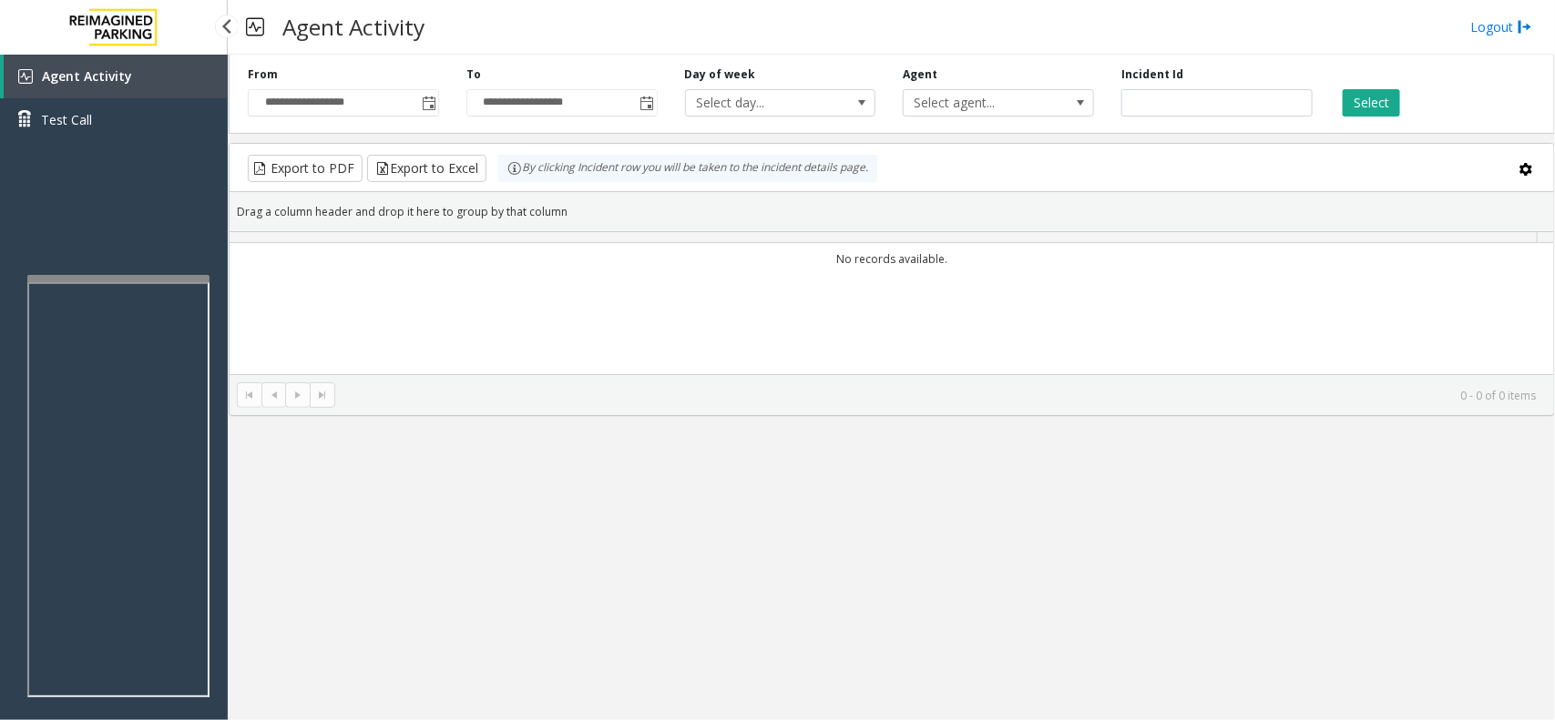
click at [110, 137] on link "Test Call" at bounding box center [114, 119] width 228 height 43
click at [110, 137] on body "**********" at bounding box center [777, 360] width 1555 height 720
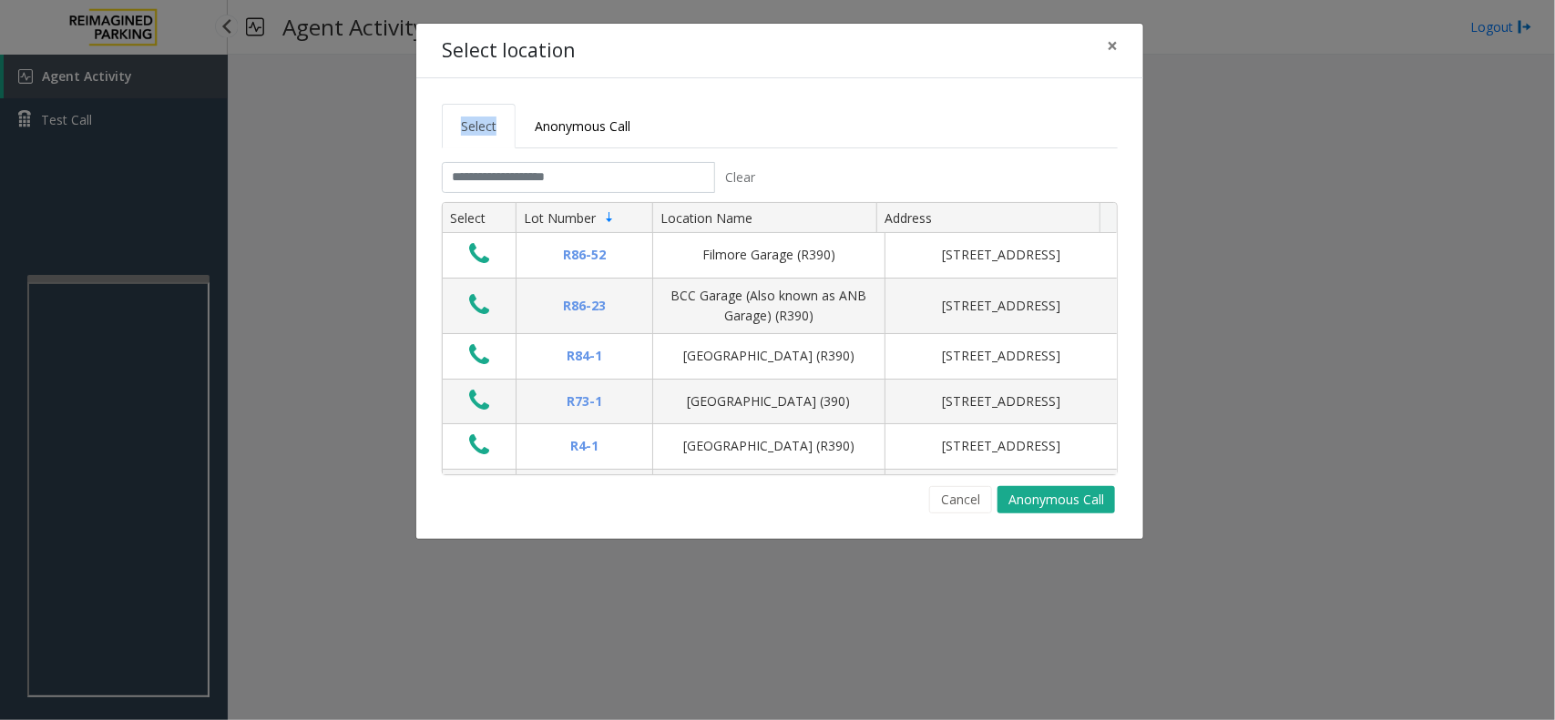
click at [110, 137] on div "Select location × Select Anonymous Call Clear Select Lot Number Location Name A…" at bounding box center [777, 360] width 1555 height 720
click at [1113, 46] on span "×" at bounding box center [1111, 45] width 11 height 25
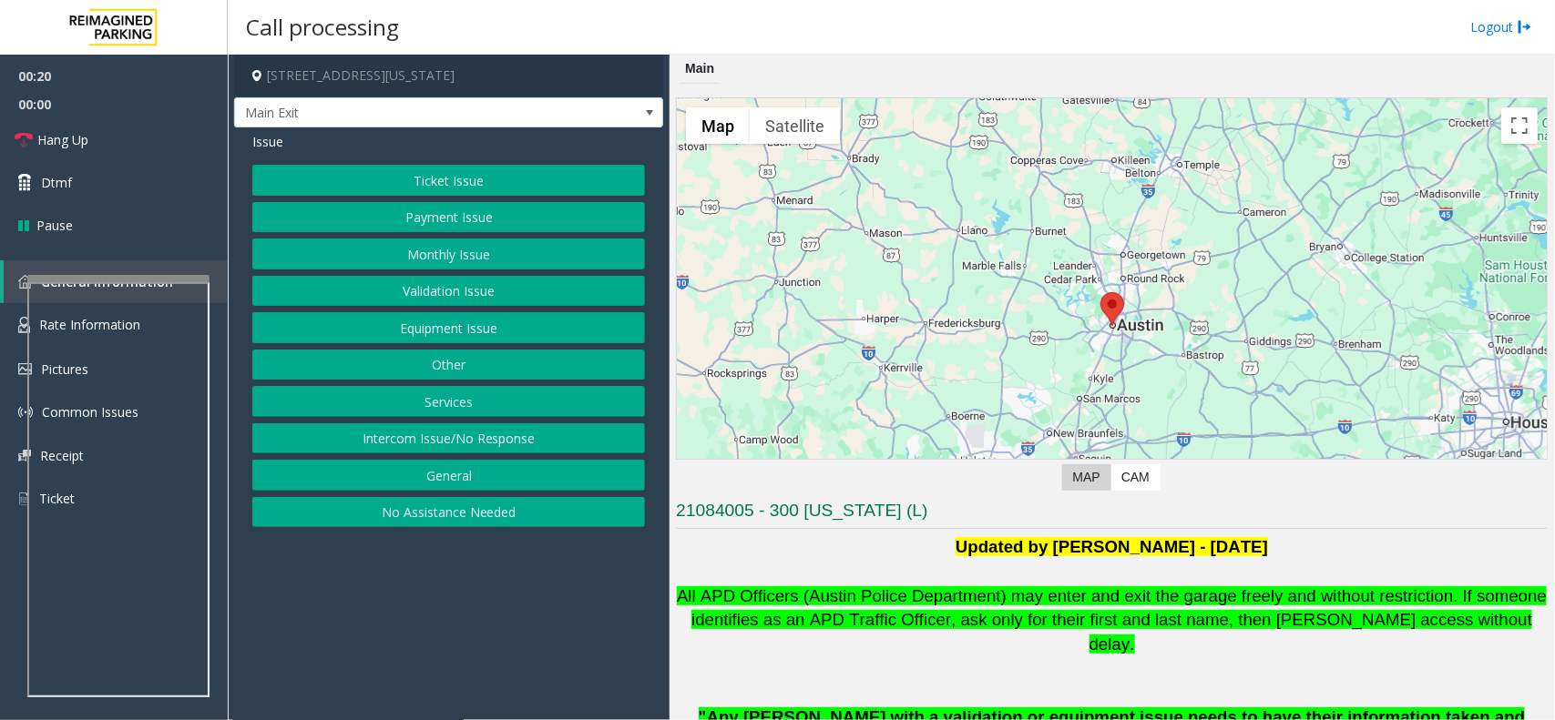
click at [474, 430] on button "Intercom Issue/No Response" at bounding box center [448, 438] width 393 height 31
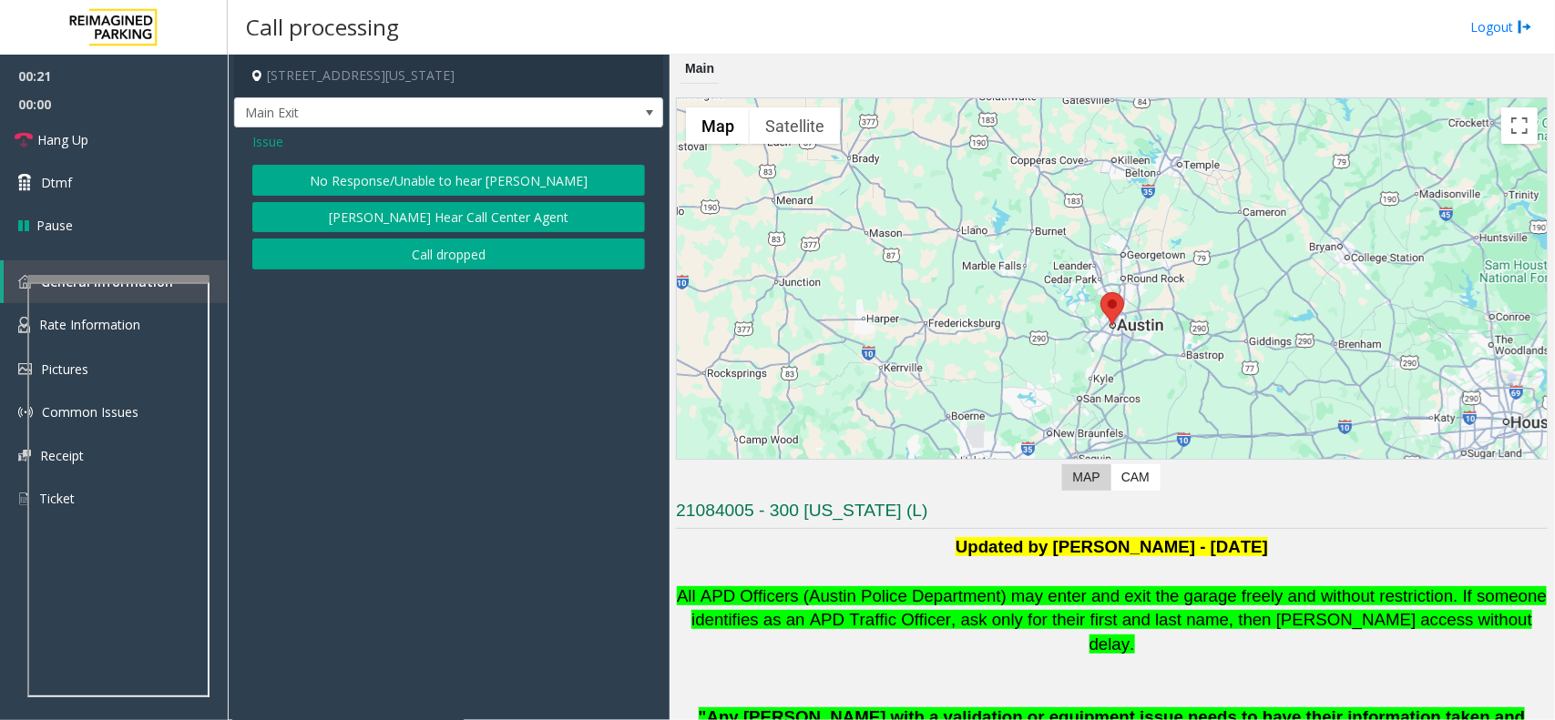
click at [396, 178] on button "No Response/Unable to hear [PERSON_NAME]" at bounding box center [448, 180] width 393 height 31
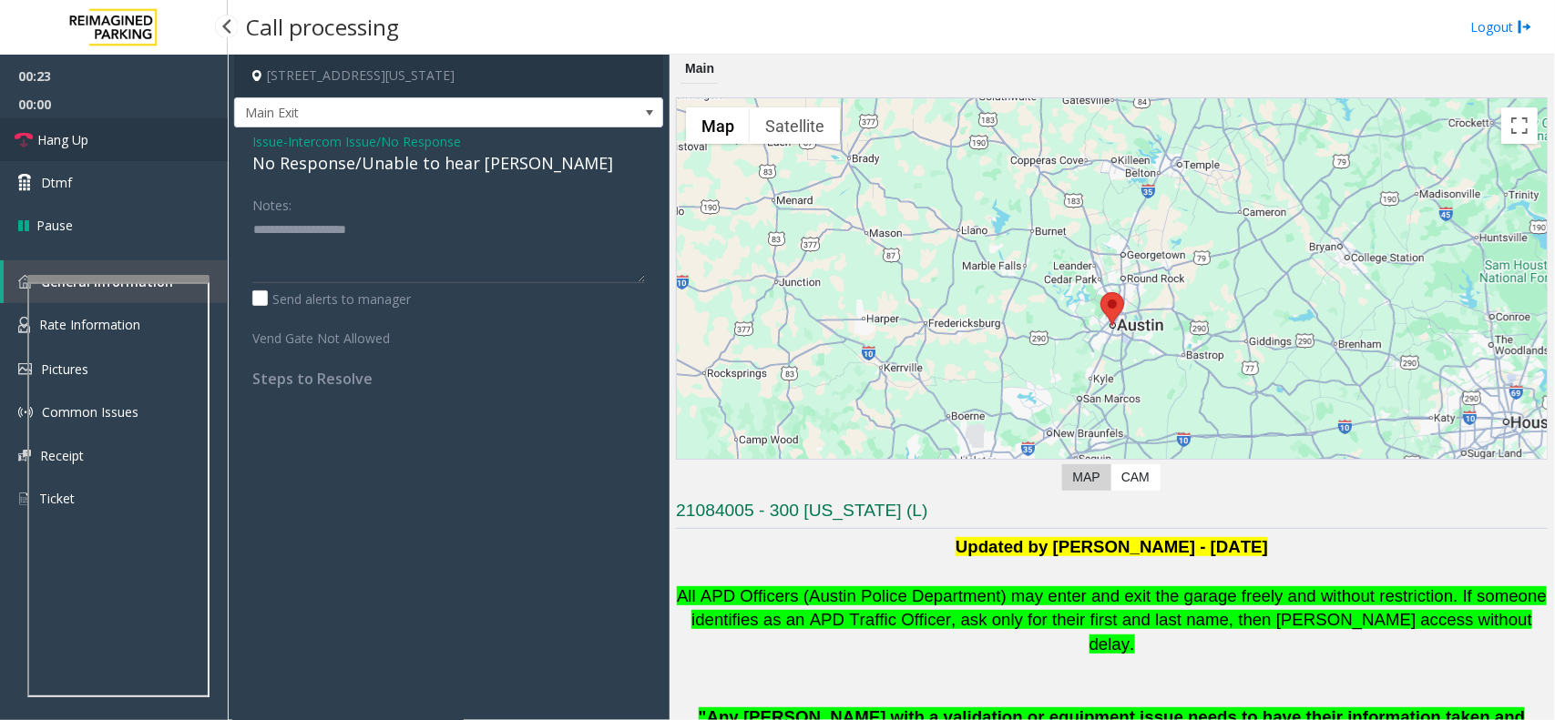
click at [100, 125] on link "Hang Up" at bounding box center [114, 139] width 228 height 43
click at [331, 157] on div "No Response/Unable to hear [PERSON_NAME]" at bounding box center [448, 163] width 393 height 25
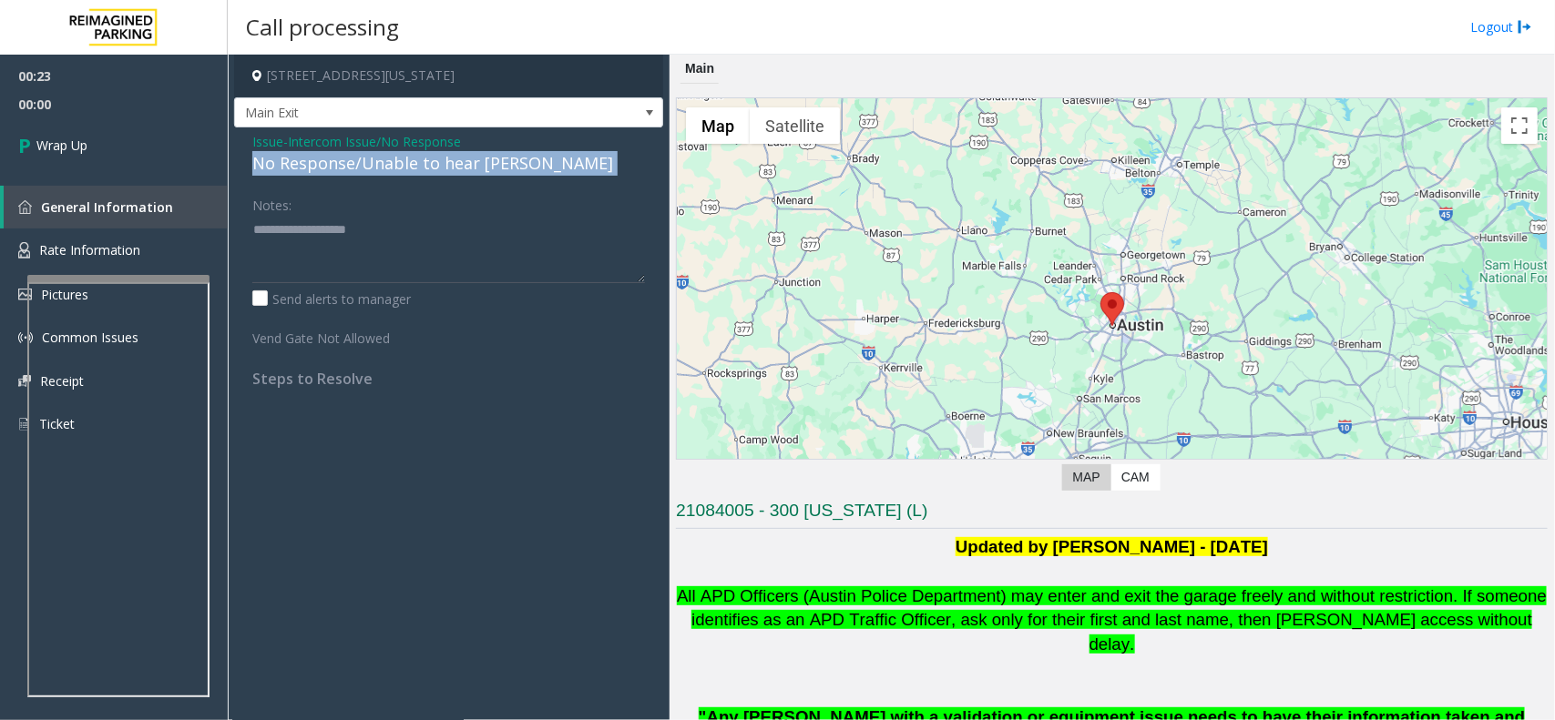
drag, startPoint x: 331, startPoint y: 157, endPoint x: 379, endPoint y: 165, distance: 49.0
click at [333, 157] on div "No Response/Unable to hear [PERSON_NAME]" at bounding box center [448, 163] width 393 height 25
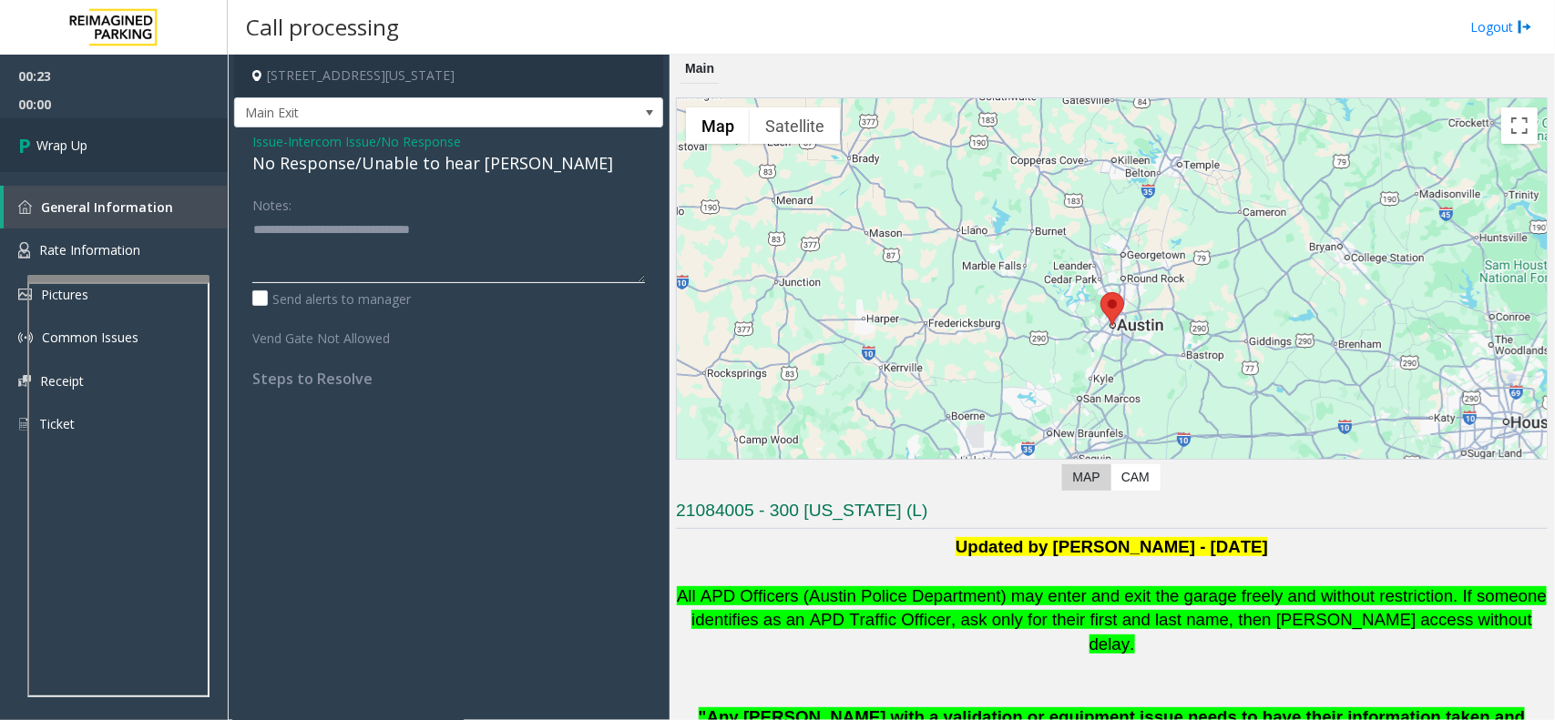
type textarea "**********"
click at [123, 129] on link "Wrap Up" at bounding box center [114, 145] width 228 height 54
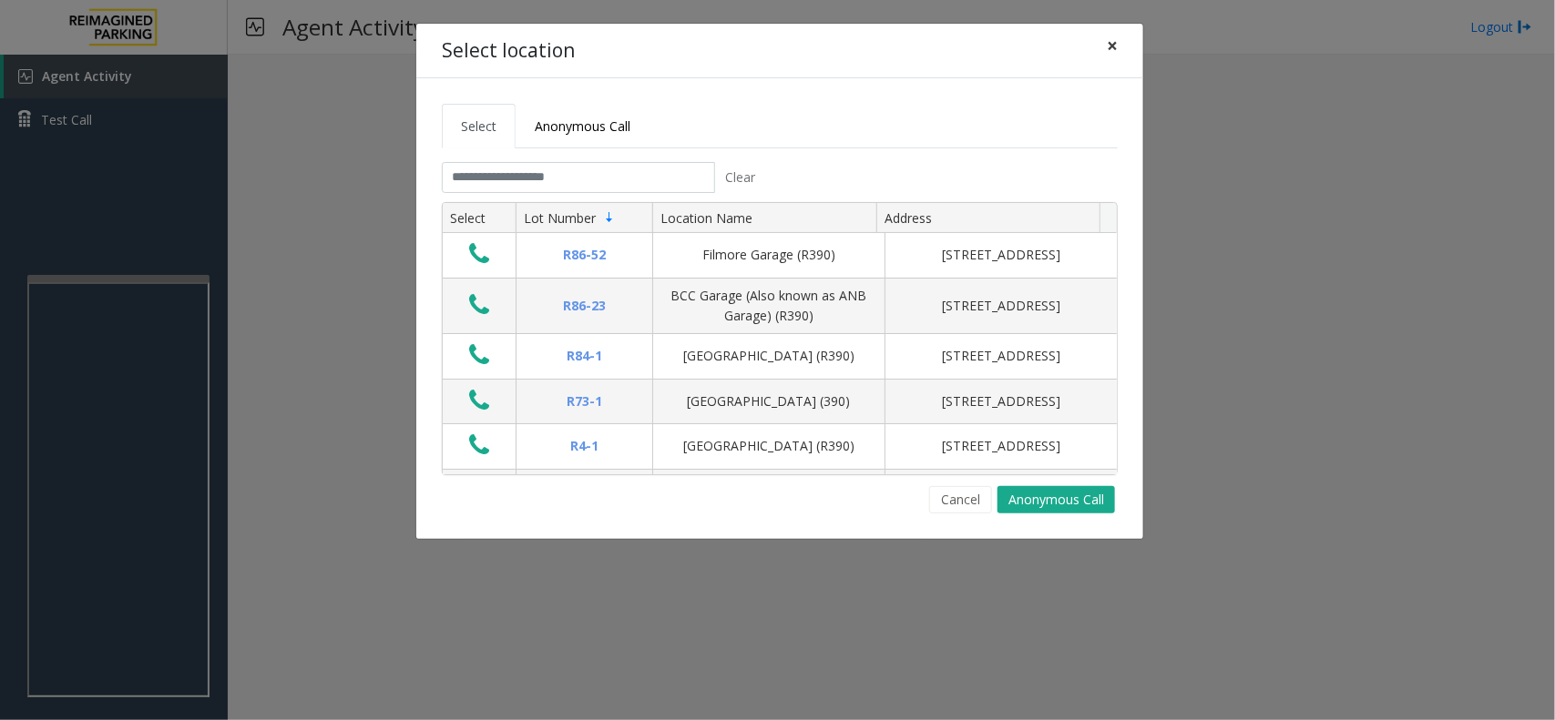
click at [1111, 48] on span "×" at bounding box center [1111, 45] width 11 height 25
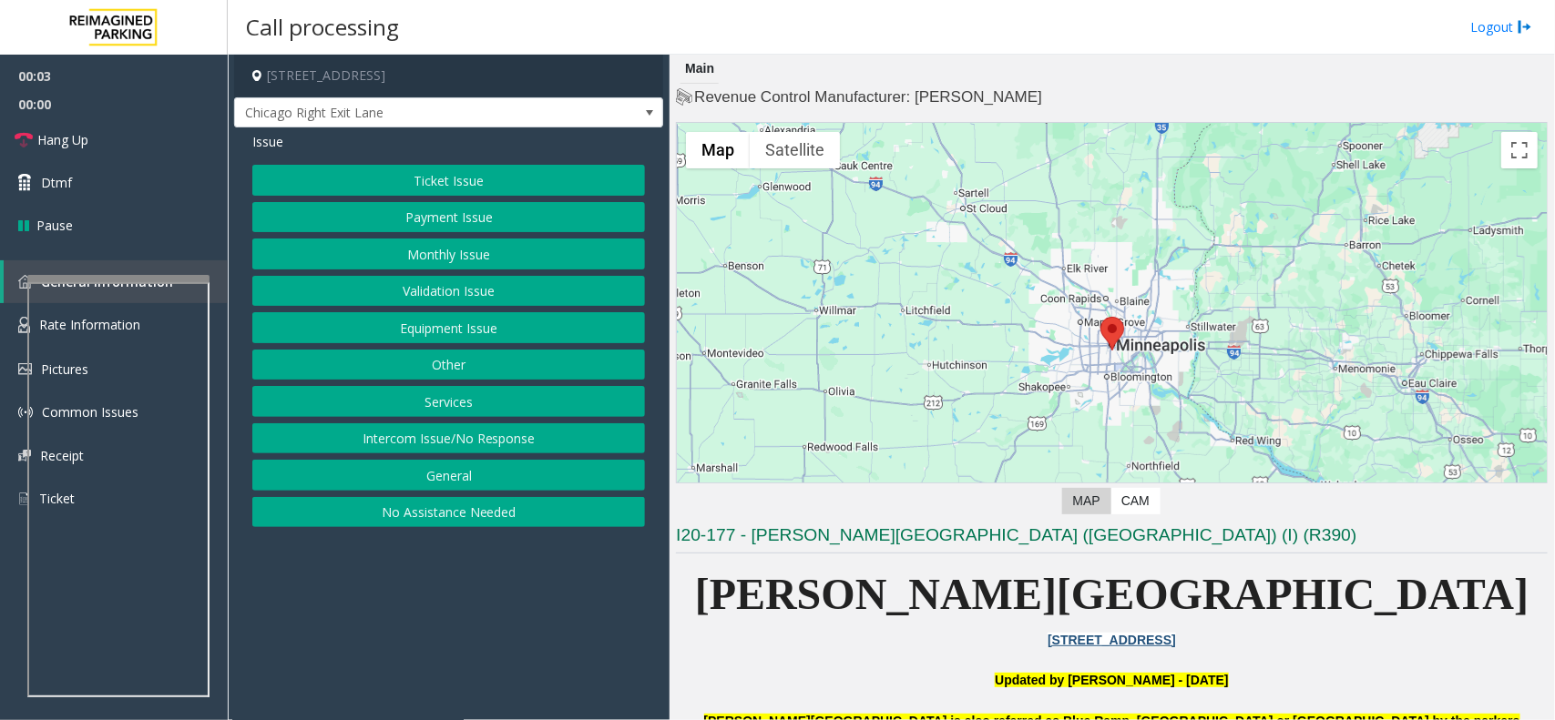
click at [501, 330] on button "Equipment Issue" at bounding box center [448, 327] width 393 height 31
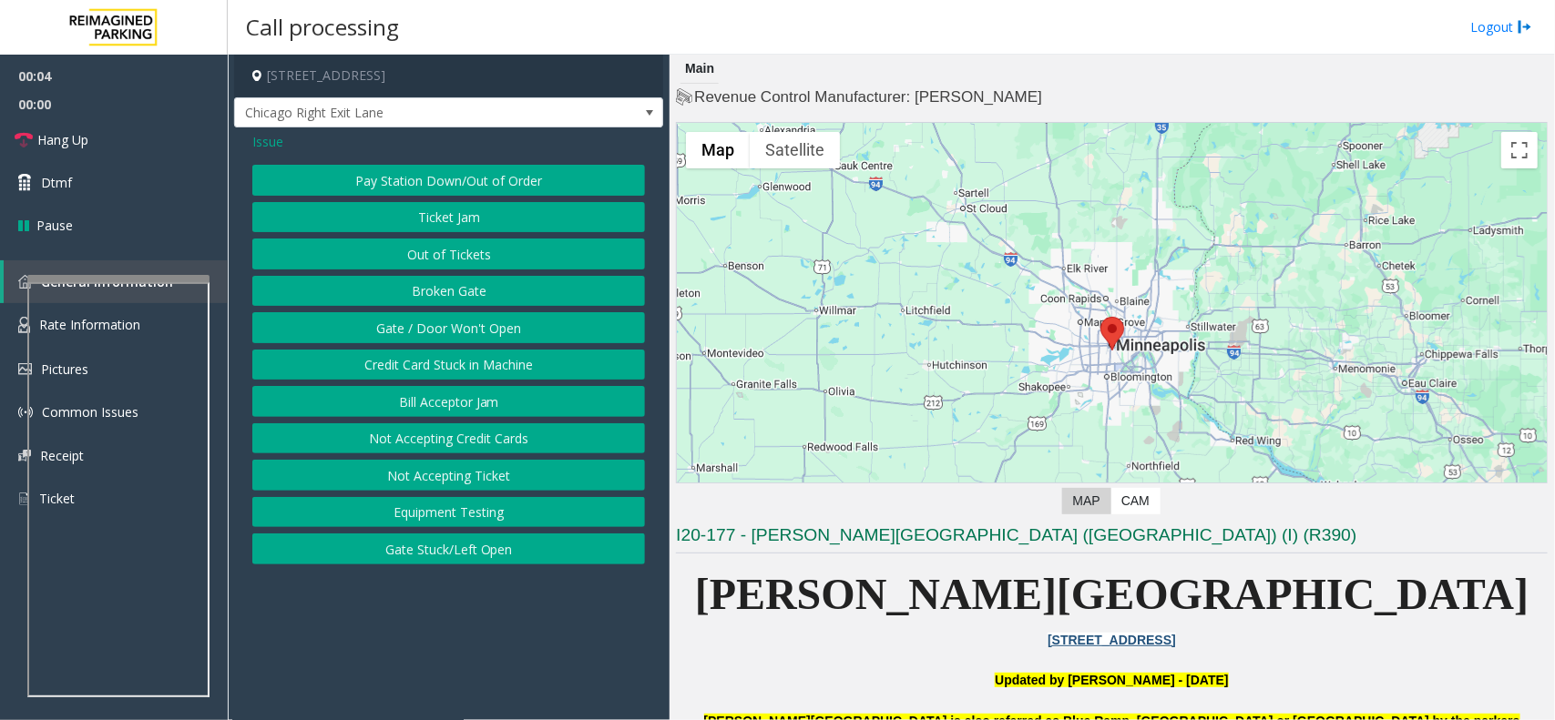
click at [478, 332] on button "Gate / Door Won't Open" at bounding box center [448, 327] width 393 height 31
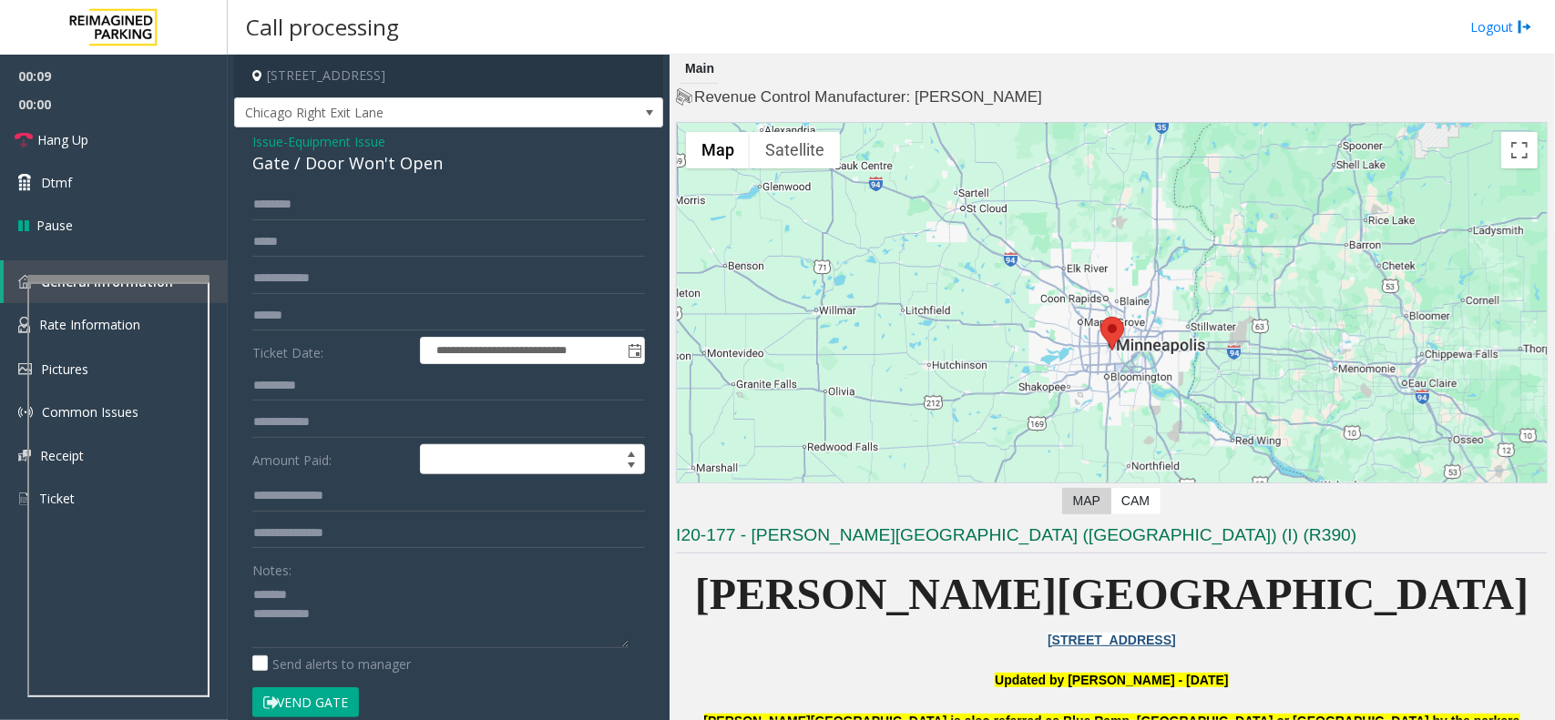
click at [321, 160] on div "Gate / Door Won't Open" at bounding box center [448, 163] width 393 height 25
click at [375, 621] on textarea at bounding box center [440, 614] width 376 height 68
type textarea "**********"
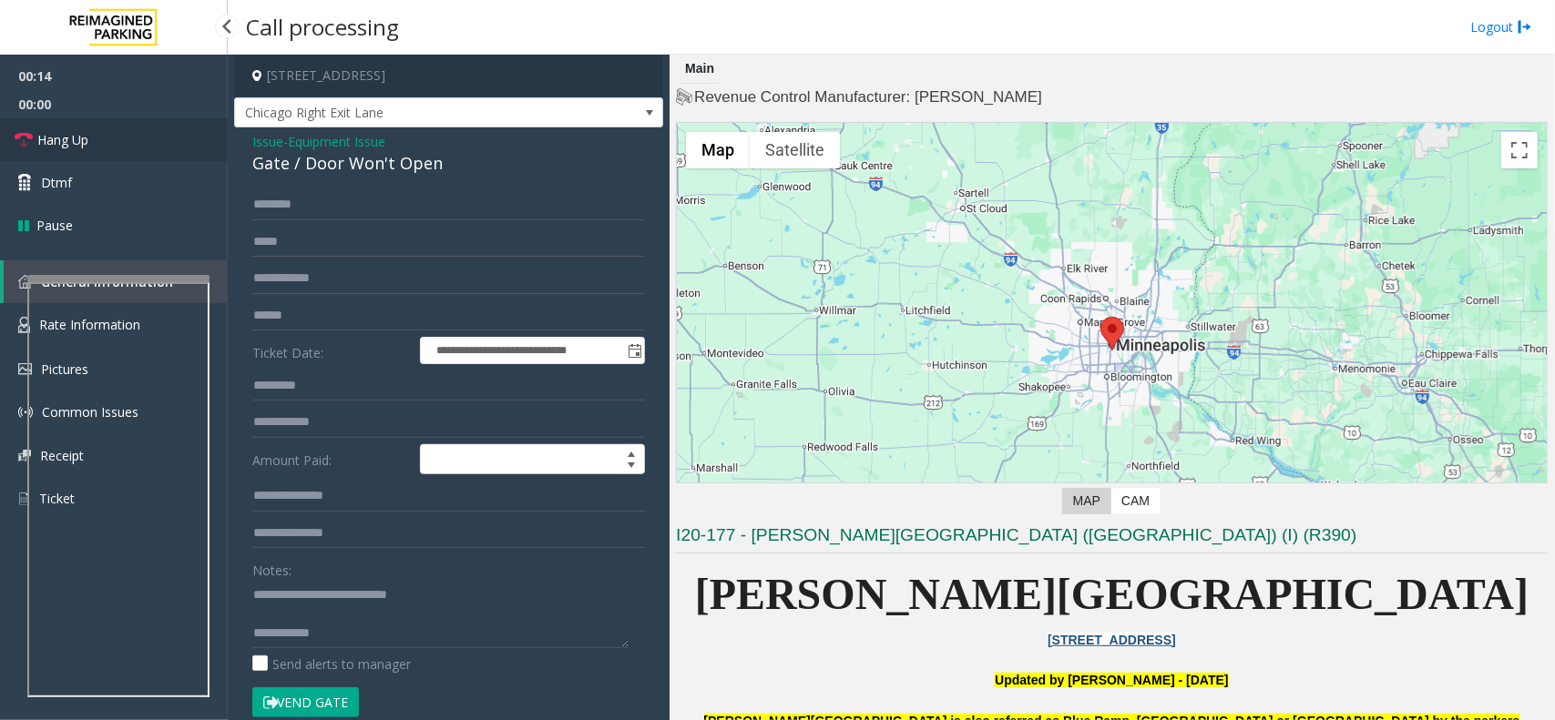
click at [87, 150] on link "Hang Up" at bounding box center [114, 139] width 228 height 43
click at [370, 141] on span "Equipment Issue" at bounding box center [336, 141] width 97 height 19
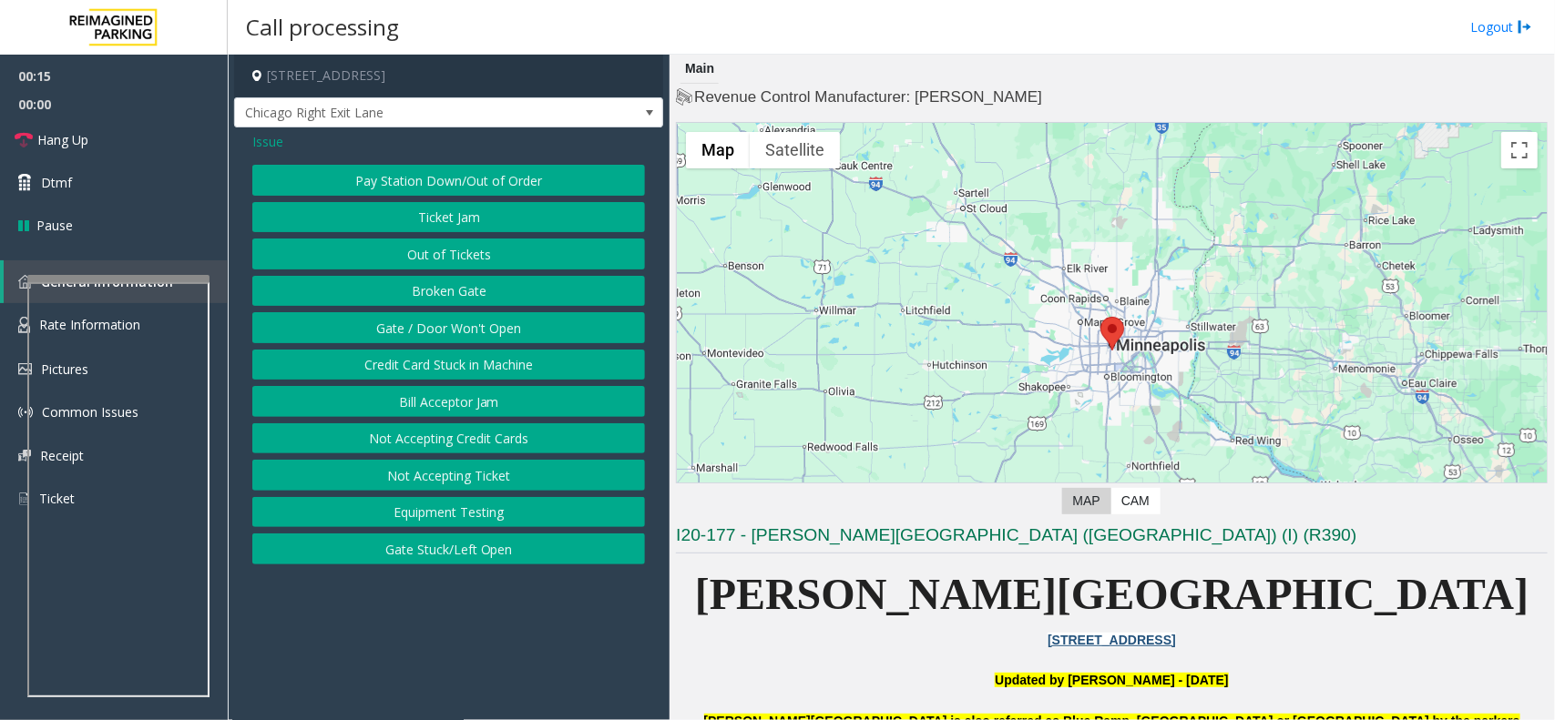
click at [370, 141] on div "Issue" at bounding box center [448, 141] width 393 height 19
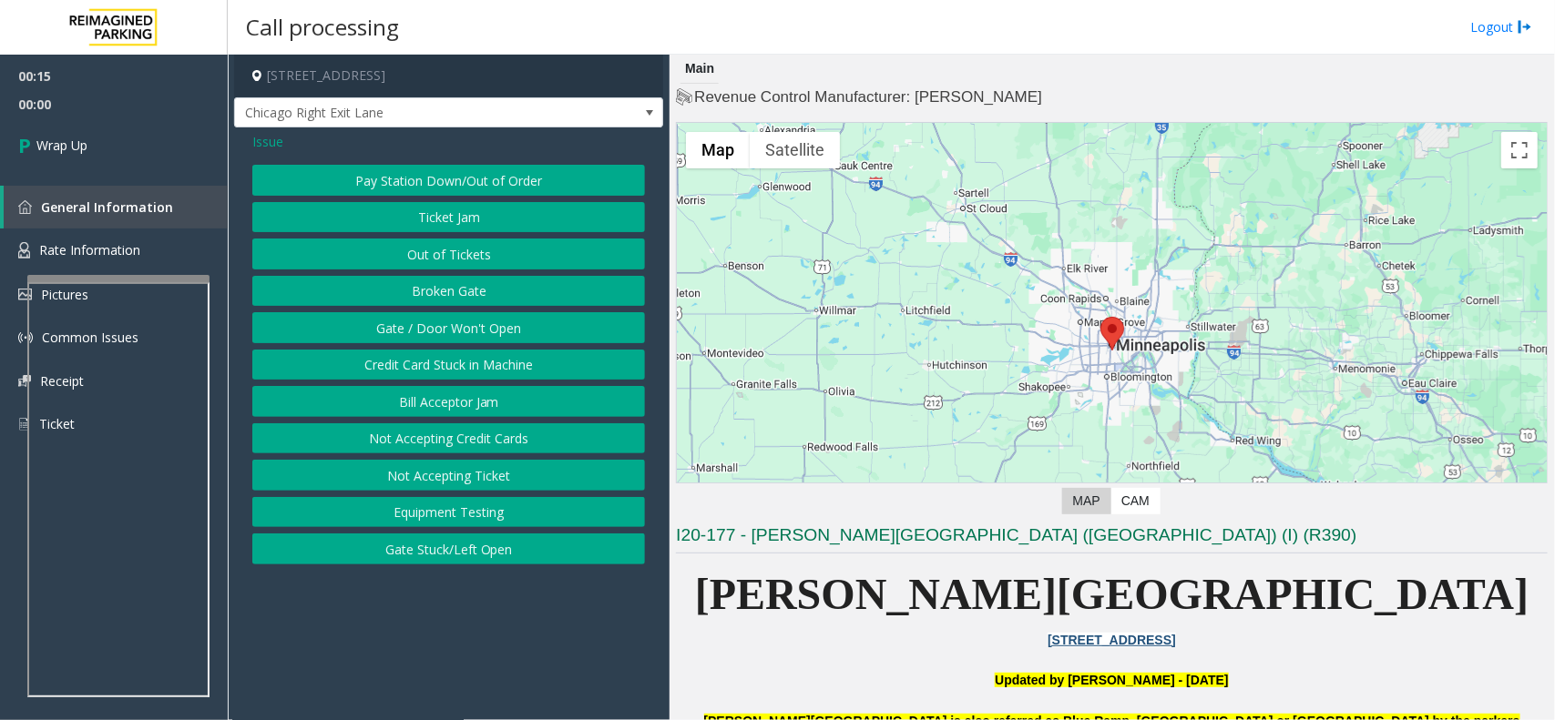
click at [302, 139] on div "Issue" at bounding box center [448, 141] width 393 height 19
click at [258, 141] on span "Issue" at bounding box center [267, 141] width 31 height 19
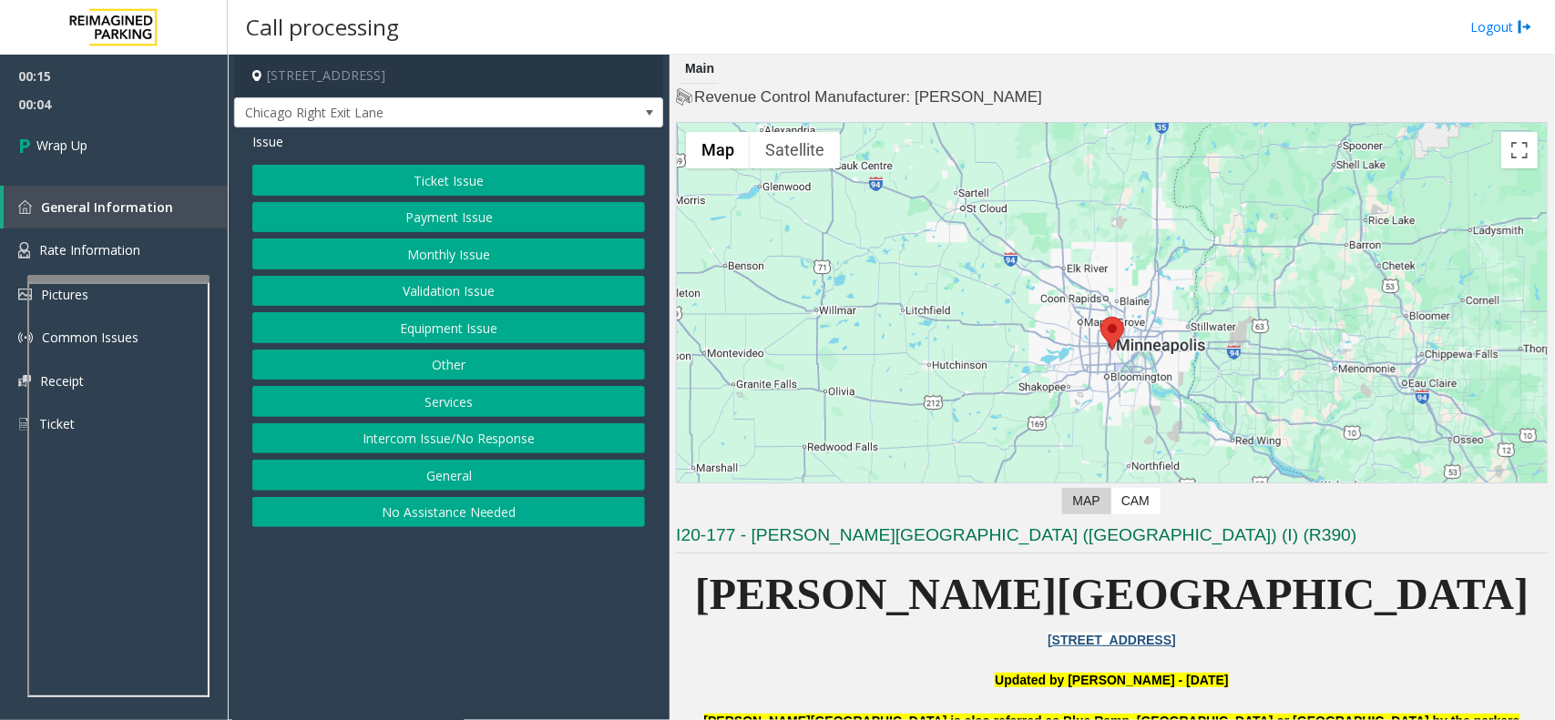
click at [426, 444] on button "Intercom Issue/No Response" at bounding box center [448, 438] width 393 height 31
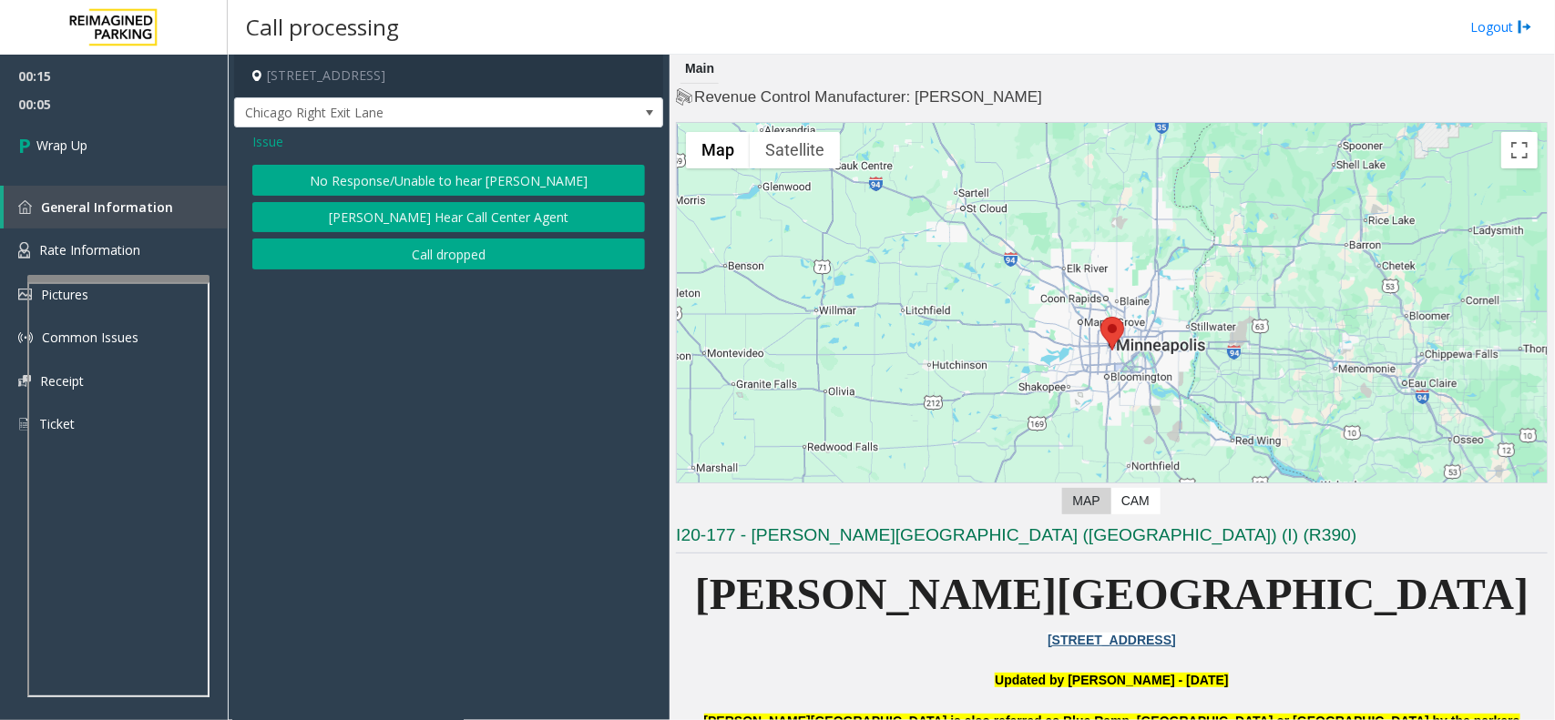
click at [401, 175] on button "No Response/Unable to hear [PERSON_NAME]" at bounding box center [448, 180] width 393 height 31
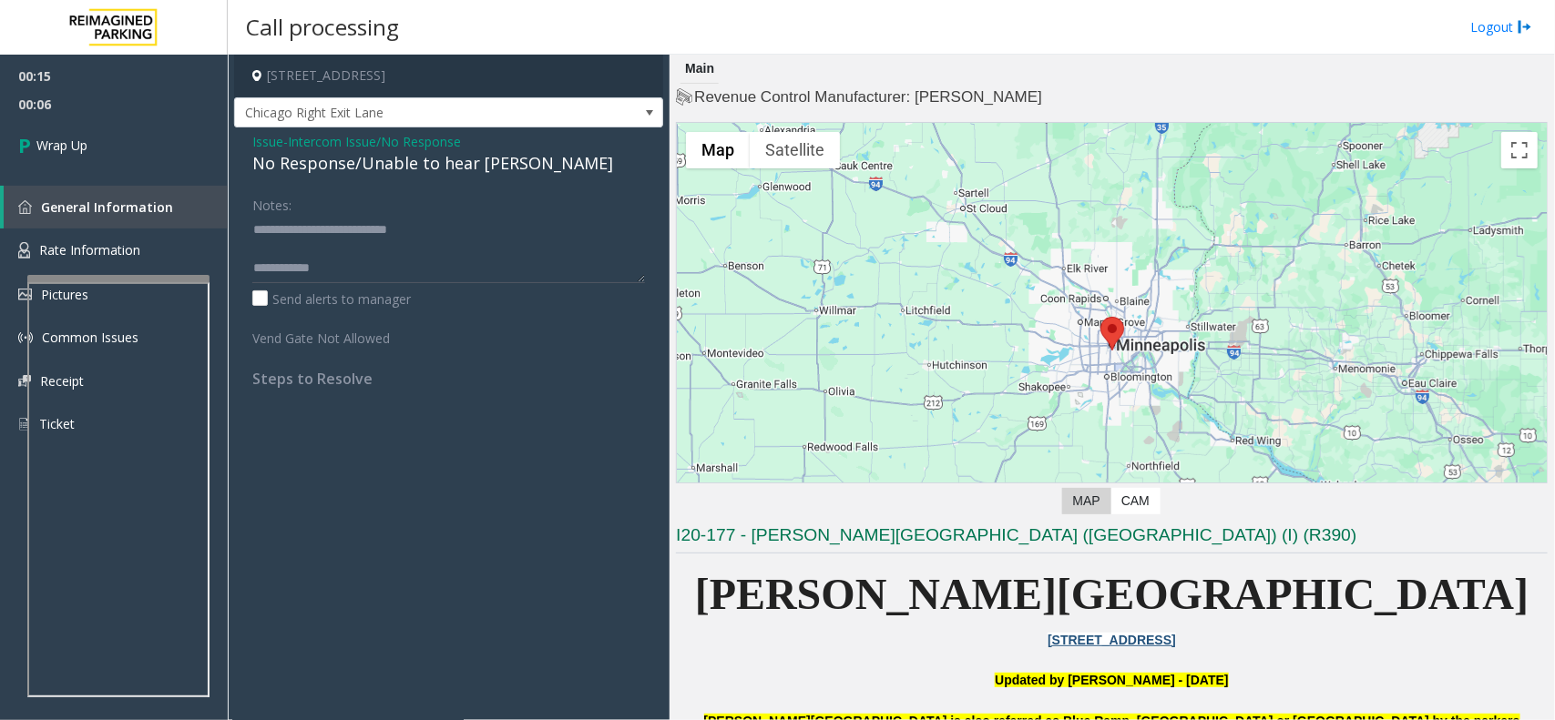
click at [369, 178] on div "Issue - Intercom Issue/No Response No Response/Unable to hear [PERSON_NAME] Not…" at bounding box center [448, 266] width 429 height 279
click at [371, 171] on div "No Response/Unable to hear [PERSON_NAME]" at bounding box center [448, 163] width 393 height 25
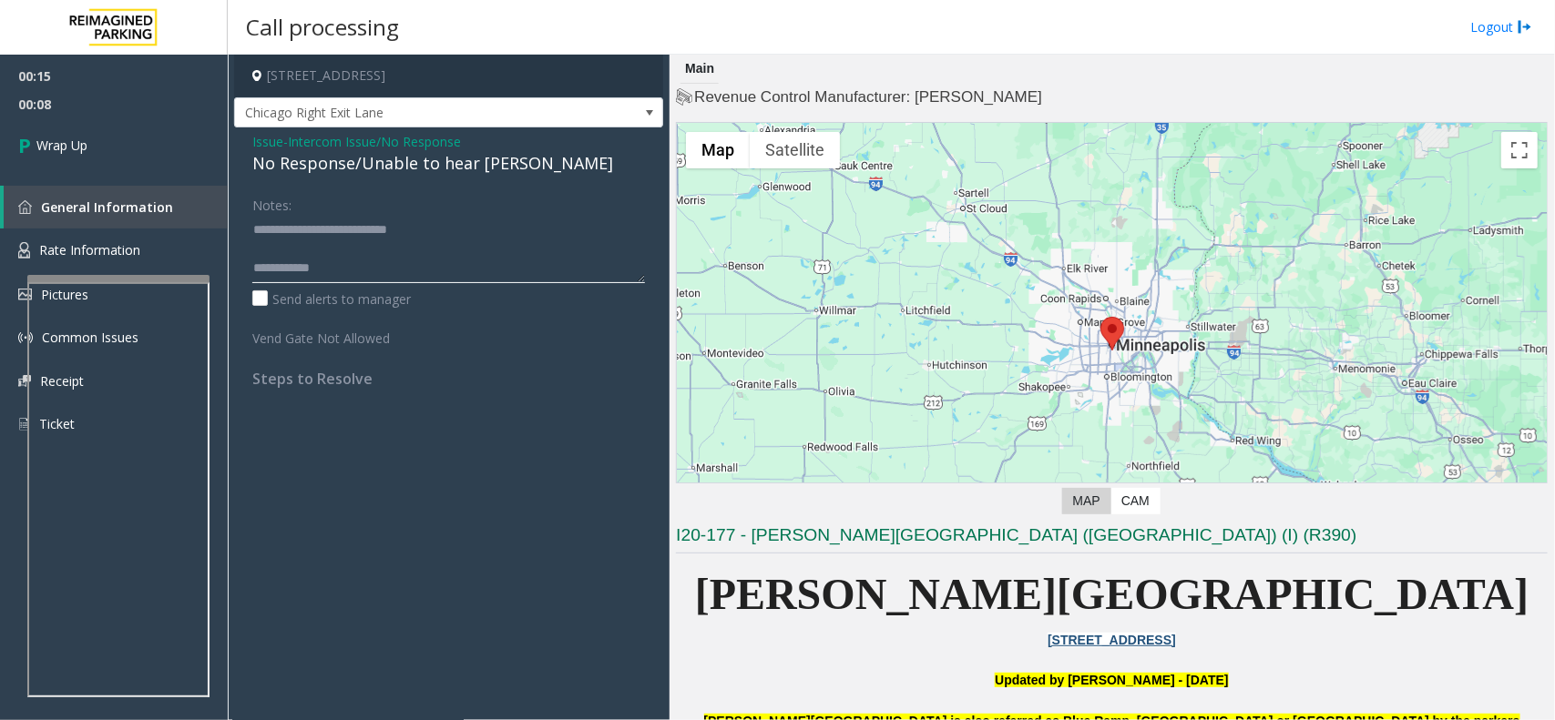
click at [398, 265] on textarea at bounding box center [448, 249] width 393 height 68
paste textarea
type textarea "**********"
click at [103, 139] on link "Wrap Up" at bounding box center [114, 145] width 228 height 54
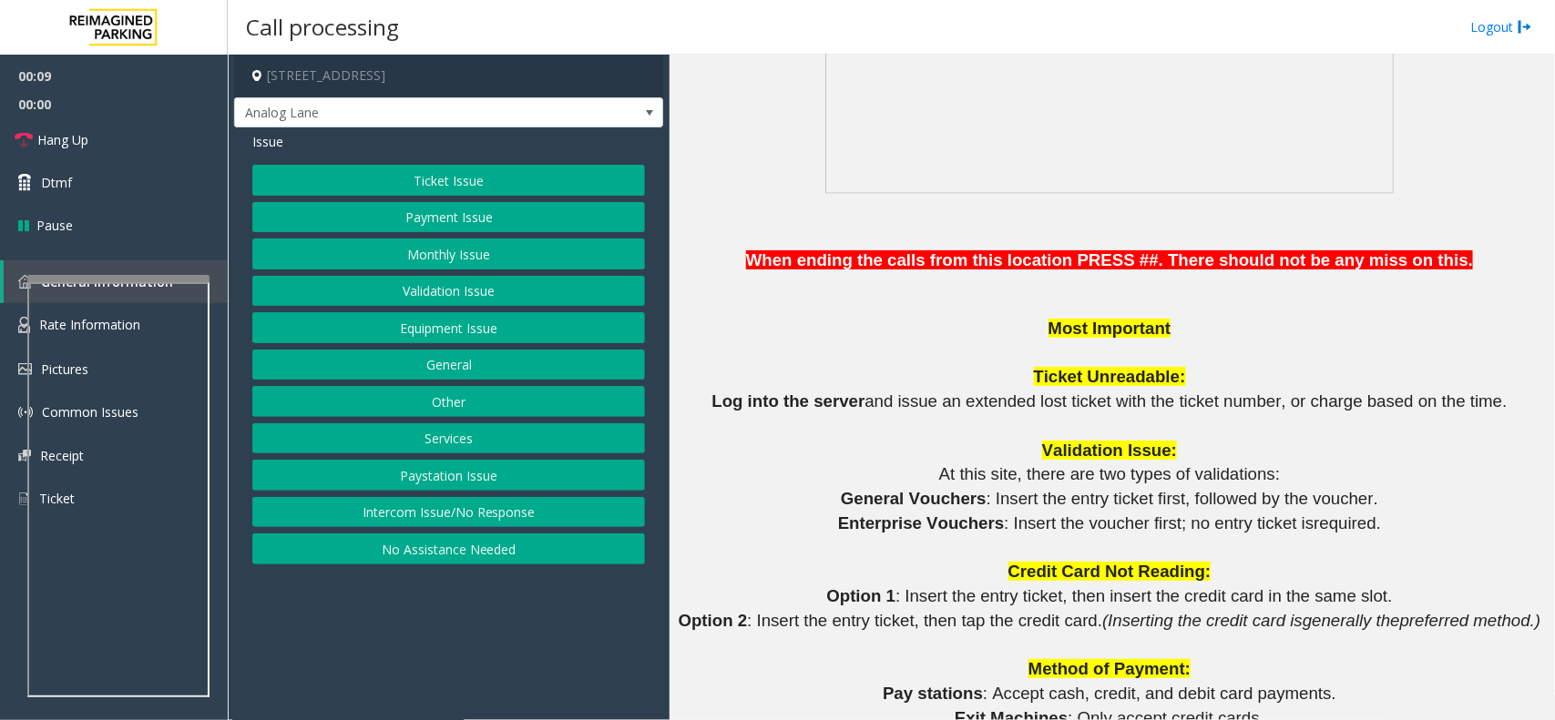
scroll to position [1480, 0]
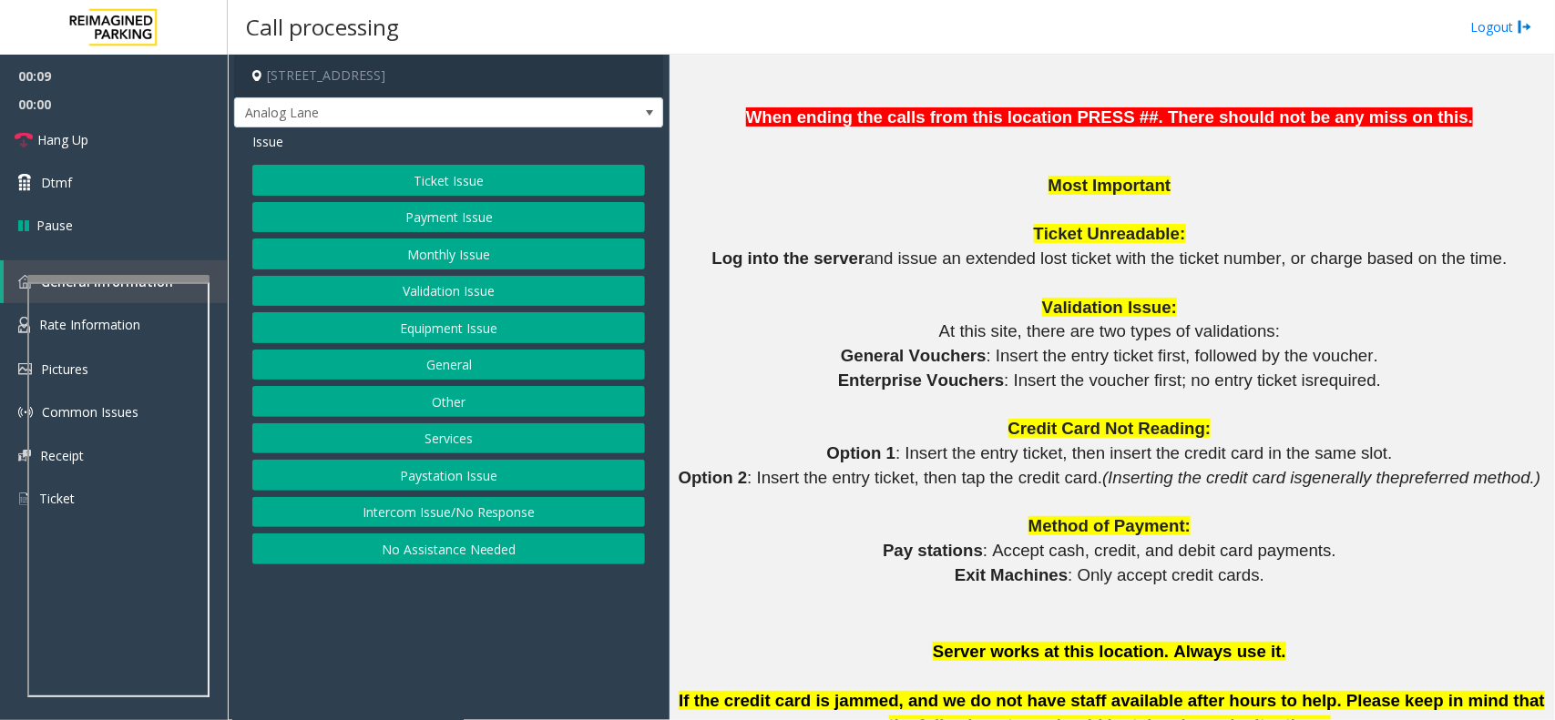
click at [412, 182] on button "Ticket Issue" at bounding box center [448, 180] width 393 height 31
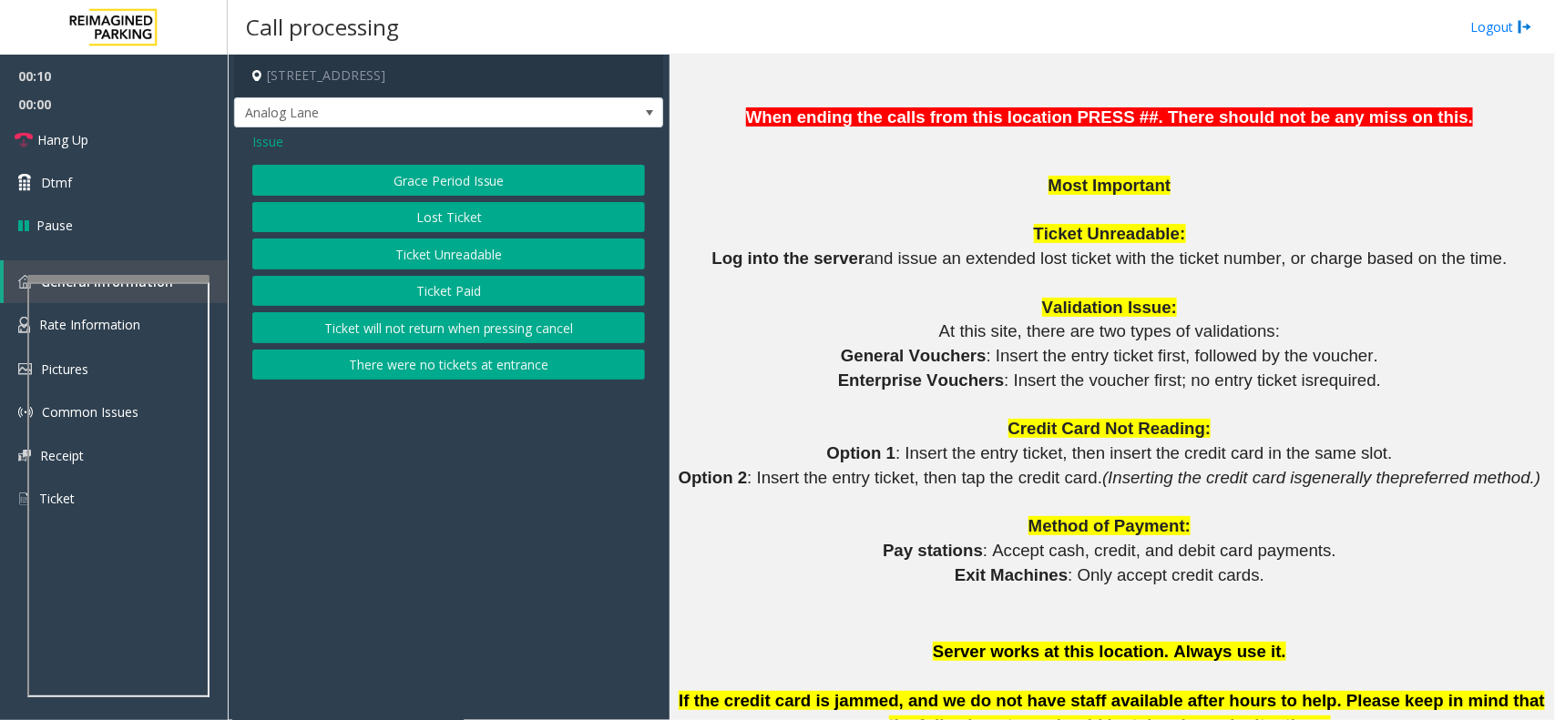
click at [425, 248] on button "Ticket Unreadable" at bounding box center [448, 254] width 393 height 31
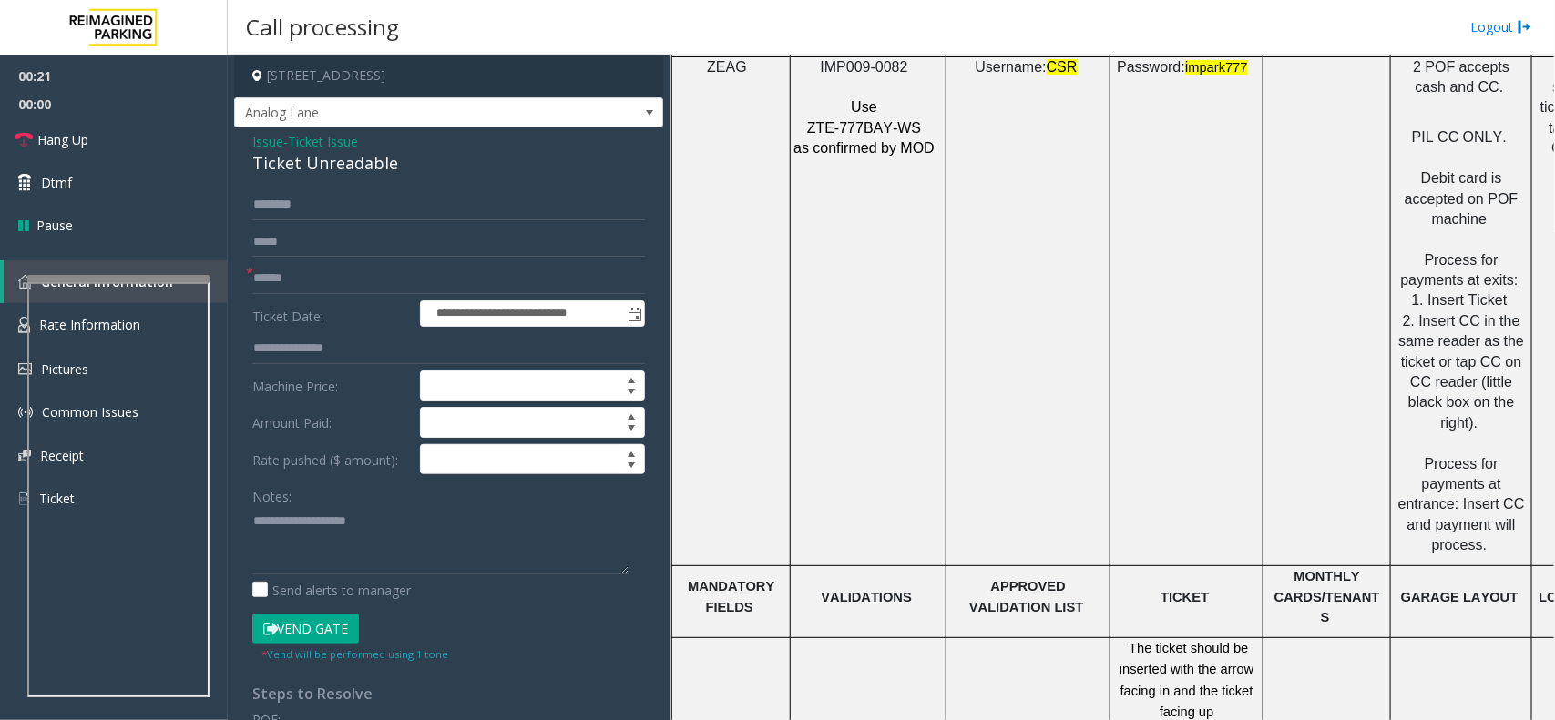
scroll to position [2960, 0]
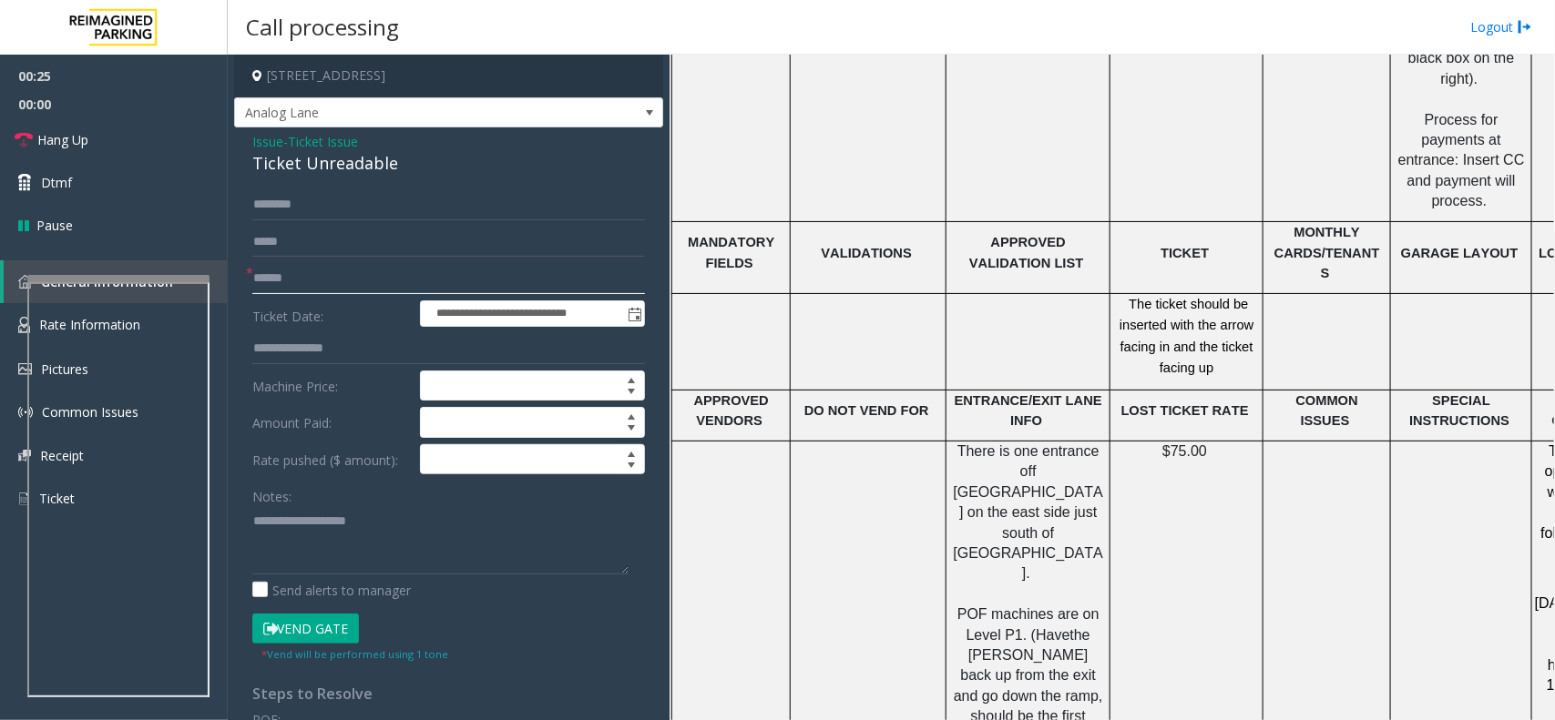
click at [292, 271] on input "text" at bounding box center [448, 278] width 393 height 31
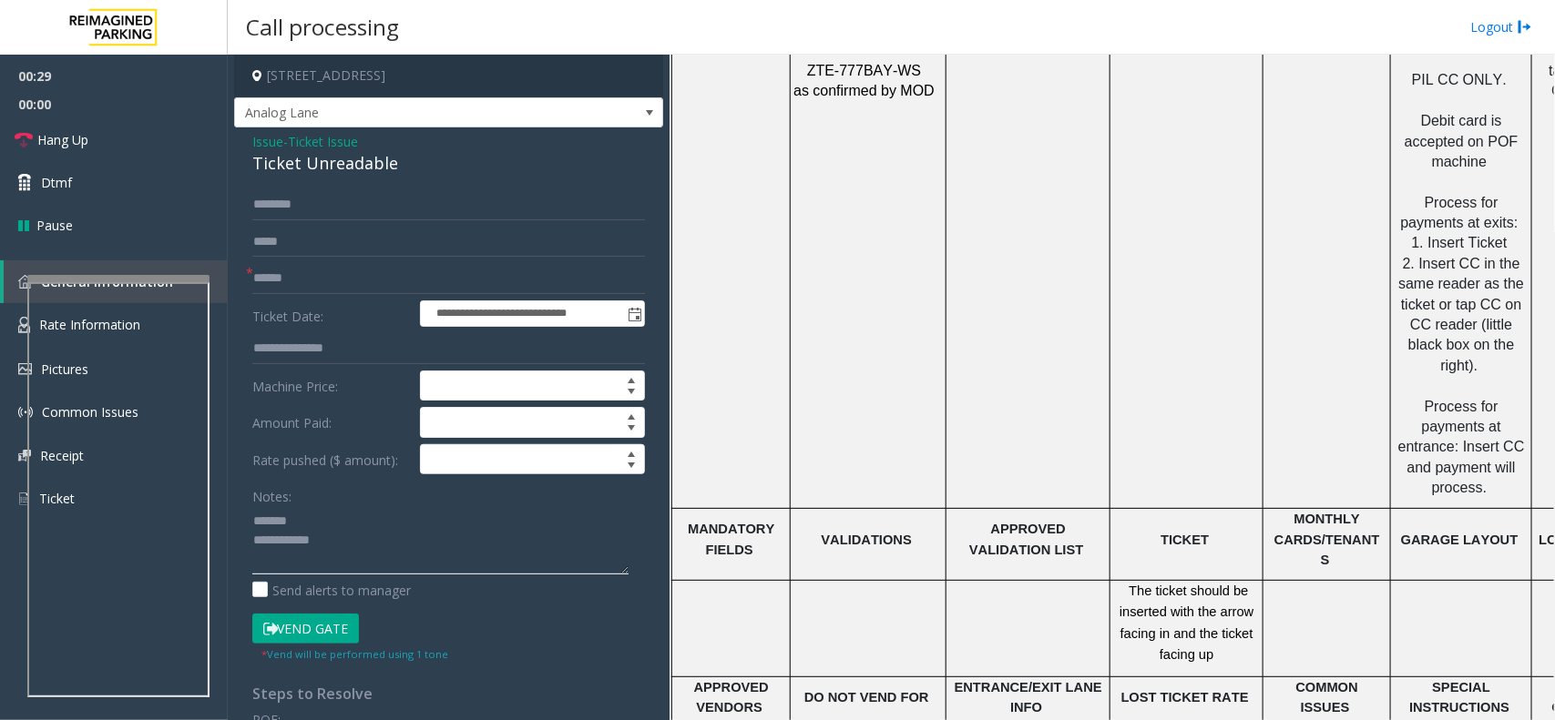
scroll to position [2391, 0]
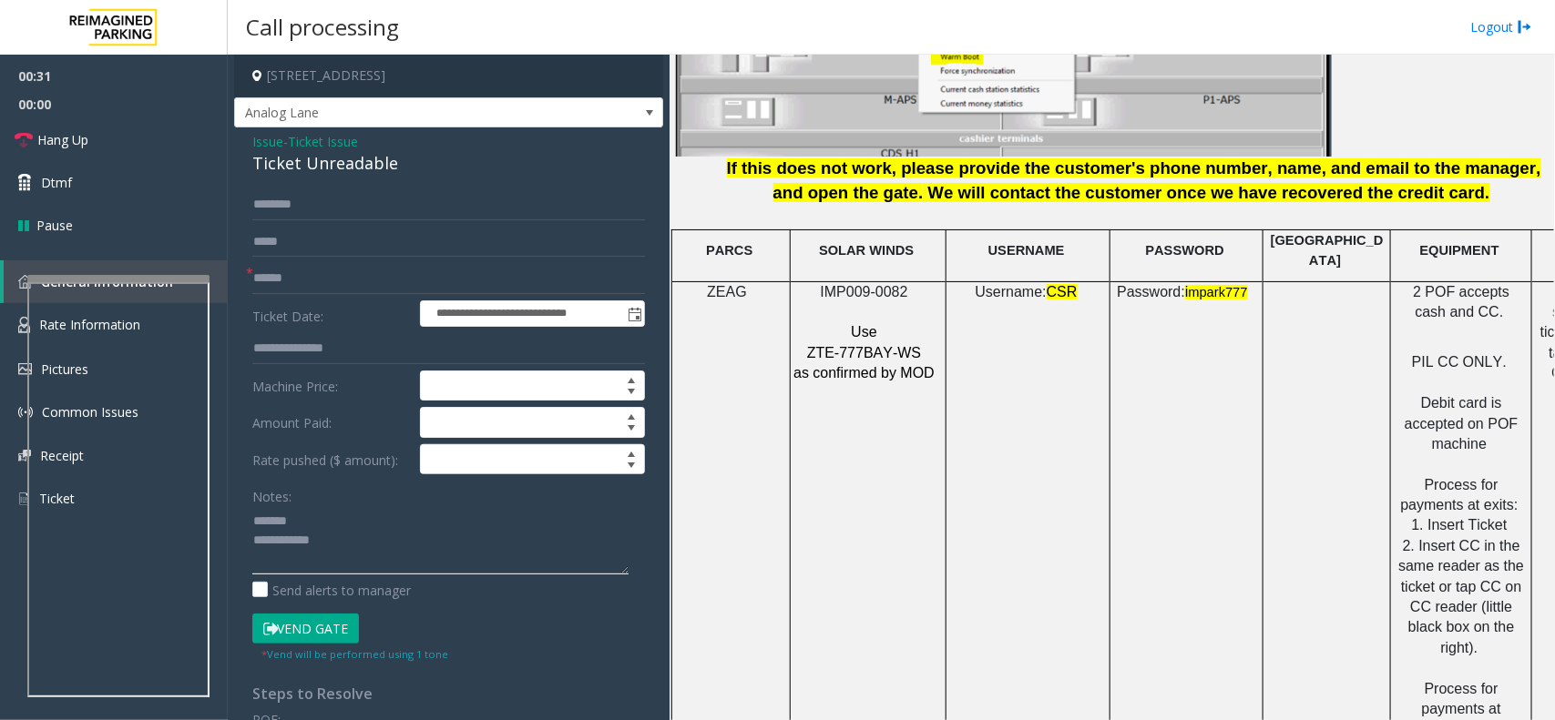
type textarea "**********"
click at [356, 285] on input "text" at bounding box center [448, 278] width 393 height 31
type input "********"
click at [333, 615] on form "**********" at bounding box center [448, 426] width 393 height 474
click at [331, 519] on textarea at bounding box center [440, 540] width 376 height 68
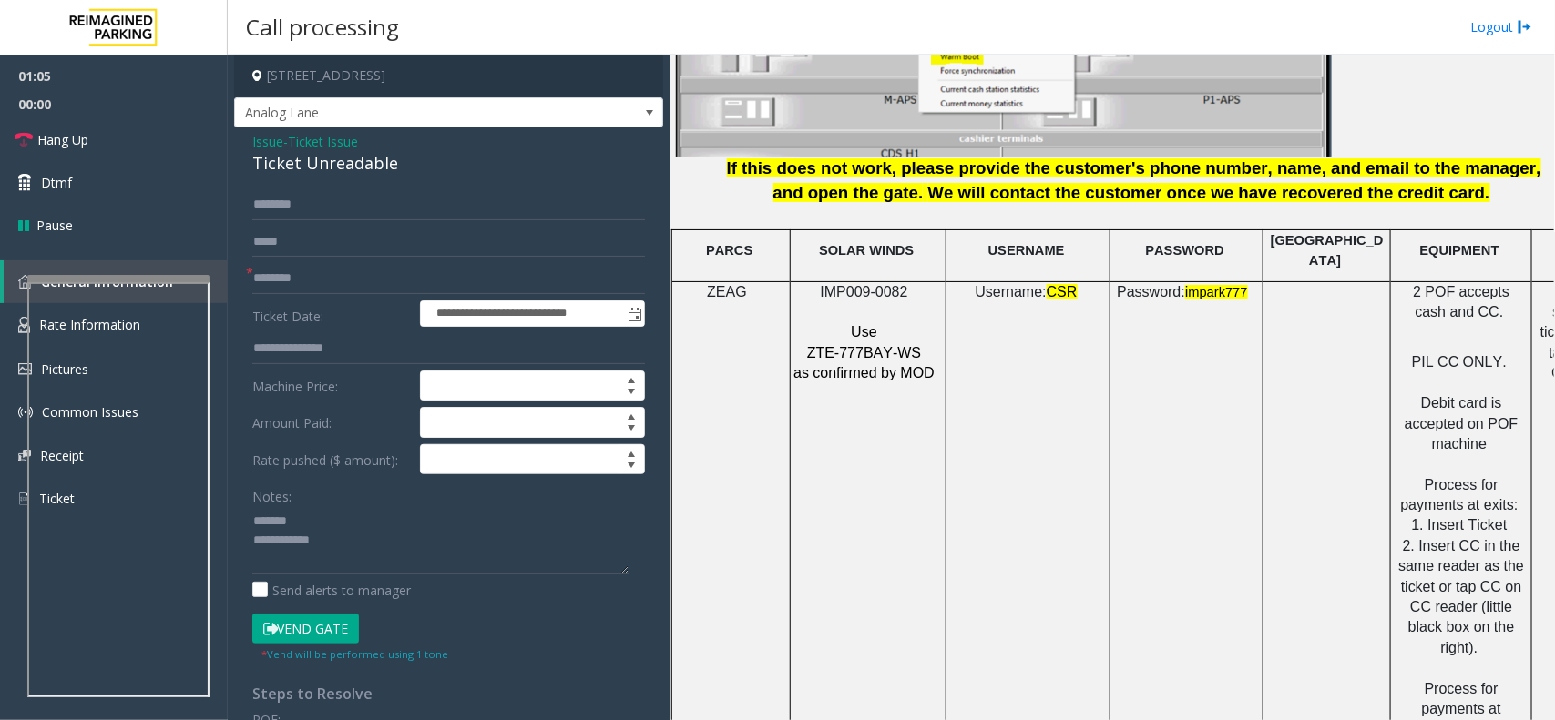
click at [319, 630] on button "Vend Gate" at bounding box center [305, 629] width 107 height 31
click at [333, 166] on div "Ticket Unreadable" at bounding box center [448, 163] width 393 height 25
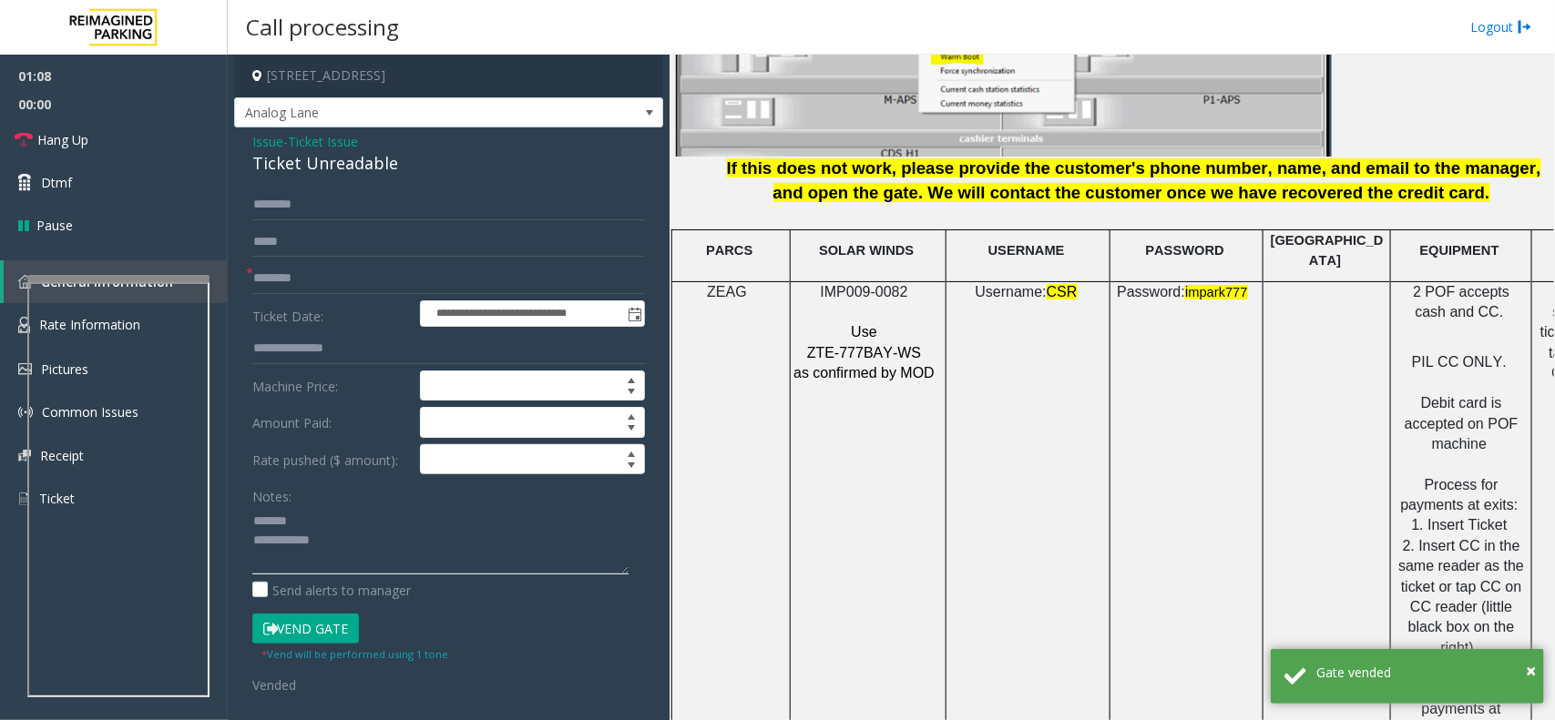
click at [333, 519] on textarea at bounding box center [440, 540] width 376 height 68
paste textarea "**********"
click at [424, 521] on textarea at bounding box center [440, 540] width 376 height 68
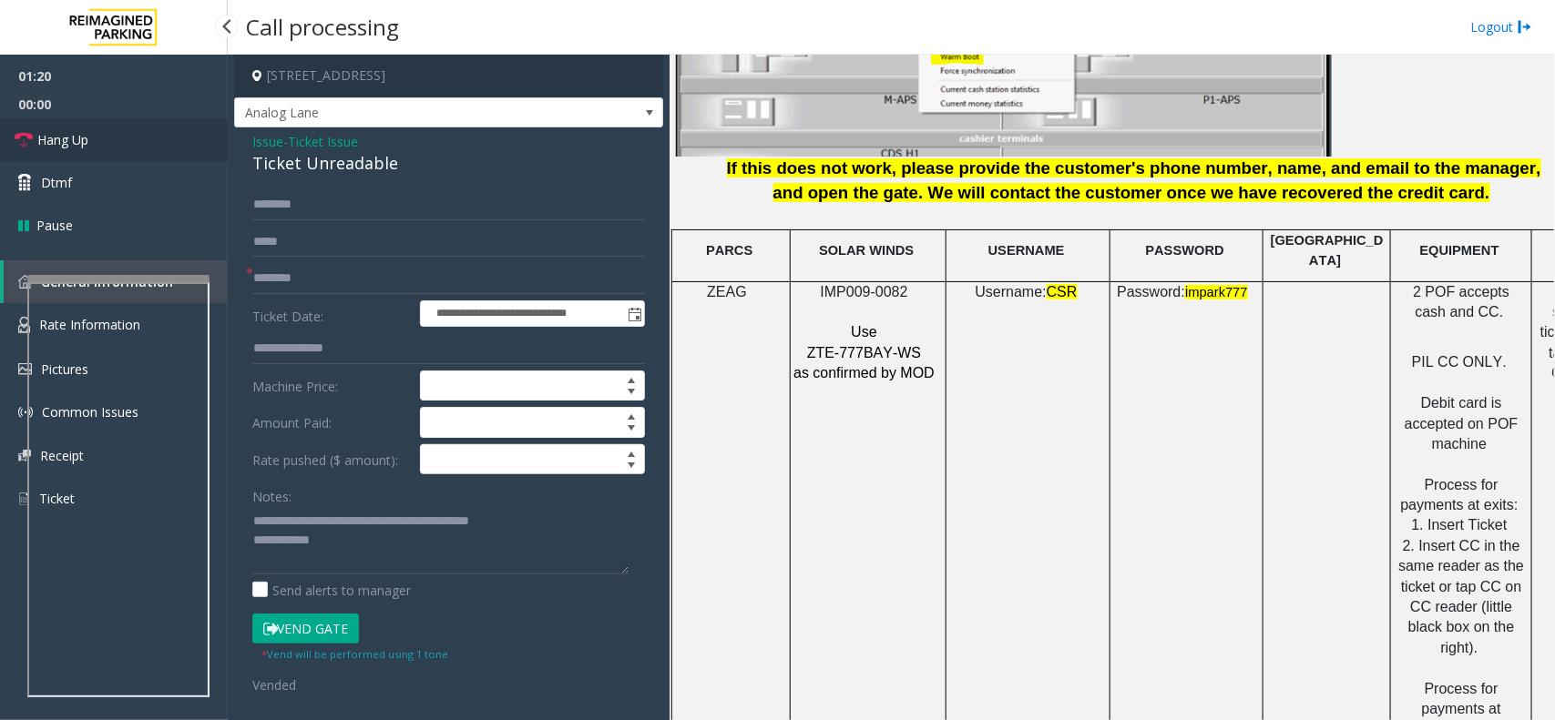
click at [189, 132] on link "Hang Up" at bounding box center [114, 139] width 228 height 43
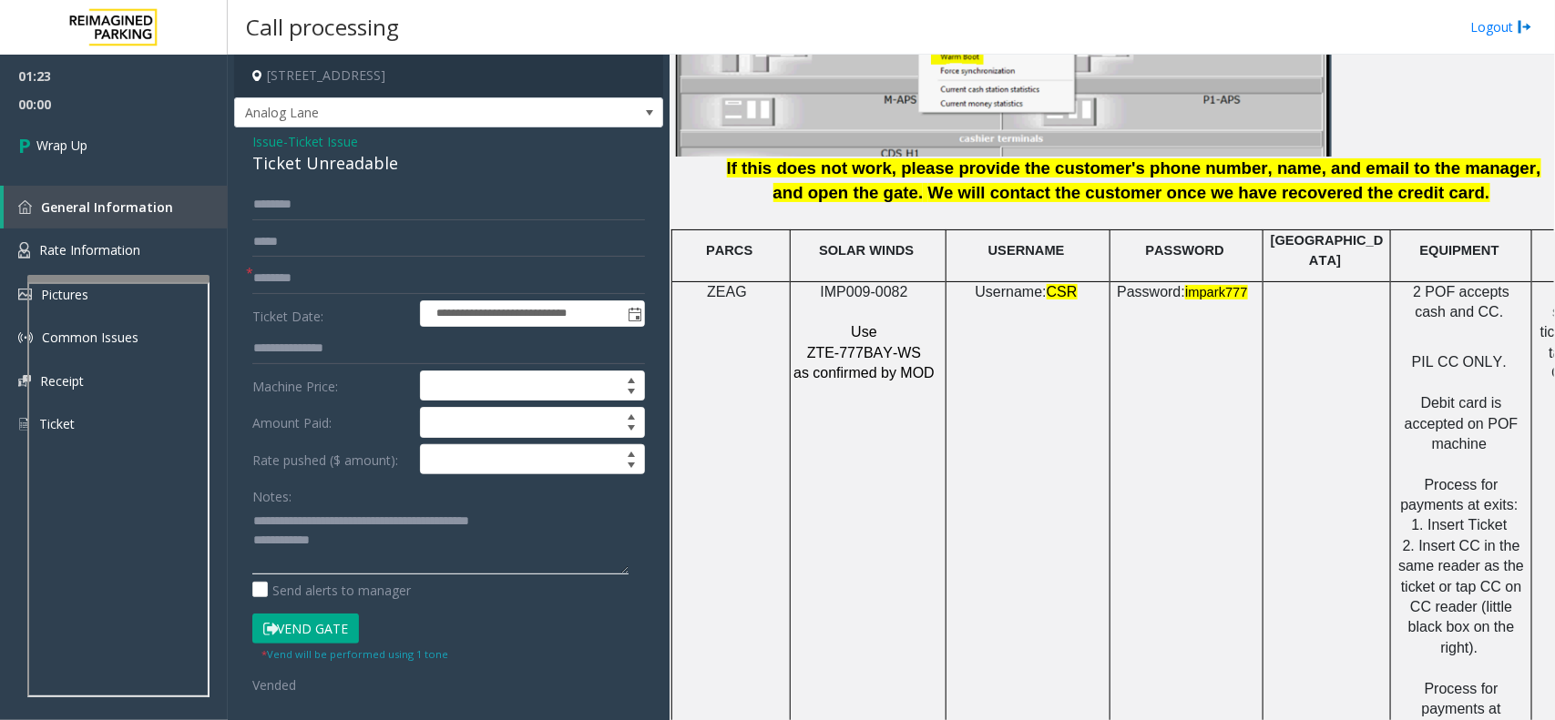
paste textarea "**********"
click at [371, 542] on textarea at bounding box center [440, 540] width 376 height 68
type textarea "**********"
click at [191, 115] on span "00:00" at bounding box center [114, 104] width 228 height 28
click at [178, 126] on link "Wrap Up" at bounding box center [114, 145] width 228 height 54
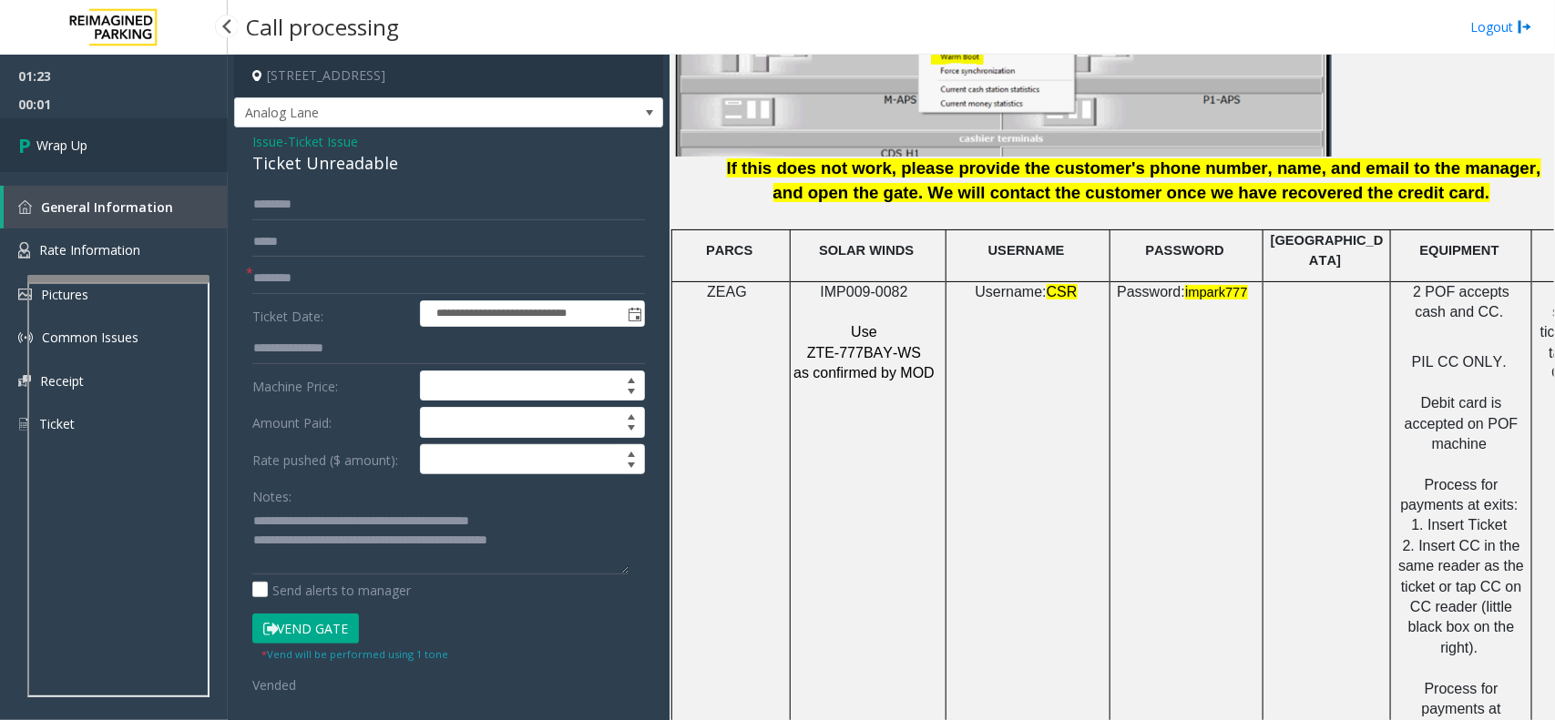
click at [178, 126] on link "Wrap Up" at bounding box center [114, 145] width 228 height 54
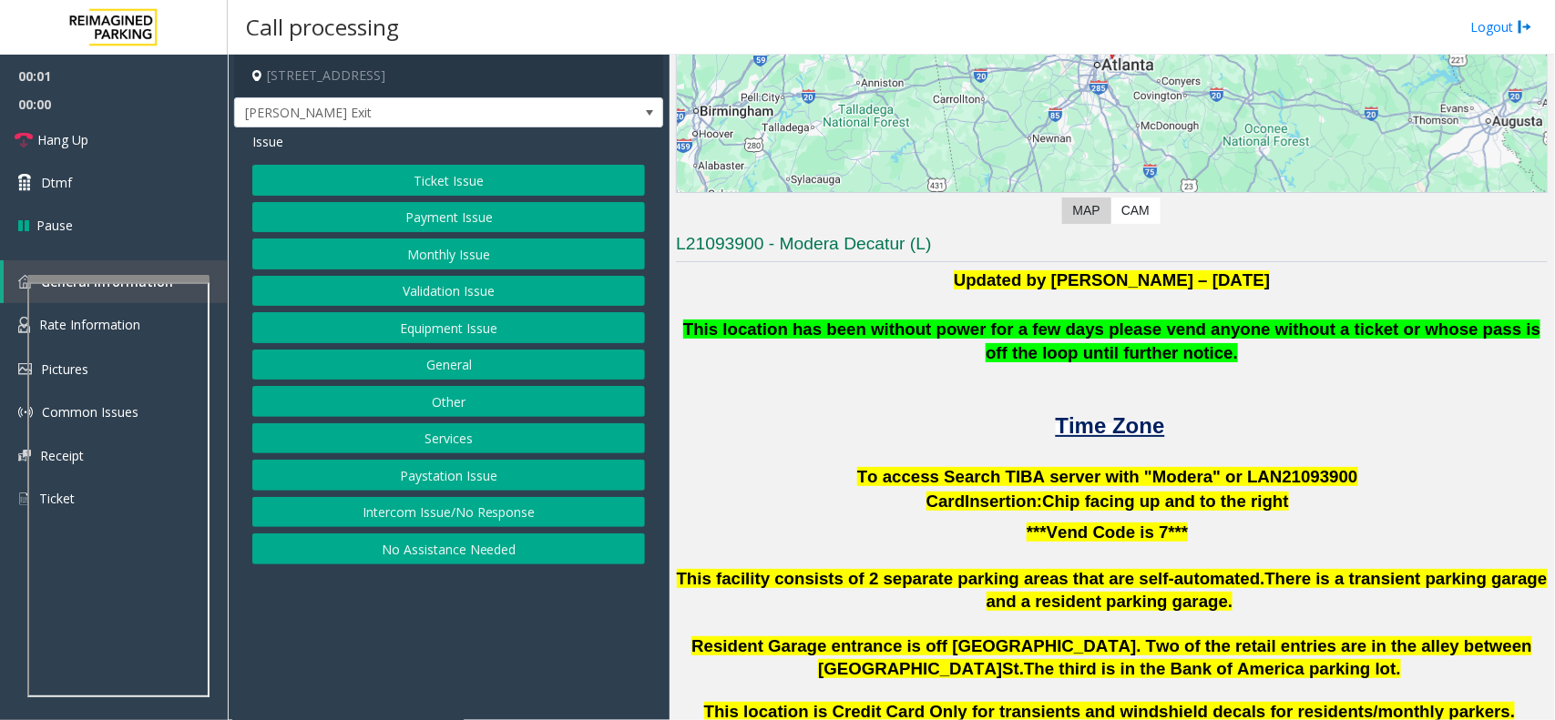
scroll to position [342, 0]
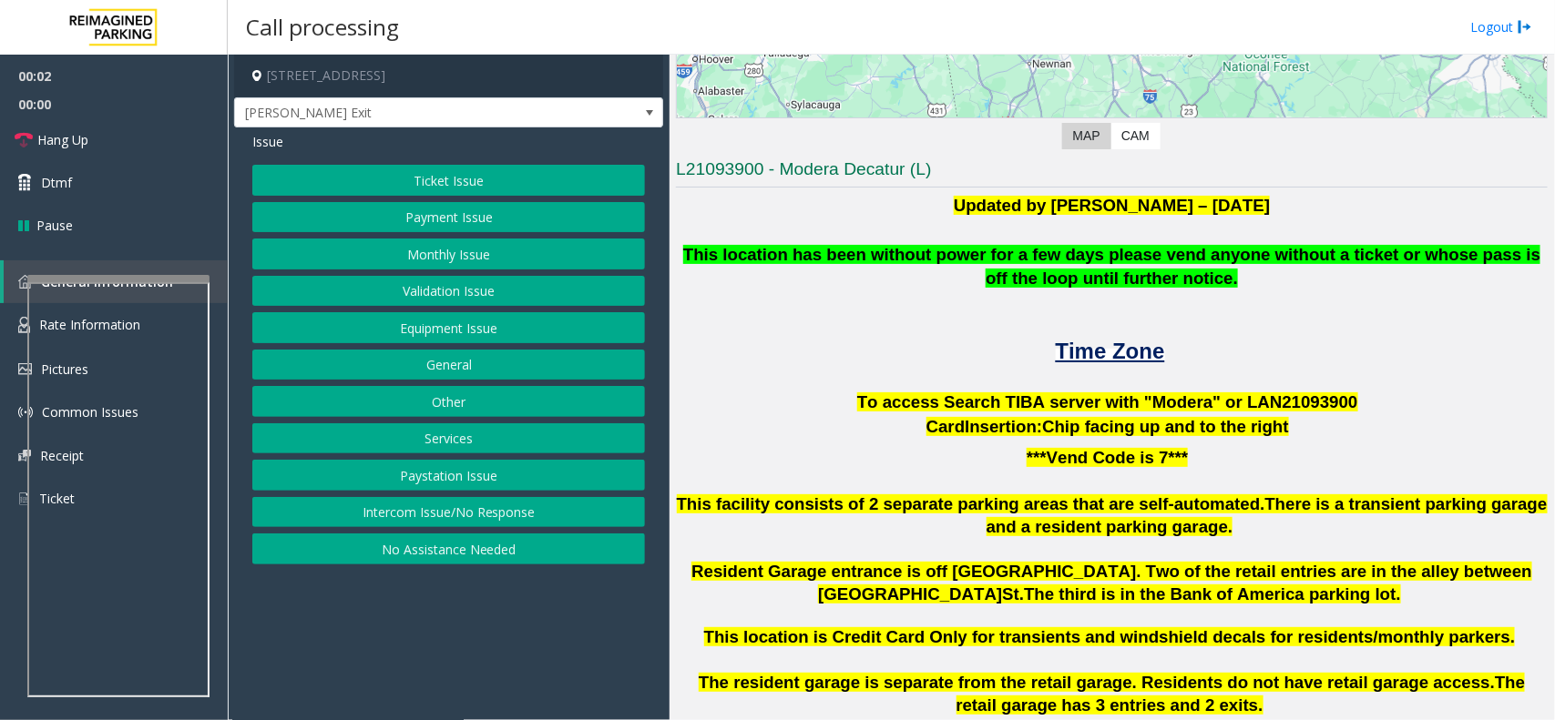
drag, startPoint x: 1271, startPoint y: 399, endPoint x: 1262, endPoint y: 397, distance: 9.3
click at [1267, 398] on span "To access Search TIBA server with "Modera" or LAN21093" at bounding box center [1093, 402] width 473 height 19
click at [1262, 397] on span "To access Search TIBA server with "Modera" or LAN21093" at bounding box center [1093, 402] width 473 height 19
click at [1266, 402] on span "To access Search TIBA server with "Modera" or LAN21093" at bounding box center [1093, 402] width 473 height 19
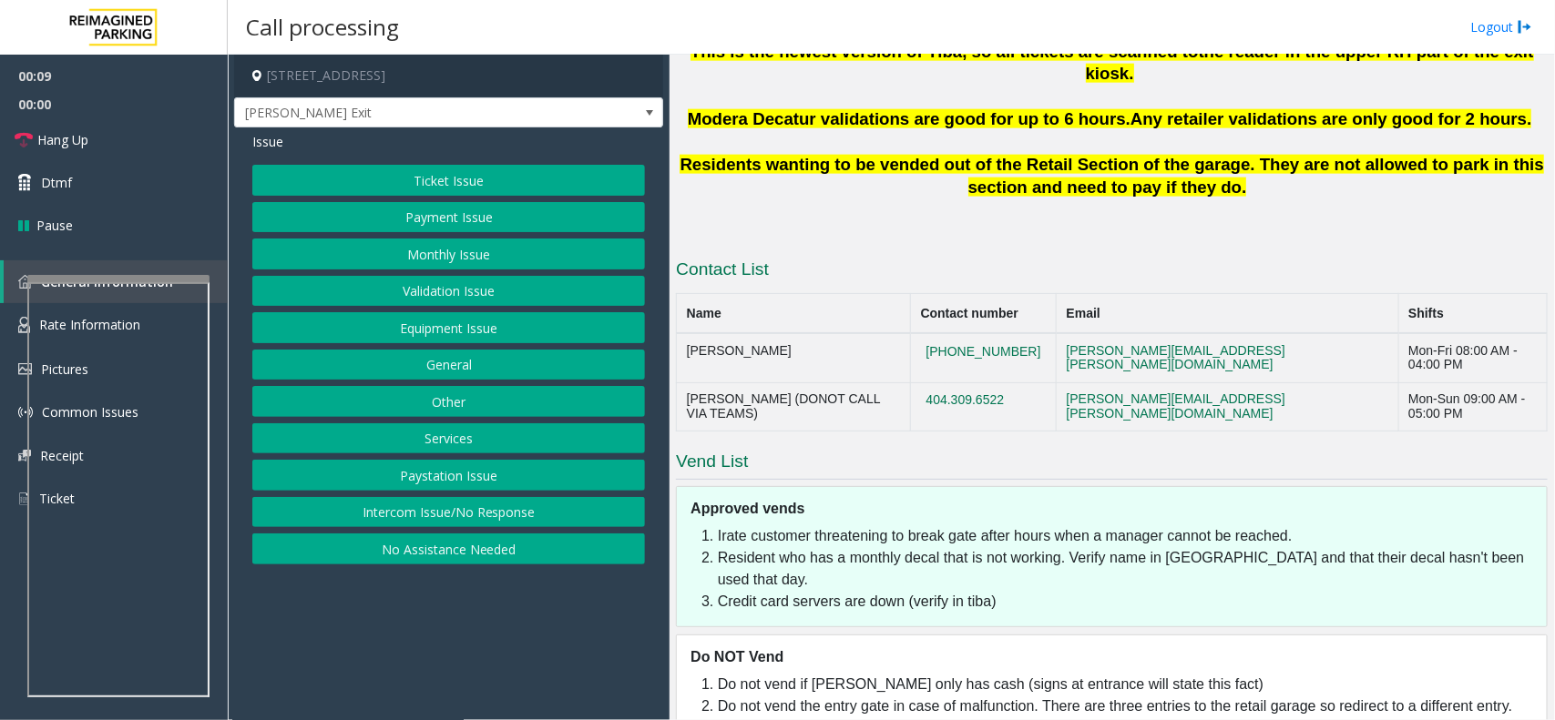
scroll to position [1045, 0]
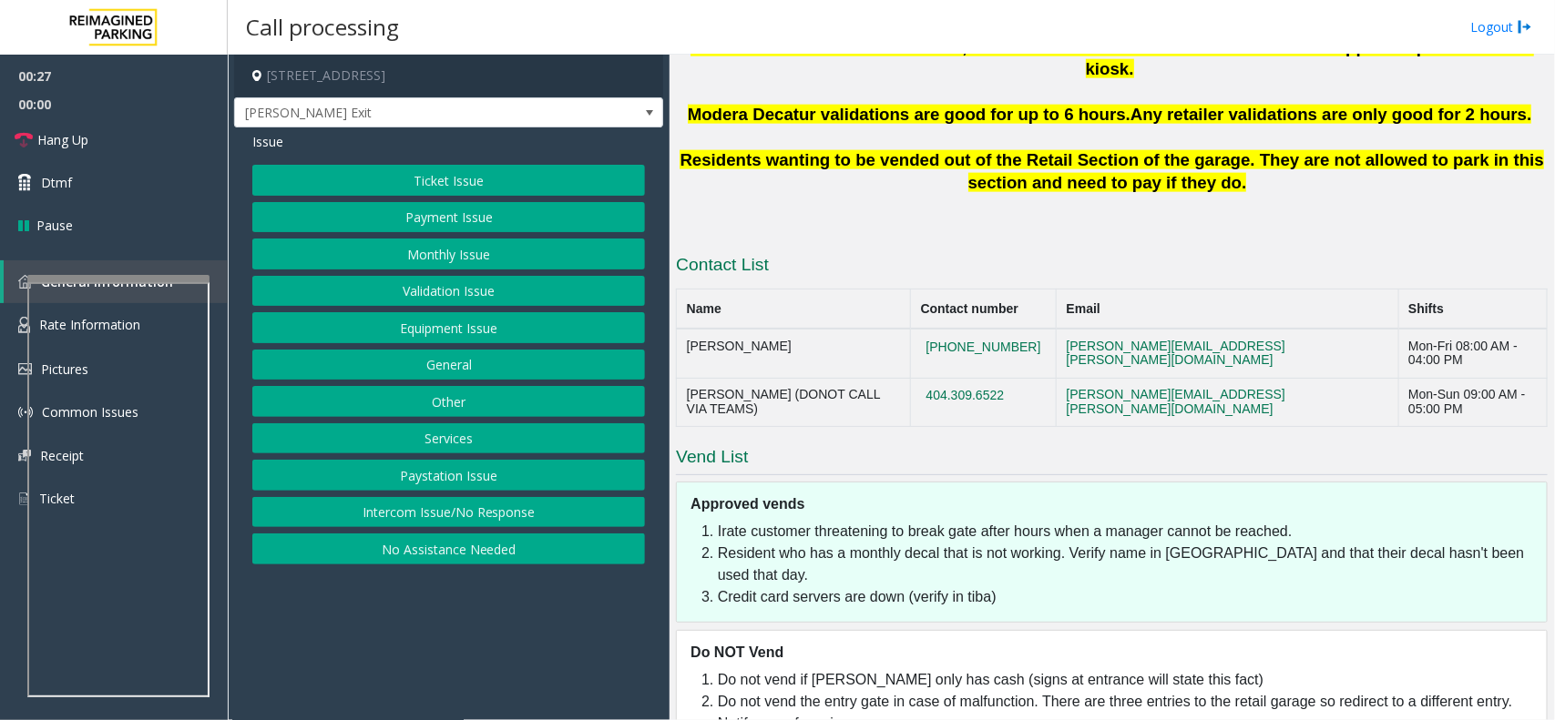
click at [554, 270] on button "Monthly Issue" at bounding box center [448, 254] width 393 height 31
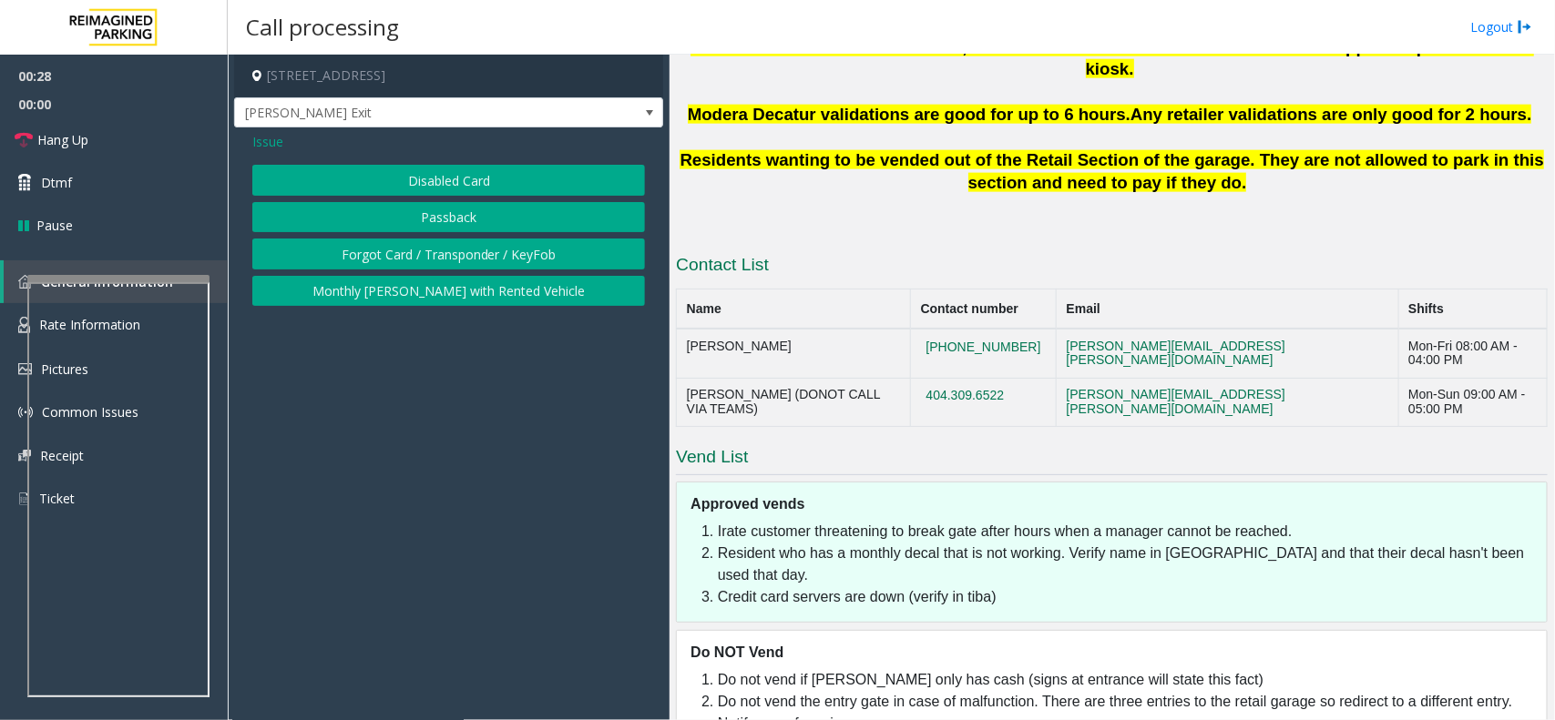
click at [453, 193] on button "Disabled Card" at bounding box center [448, 180] width 393 height 31
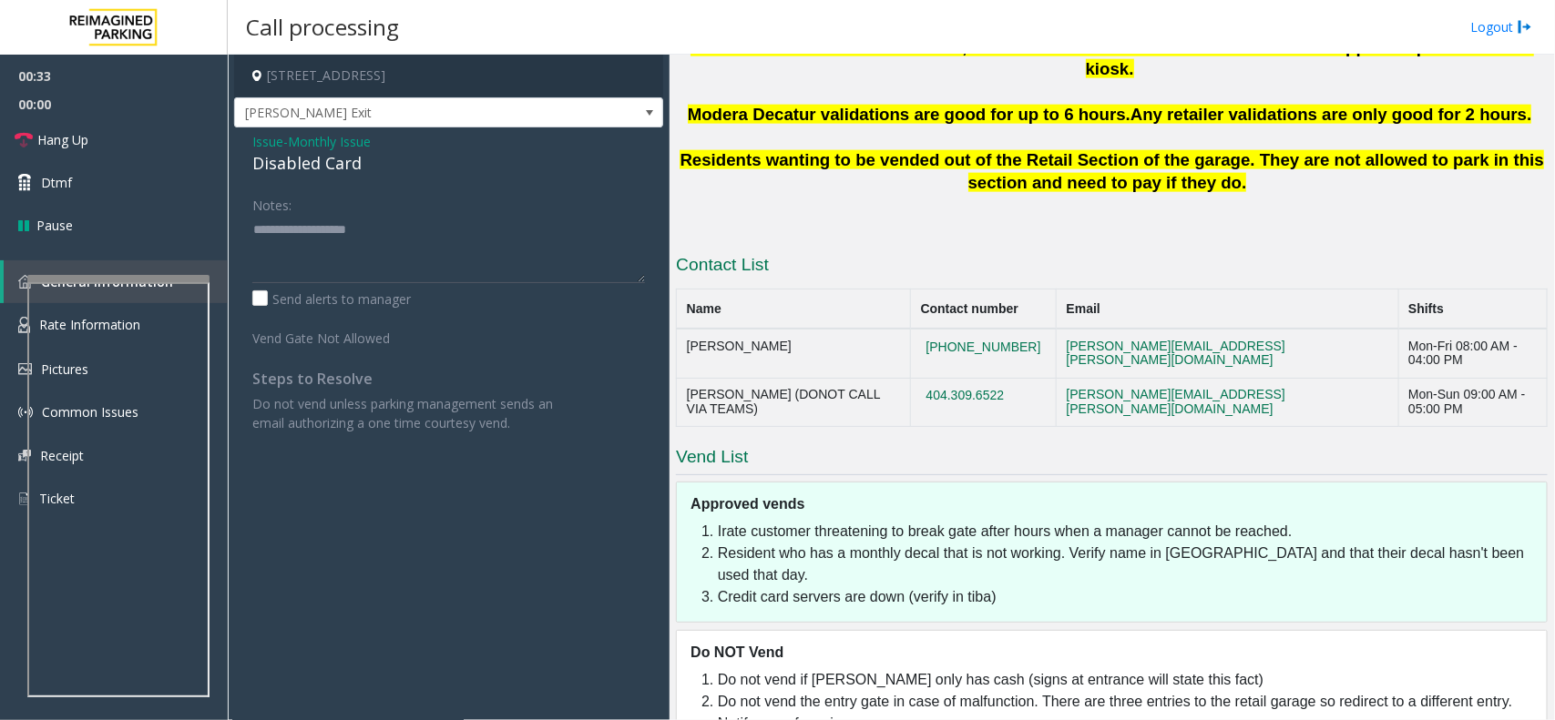
click at [328, 207] on div "Notes:" at bounding box center [448, 236] width 393 height 94
click at [460, 266] on textarea at bounding box center [448, 249] width 393 height 68
click at [324, 138] on span "Monthly Issue" at bounding box center [329, 141] width 83 height 19
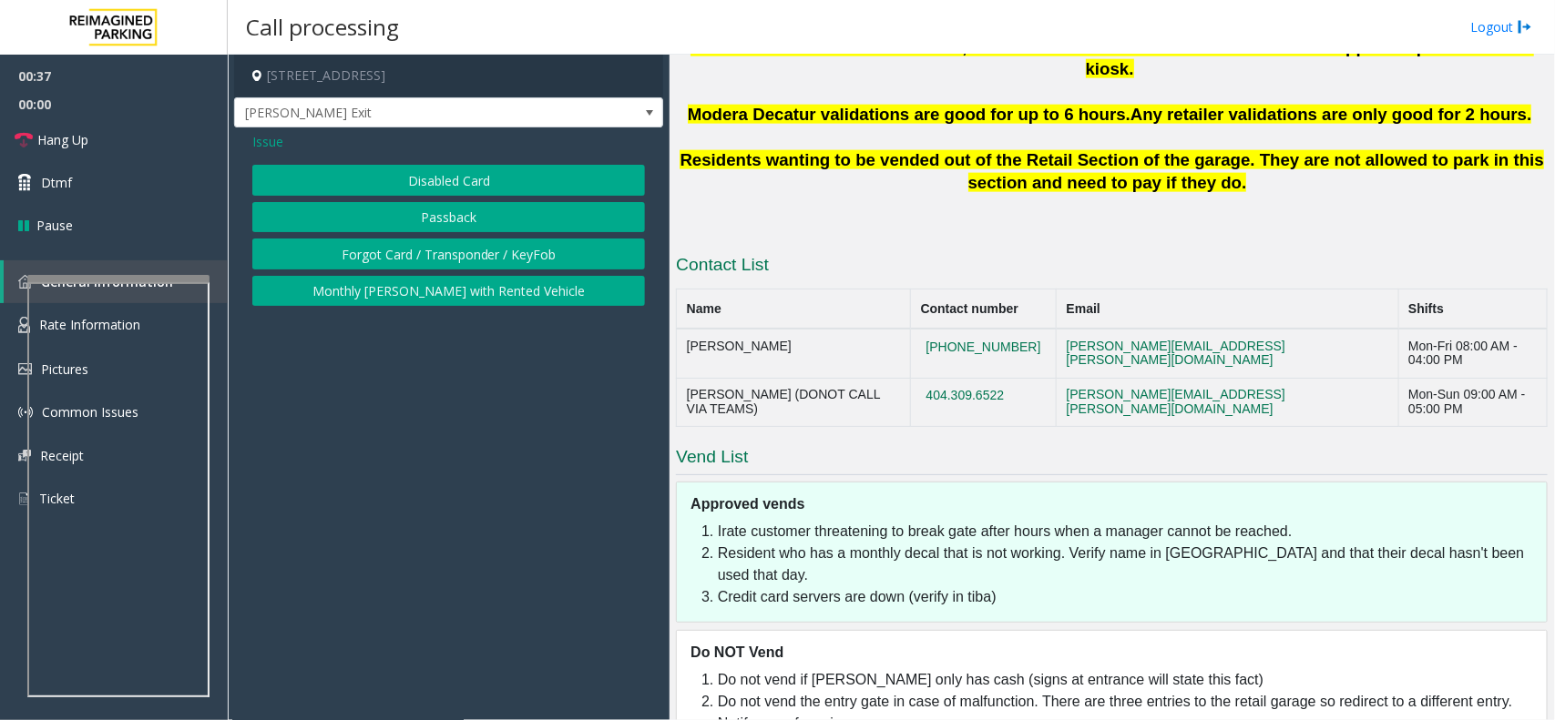
click at [364, 212] on button "Passback" at bounding box center [448, 217] width 393 height 31
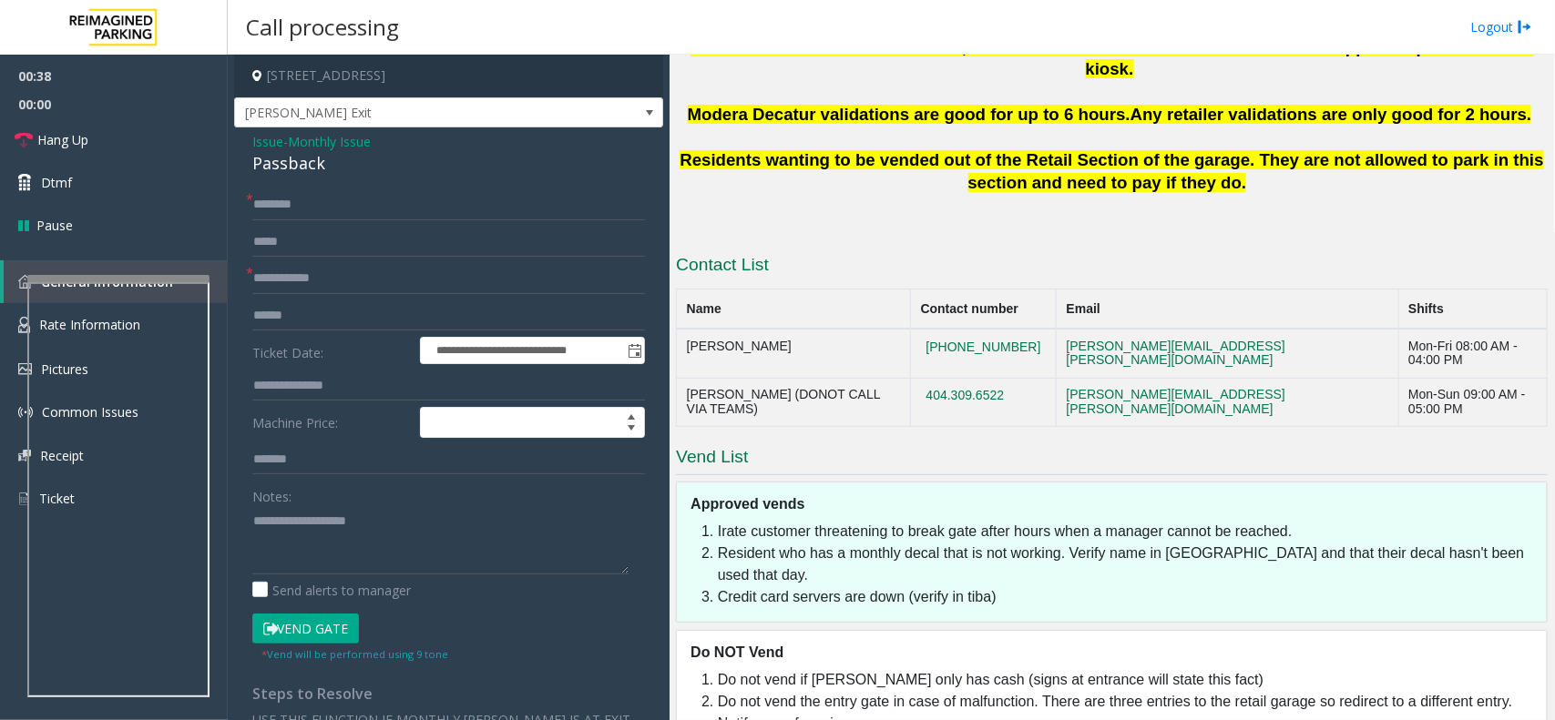
click at [342, 170] on div "Passback" at bounding box center [448, 163] width 393 height 25
click at [119, 148] on link "Hang Up" at bounding box center [114, 139] width 228 height 43
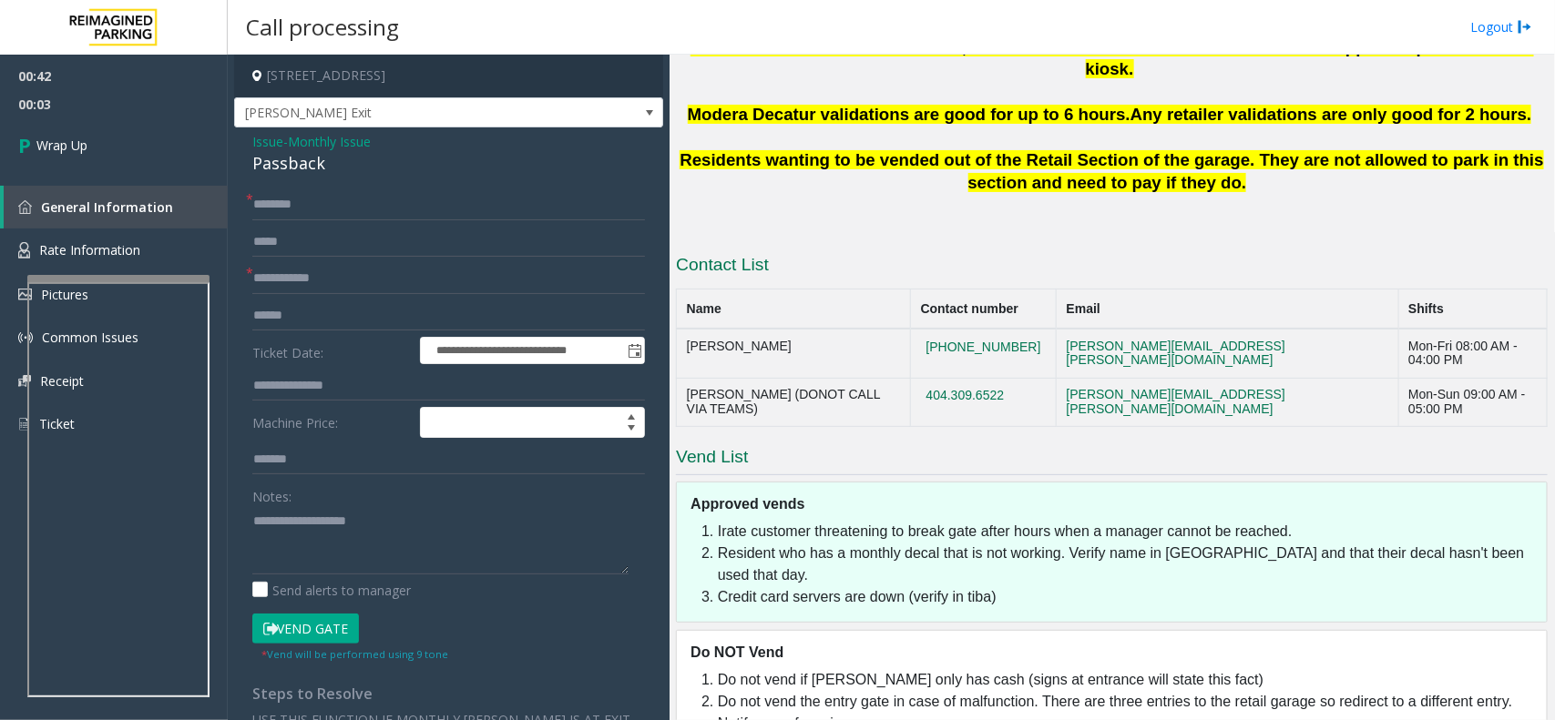
drag, startPoint x: 243, startPoint y: 545, endPoint x: 255, endPoint y: 545, distance: 11.8
click at [248, 545] on div "**********" at bounding box center [449, 583] width 420 height 788
click at [260, 517] on textarea at bounding box center [440, 540] width 376 height 68
paste textarea "**********"
click at [291, 162] on div "Passback" at bounding box center [448, 163] width 393 height 25
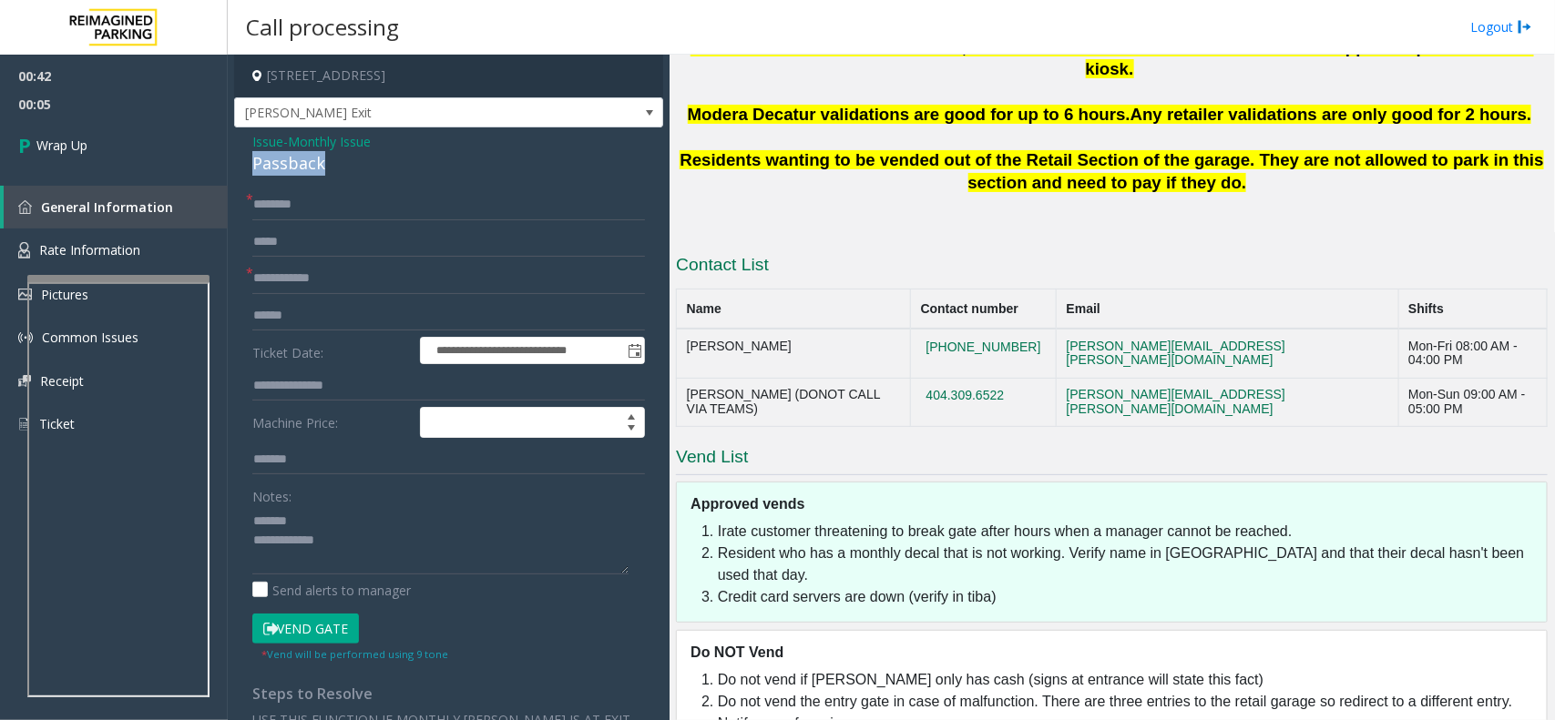
click at [291, 162] on div "Passback" at bounding box center [448, 163] width 393 height 25
drag, startPoint x: 311, startPoint y: 513, endPoint x: 312, endPoint y: 525, distance: 12.8
click at [311, 515] on textarea at bounding box center [440, 540] width 376 height 68
paste textarea "********"
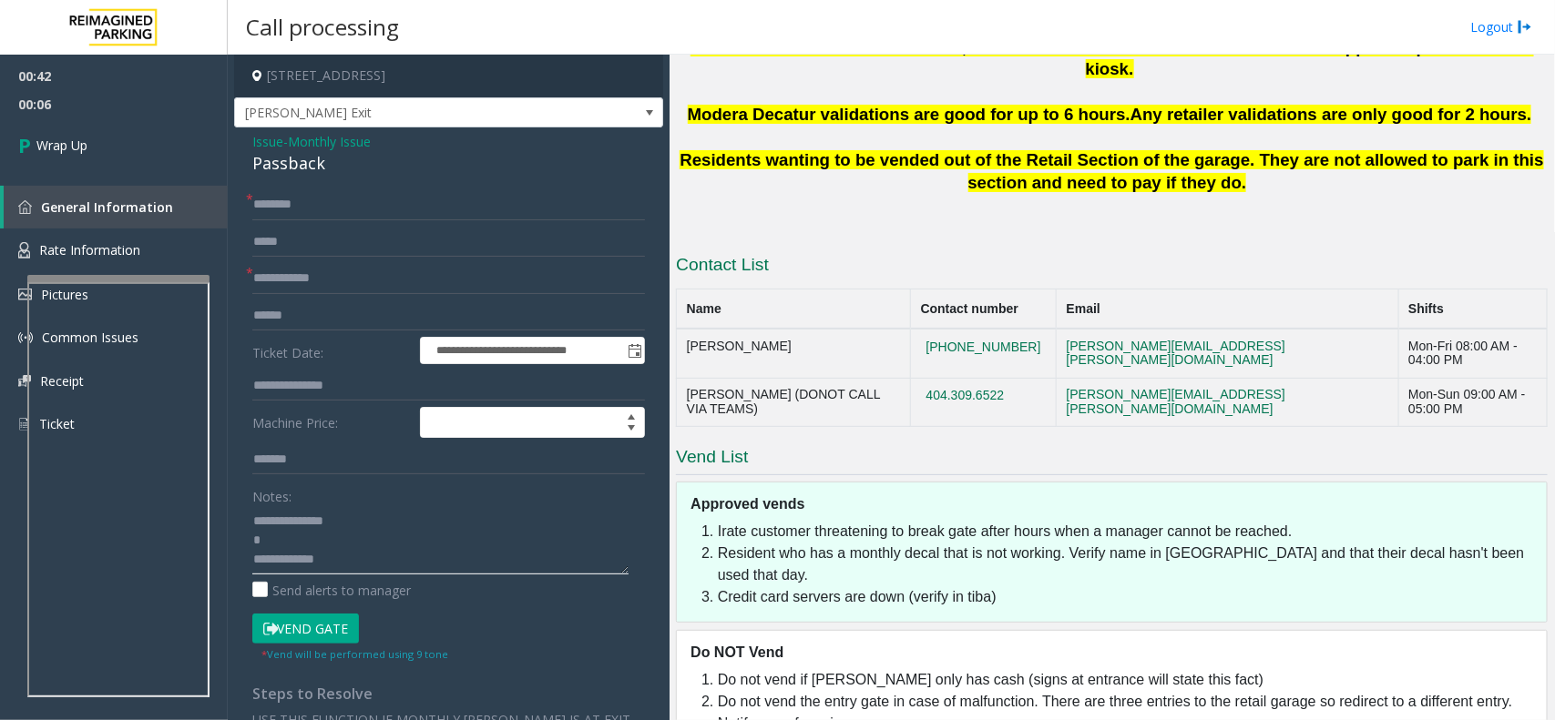
click at [352, 563] on textarea at bounding box center [440, 540] width 376 height 68
click at [535, 552] on textarea at bounding box center [440, 540] width 376 height 68
drag, startPoint x: 443, startPoint y: 539, endPoint x: 321, endPoint y: 551, distance: 121.7
click at [321, 551] on textarea at bounding box center [440, 540] width 376 height 68
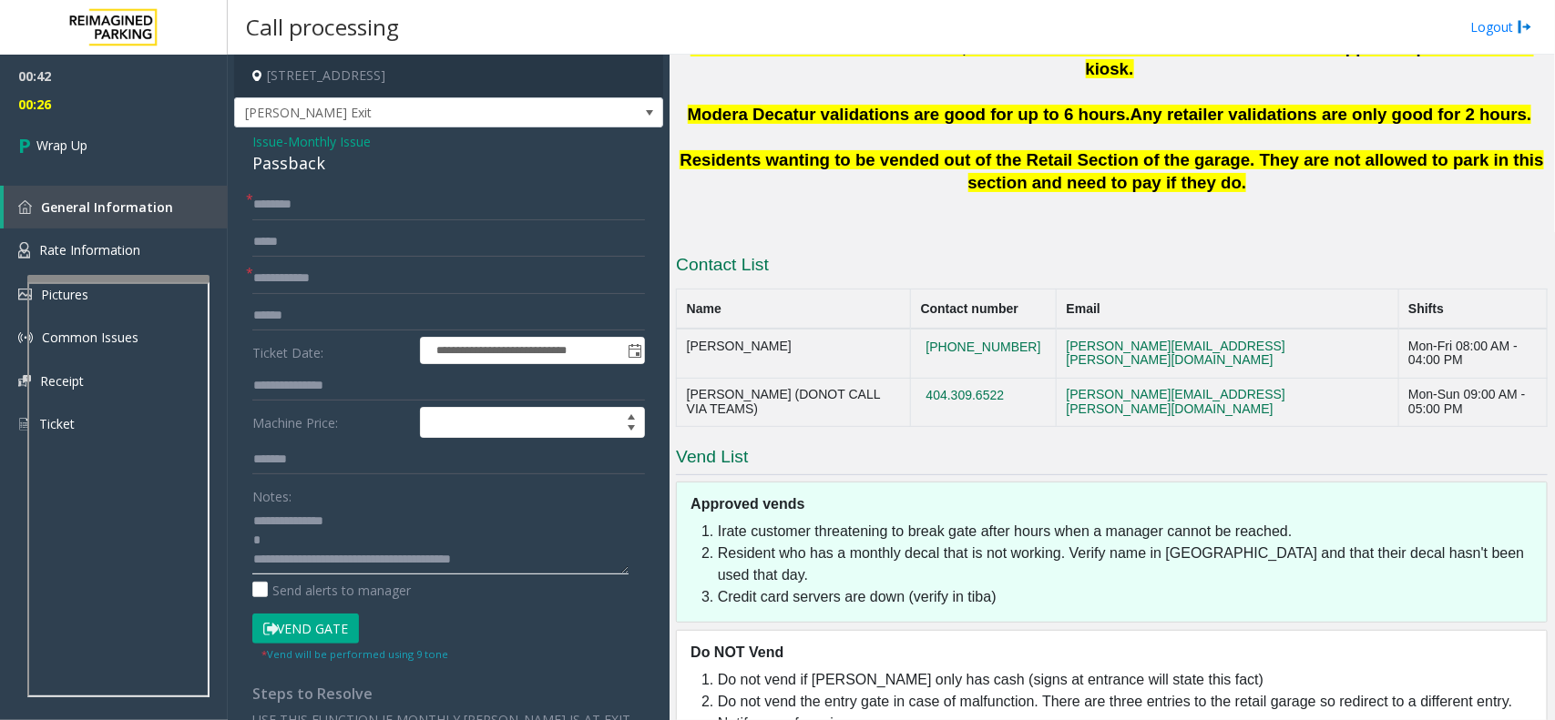
type textarea "**********"
click at [301, 198] on input "text" at bounding box center [448, 204] width 393 height 31
click at [293, 208] on input "text" at bounding box center [448, 204] width 393 height 31
type input "********"
drag, startPoint x: 307, startPoint y: 260, endPoint x: 319, endPoint y: 299, distance: 40.0
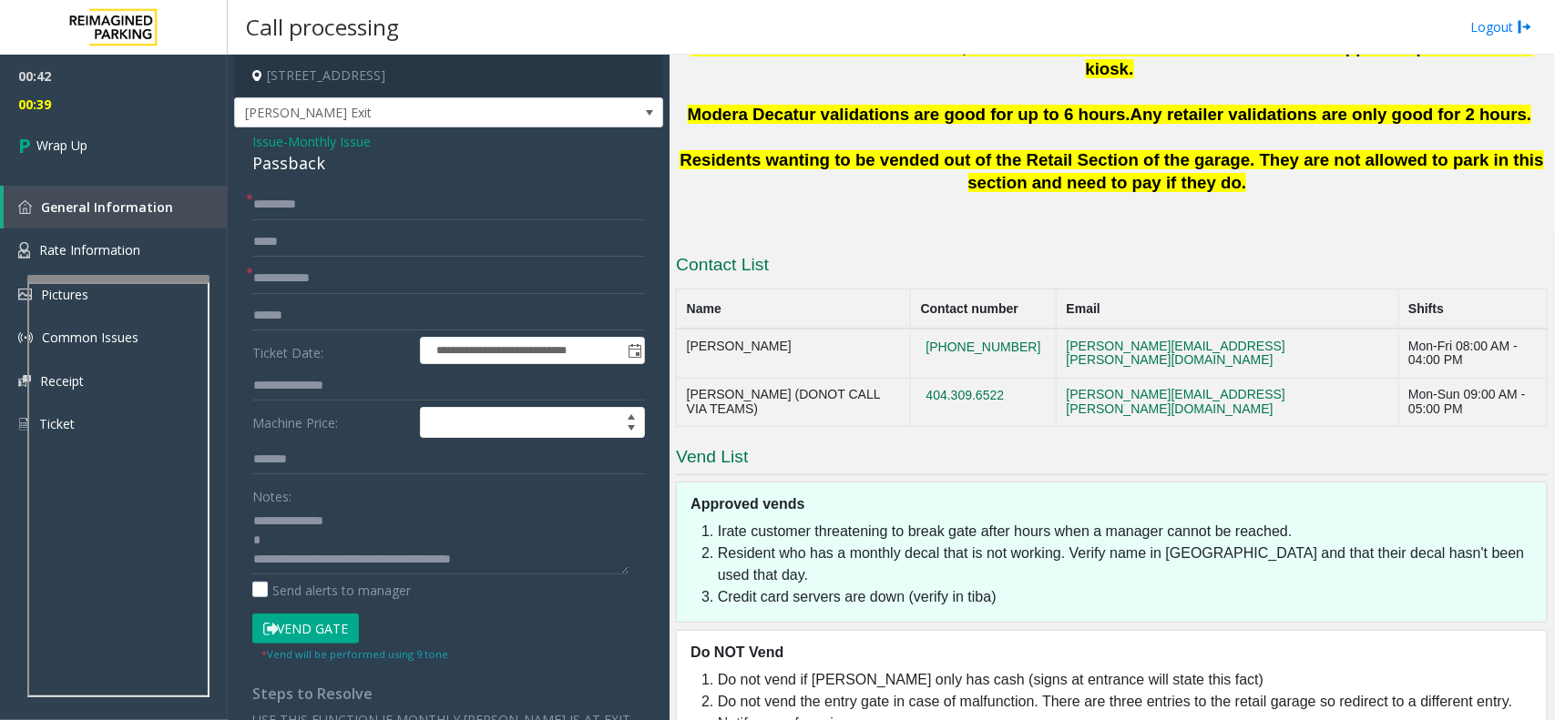
click at [308, 265] on form "**********" at bounding box center [448, 426] width 393 height 474
click at [323, 290] on input "text" at bounding box center [448, 278] width 393 height 31
type input "*****"
click at [119, 138] on link "Wrap Up" at bounding box center [114, 145] width 228 height 54
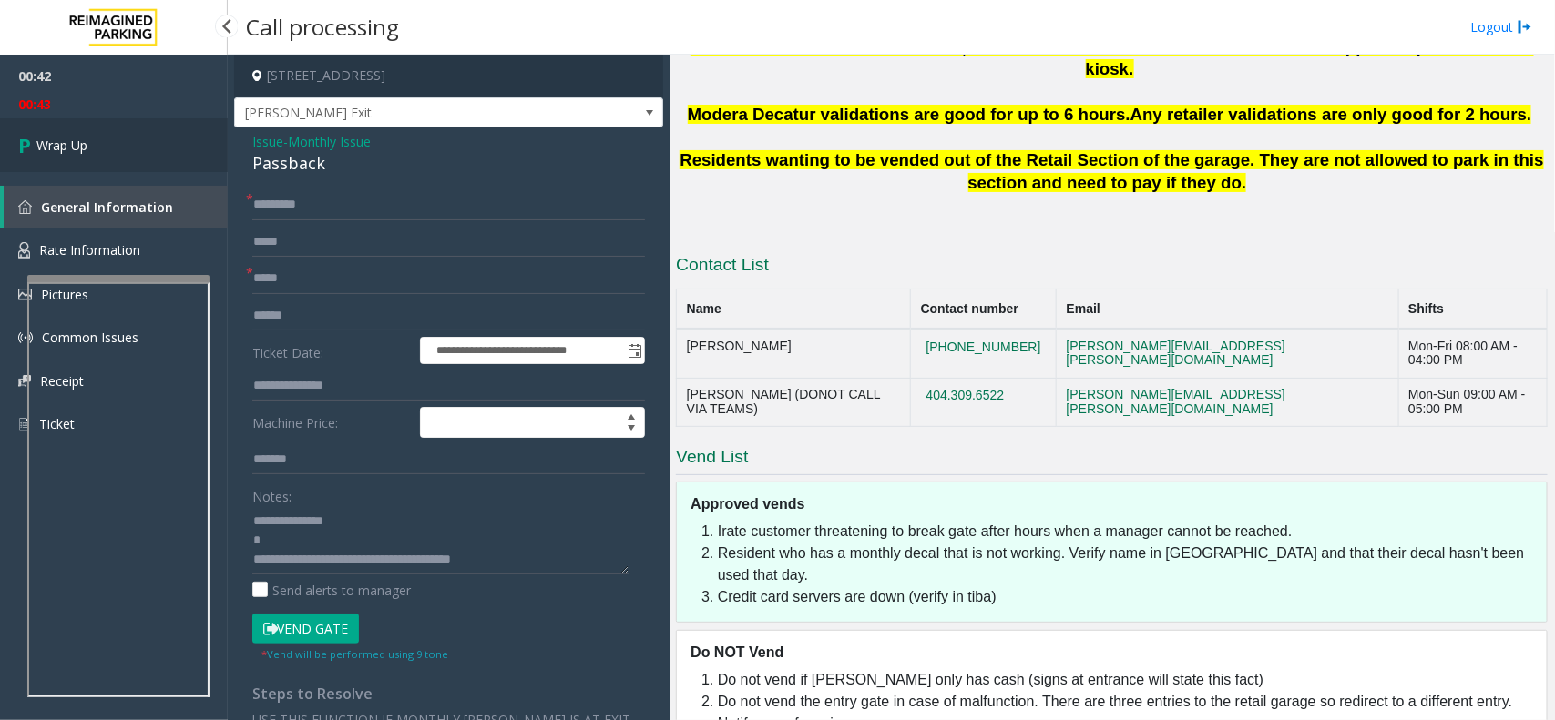
click at [119, 138] on link "Wrap Up" at bounding box center [114, 145] width 228 height 54
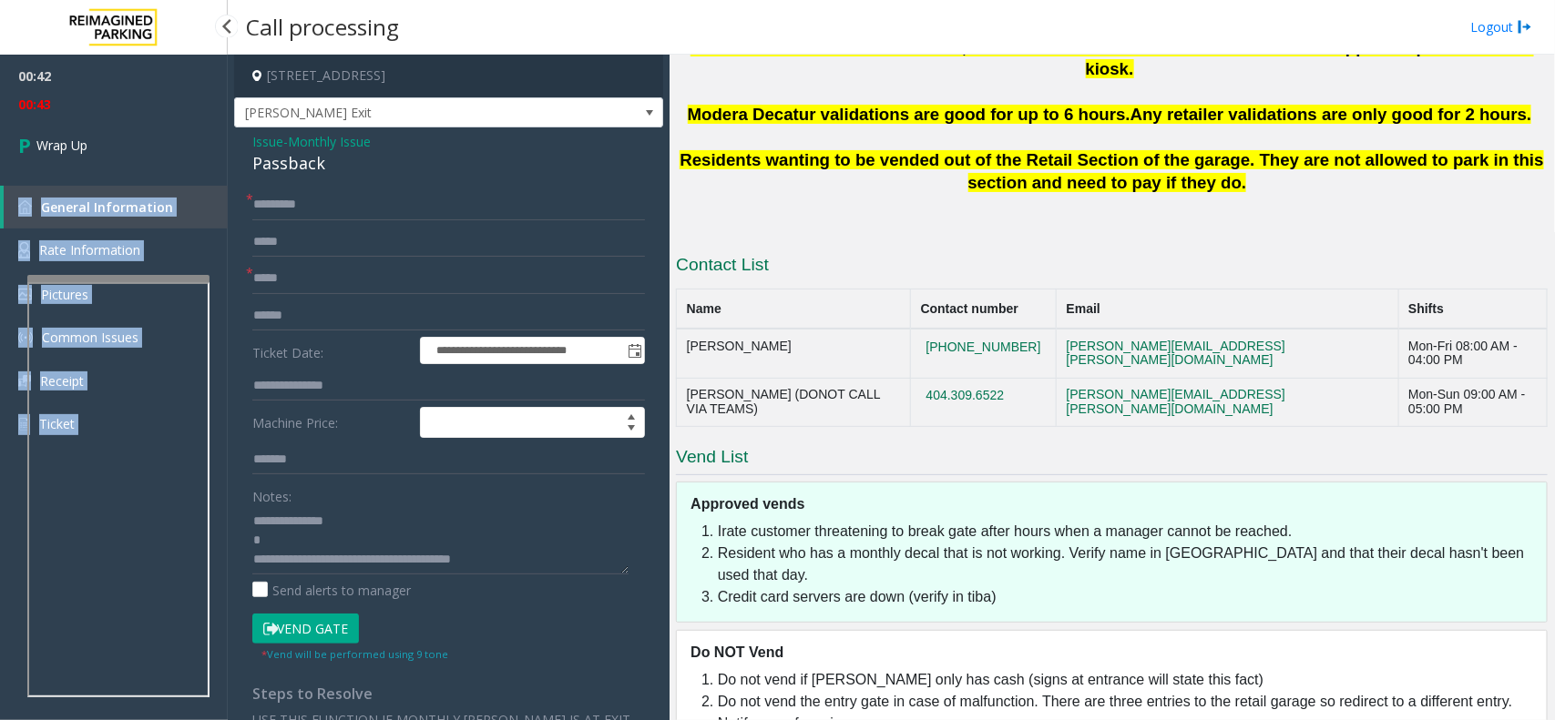
click at [119, 142] on div "00:42 00:43 Wrap Up General Information Rate Information Pictures Common Issues…" at bounding box center [114, 258] width 228 height 406
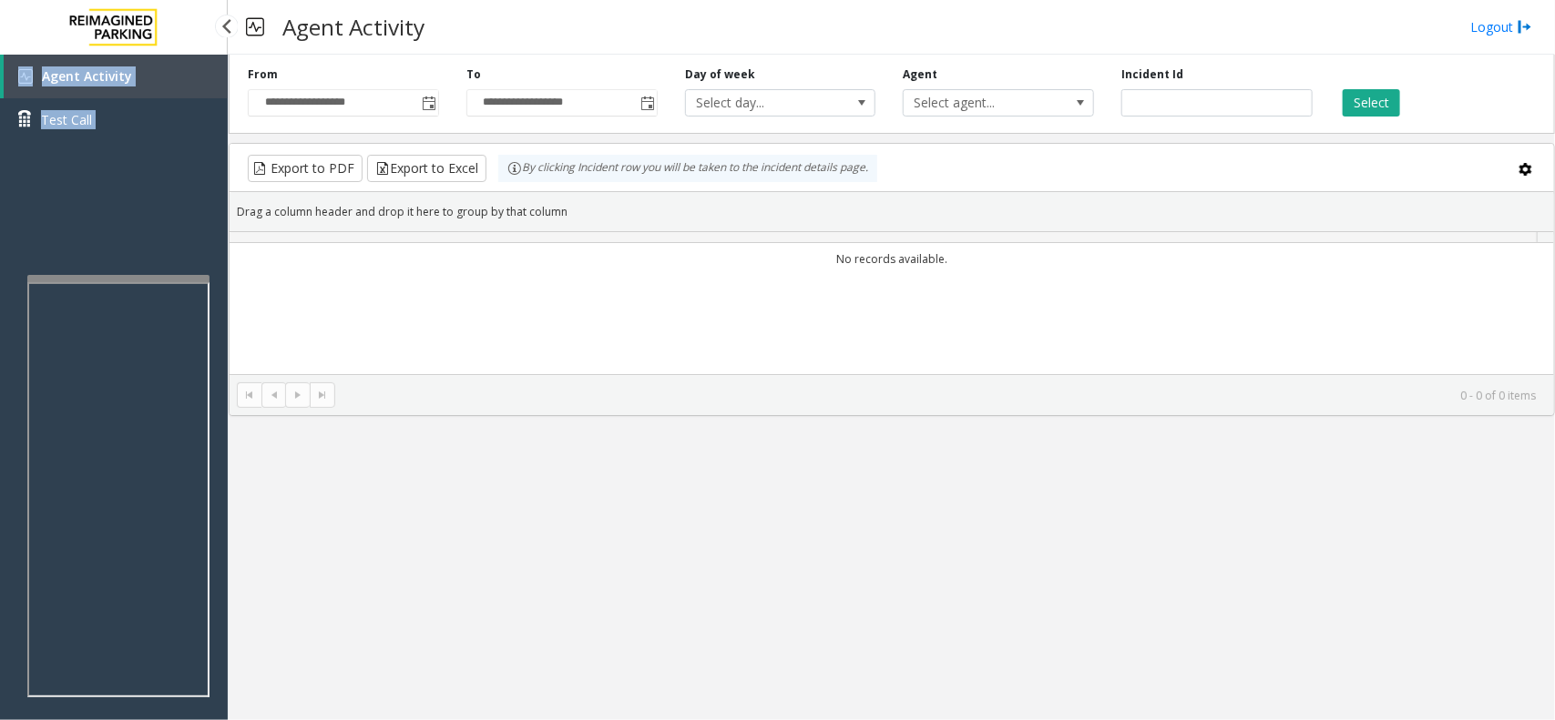
click at [119, 142] on div "Agent Activity Test Call" at bounding box center [114, 105] width 228 height 100
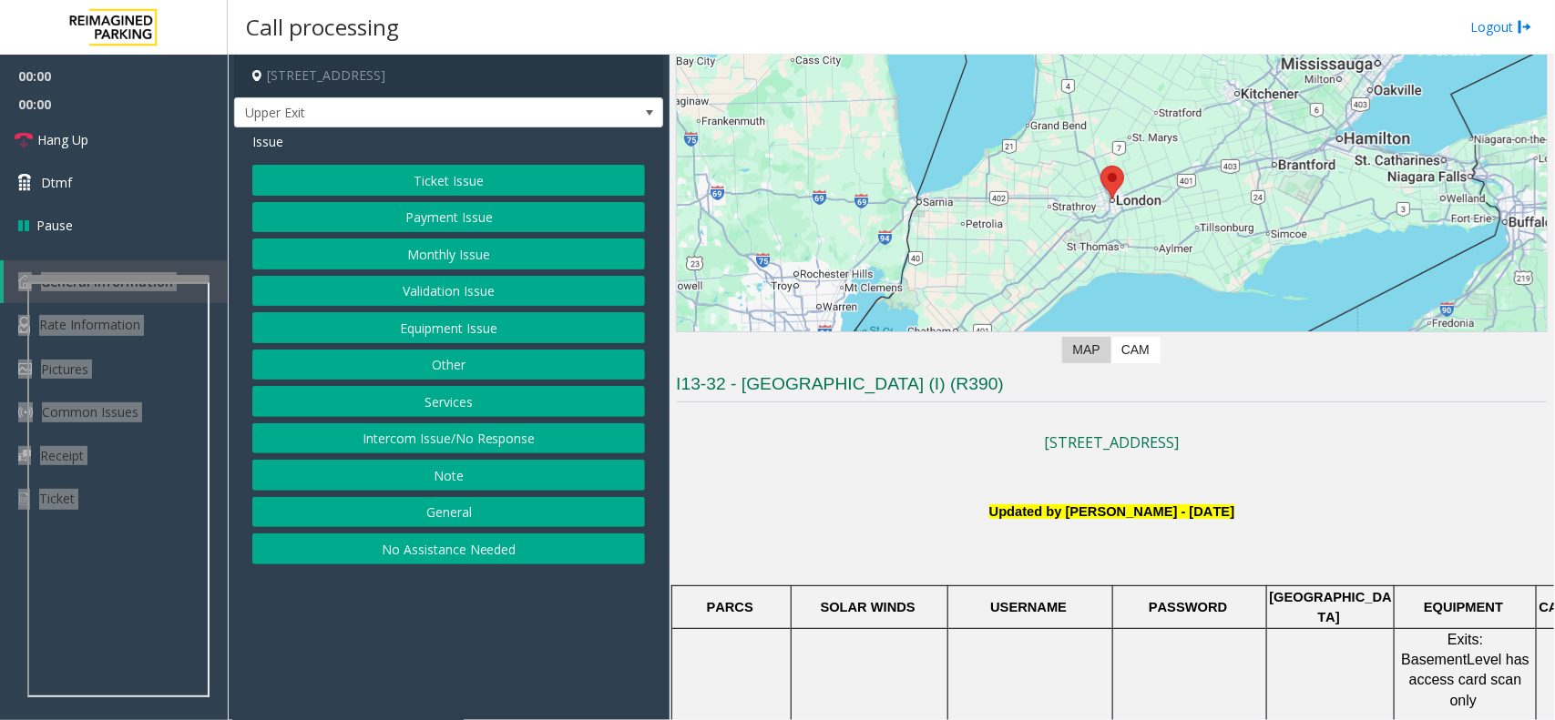
scroll to position [569, 0]
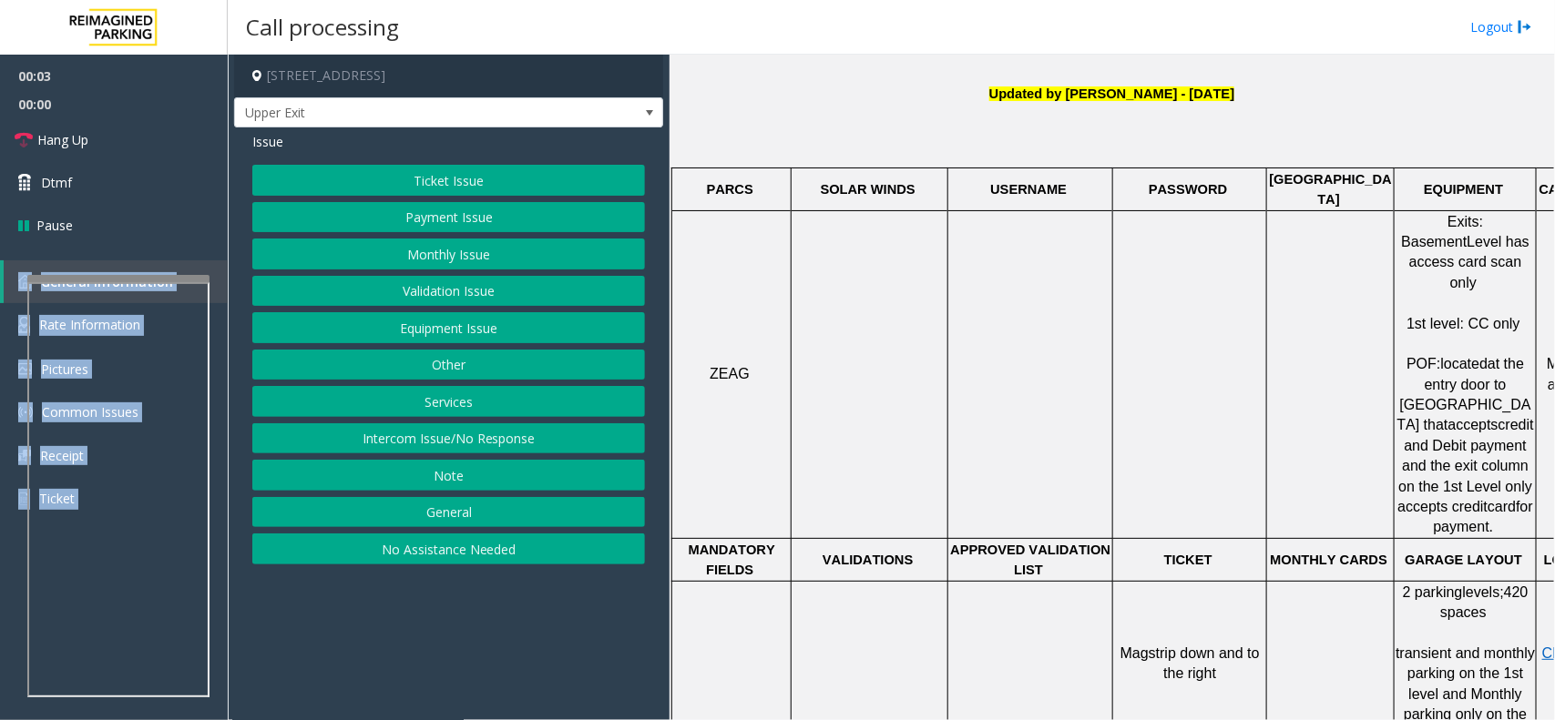
click at [347, 437] on button "Intercom Issue/No Response" at bounding box center [448, 438] width 393 height 31
